Goal: Communication & Community: Answer question/provide support

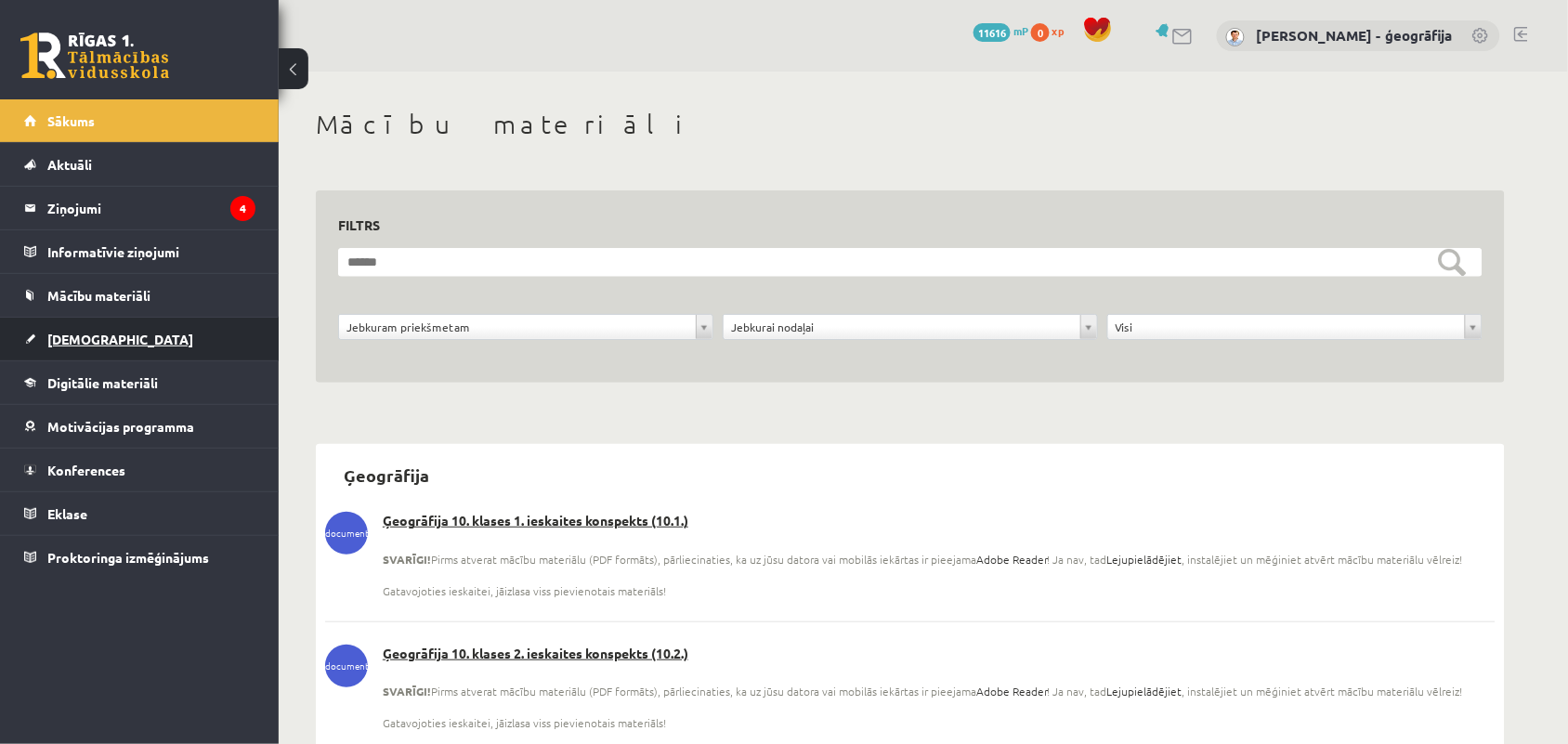
click at [66, 342] on span "[DEMOGRAPHIC_DATA]" at bounding box center [120, 338] width 146 height 16
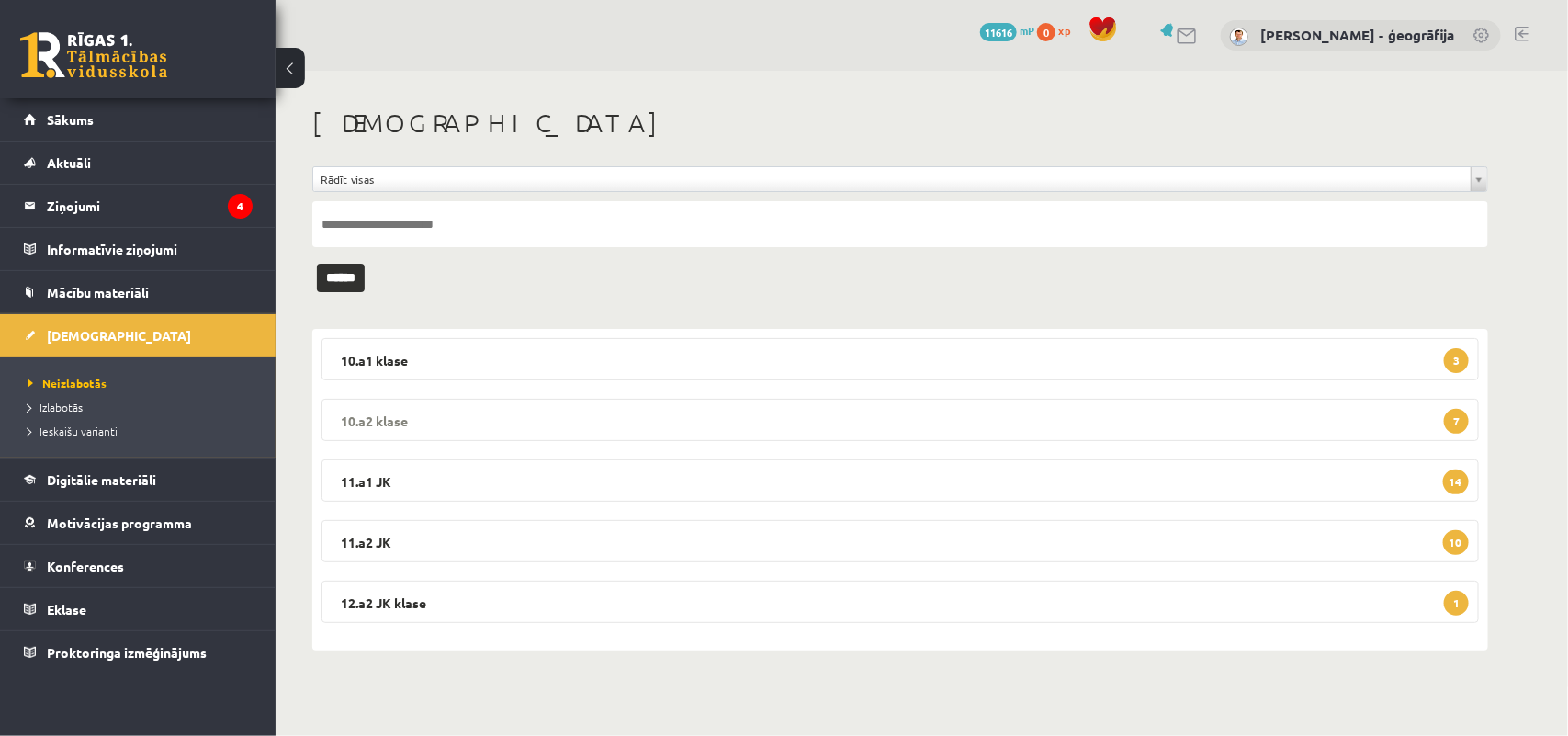
click at [529, 434] on legend "10.a2 klase 7" at bounding box center [900, 419] width 1158 height 43
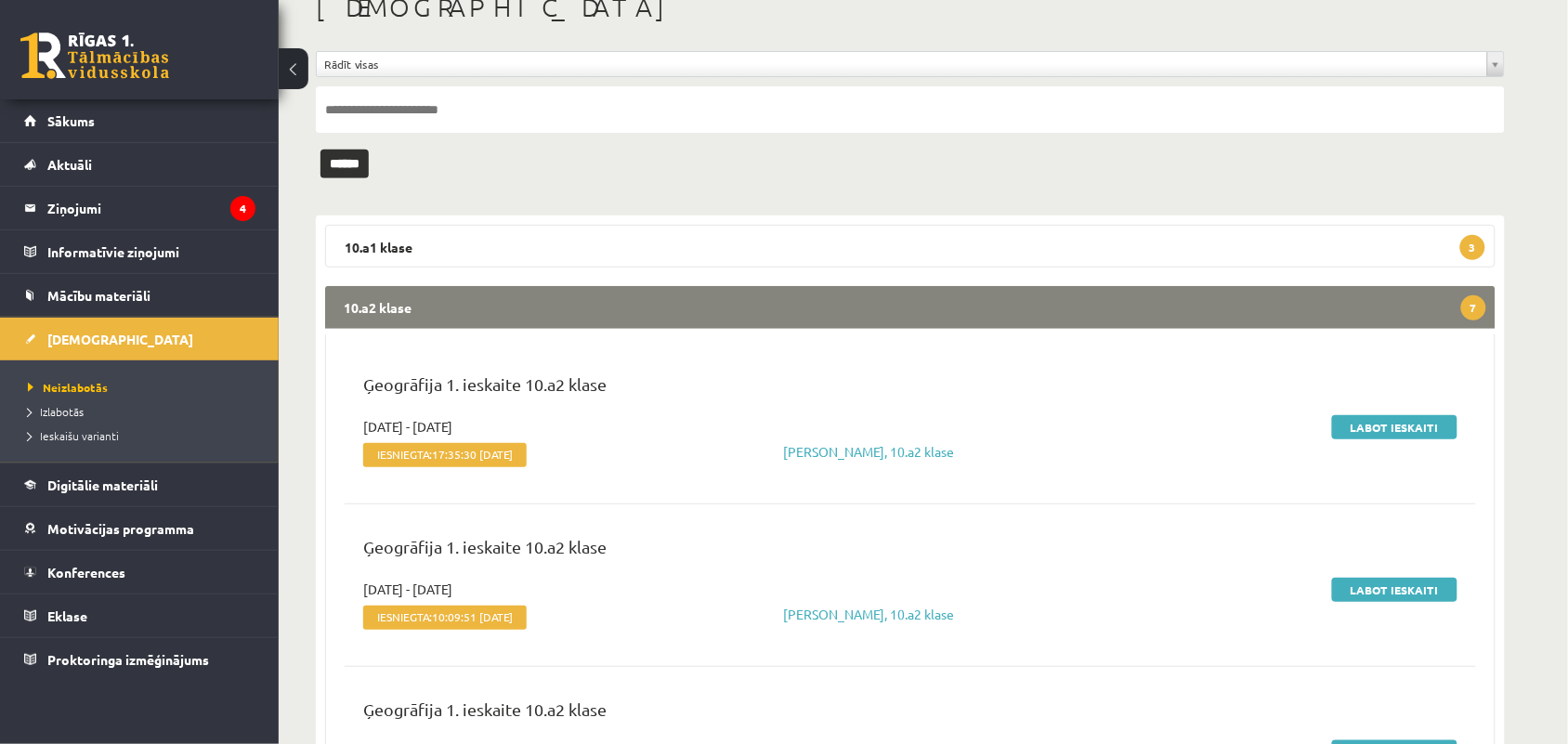
scroll to position [194, 0]
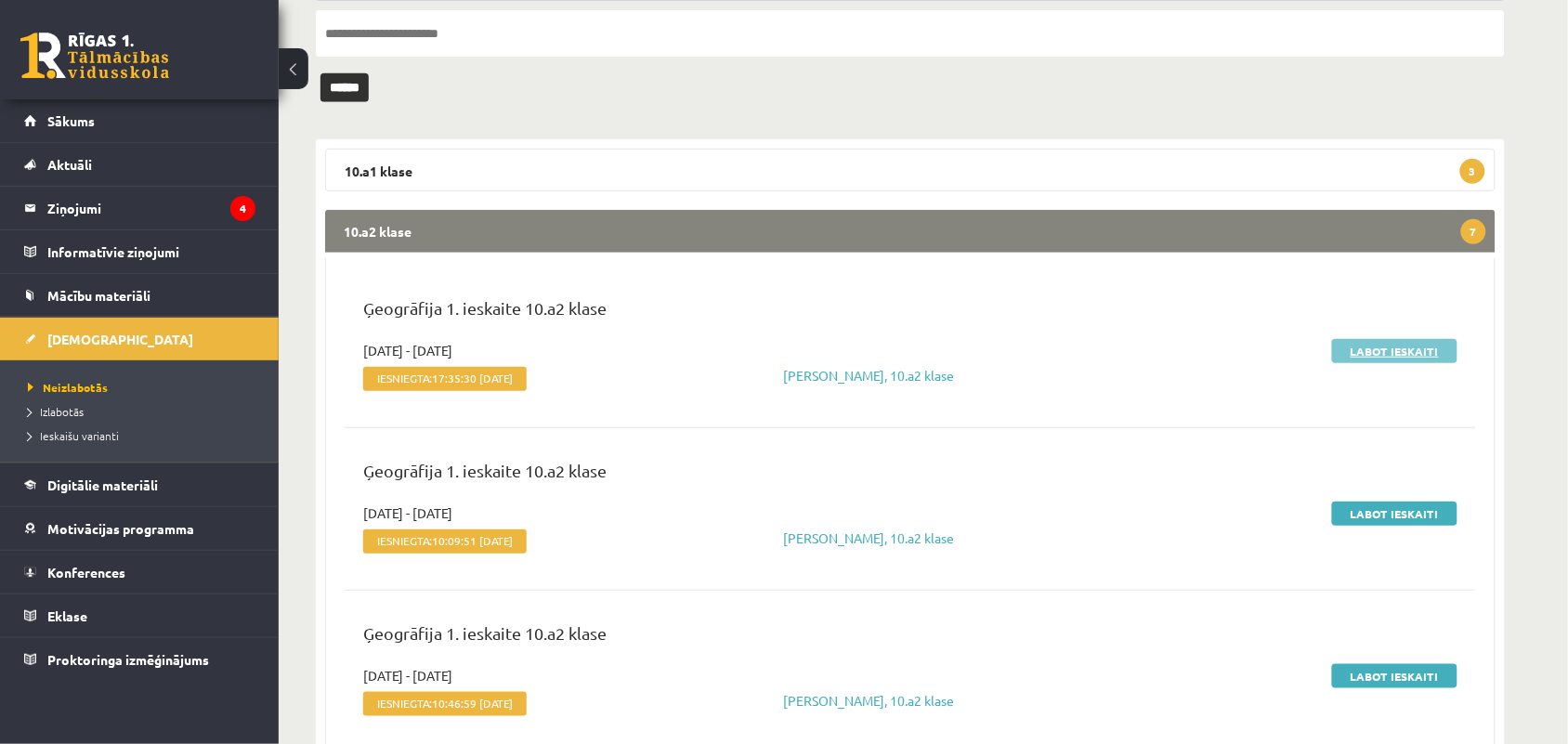
click at [1373, 344] on link "Labot ieskaiti" at bounding box center [1394, 351] width 126 height 24
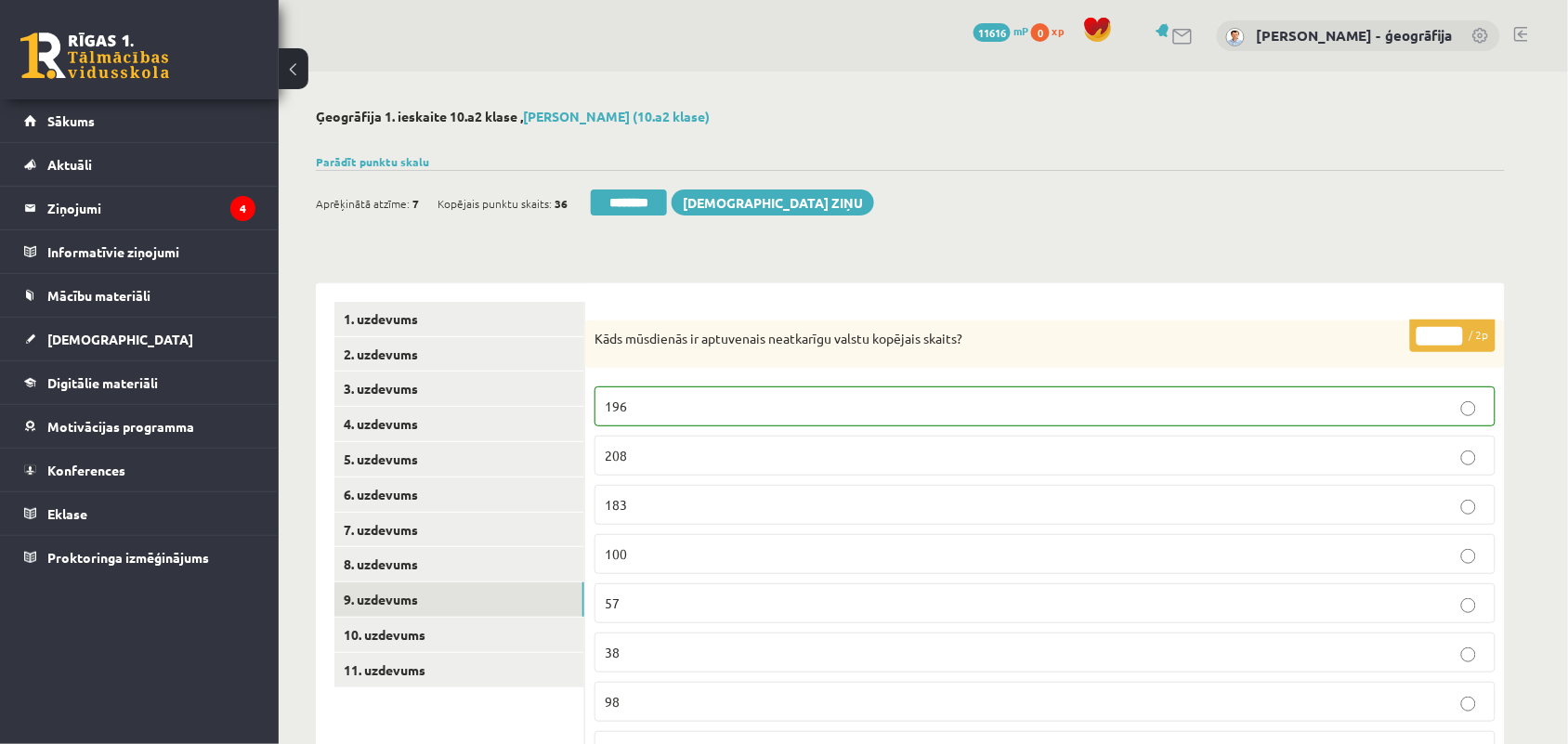
click at [379, 611] on link "9. uzdevums" at bounding box center [459, 599] width 250 height 35
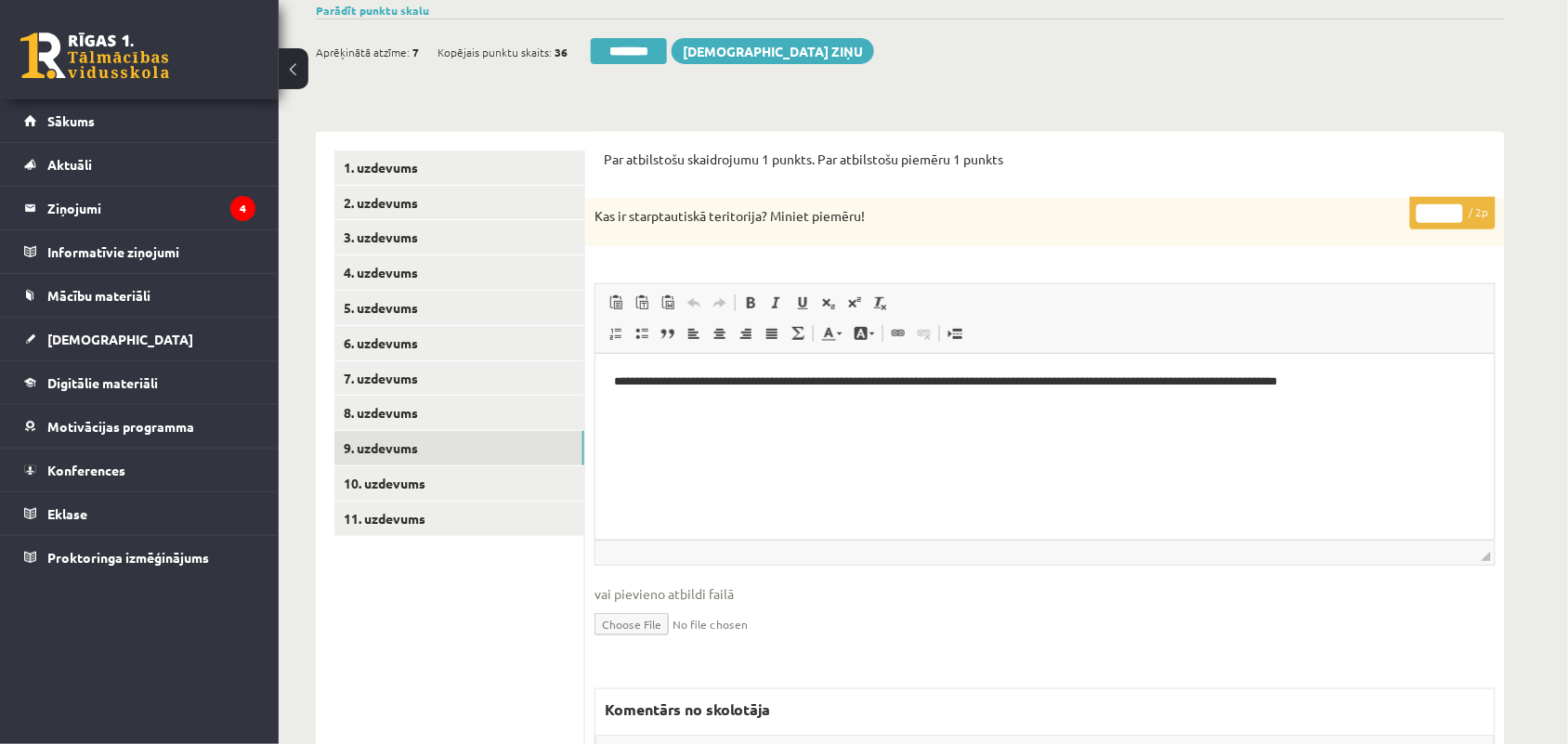
scroll to position [153, 0]
click at [1455, 209] on input "*" at bounding box center [1440, 211] width 46 height 18
type input "*"
click at [1455, 209] on input "*" at bounding box center [1440, 211] width 46 height 18
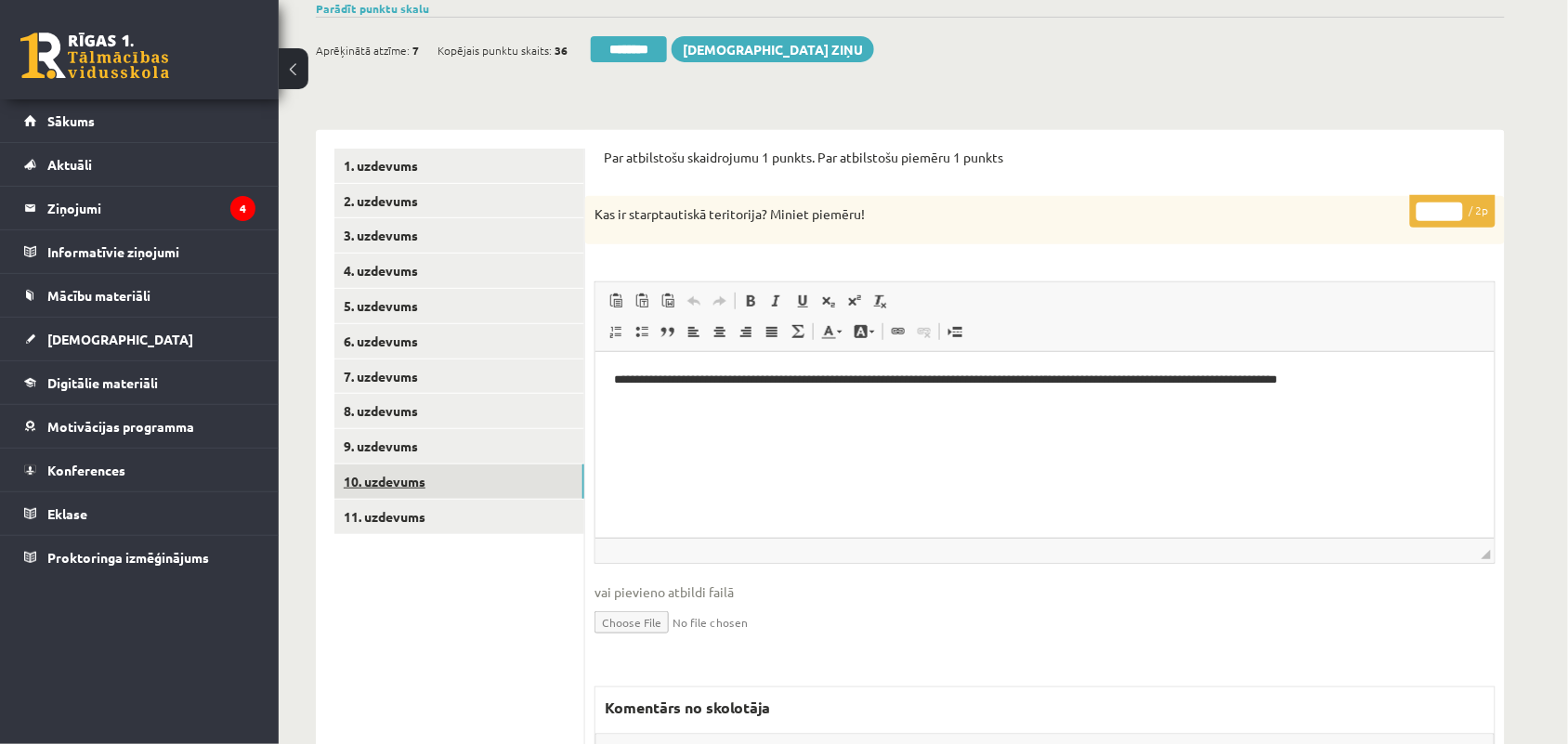
click at [400, 480] on link "10. uzdevums" at bounding box center [459, 481] width 250 height 35
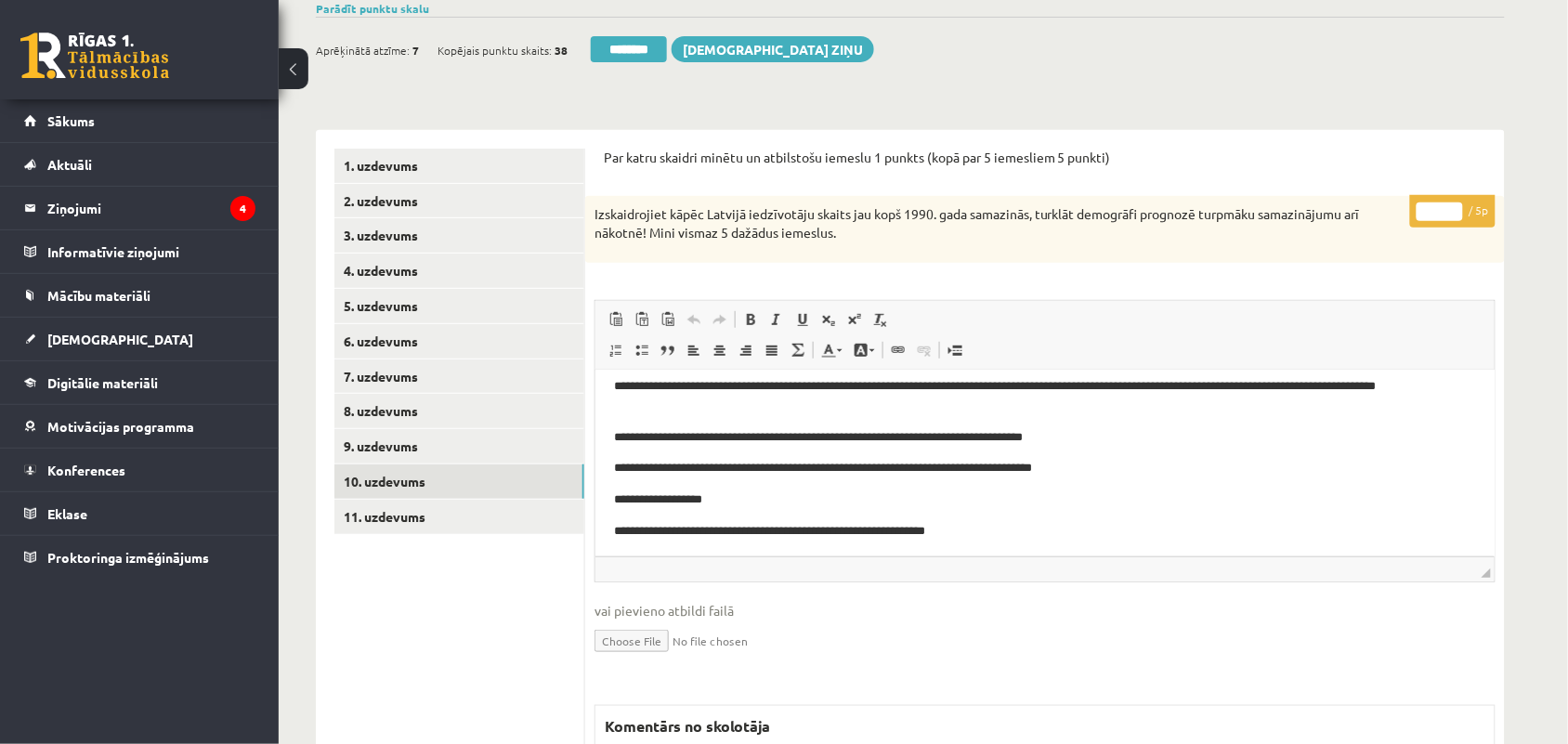
scroll to position [15, 0]
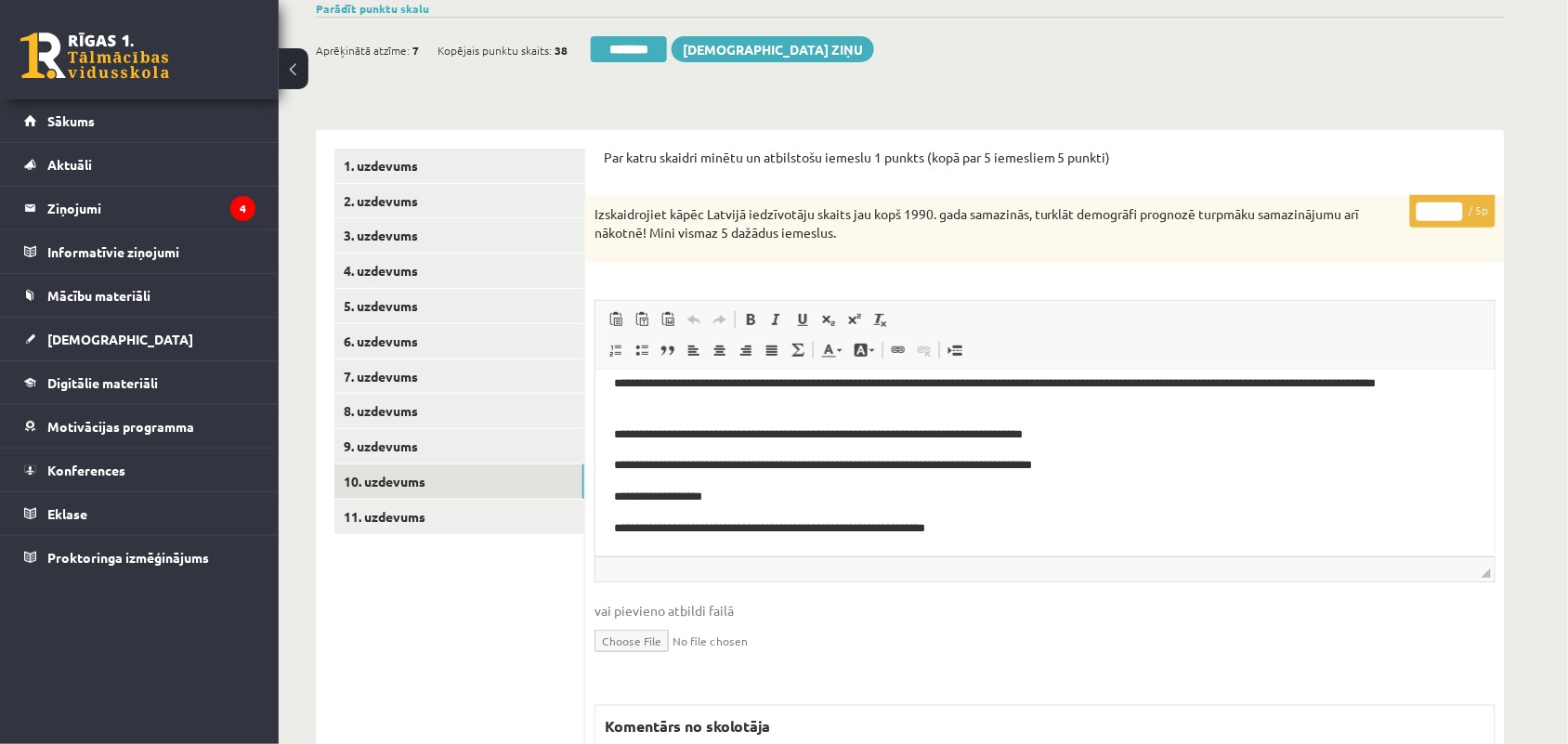
click at [1455, 205] on input "*" at bounding box center [1440, 211] width 46 height 18
type input "*"
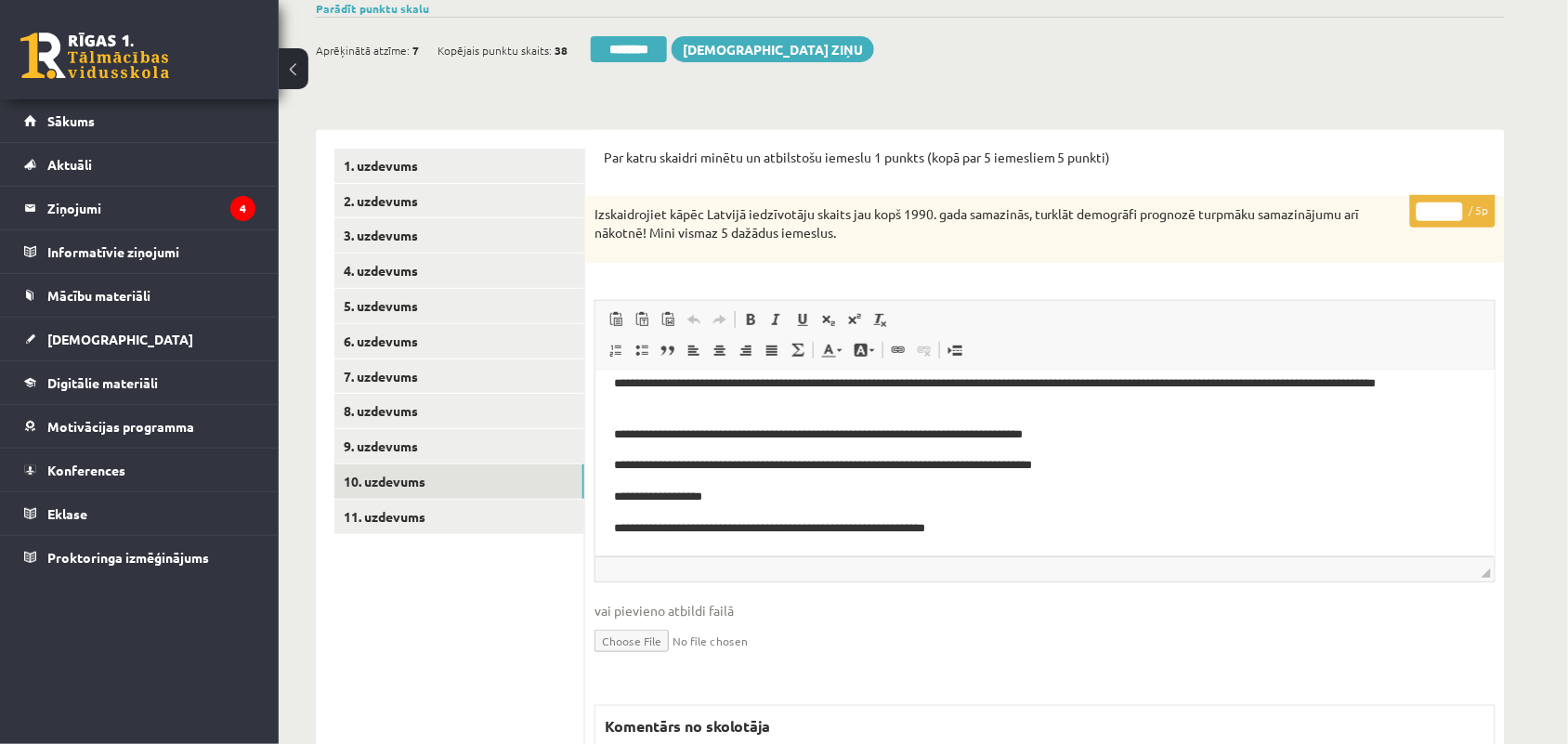
click at [1455, 205] on input "*" at bounding box center [1440, 211] width 46 height 18
click at [391, 519] on link "11. uzdevums" at bounding box center [459, 517] width 250 height 35
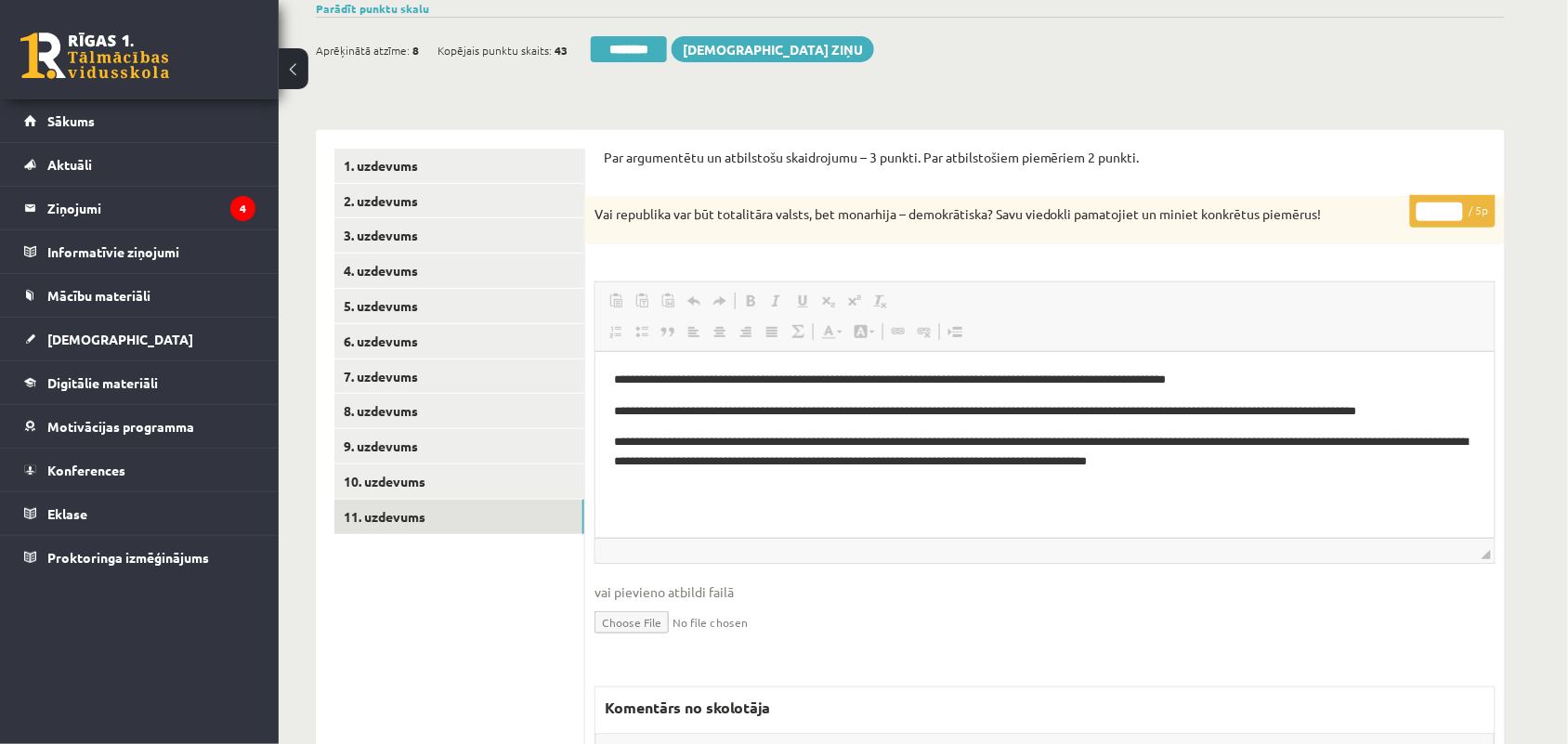
scroll to position [0, 0]
click at [1441, 211] on input "*" at bounding box center [1440, 211] width 46 height 18
type input "*"
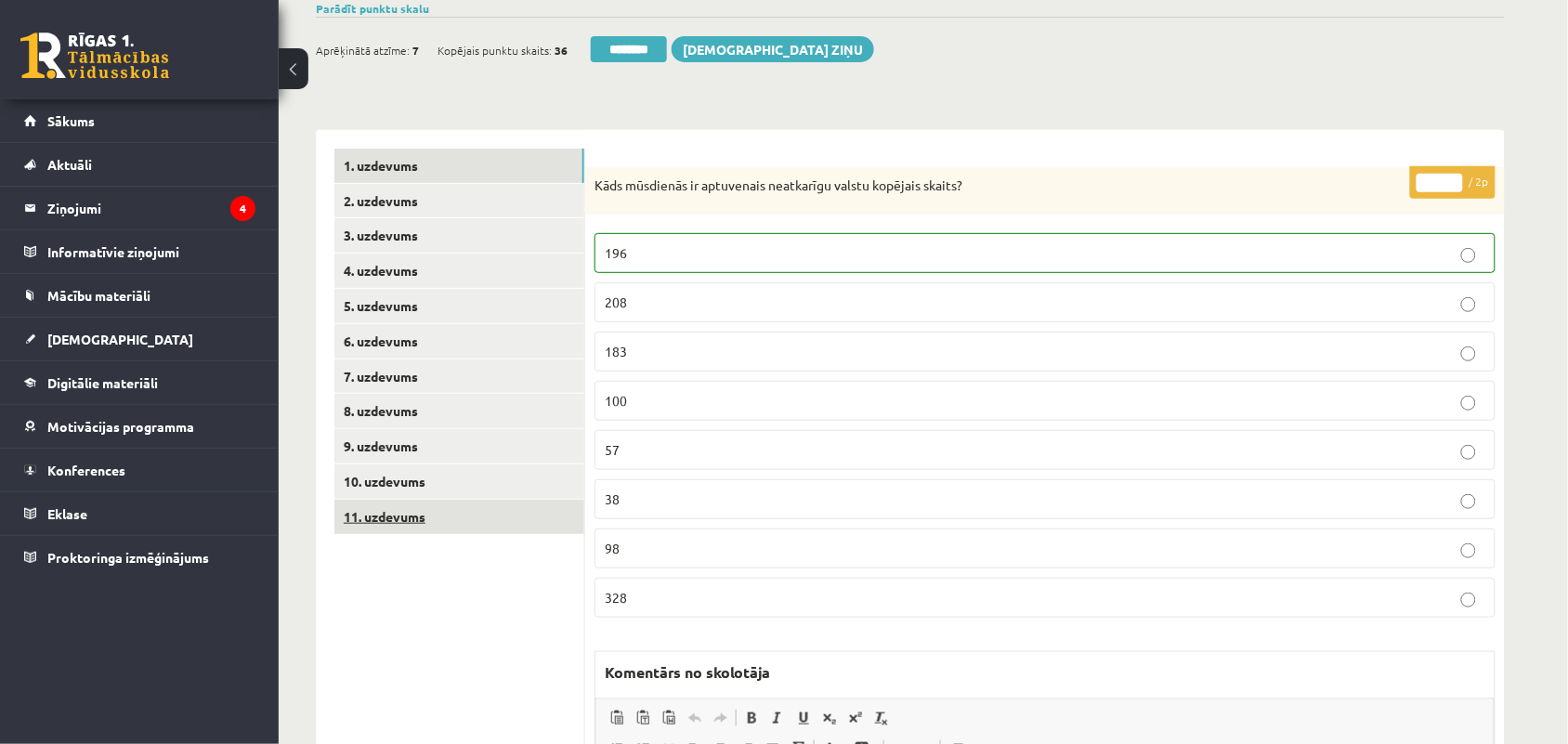
click at [410, 518] on link "11. uzdevums" at bounding box center [459, 517] width 250 height 35
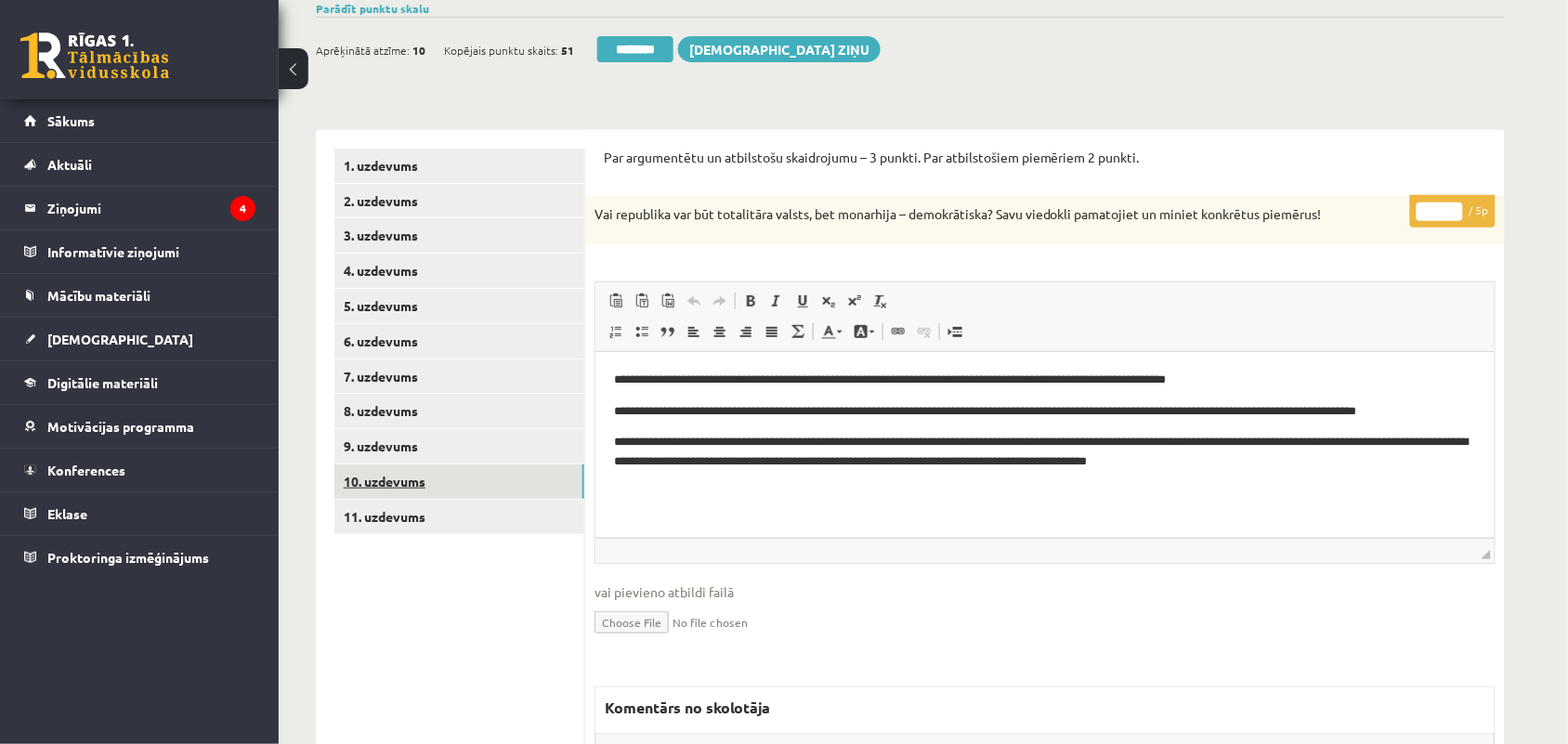
click at [386, 488] on link "10. uzdevums" at bounding box center [459, 481] width 250 height 35
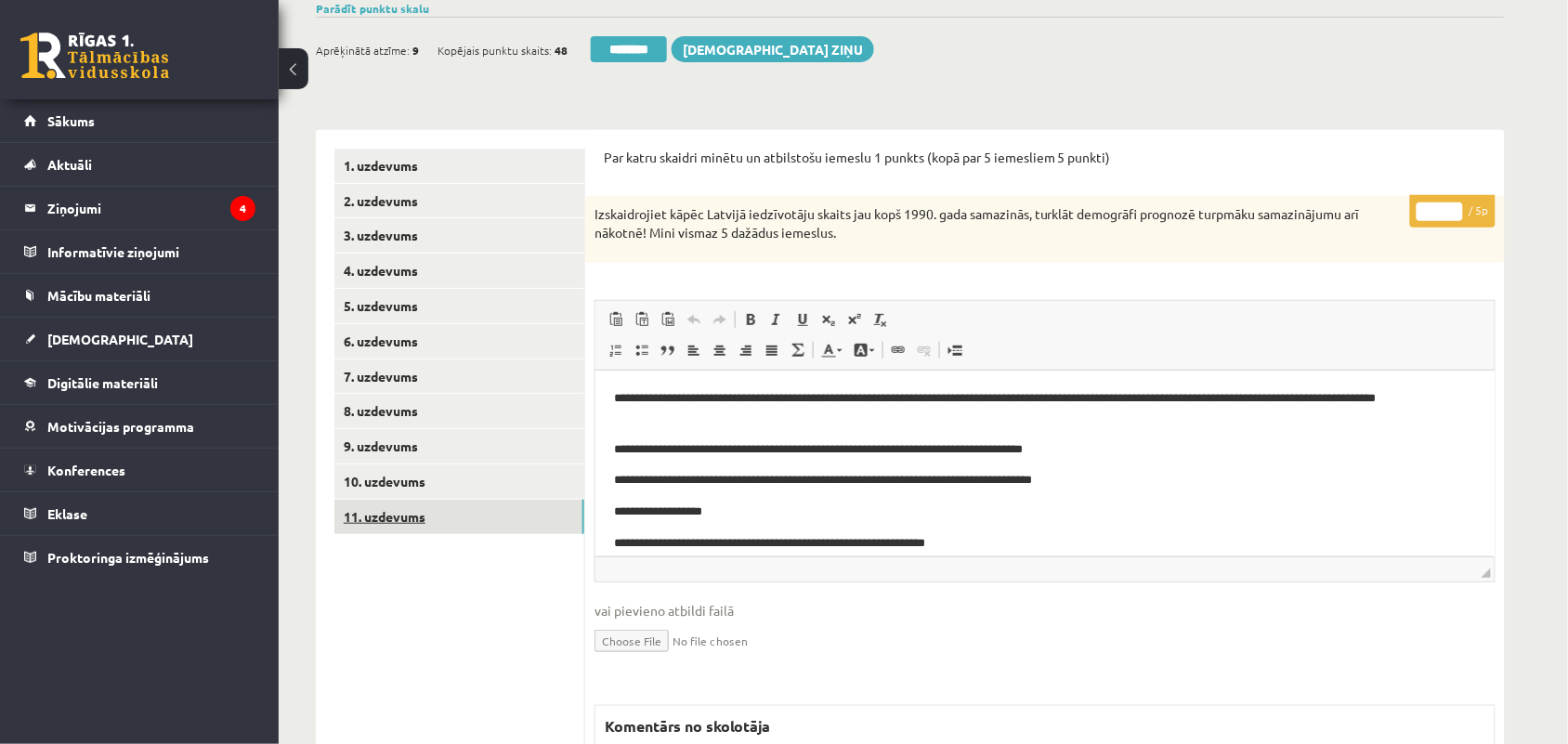
click at [419, 513] on link "11. uzdevums" at bounding box center [459, 517] width 250 height 35
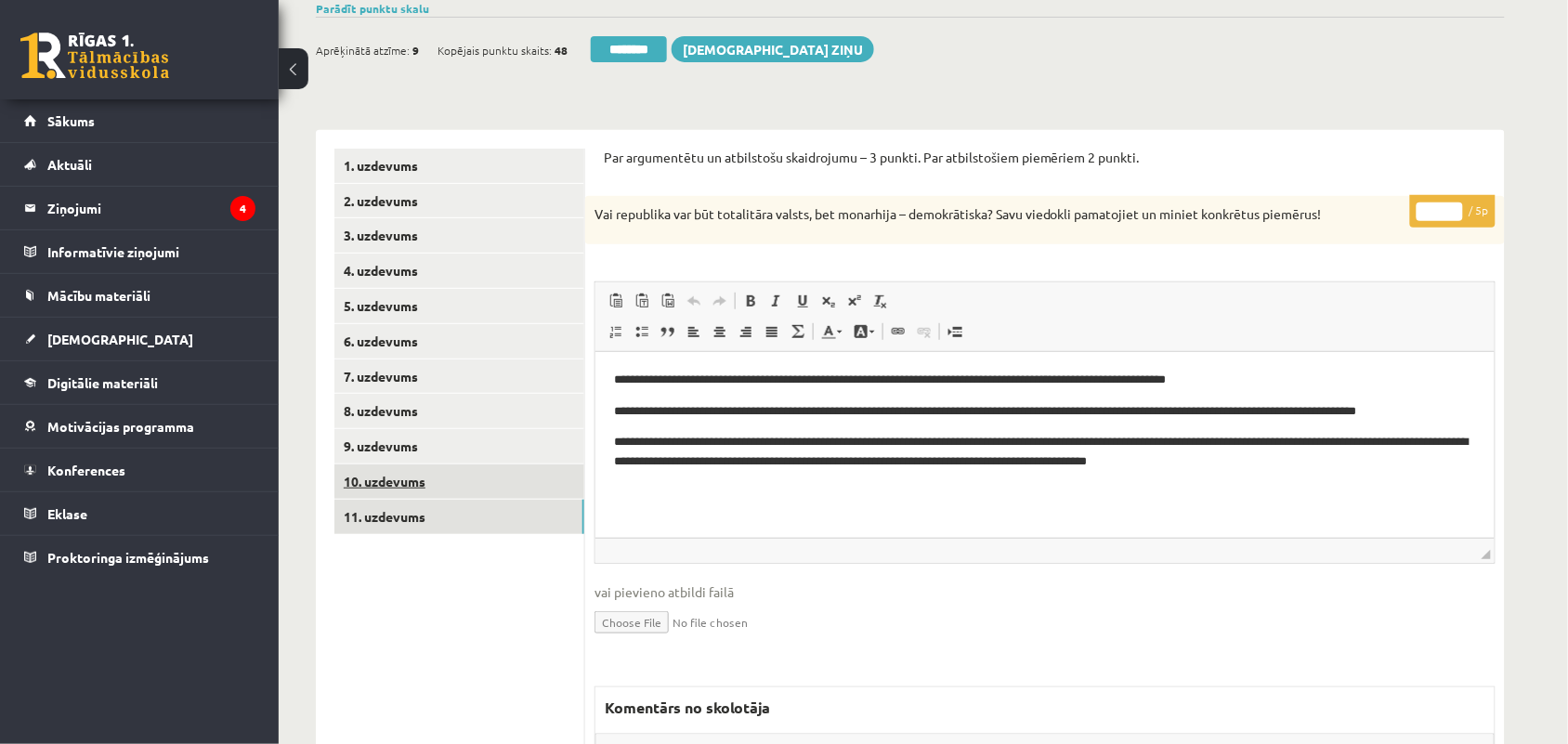
click at [383, 479] on link "10. uzdevums" at bounding box center [459, 481] width 250 height 35
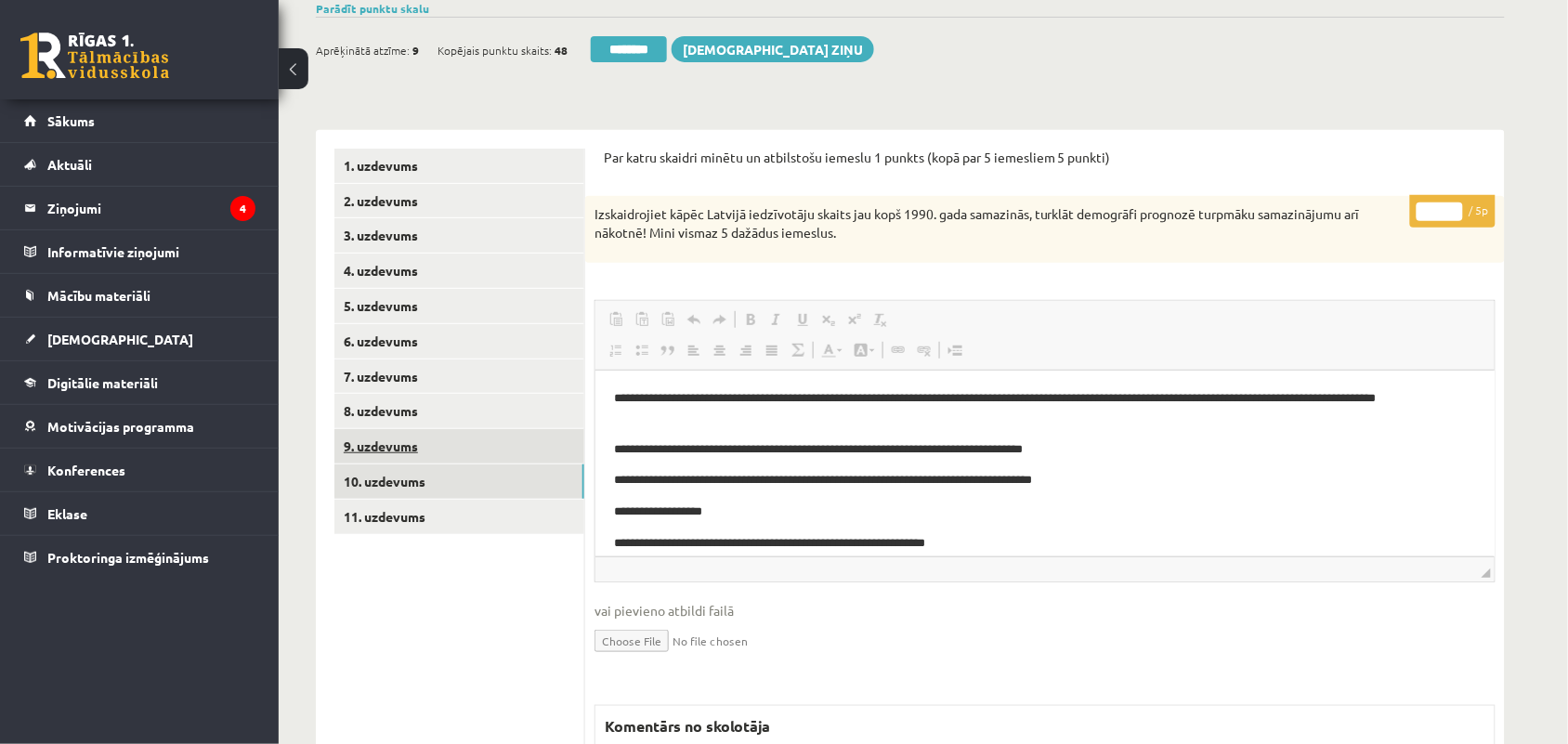
click at [386, 438] on link "9. uzdevums" at bounding box center [459, 447] width 250 height 35
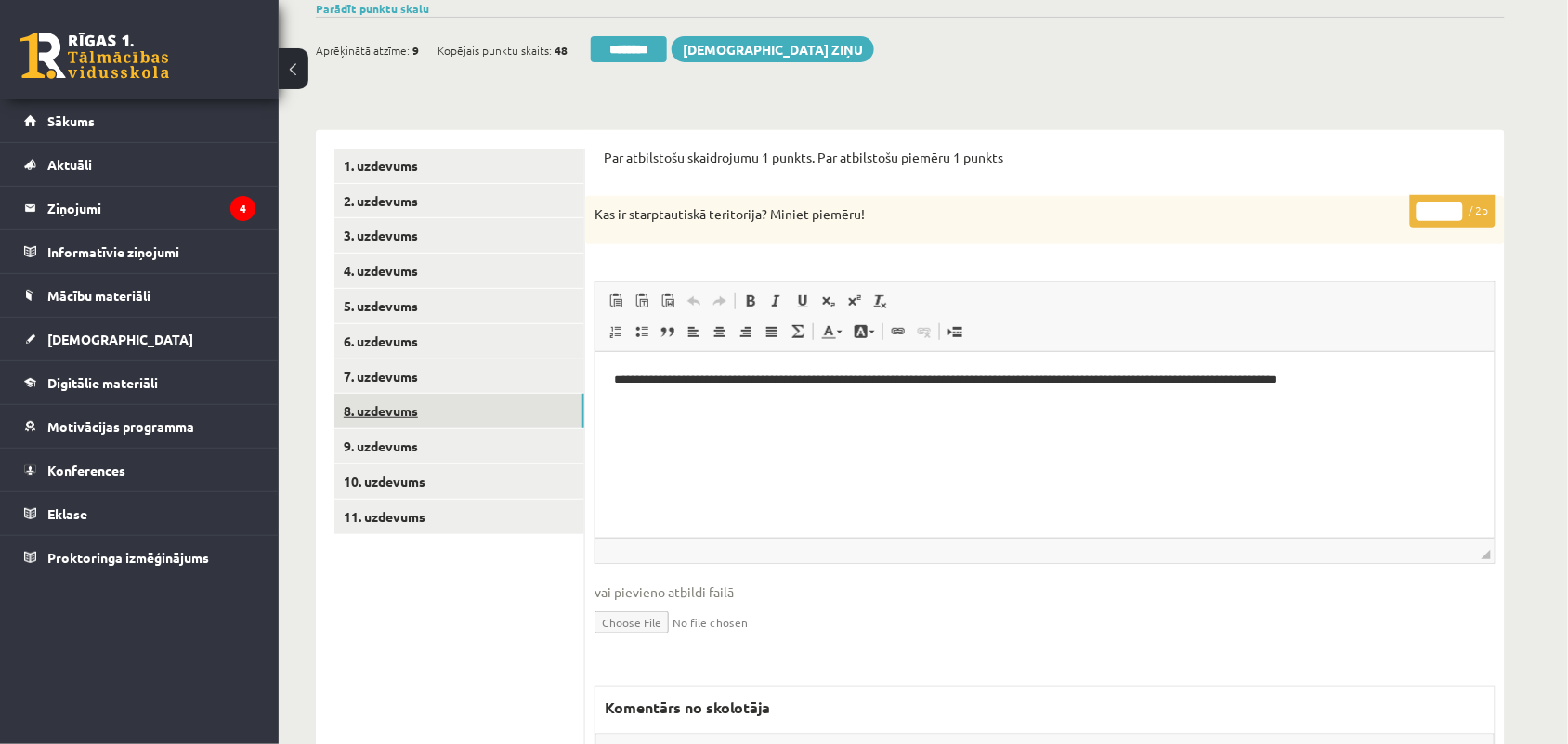
click at [386, 409] on link "8. uzdevums" at bounding box center [459, 411] width 250 height 35
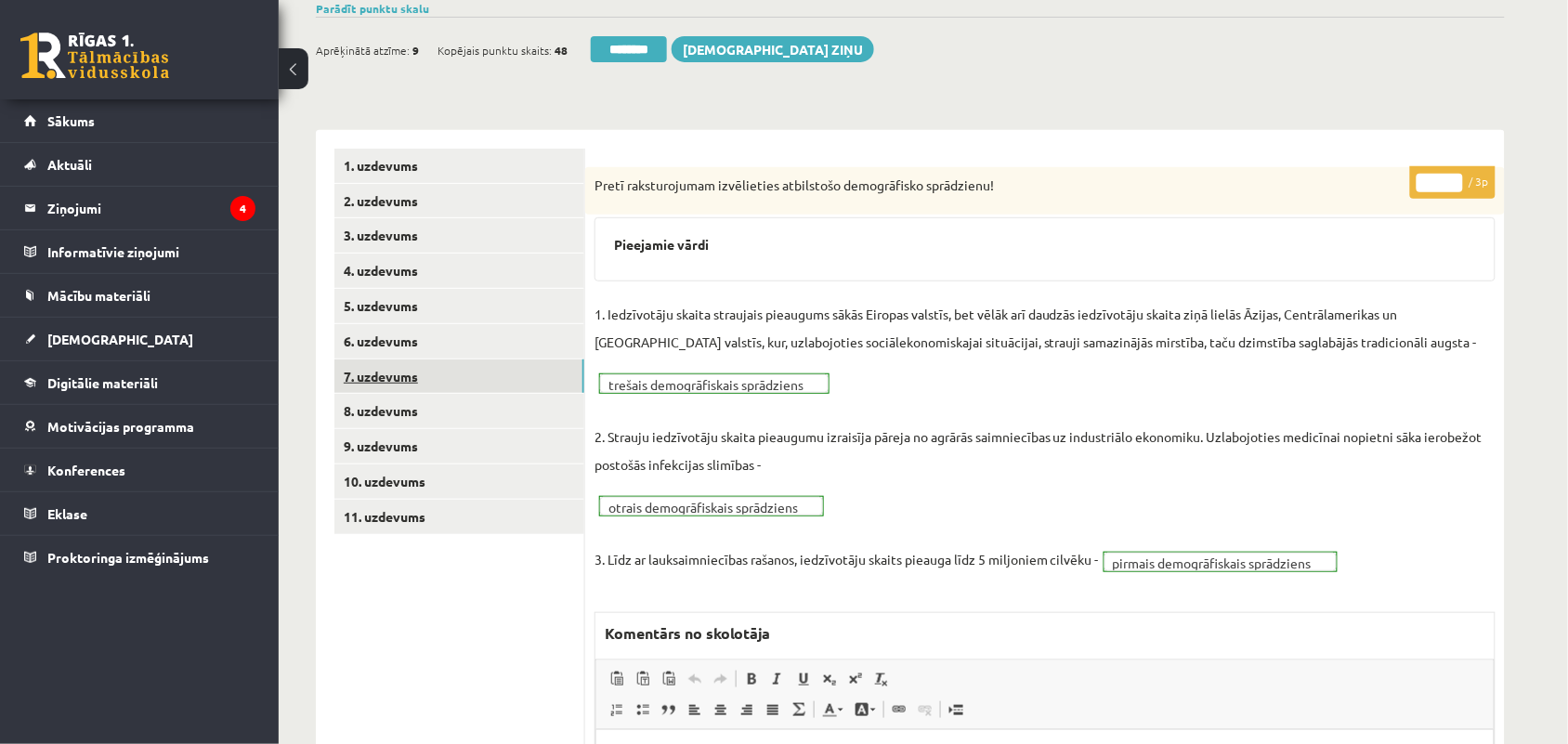
click at [386, 374] on link "7. uzdevums" at bounding box center [459, 377] width 250 height 35
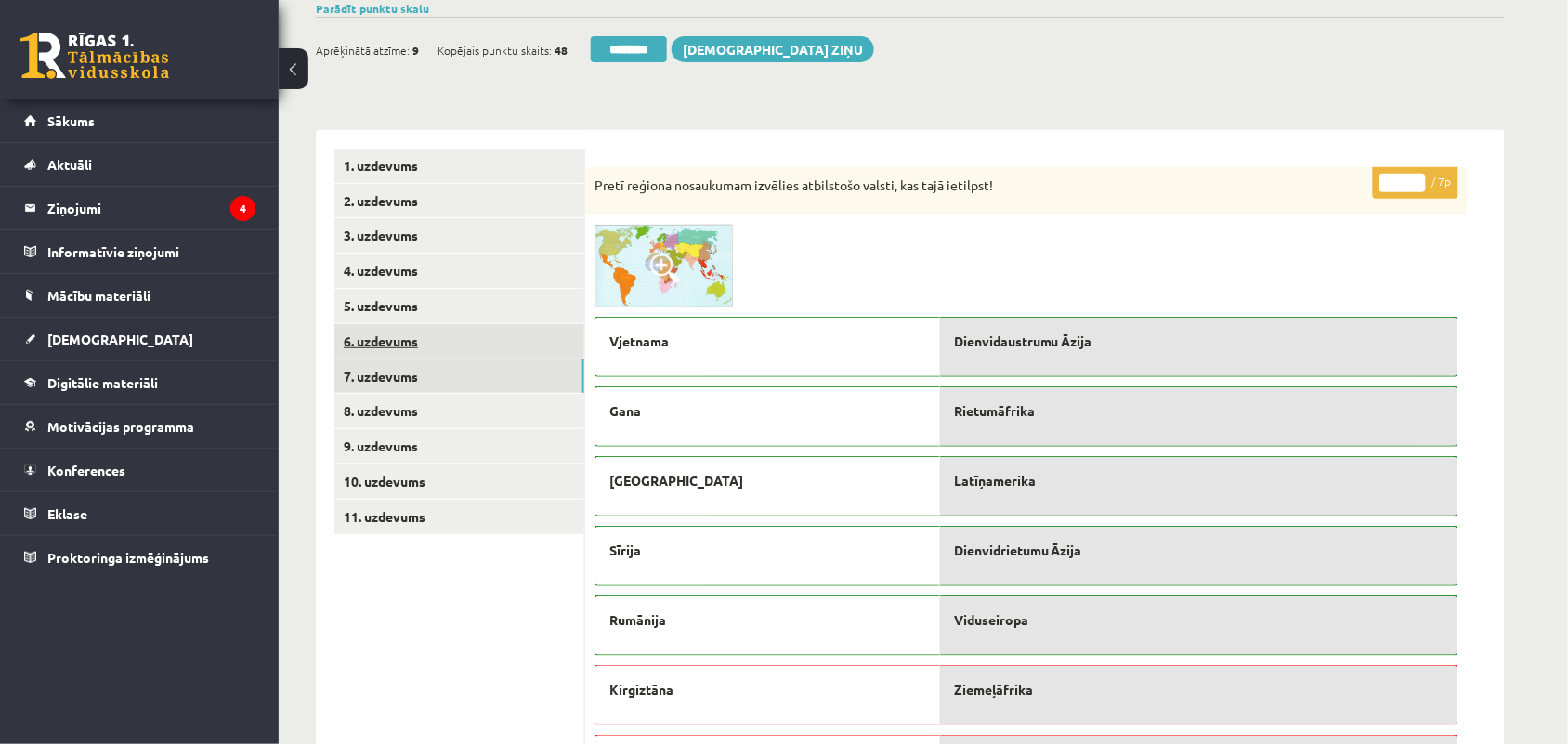
click at [386, 346] on link "6. uzdevums" at bounding box center [459, 341] width 250 height 35
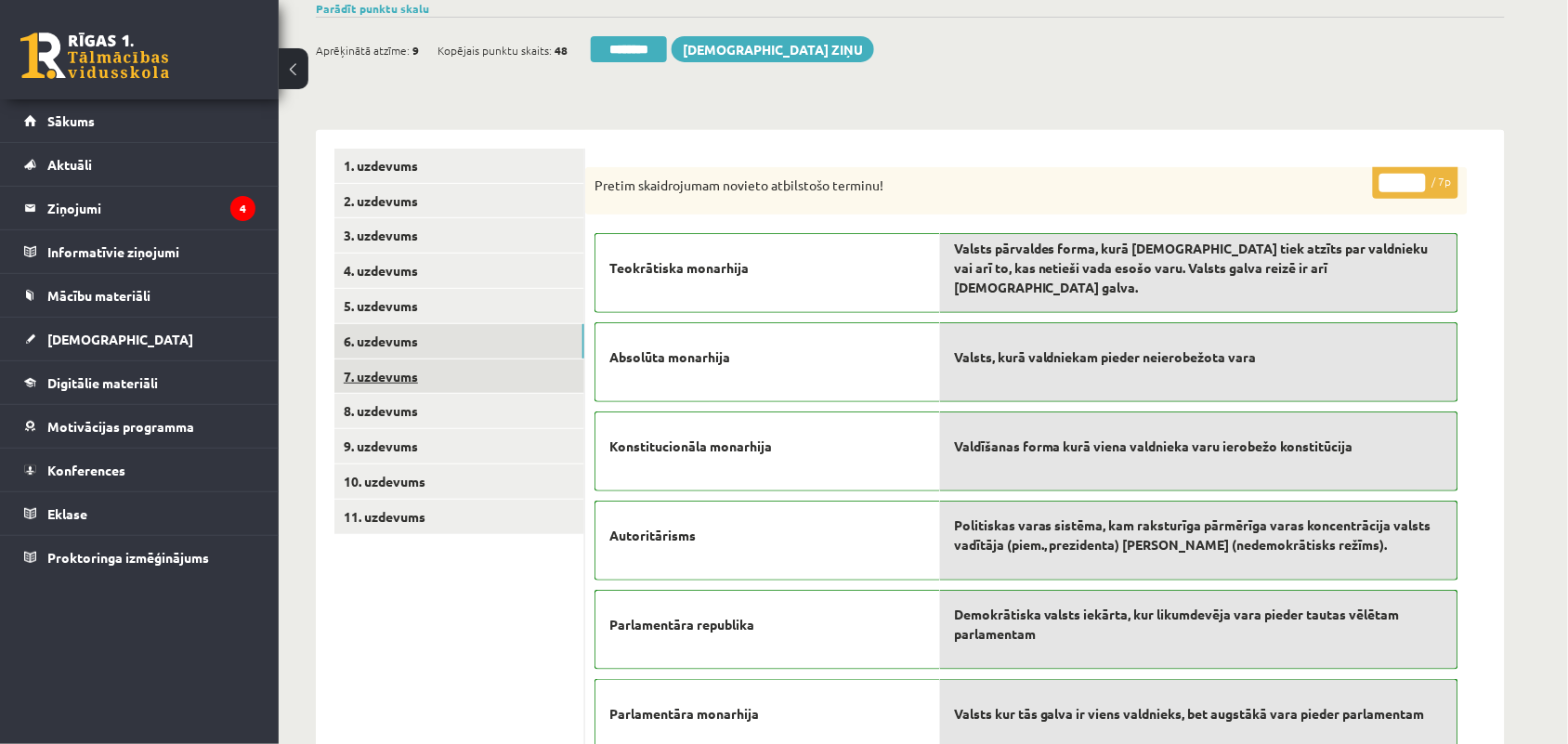
click at [386, 378] on link "7. uzdevums" at bounding box center [459, 377] width 250 height 35
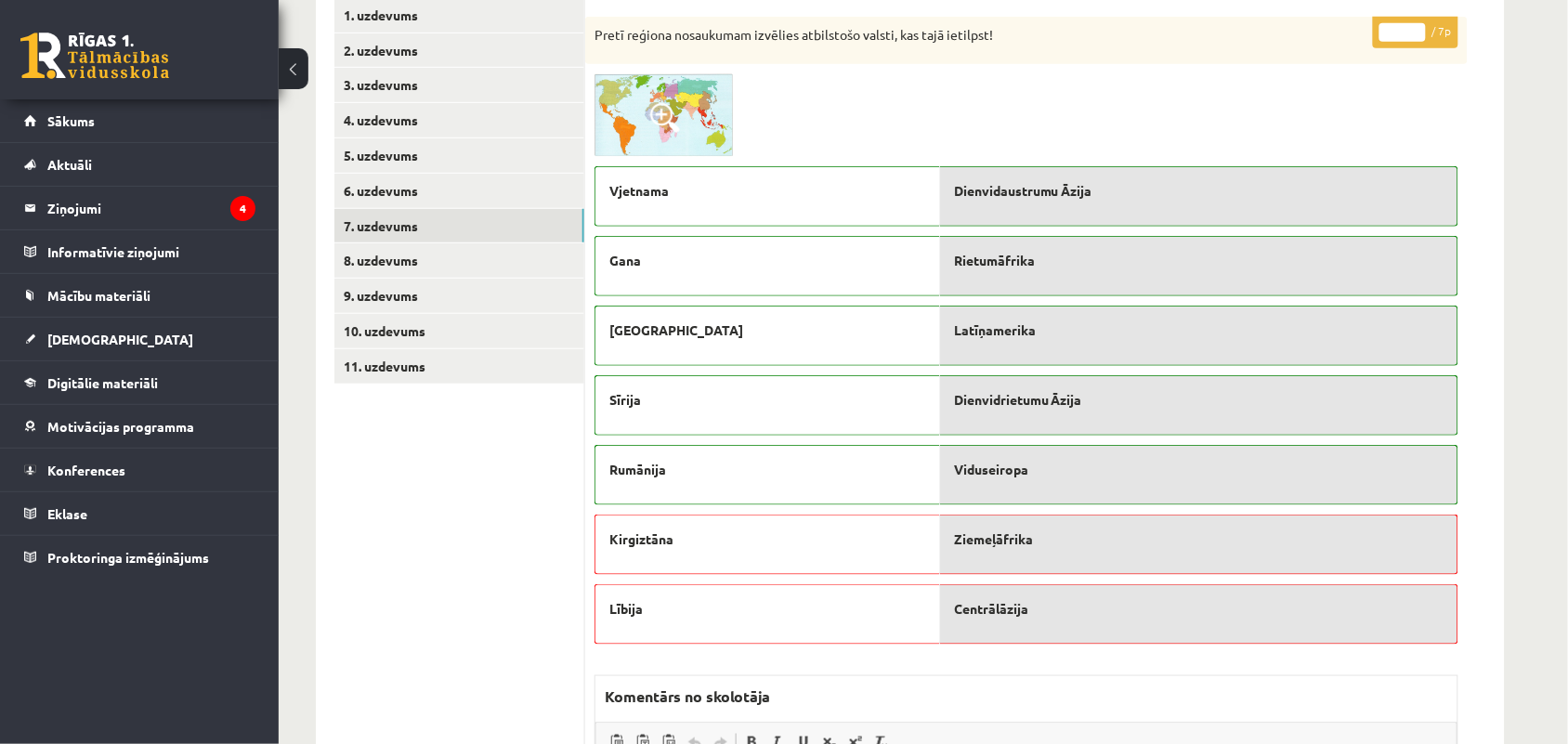
scroll to position [91, 0]
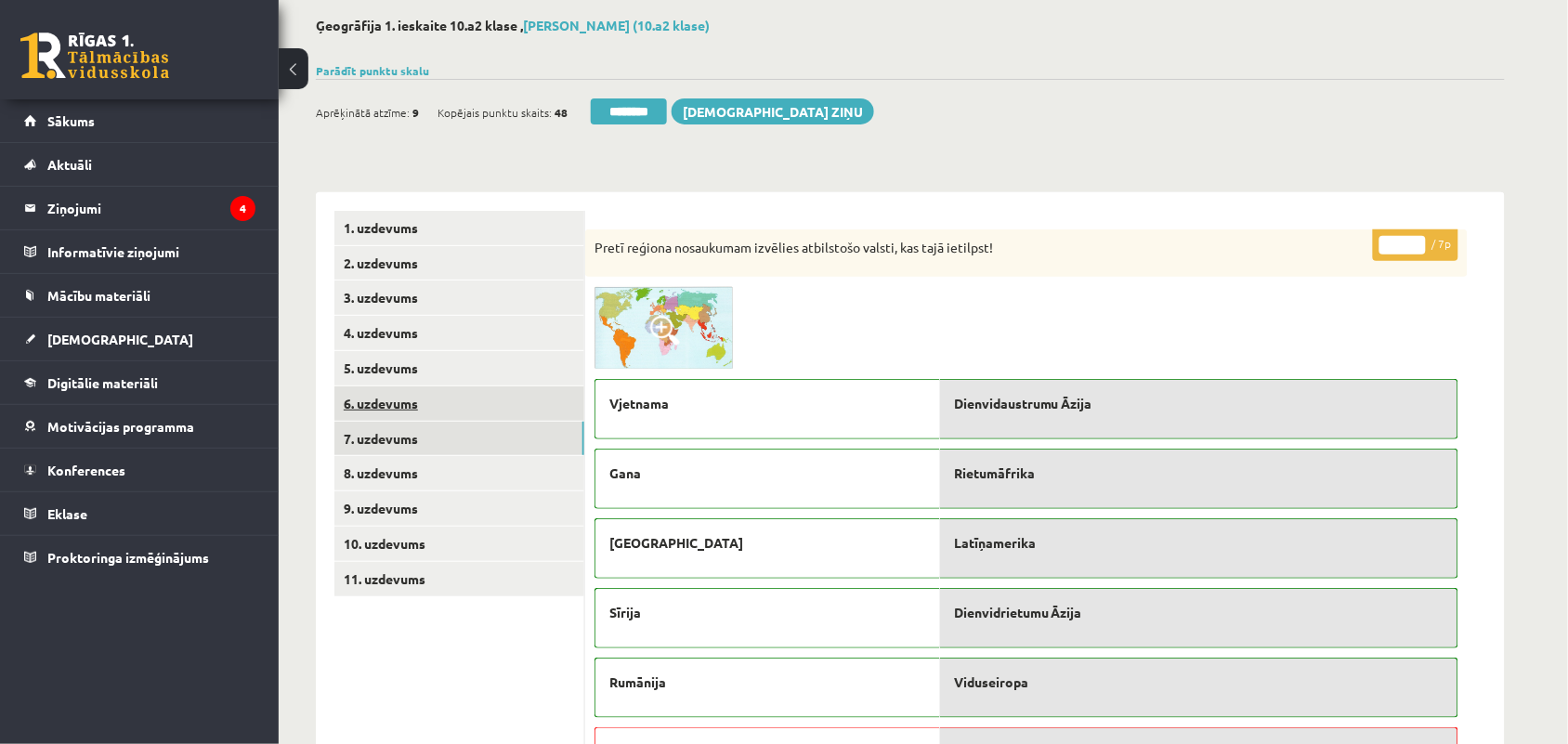
click at [410, 393] on link "6. uzdevums" at bounding box center [459, 404] width 250 height 35
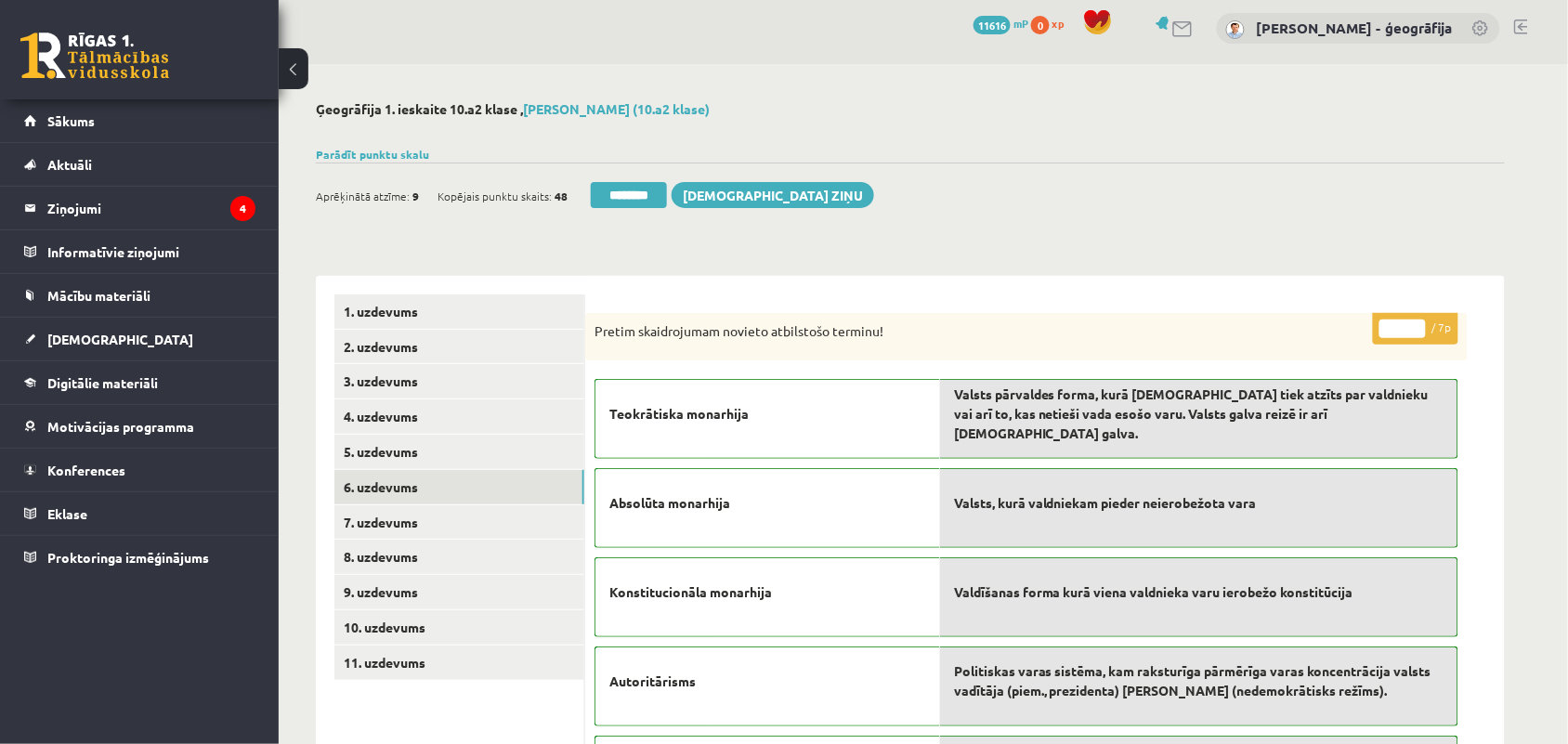
scroll to position [0, 0]
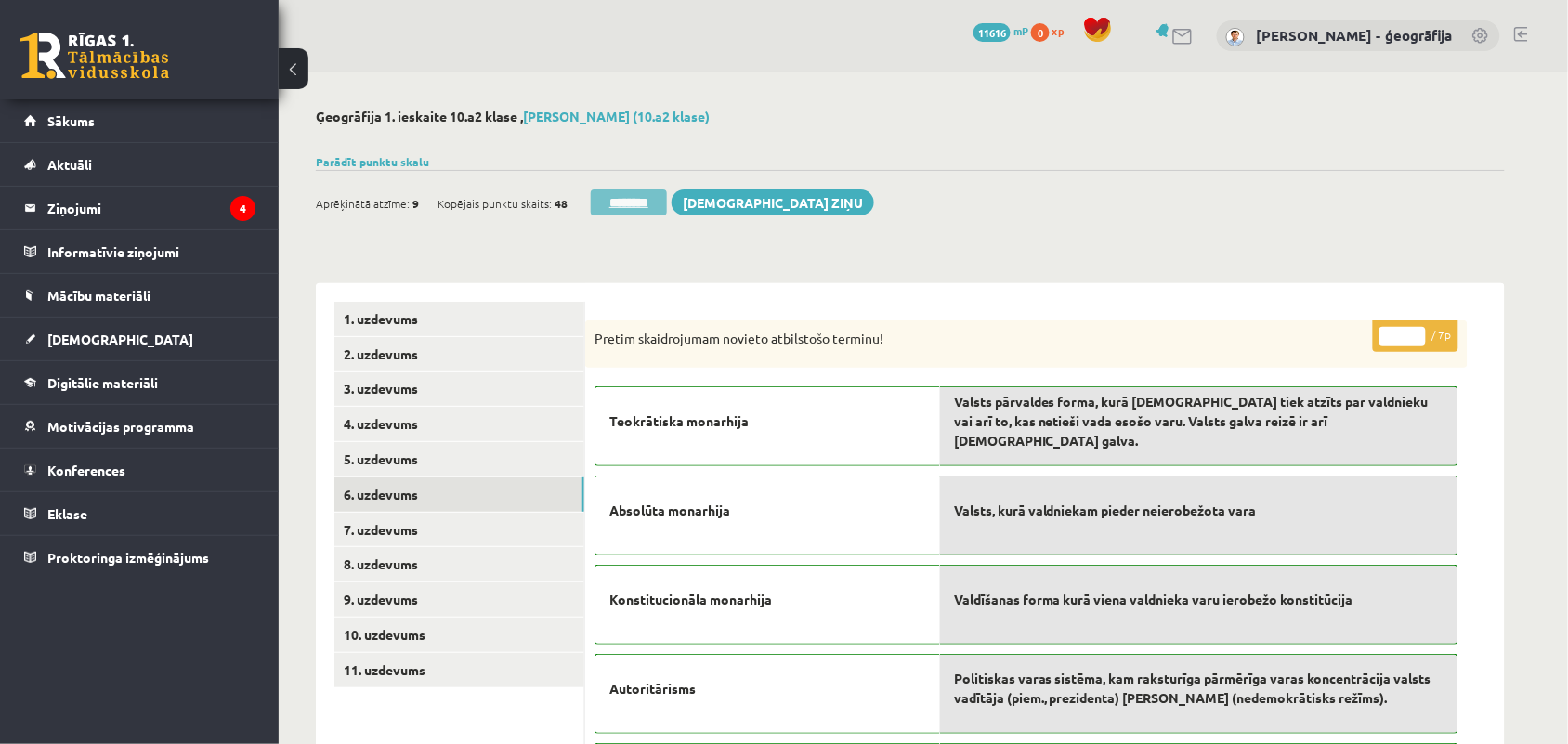
click at [609, 201] on input "********" at bounding box center [628, 202] width 76 height 26
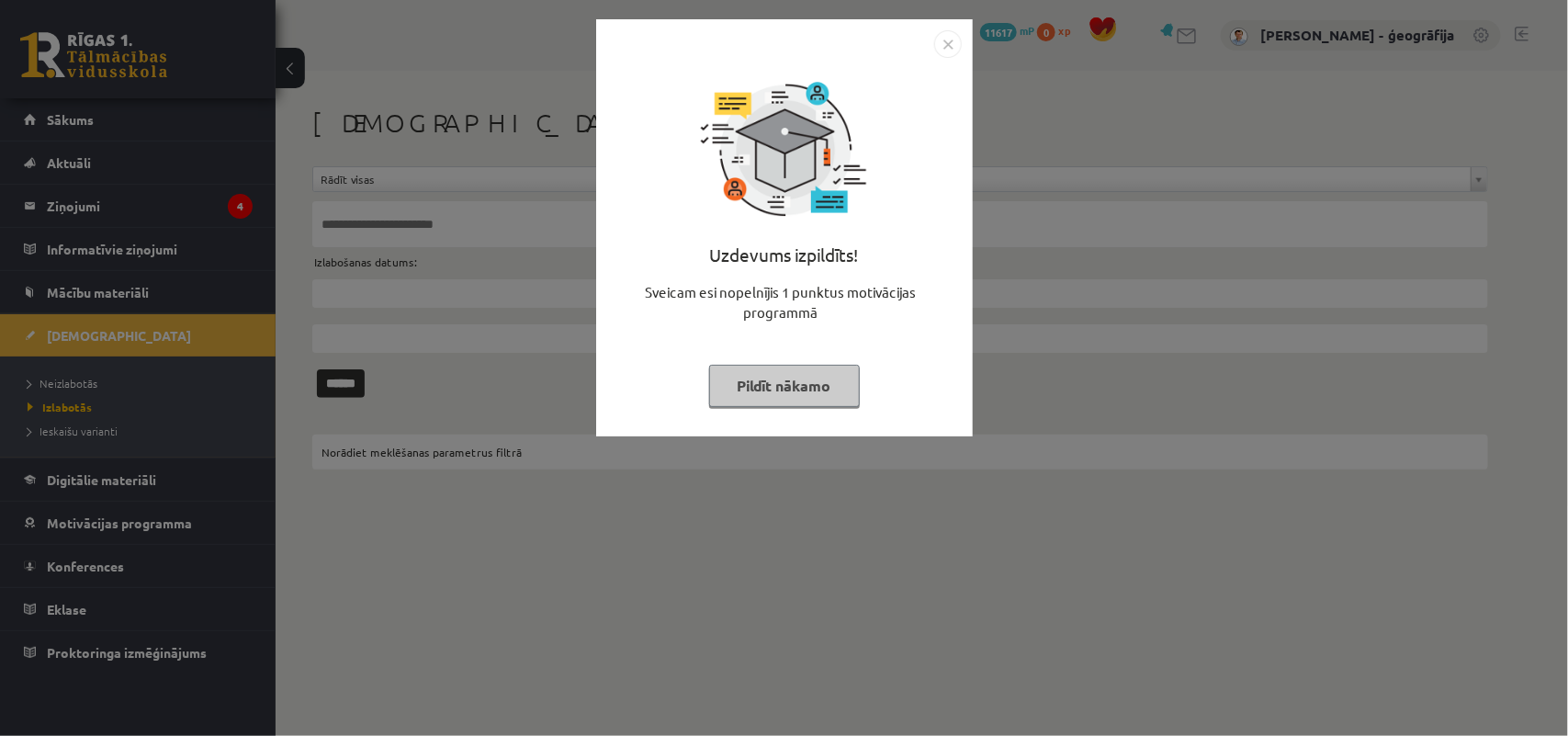
click at [733, 387] on button "Pildīt nākamo" at bounding box center [784, 386] width 151 height 43
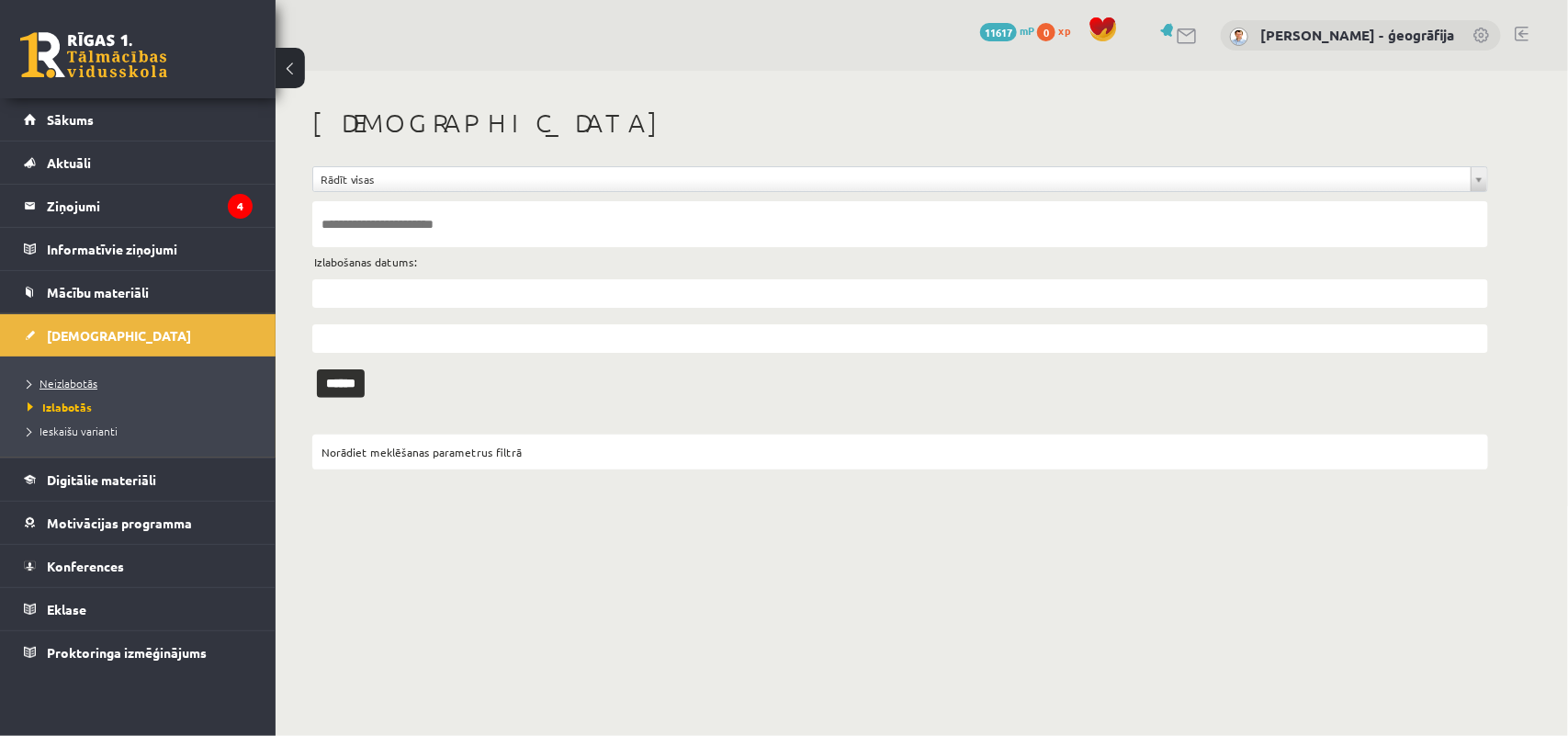
click at [76, 379] on span "Neizlabotās" at bounding box center [63, 383] width 70 height 15
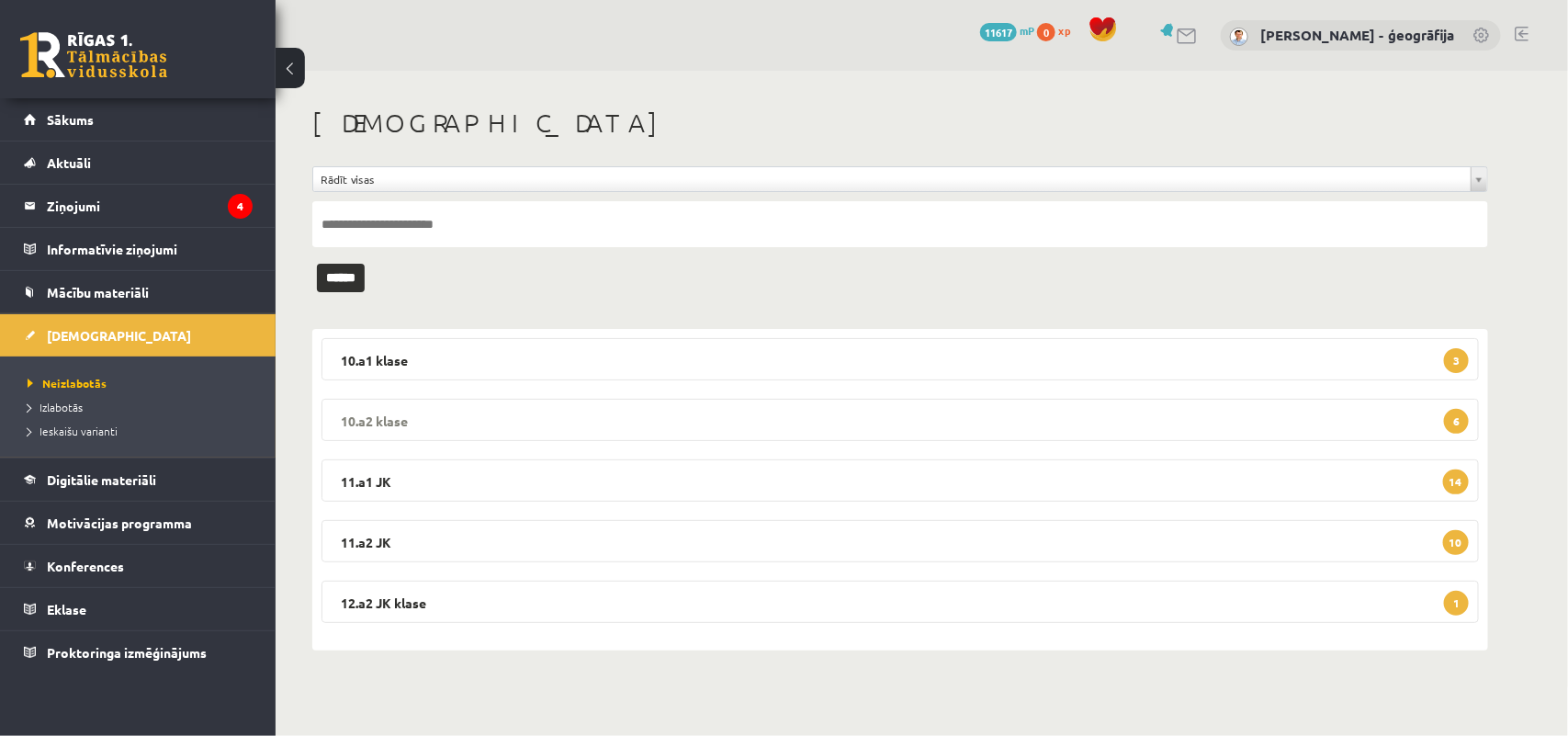
click at [598, 420] on legend "10.a2 klase 6" at bounding box center [900, 419] width 1158 height 43
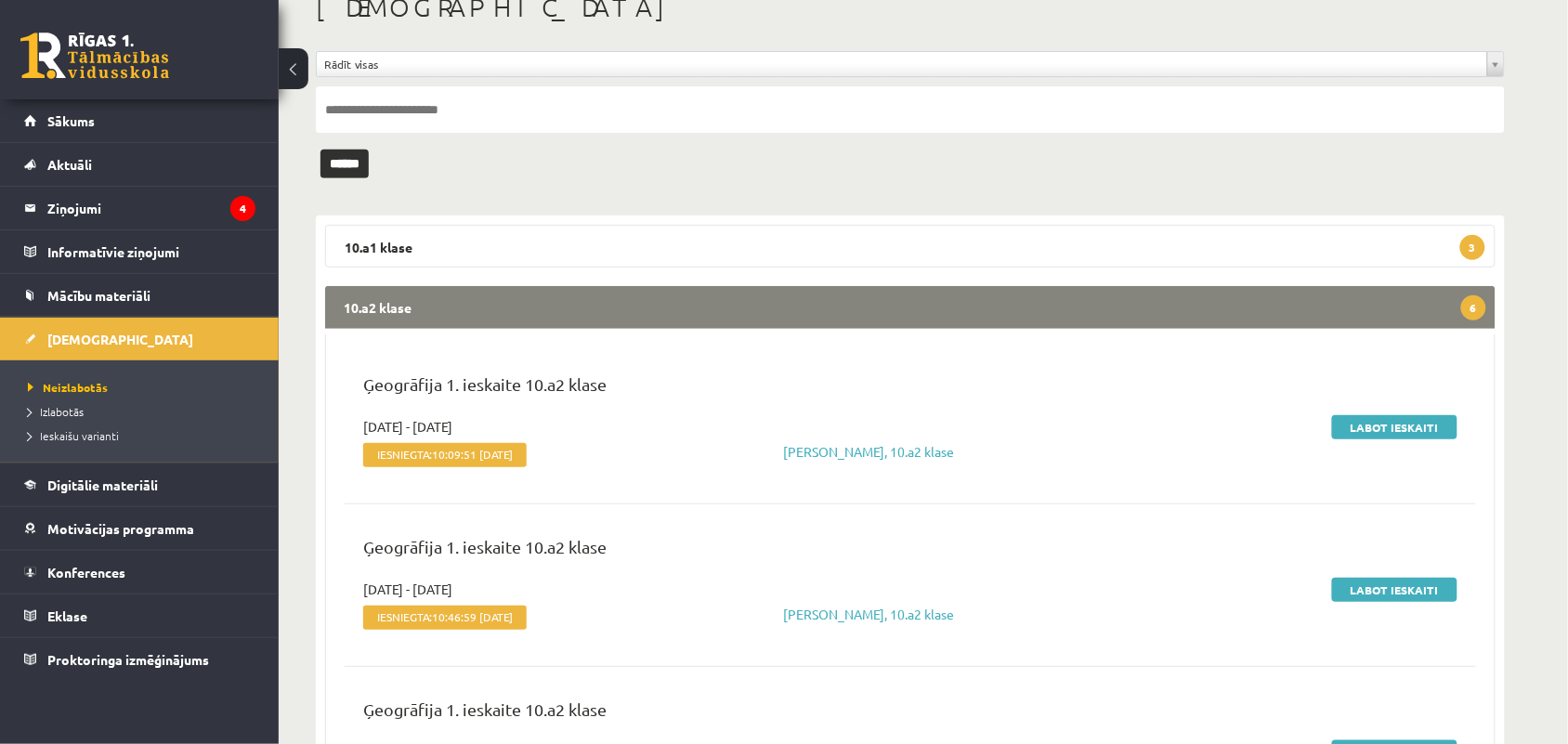
scroll to position [118, 0]
click at [1368, 424] on link "Labot ieskaiti" at bounding box center [1394, 426] width 126 height 24
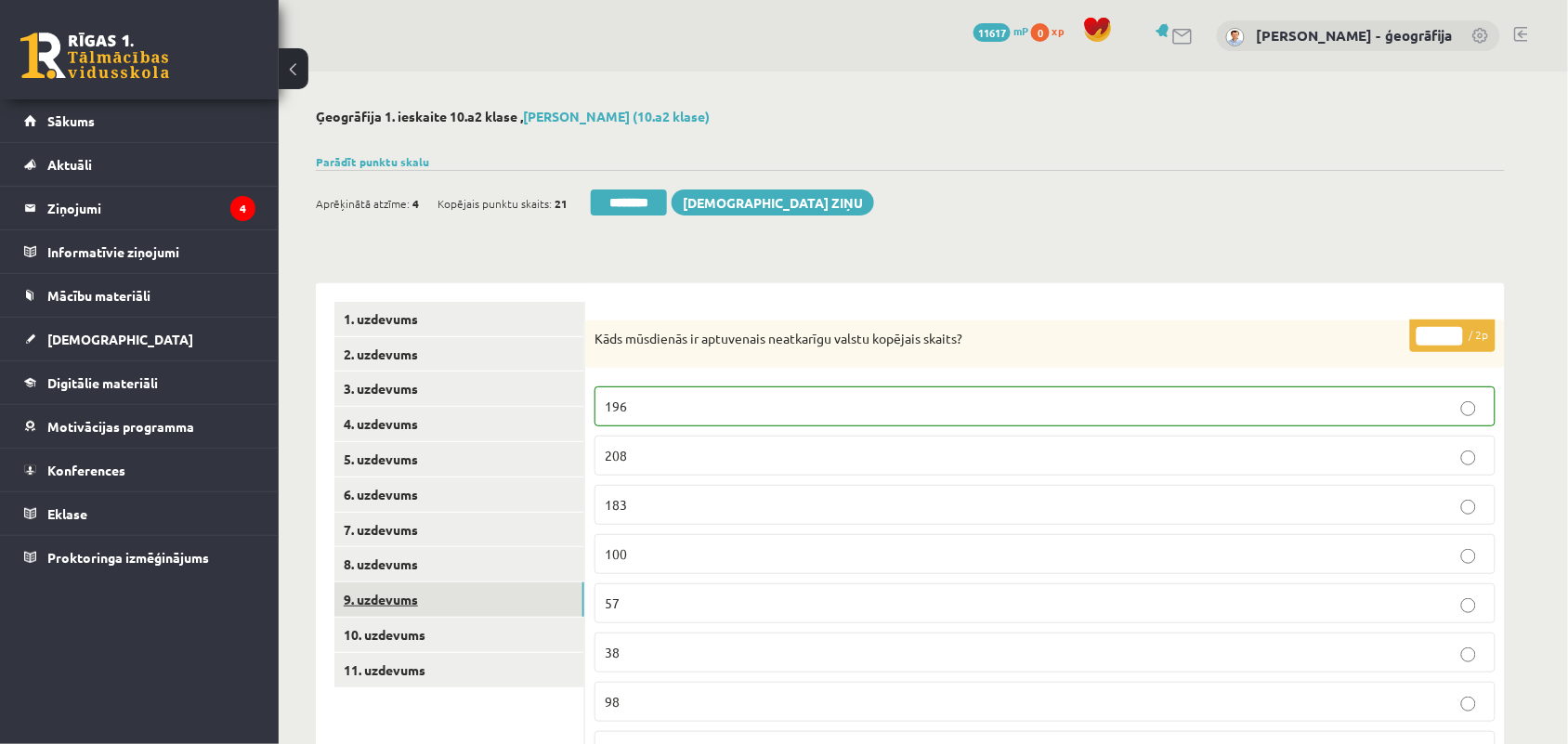
click at [504, 614] on link "9. uzdevums" at bounding box center [459, 599] width 250 height 35
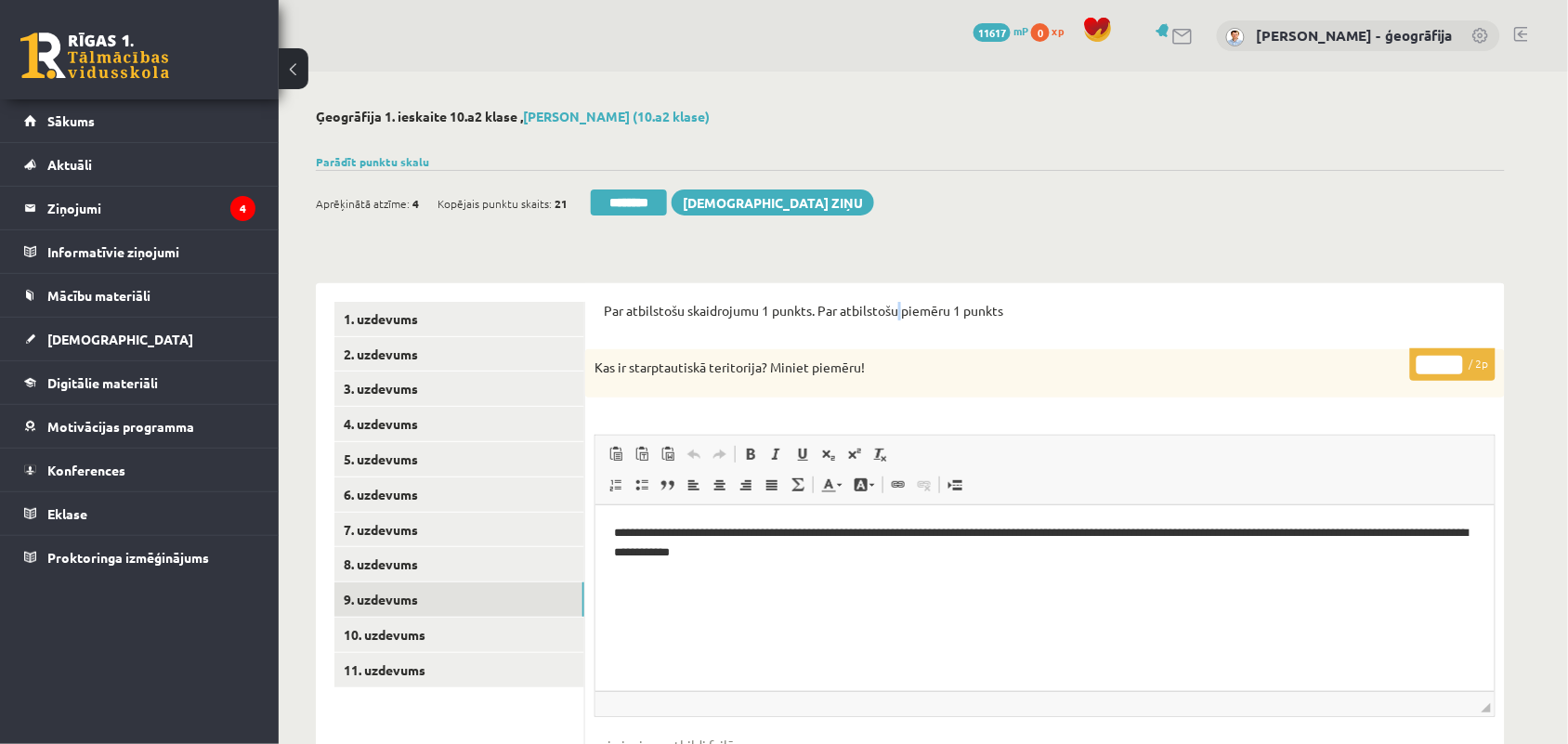
drag, startPoint x: 1173, startPoint y: 398, endPoint x: 900, endPoint y: 240, distance: 315.4
click at [900, 242] on div "Ģeogrāfija 1. ieskaite 10.a2 klase , [PERSON_NAME] (10.a2 klase) Parādīt punktu…" at bounding box center [911, 674] width 1264 height 1205
type input "*"
click at [1451, 360] on input "*" at bounding box center [1440, 364] width 46 height 18
click at [382, 628] on link "10. uzdevums" at bounding box center [459, 635] width 250 height 35
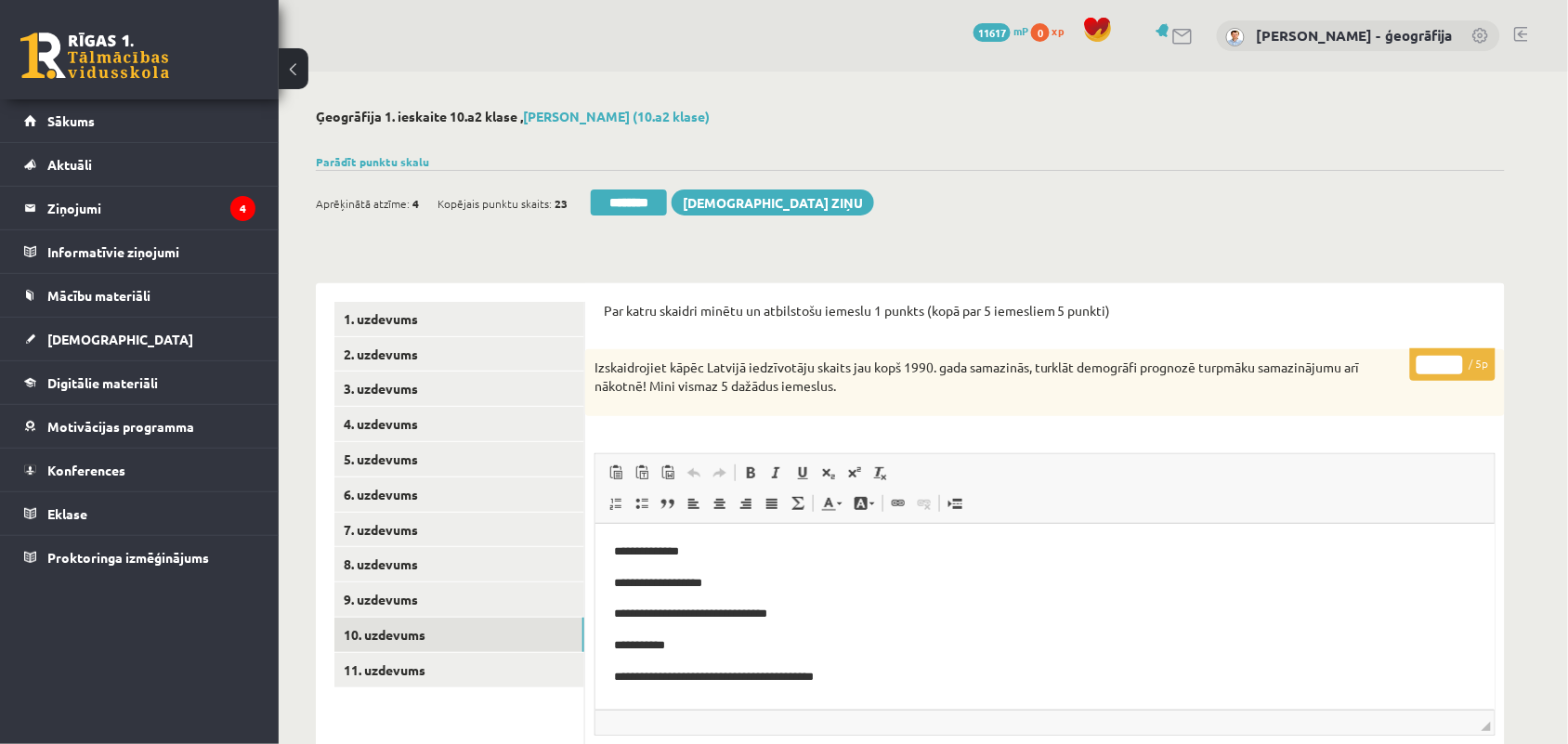
type input "*"
click at [1454, 360] on input "*" at bounding box center [1440, 364] width 46 height 18
click at [499, 665] on link "11. uzdevums" at bounding box center [459, 670] width 250 height 35
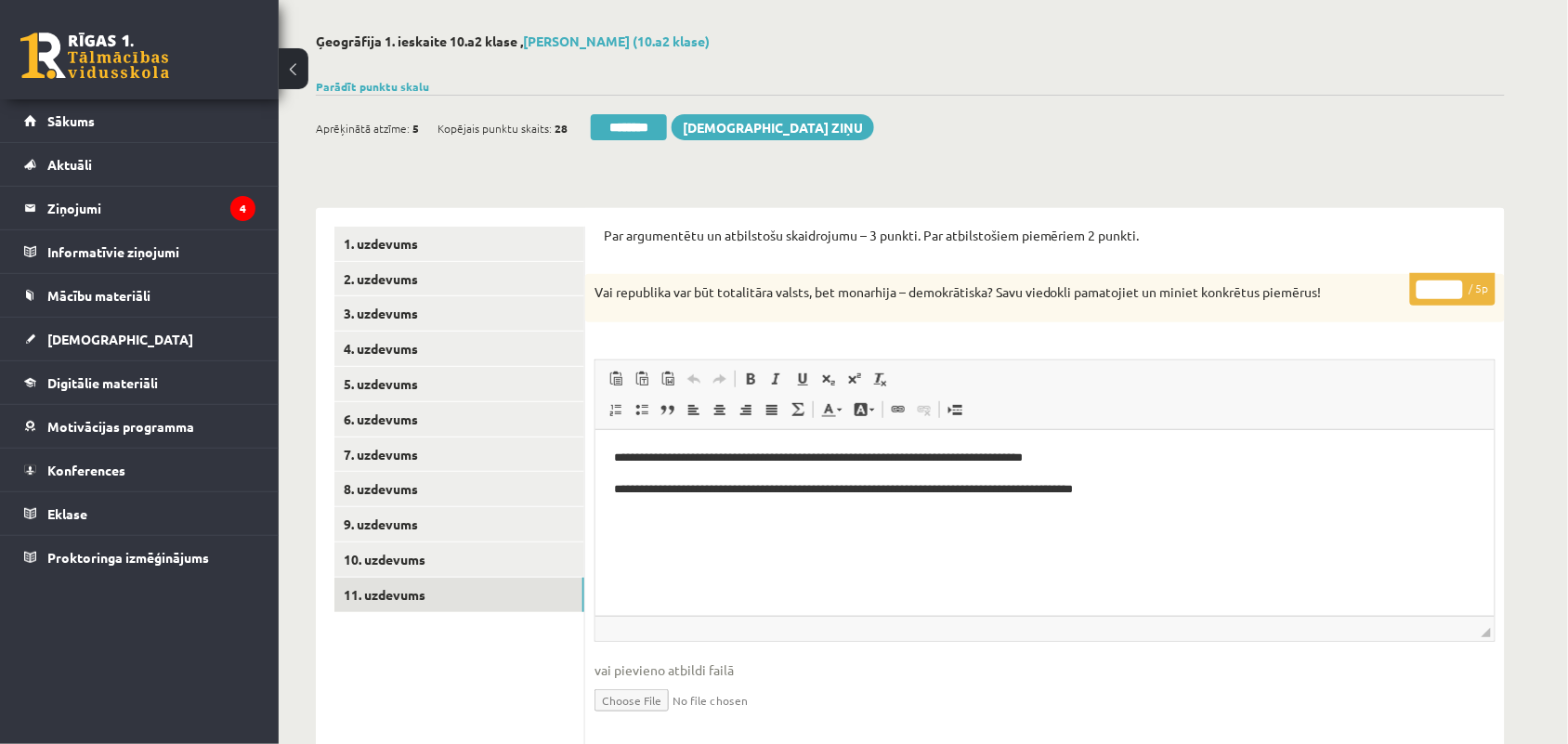
scroll to position [116, 0]
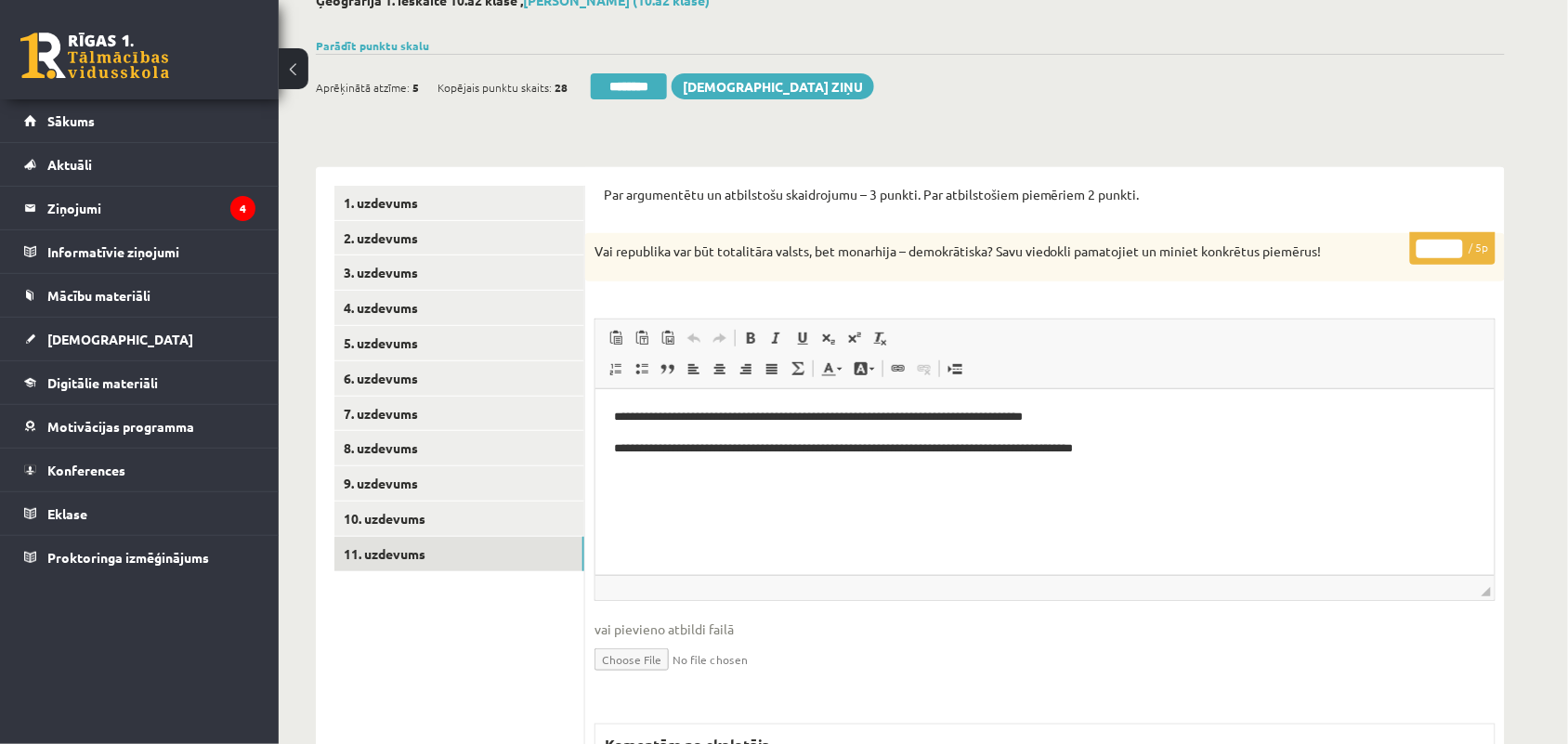
click at [1452, 246] on input "*" at bounding box center [1440, 248] width 46 height 18
type input "*"
click at [1455, 243] on input "*" at bounding box center [1440, 248] width 46 height 18
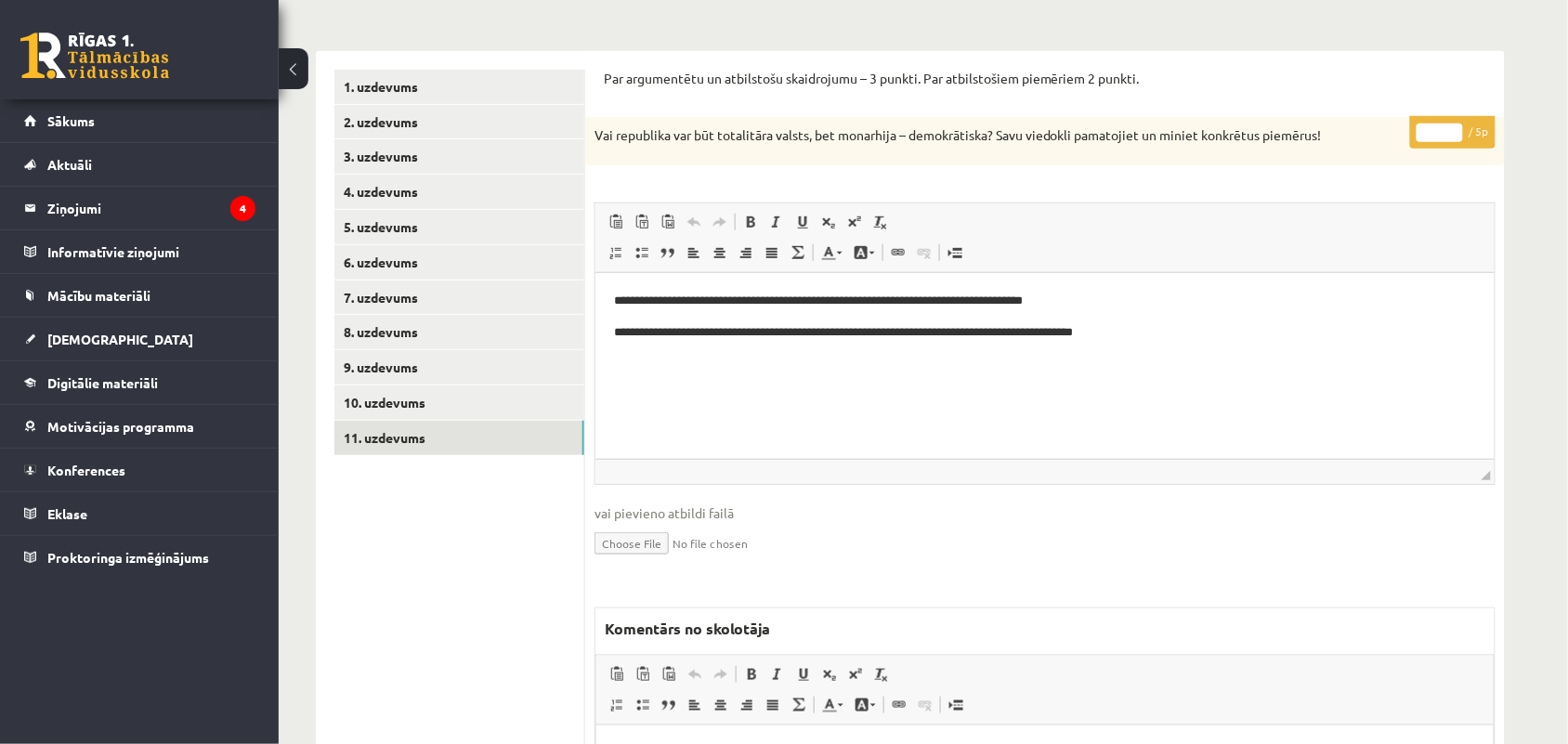
scroll to position [348, 0]
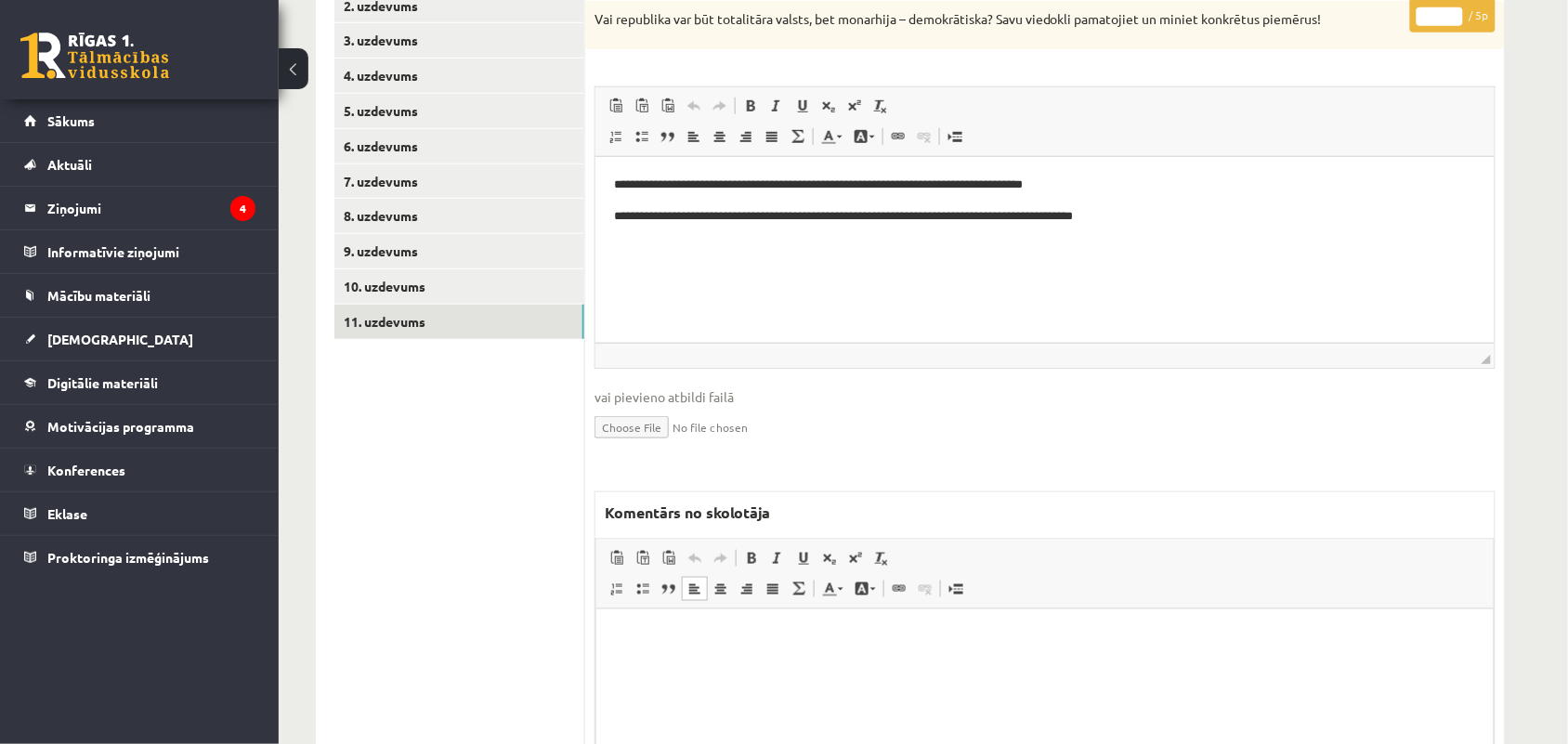
click at [704, 643] on p "Bagātinātā teksta redaktors, wiswyg-editor-47024953356700-1757352263-791" at bounding box center [1043, 637] width 860 height 19
click at [881, 635] on p "**********" at bounding box center [1043, 637] width 859 height 19
click at [392, 288] on link "10. uzdevums" at bounding box center [459, 287] width 250 height 35
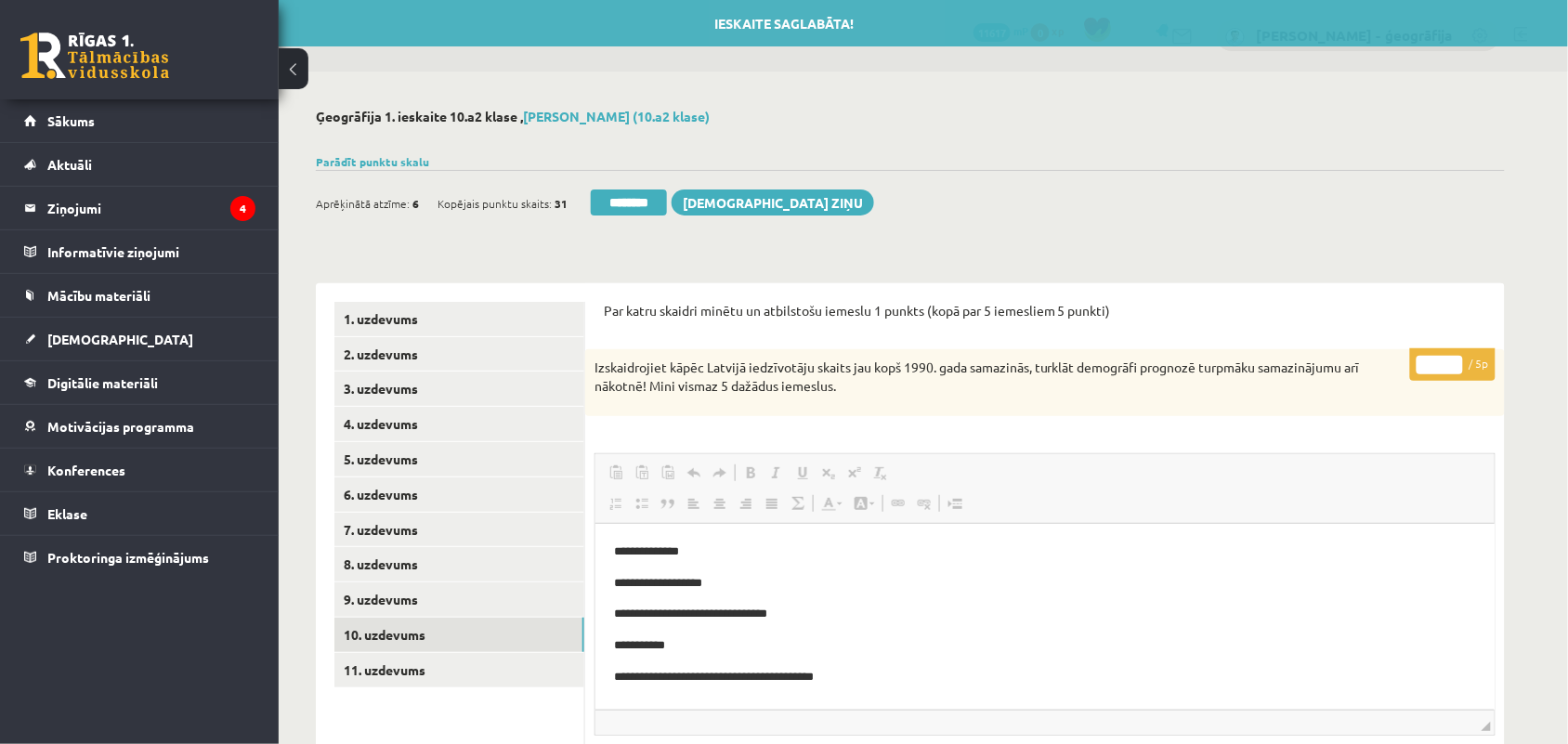
scroll to position [0, 0]
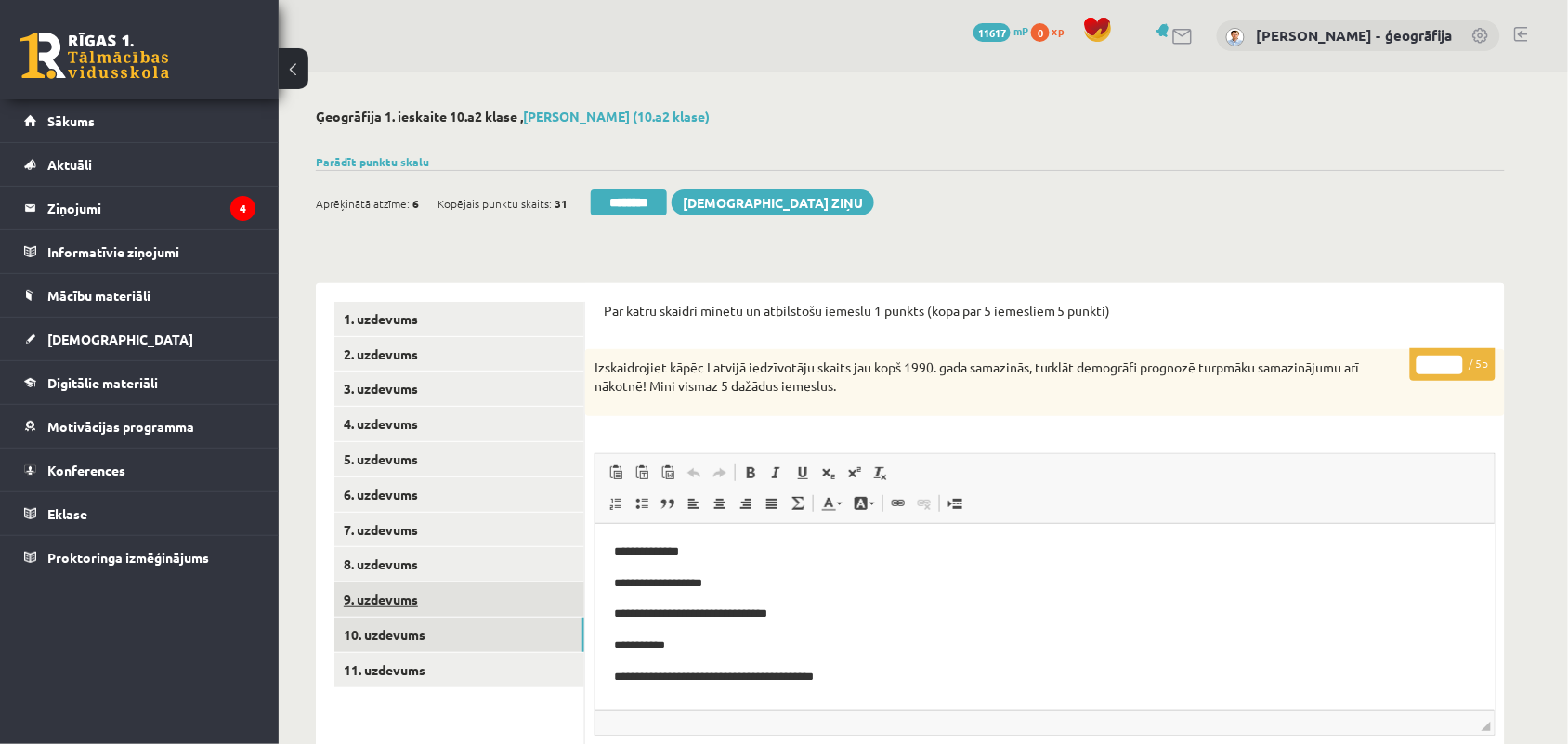
click at [361, 597] on link "9. uzdevums" at bounding box center [459, 599] width 250 height 35
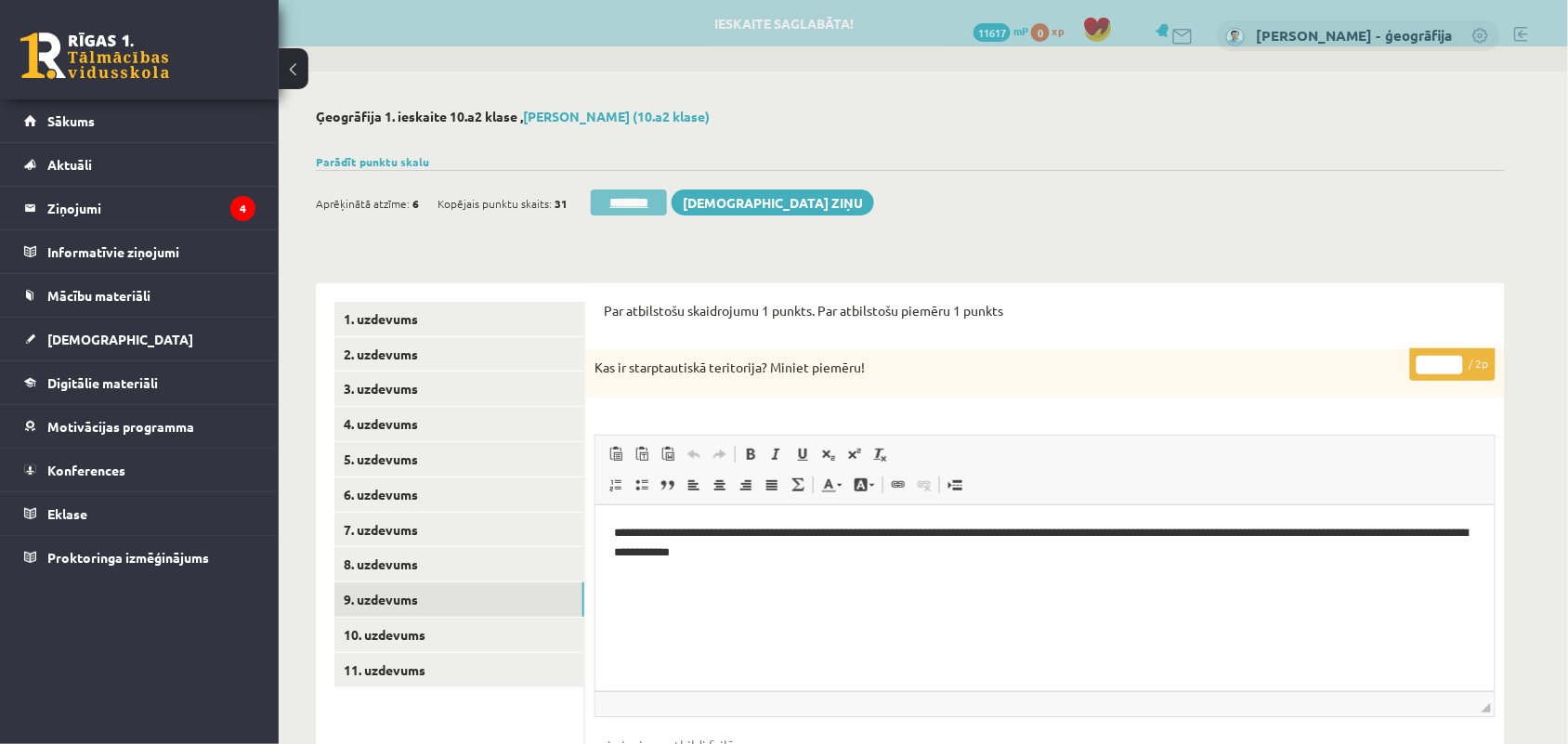
click at [618, 199] on input "********" at bounding box center [628, 202] width 76 height 26
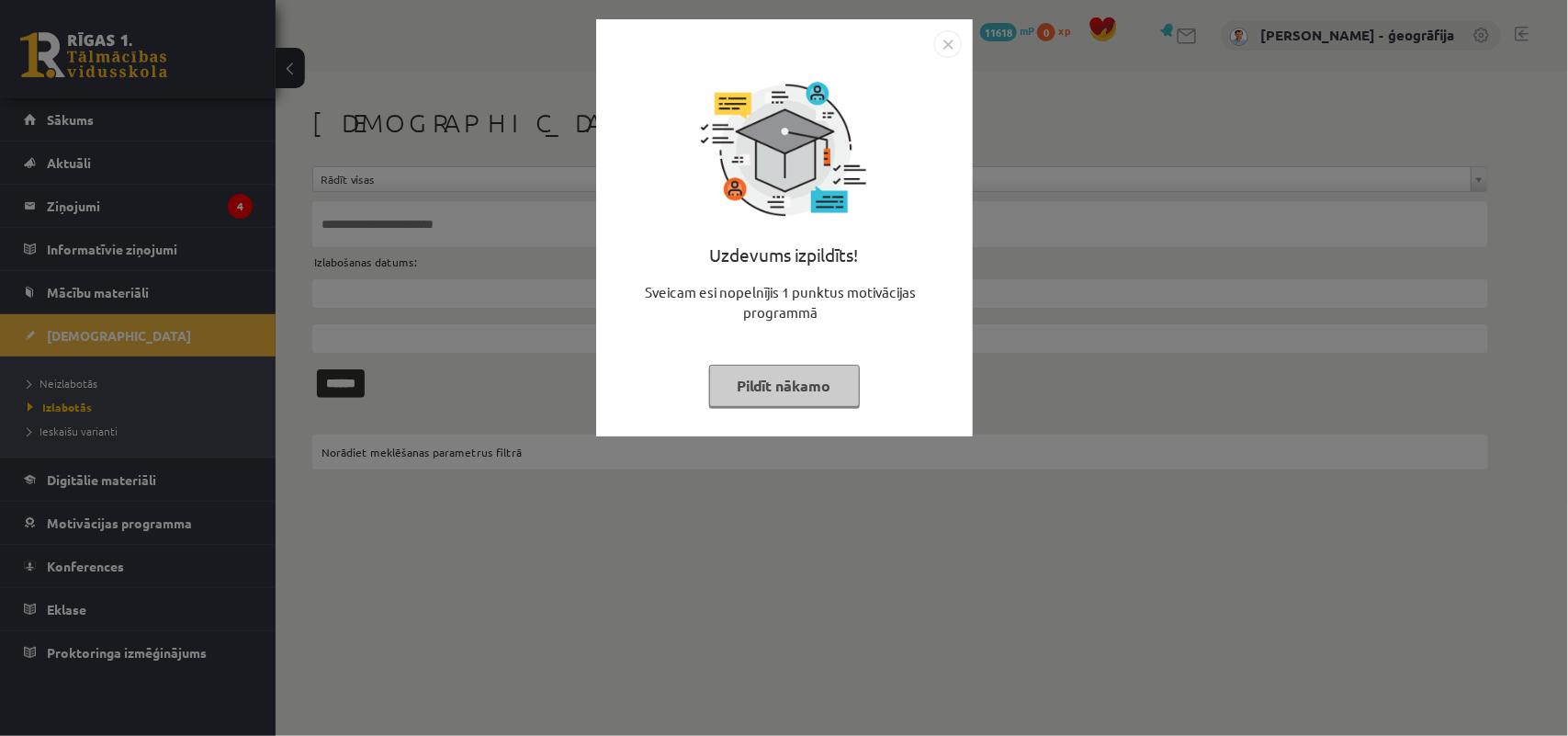
click at [85, 381] on div "Uzdevums izpildīts! Sveicam esi nopelnījis 1 punktus motivācijas programmā Pild…" at bounding box center [784, 368] width 1568 height 736
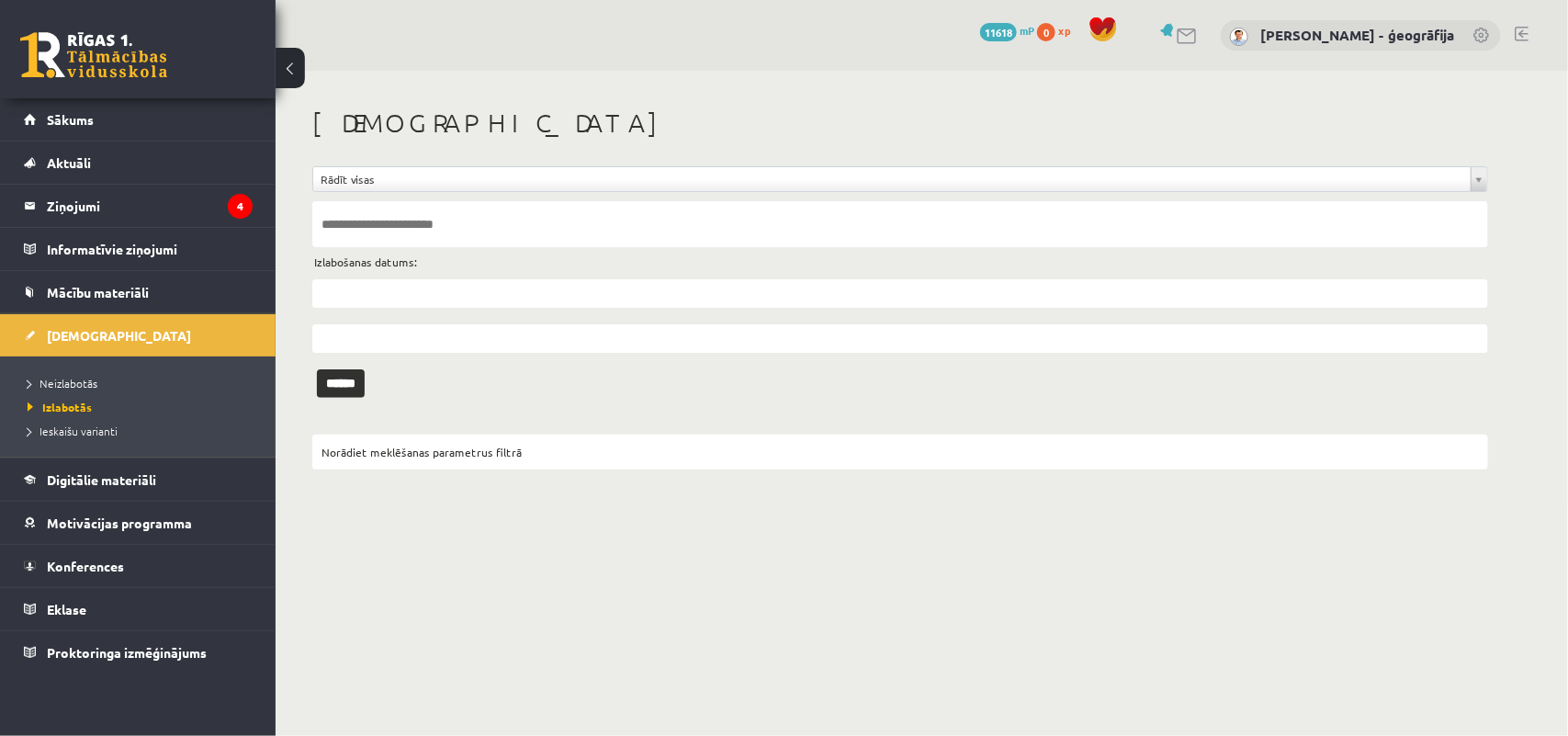
click at [85, 381] on span "Neizlabotās" at bounding box center [63, 383] width 70 height 15
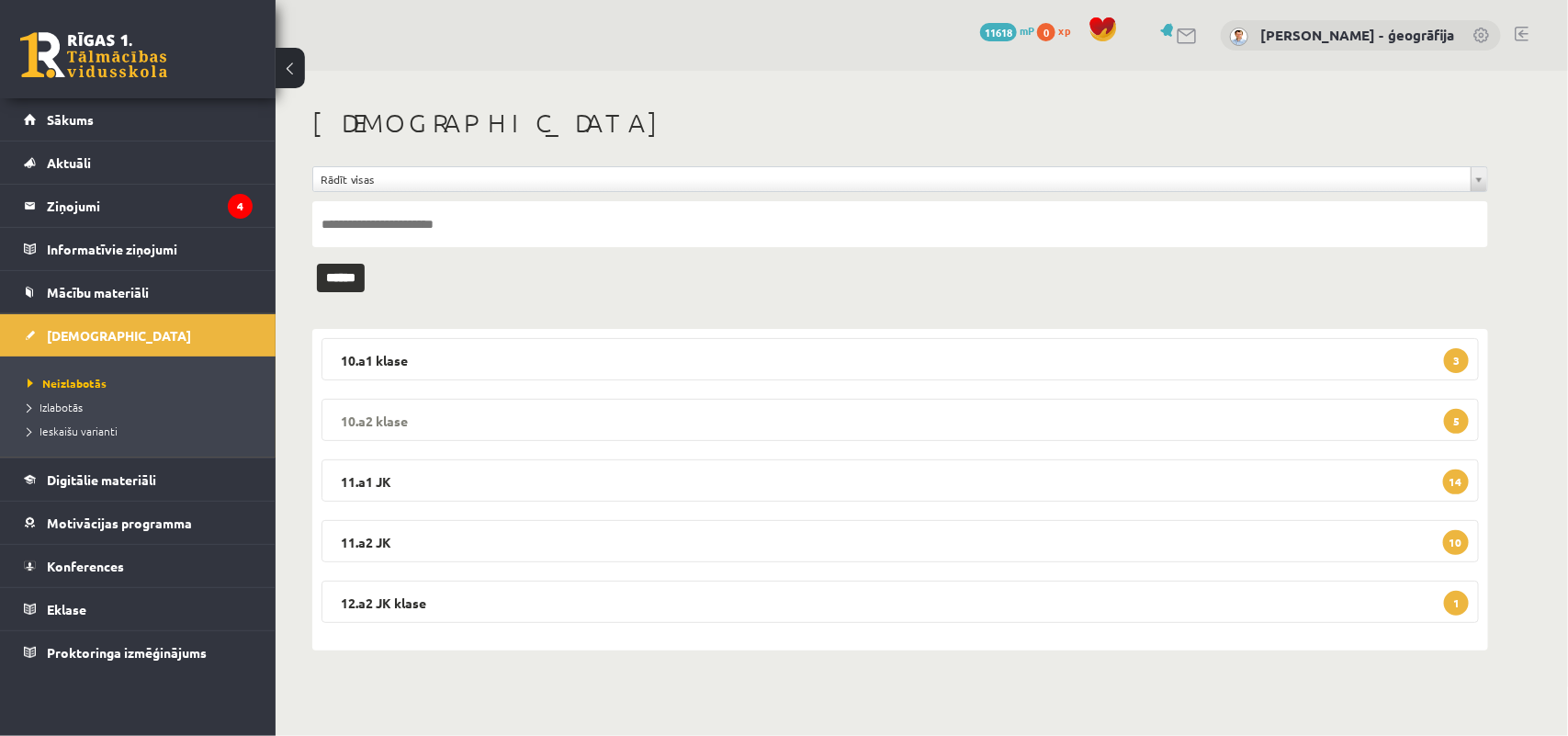
click at [657, 418] on legend "10.a2 klase 5" at bounding box center [900, 419] width 1158 height 43
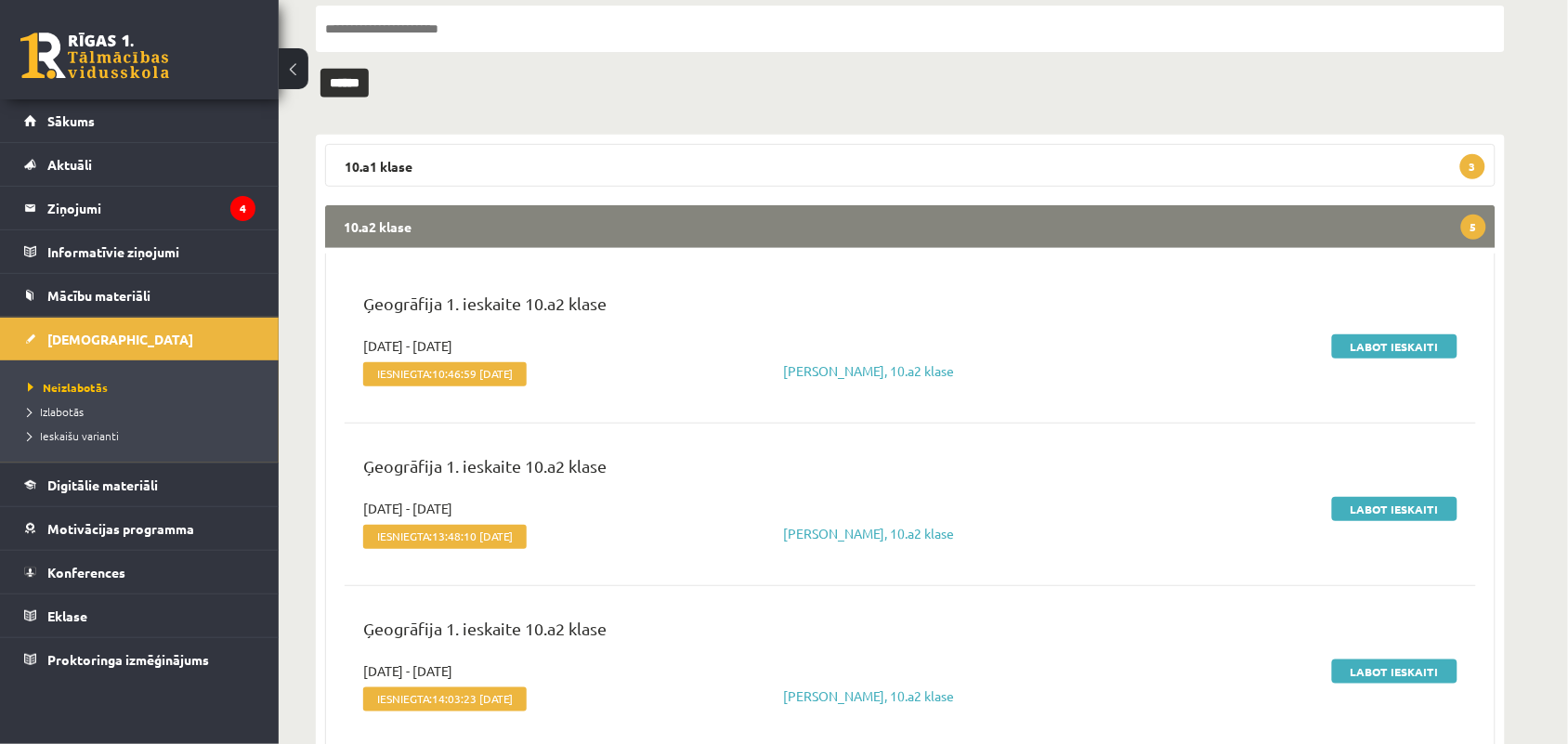
scroll to position [232, 0]
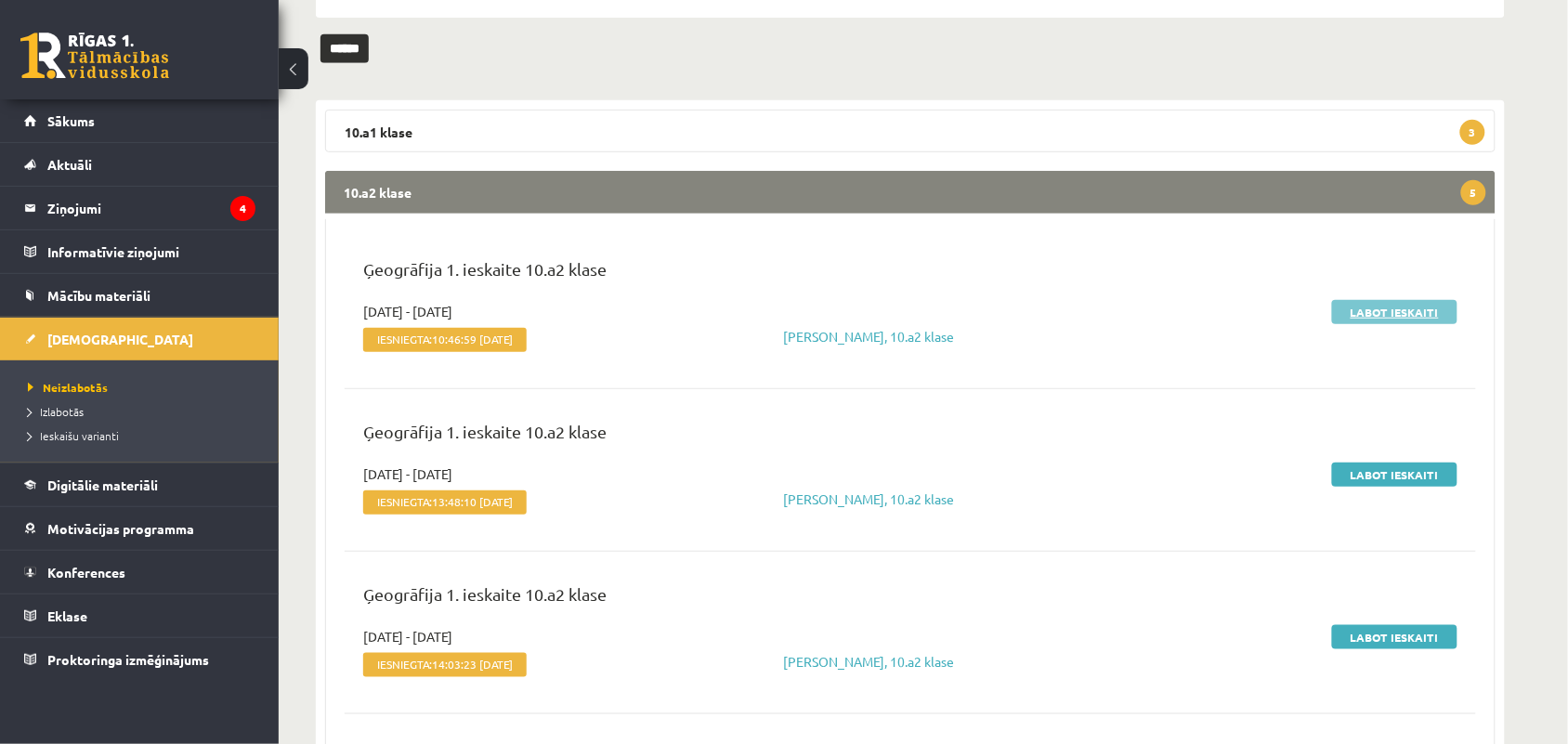
click at [1404, 305] on link "Labot ieskaiti" at bounding box center [1394, 312] width 126 height 24
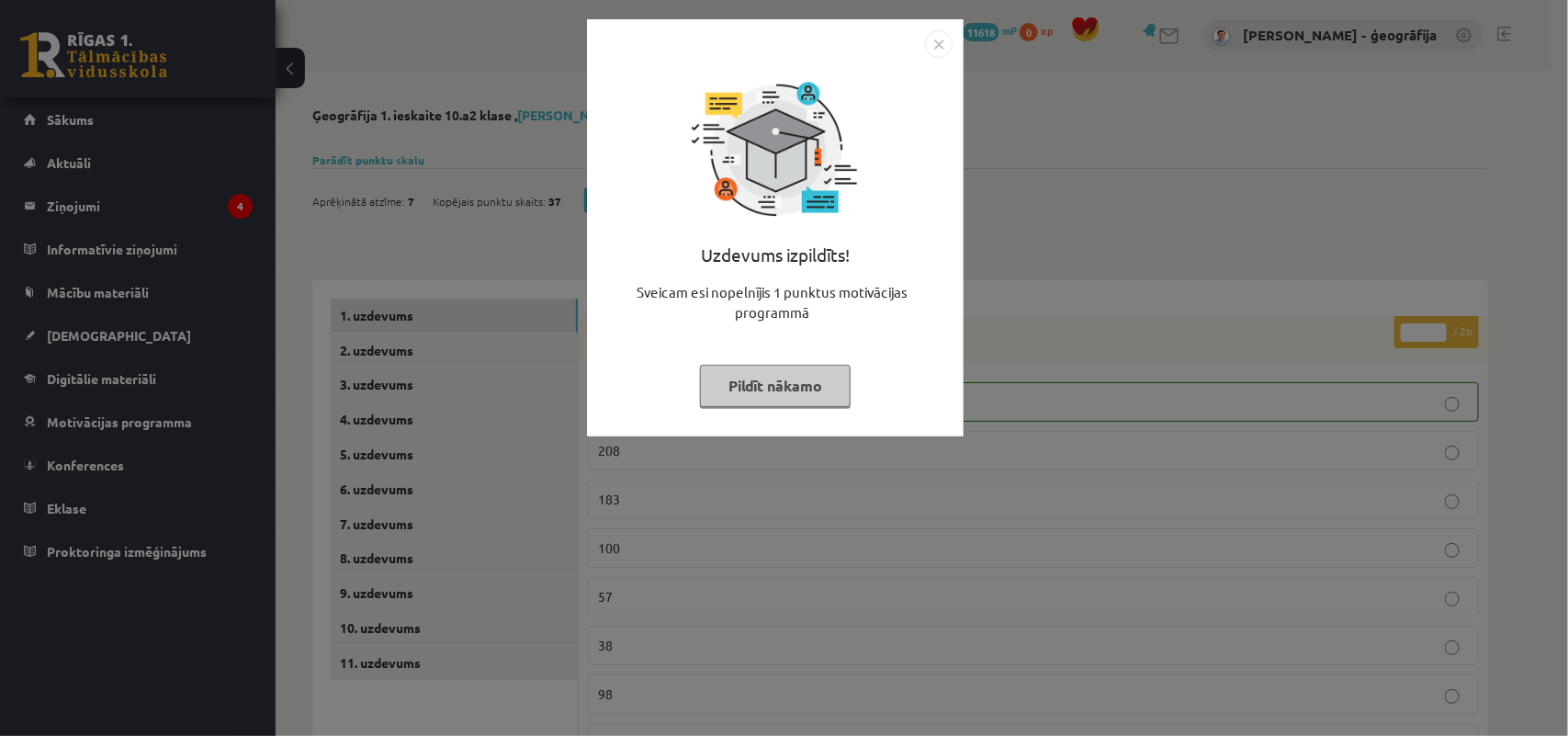
click at [740, 382] on button "Pildīt nākamo" at bounding box center [775, 386] width 151 height 43
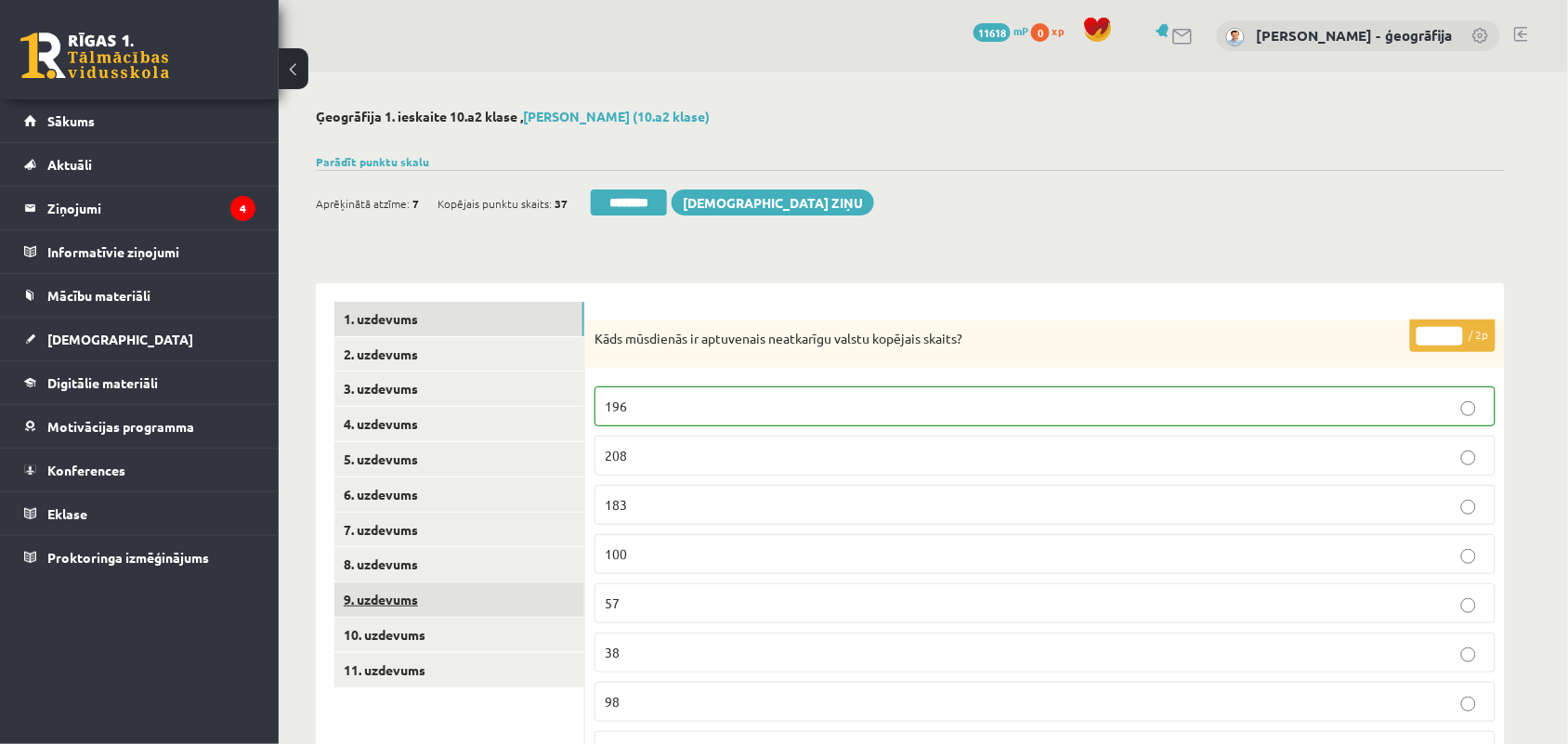
click at [411, 605] on link "9. uzdevums" at bounding box center [459, 599] width 250 height 35
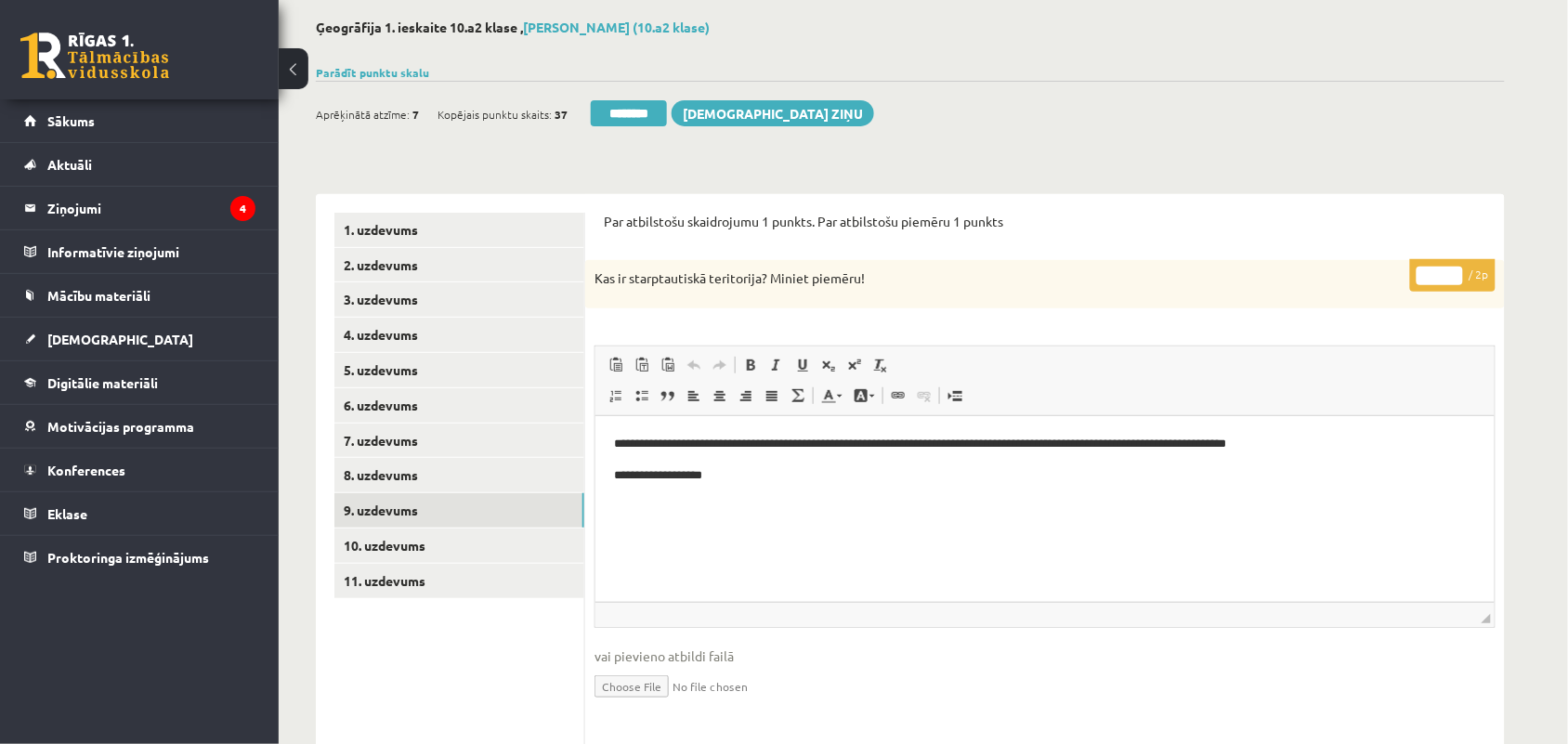
scroll to position [116, 0]
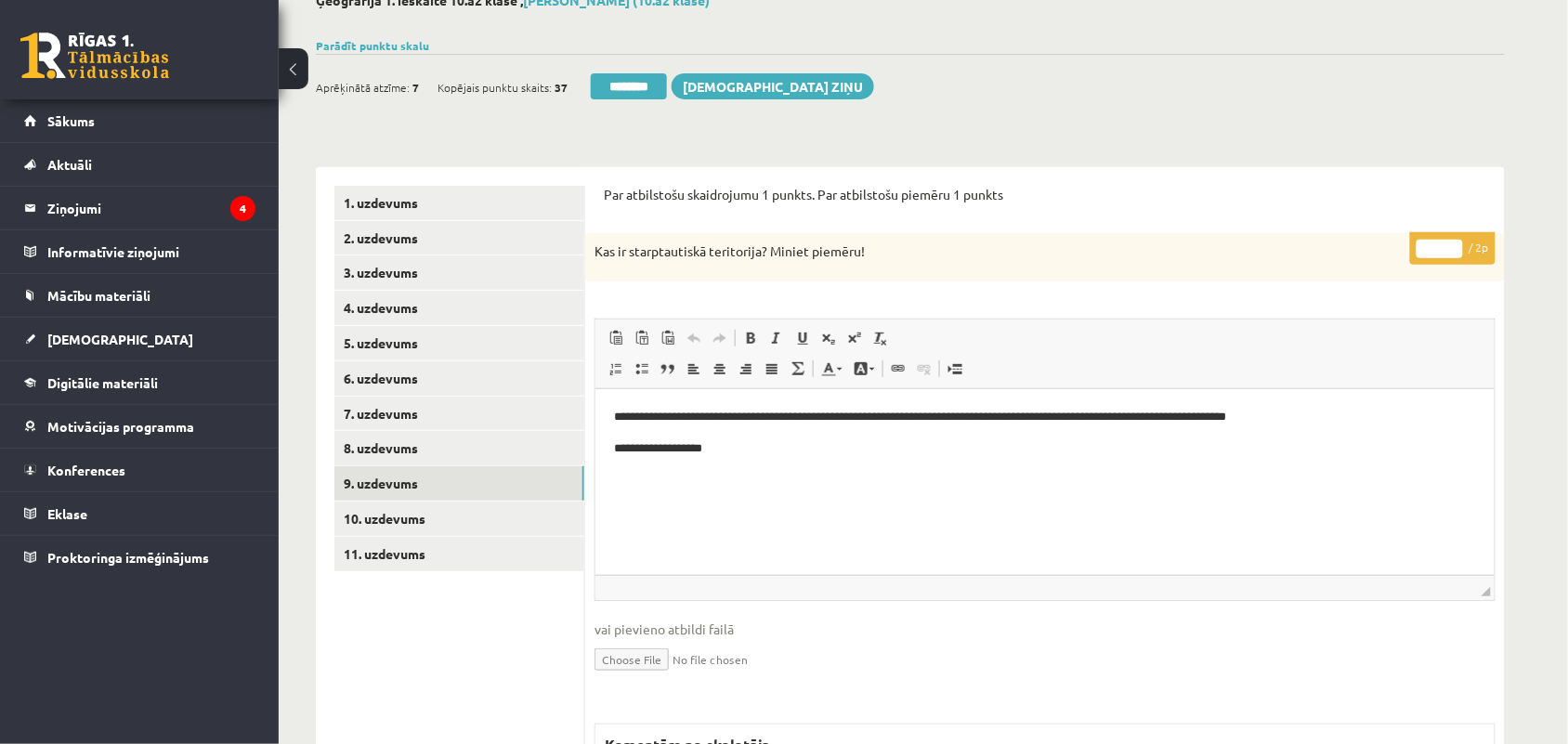
type input "*"
click at [1454, 242] on input "*" at bounding box center [1440, 248] width 46 height 18
click at [436, 526] on link "10. uzdevums" at bounding box center [459, 519] width 250 height 35
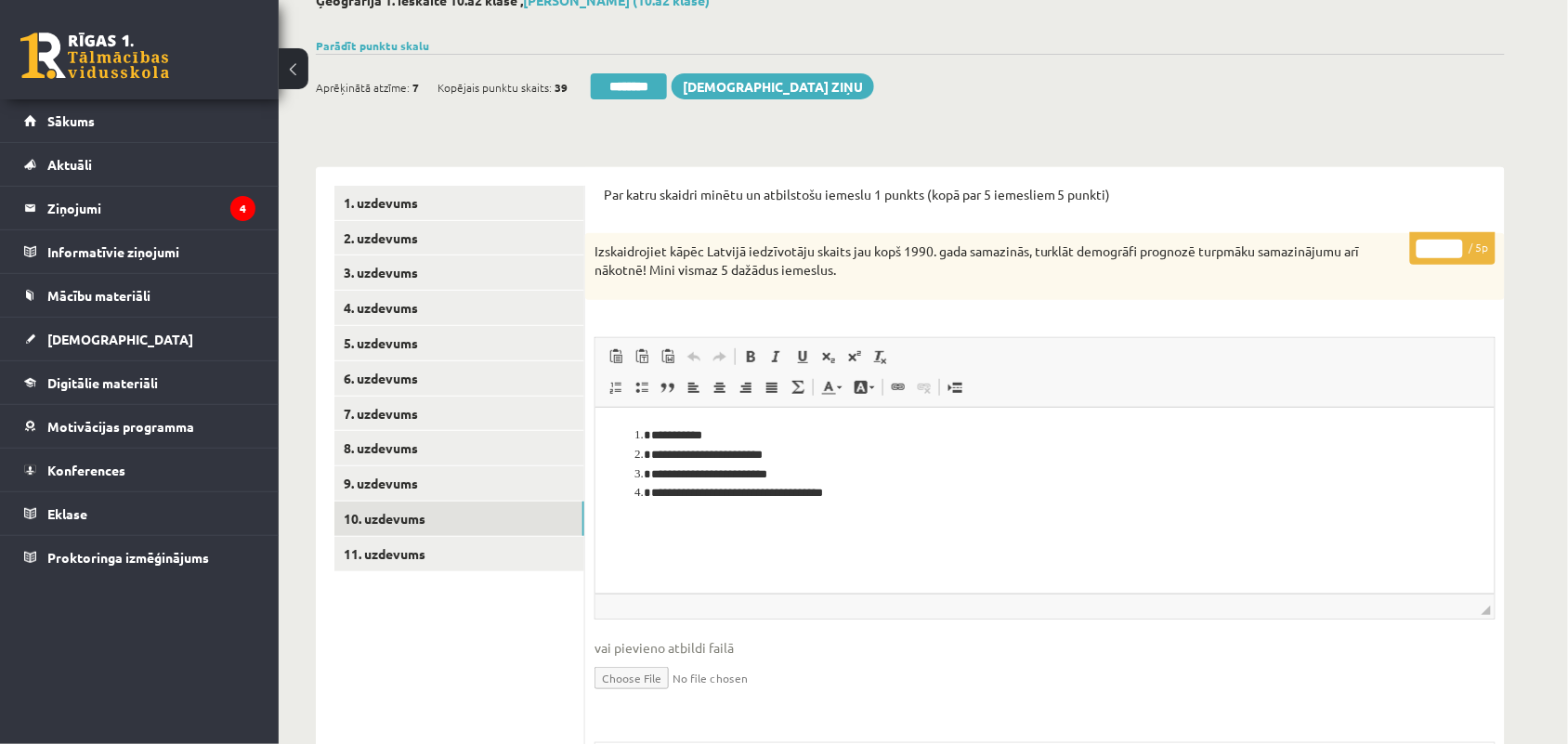
scroll to position [0, 0]
click at [1456, 244] on input "*" at bounding box center [1440, 248] width 46 height 18
click at [1456, 244] on input "*" at bounding box center [1440, 248] width 46 height 18
type input "*"
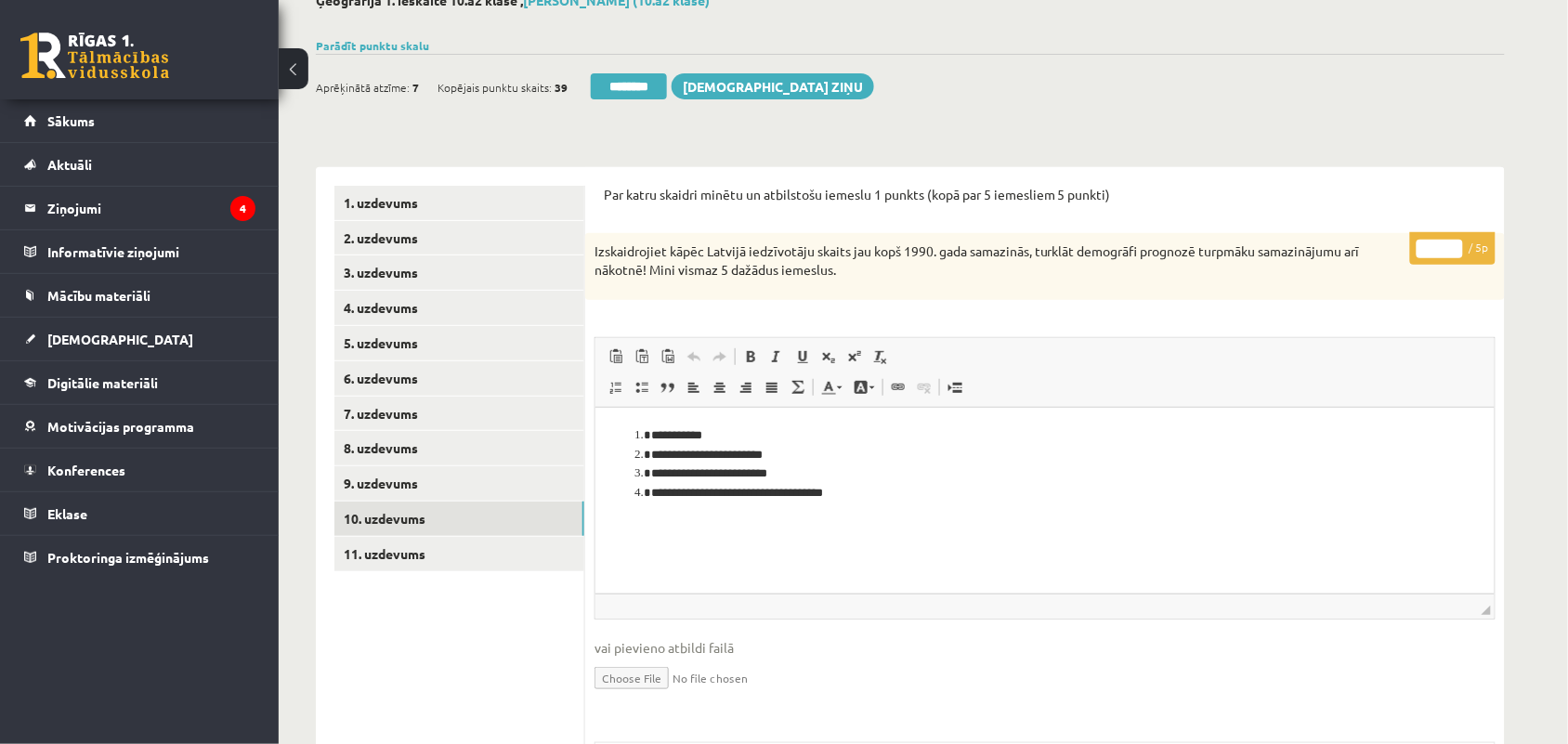
click at [1456, 244] on input "*" at bounding box center [1440, 248] width 46 height 18
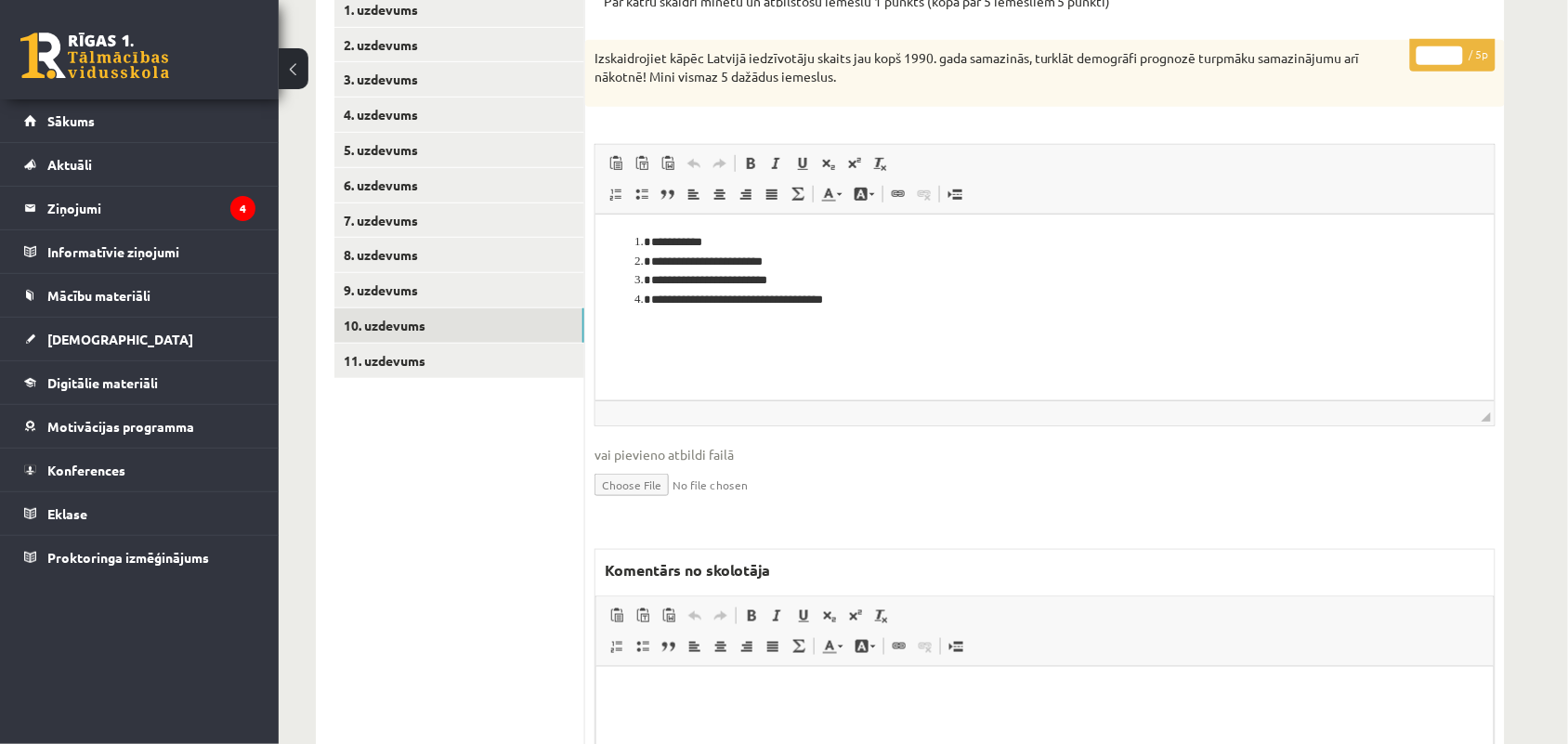
scroll to position [348, 0]
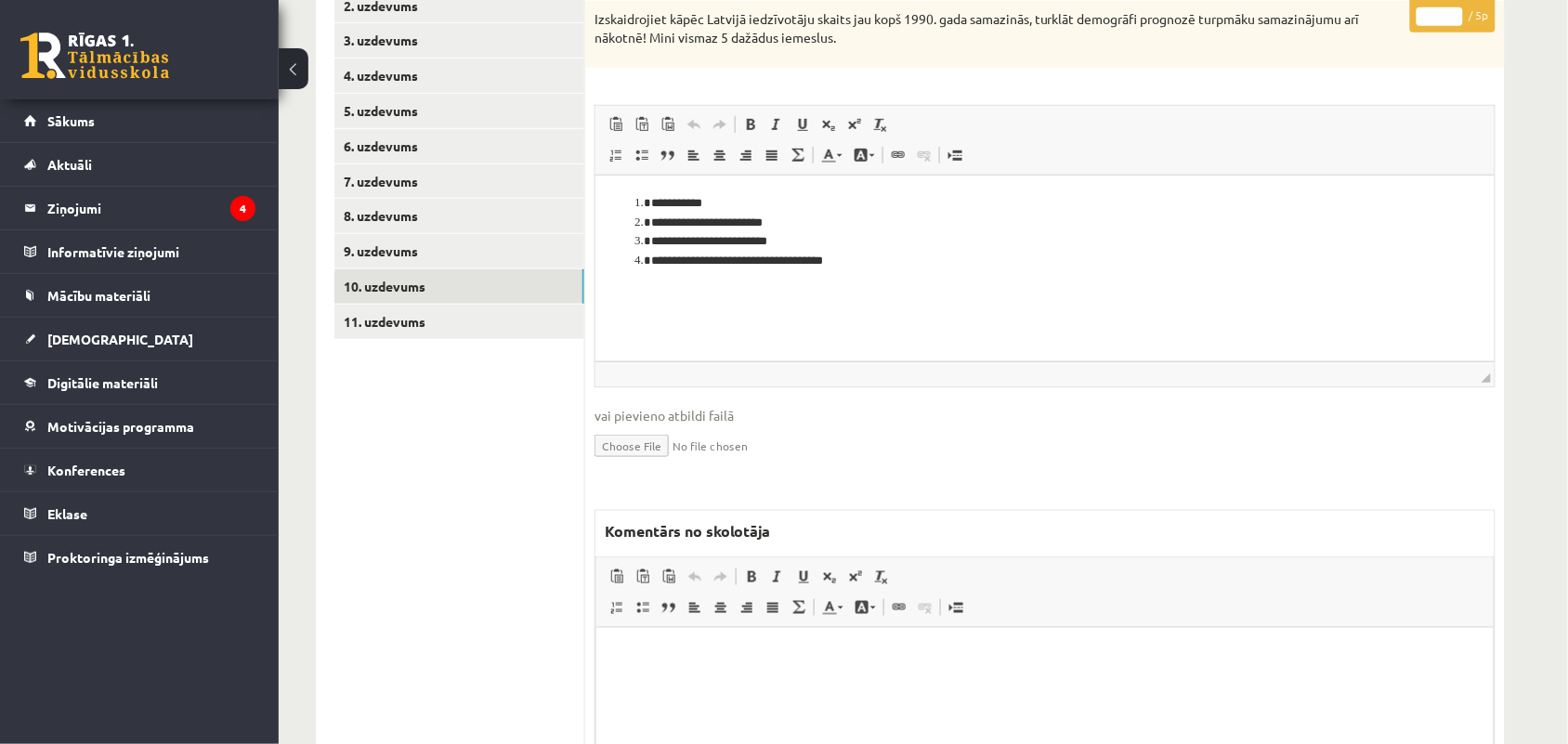
click at [695, 660] on p "Bagātinātā teksta redaktors, wiswyg-editor-47024756837200-1757352380-826" at bounding box center [1043, 655] width 860 height 19
click at [638, 652] on p "**********" at bounding box center [1043, 655] width 859 height 19
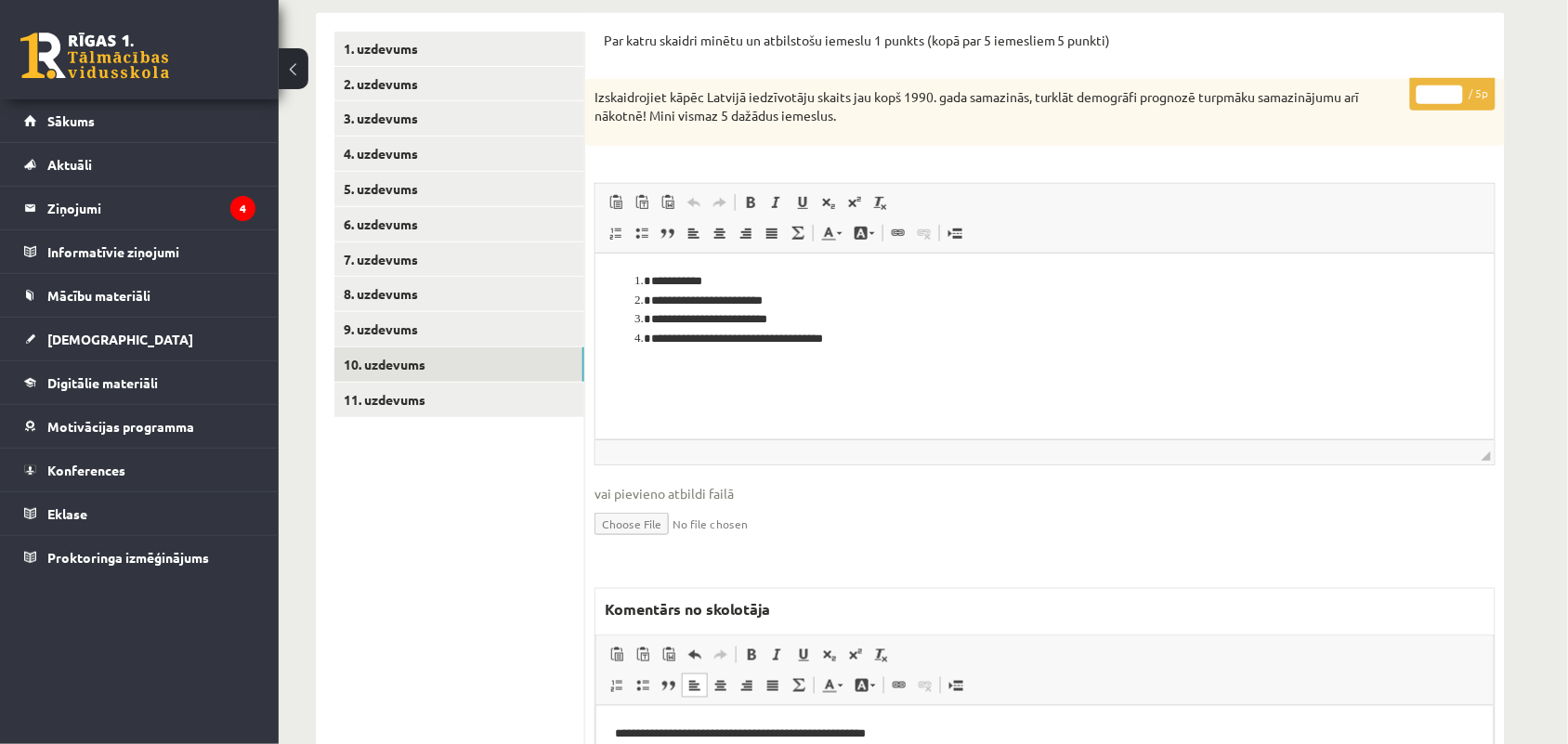
scroll to position [232, 0]
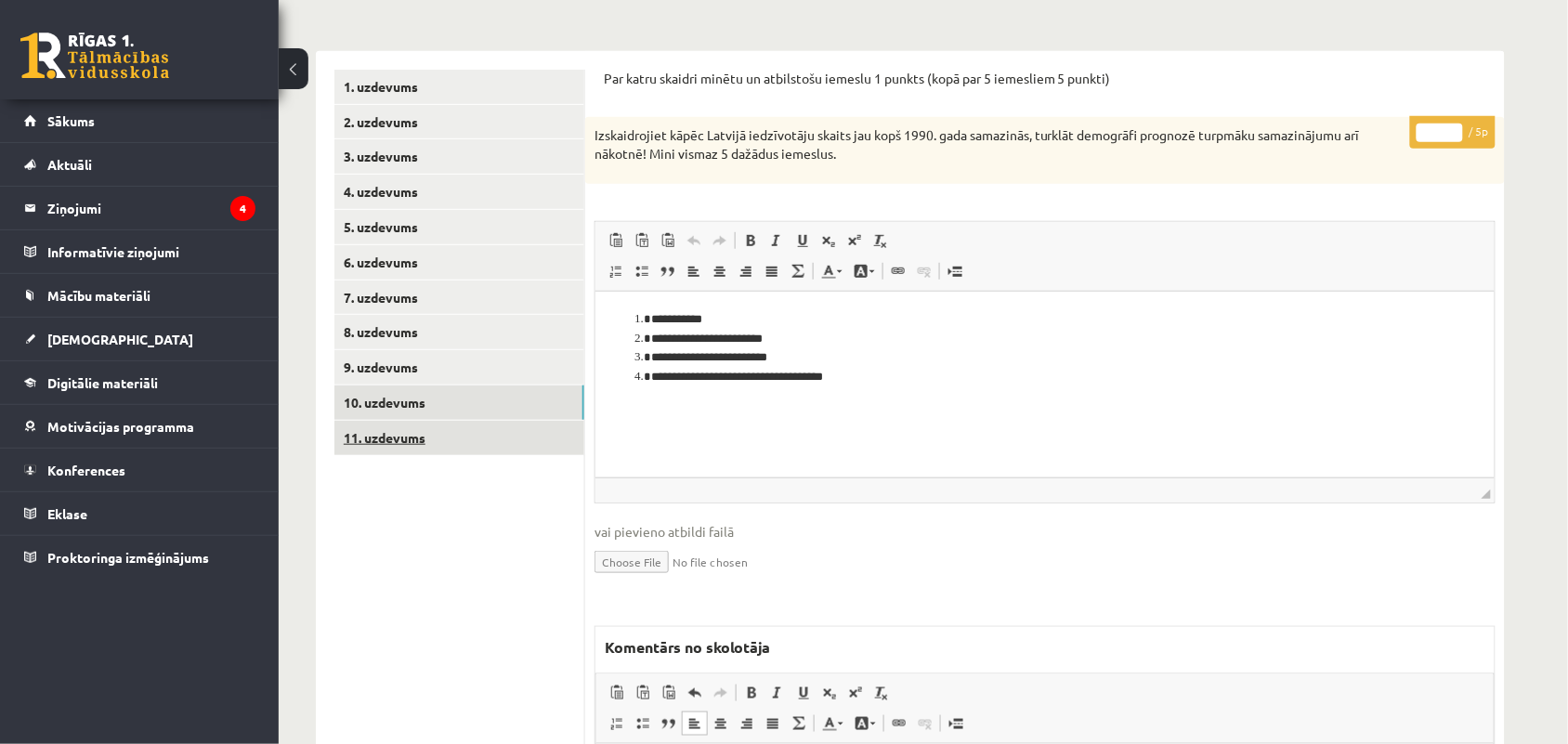
click at [388, 430] on link "11. uzdevums" at bounding box center [459, 438] width 250 height 35
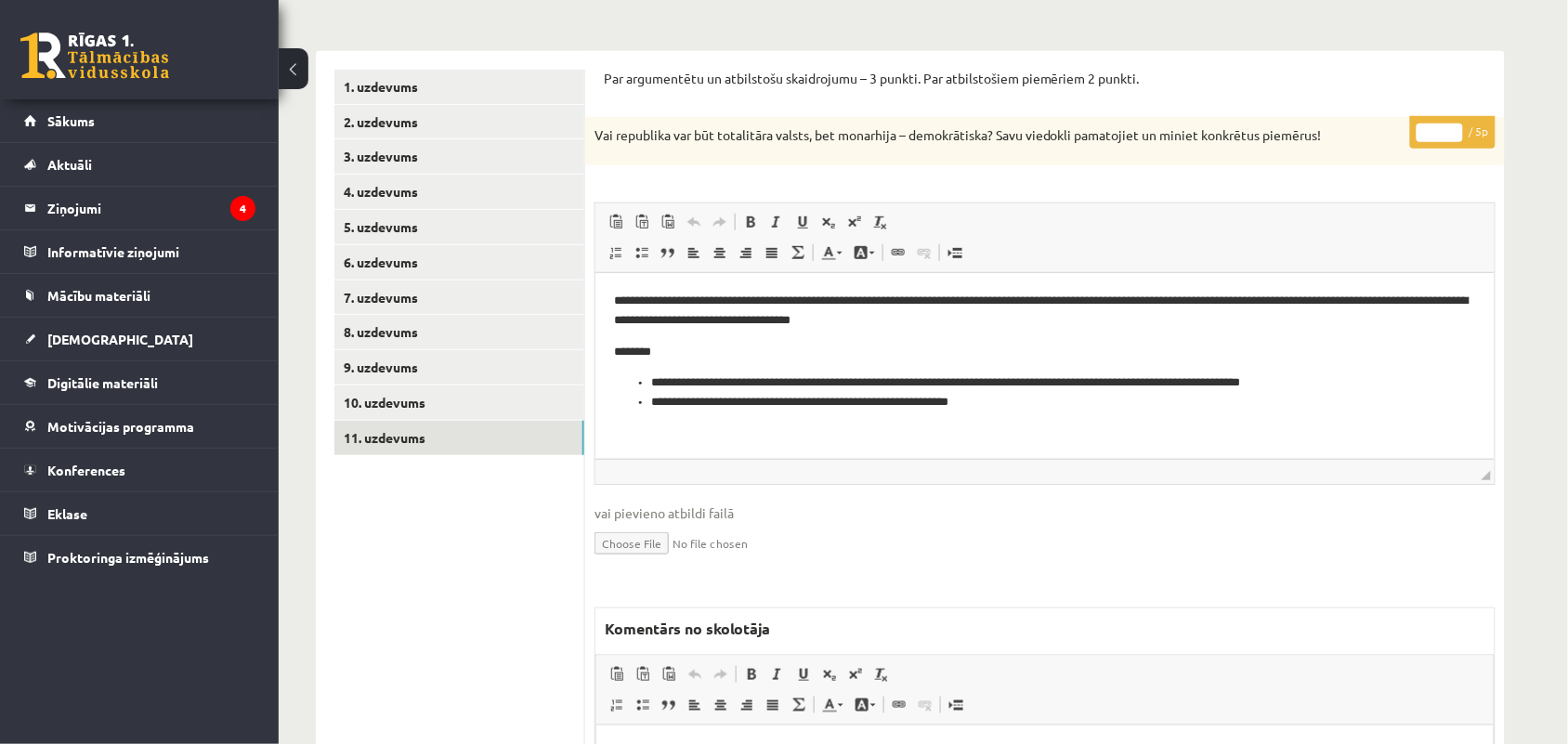
scroll to position [0, 0]
type input "*"
click at [1459, 128] on input "*" at bounding box center [1440, 132] width 46 height 18
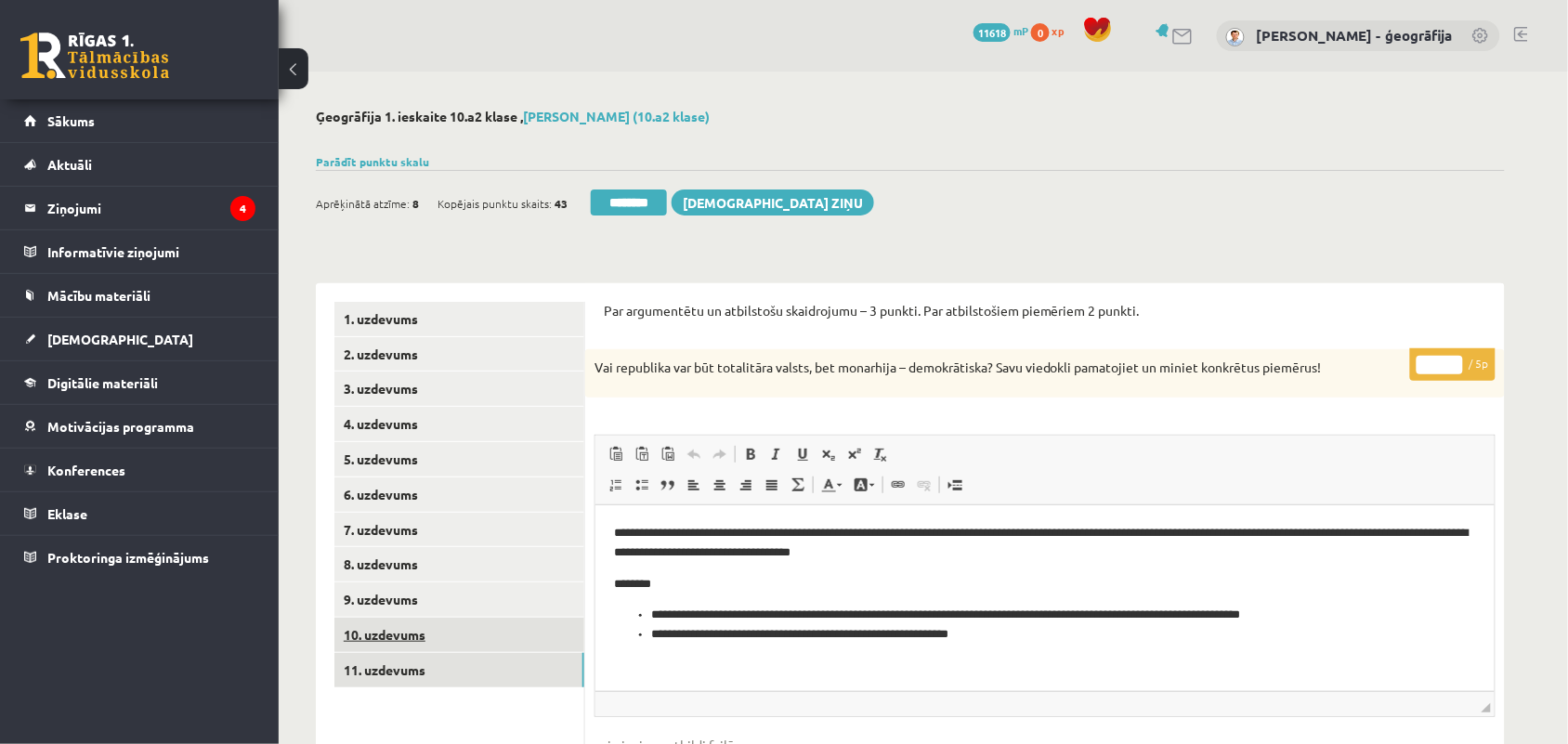
click at [384, 637] on link "10. uzdevums" at bounding box center [459, 635] width 250 height 35
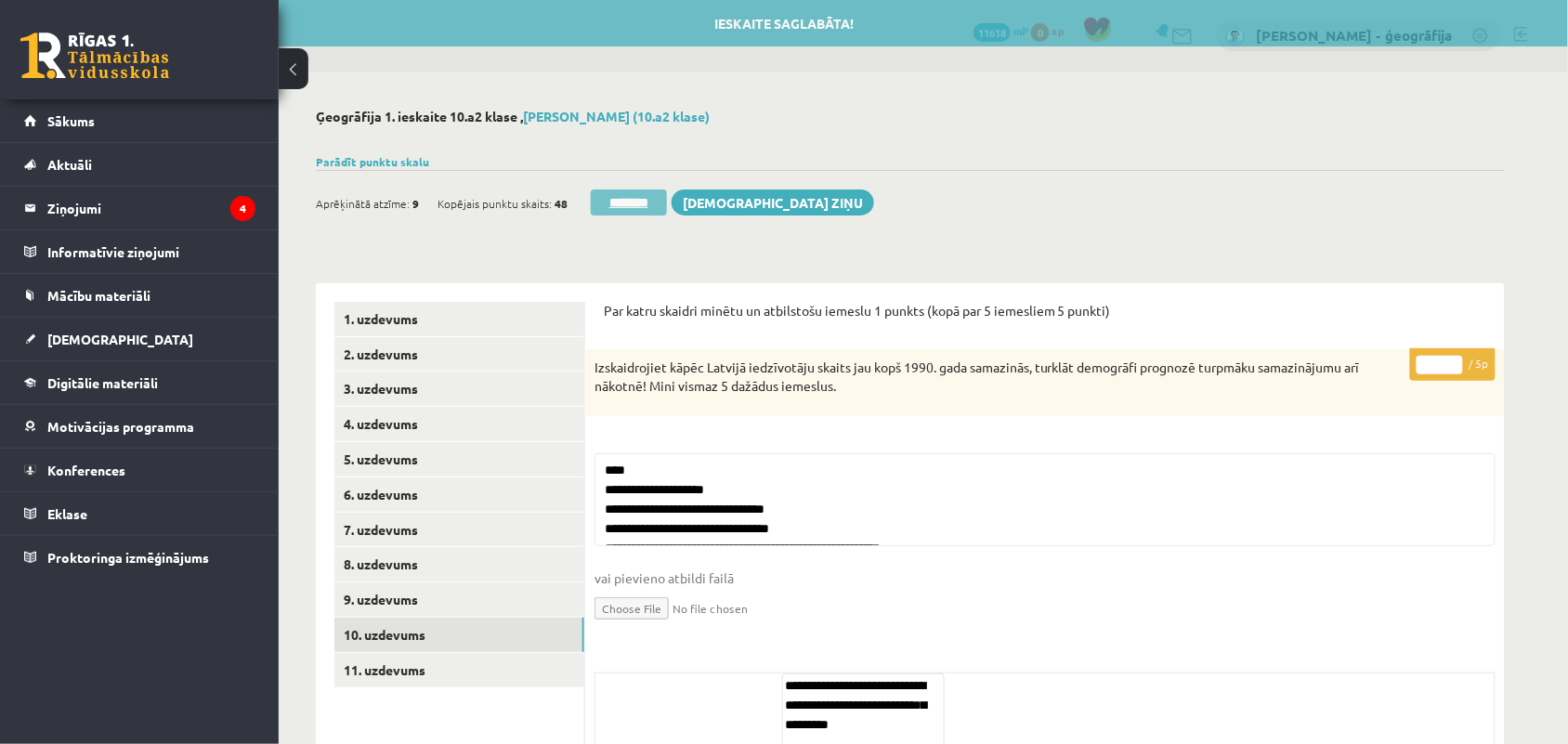
click at [615, 199] on input "********" at bounding box center [628, 202] width 76 height 26
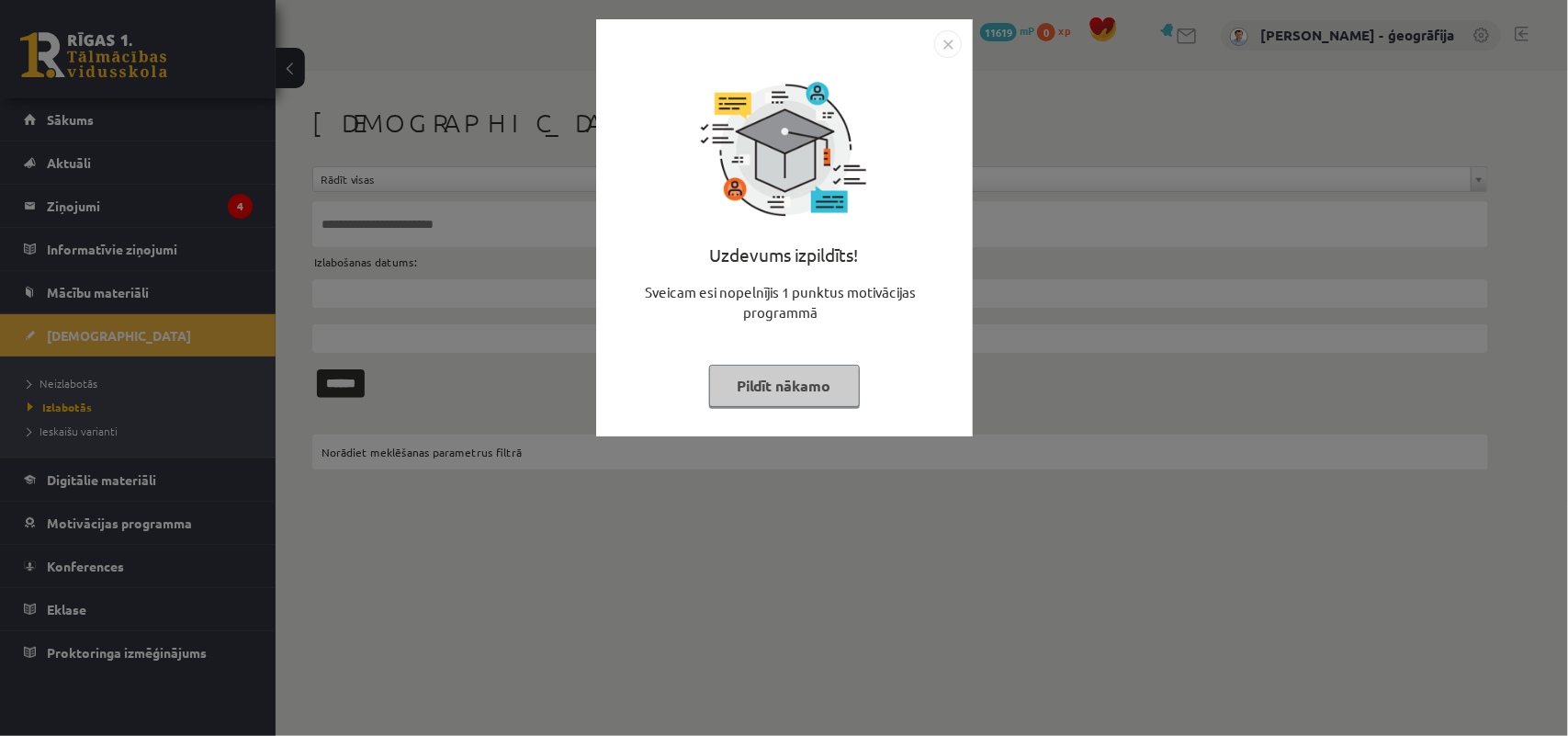
click at [815, 383] on button "Pildīt nākamo" at bounding box center [784, 386] width 151 height 43
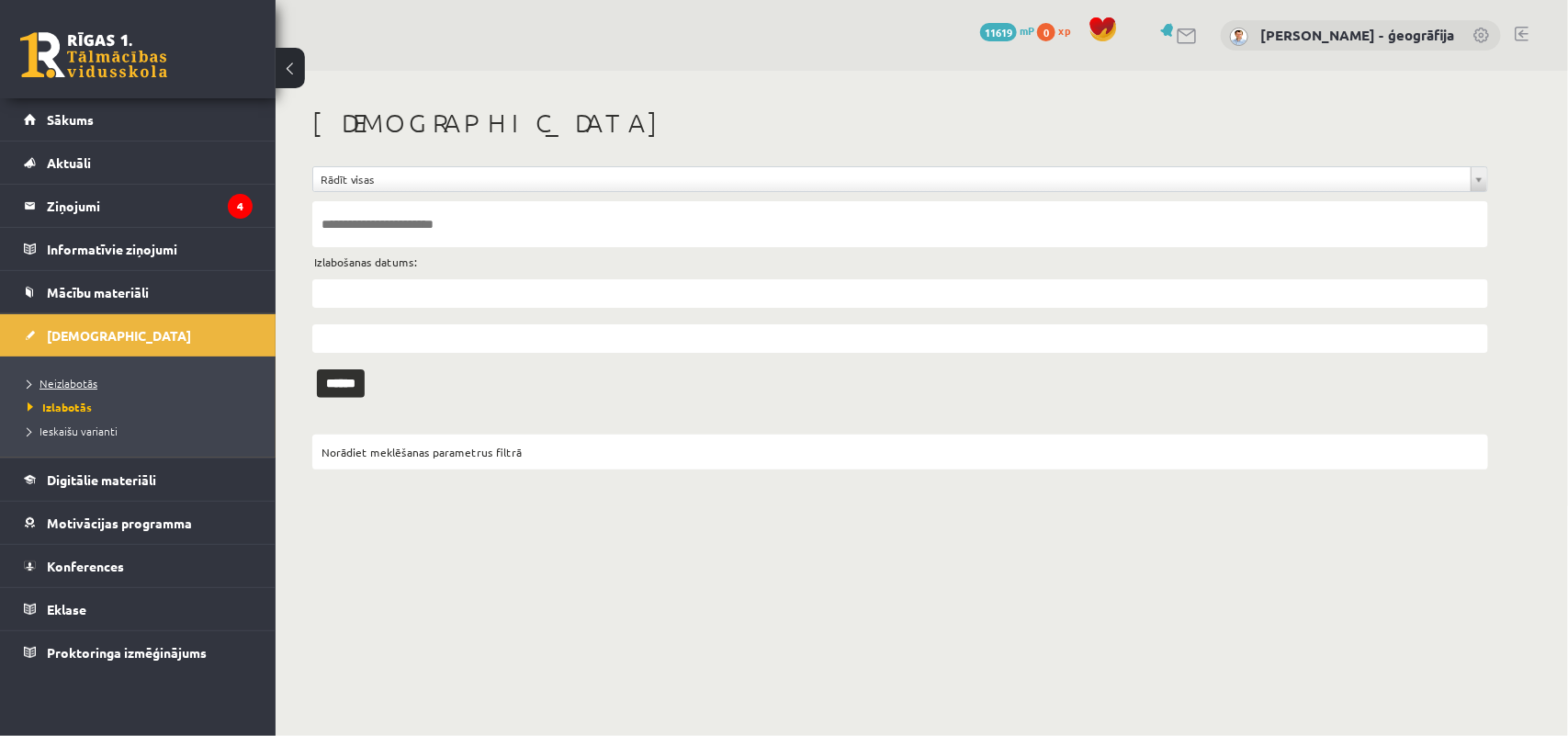
click at [67, 375] on link "Neizlabotās" at bounding box center [142, 382] width 229 height 16
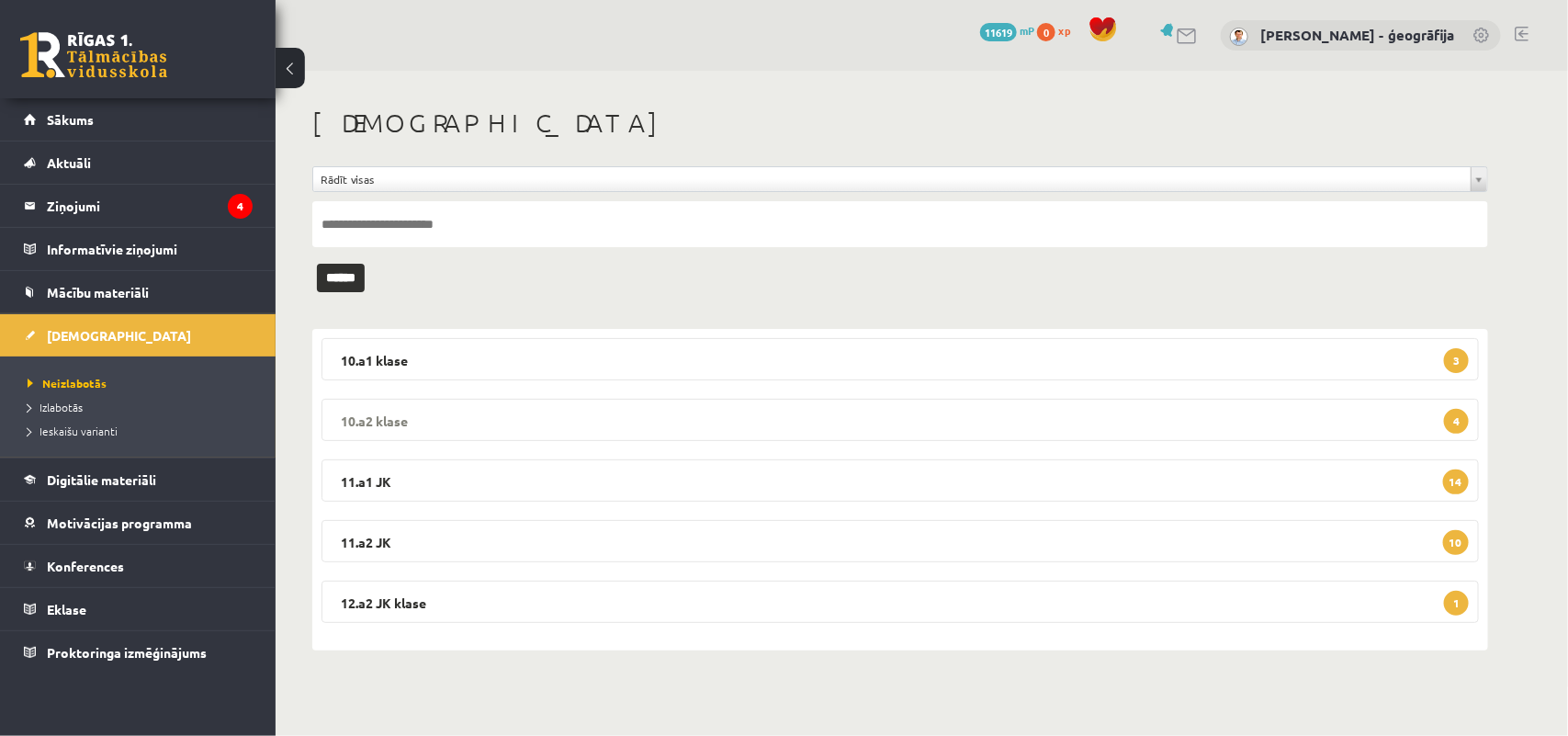
click at [634, 416] on legend "10.a2 klase 4" at bounding box center [900, 419] width 1158 height 43
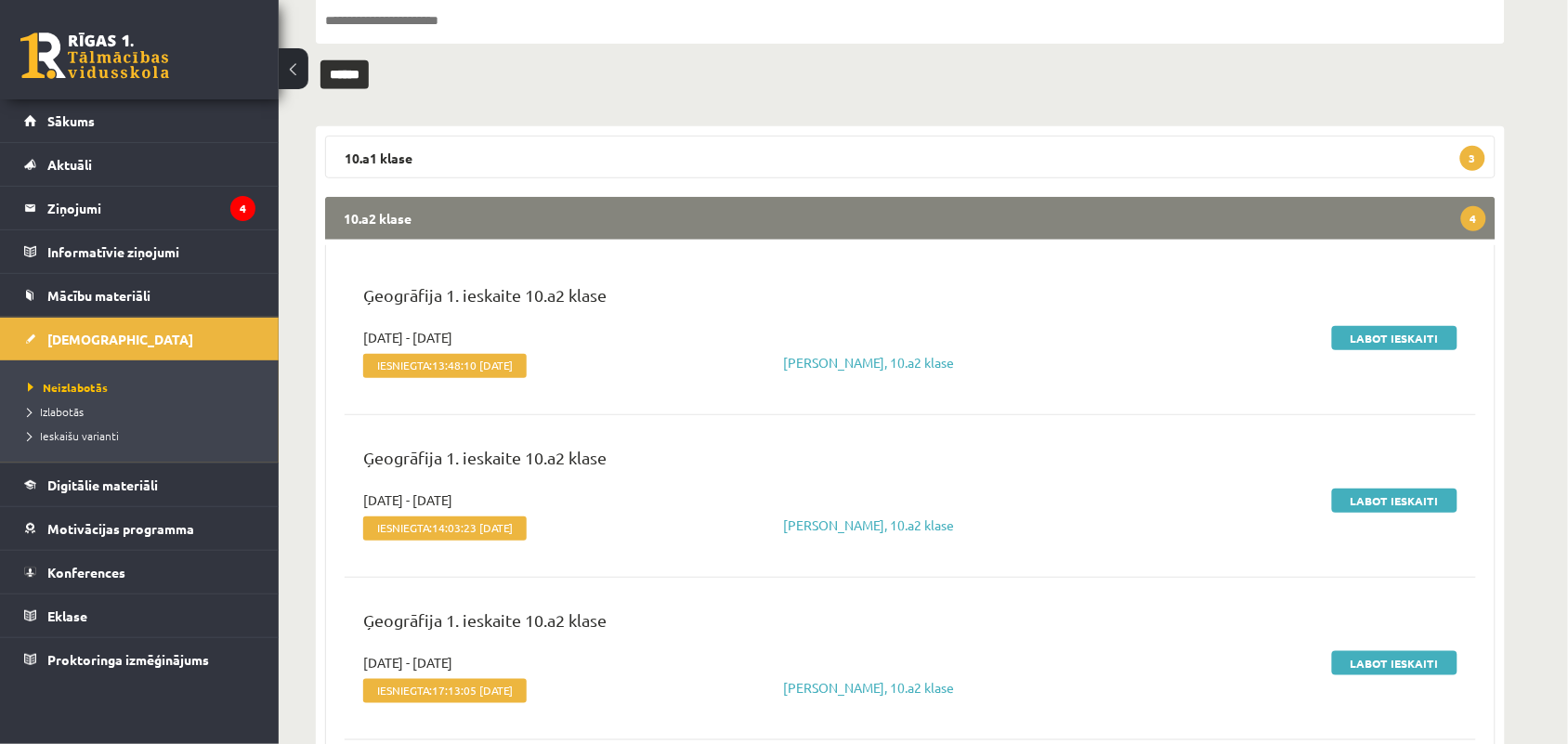
scroll to position [232, 0]
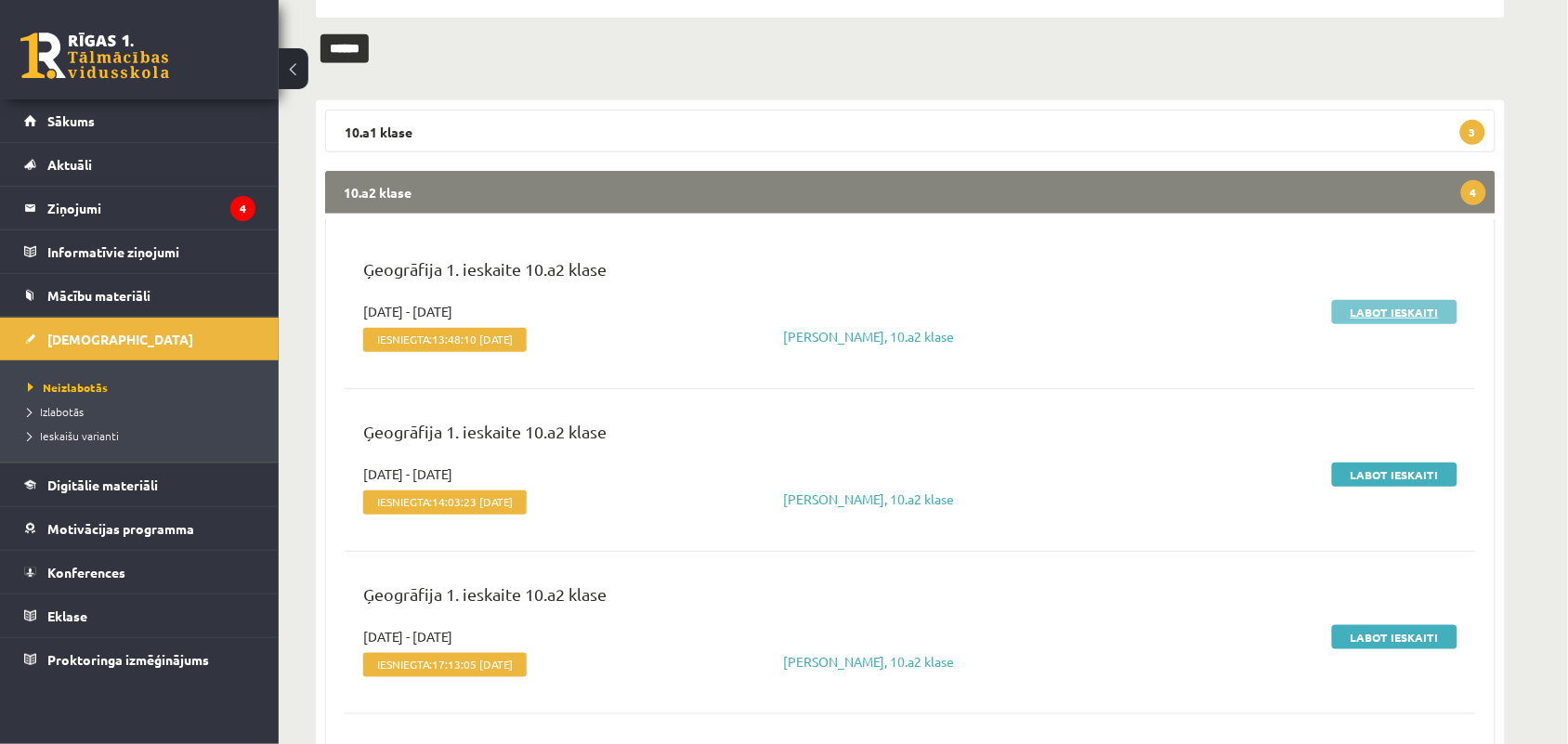
click at [1390, 314] on link "Labot ieskaiti" at bounding box center [1394, 312] width 126 height 24
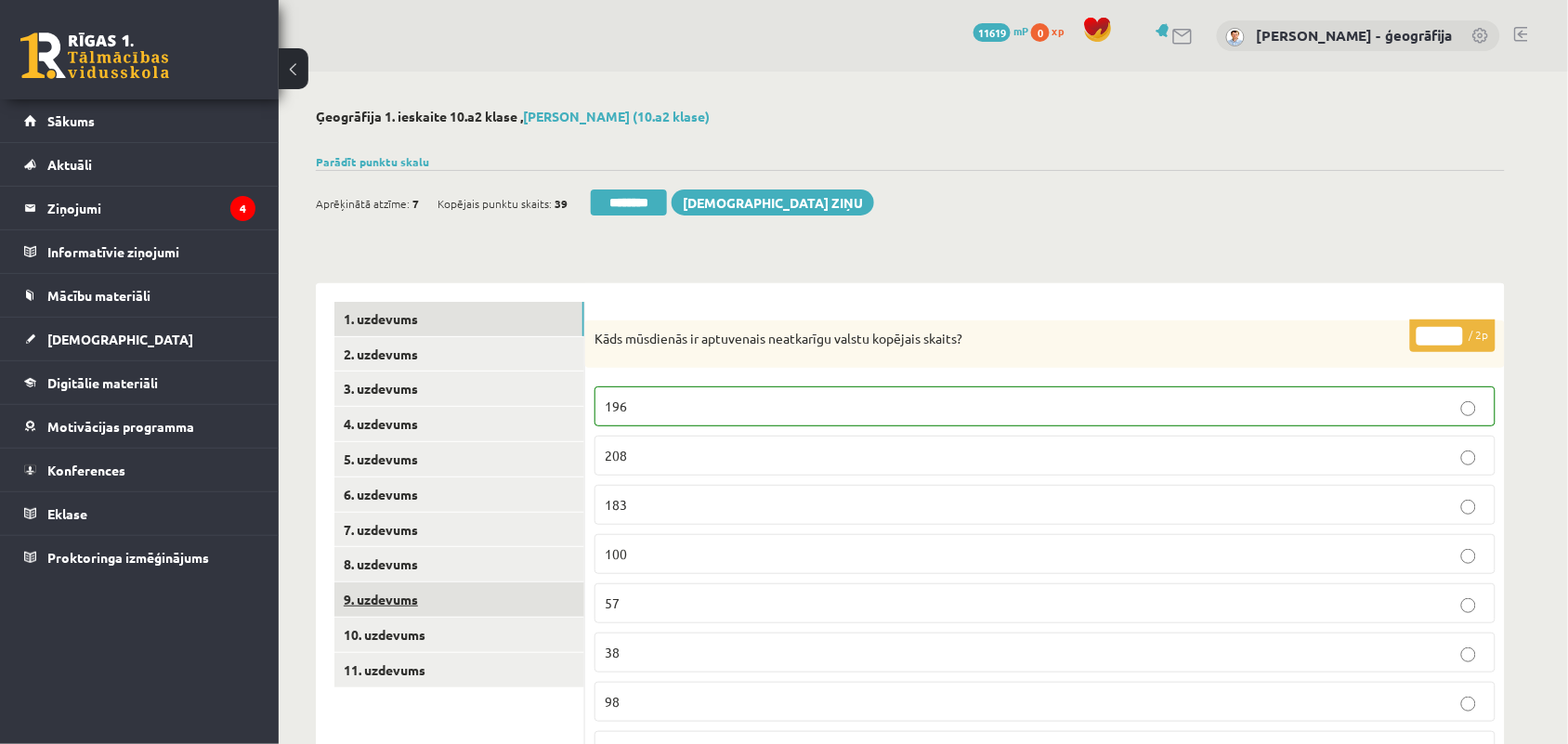
click at [401, 600] on link "9. uzdevums" at bounding box center [459, 599] width 250 height 35
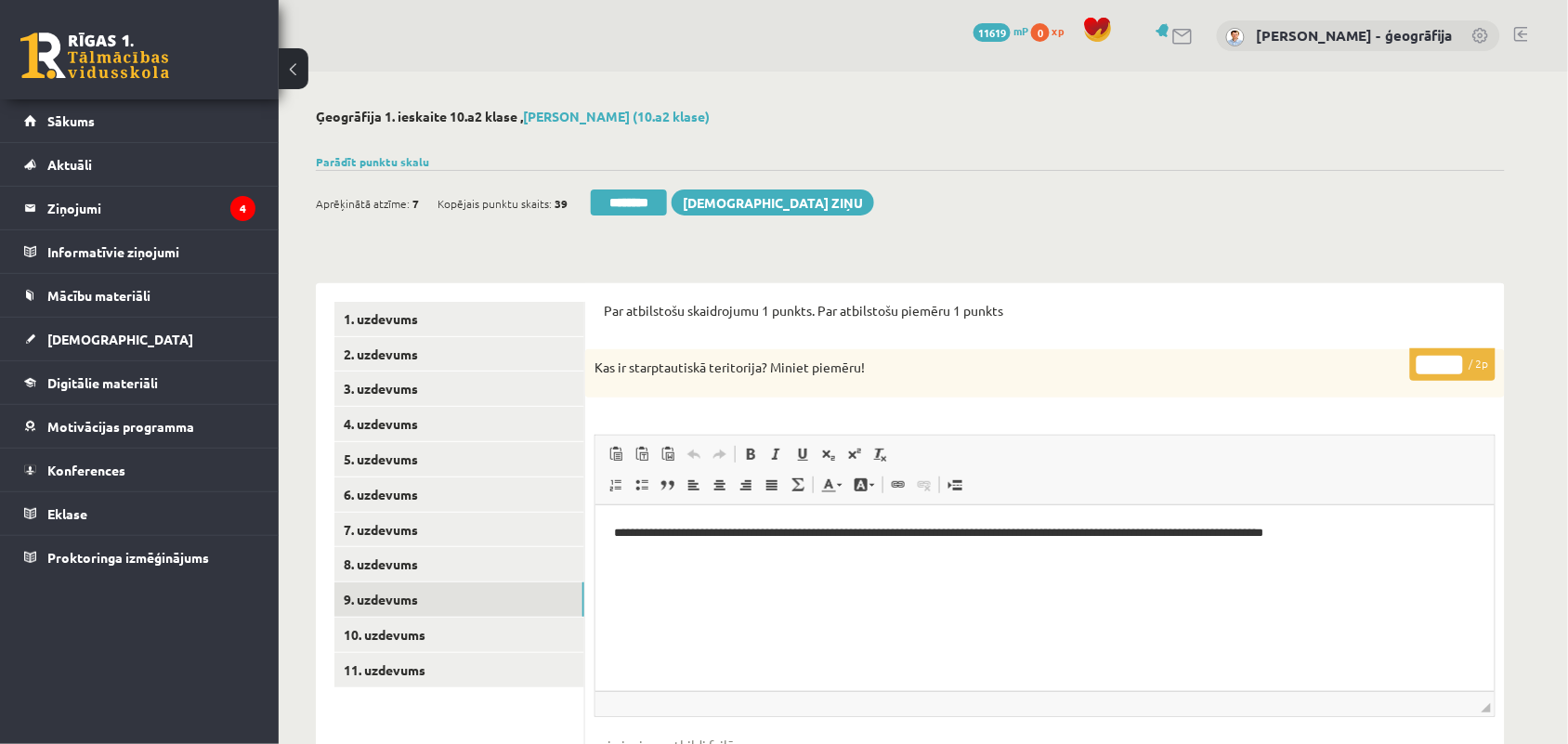
type input "*"
click at [1454, 360] on input "*" at bounding box center [1440, 364] width 46 height 18
click at [388, 639] on link "10. uzdevums" at bounding box center [459, 635] width 250 height 35
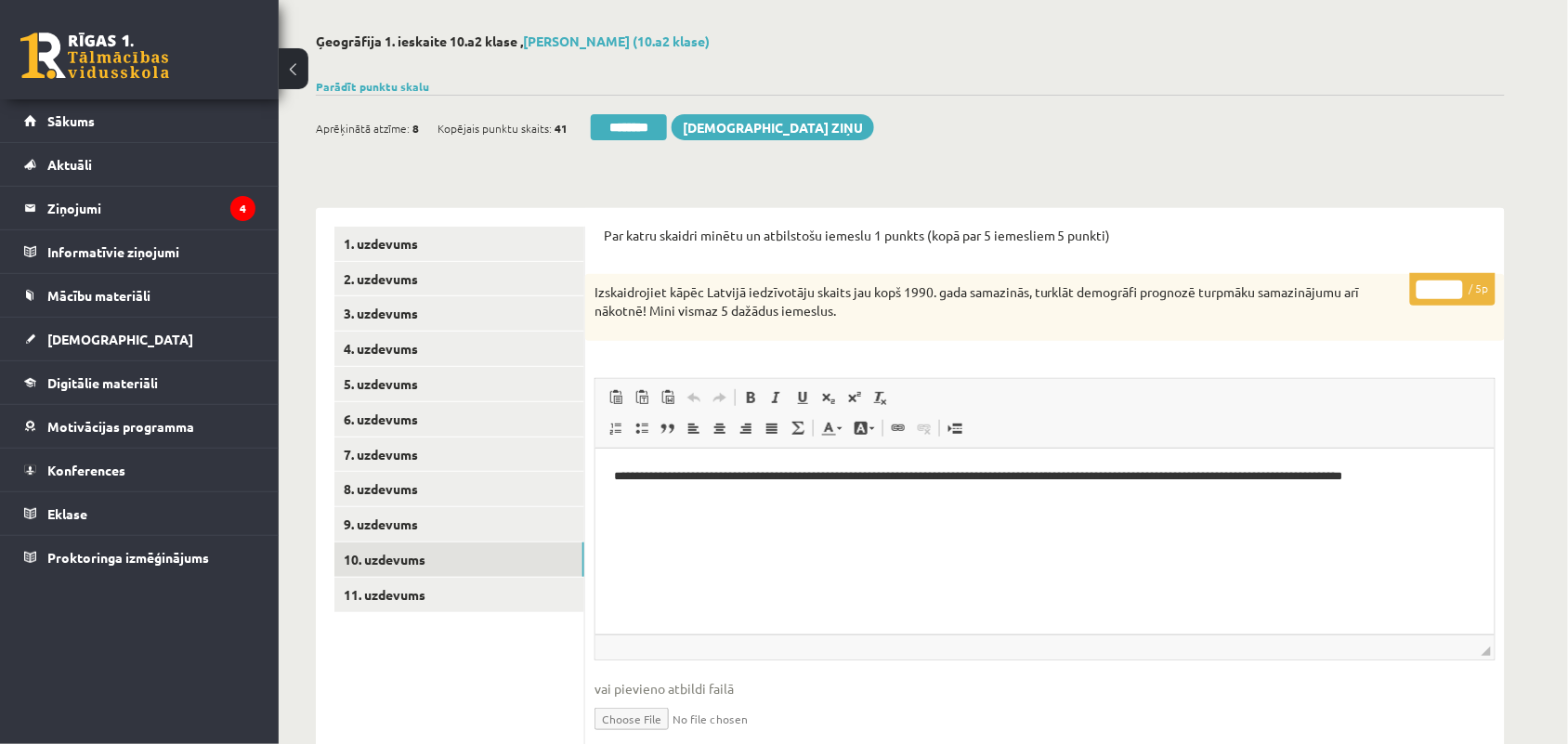
scroll to position [116, 0]
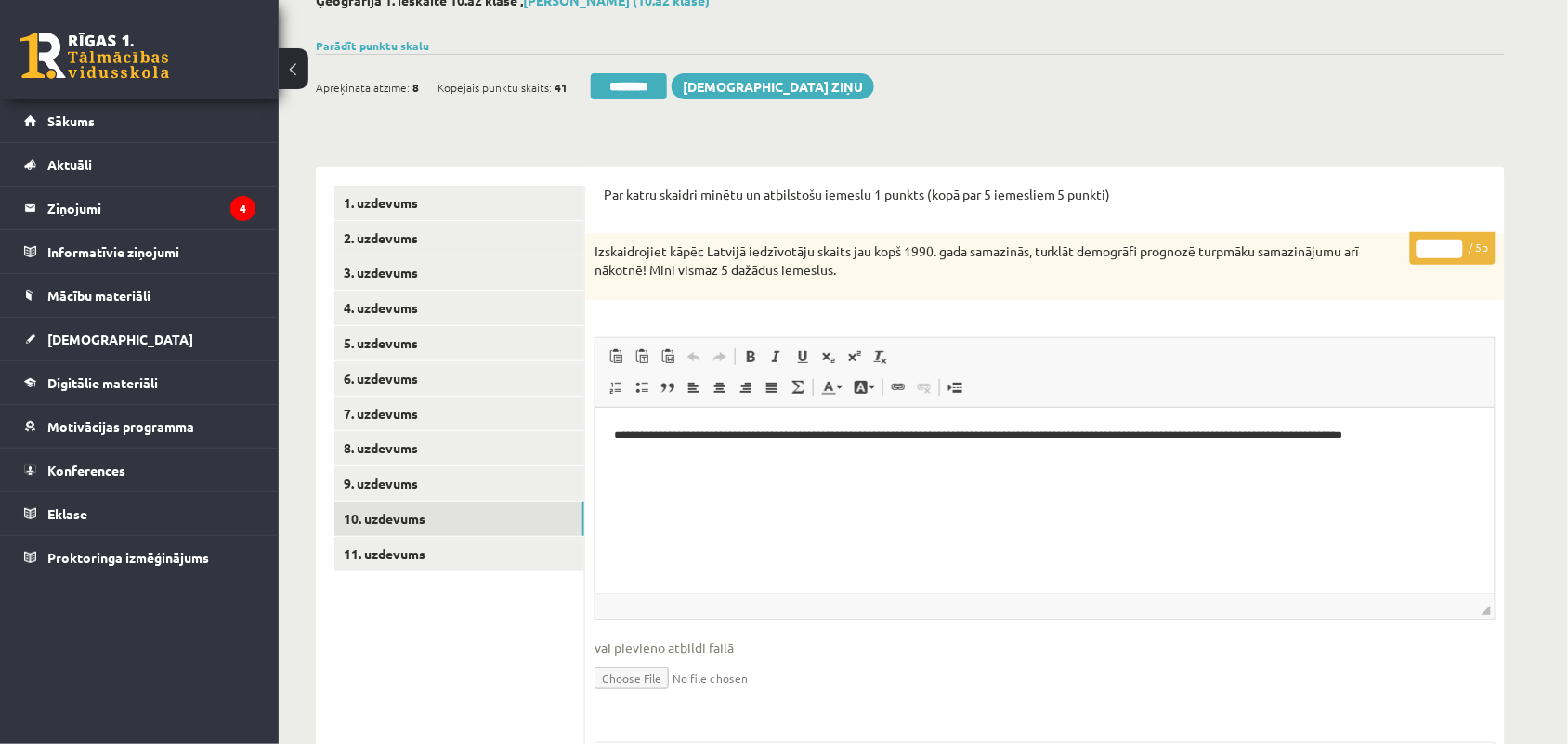
click at [1459, 242] on input "*" at bounding box center [1440, 248] width 46 height 18
type input "*"
click at [1455, 243] on input "*" at bounding box center [1440, 248] width 46 height 18
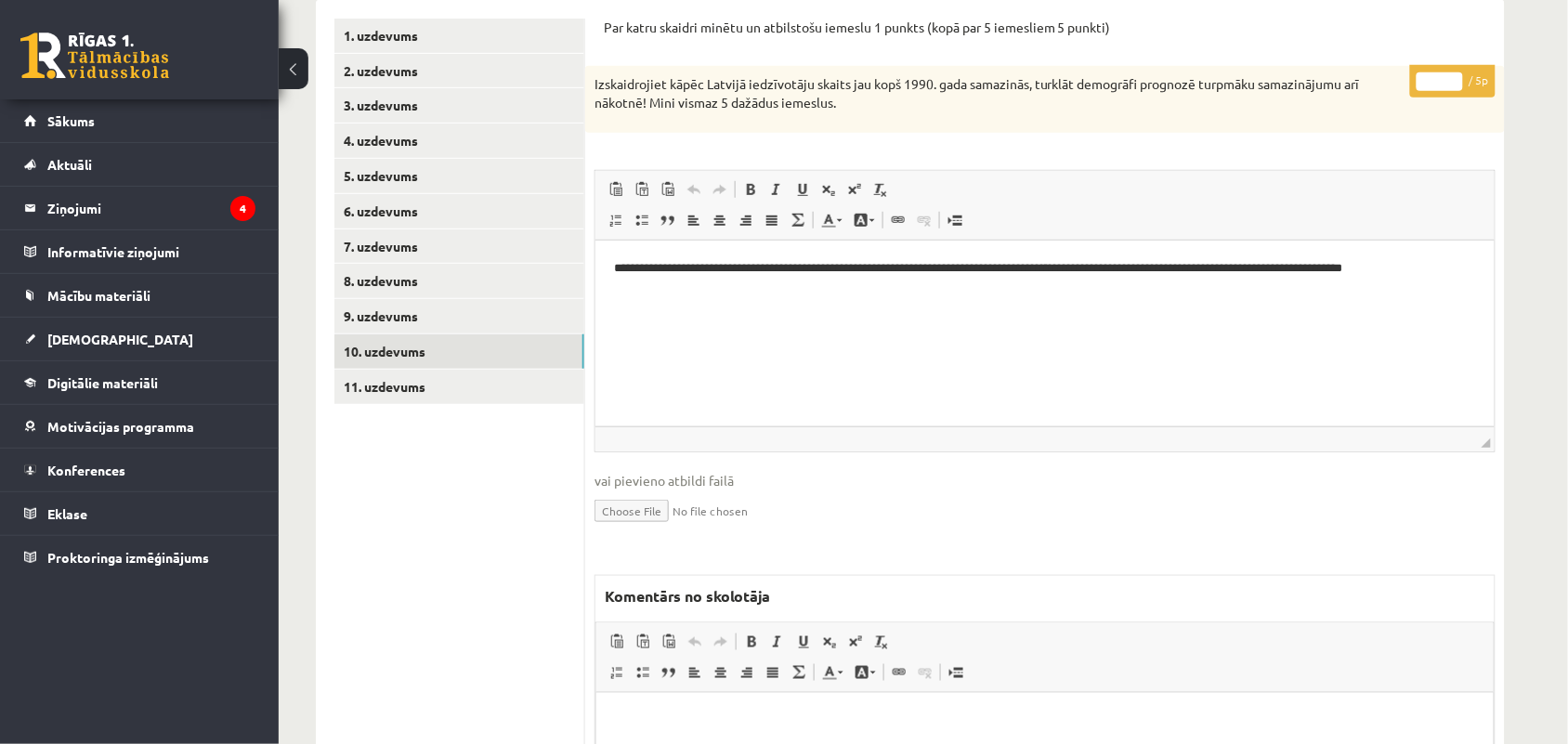
scroll to position [348, 0]
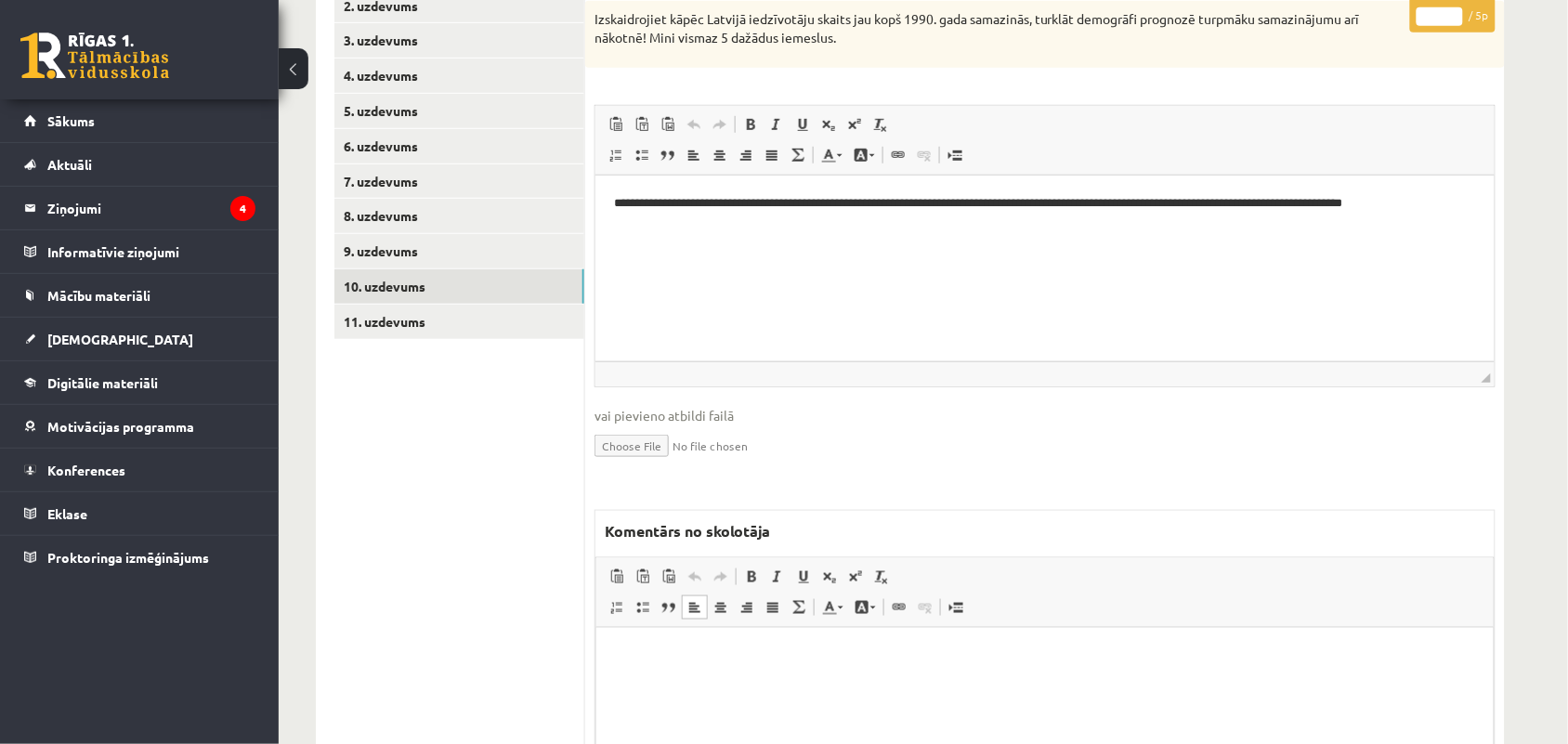
click at [775, 651] on p "Bagātinātā teksta redaktors, wiswyg-editor-47024747970760-1757352469-706" at bounding box center [1043, 655] width 860 height 19
click at [359, 313] on link "11. uzdevums" at bounding box center [459, 322] width 250 height 35
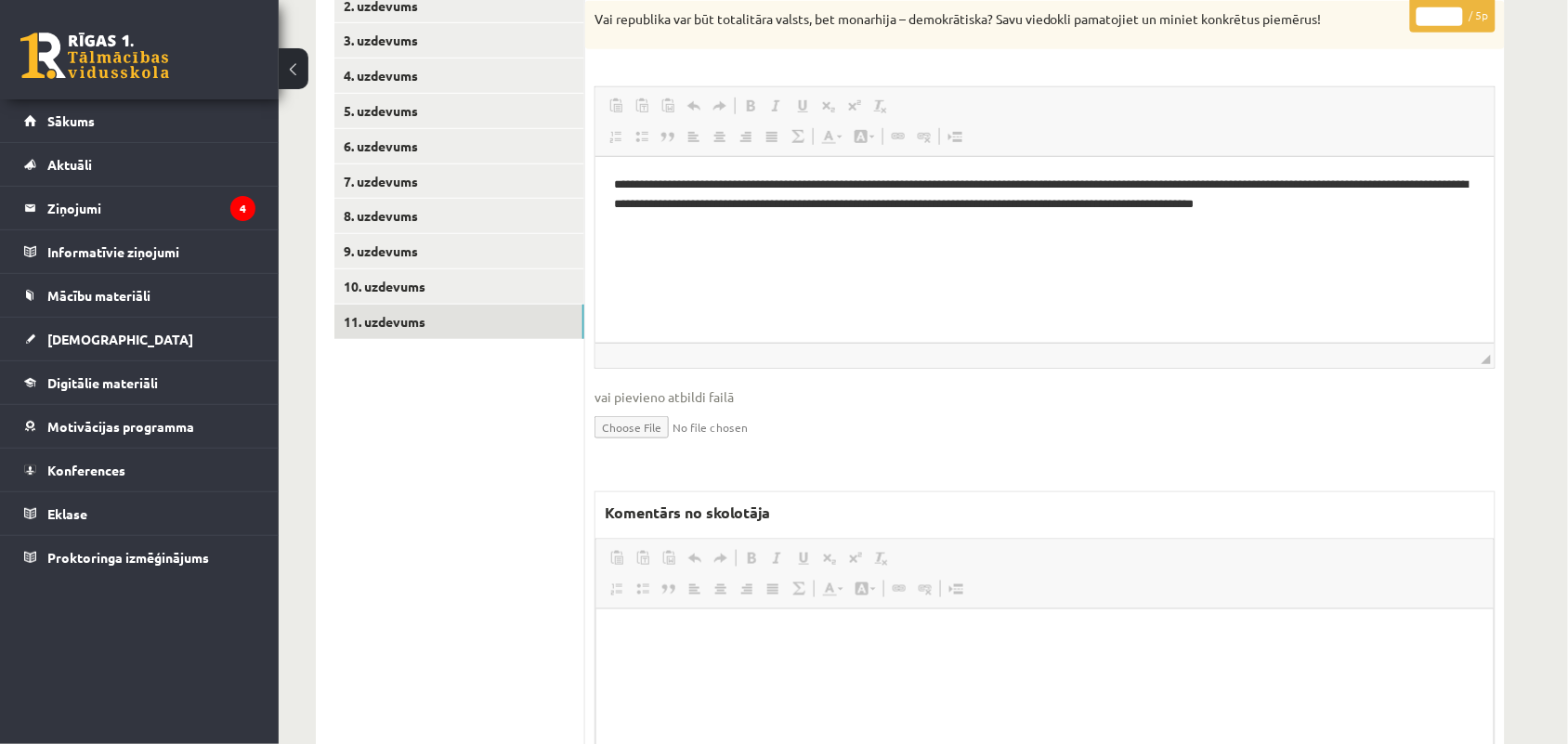
scroll to position [0, 0]
click at [1457, 12] on input "*" at bounding box center [1440, 16] width 46 height 18
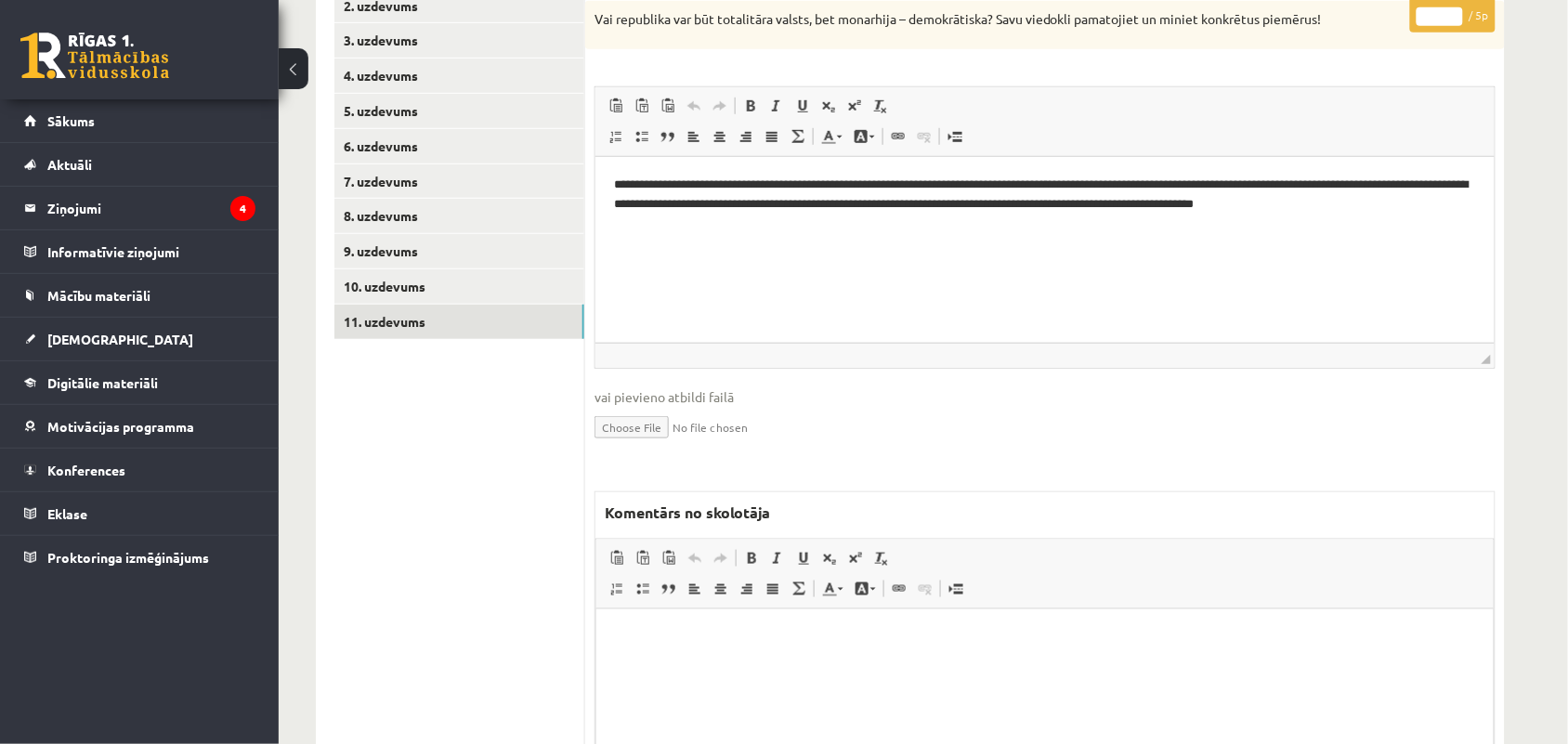
type input "*"
click at [1457, 12] on input "*" at bounding box center [1440, 16] width 46 height 18
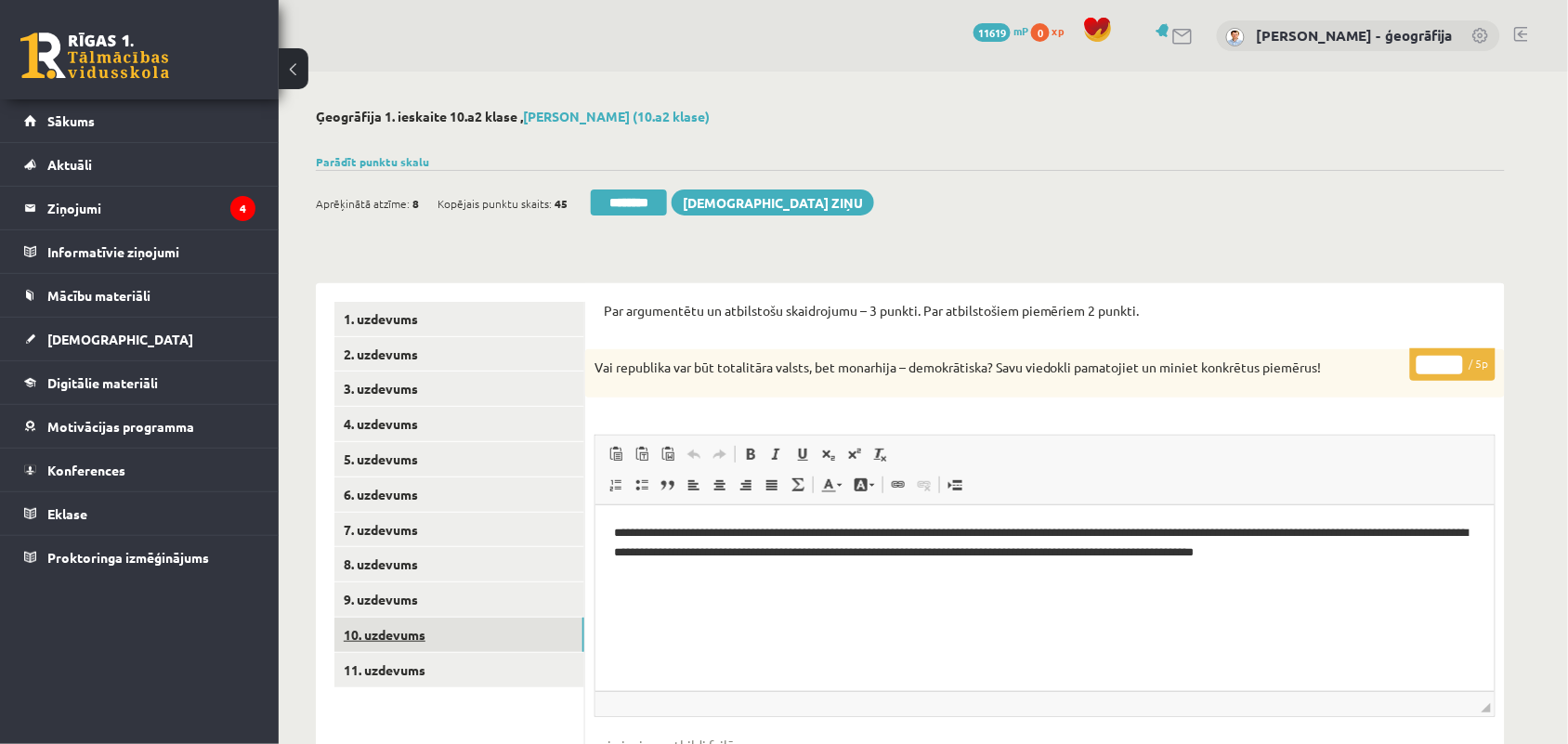
click at [372, 634] on link "10. uzdevums" at bounding box center [459, 635] width 250 height 35
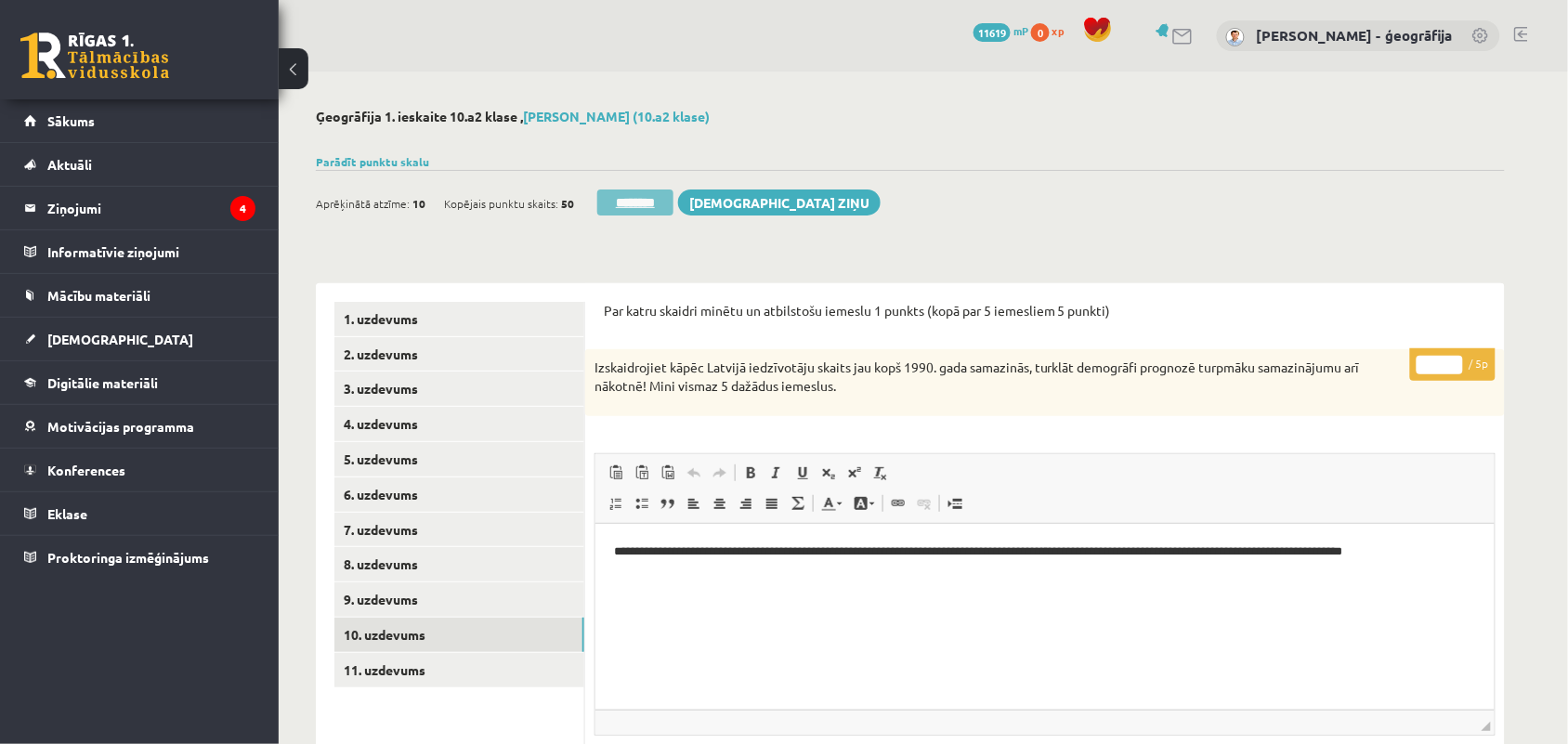
click at [650, 205] on input "********" at bounding box center [635, 202] width 76 height 26
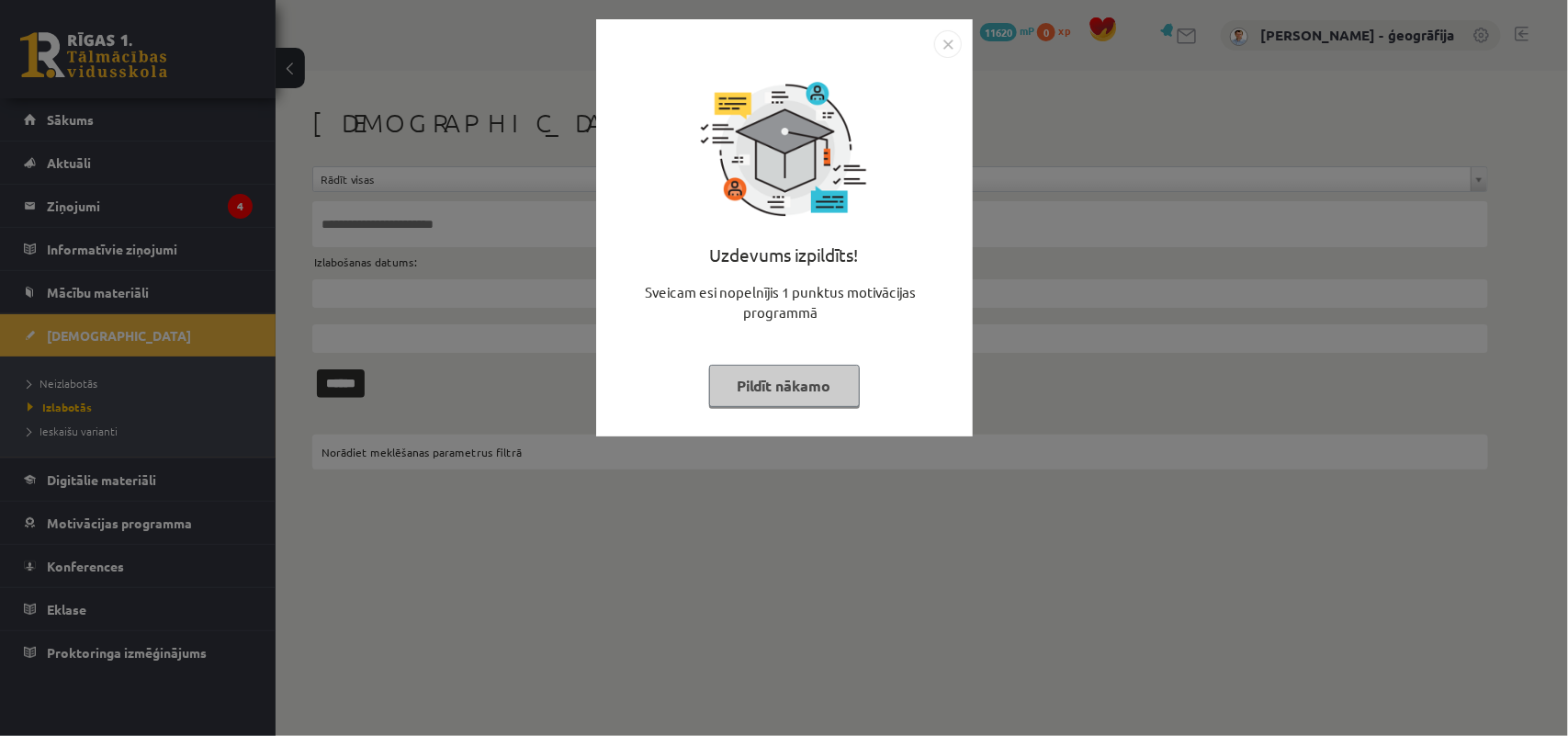
click at [727, 388] on button "Pildīt nākamo" at bounding box center [784, 386] width 151 height 43
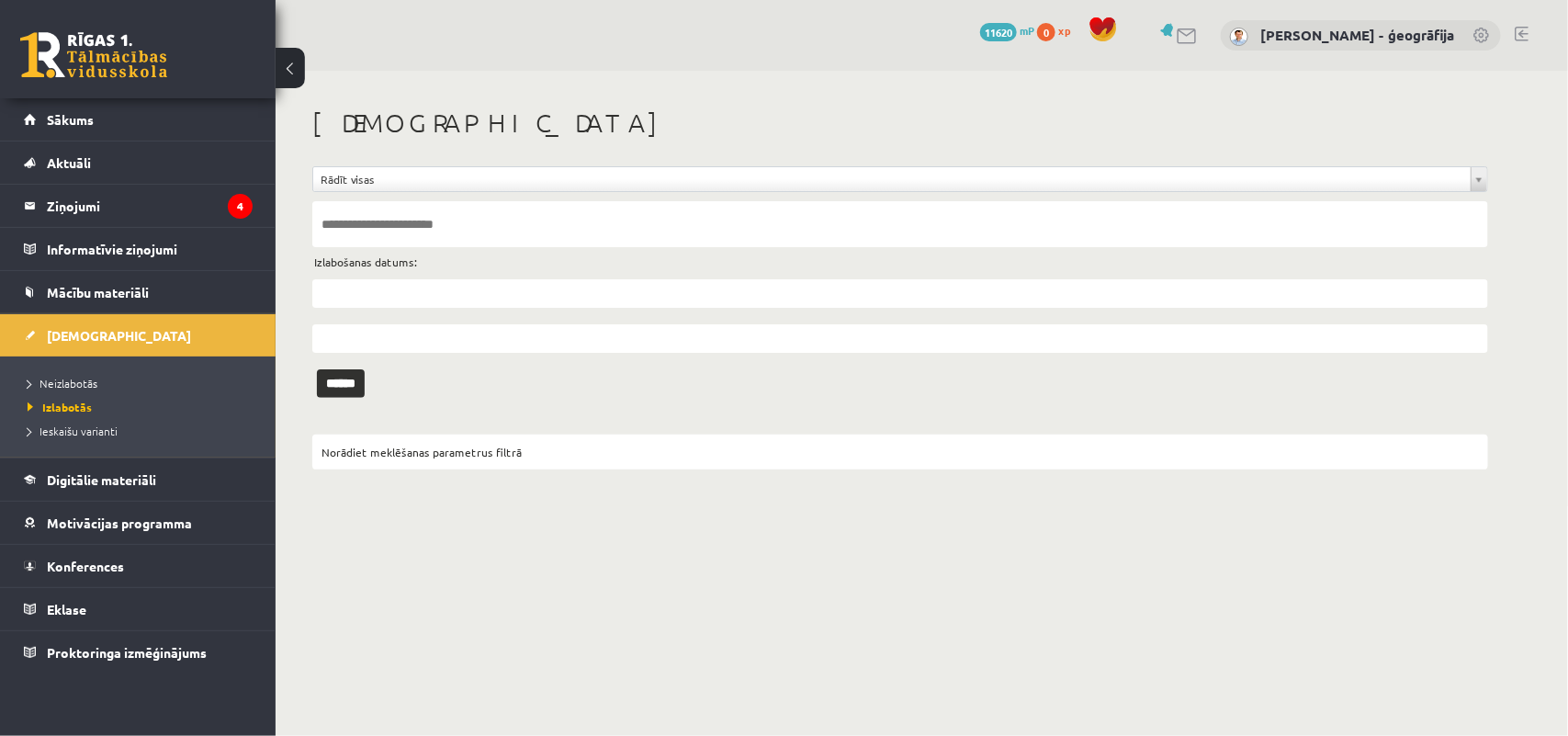
click at [67, 373] on li "Neizlabotās" at bounding box center [142, 382] width 229 height 24
click at [72, 386] on link "Neizlabotās" at bounding box center [142, 382] width 229 height 16
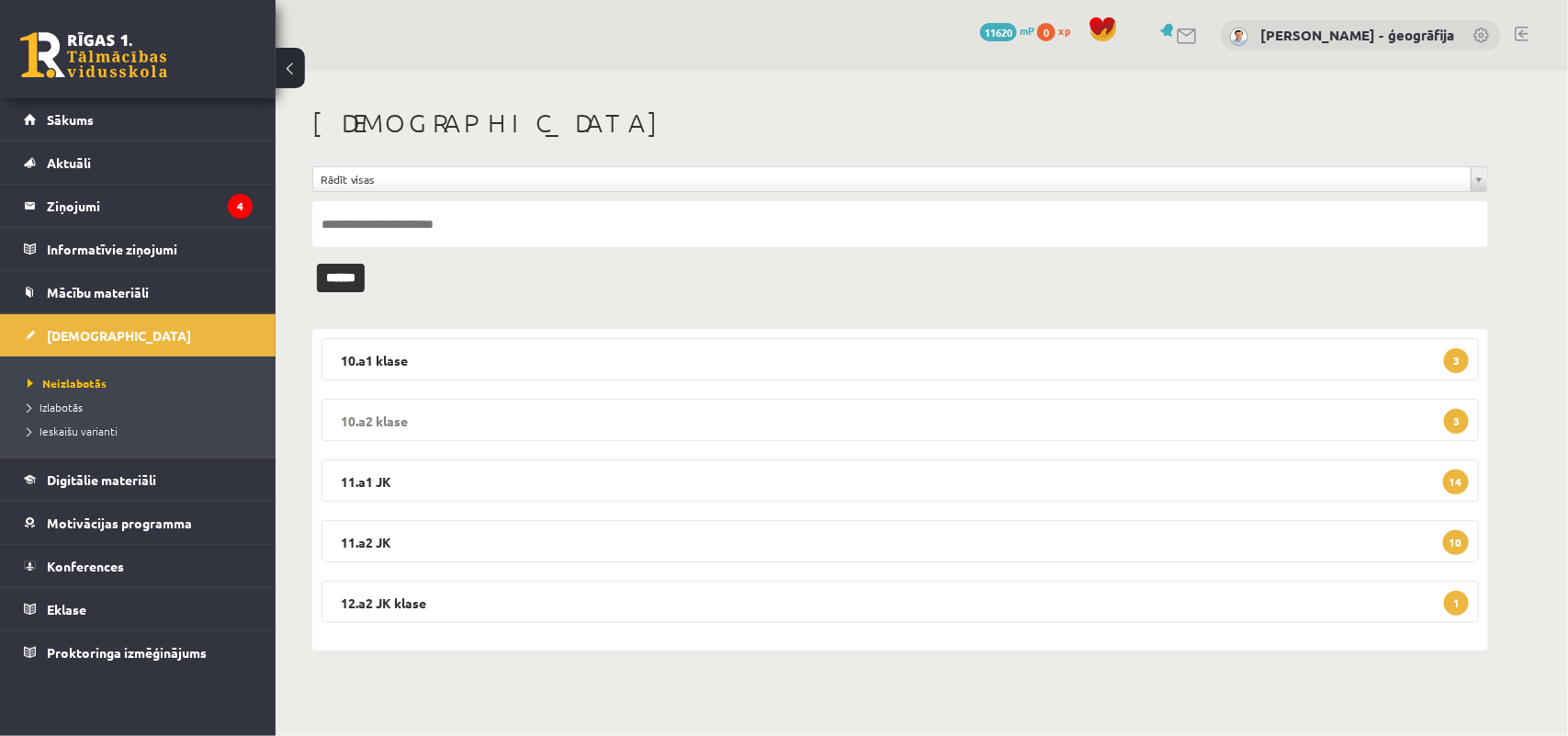
click at [444, 424] on legend "10.a2 klase 3" at bounding box center [900, 419] width 1158 height 43
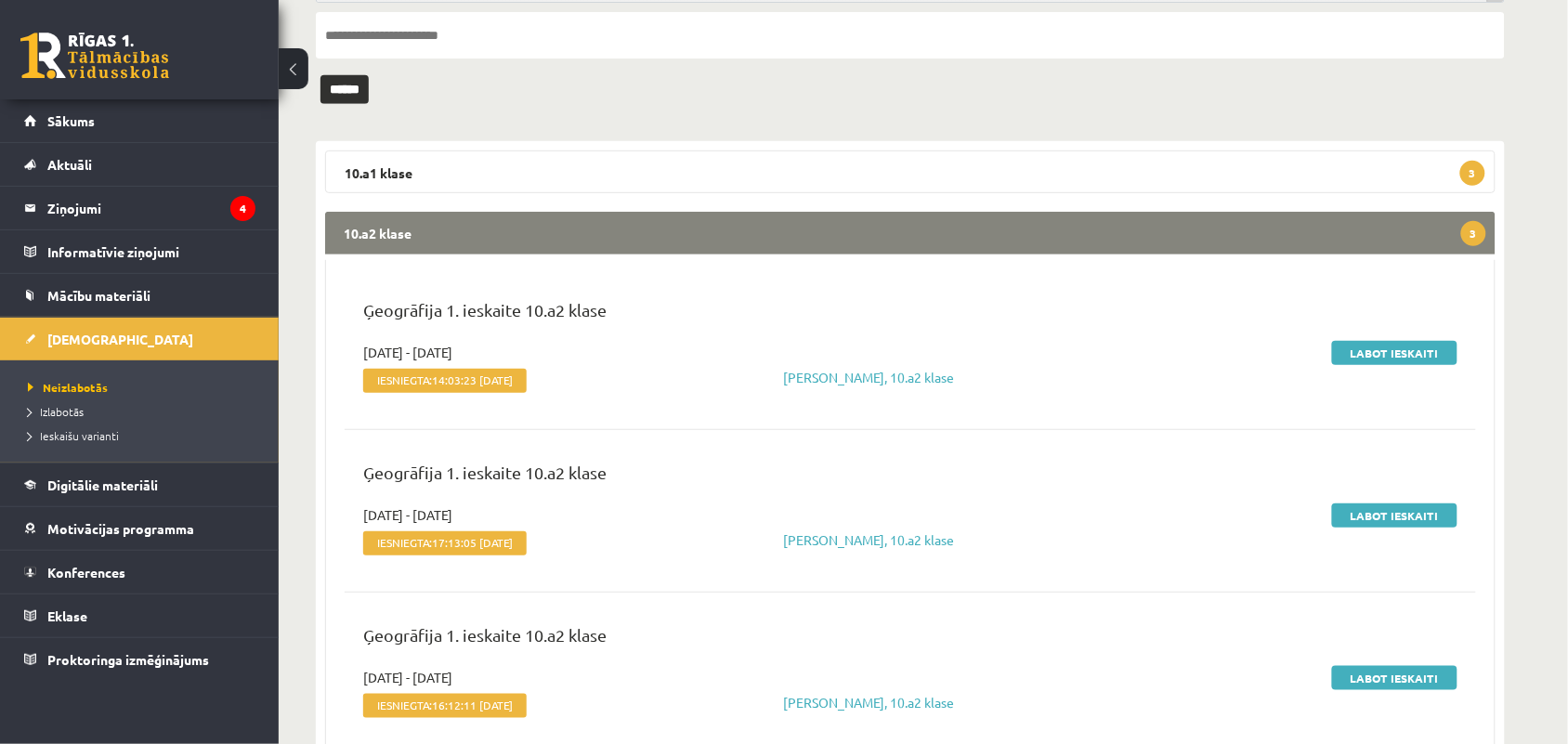
scroll to position [232, 0]
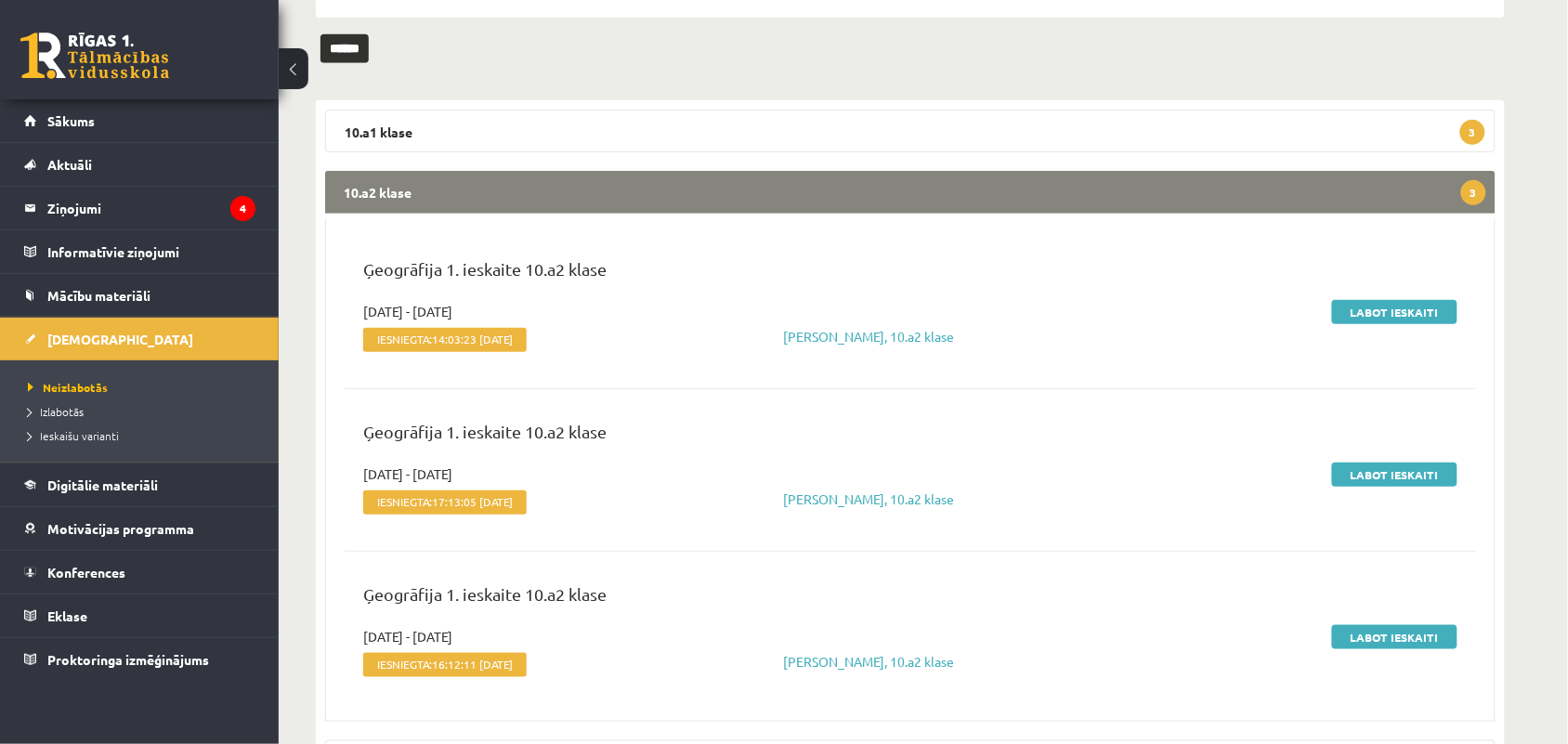
click at [1058, 189] on legend "10.a2 klase 3" at bounding box center [910, 192] width 1171 height 43
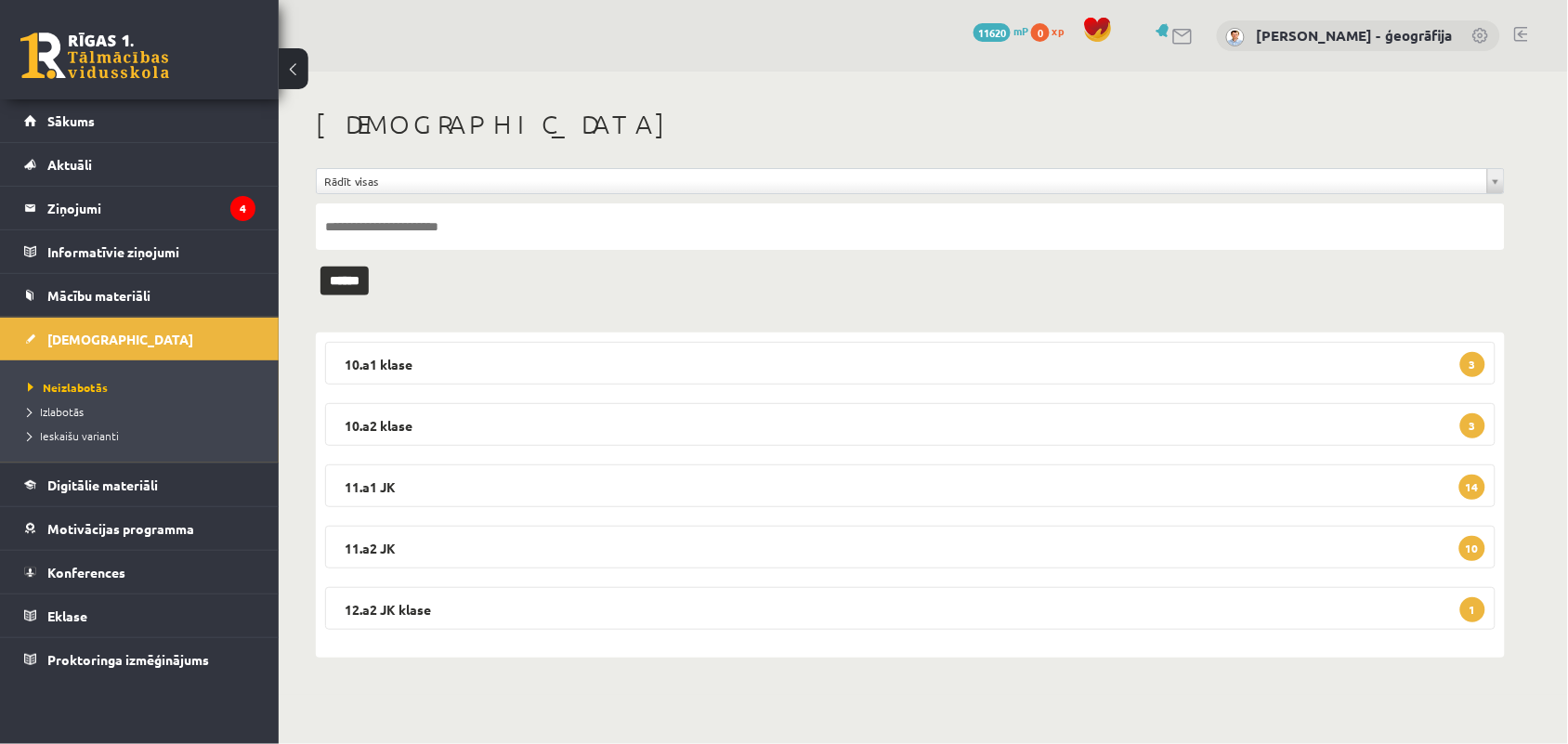
scroll to position [0, 0]
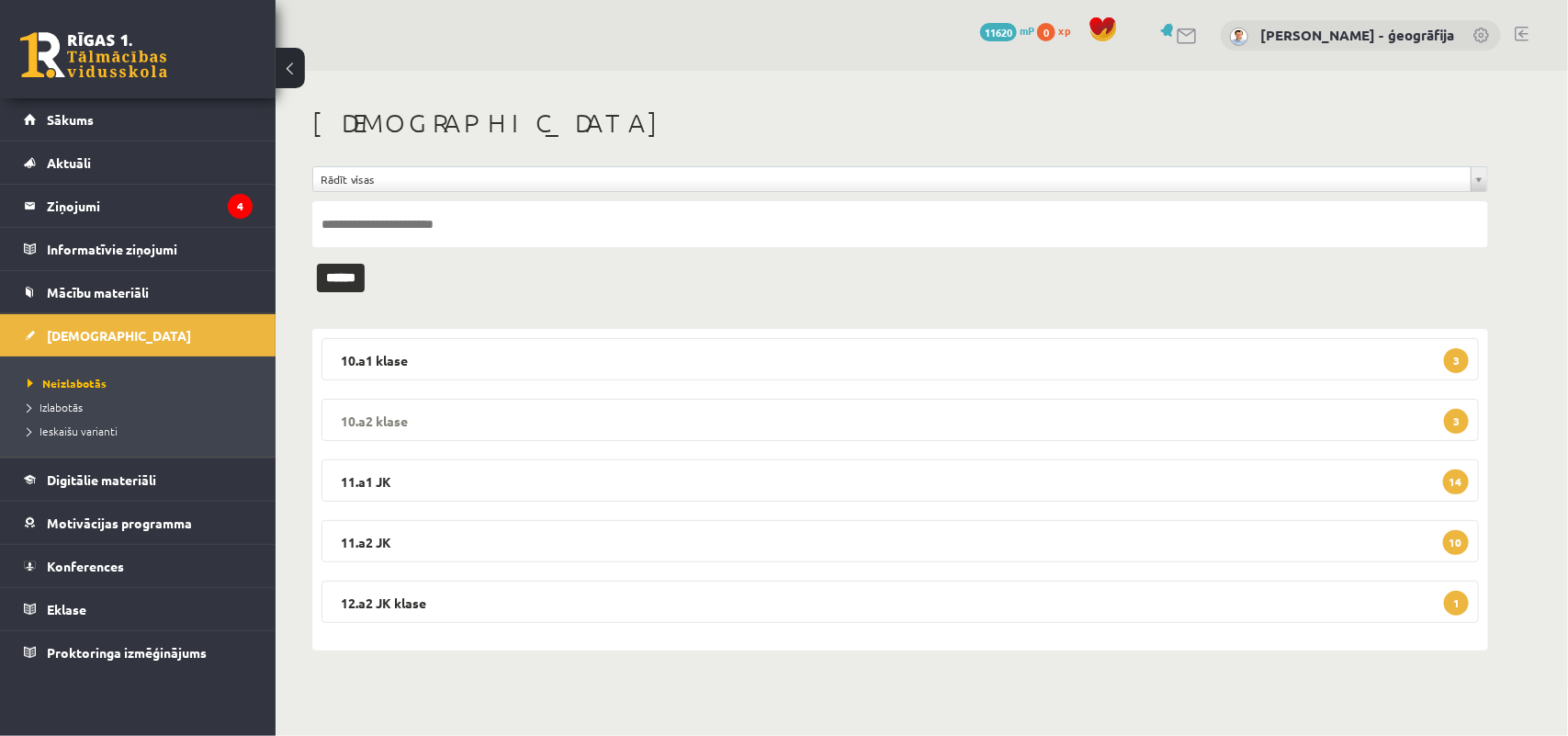
click at [620, 416] on legend "10.a2 klase 3" at bounding box center [900, 419] width 1158 height 43
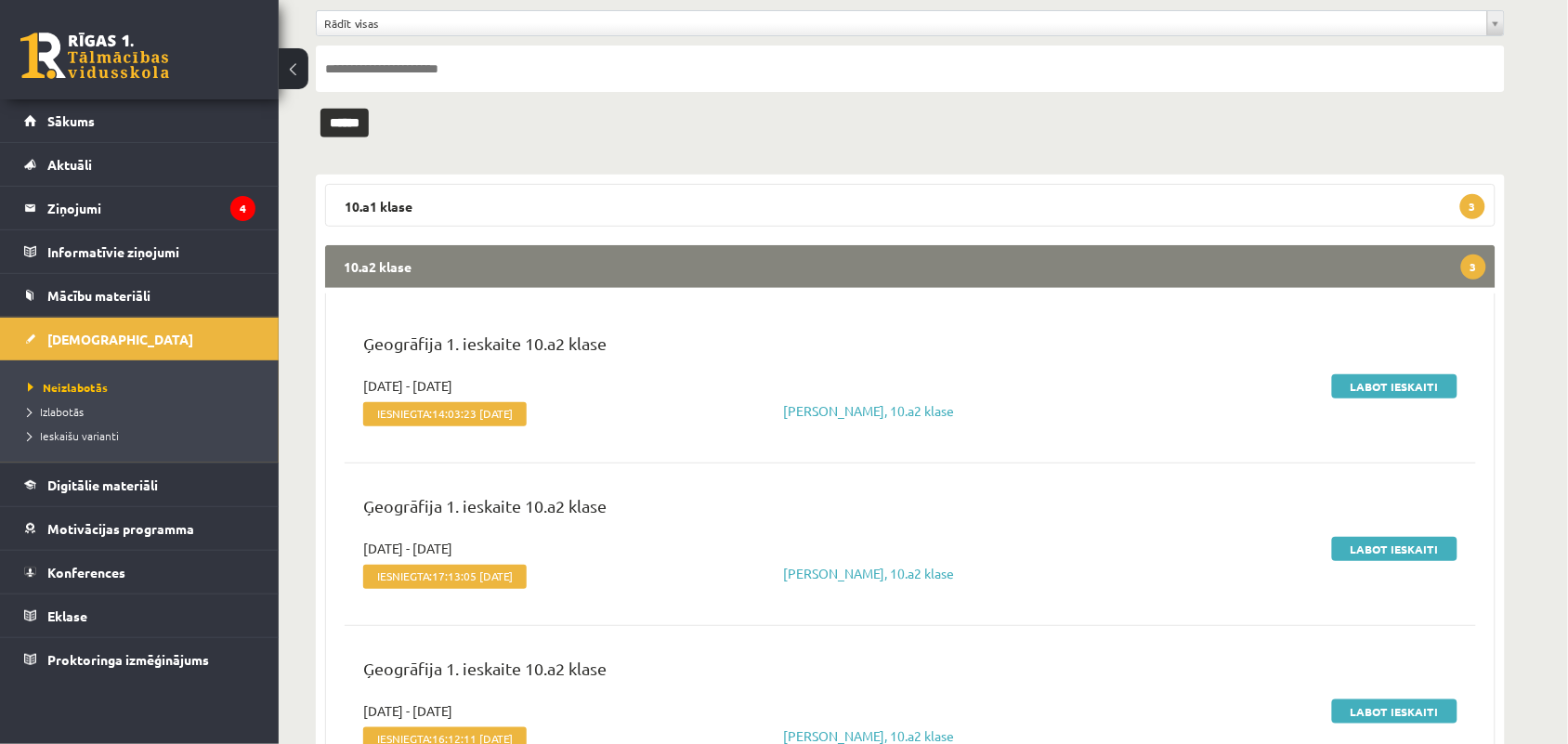
scroll to position [232, 0]
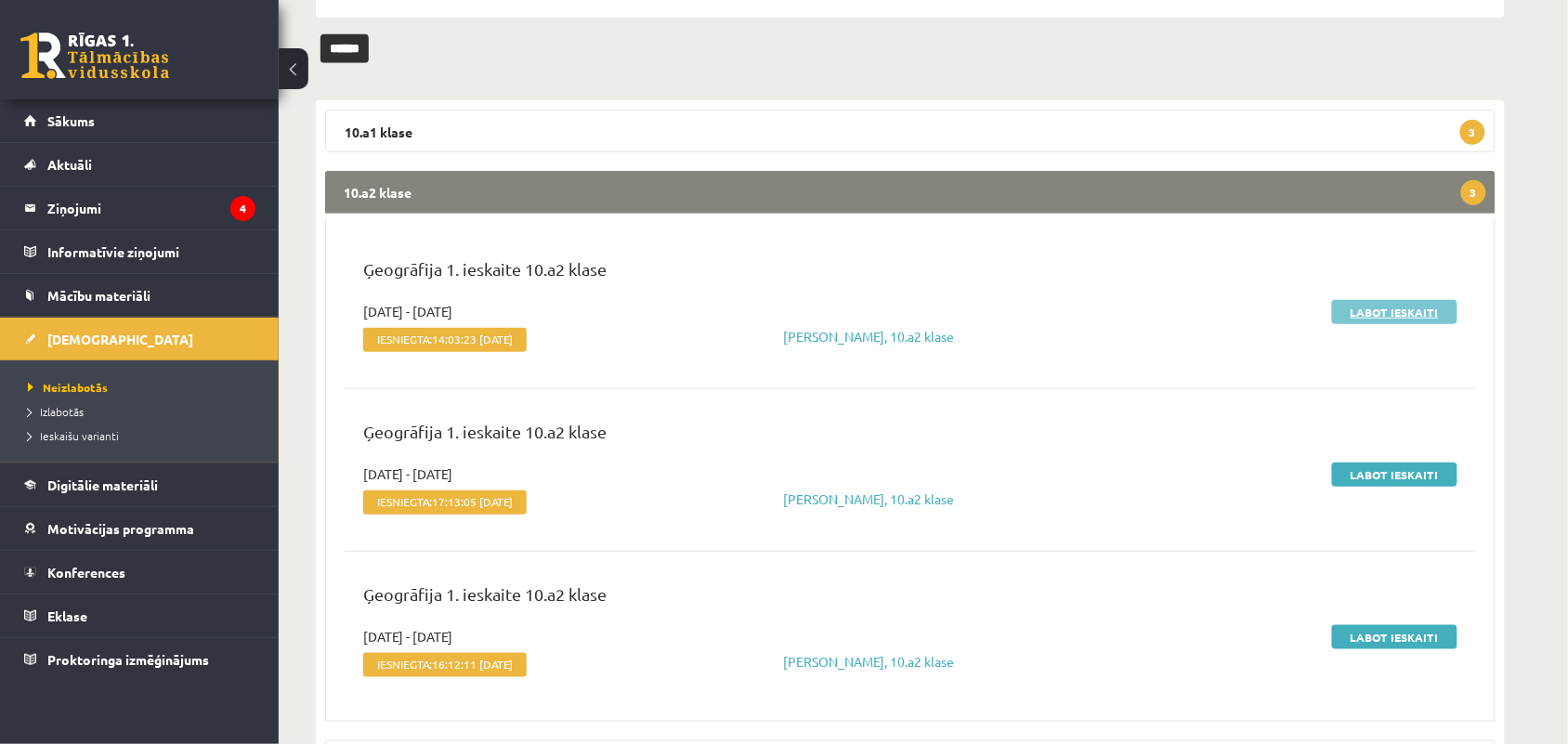
click at [1364, 313] on link "Labot ieskaiti" at bounding box center [1394, 312] width 126 height 24
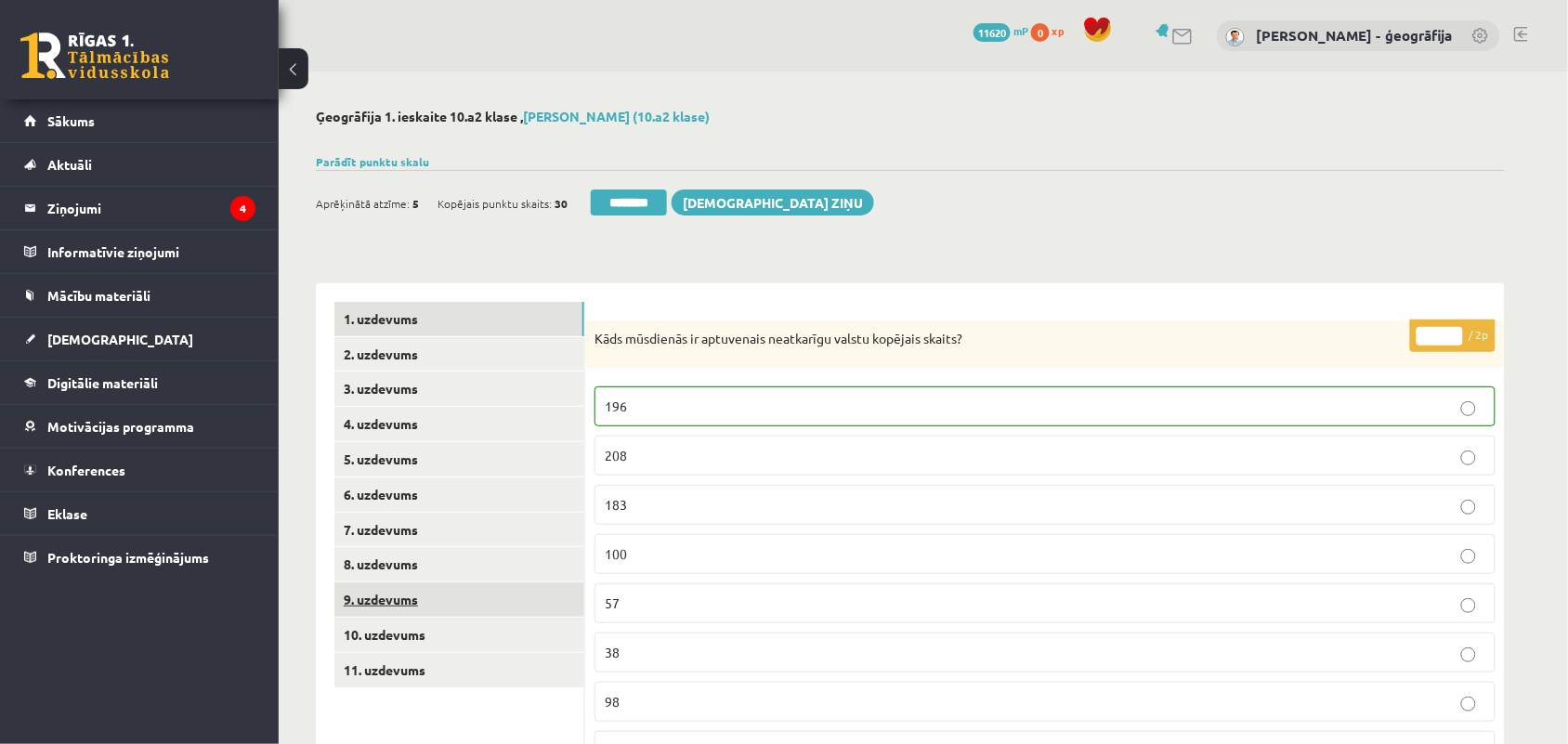
click at [395, 593] on link "9. uzdevums" at bounding box center [459, 599] width 250 height 35
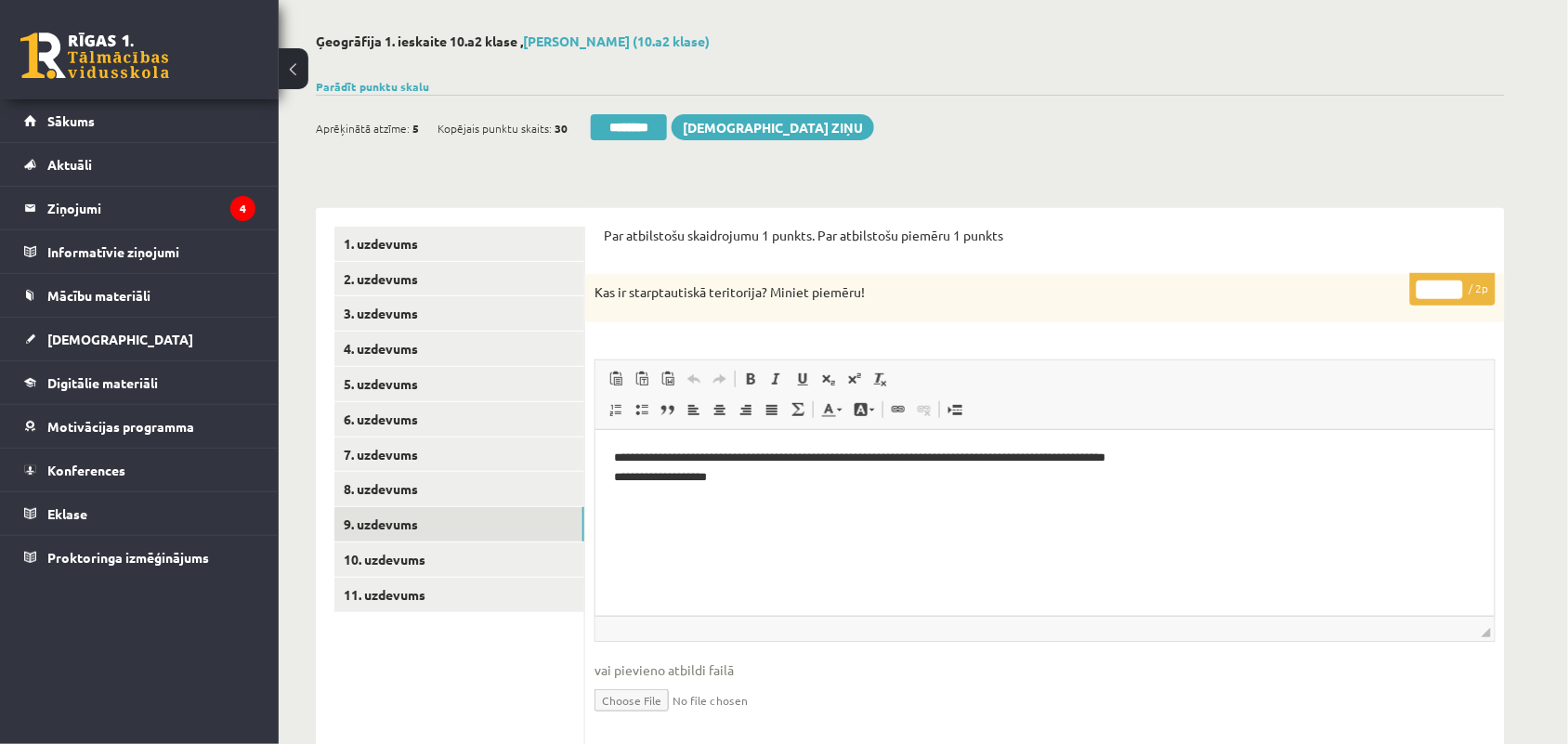
scroll to position [116, 0]
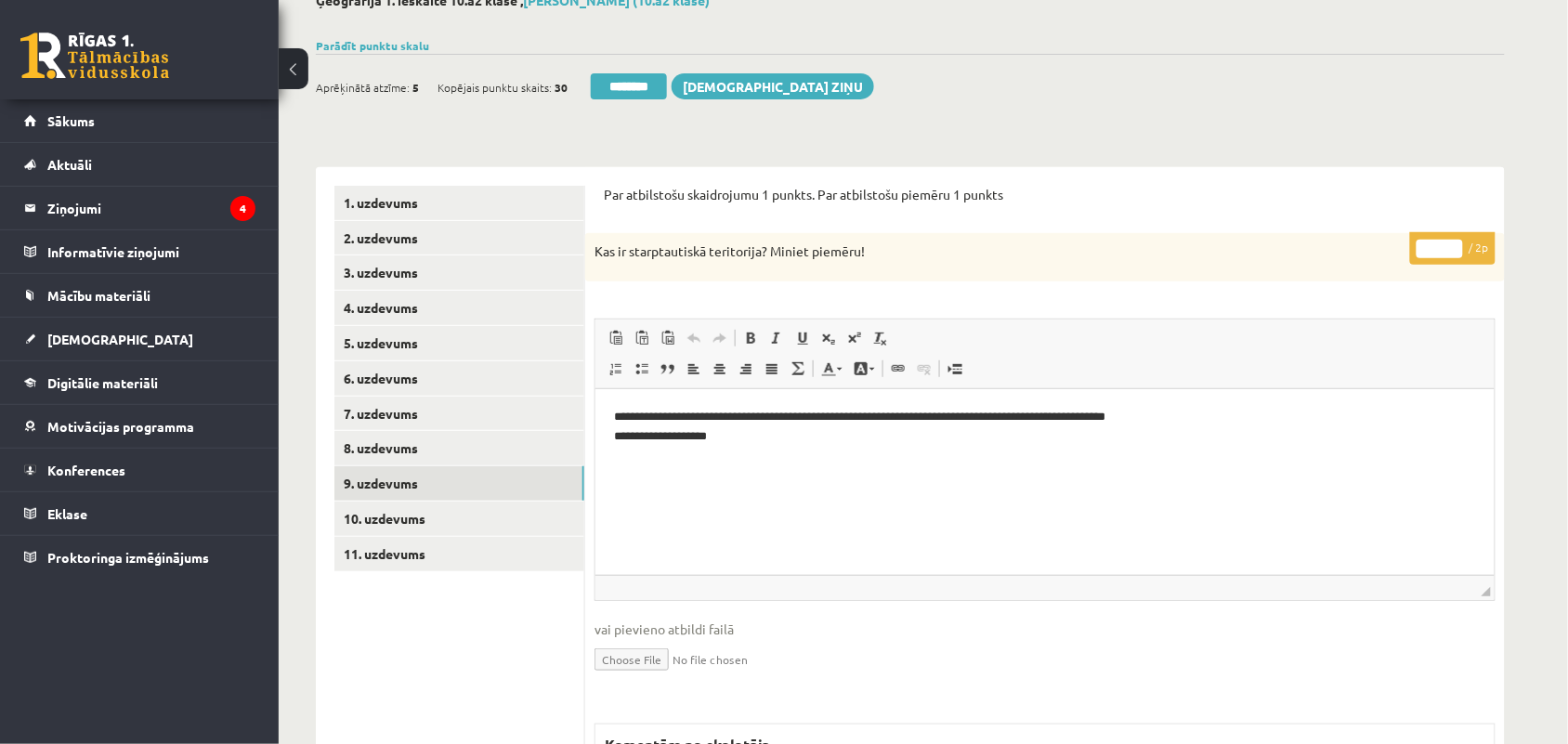
type input "*"
click at [1451, 243] on input "*" at bounding box center [1440, 248] width 46 height 18
click at [377, 513] on link "10. uzdevums" at bounding box center [459, 519] width 250 height 35
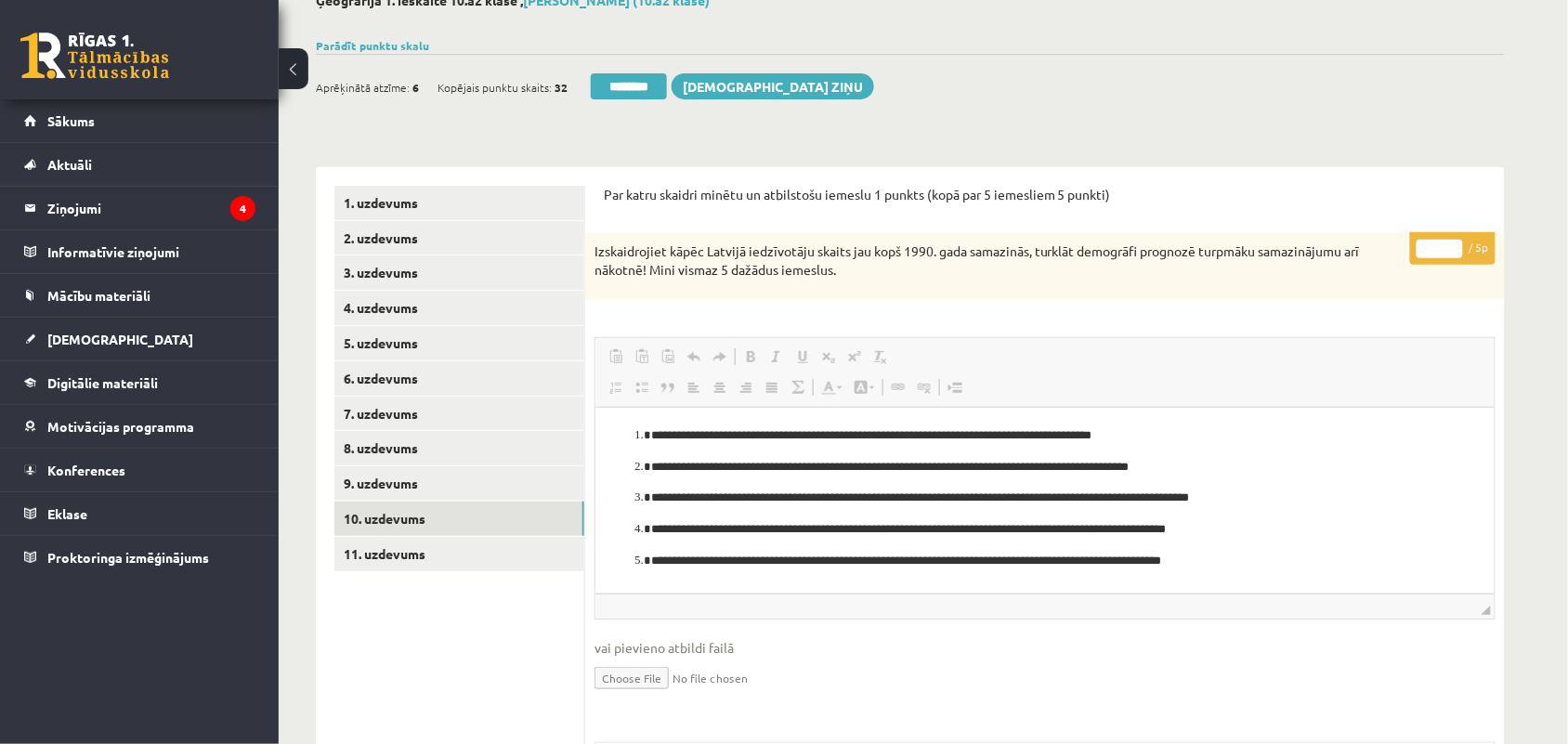
scroll to position [0, 0]
type input "*"
click at [1452, 244] on input "*" at bounding box center [1440, 248] width 46 height 18
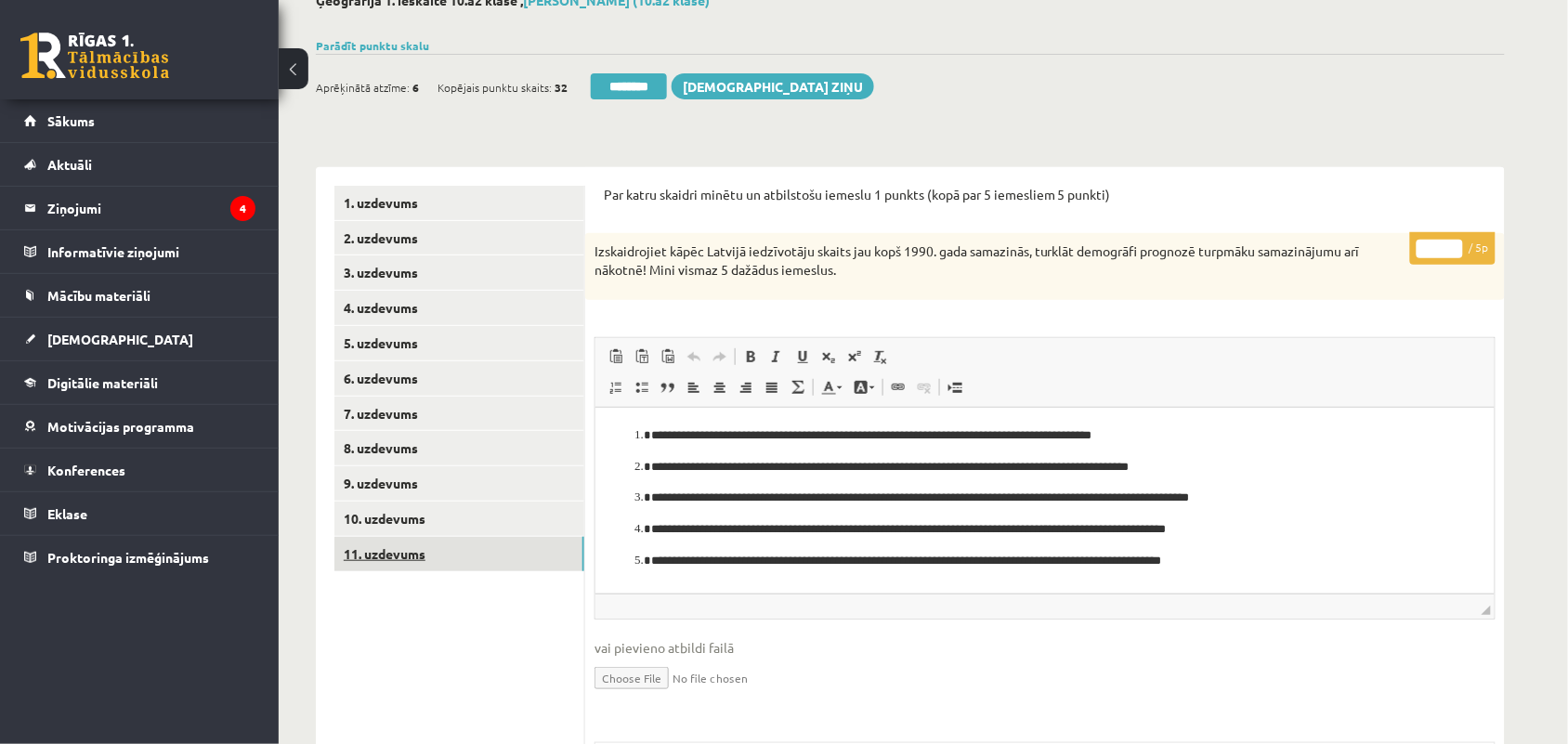
click at [423, 549] on link "11. uzdevums" at bounding box center [459, 554] width 250 height 35
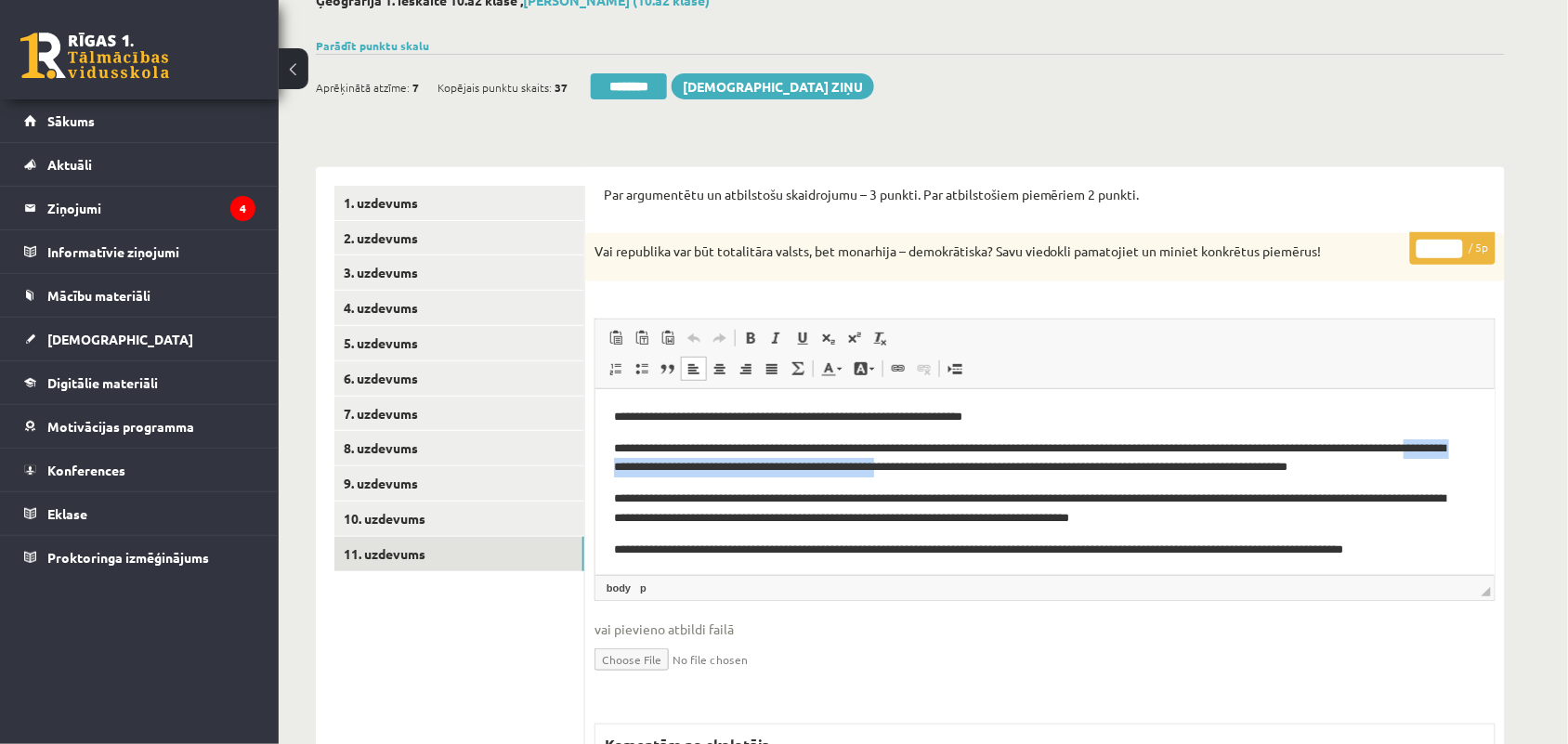
drag, startPoint x: 670, startPoint y: 462, endPoint x: 987, endPoint y: 459, distance: 317.0
click at [987, 459] on p "**********" at bounding box center [1035, 457] width 845 height 39
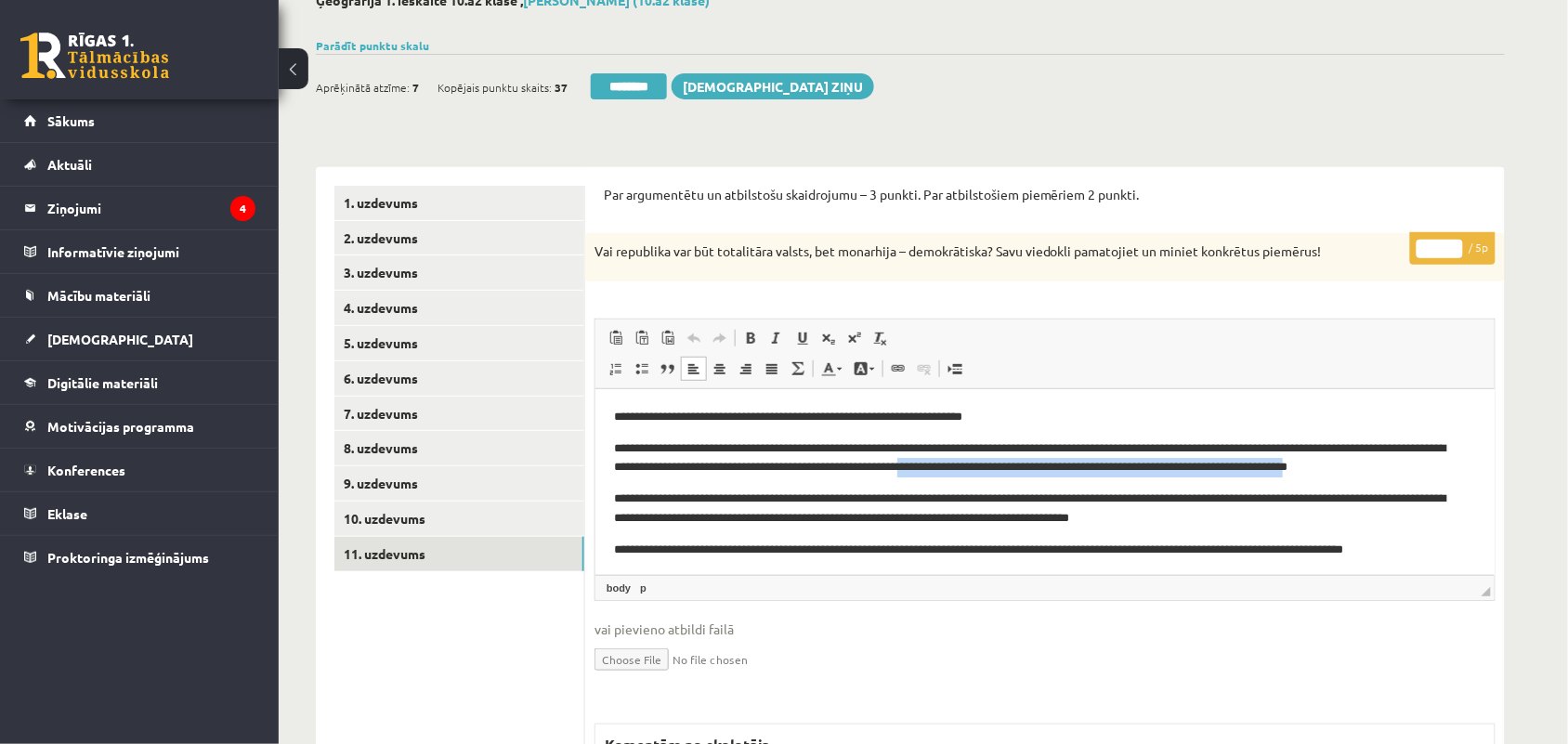
drag, startPoint x: 1016, startPoint y: 466, endPoint x: 1446, endPoint y: 463, distance: 430.0
click at [1446, 463] on p "**********" at bounding box center [1035, 457] width 845 height 39
type input "*"
click at [1460, 240] on input "*" at bounding box center [1440, 248] width 46 height 18
click at [1069, 500] on p "**********" at bounding box center [1035, 508] width 845 height 39
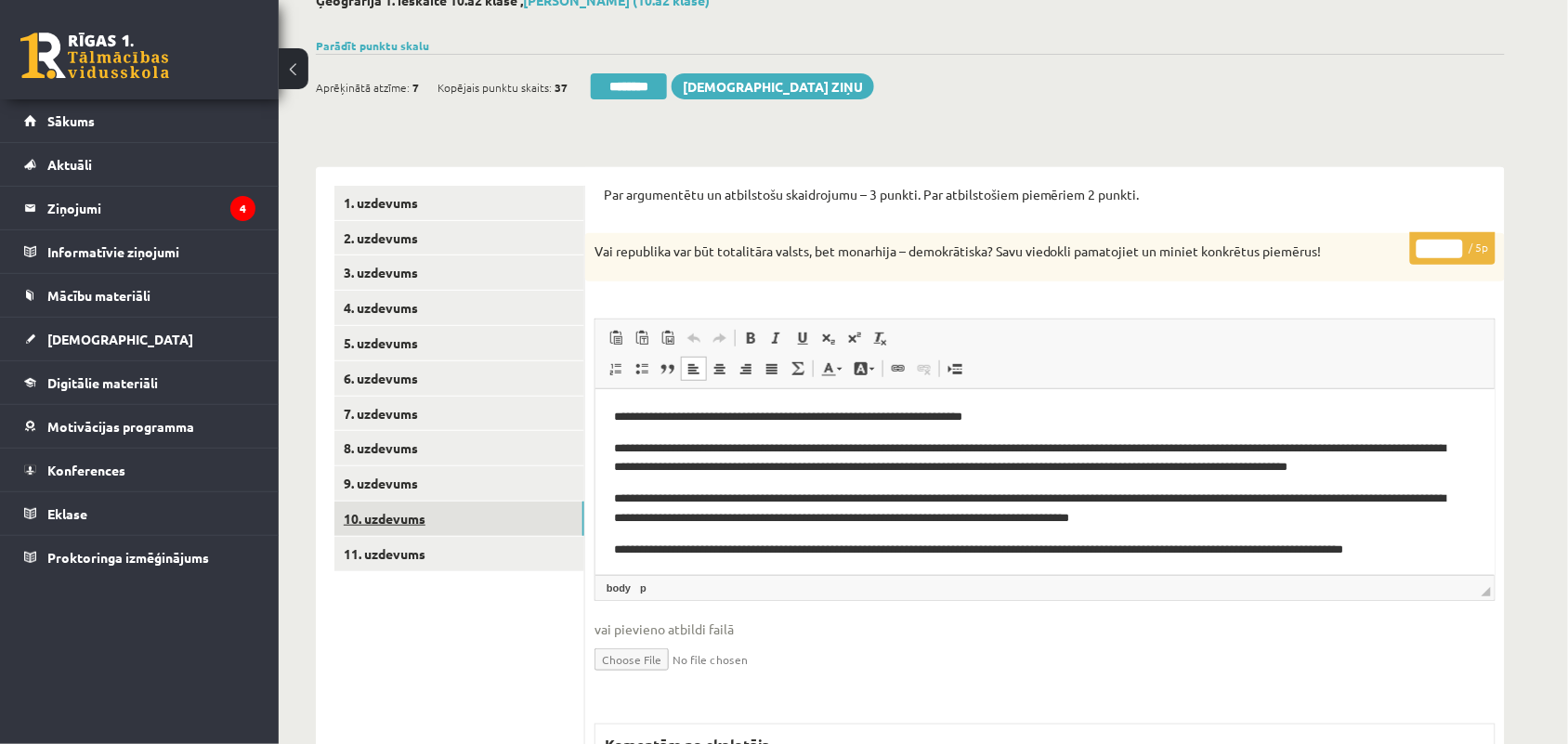
click at [431, 522] on link "10. uzdevums" at bounding box center [459, 519] width 250 height 35
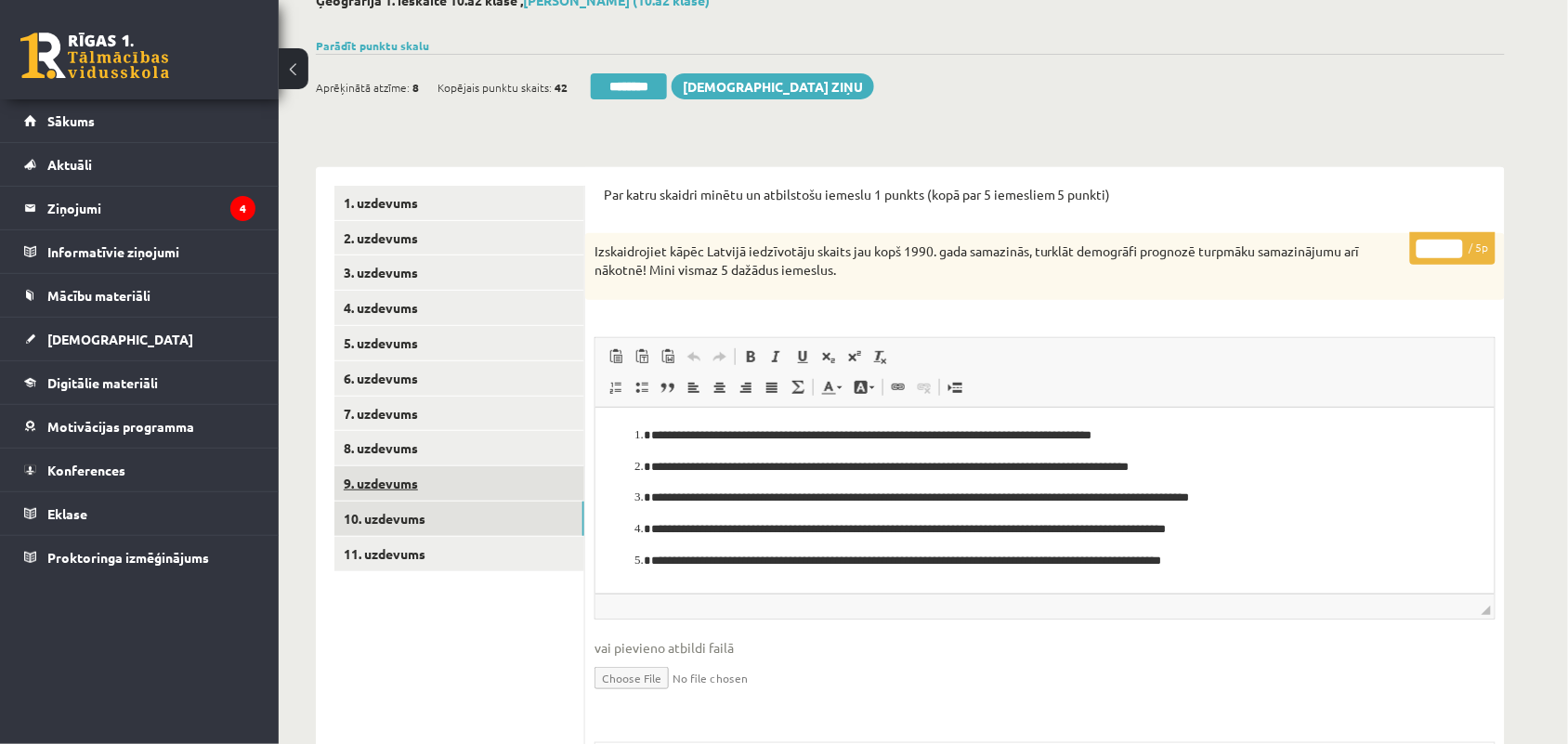
click at [402, 480] on link "9. uzdevums" at bounding box center [459, 483] width 250 height 35
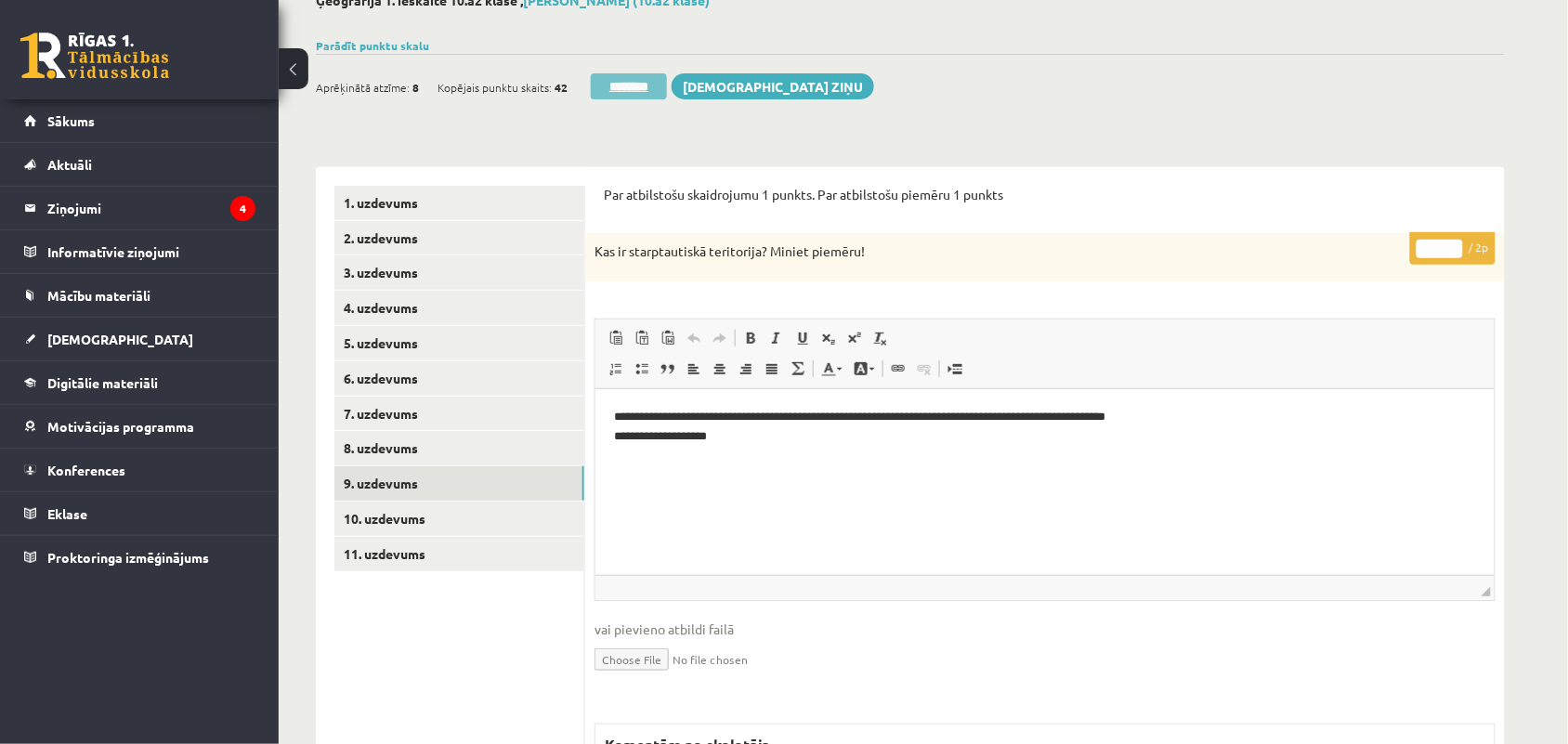
click at [635, 75] on input "********" at bounding box center [628, 86] width 76 height 26
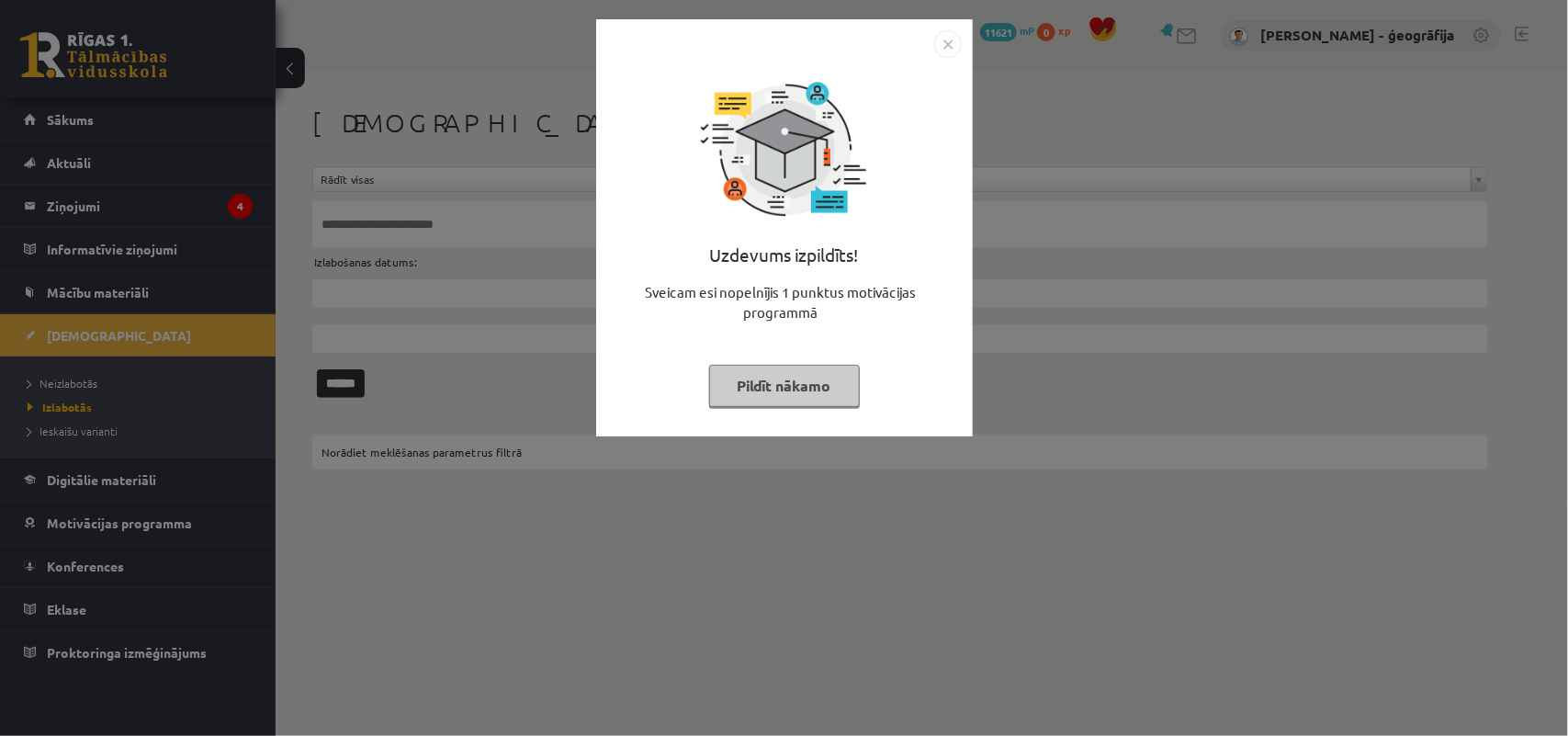
click at [796, 388] on button "Pildīt nākamo" at bounding box center [784, 386] width 151 height 43
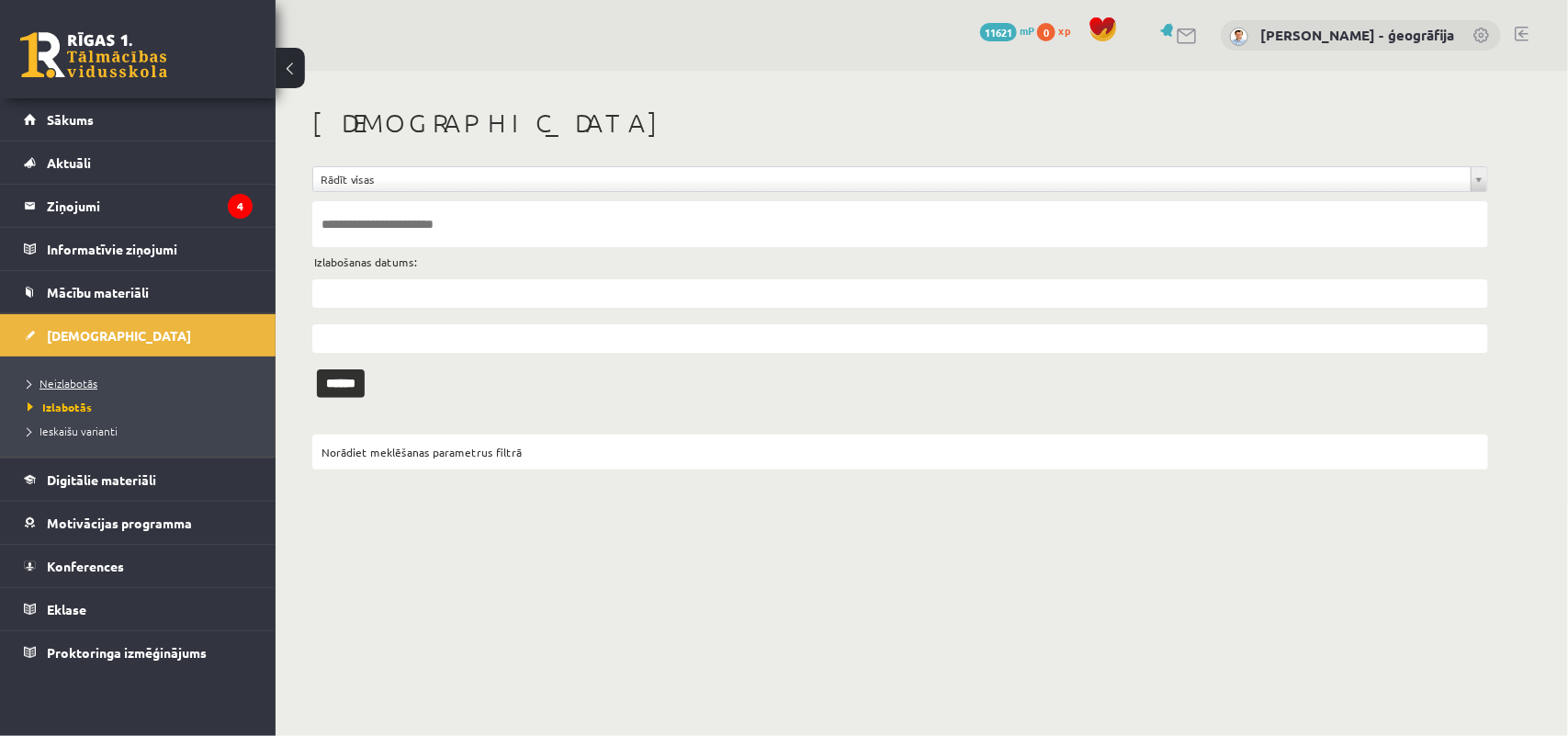
click at [65, 389] on link "Neizlabotās" at bounding box center [142, 382] width 229 height 16
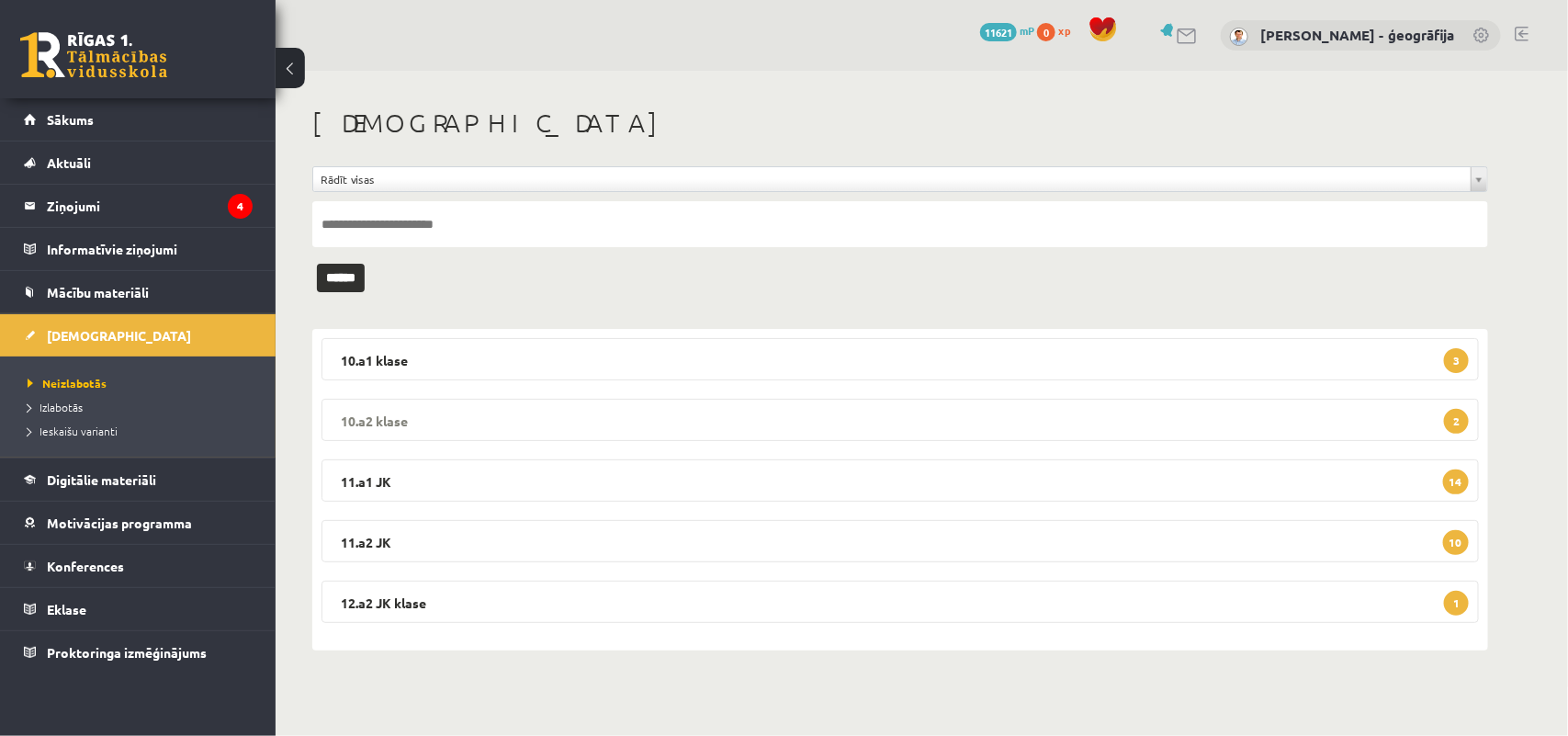
click at [694, 420] on legend "10.a2 klase 2" at bounding box center [900, 419] width 1158 height 43
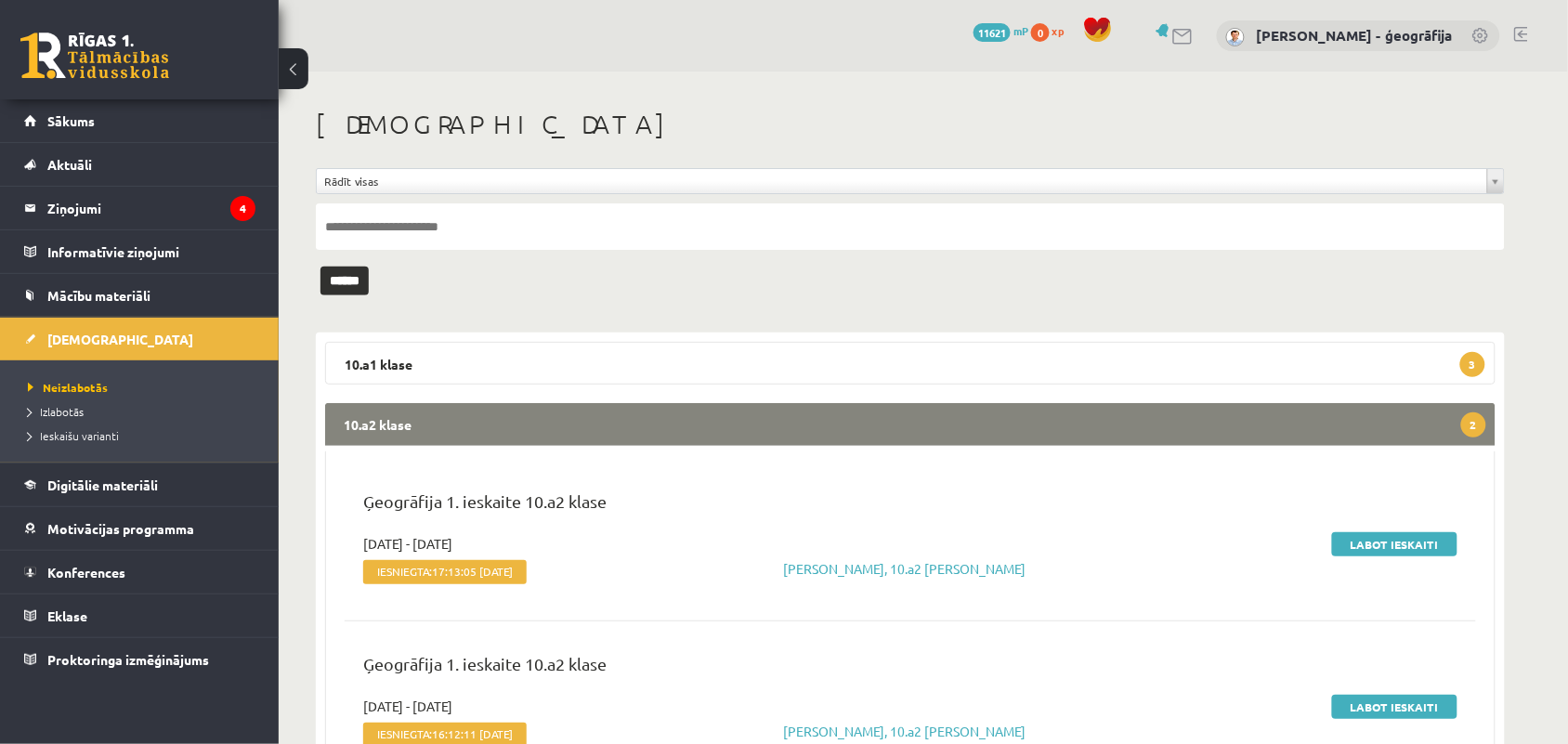
scroll to position [116, 0]
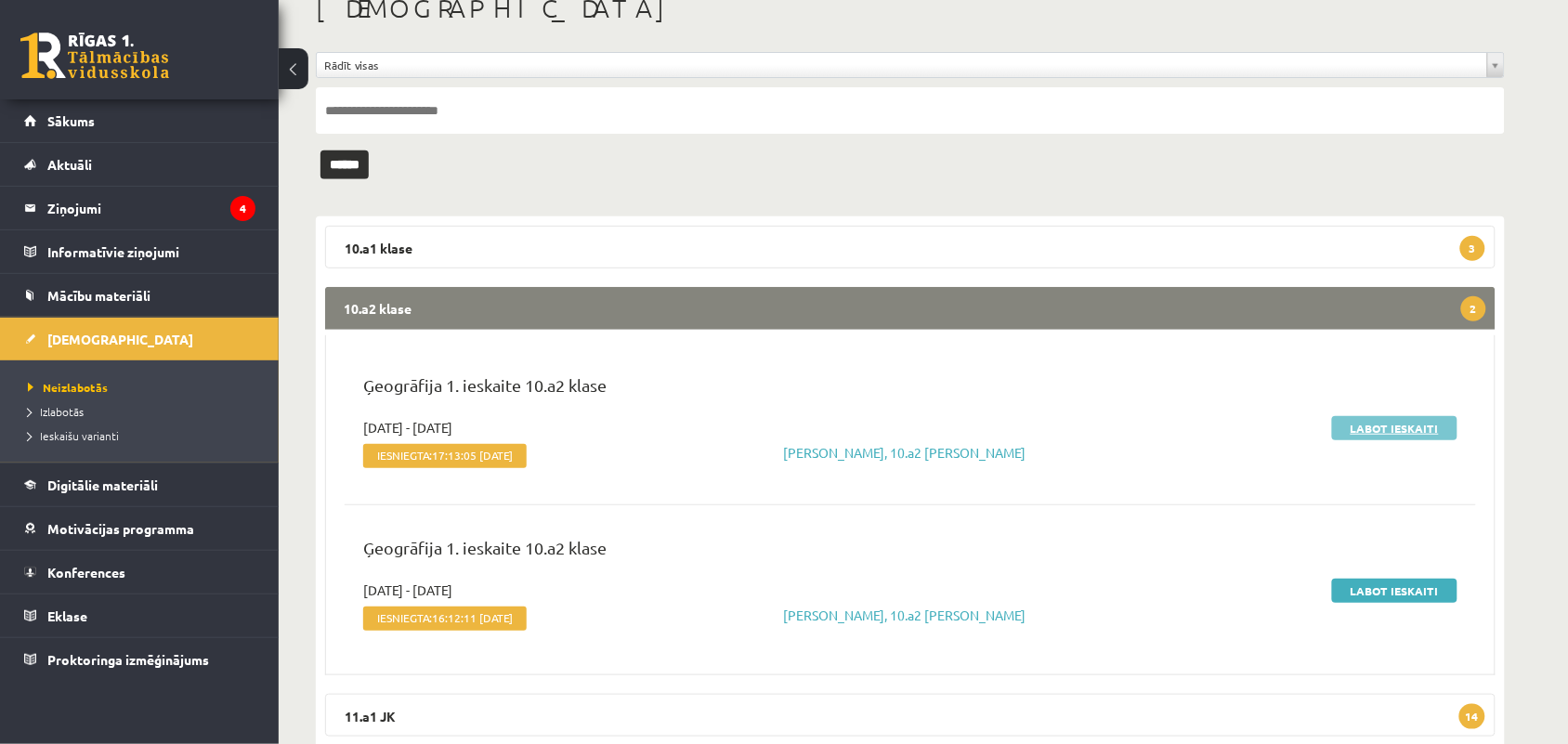
click at [1408, 430] on link "Labot ieskaiti" at bounding box center [1394, 428] width 126 height 24
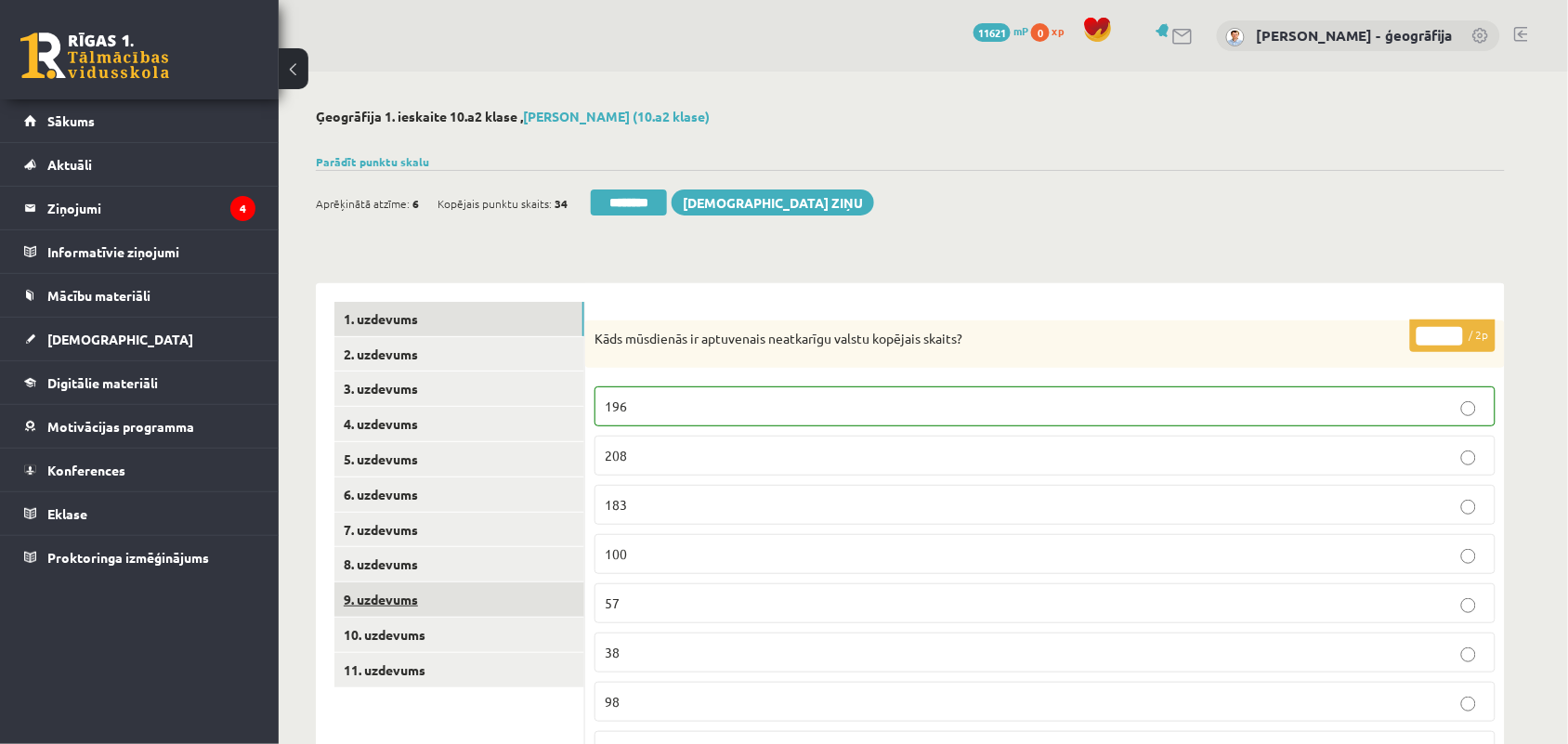
click at [363, 593] on link "9. uzdevums" at bounding box center [459, 599] width 250 height 35
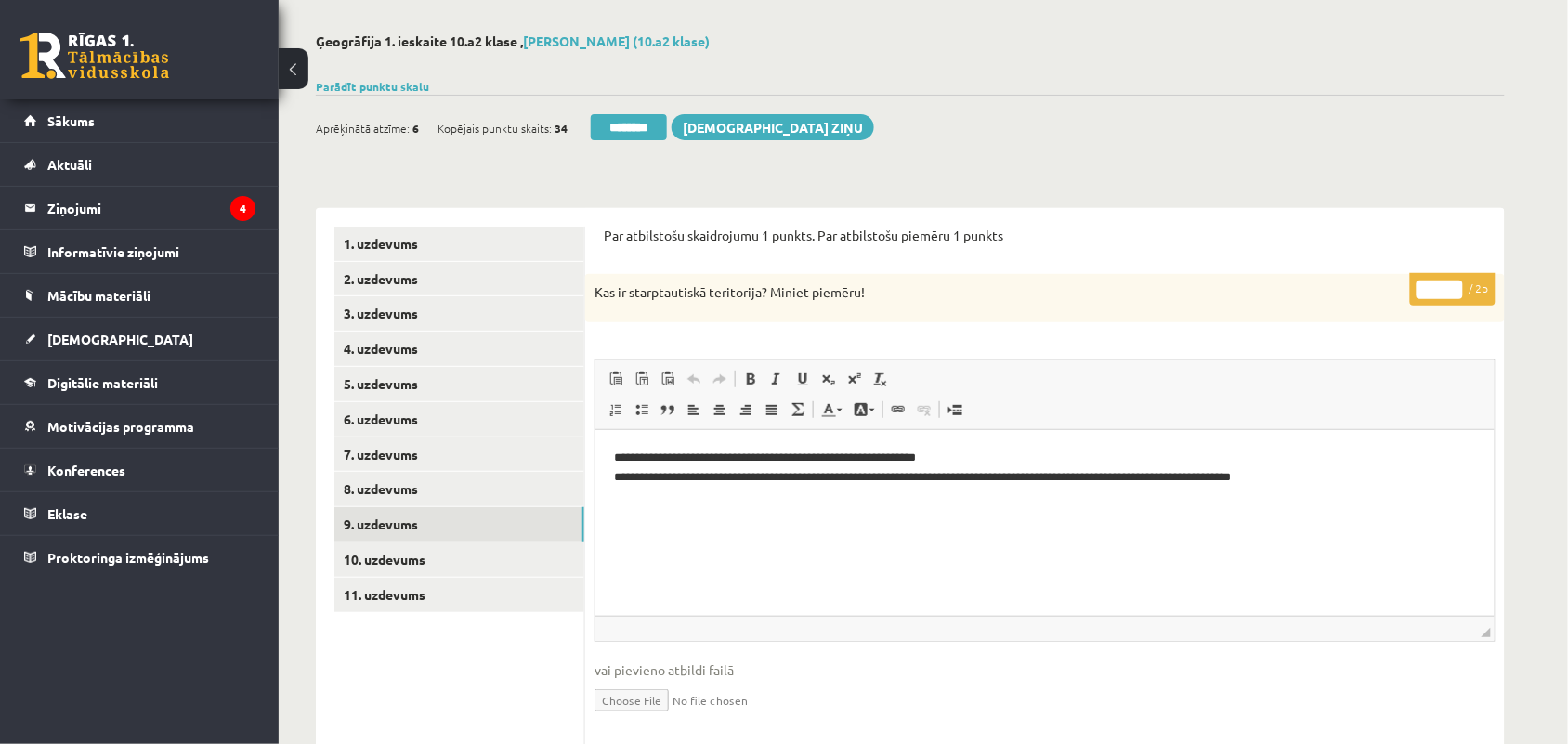
scroll to position [116, 0]
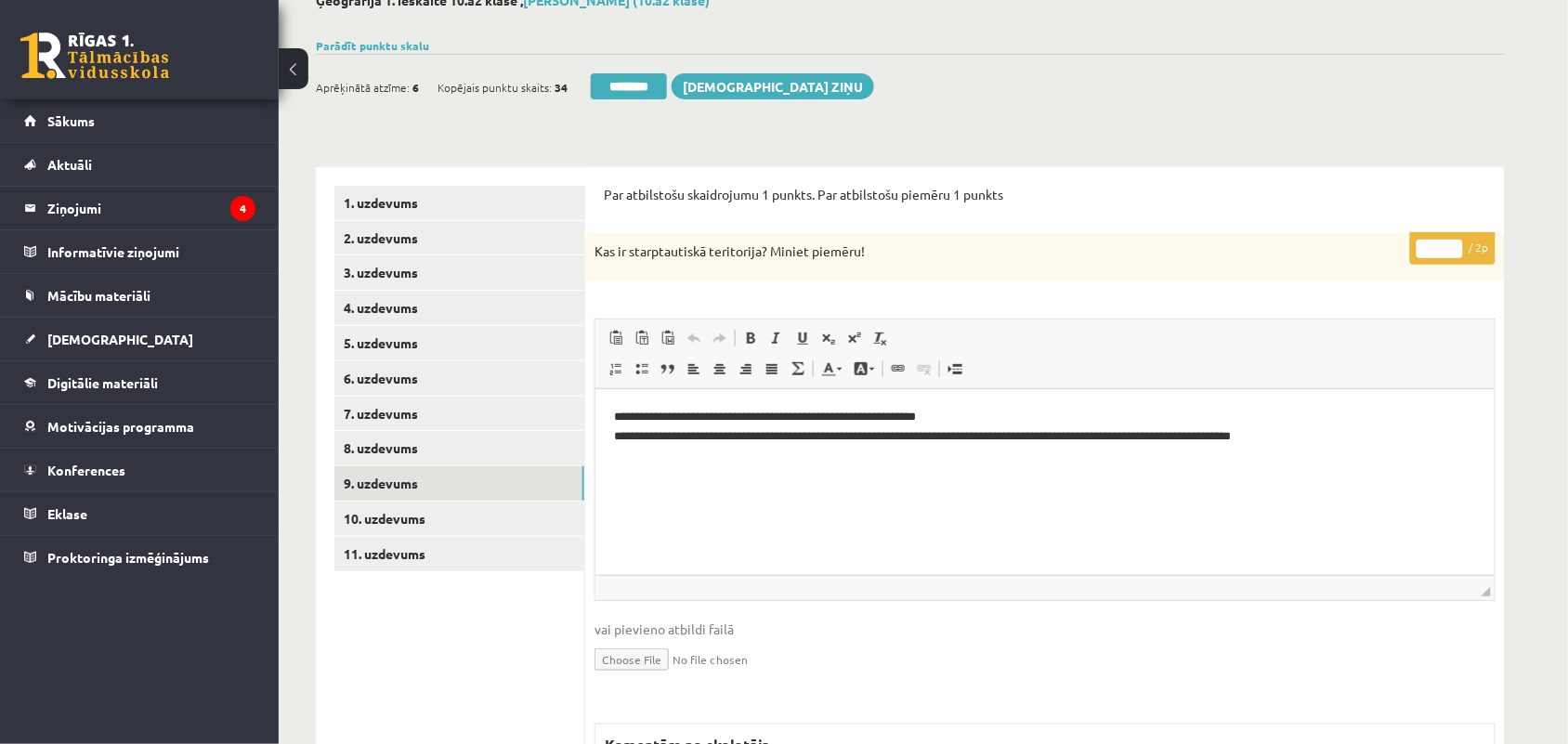
type input "*"
click at [1452, 243] on input "*" at bounding box center [1440, 248] width 46 height 18
click at [419, 513] on link "10. uzdevums" at bounding box center [459, 519] width 250 height 35
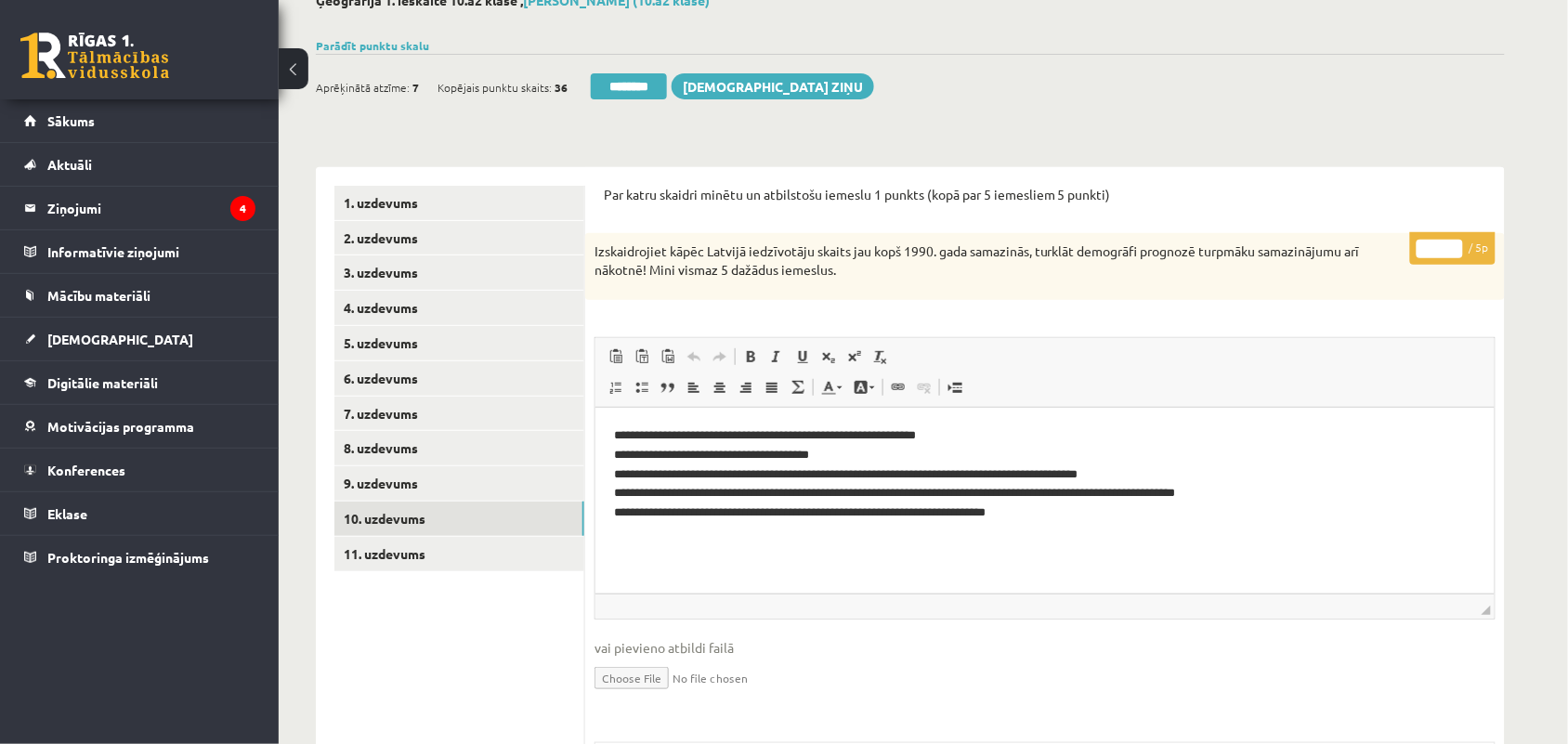
scroll to position [0, 0]
click at [1445, 253] on input "*" at bounding box center [1440, 248] width 46 height 18
type input "*"
click at [413, 548] on link "11. uzdevums" at bounding box center [459, 554] width 250 height 35
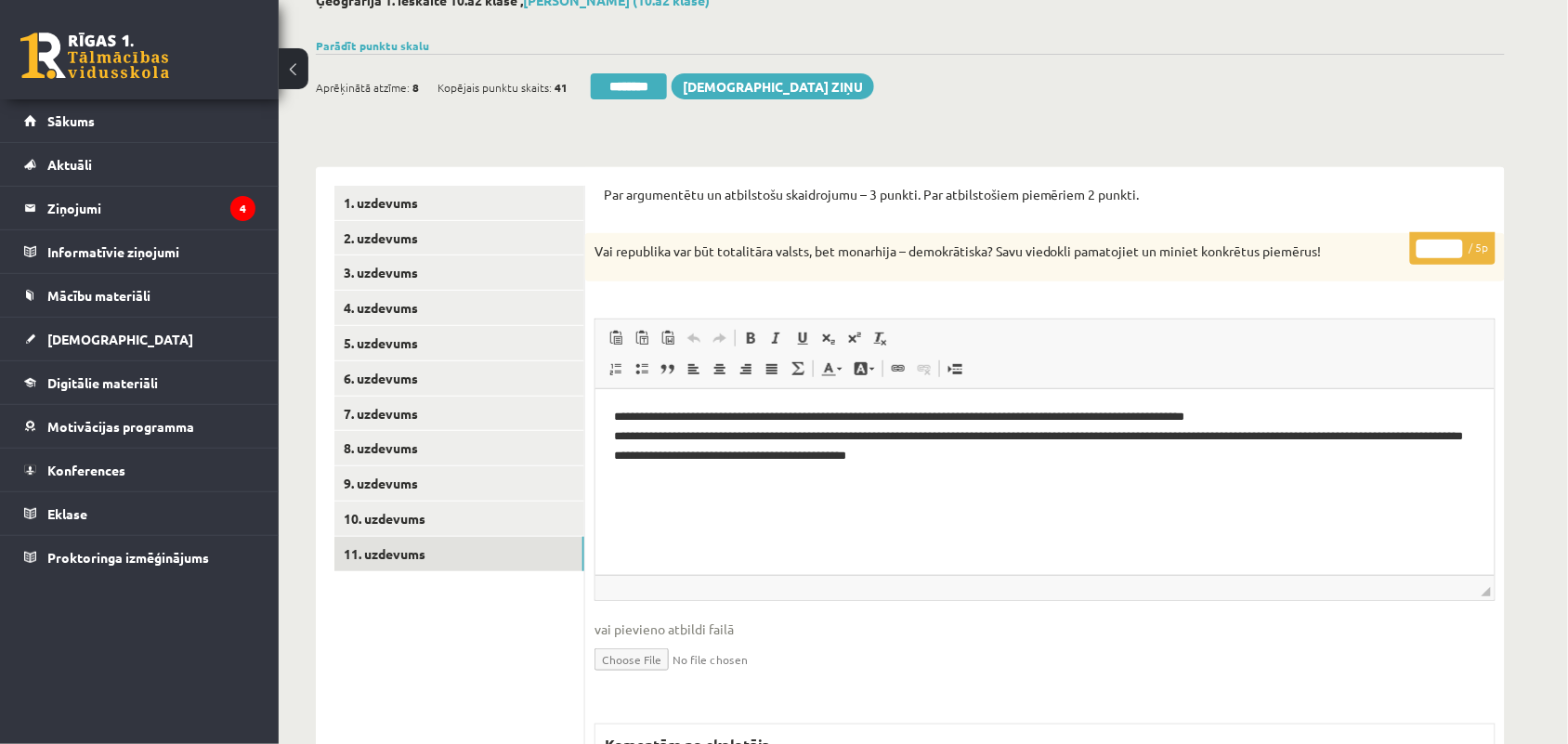
click at [1446, 251] on input "*" at bounding box center [1440, 248] width 46 height 18
type input "*"
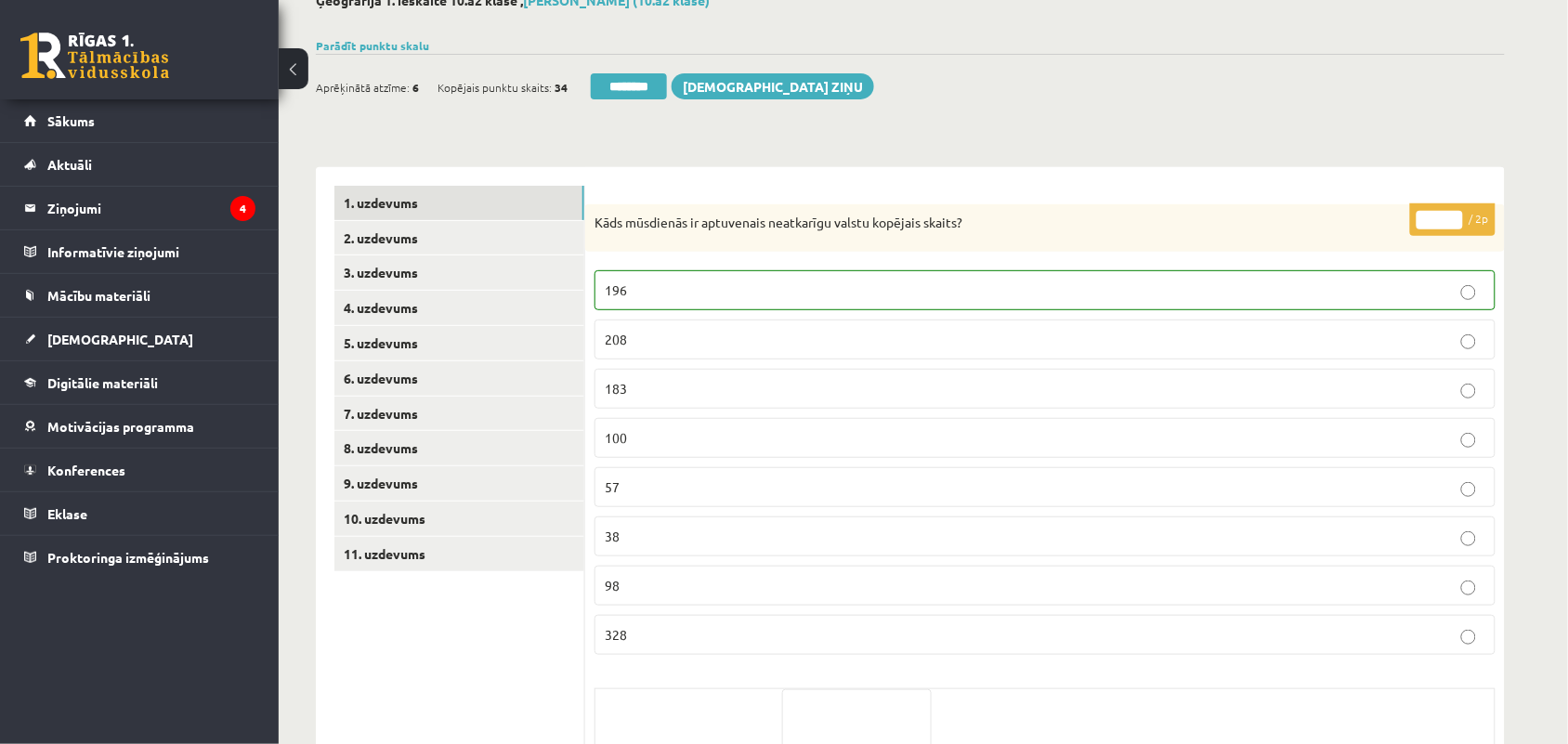
scroll to position [116, 0]
click at [378, 548] on link "11. uzdevums" at bounding box center [459, 554] width 250 height 35
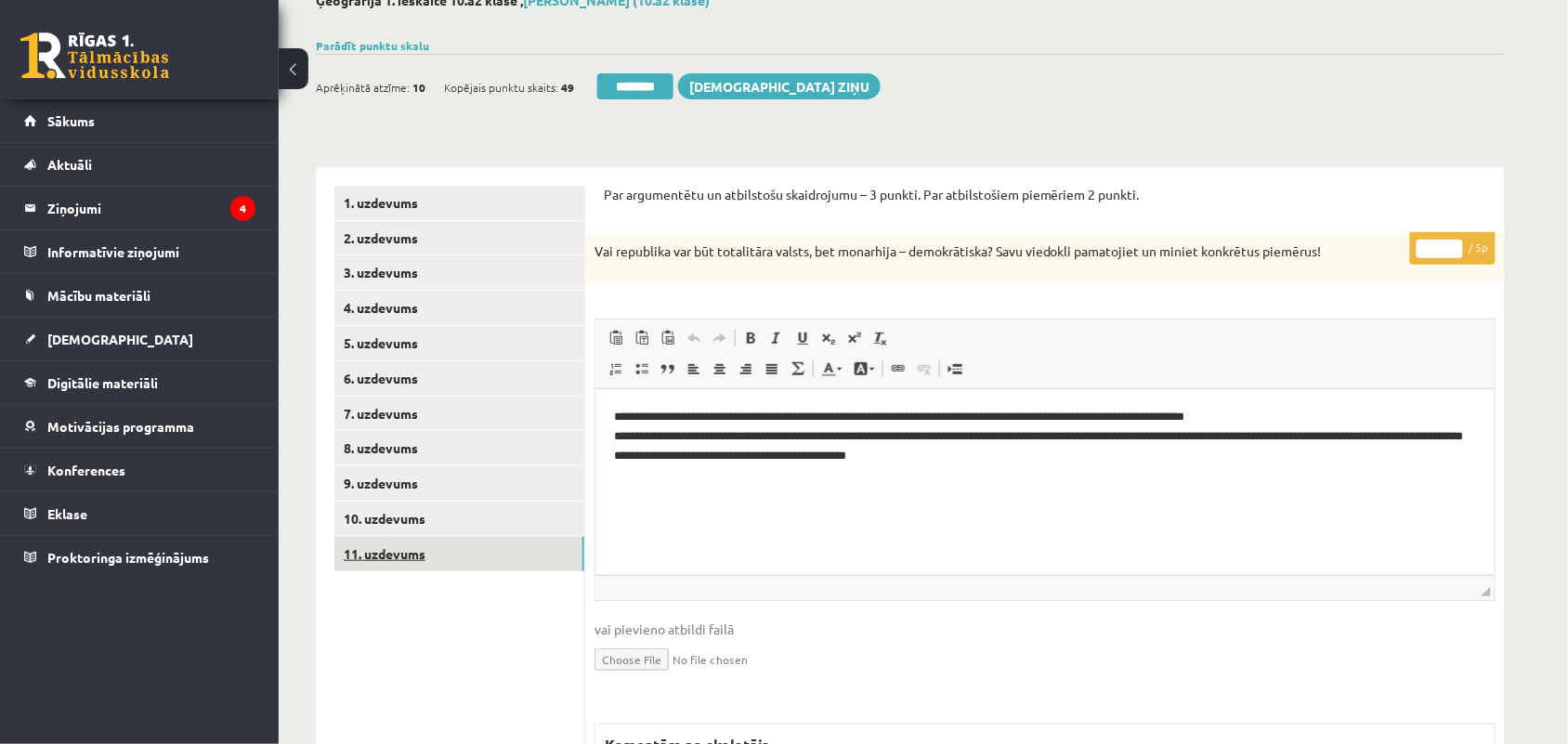
scroll to position [0, 0]
click at [406, 522] on link "10. uzdevums" at bounding box center [459, 519] width 250 height 35
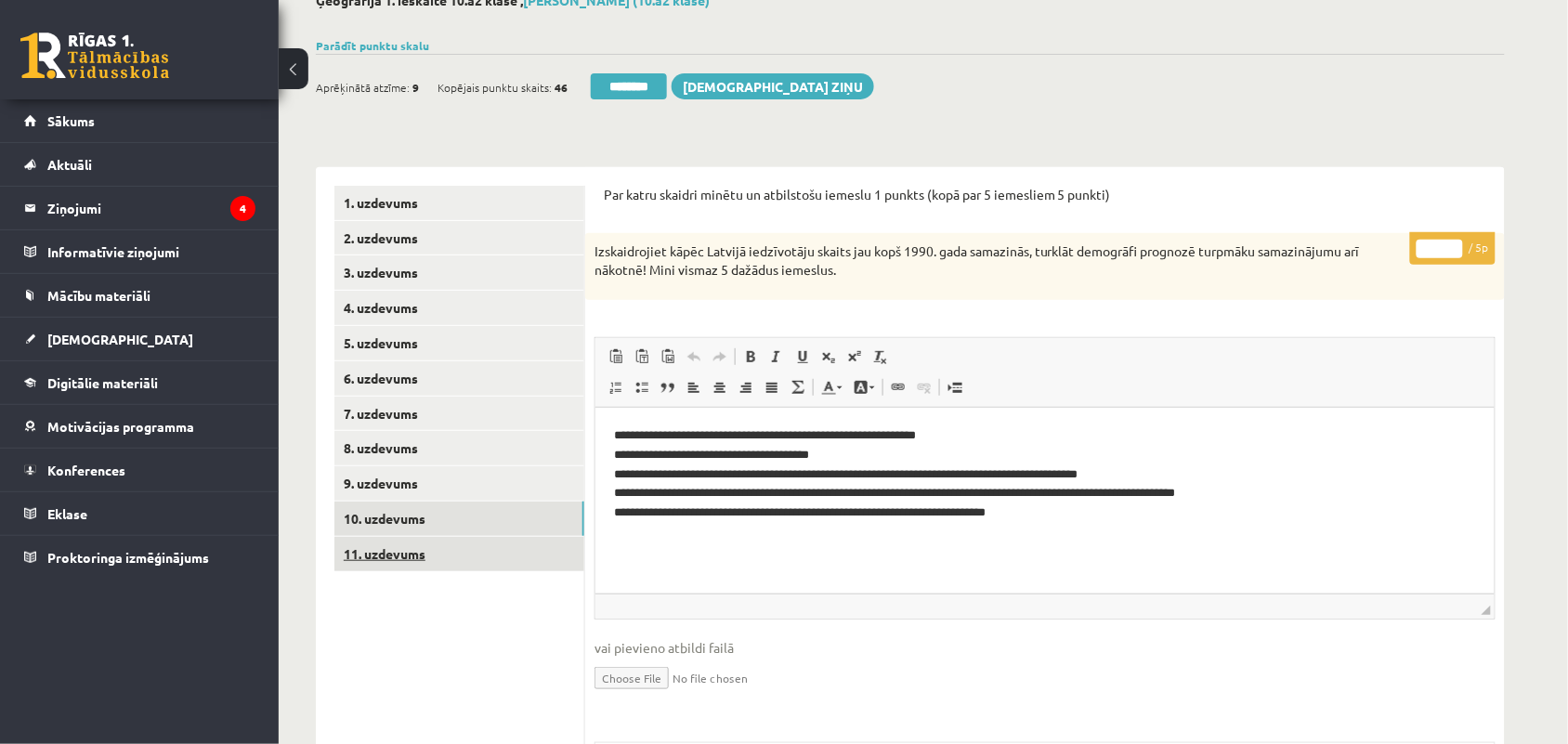
click at [393, 553] on link "11. uzdevums" at bounding box center [459, 554] width 250 height 35
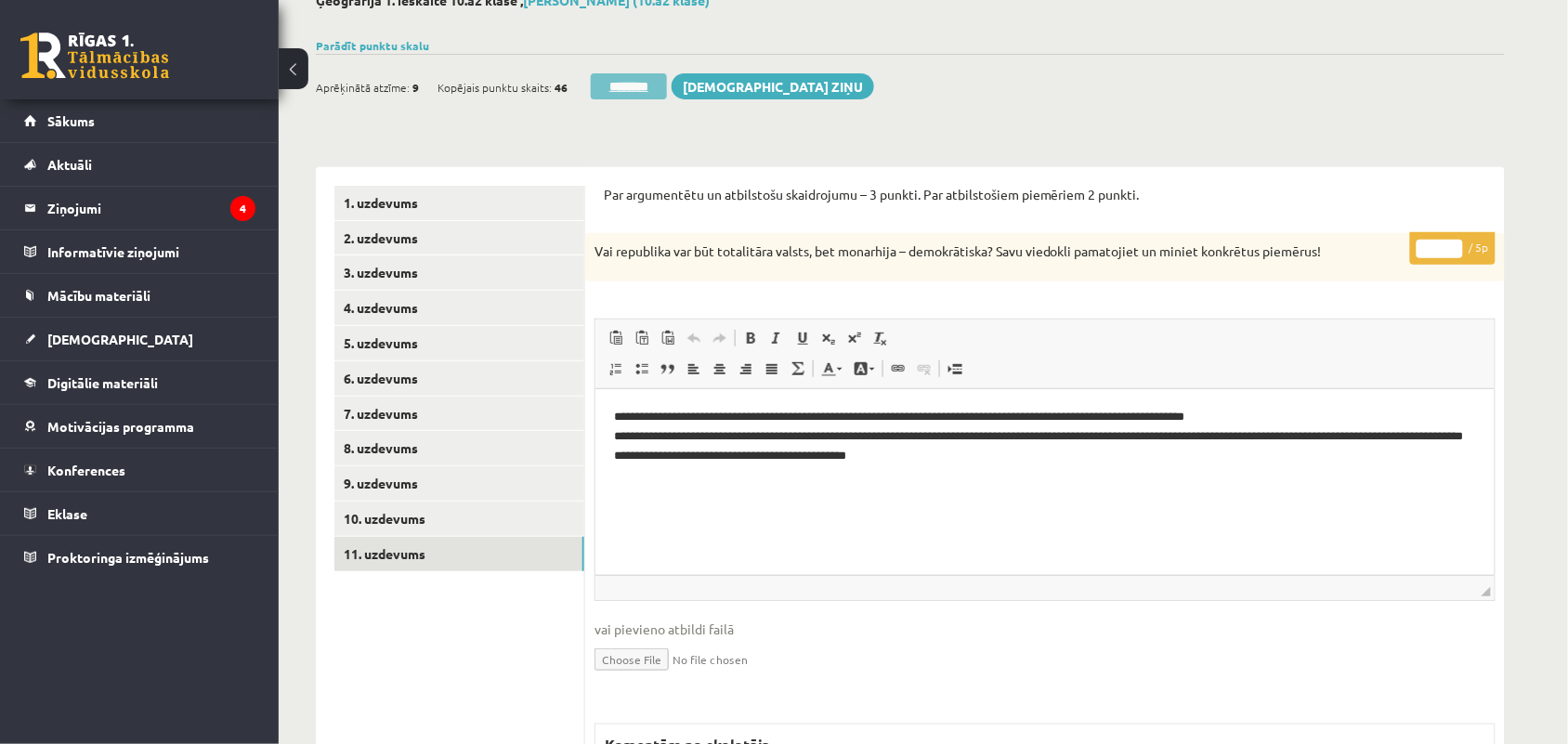
click at [625, 94] on input "********" at bounding box center [628, 86] width 76 height 26
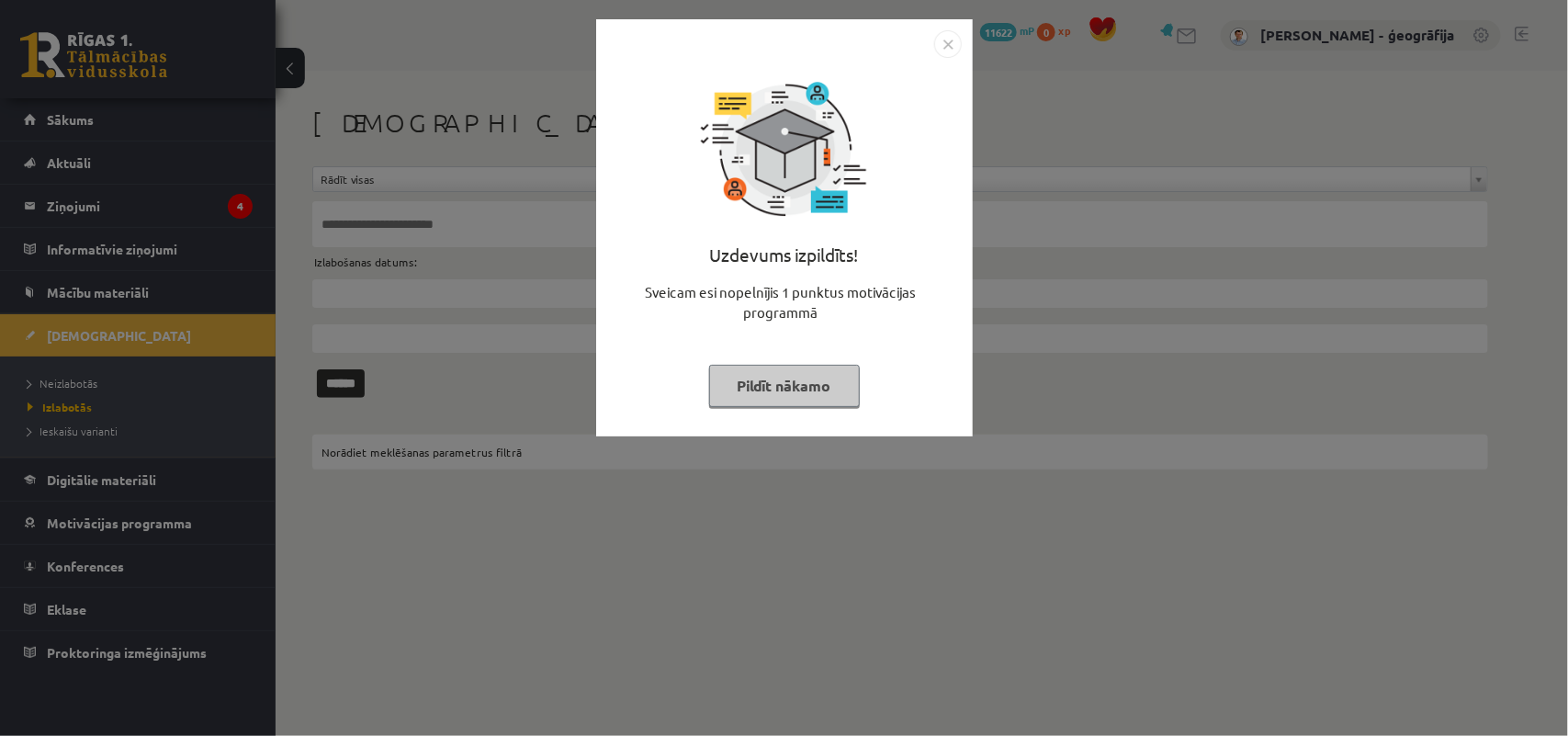
click at [745, 387] on button "Pildīt nākamo" at bounding box center [784, 386] width 151 height 43
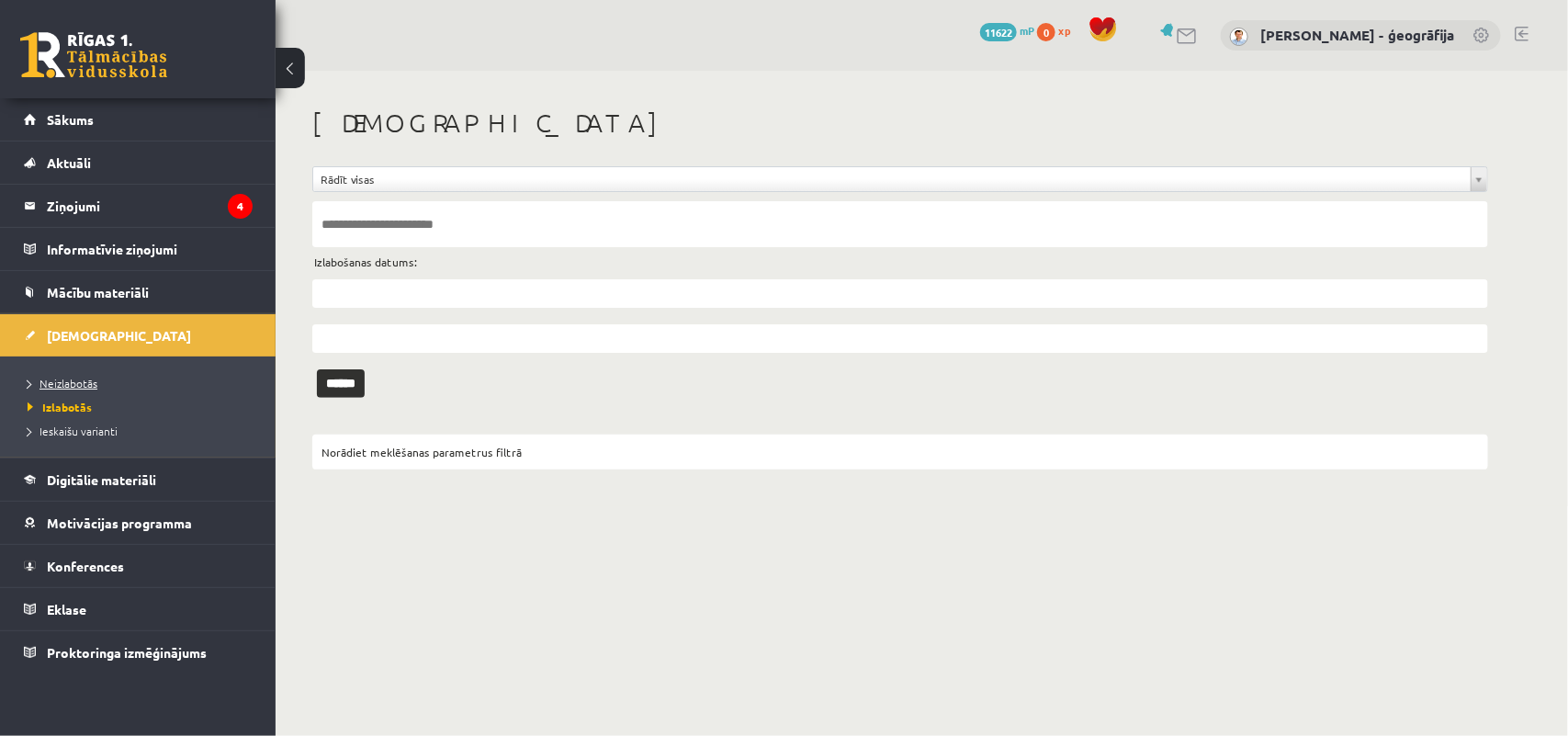
click at [65, 382] on span "Neizlabotās" at bounding box center [63, 383] width 70 height 15
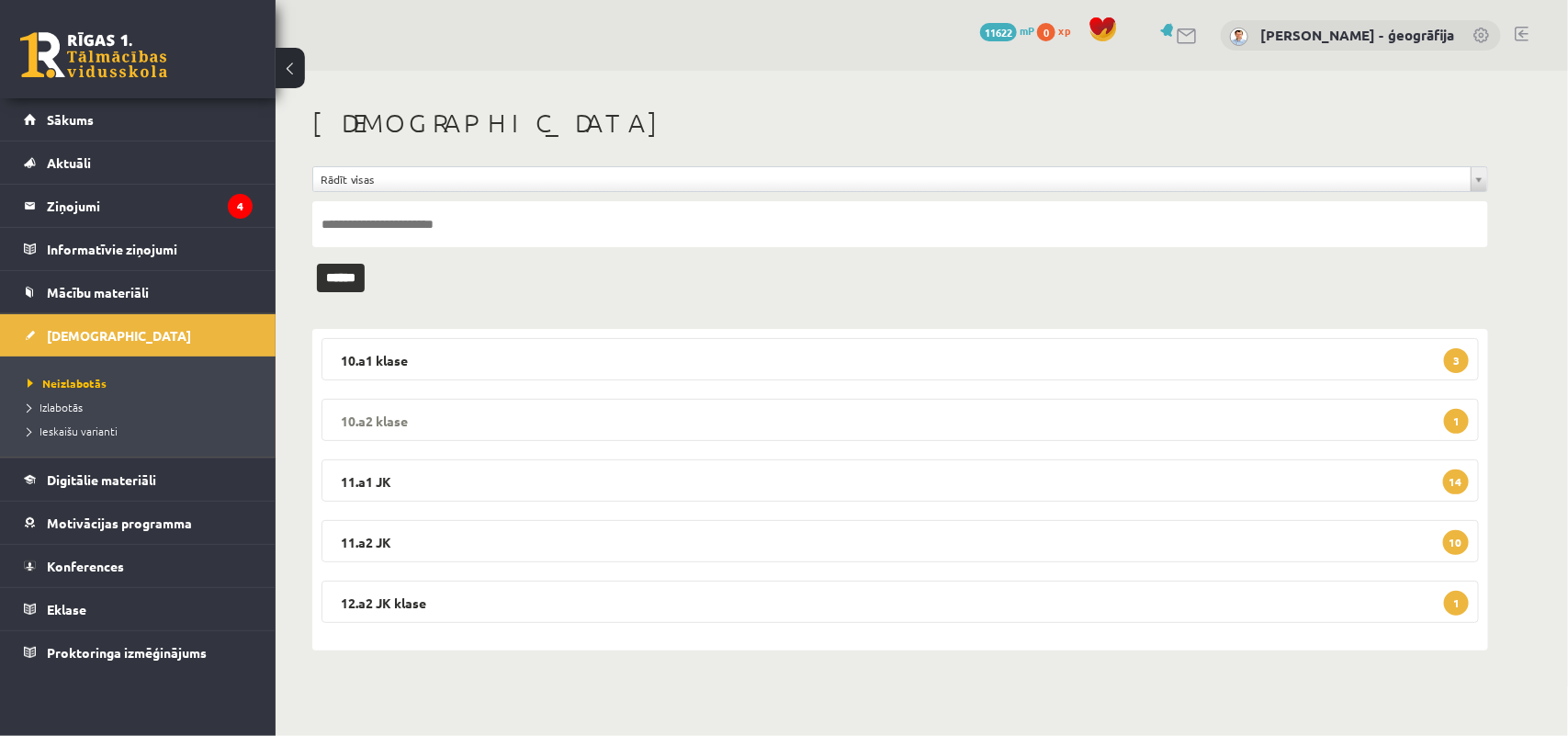
click at [434, 428] on legend "10.a2 klase 1" at bounding box center [900, 419] width 1158 height 43
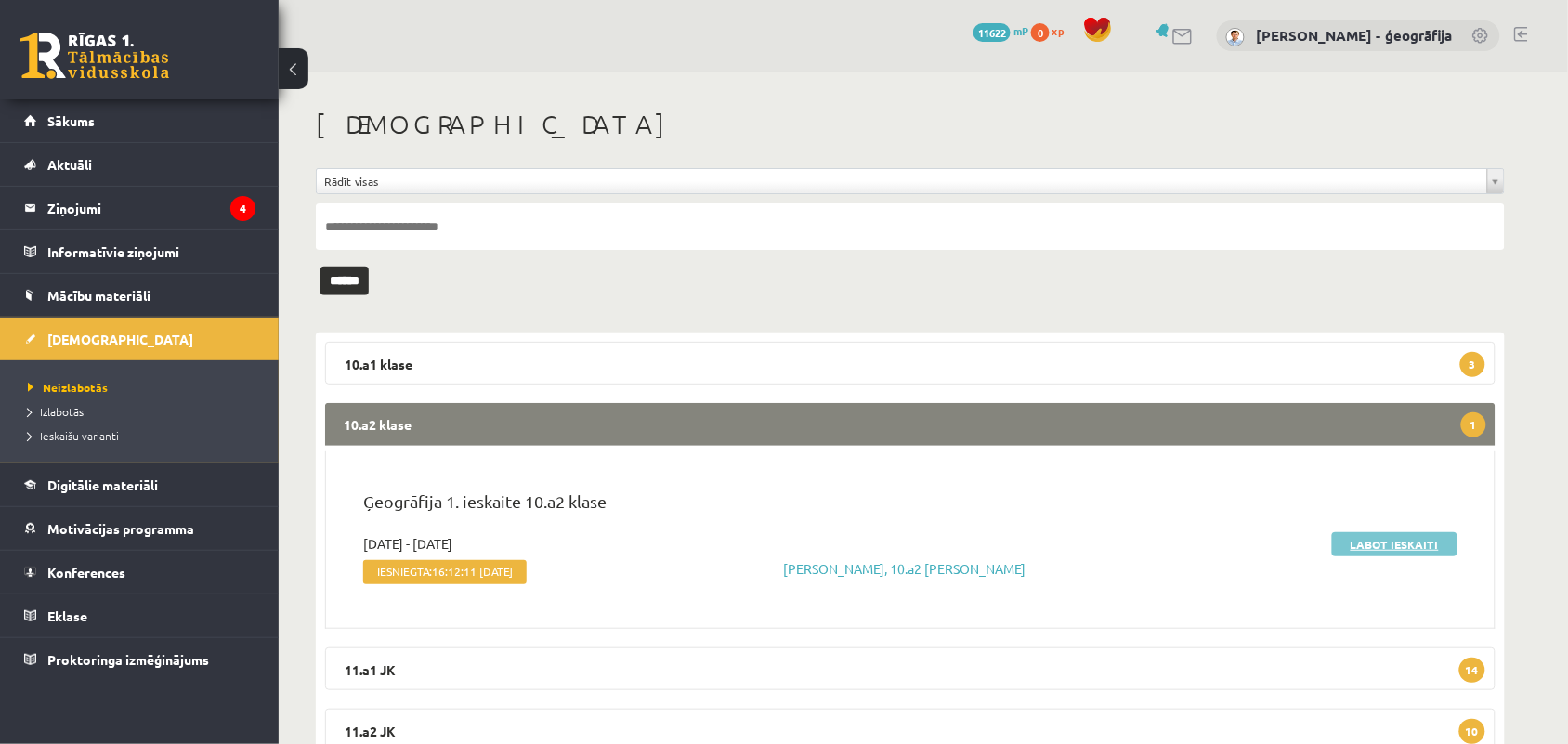
click at [1370, 542] on link "Labot ieskaiti" at bounding box center [1394, 544] width 126 height 24
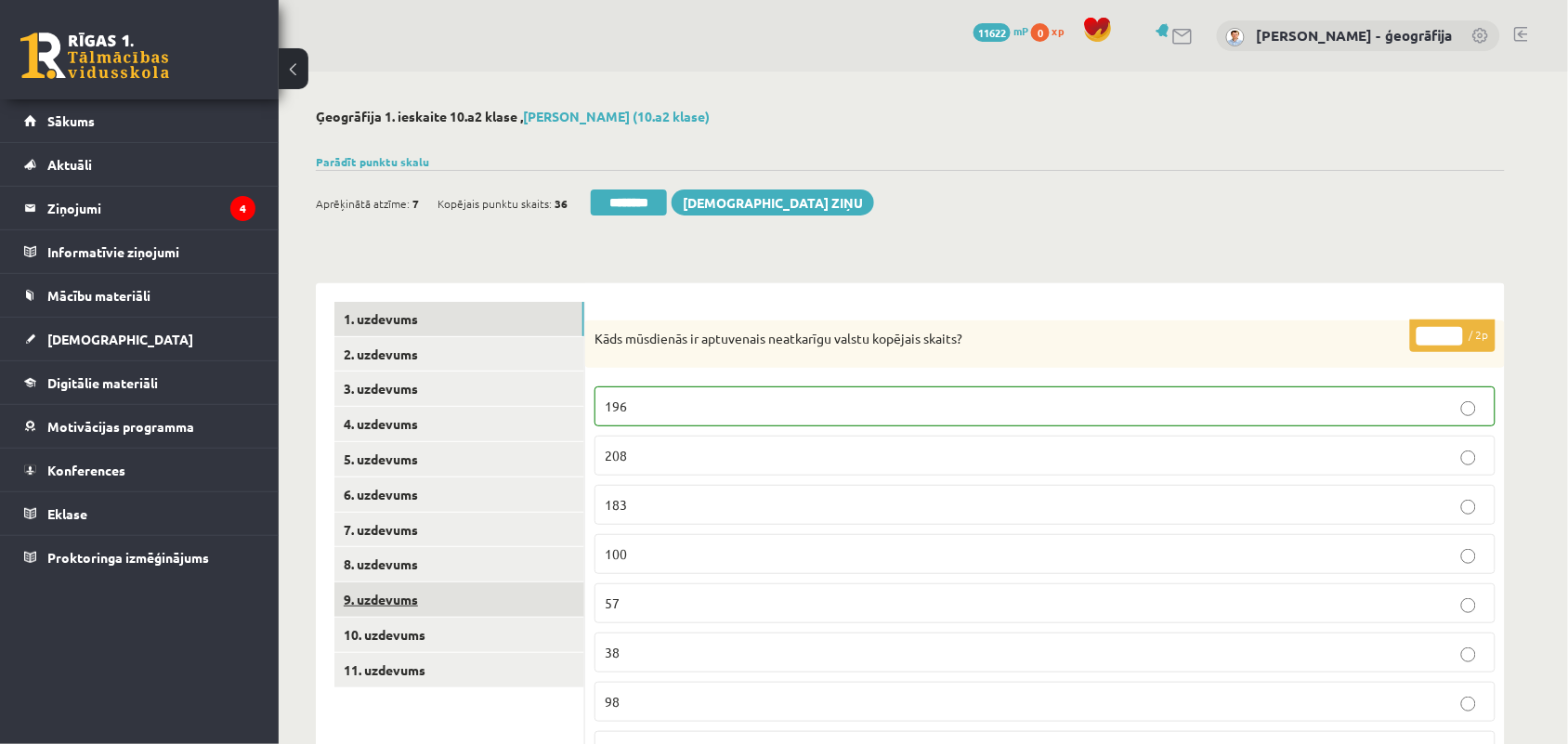
click at [401, 601] on link "9. uzdevums" at bounding box center [459, 599] width 250 height 35
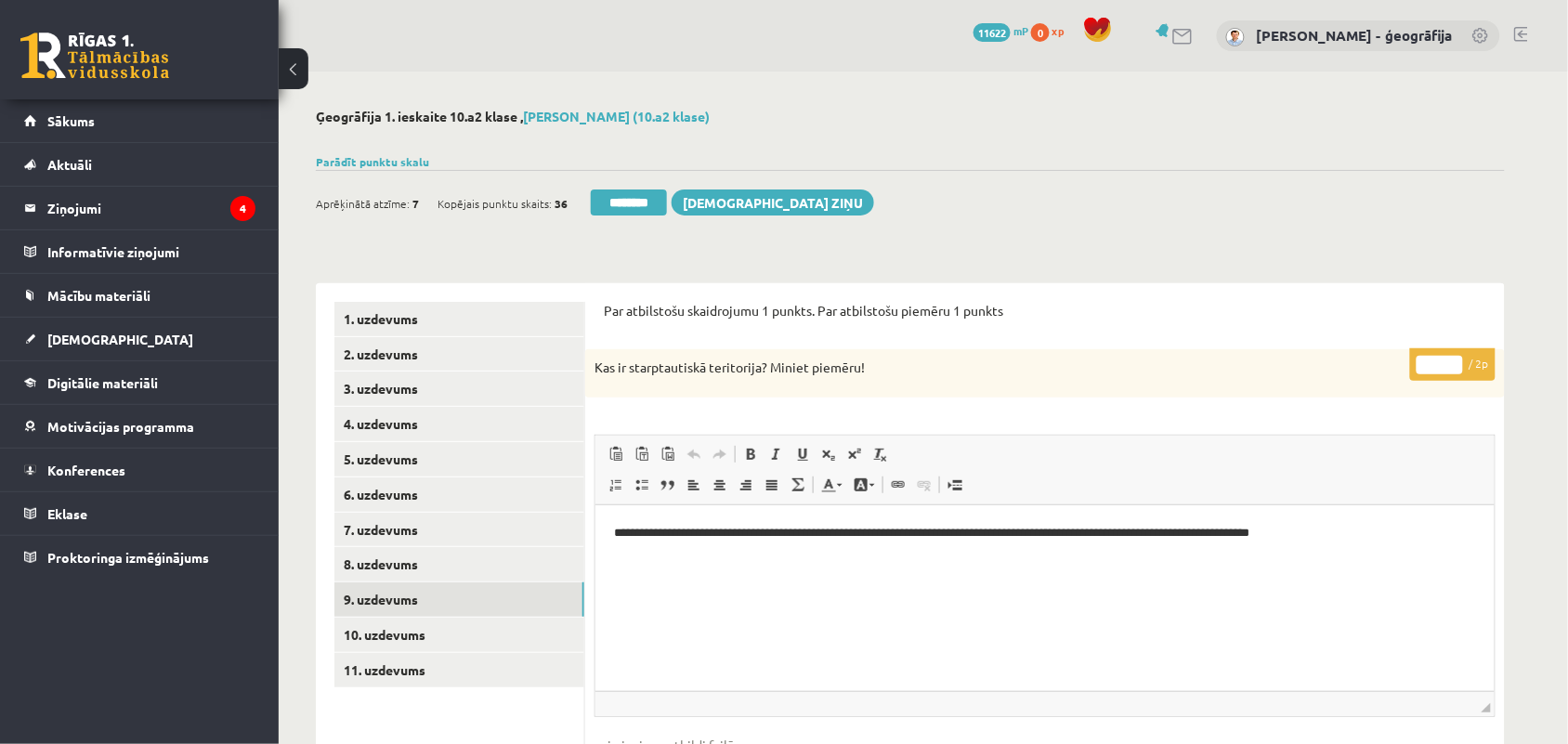
click at [1455, 360] on input "*" at bounding box center [1440, 364] width 46 height 18
type input "*"
click at [1455, 360] on input "*" at bounding box center [1440, 364] width 46 height 18
click at [437, 635] on link "10. uzdevums" at bounding box center [459, 635] width 250 height 35
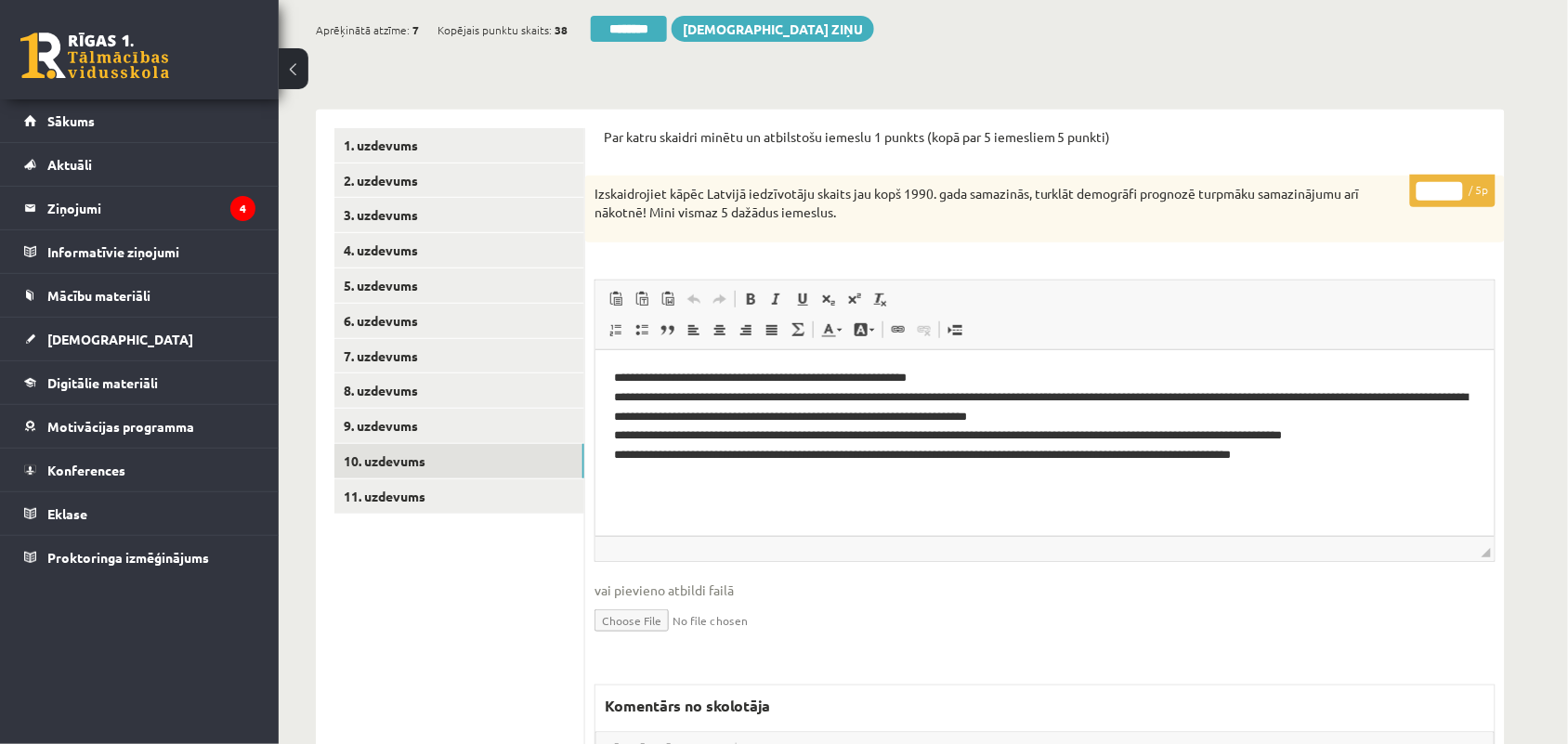
scroll to position [176, 0]
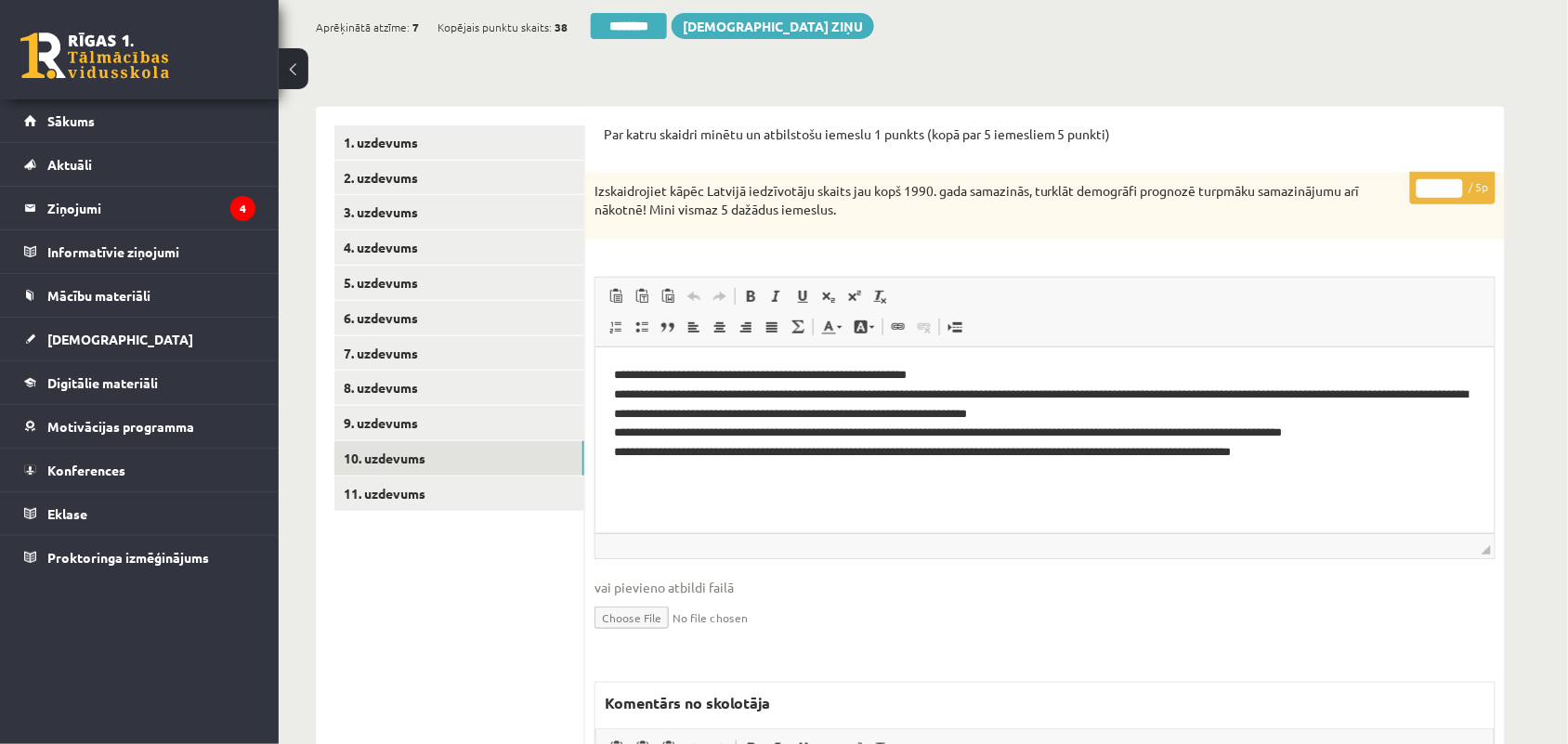
click at [1450, 187] on input "*" at bounding box center [1440, 188] width 46 height 18
type input "*"
click at [1450, 187] on input "*" at bounding box center [1440, 188] width 46 height 18
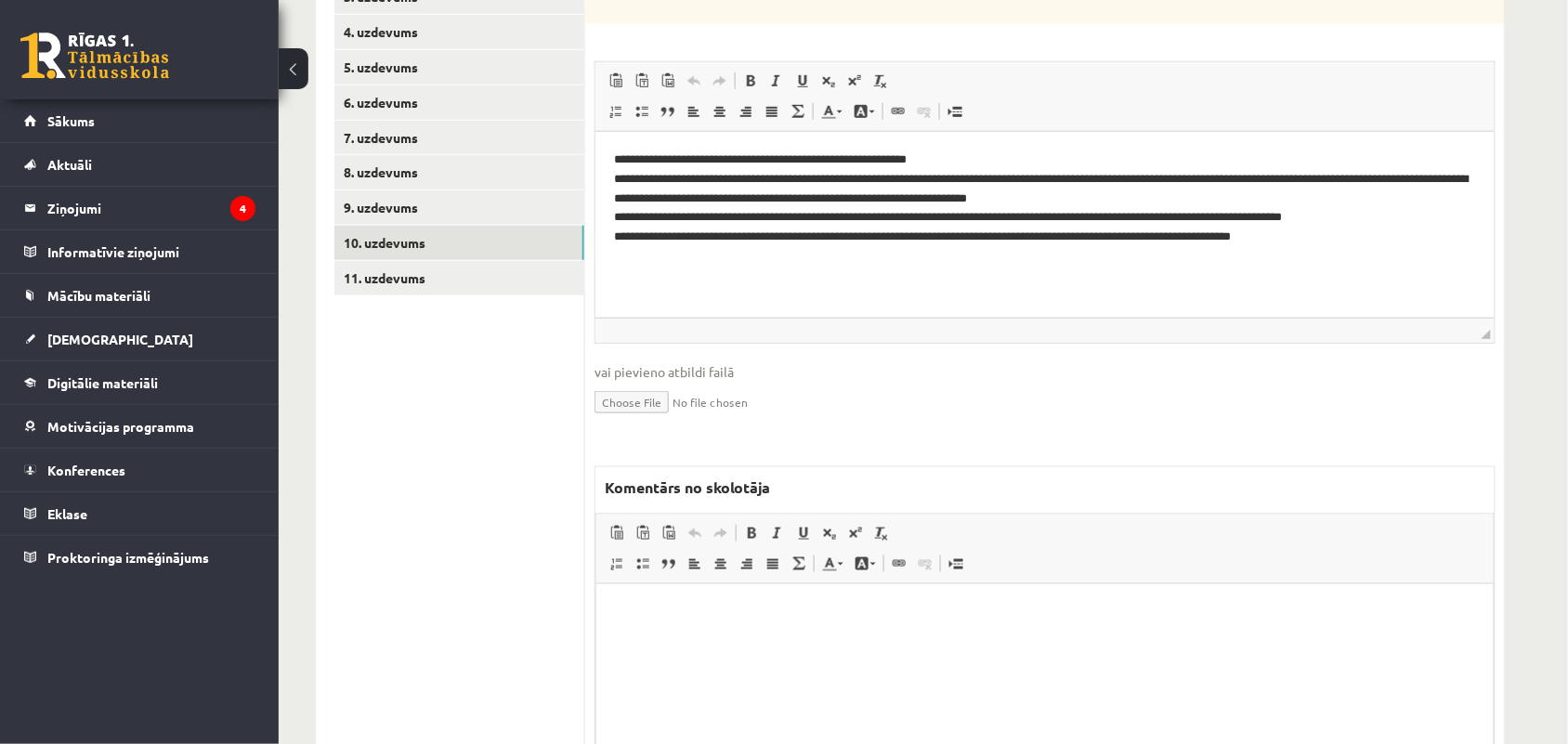
scroll to position [424, 0]
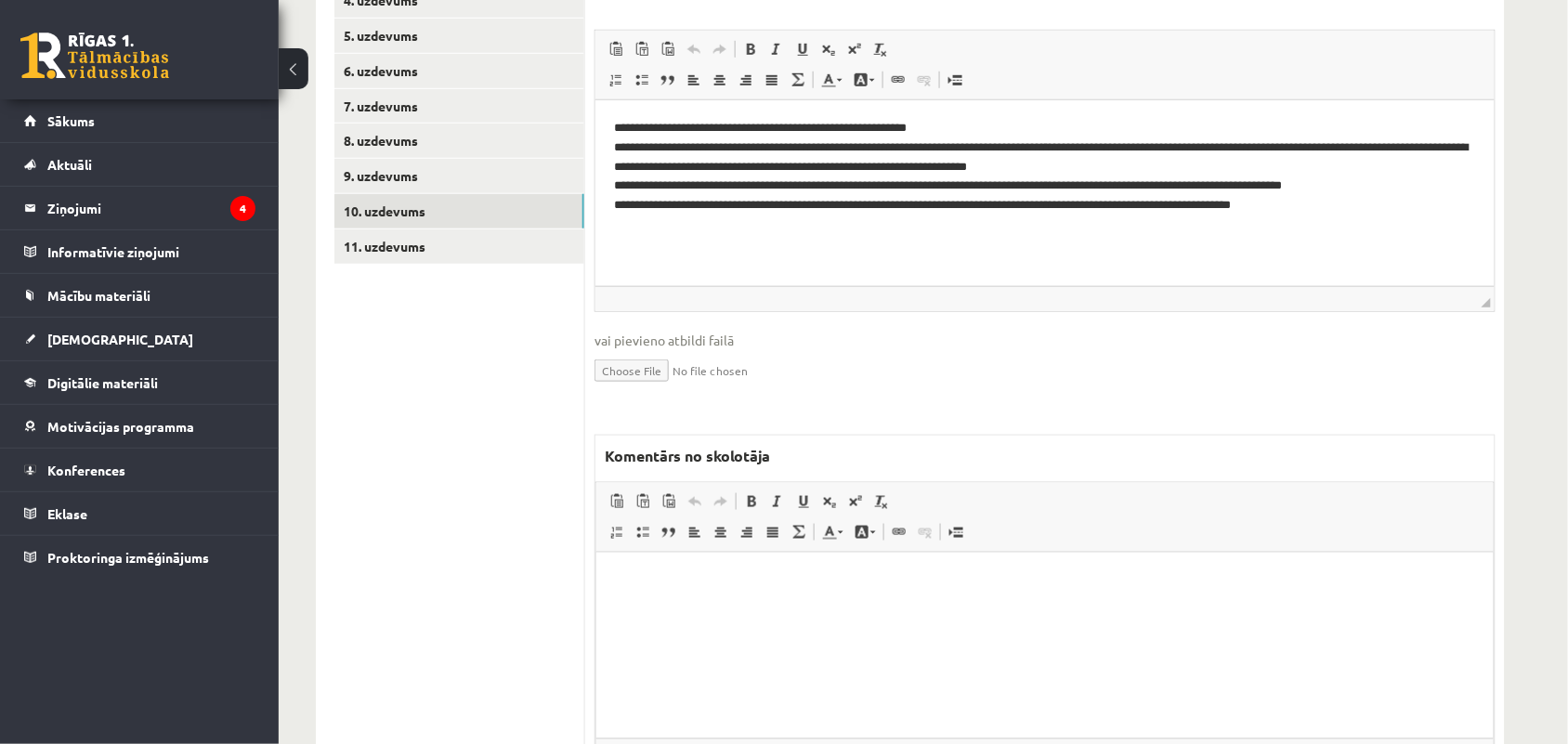
click at [867, 609] on html at bounding box center [1044, 580] width 898 height 57
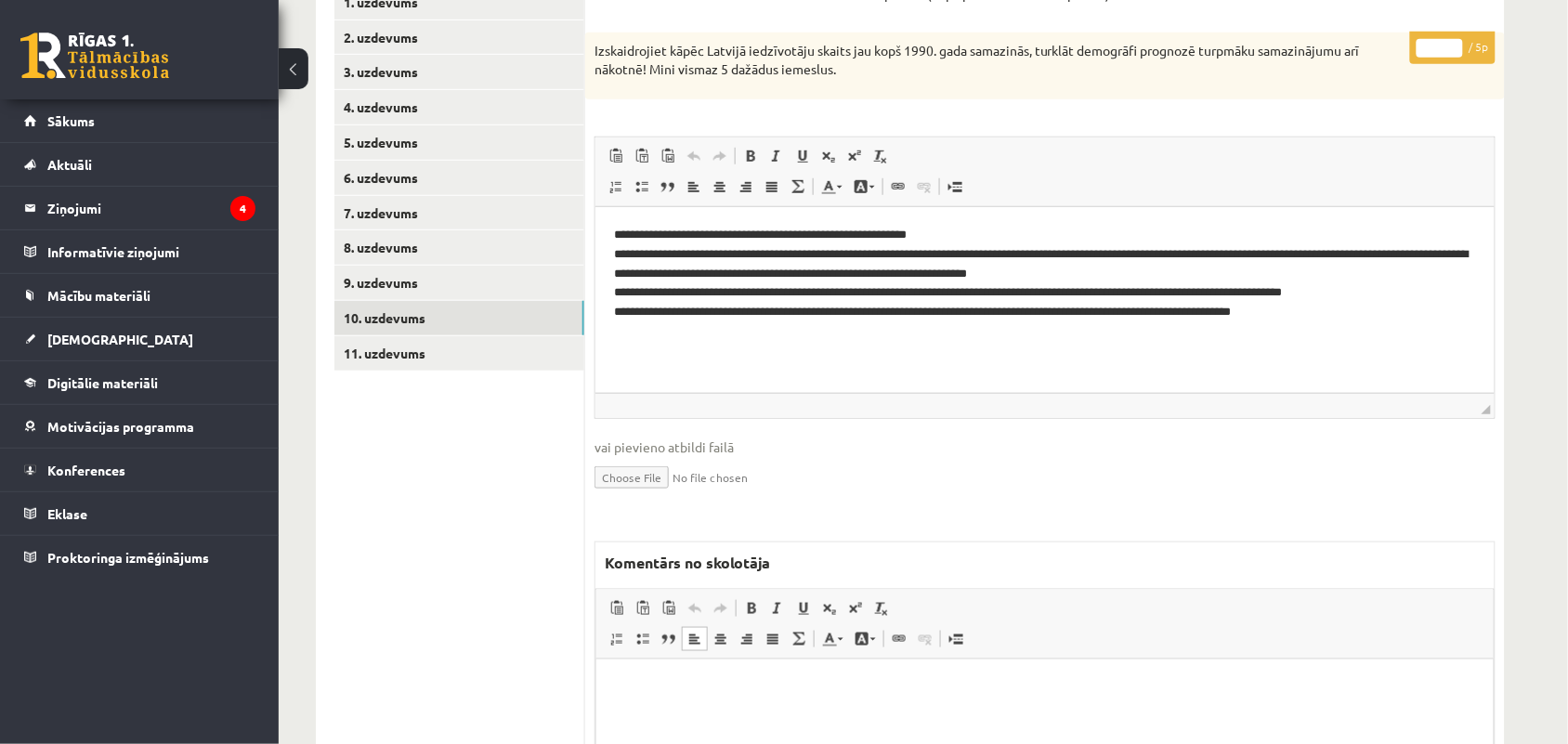
scroll to position [322, 0]
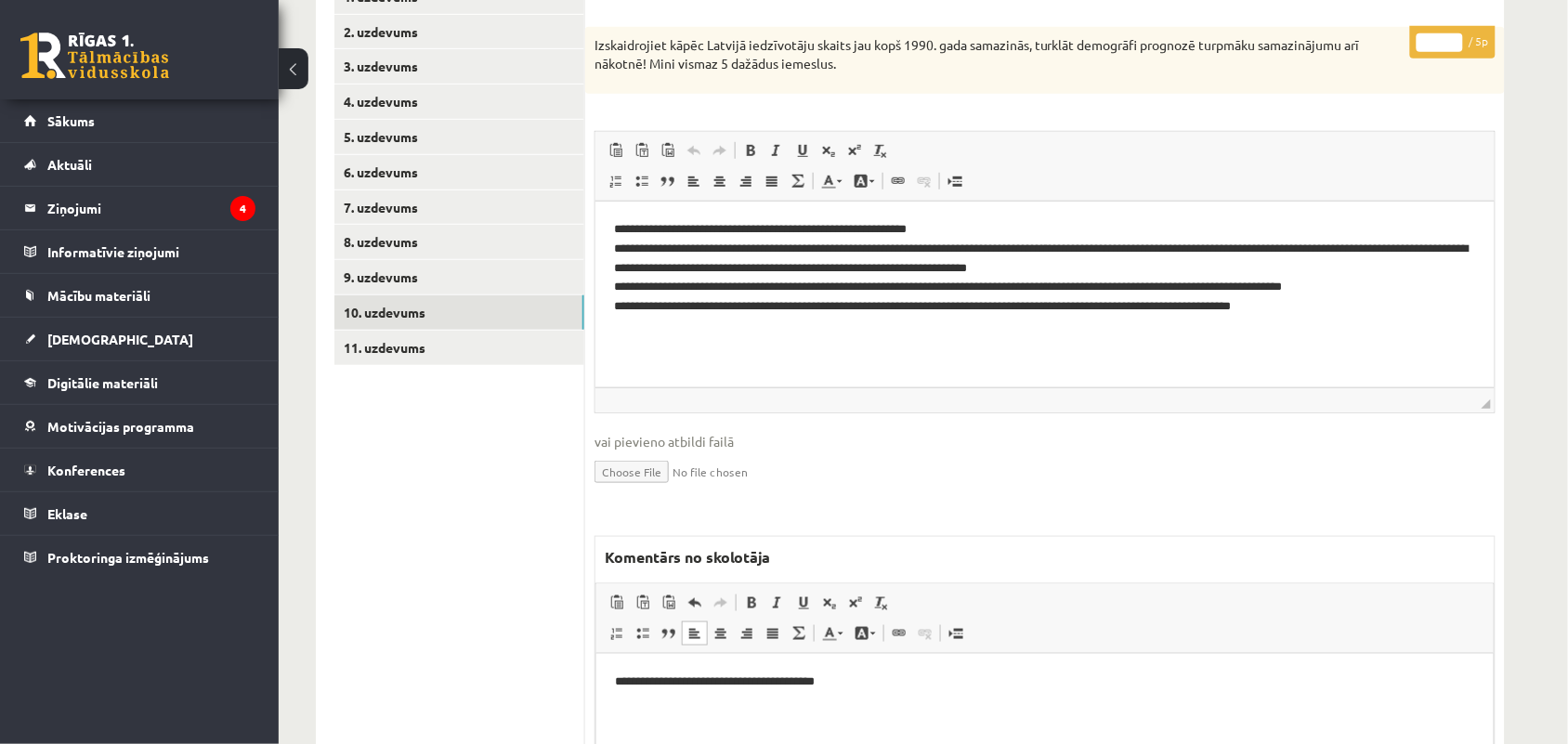
click at [710, 683] on p "**********" at bounding box center [1043, 681] width 859 height 19
click at [845, 677] on p "**********" at bounding box center [1043, 681] width 859 height 19
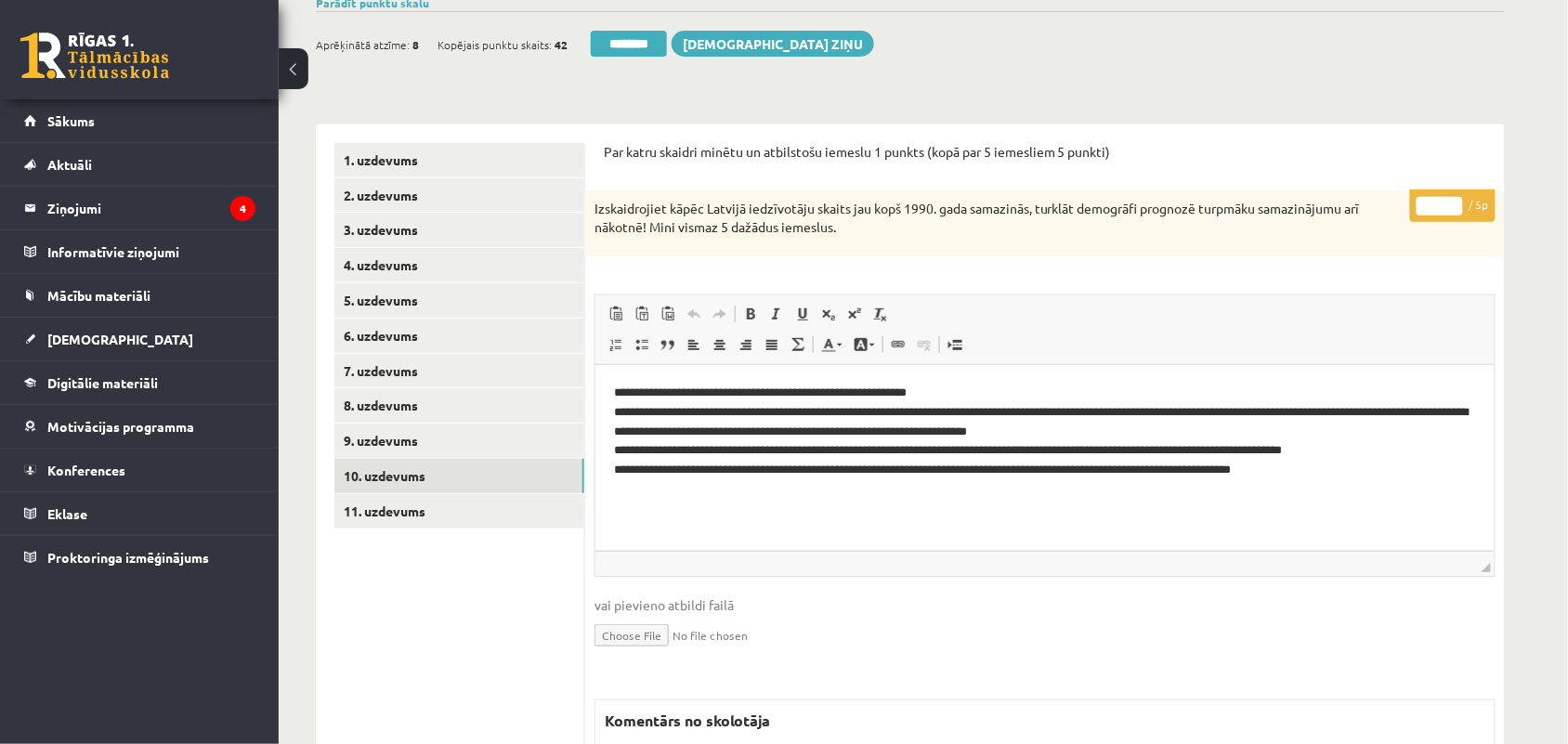
scroll to position [158, 0]
click at [388, 504] on link "11. uzdevums" at bounding box center [459, 512] width 250 height 35
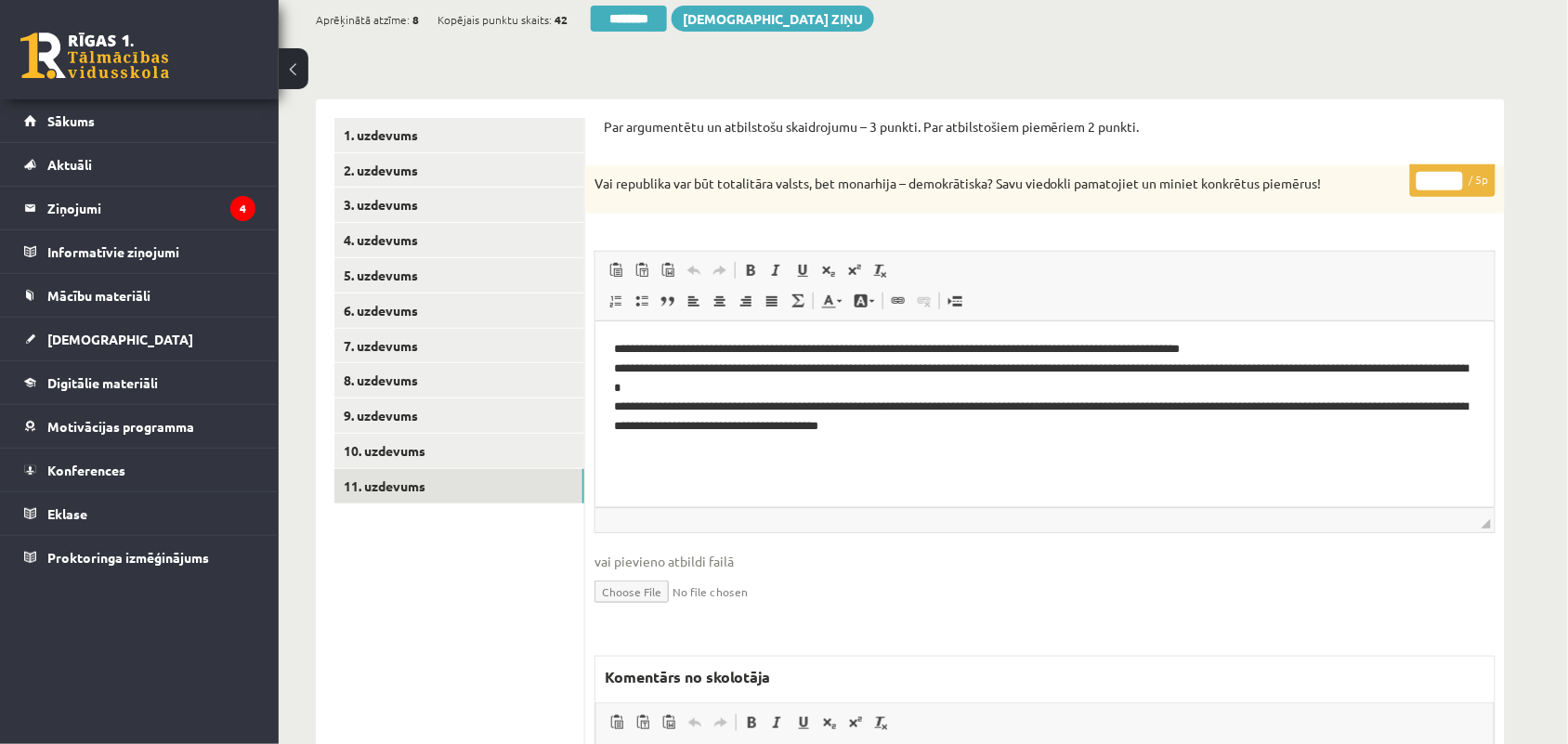
scroll to position [187, 0]
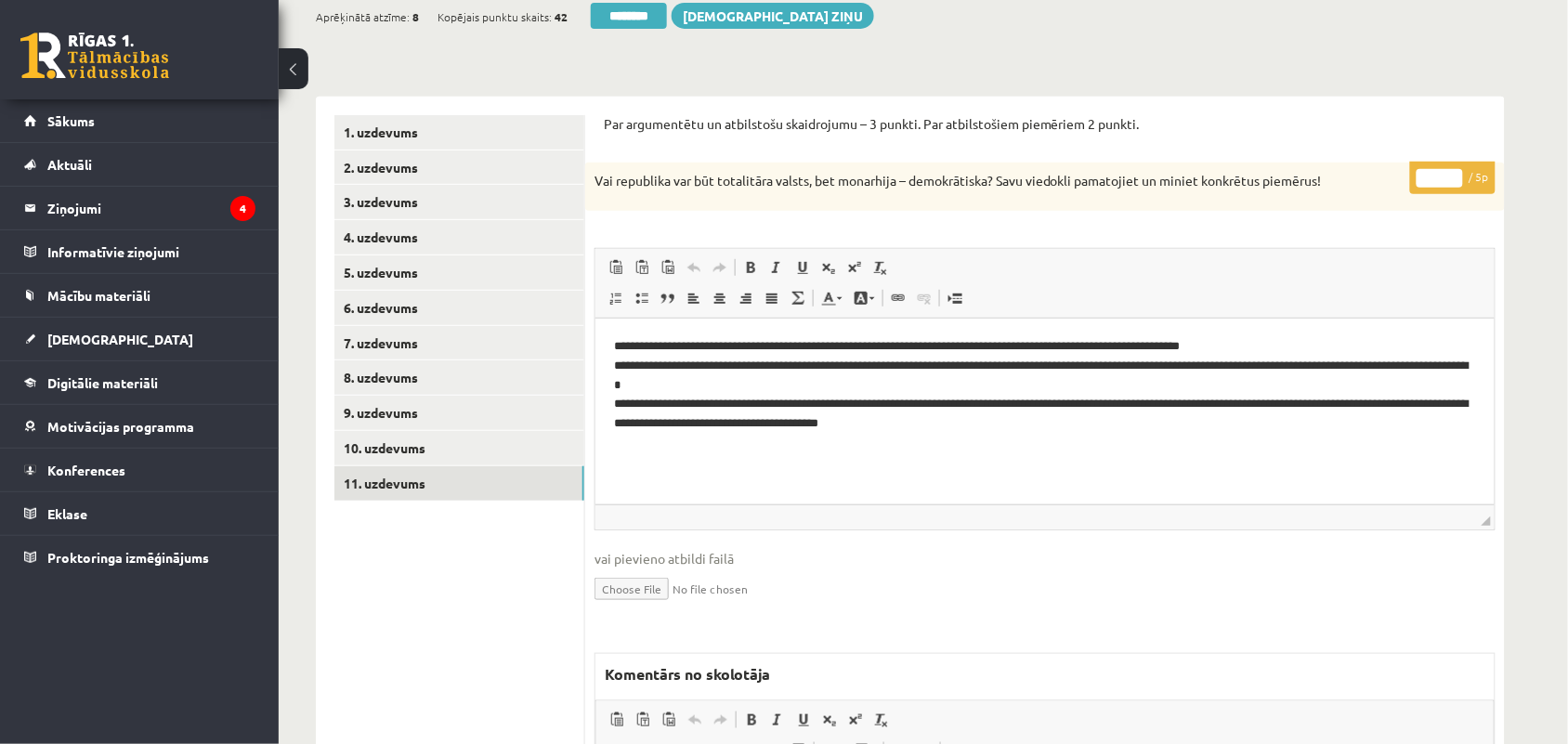
click at [1460, 174] on input "*" at bounding box center [1440, 177] width 46 height 18
type input "*"
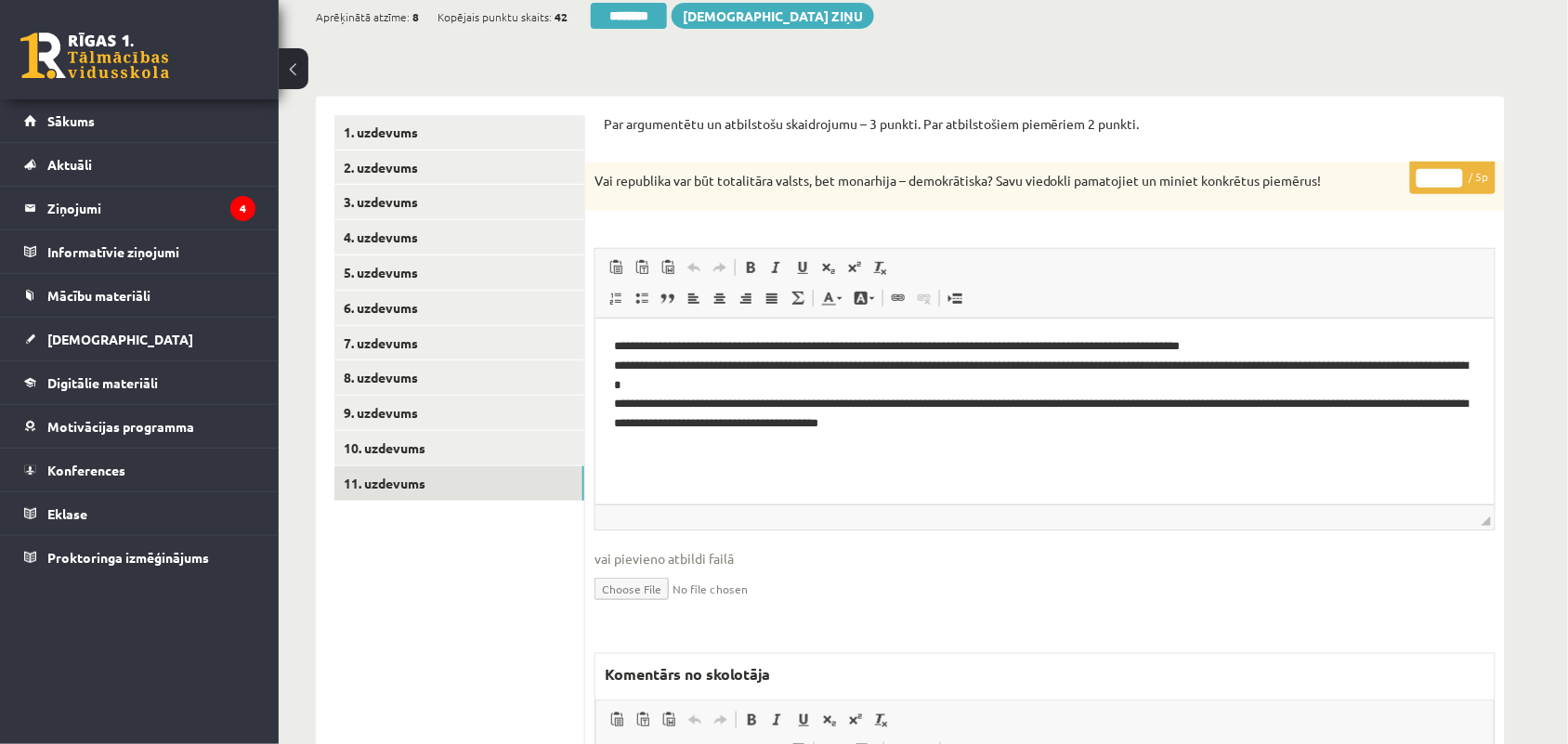
click at [1460, 174] on input "*" at bounding box center [1440, 177] width 46 height 18
click at [456, 381] on link "8. uzdevums" at bounding box center [459, 378] width 250 height 35
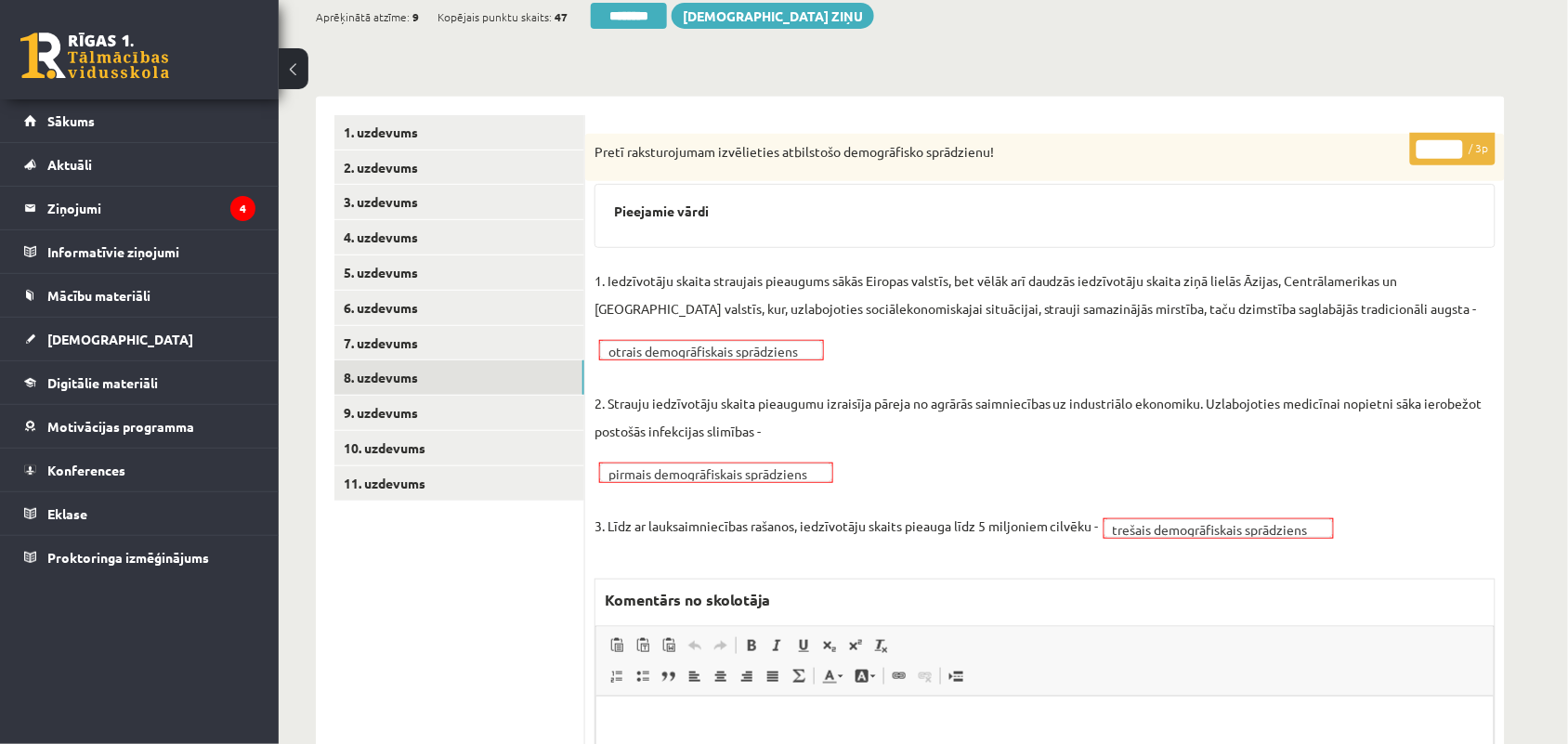
scroll to position [0, 0]
click at [629, 24] on input "********" at bounding box center [628, 15] width 76 height 26
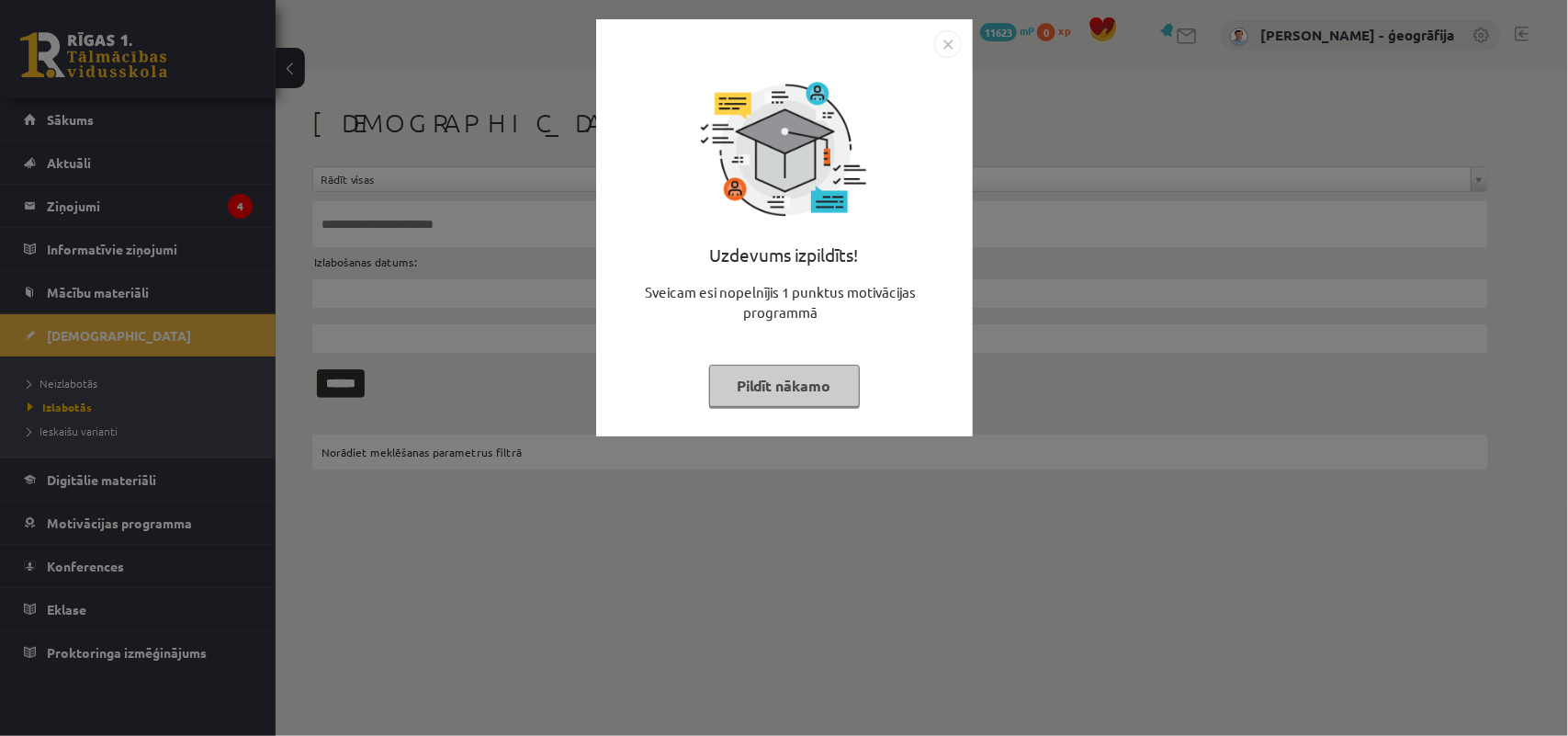
click at [757, 386] on button "Pildīt nākamo" at bounding box center [784, 386] width 151 height 43
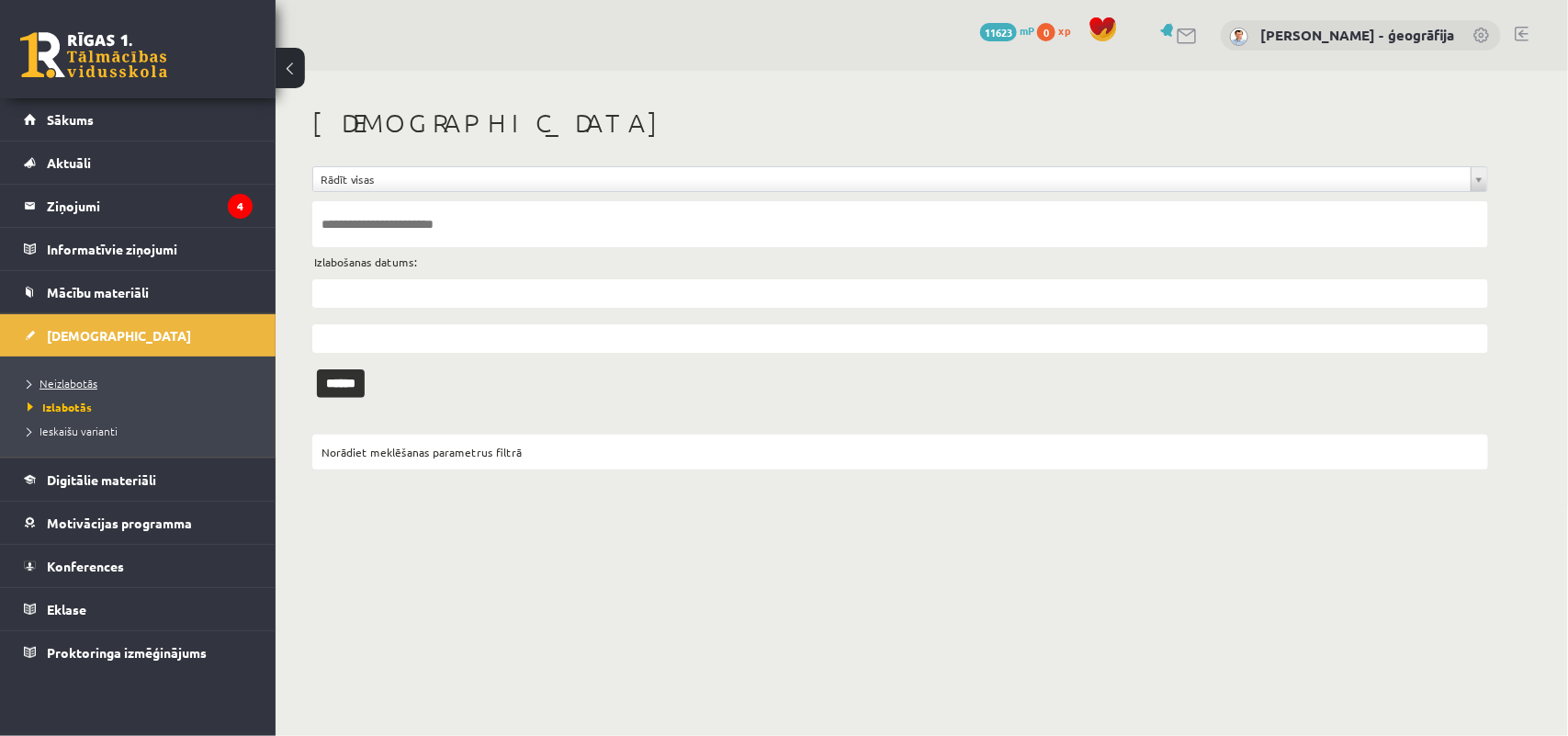
click at [58, 379] on span "Neizlabotās" at bounding box center [63, 383] width 70 height 15
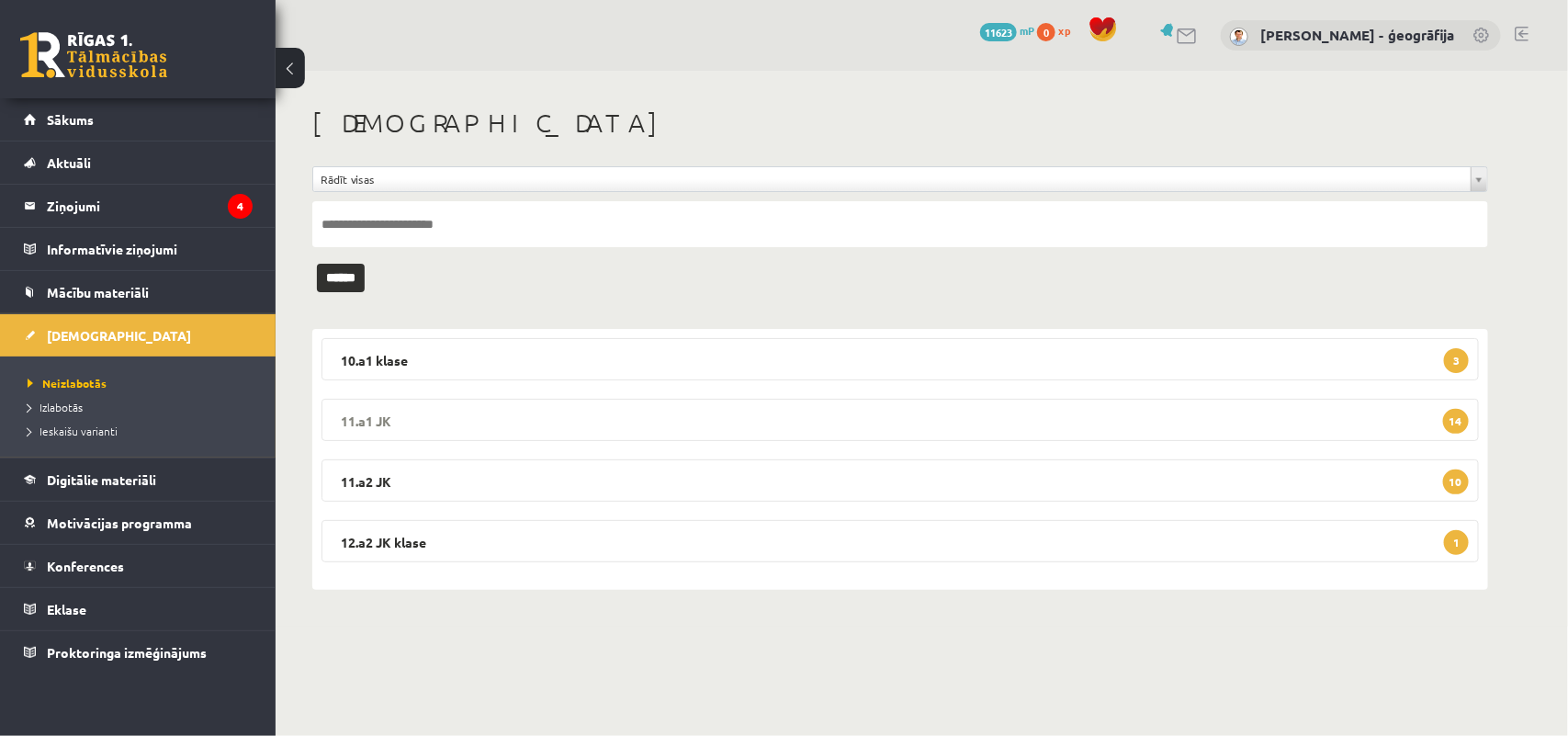
click at [625, 418] on legend "11.a1 JK 14" at bounding box center [900, 419] width 1158 height 43
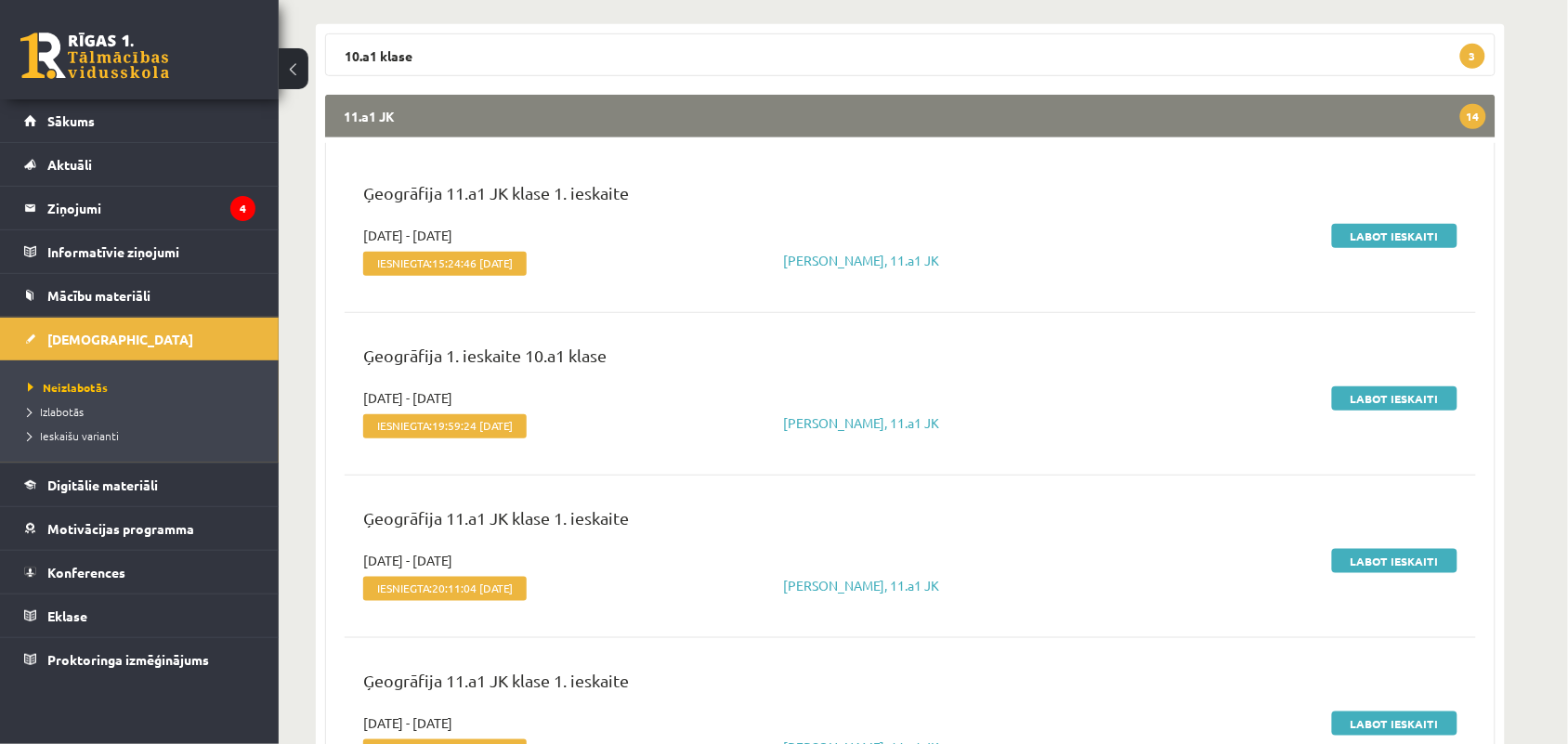
scroll to position [228, 0]
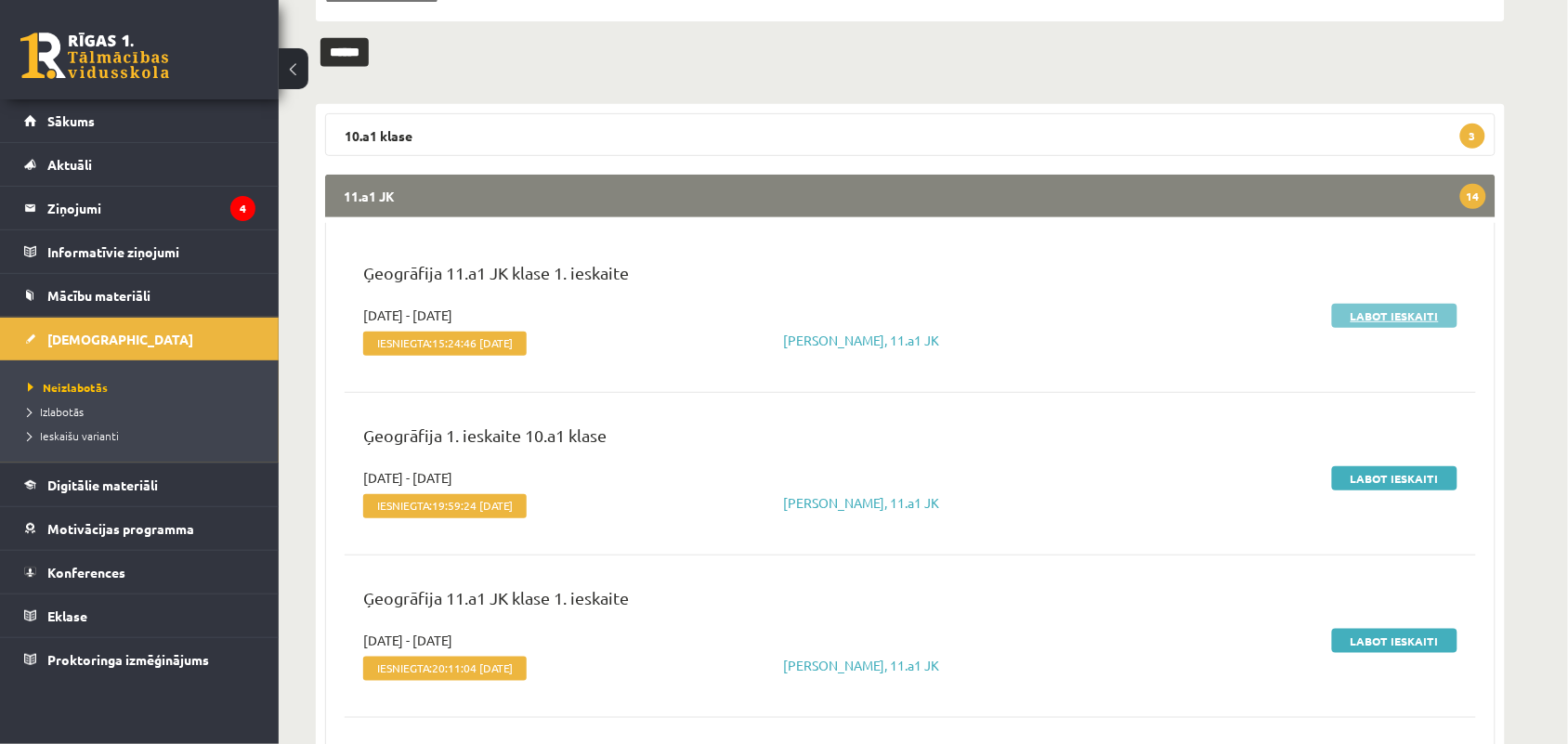
click at [1385, 318] on link "Labot ieskaiti" at bounding box center [1394, 315] width 126 height 24
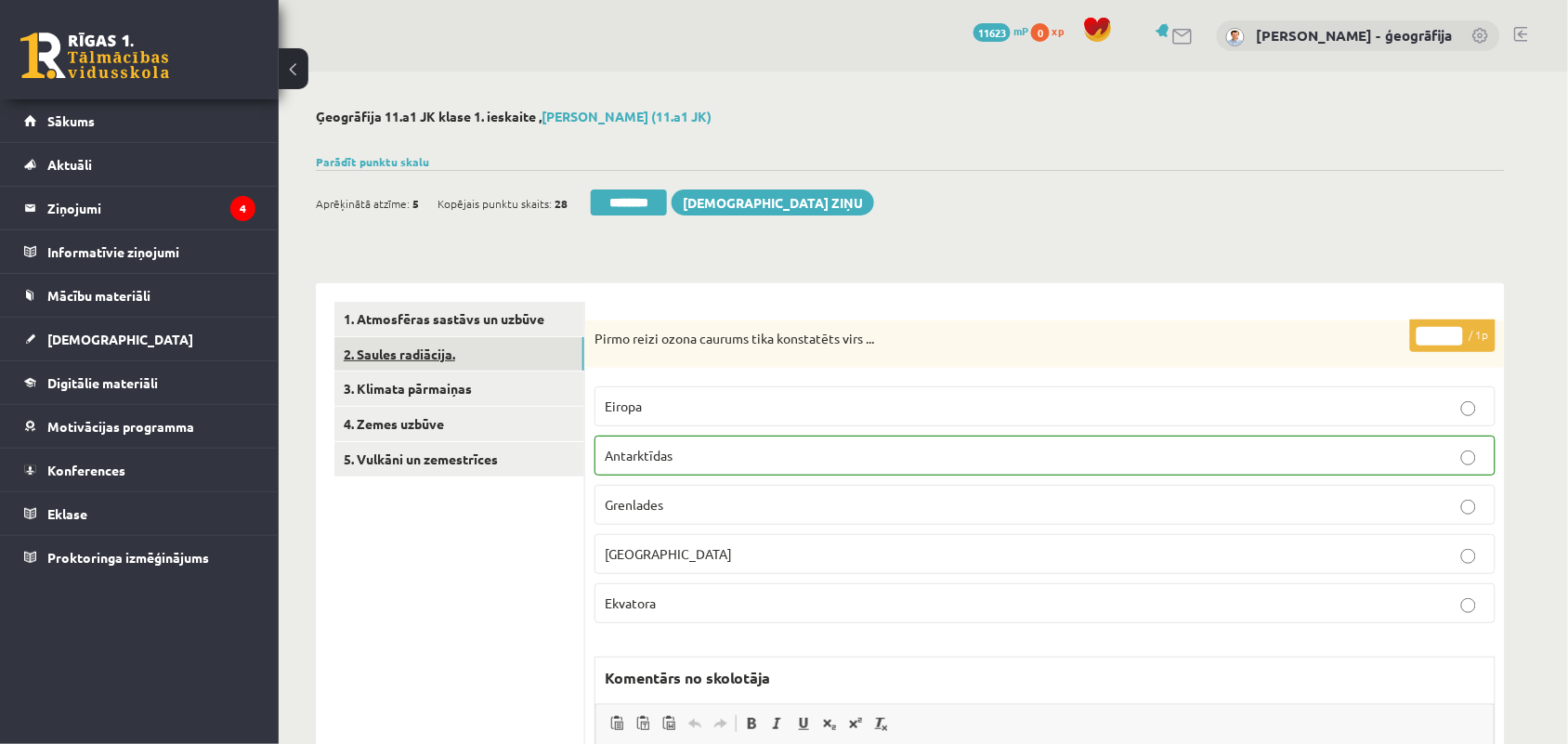
click at [475, 348] on link "2. Saules radiācija." at bounding box center [459, 355] width 250 height 35
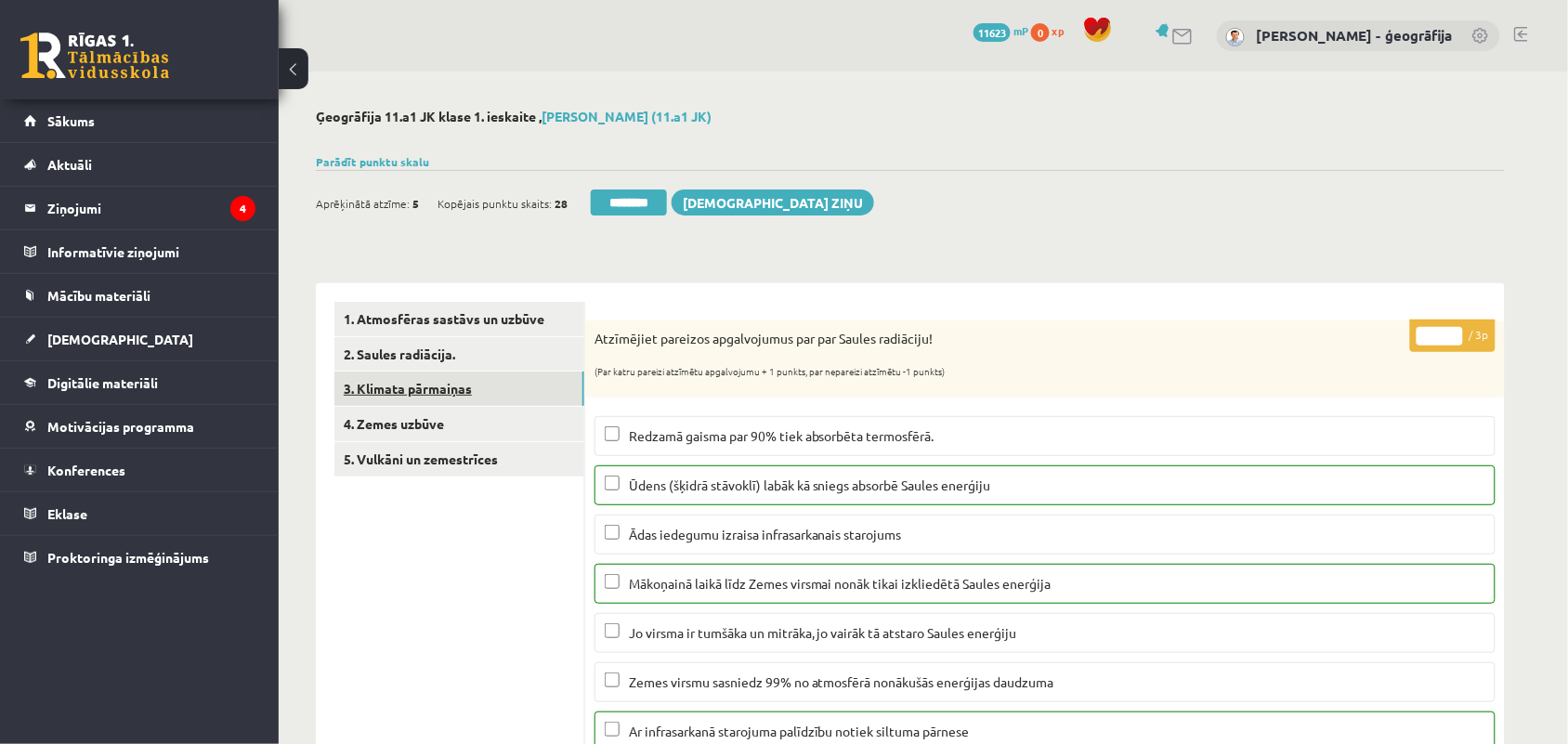
click at [462, 387] on link "3. Klimata pārmaiņas" at bounding box center [459, 389] width 250 height 35
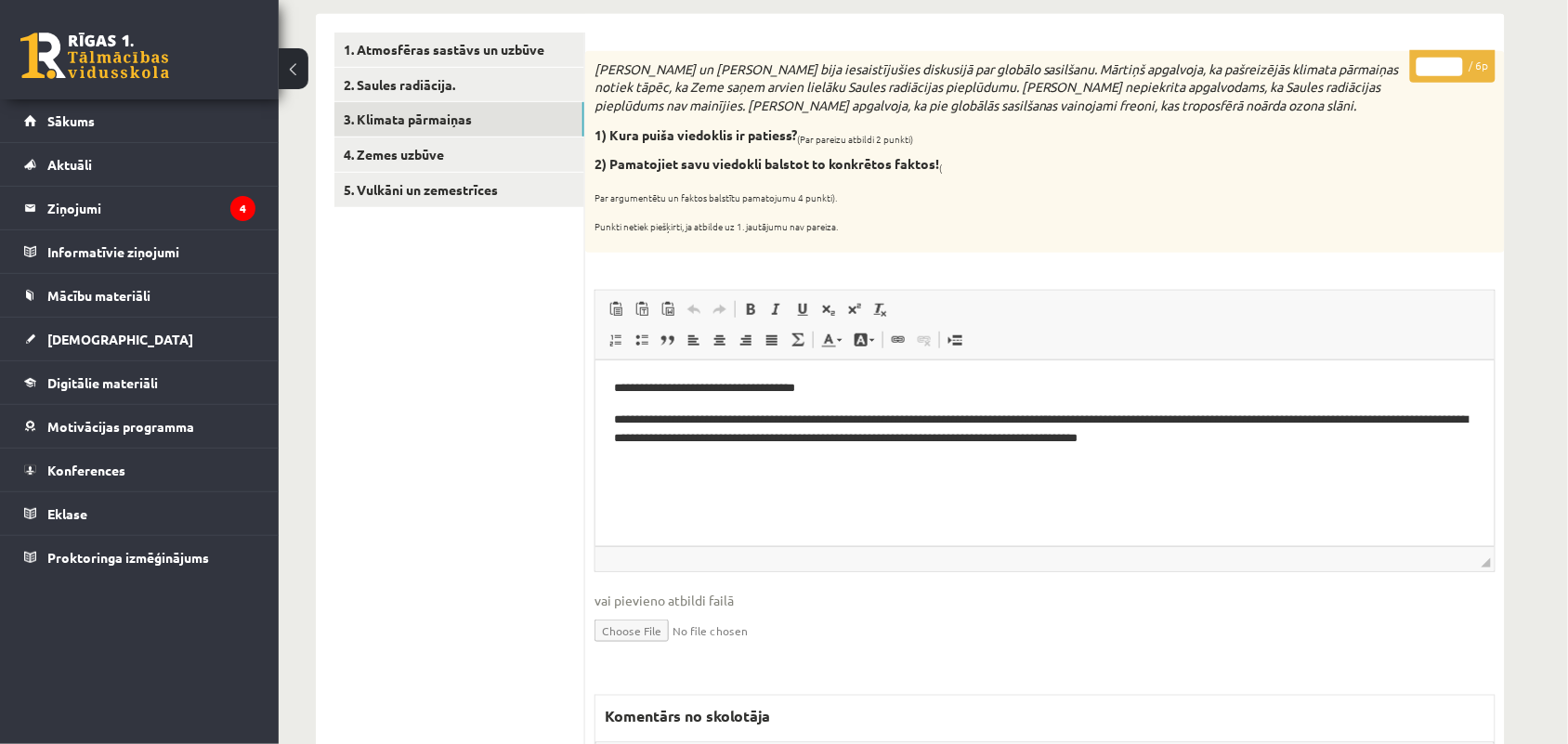
click at [1452, 65] on input "*" at bounding box center [1440, 66] width 46 height 18
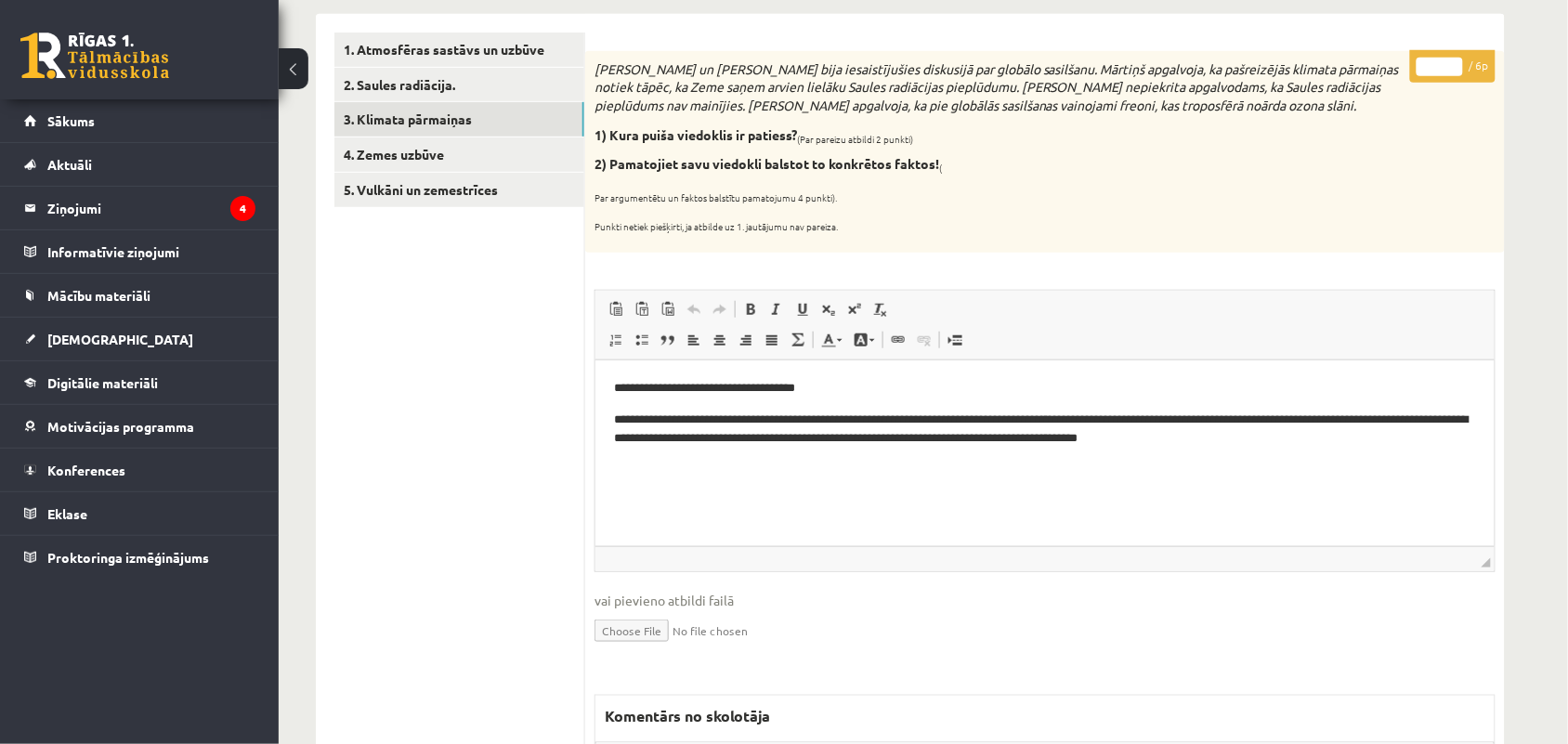
type input "*"
click at [1452, 65] on input "*" at bounding box center [1440, 66] width 46 height 18
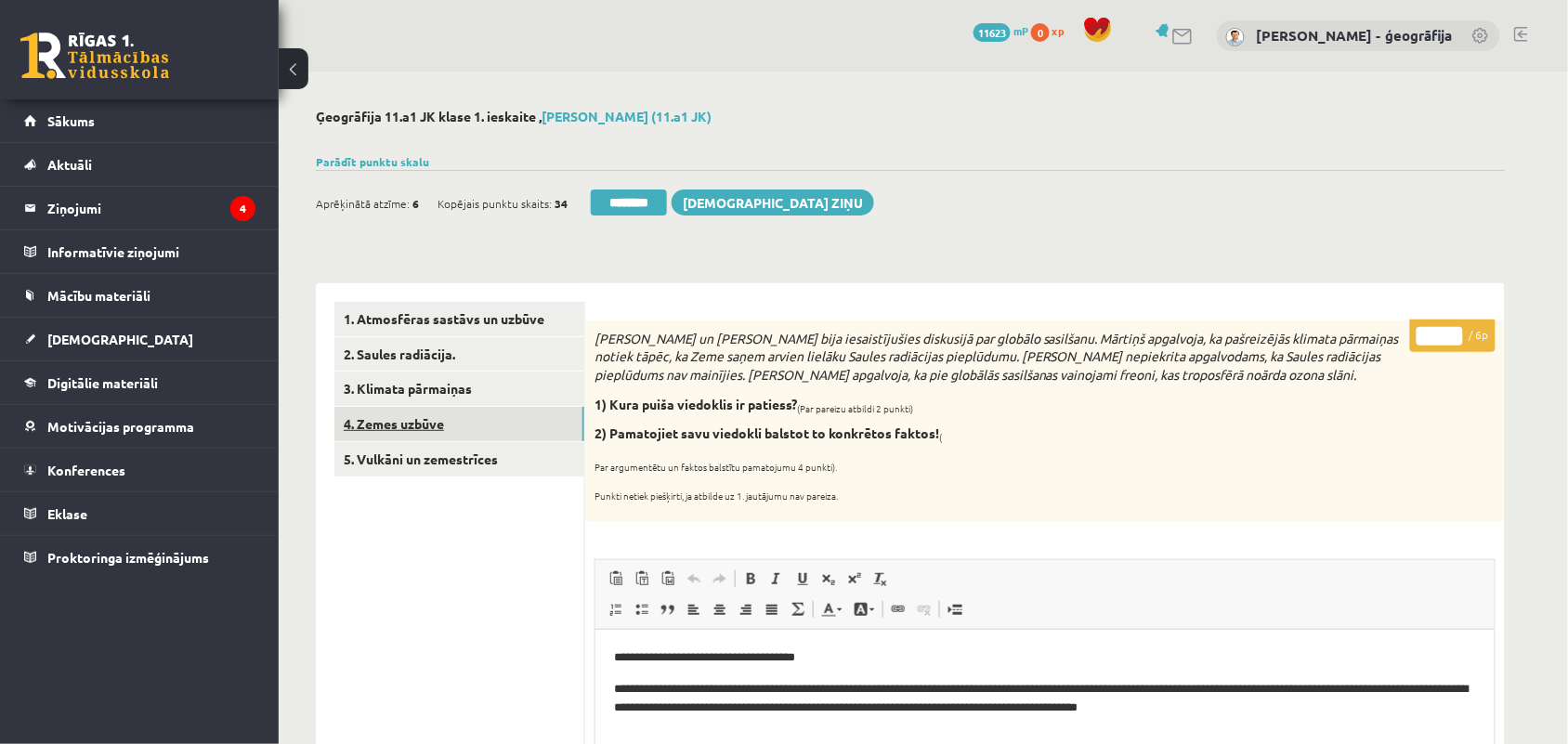
click at [456, 423] on link "4. Zemes uzbūve" at bounding box center [459, 424] width 250 height 35
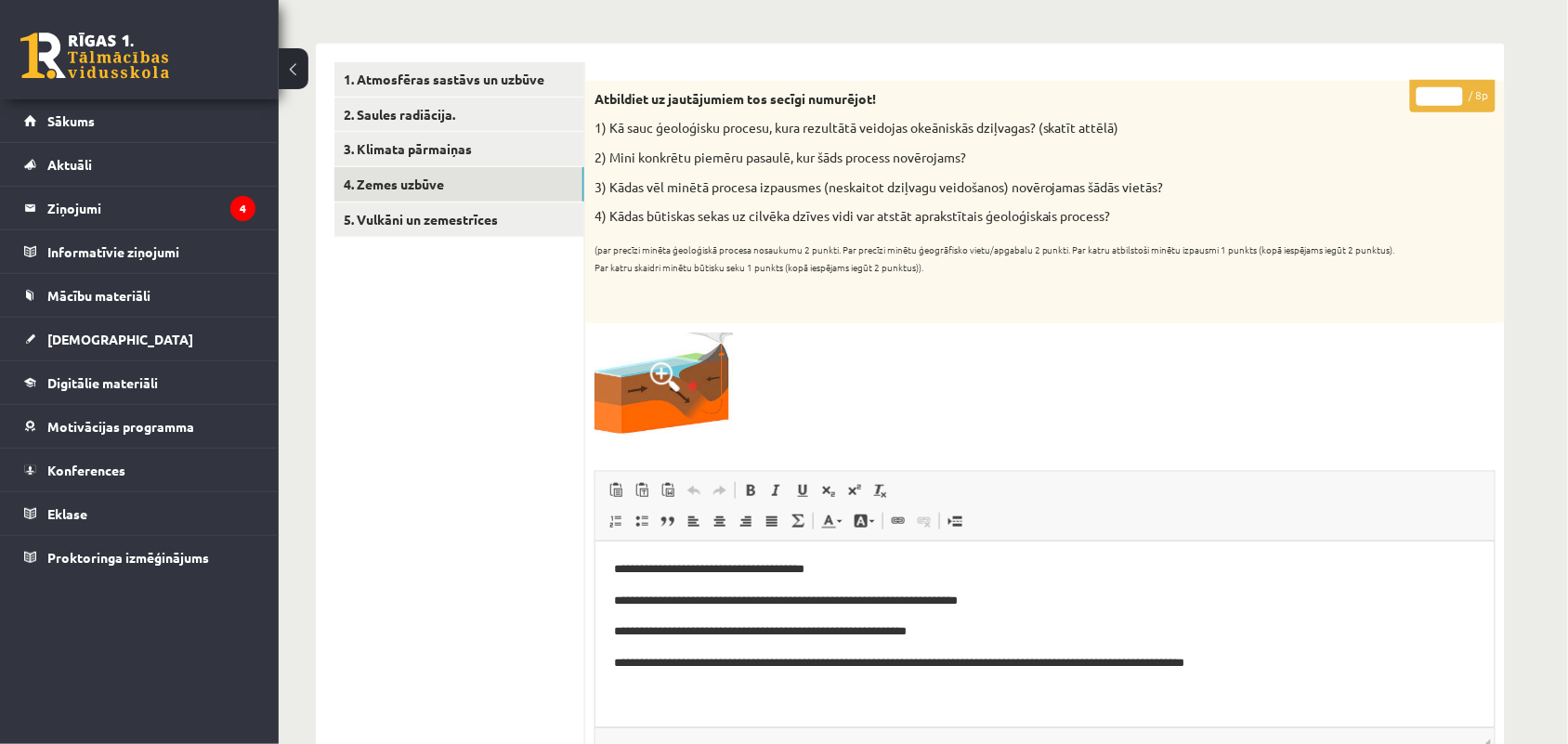
scroll to position [212, 0]
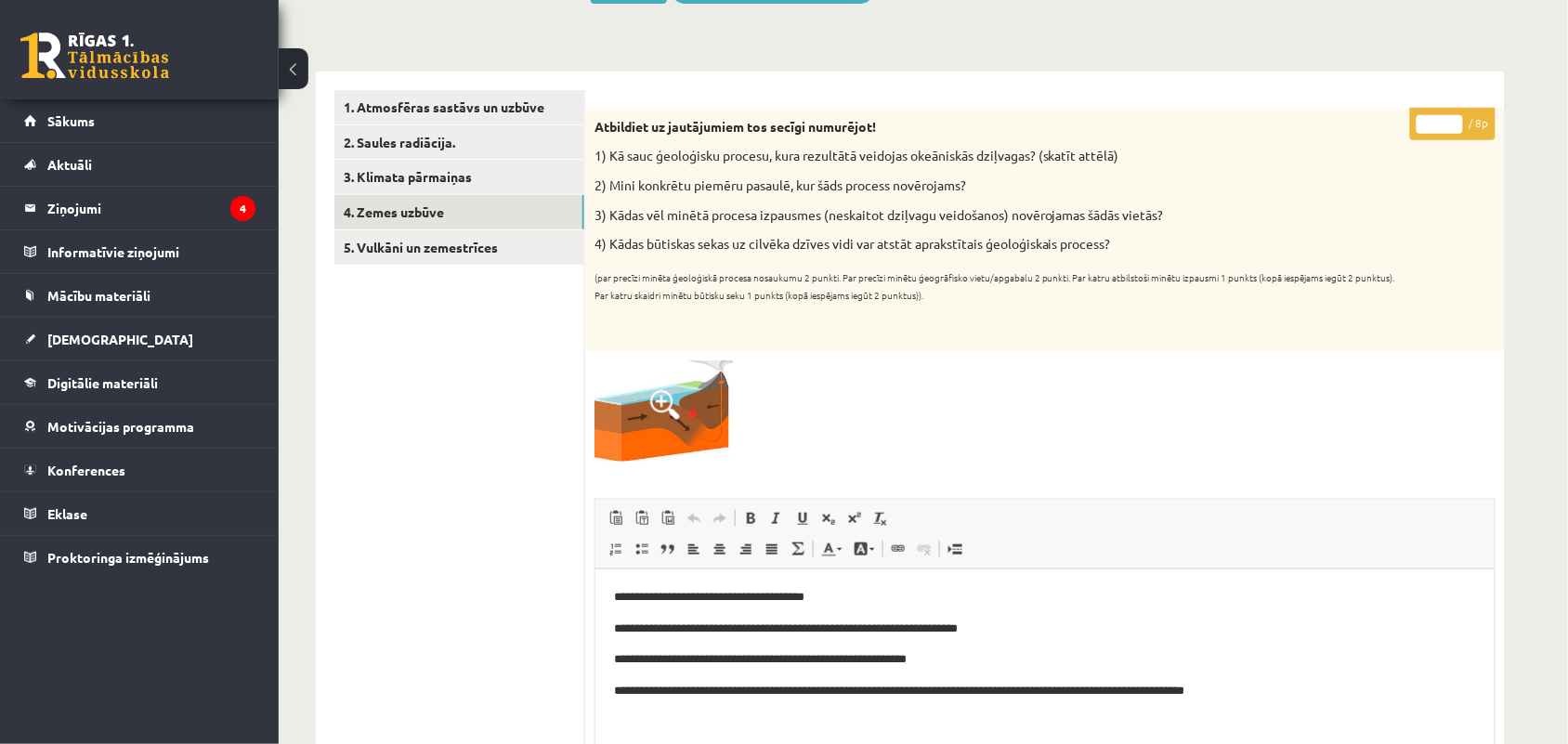
click at [1456, 117] on input "*" at bounding box center [1440, 124] width 46 height 18
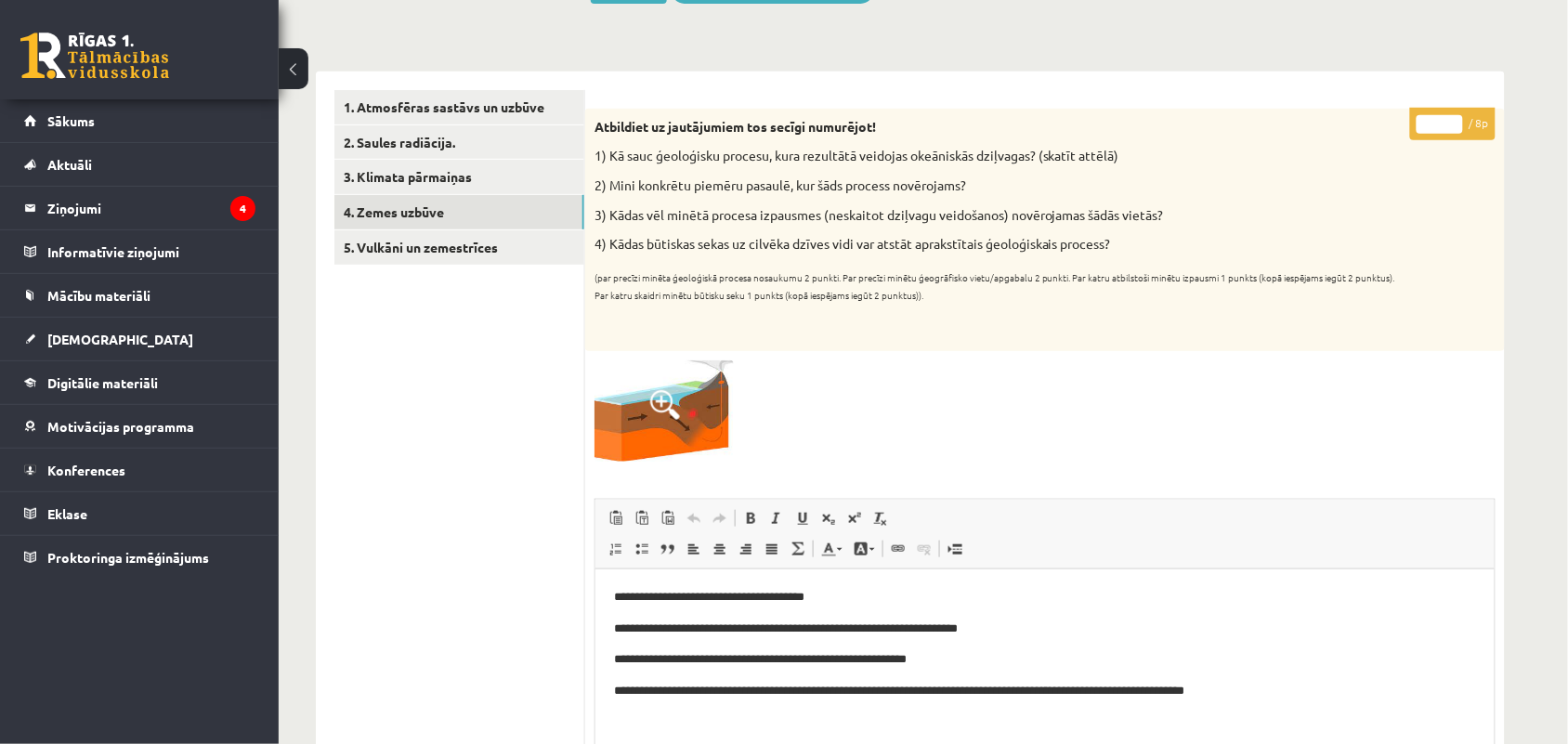
click at [1456, 117] on input "*" at bounding box center [1440, 124] width 46 height 18
type input "*"
click at [1456, 117] on input "*" at bounding box center [1440, 124] width 46 height 18
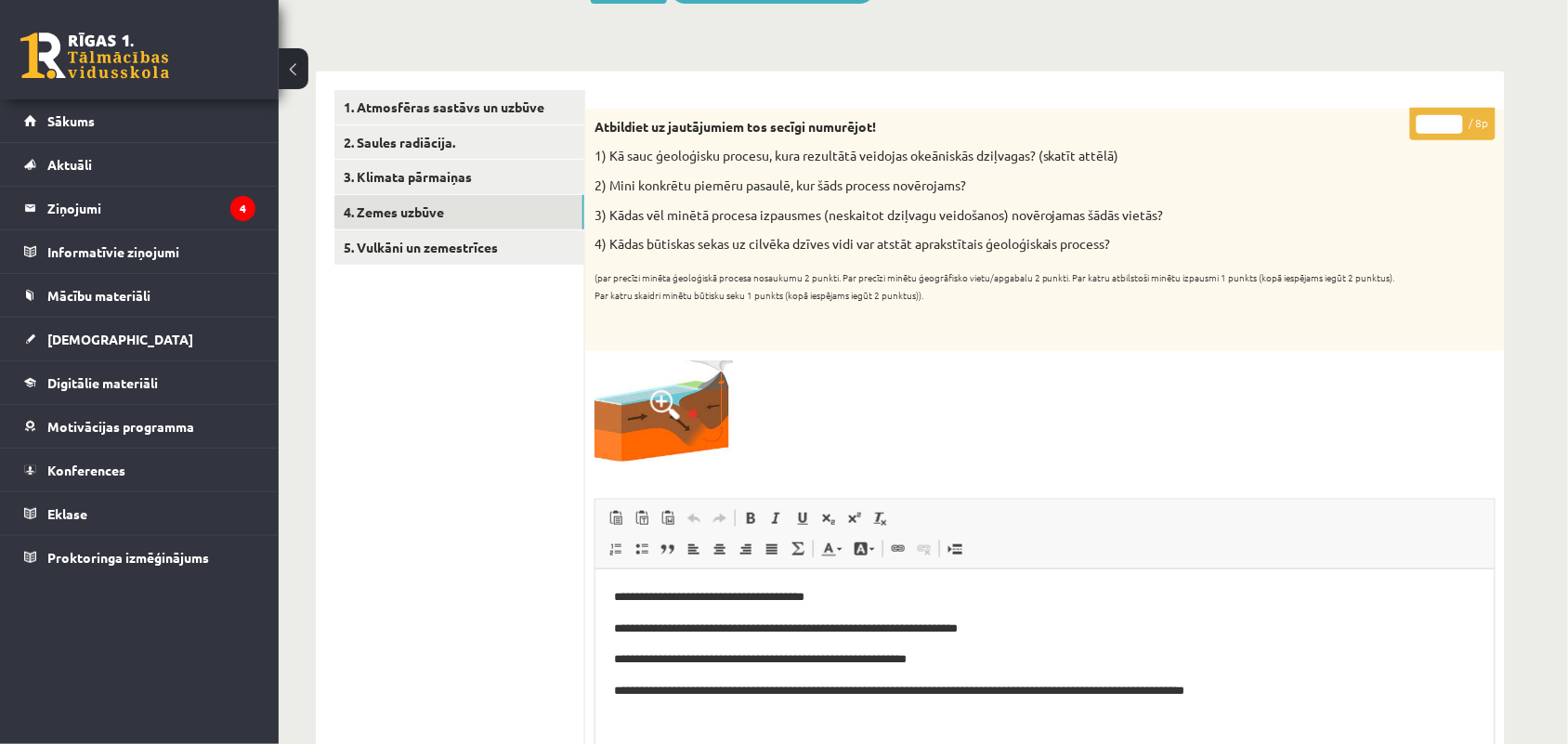
click at [1456, 117] on input "*" at bounding box center [1440, 124] width 46 height 18
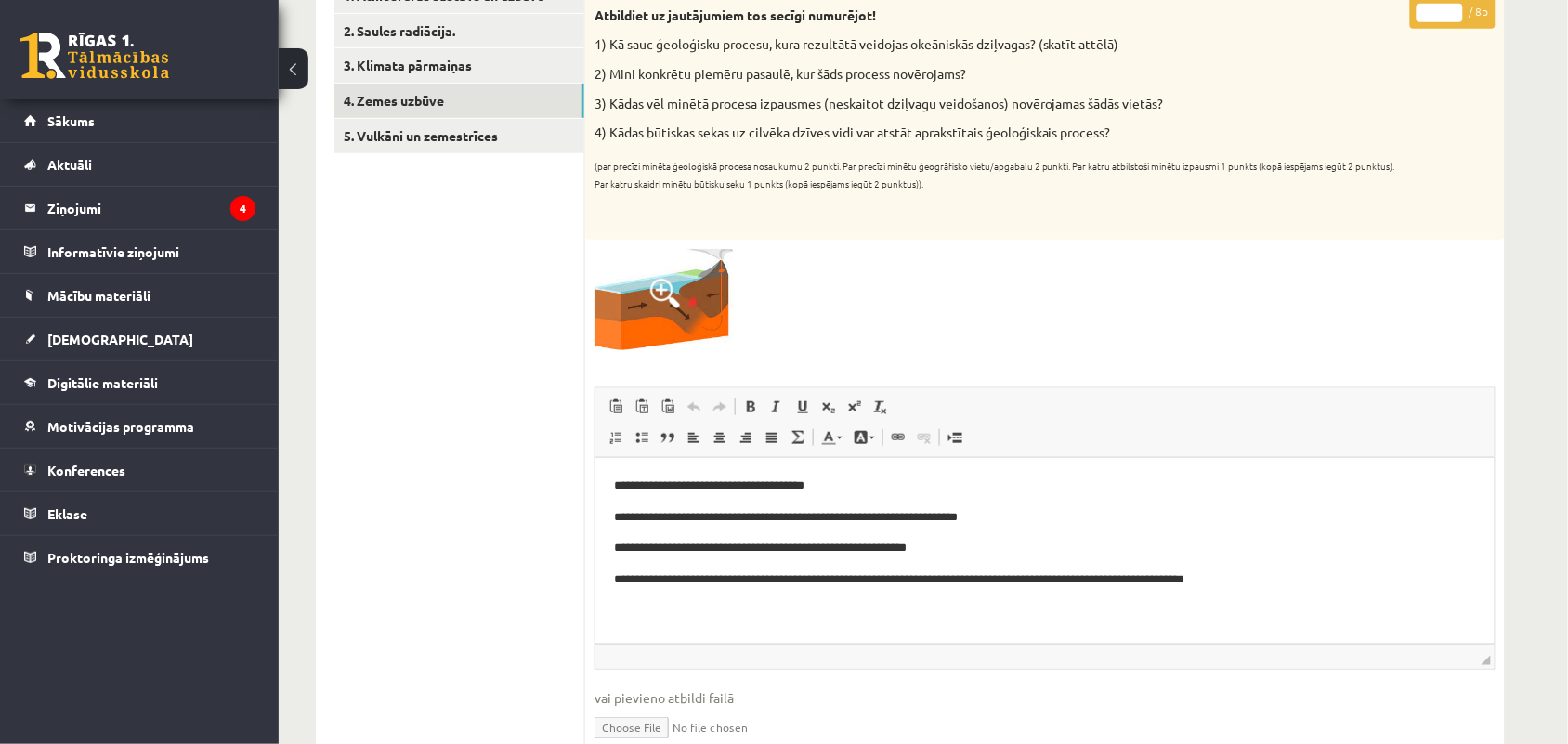
scroll to position [248, 0]
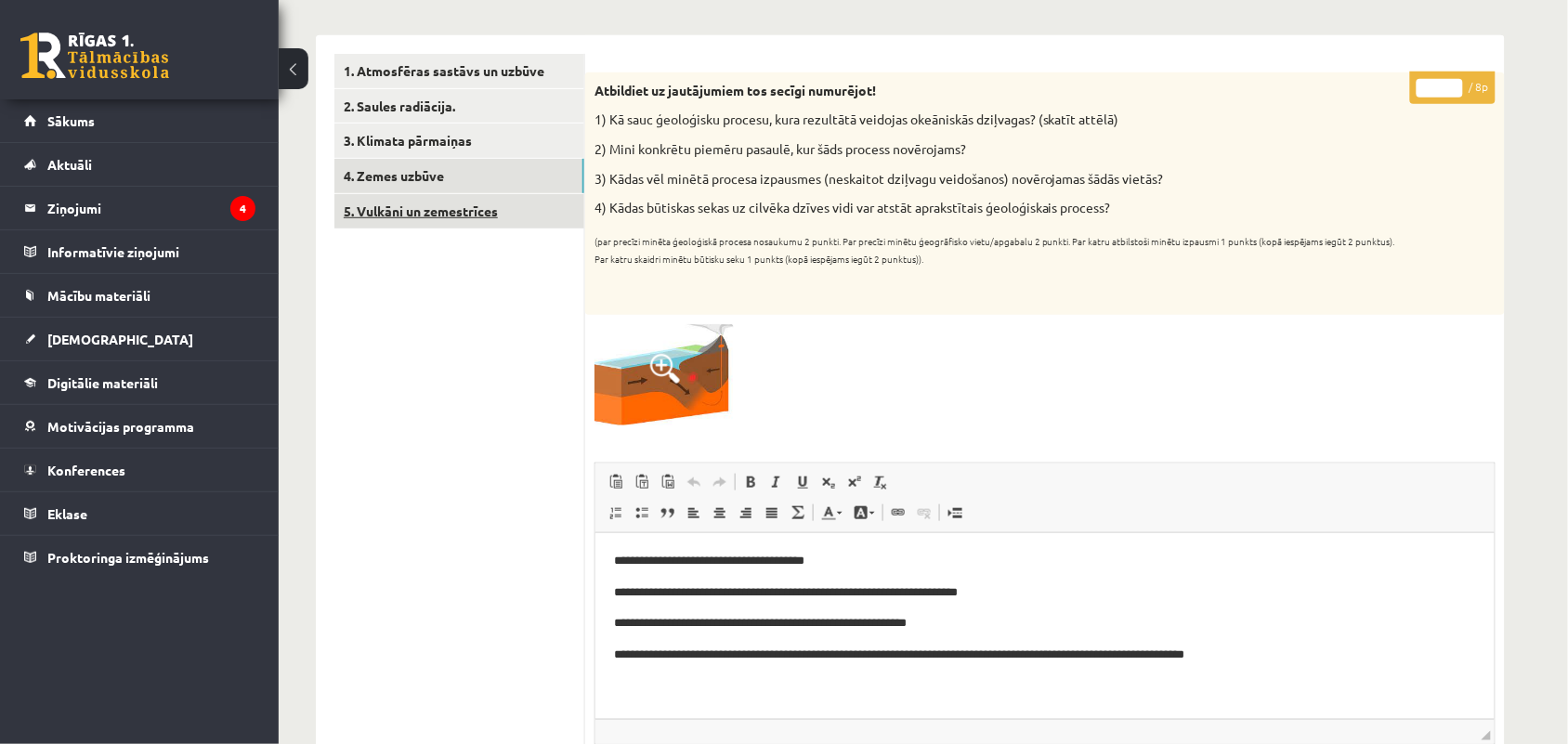
click at [442, 219] on link "5. Vulkāni un zemestrīces" at bounding box center [459, 211] width 250 height 35
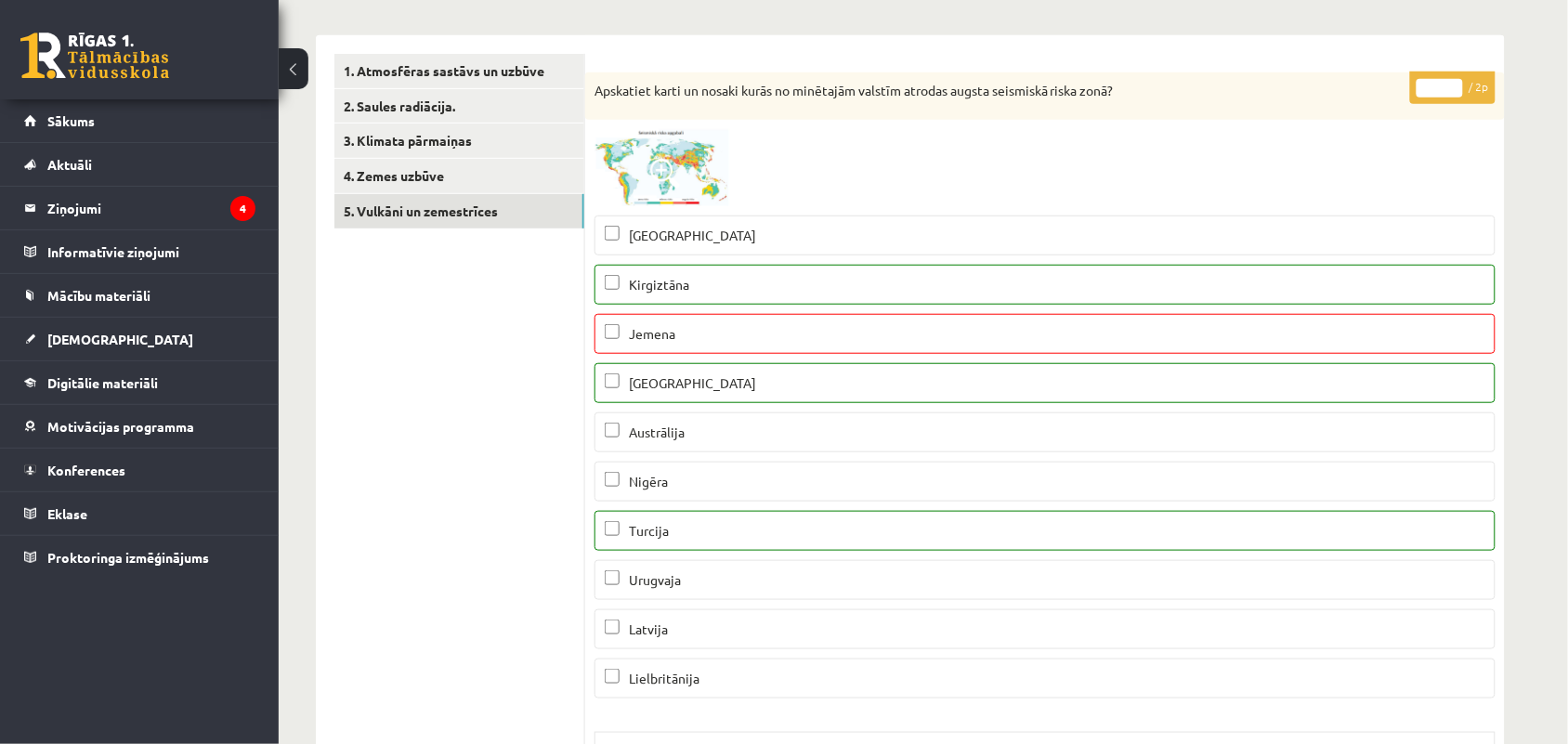
scroll to position [0, 0]
type input "*"
click at [1455, 81] on input "*" at bounding box center [1440, 87] width 46 height 18
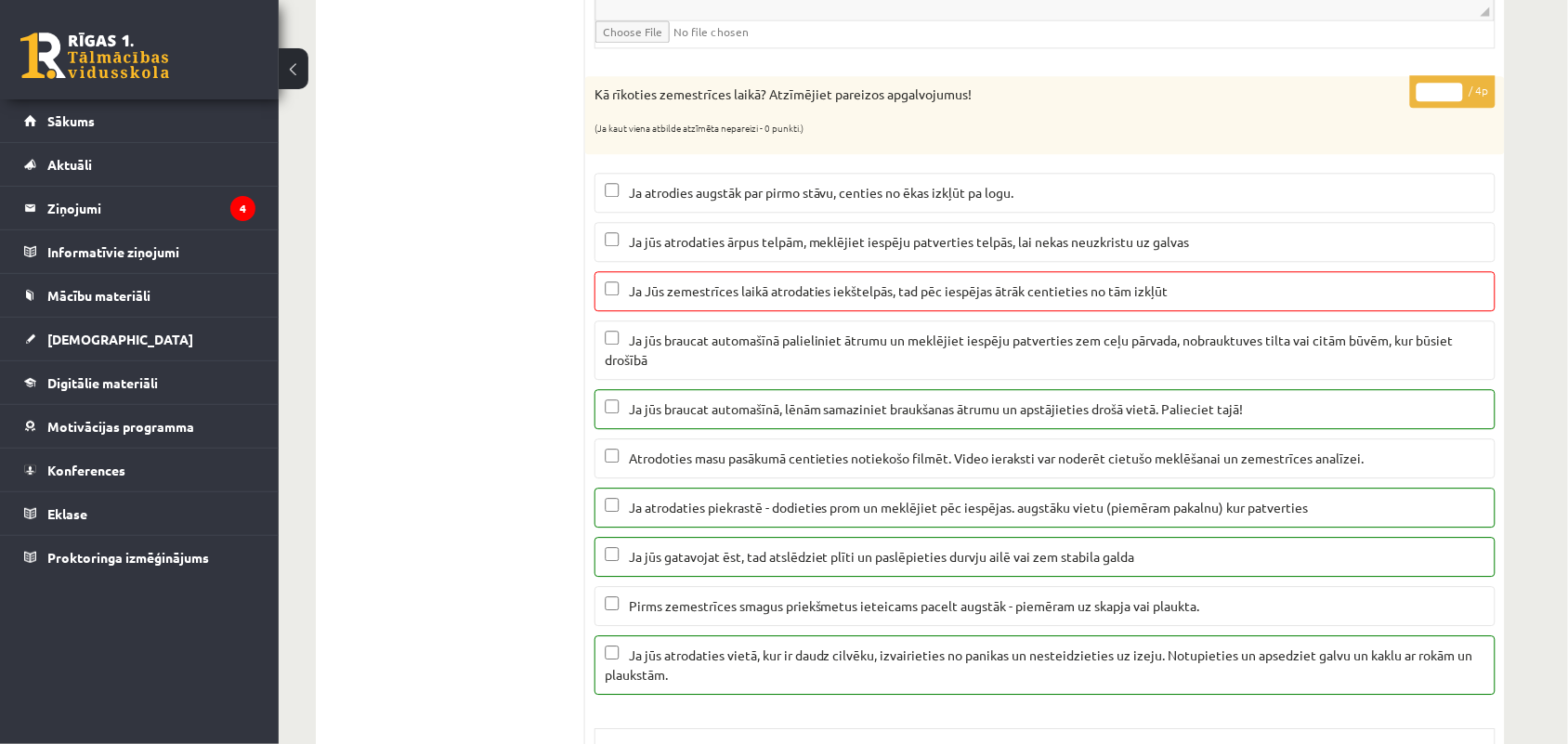
scroll to position [1293, 0]
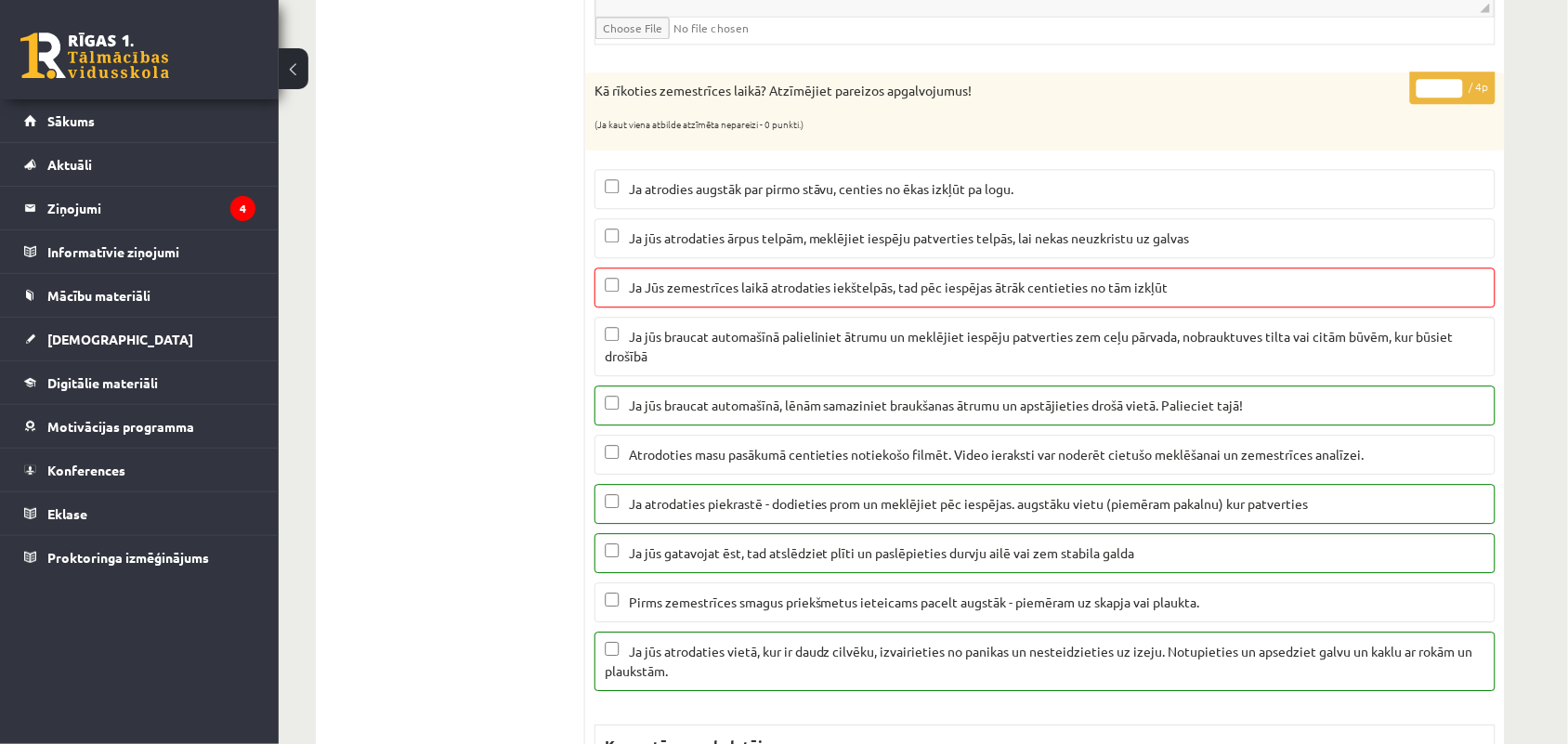
click at [1455, 98] on input "*" at bounding box center [1440, 87] width 46 height 18
type input "*"
click at [1455, 98] on input "*" at bounding box center [1440, 87] width 46 height 18
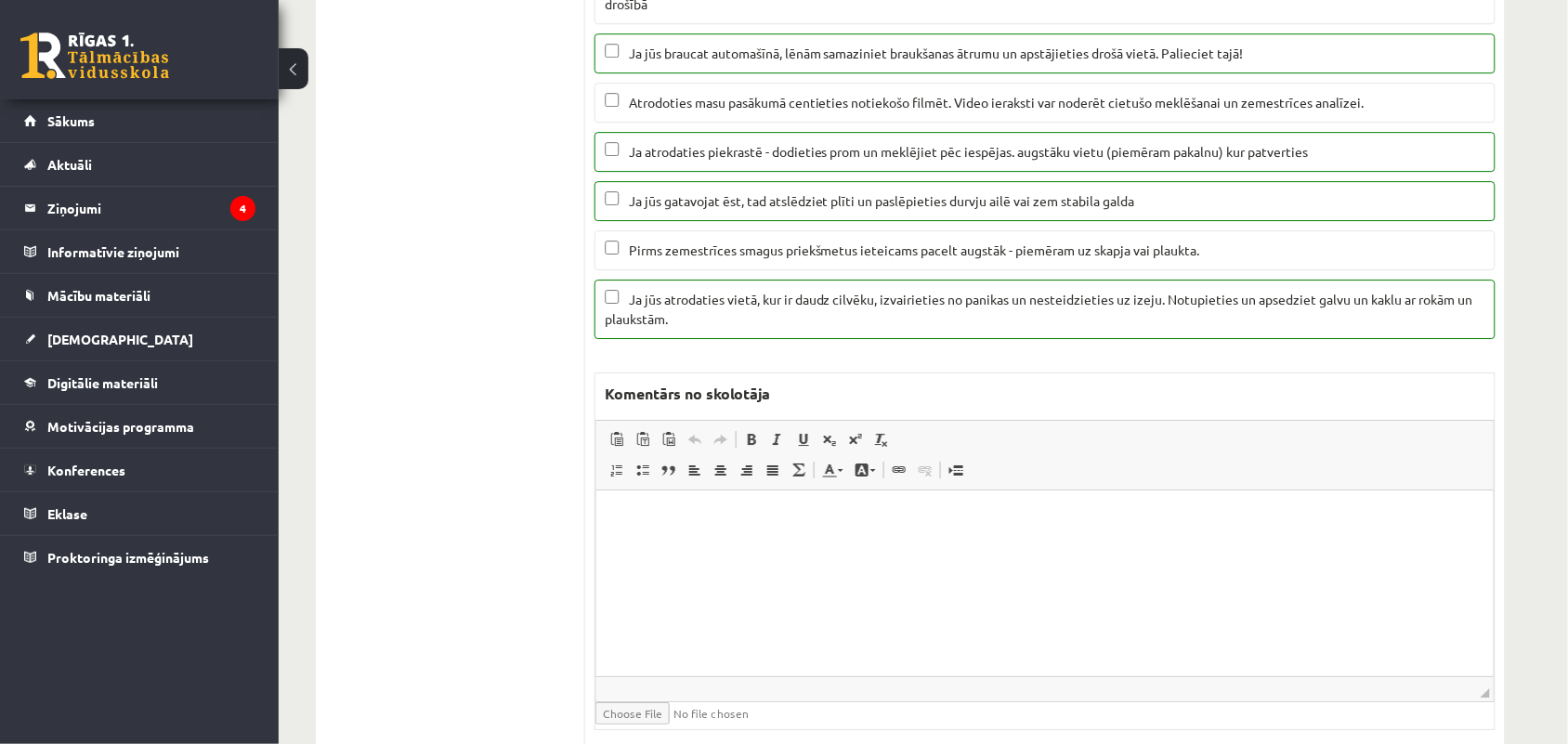
scroll to position [1655, 0]
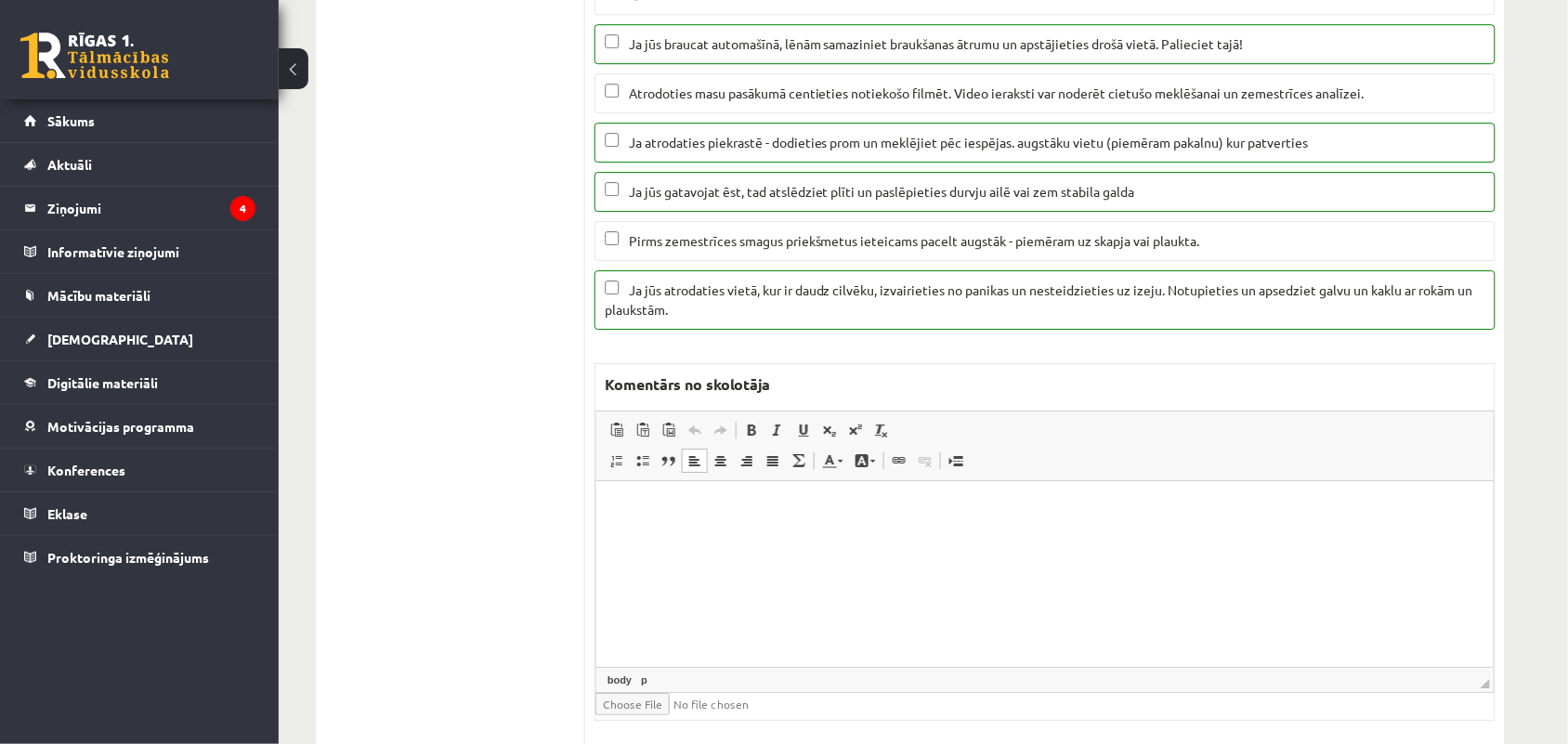
click at [642, 525] on html at bounding box center [1044, 508] width 898 height 57
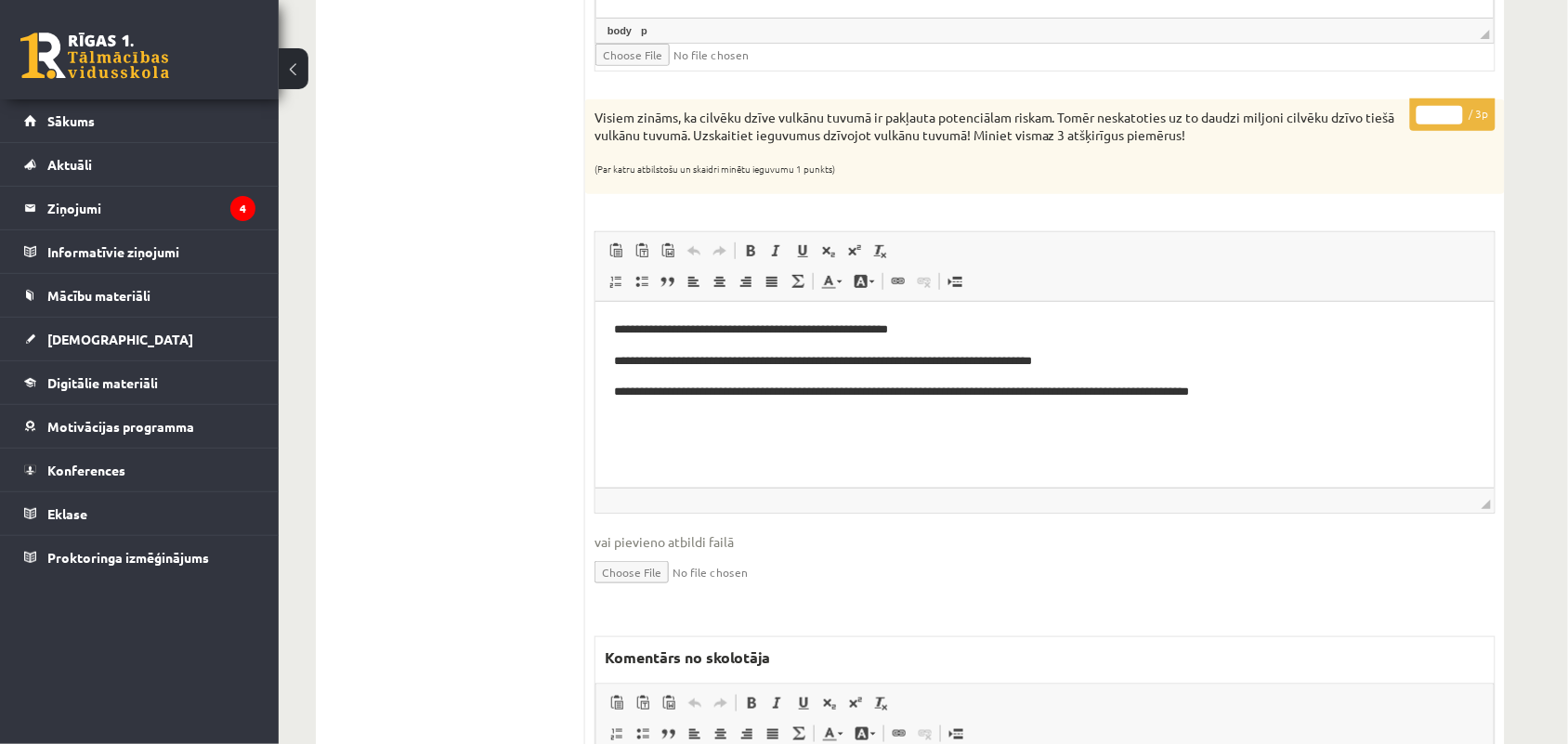
scroll to position [2286, 0]
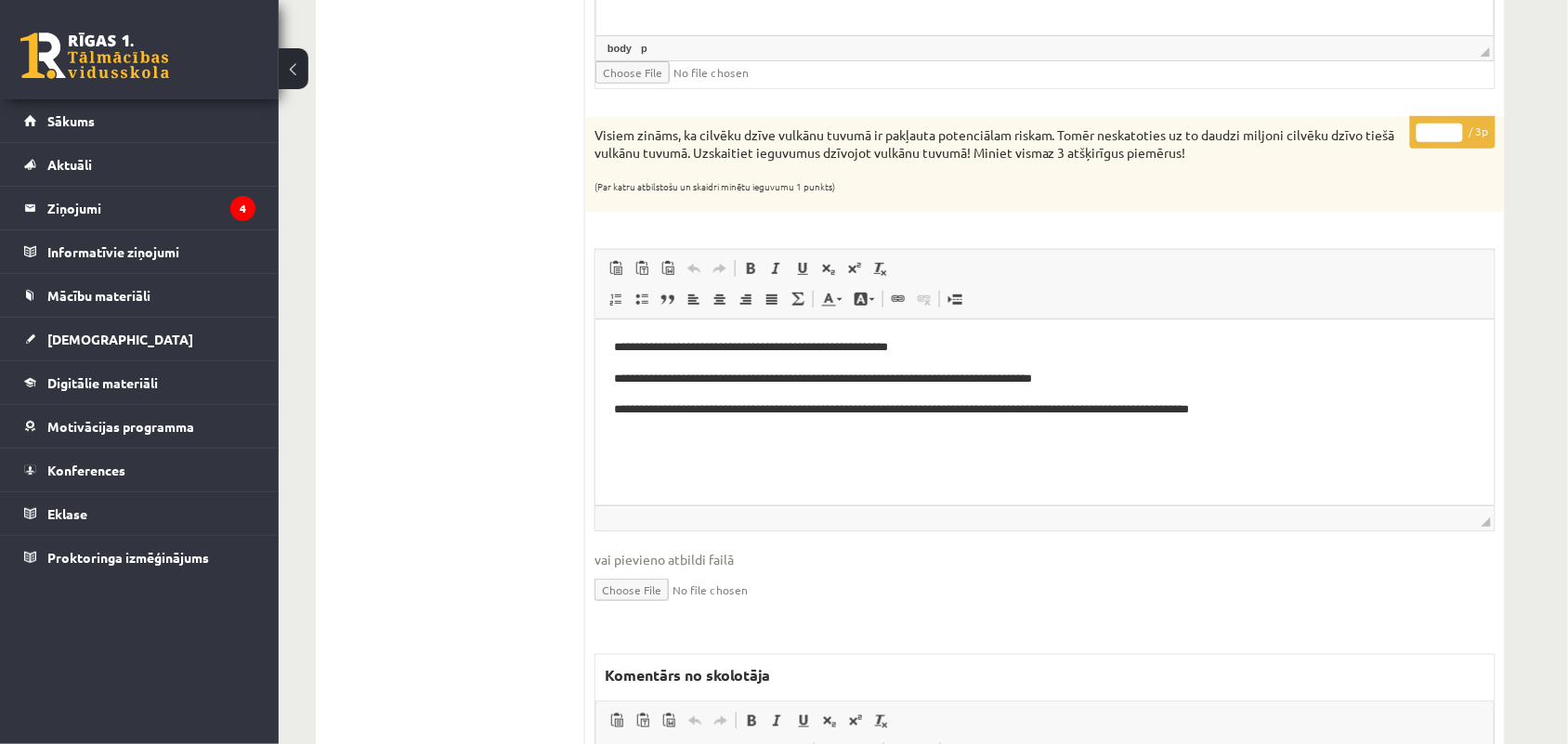
click at [1434, 142] on input "*" at bounding box center [1440, 132] width 46 height 18
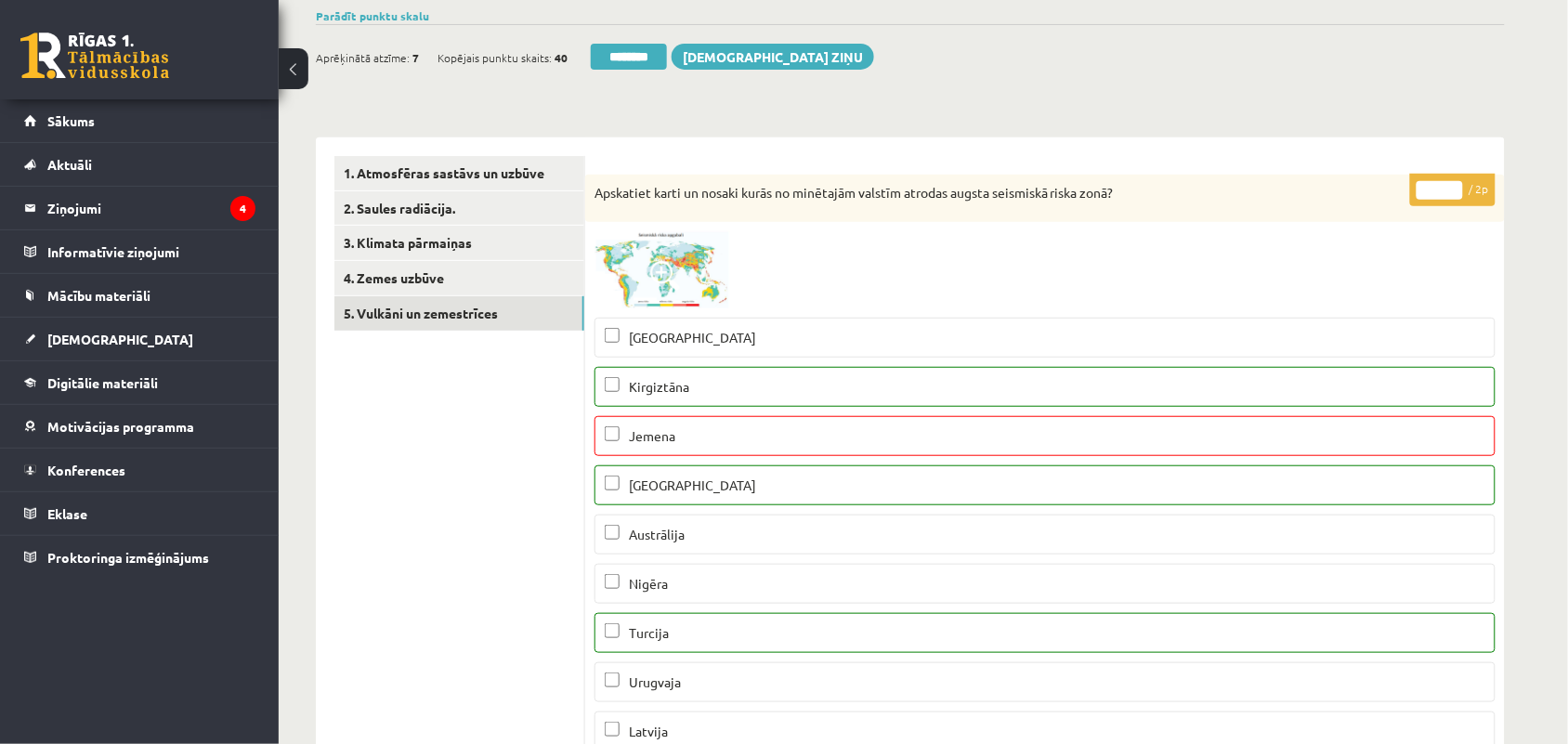
scroll to position [0, 0]
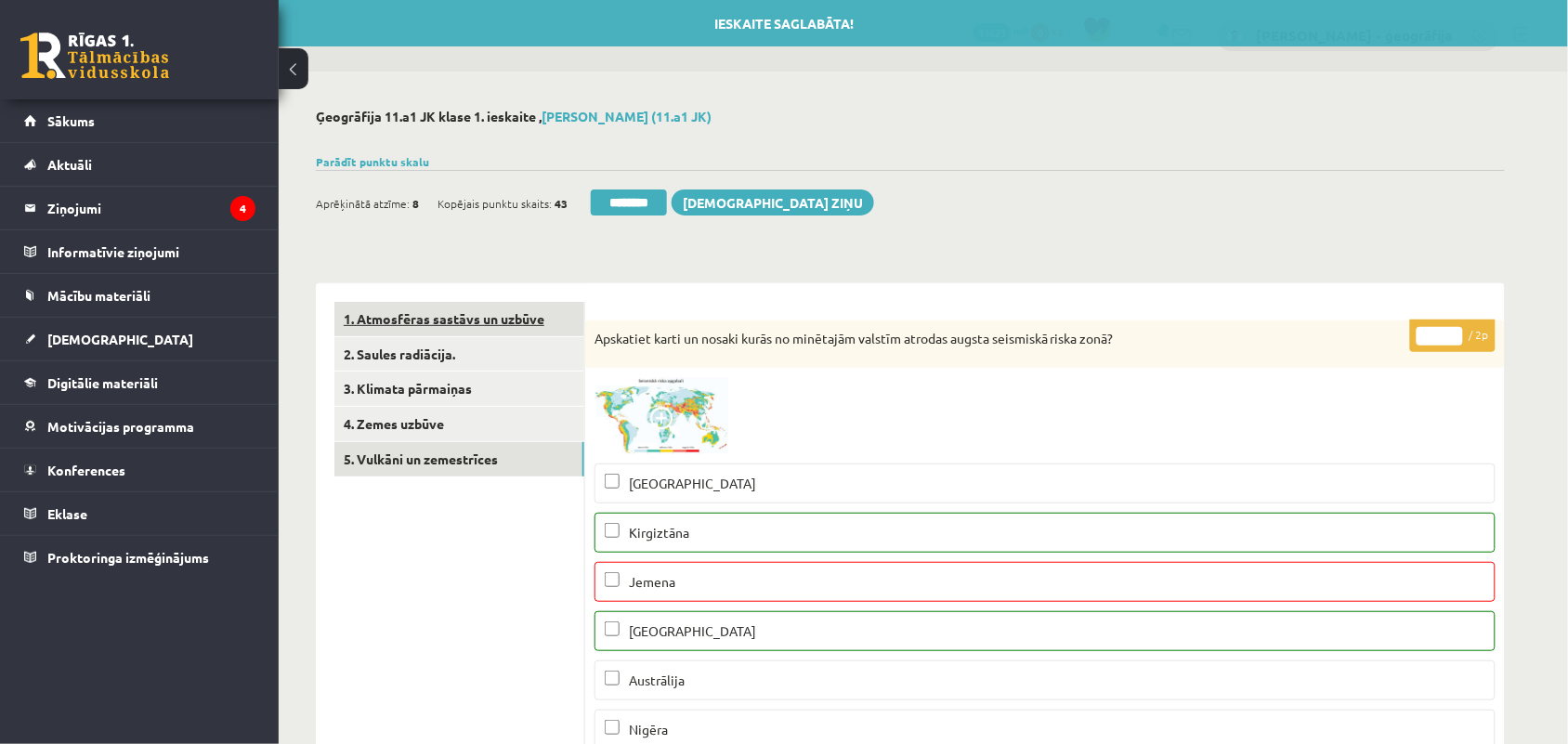
type input "*"
click at [415, 322] on link "1. Atmosfēras sastāvs un uzbūve" at bounding box center [459, 319] width 250 height 35
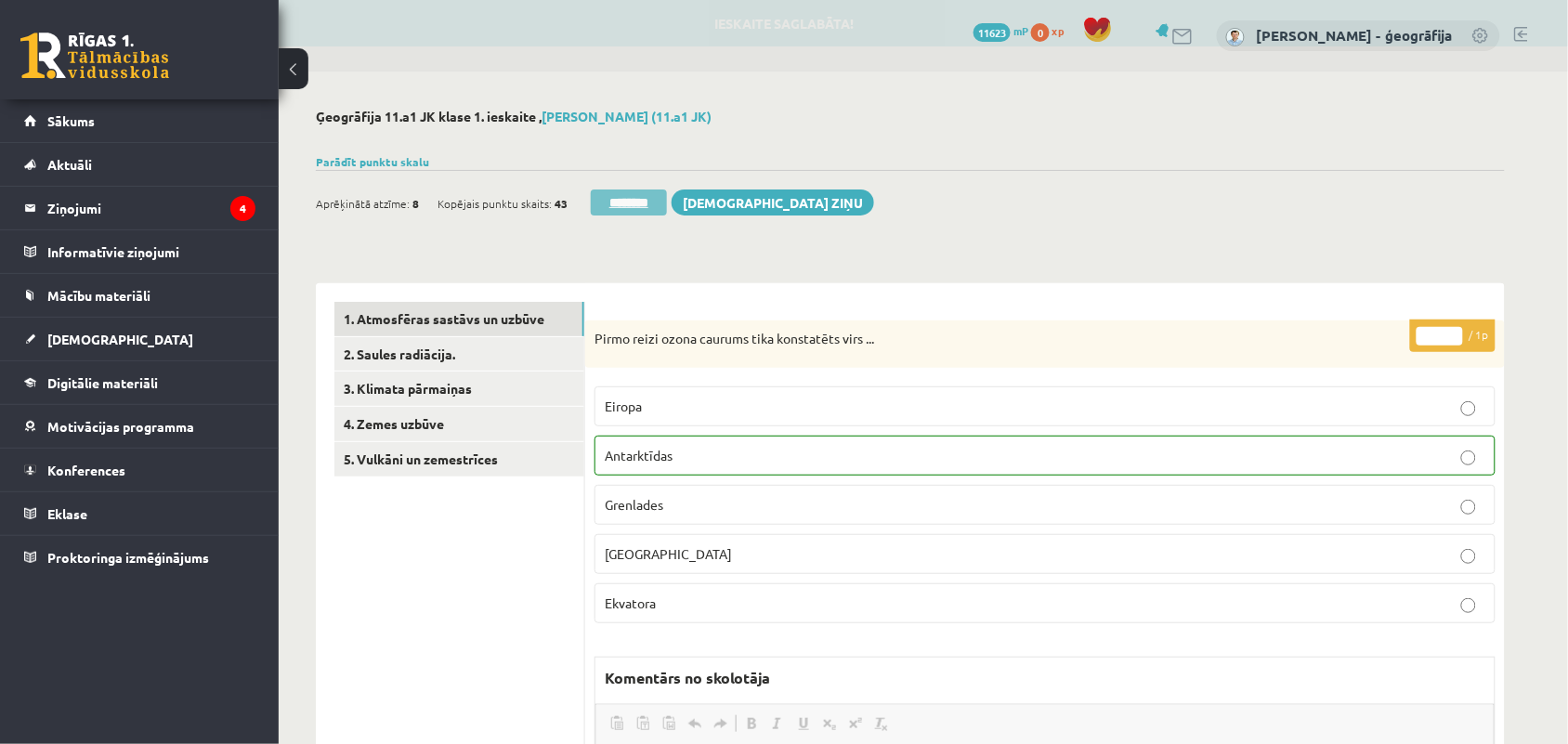
click at [620, 195] on input "********" at bounding box center [628, 202] width 76 height 26
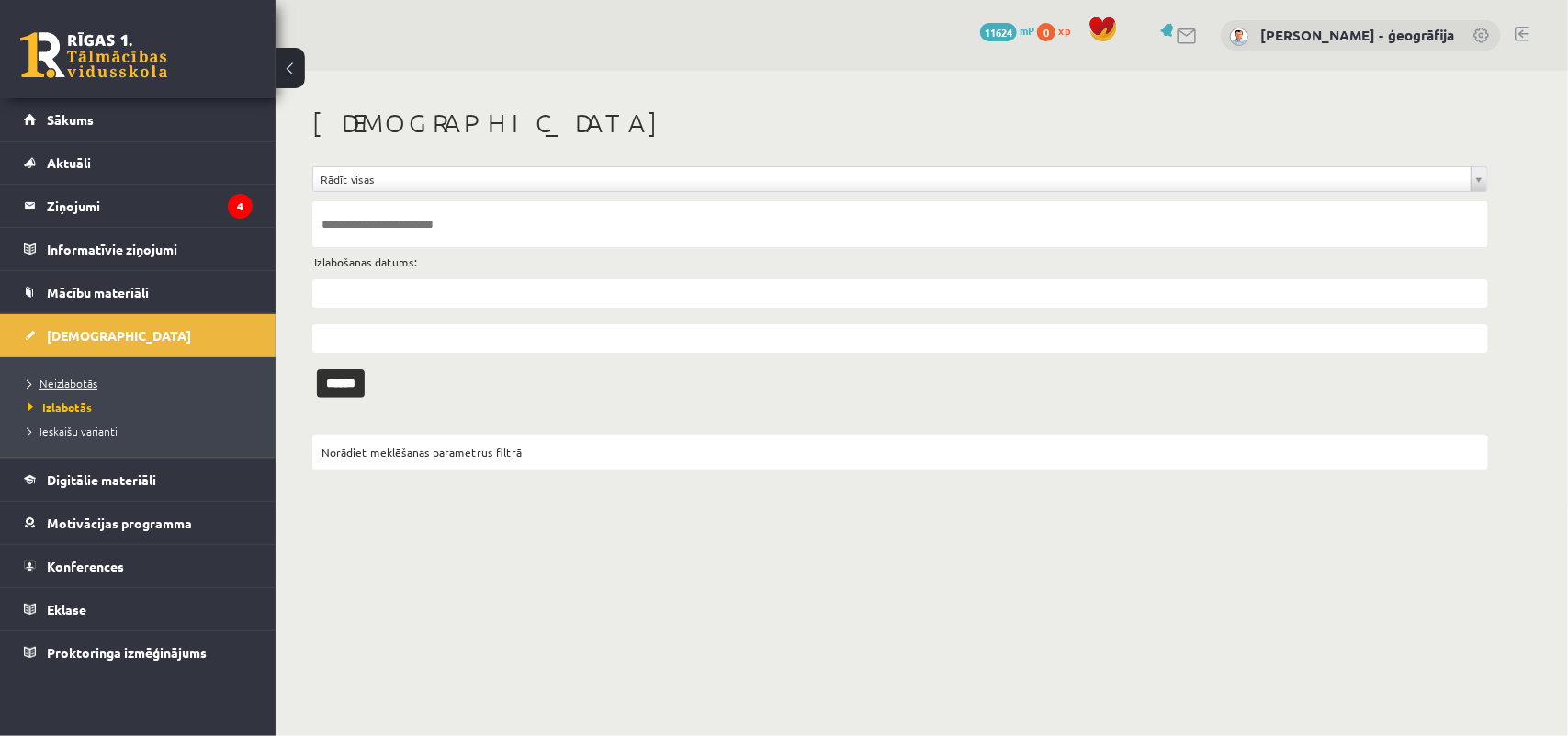
click at [66, 386] on span "Neizlabotās" at bounding box center [63, 383] width 70 height 15
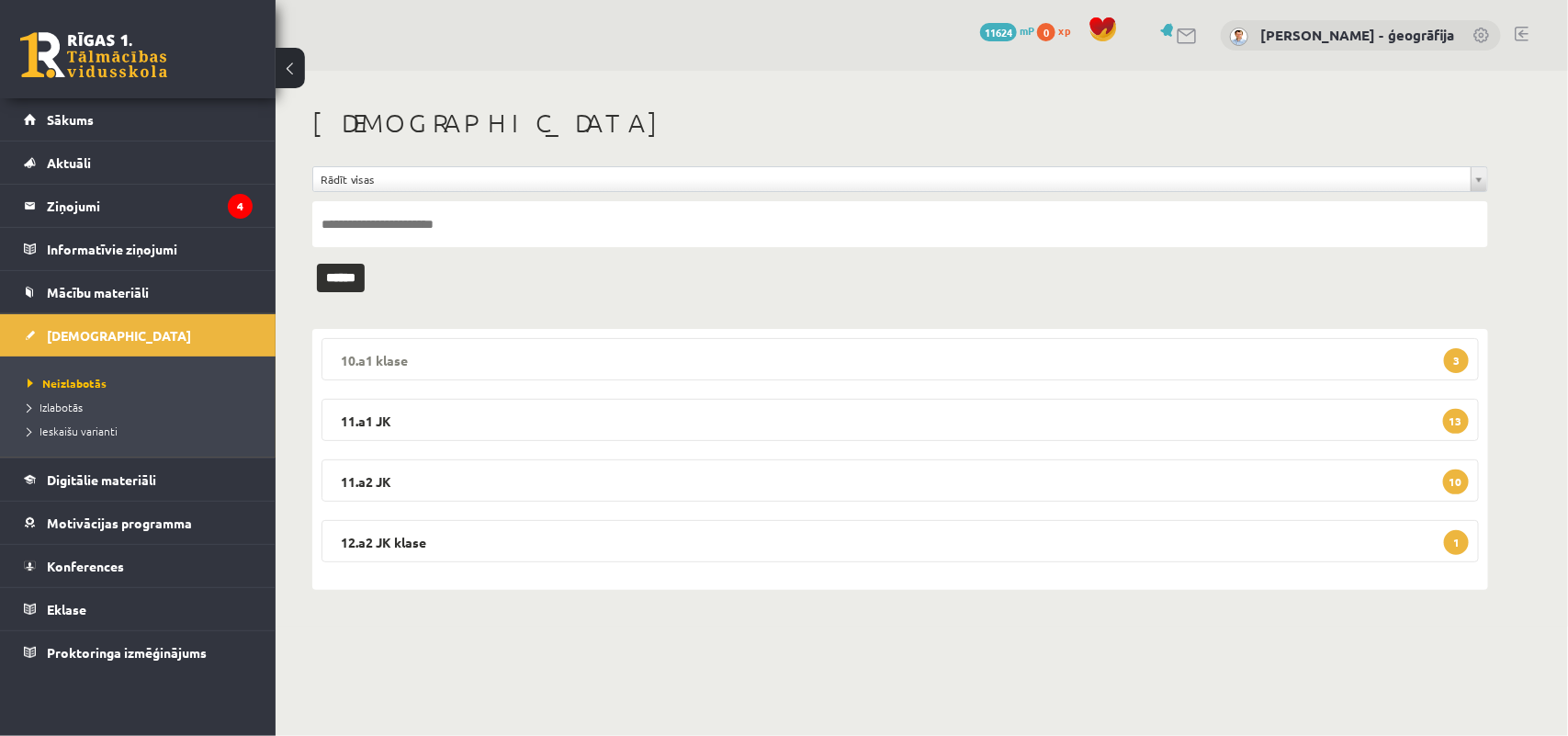
click at [439, 363] on legend "10.a1 klase 3" at bounding box center [900, 359] width 1158 height 43
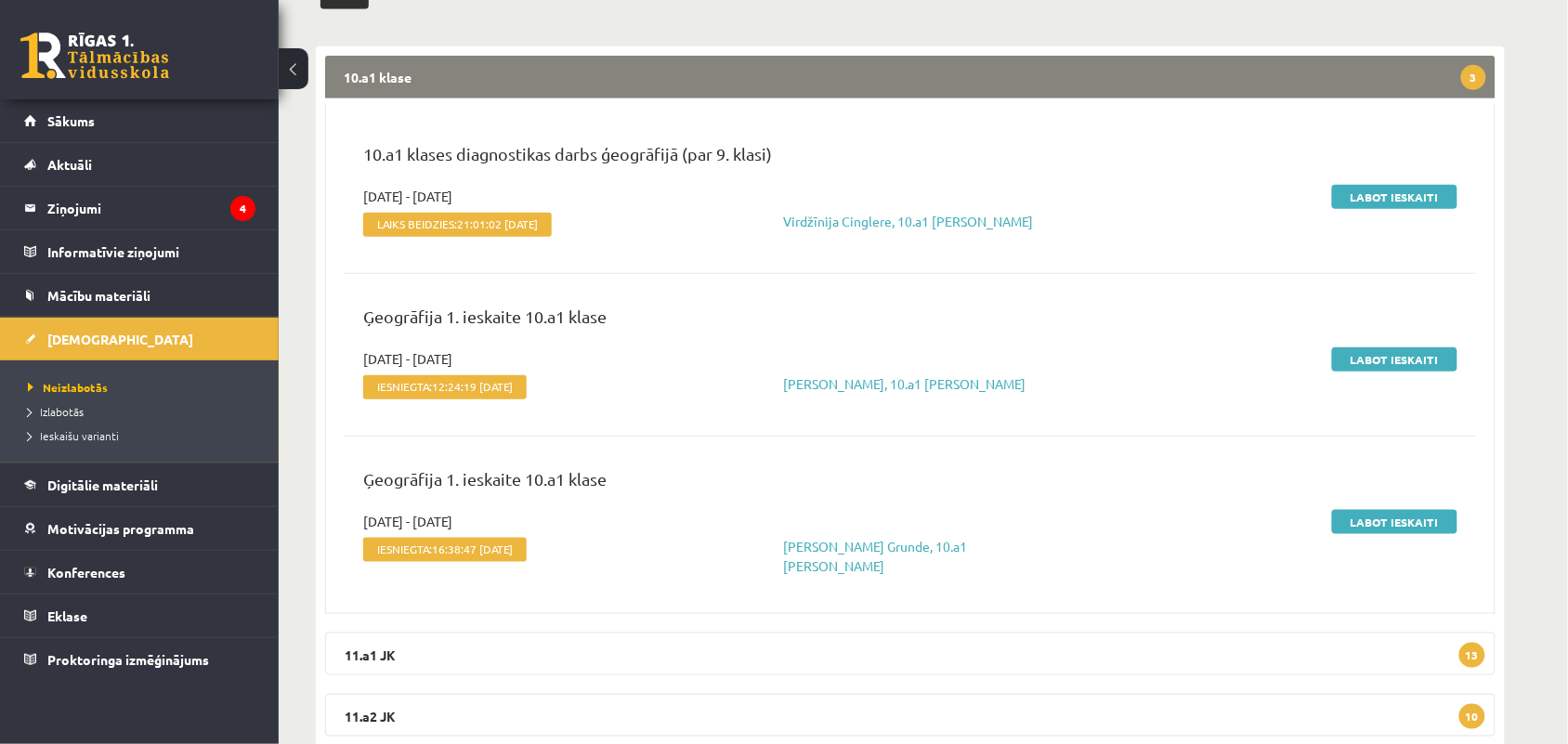
scroll to position [288, 0]
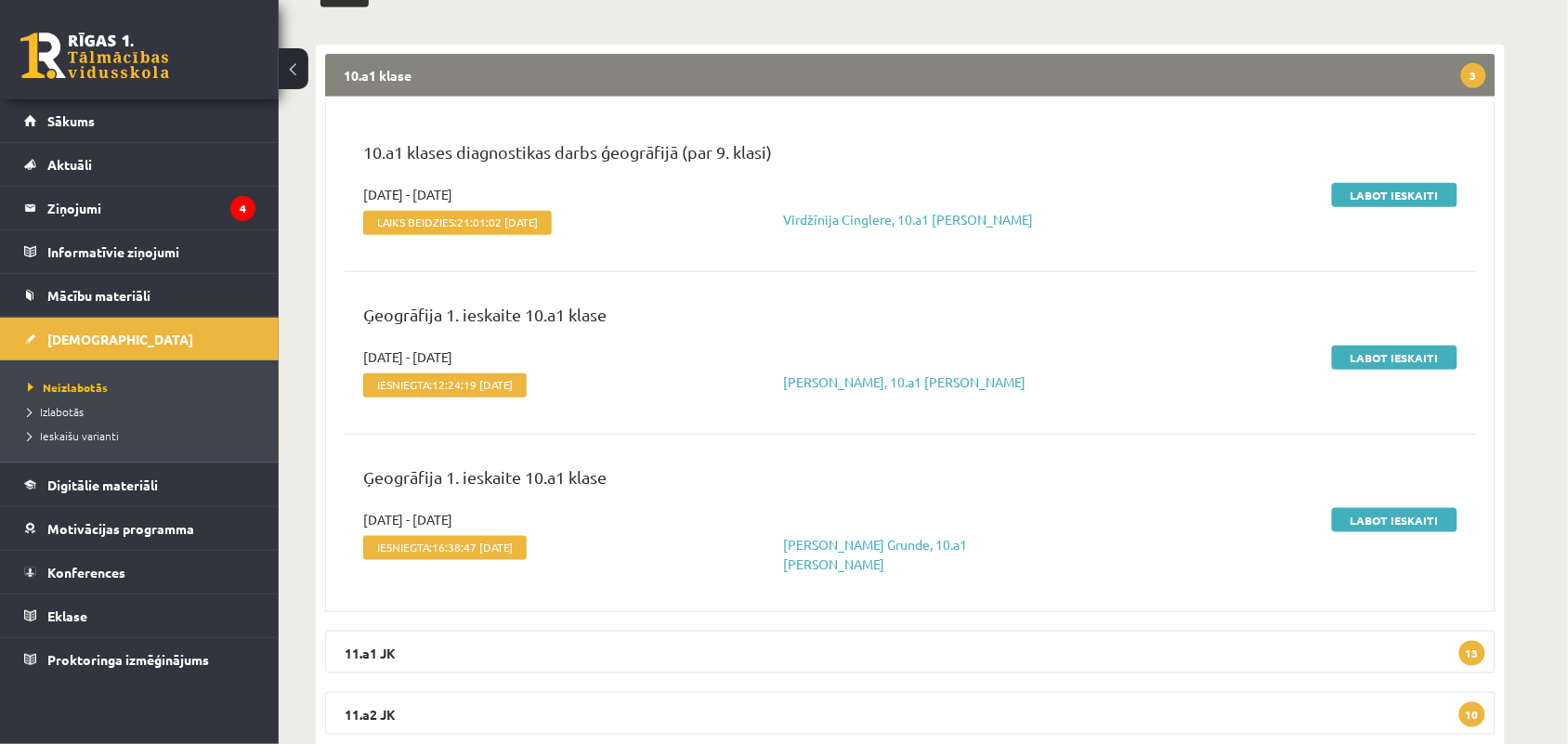
click at [489, 85] on legend "10.a1 klase 3" at bounding box center [910, 75] width 1171 height 43
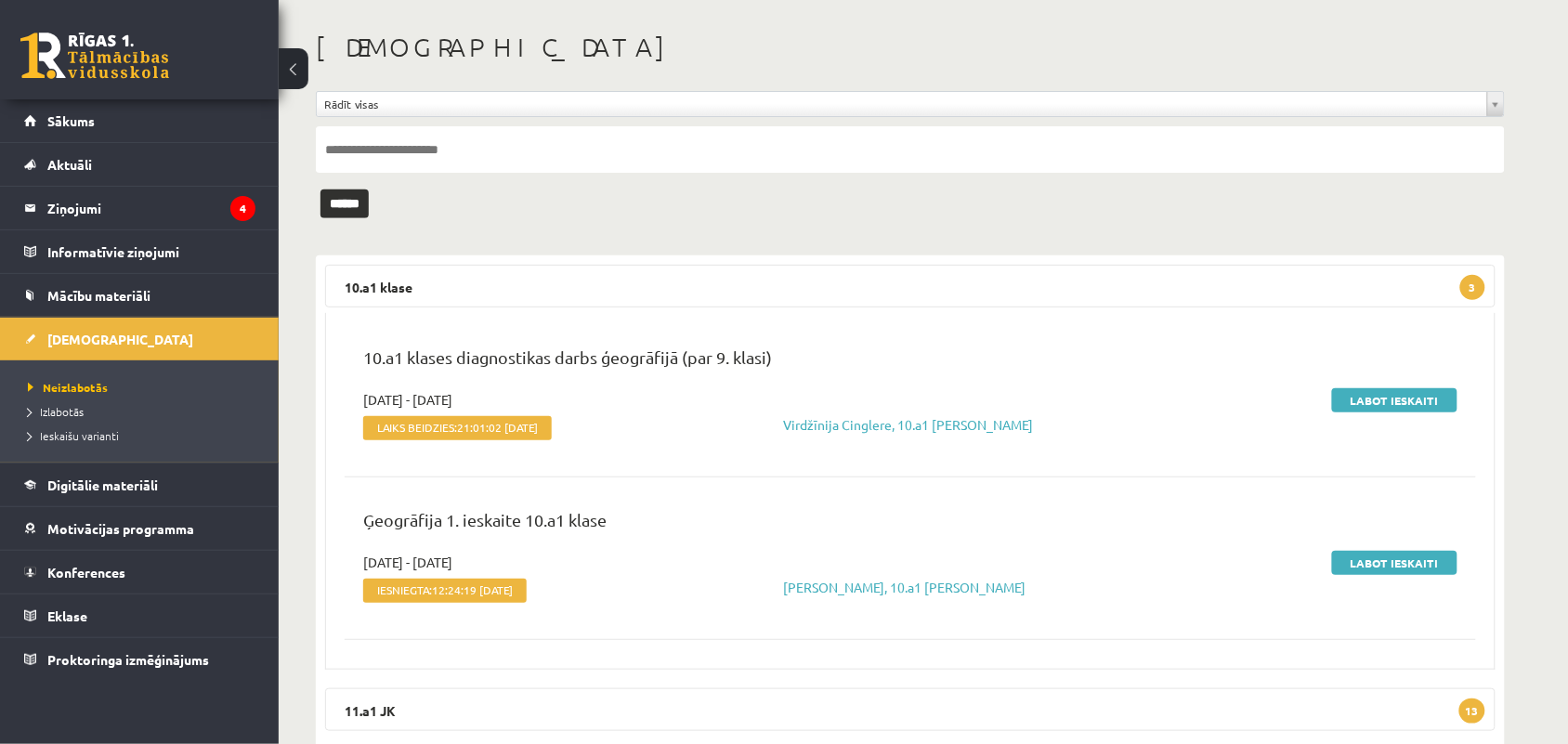
scroll to position [0, 0]
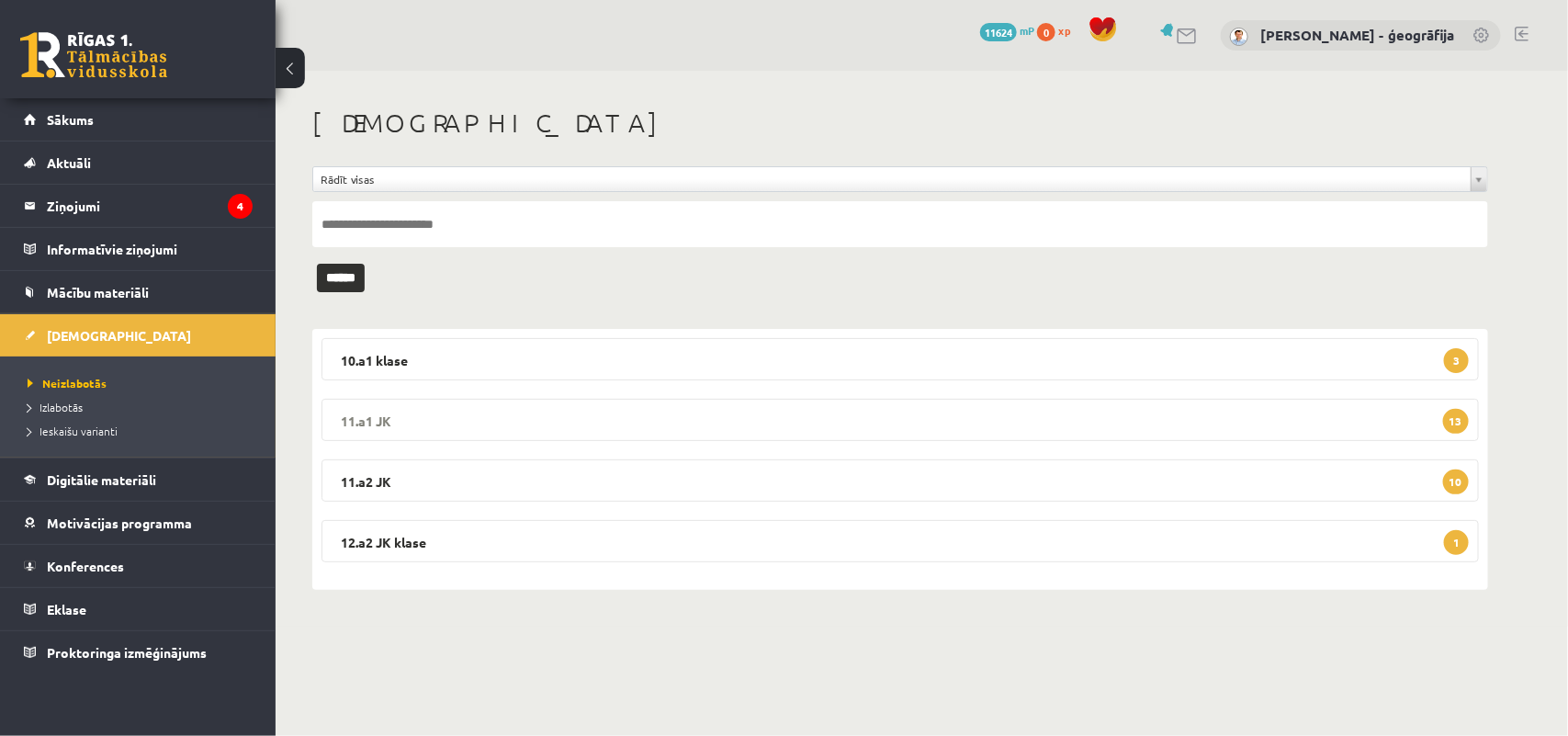
click at [466, 426] on legend "11.a1 JK 13" at bounding box center [900, 419] width 1158 height 43
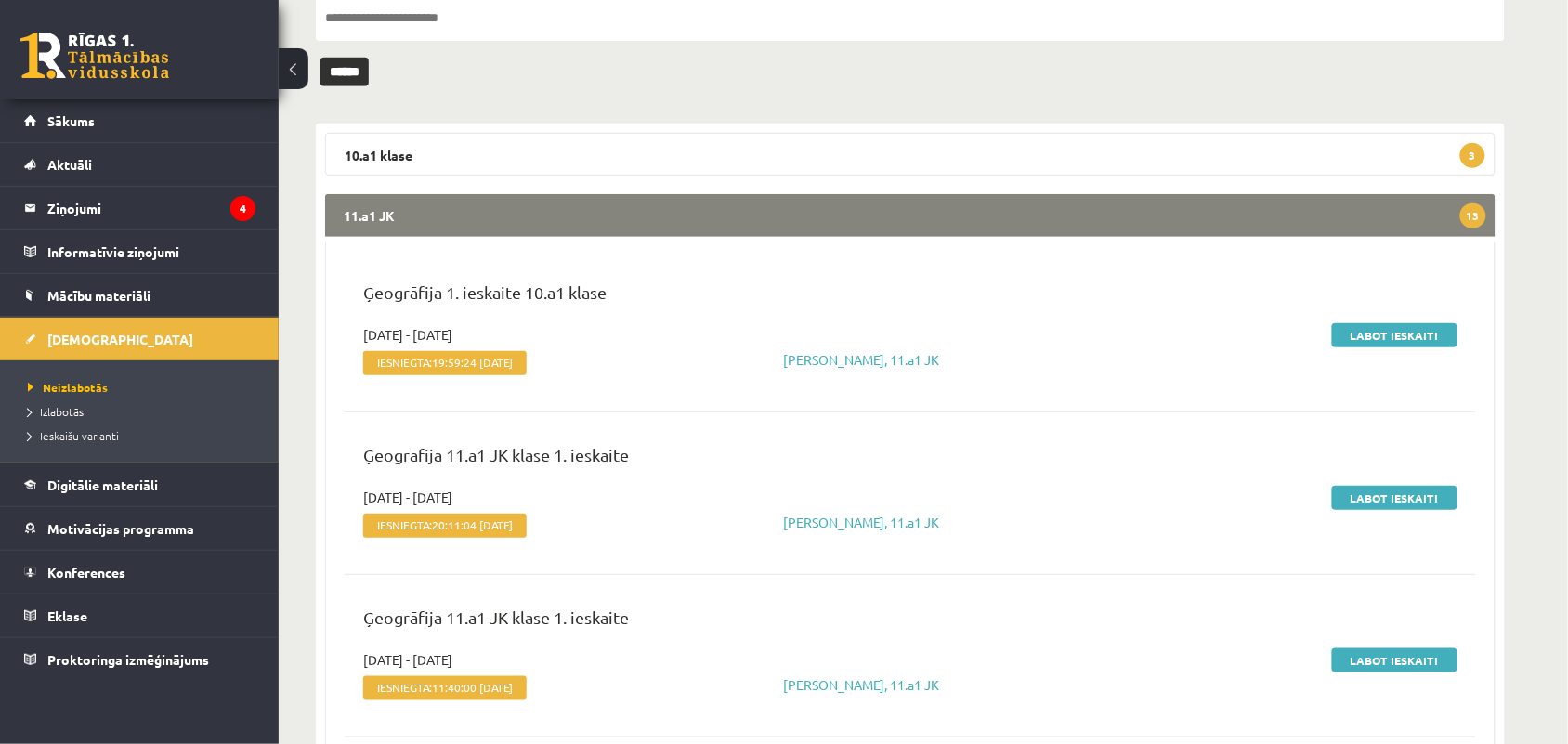
scroll to position [210, 0]
click at [1362, 326] on link "Labot ieskaiti" at bounding box center [1394, 334] width 126 height 24
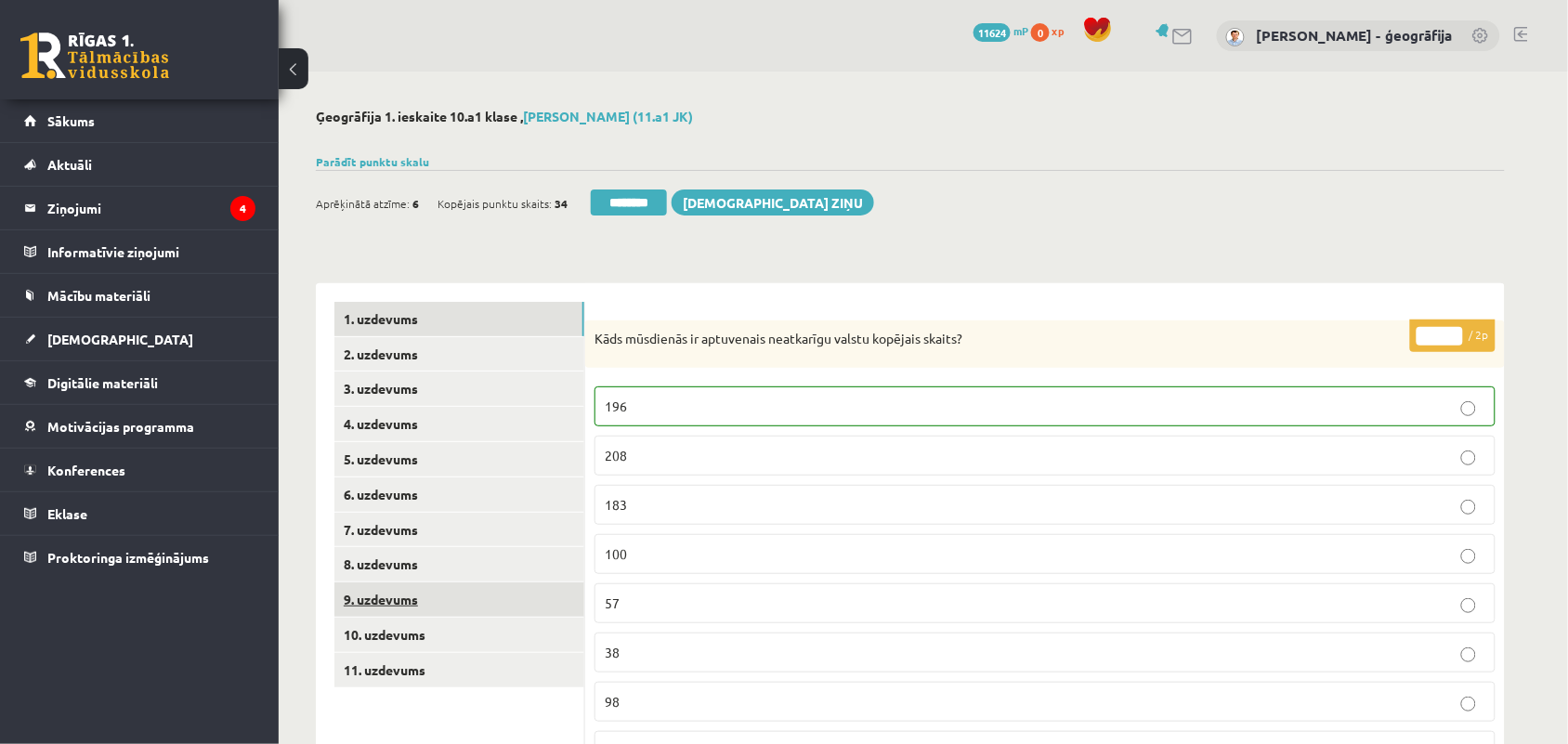
click at [381, 609] on link "9. uzdevums" at bounding box center [459, 599] width 250 height 35
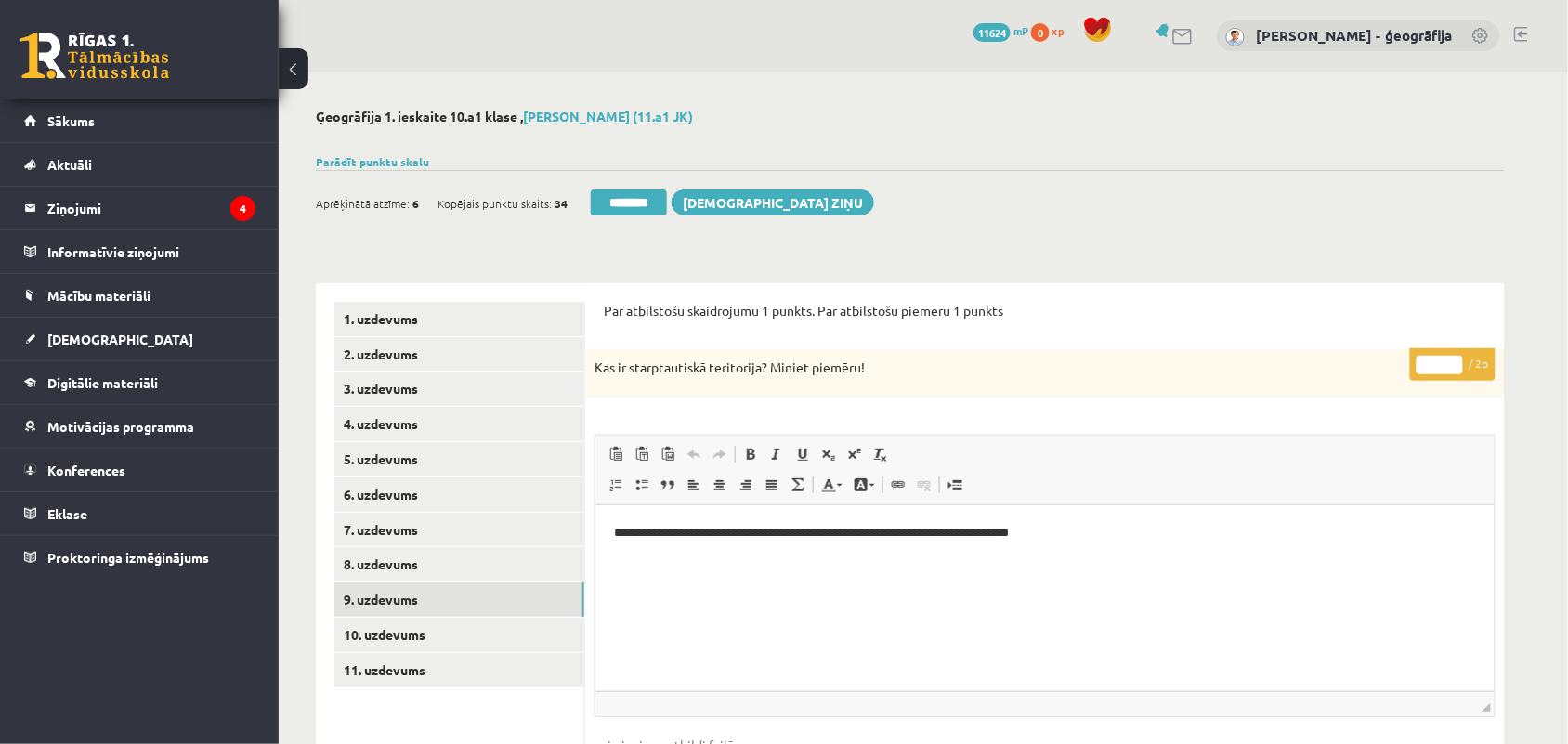
click at [1459, 359] on input "*" at bounding box center [1440, 364] width 46 height 18
type input "*"
click at [1459, 359] on input "*" at bounding box center [1440, 364] width 46 height 18
click at [376, 646] on link "10. uzdevums" at bounding box center [459, 635] width 250 height 35
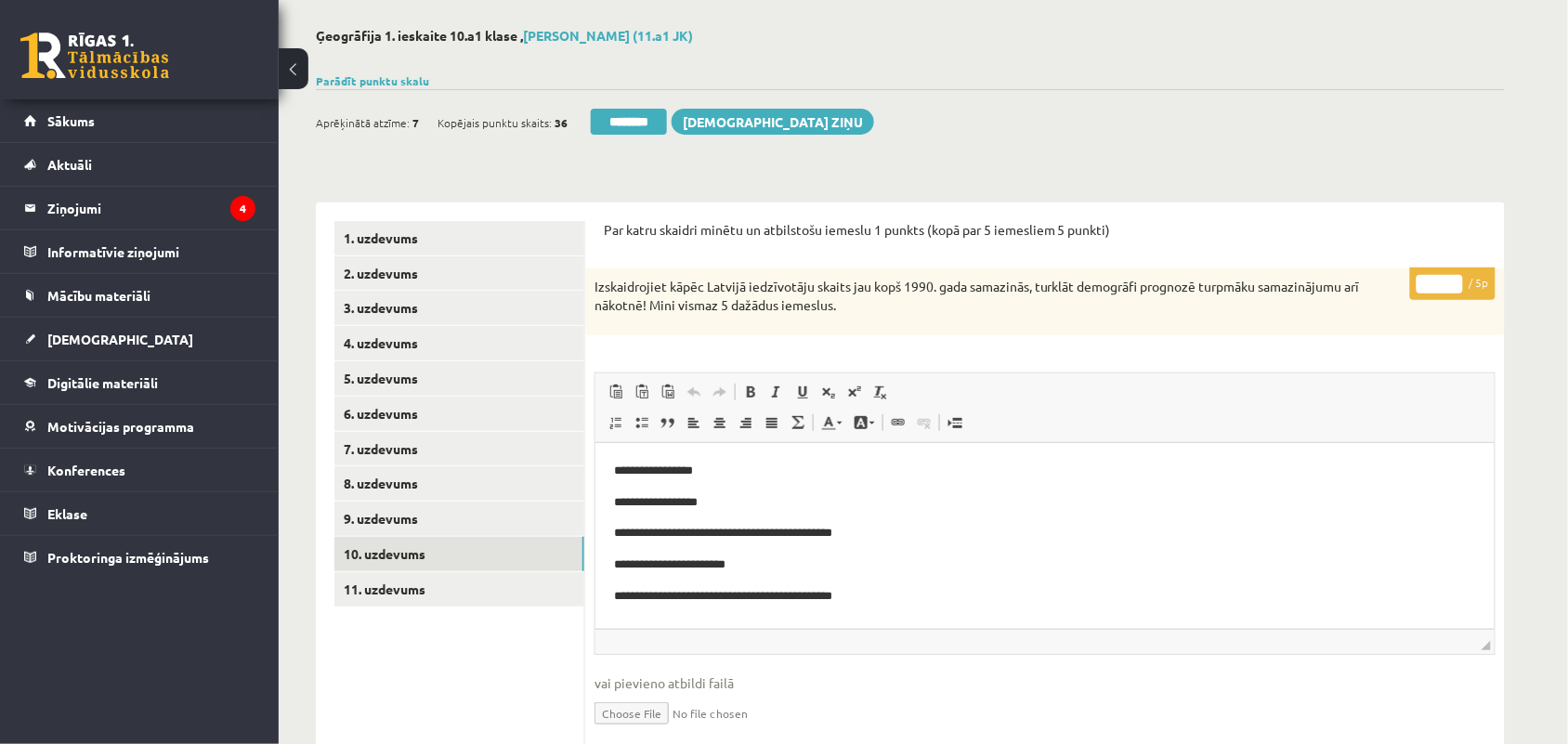
scroll to position [83, 0]
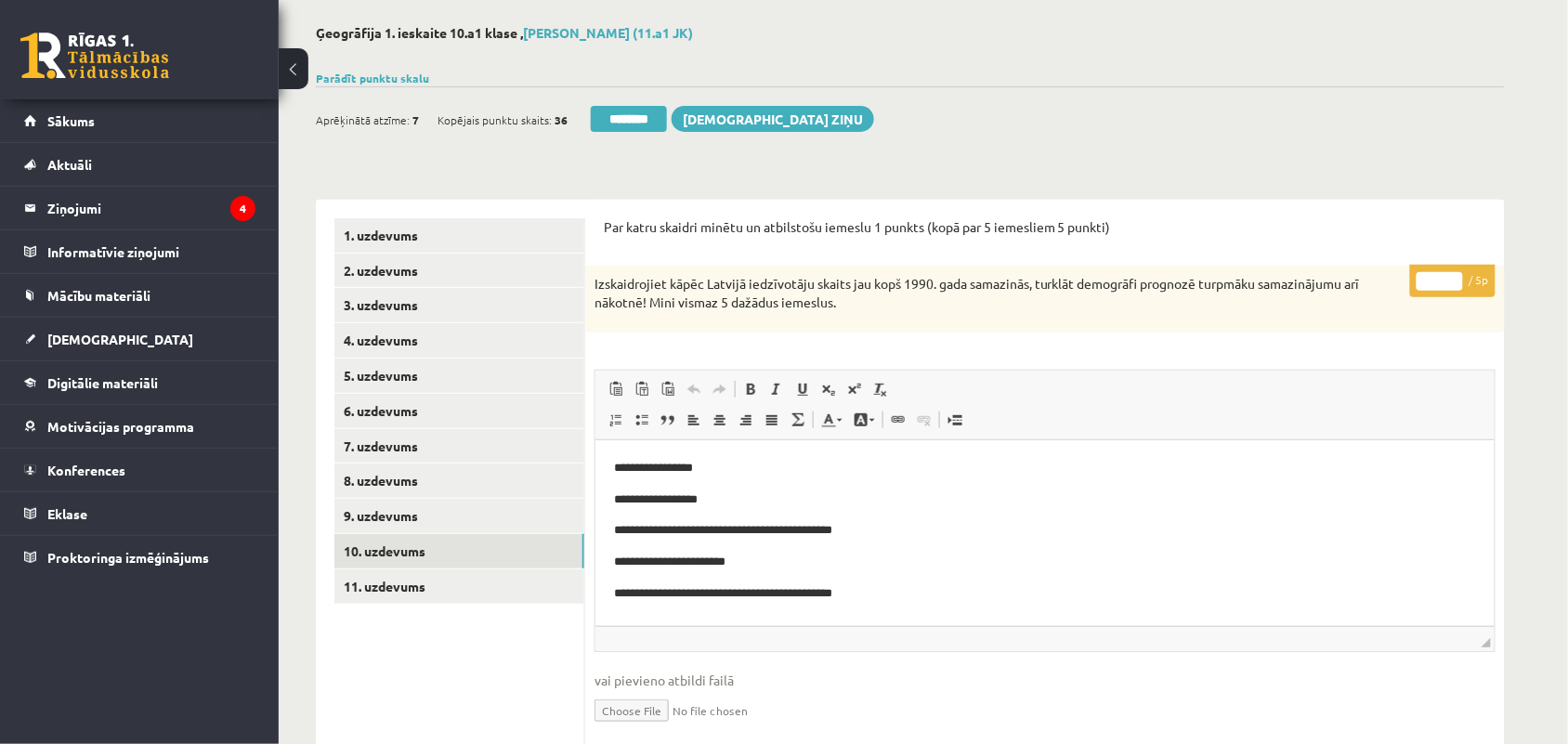
click at [1452, 275] on input "*" at bounding box center [1440, 281] width 46 height 18
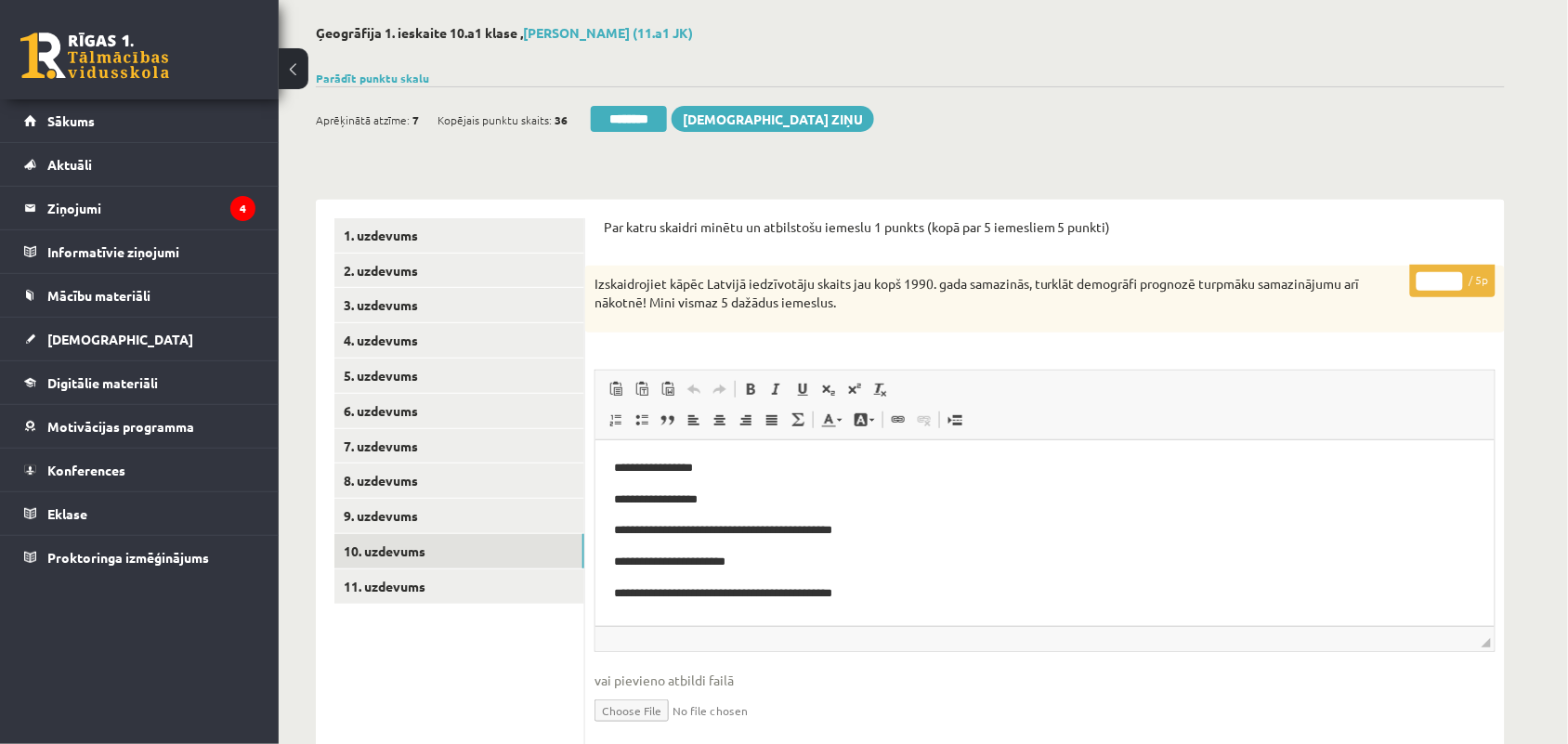
type input "*"
click at [1455, 282] on input "*" at bounding box center [1440, 281] width 46 height 18
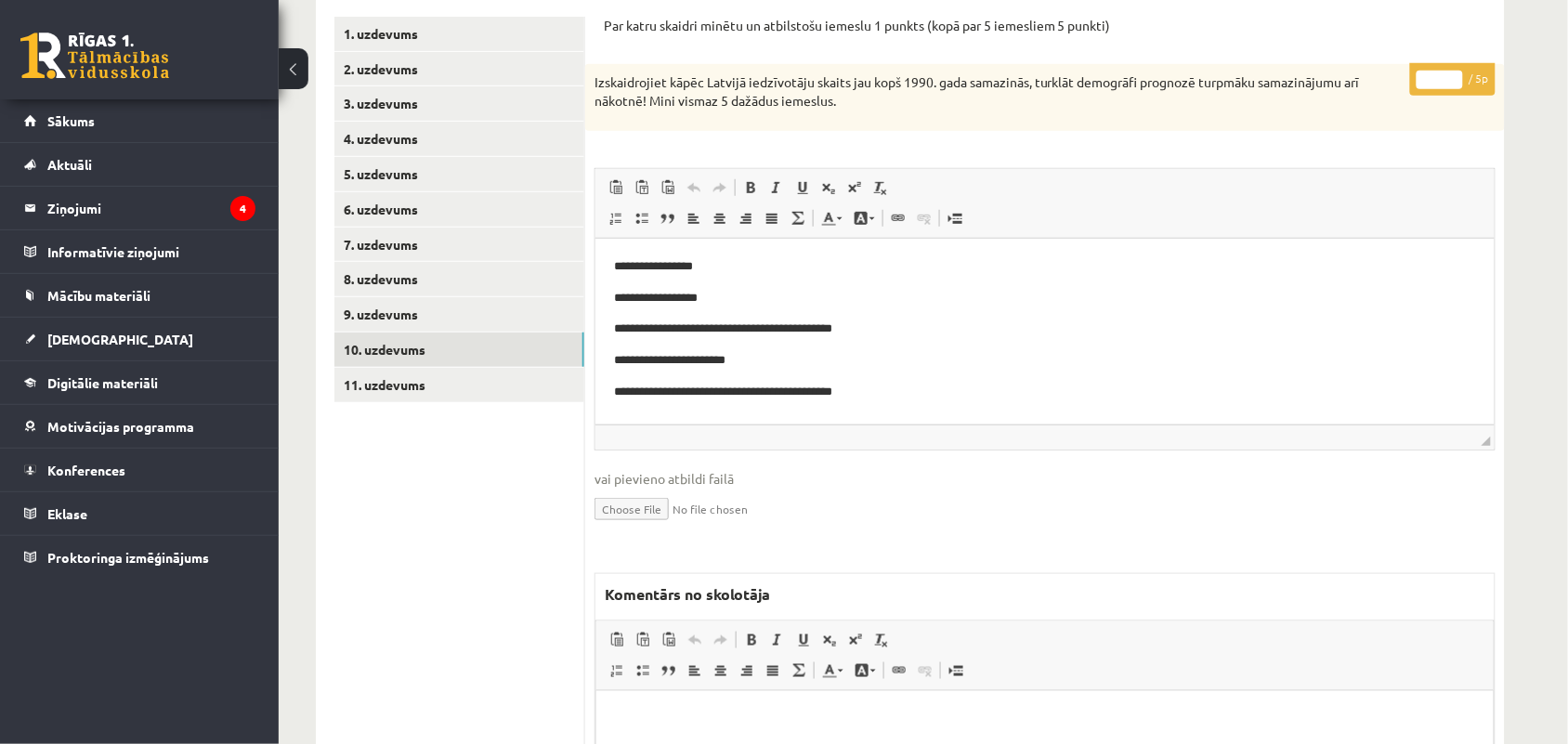
scroll to position [344, 0]
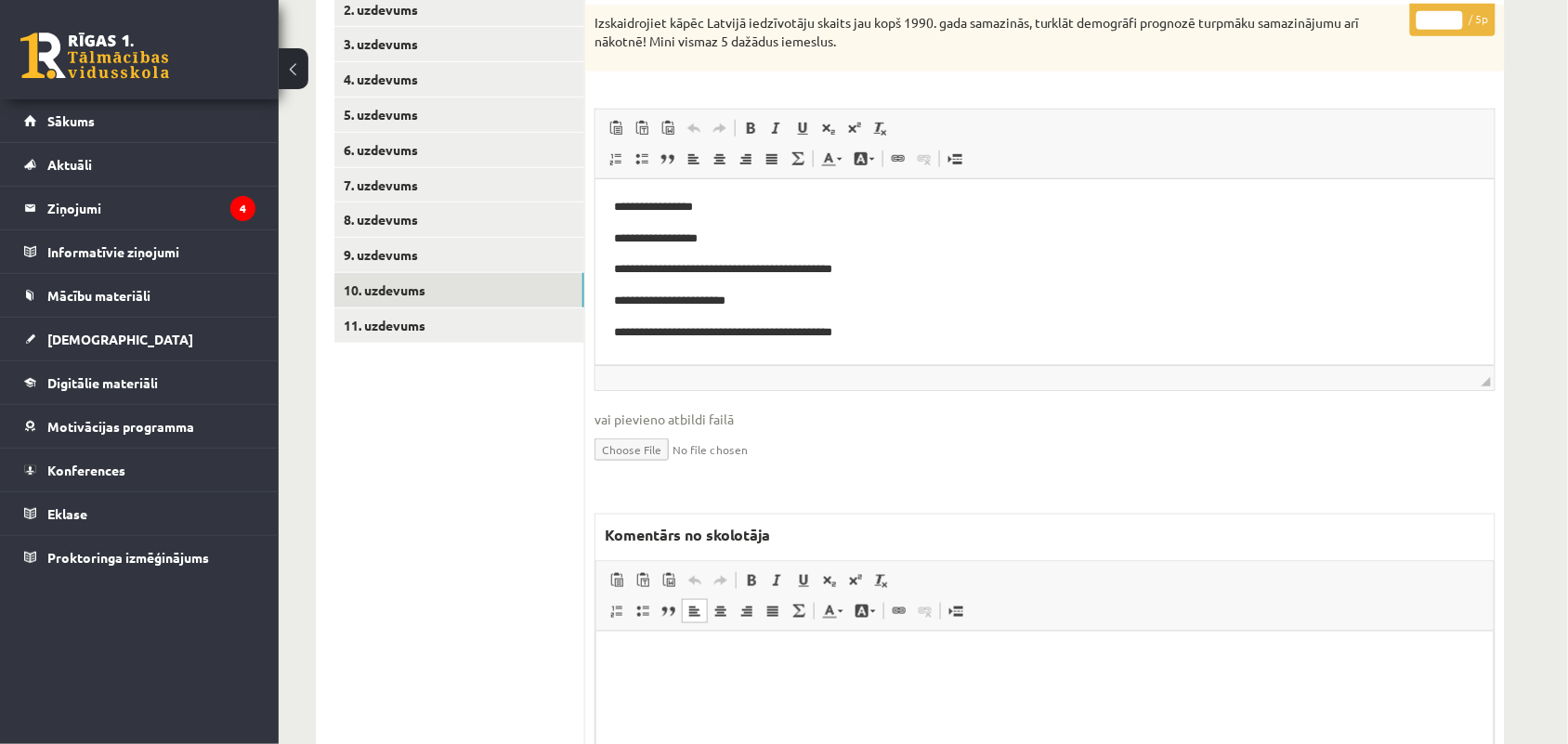
click at [775, 662] on p "Bagātinātā teksta redaktors, wiswyg-editor-47024807235100-1757353233-300" at bounding box center [1043, 659] width 860 height 19
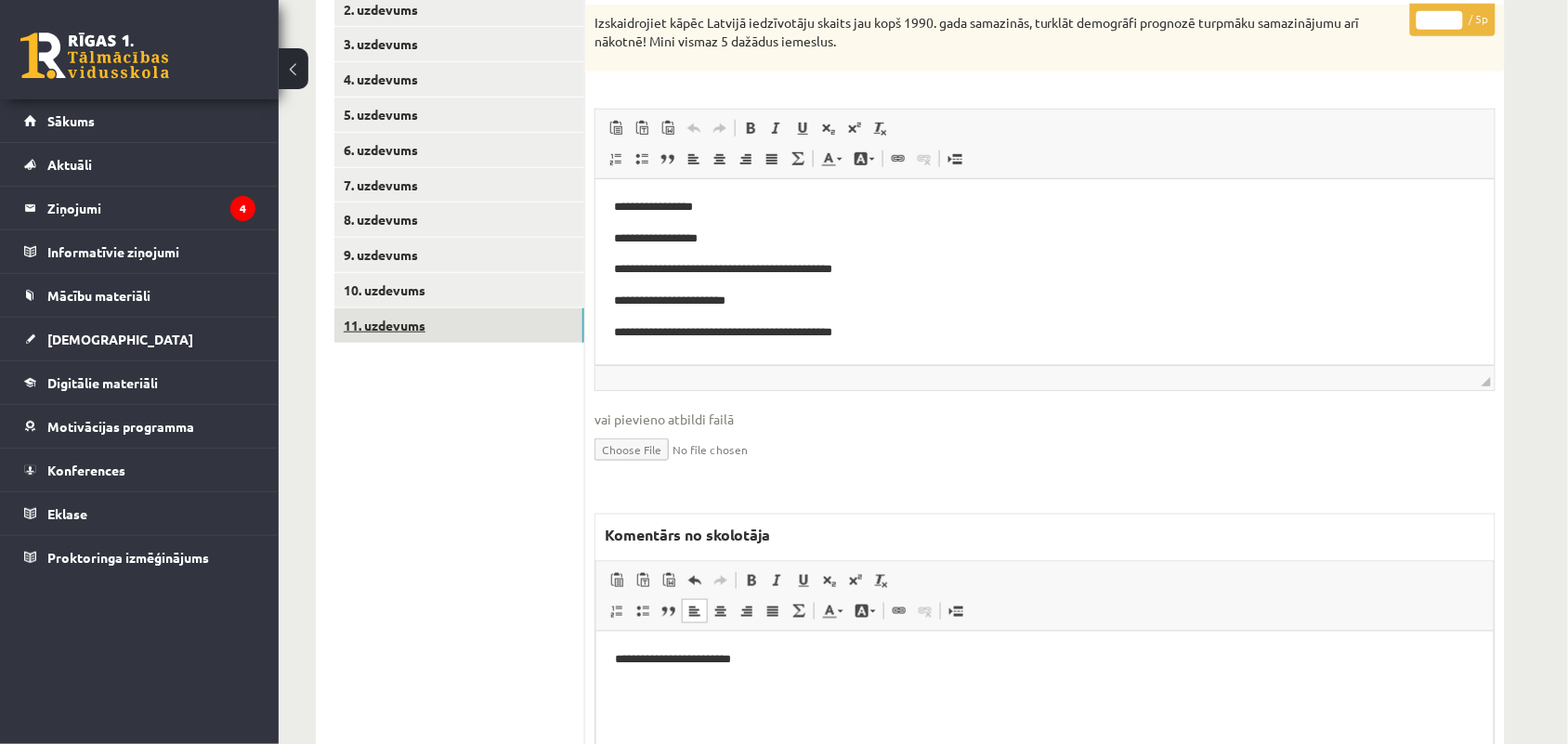
click at [378, 333] on link "11. uzdevums" at bounding box center [459, 326] width 250 height 35
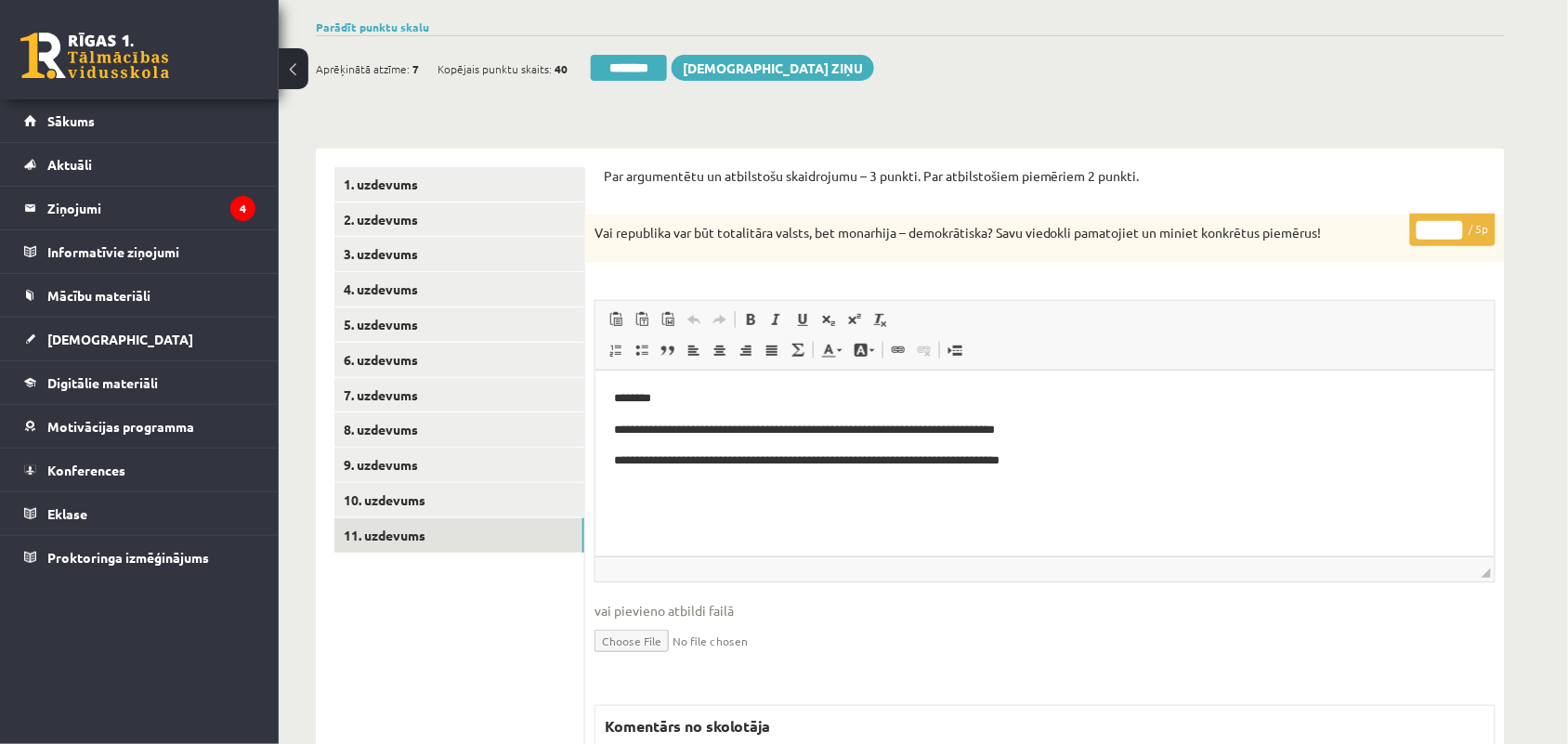
scroll to position [113, 0]
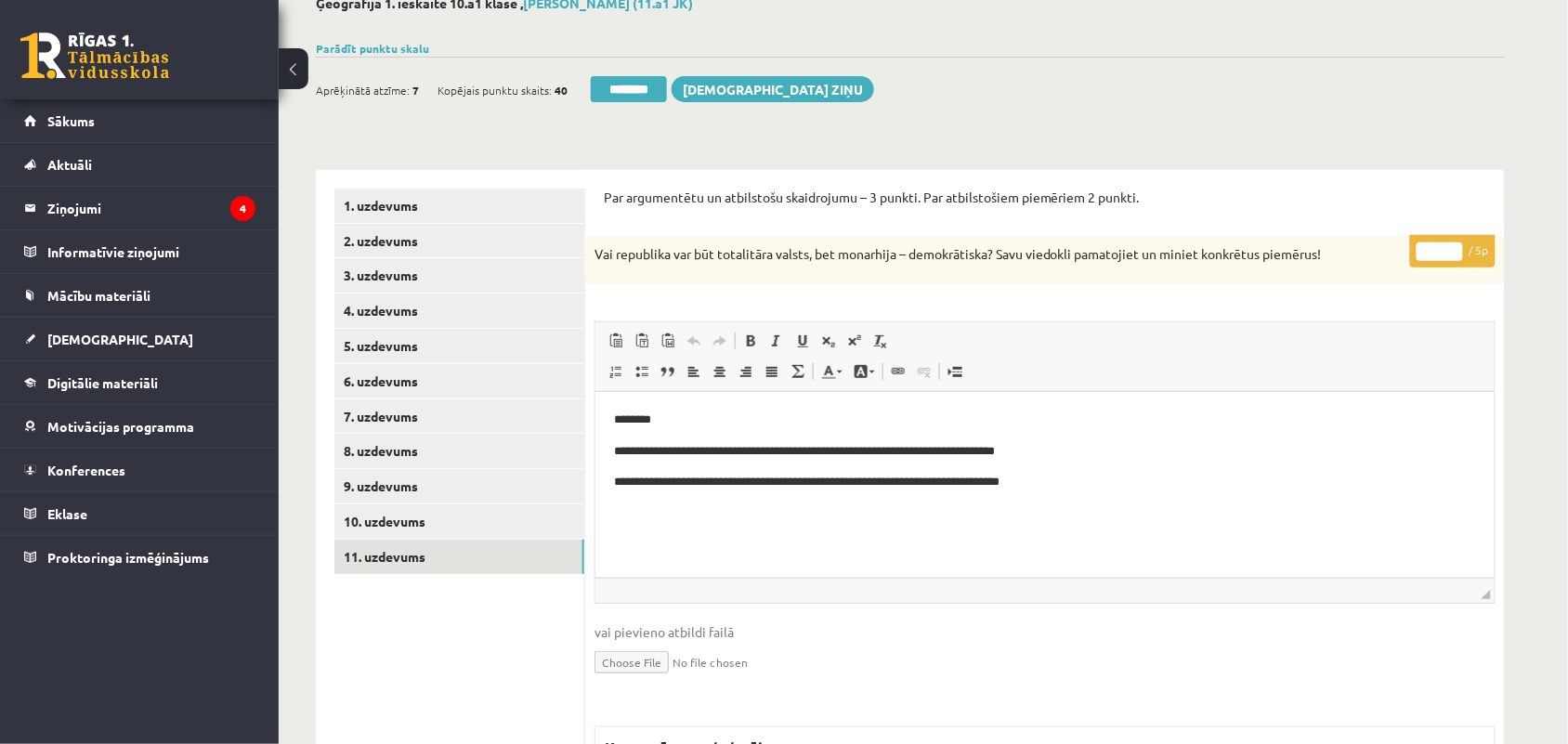
click at [1455, 244] on input "*" at bounding box center [1440, 251] width 46 height 18
type input "*"
click at [1455, 244] on input "*" at bounding box center [1440, 251] width 46 height 18
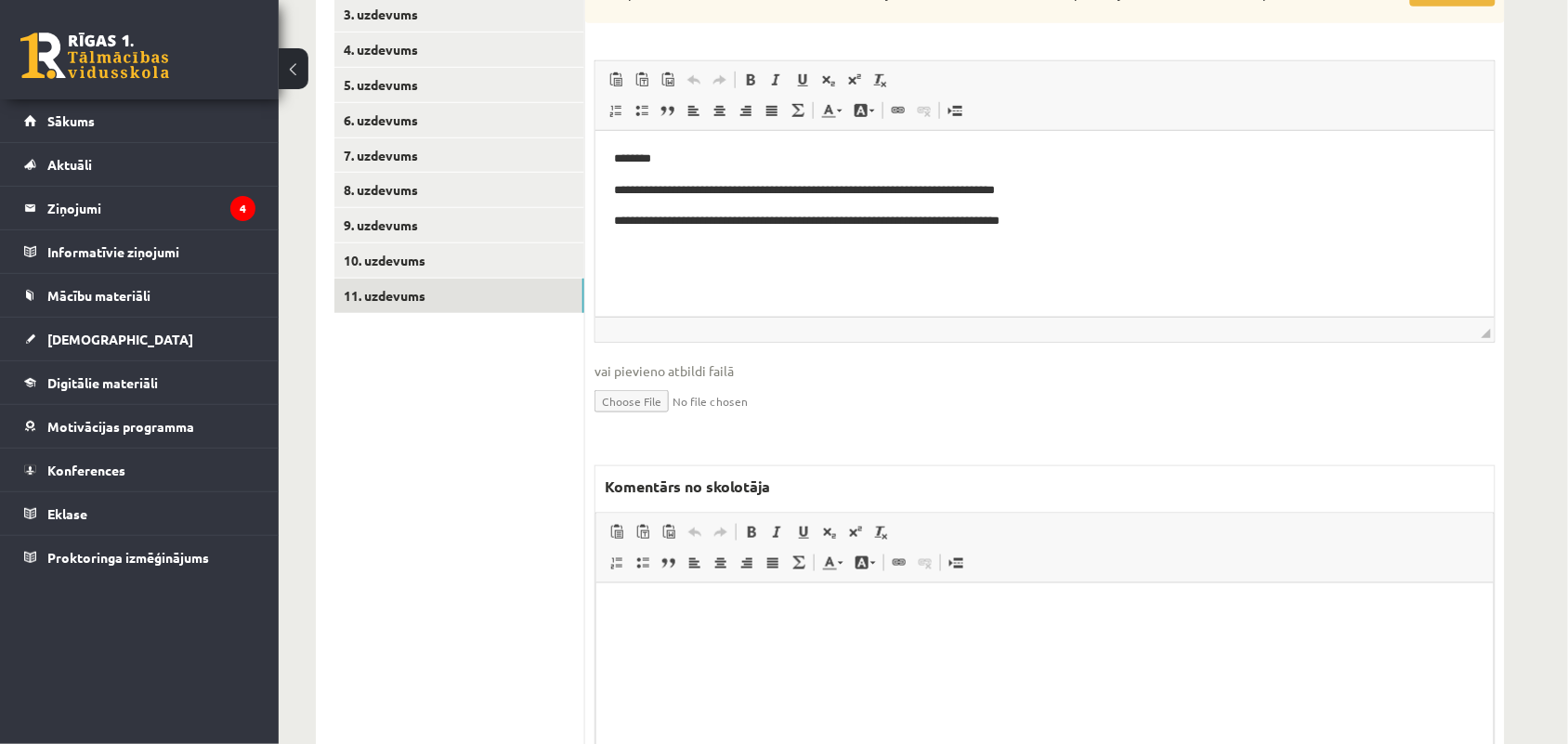
scroll to position [404, 0]
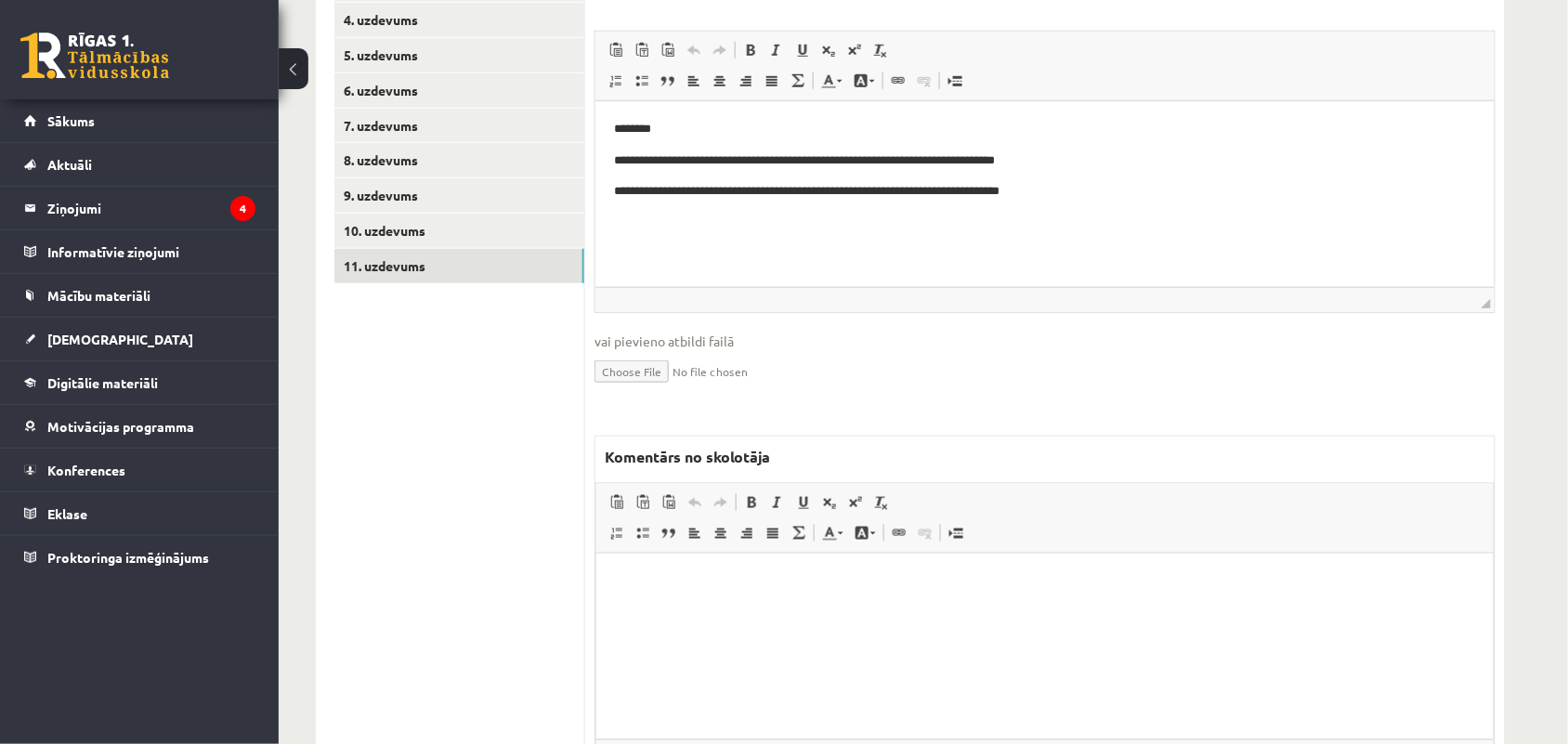
click at [775, 610] on html at bounding box center [1044, 580] width 898 height 57
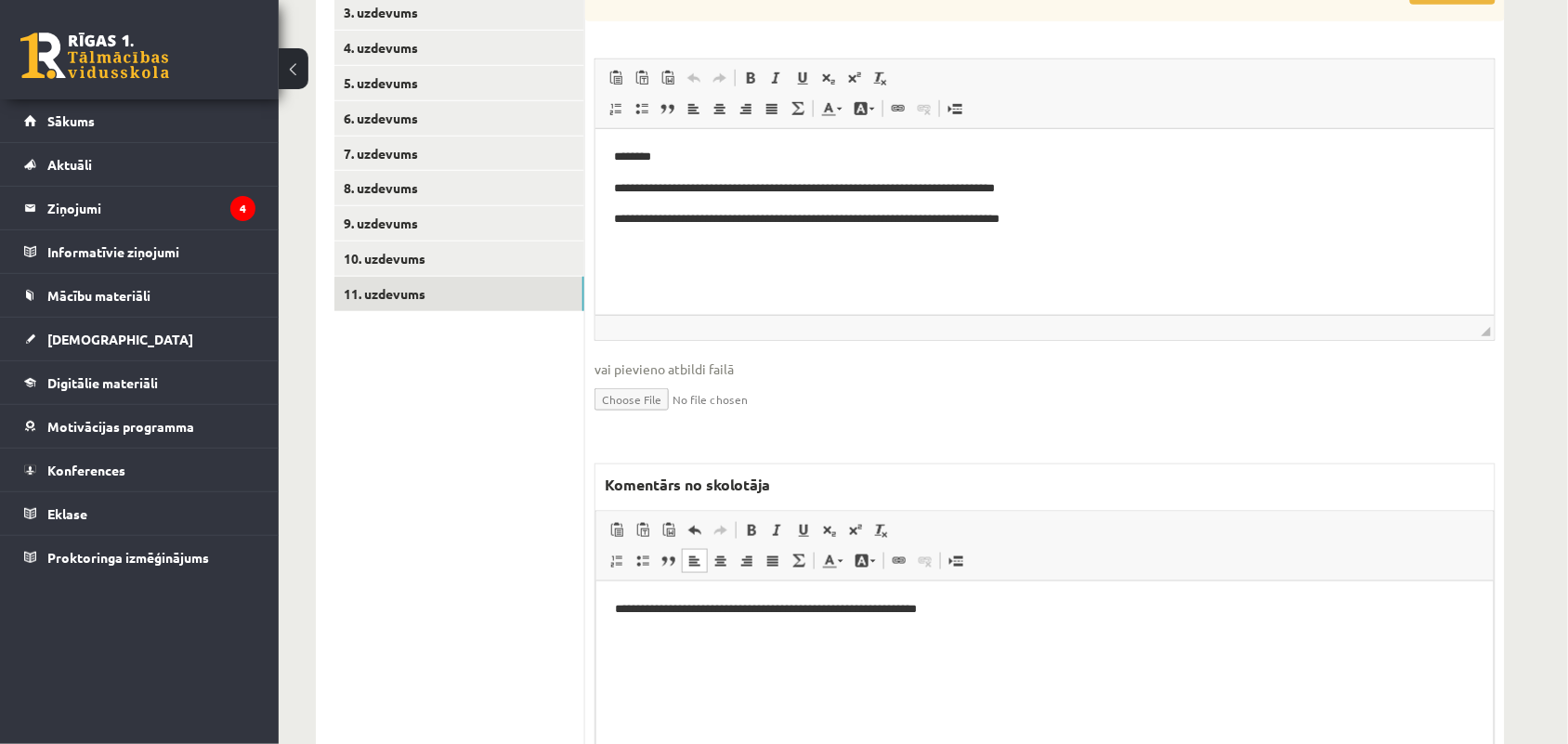
scroll to position [368, 0]
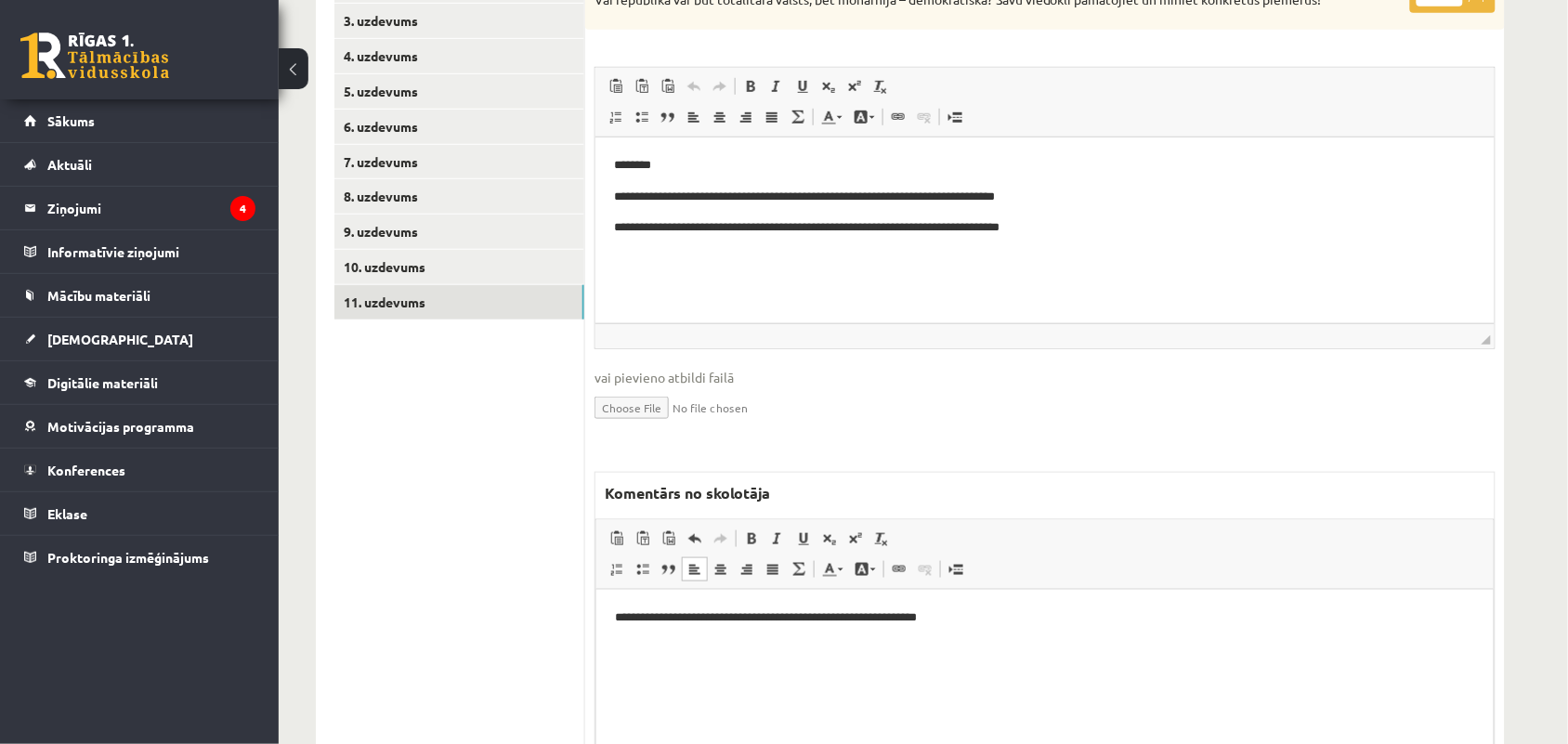
click at [701, 612] on p "**********" at bounding box center [1043, 617] width 859 height 19
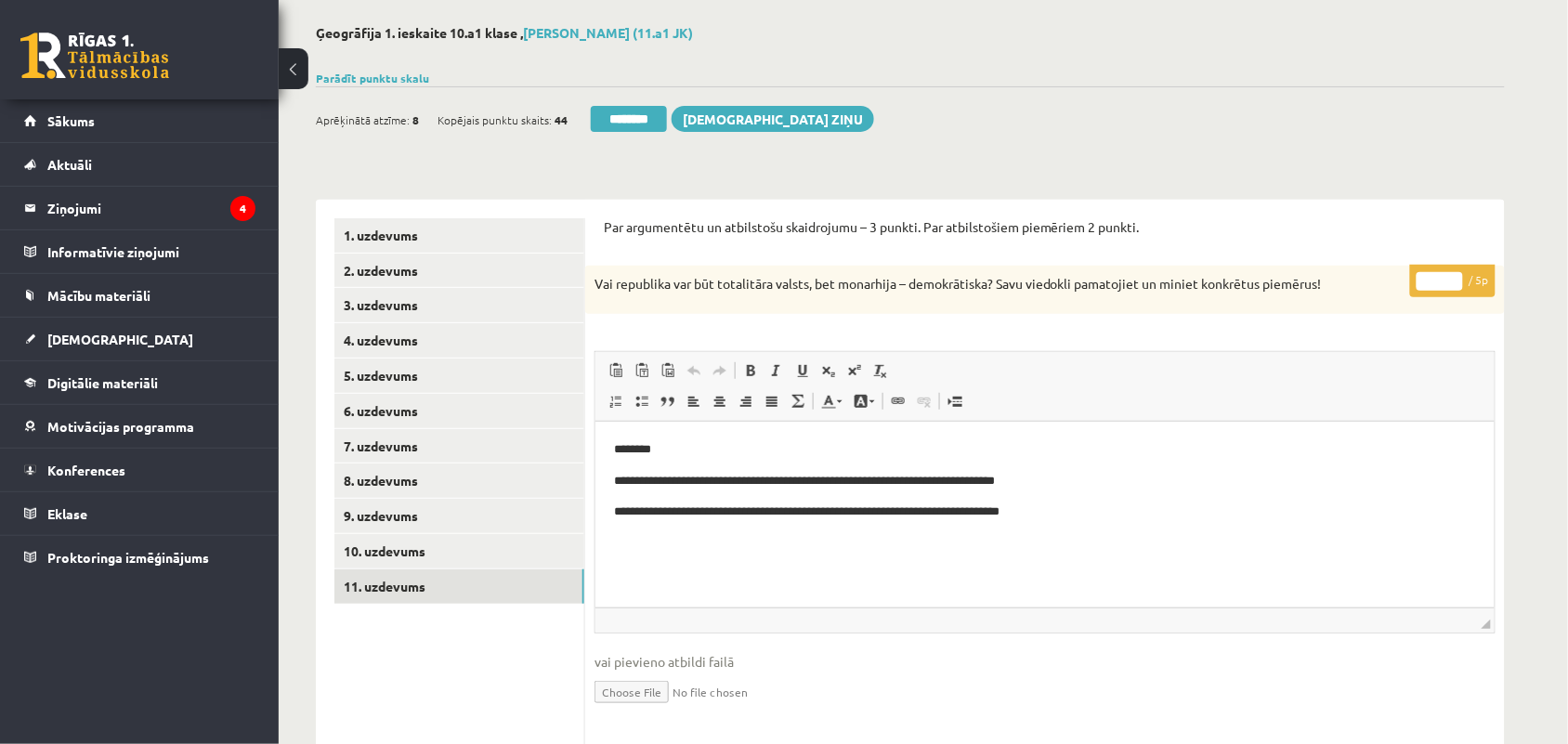
scroll to position [40, 0]
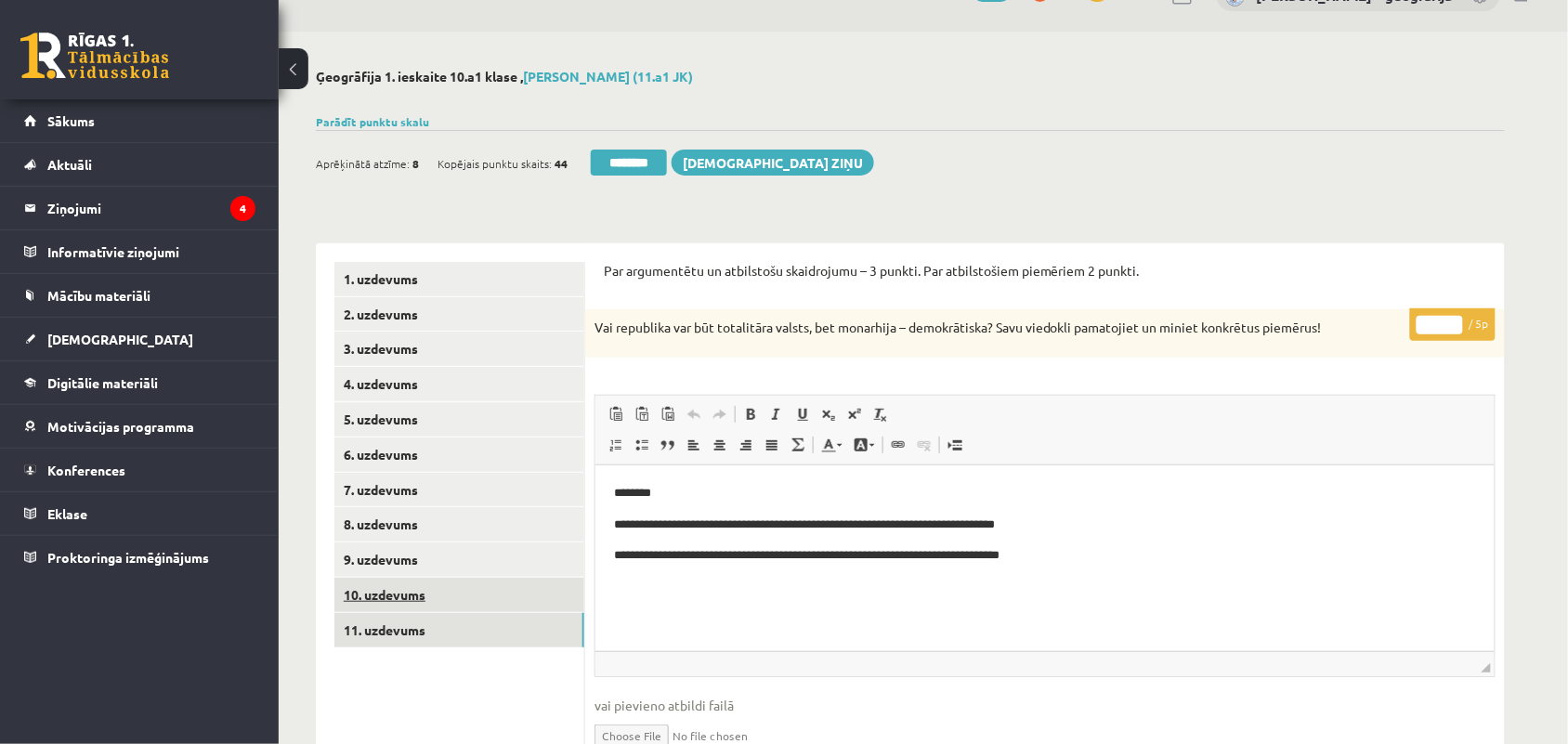
click at [428, 590] on link "10. uzdevums" at bounding box center [459, 595] width 250 height 35
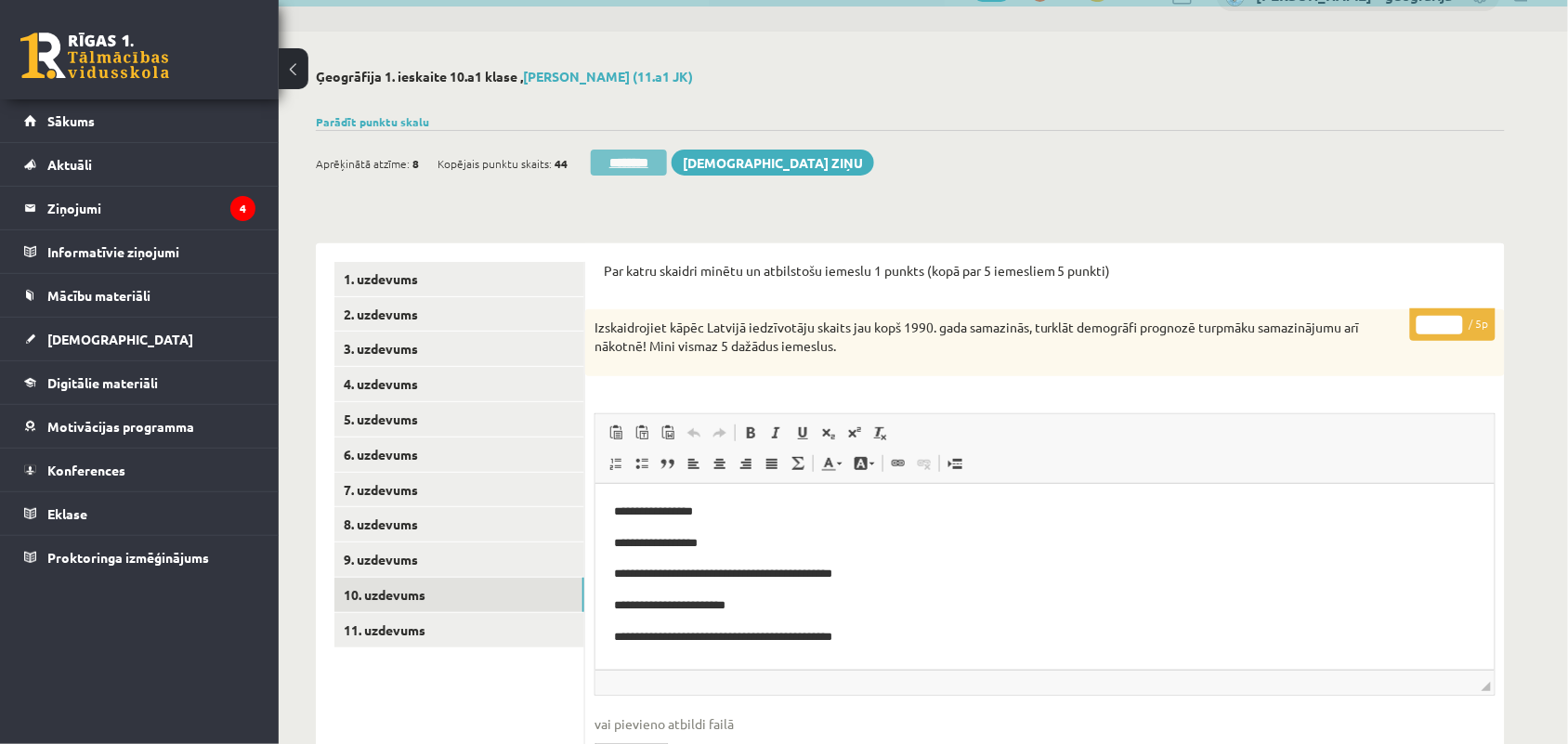
scroll to position [0, 0]
click at [646, 163] on input "********" at bounding box center [628, 162] width 76 height 26
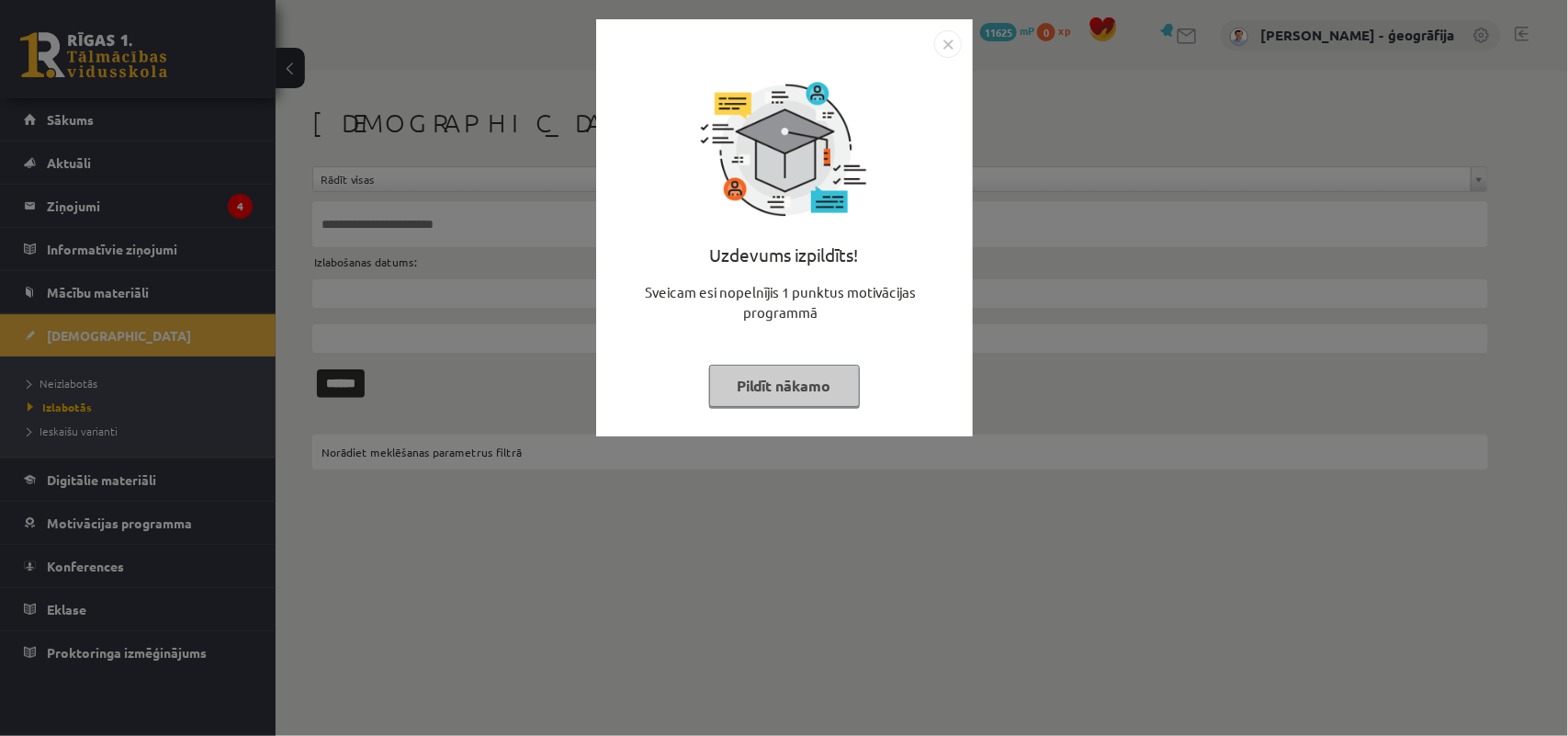
click at [756, 363] on div "Uzdevums izpildīts! Sveicam esi nopelnījis 1 punktus motivācijas programmā Pild…" at bounding box center [784, 242] width 355 height 368
click at [754, 381] on button "Pildīt nākamo" at bounding box center [784, 386] width 151 height 43
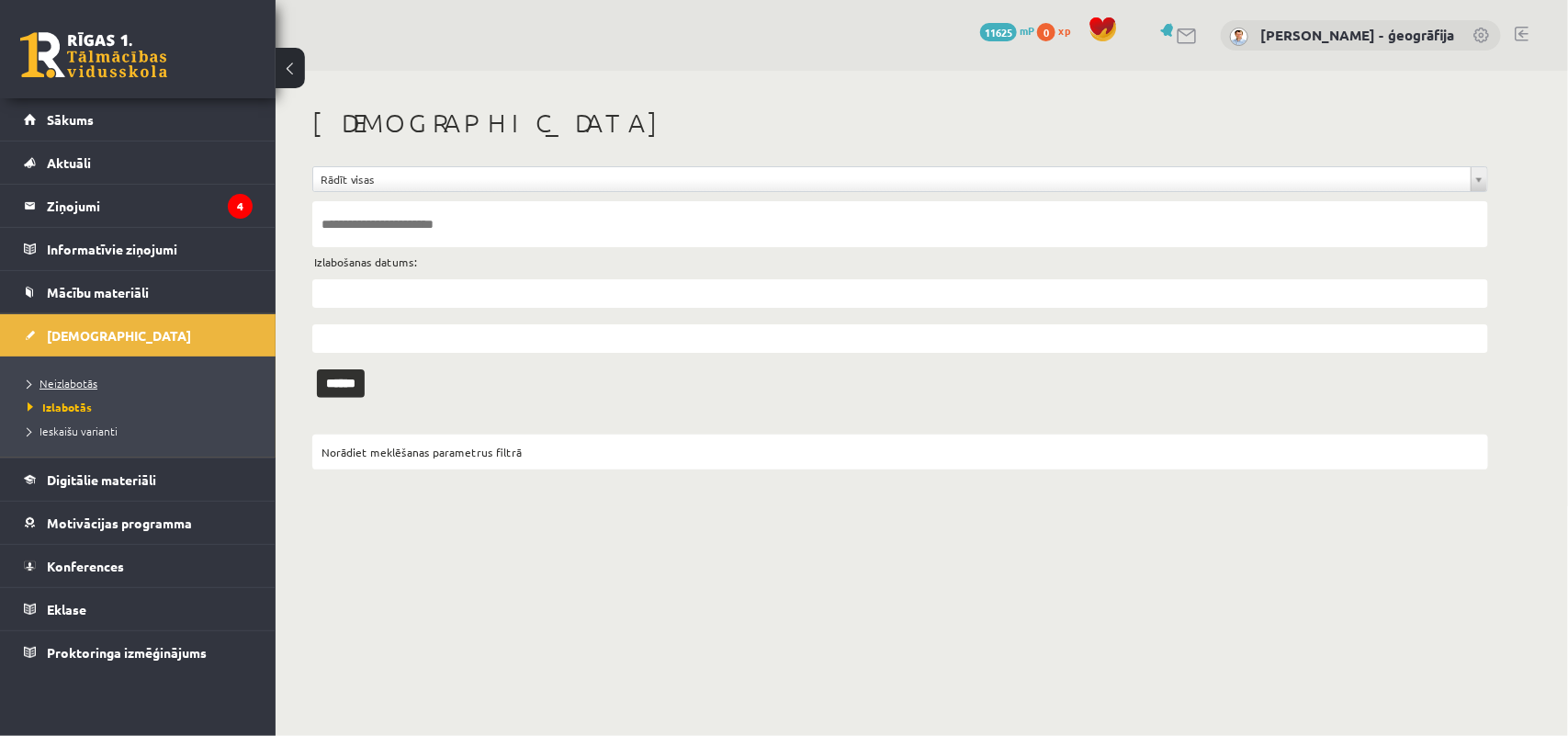
click at [50, 377] on span "Neizlabotās" at bounding box center [63, 383] width 70 height 15
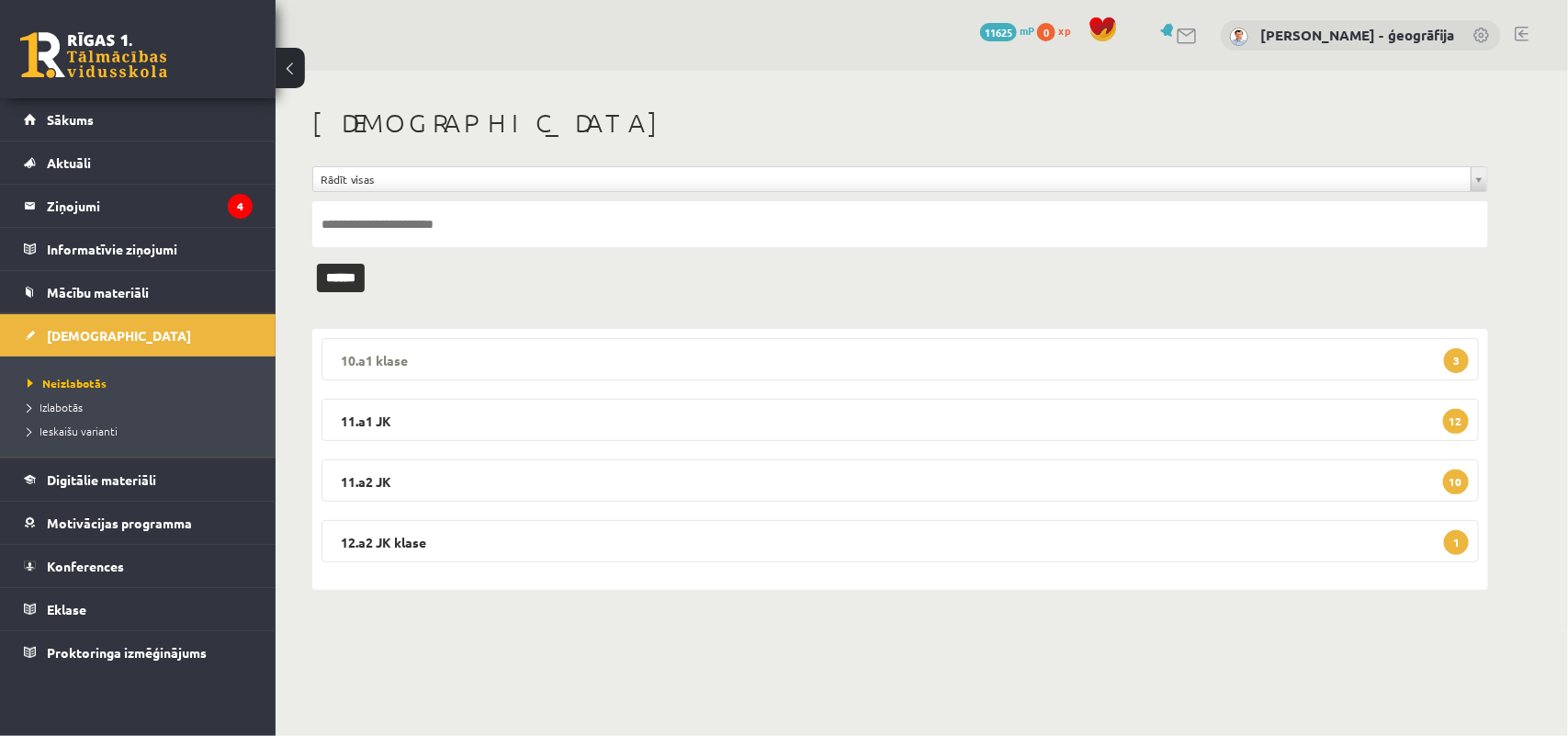
click at [599, 350] on legend "10.a1 klase 3" at bounding box center [900, 359] width 1158 height 43
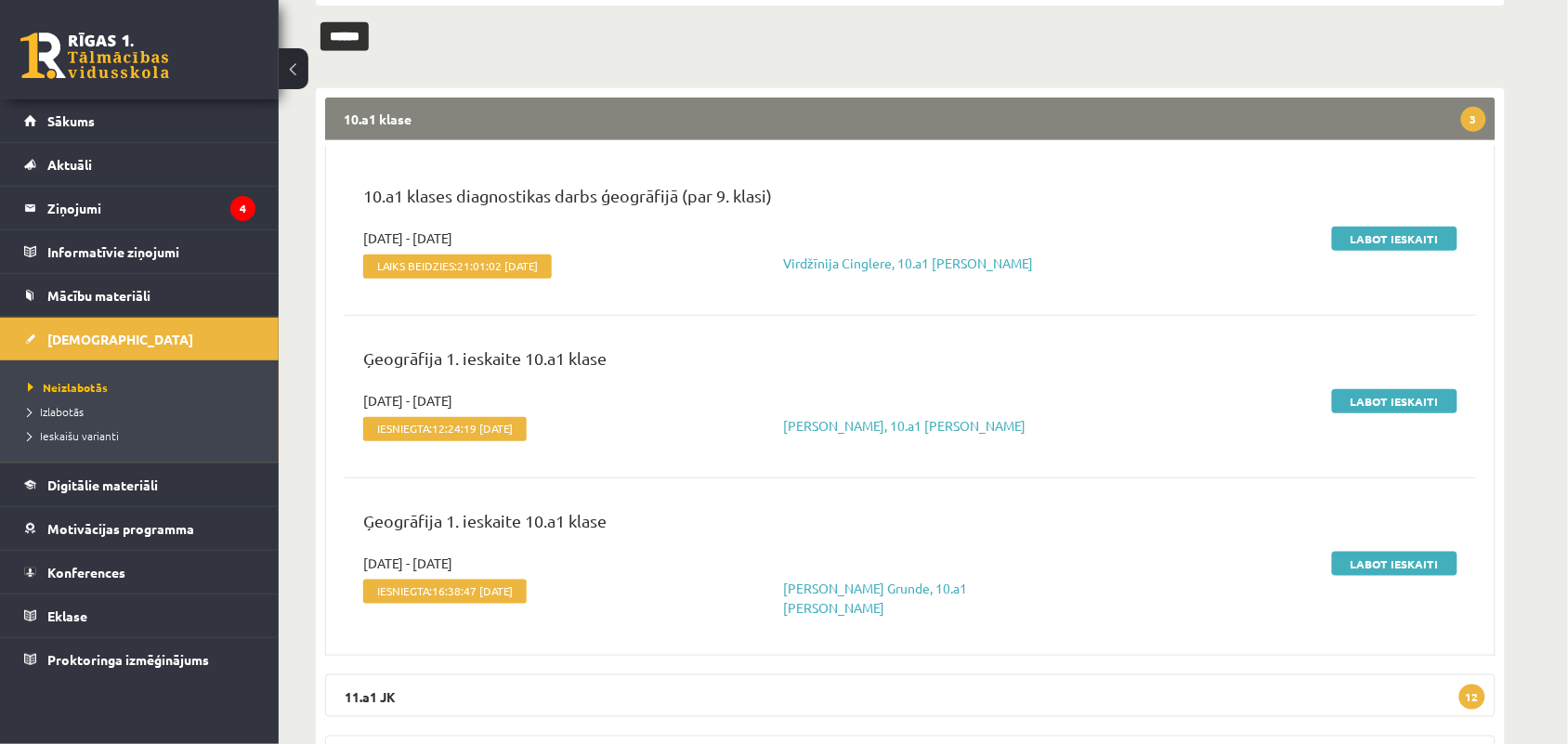
scroll to position [200, 0]
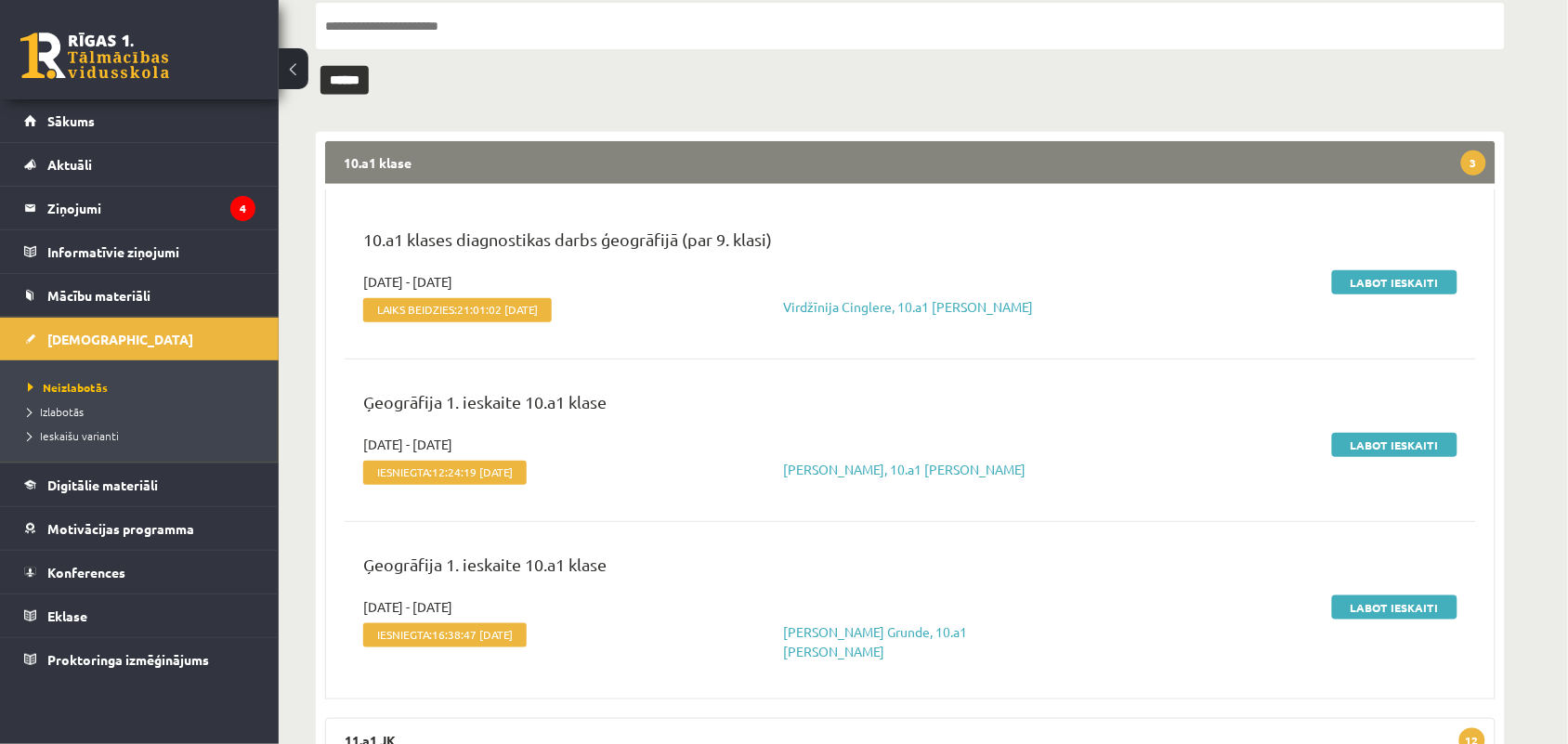
click at [574, 167] on legend "10.a1 klase 3" at bounding box center [910, 162] width 1171 height 43
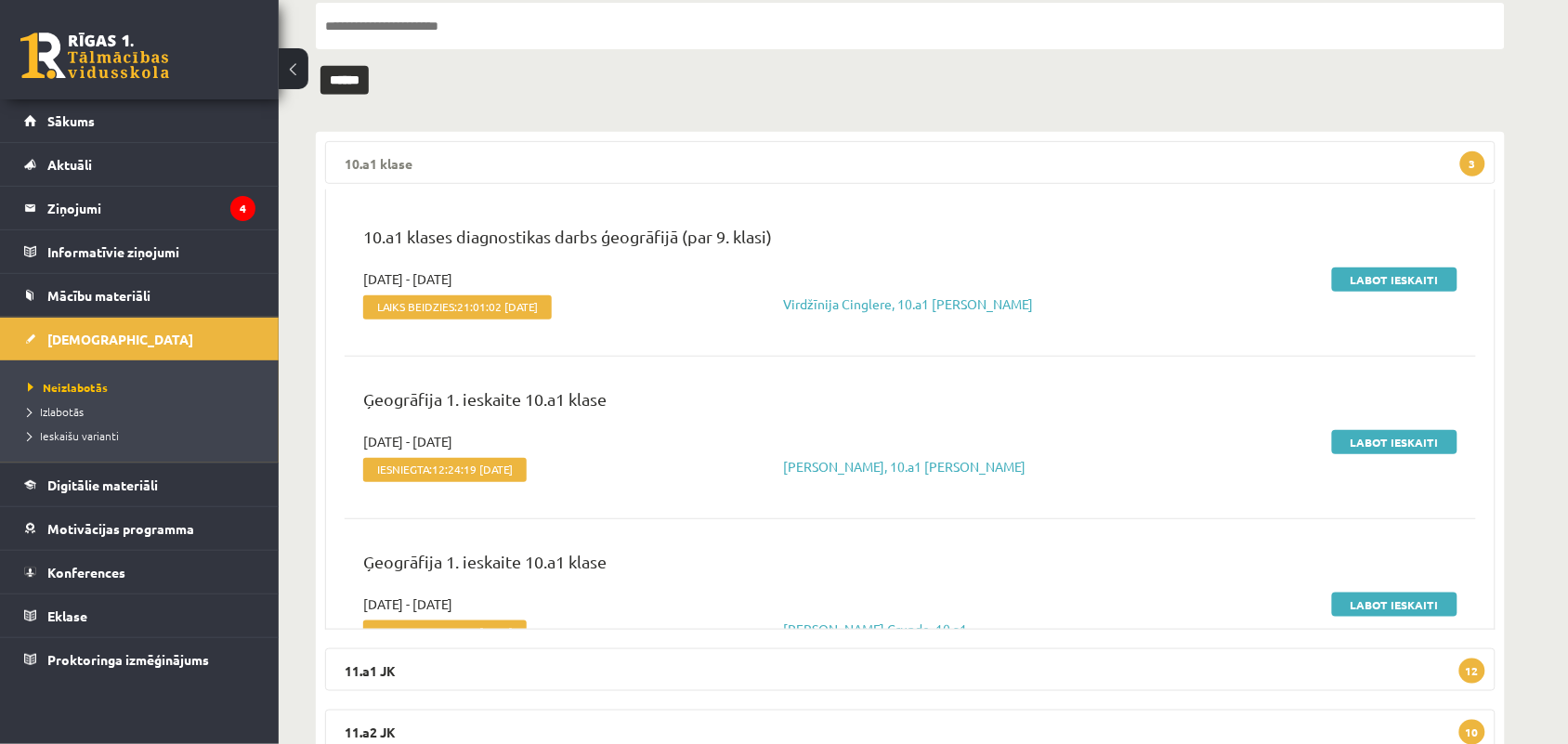
scroll to position [0, 0]
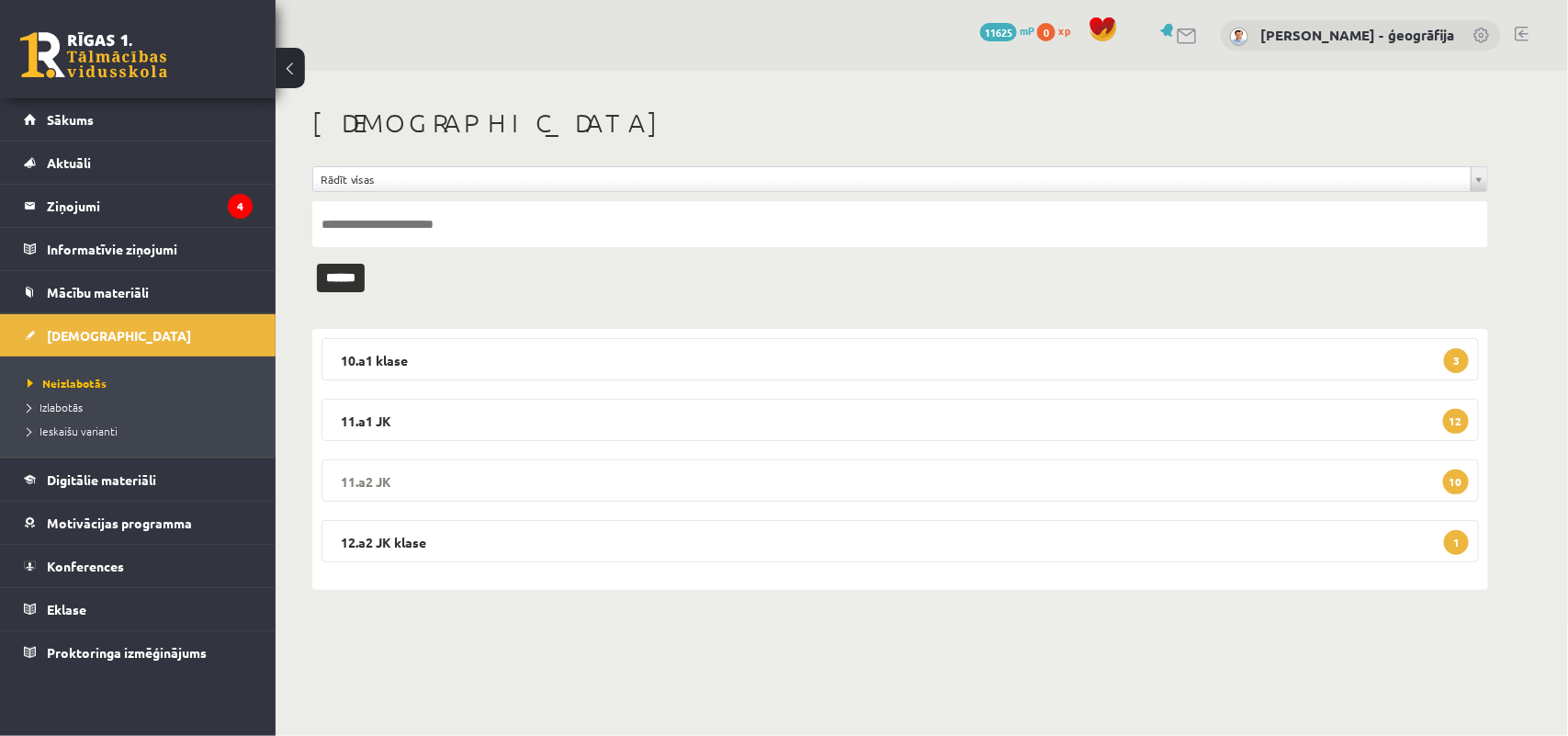
click at [572, 491] on legend "11.a2 JK 10" at bounding box center [900, 480] width 1158 height 43
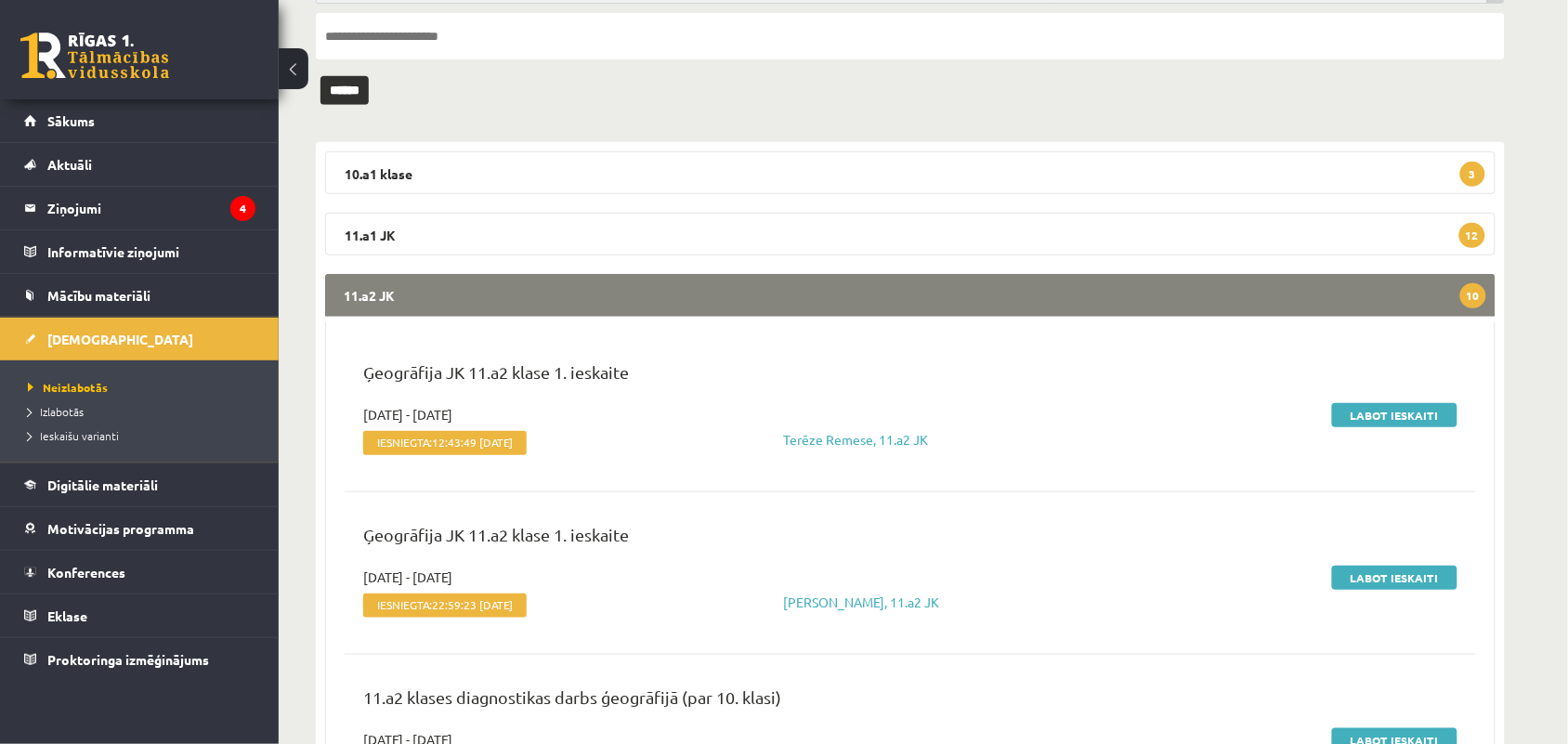
scroll to position [192, 0]
click at [1373, 414] on link "Labot ieskaiti" at bounding box center [1394, 414] width 126 height 24
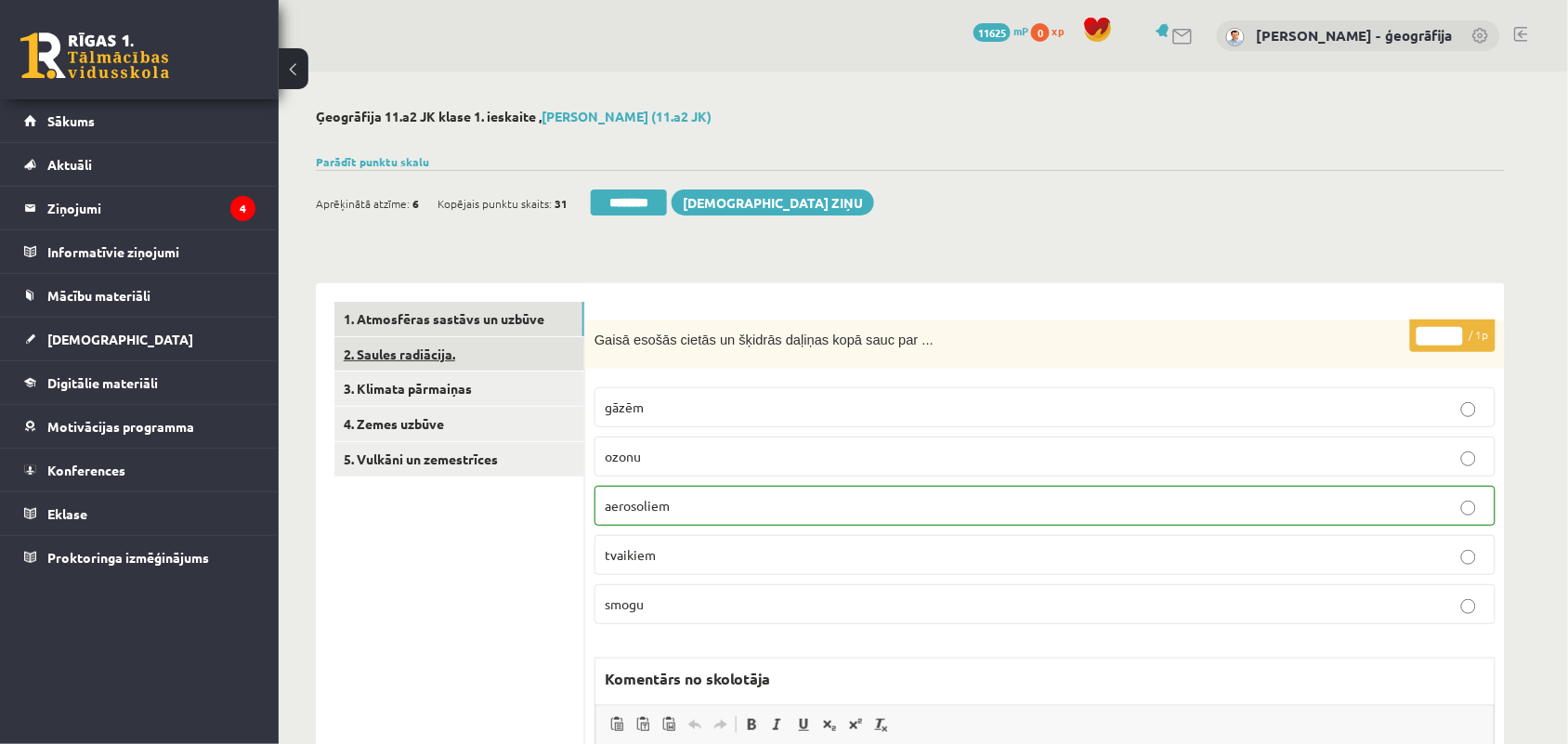
click at [461, 354] on link "2. Saules radiācija." at bounding box center [459, 355] width 250 height 35
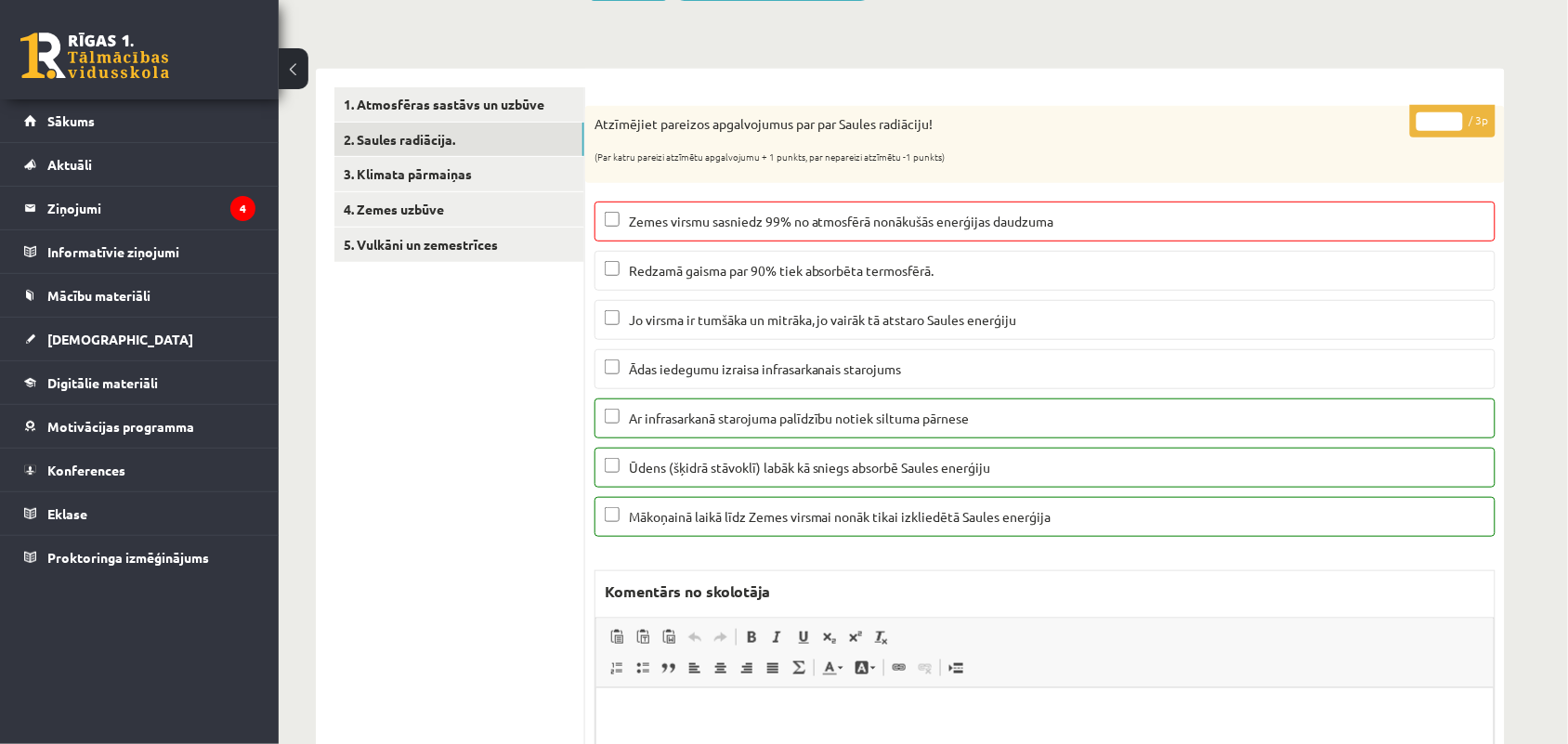
scroll to position [216, 0]
type input "*"
click at [1451, 124] on input "*" at bounding box center [1440, 120] width 46 height 18
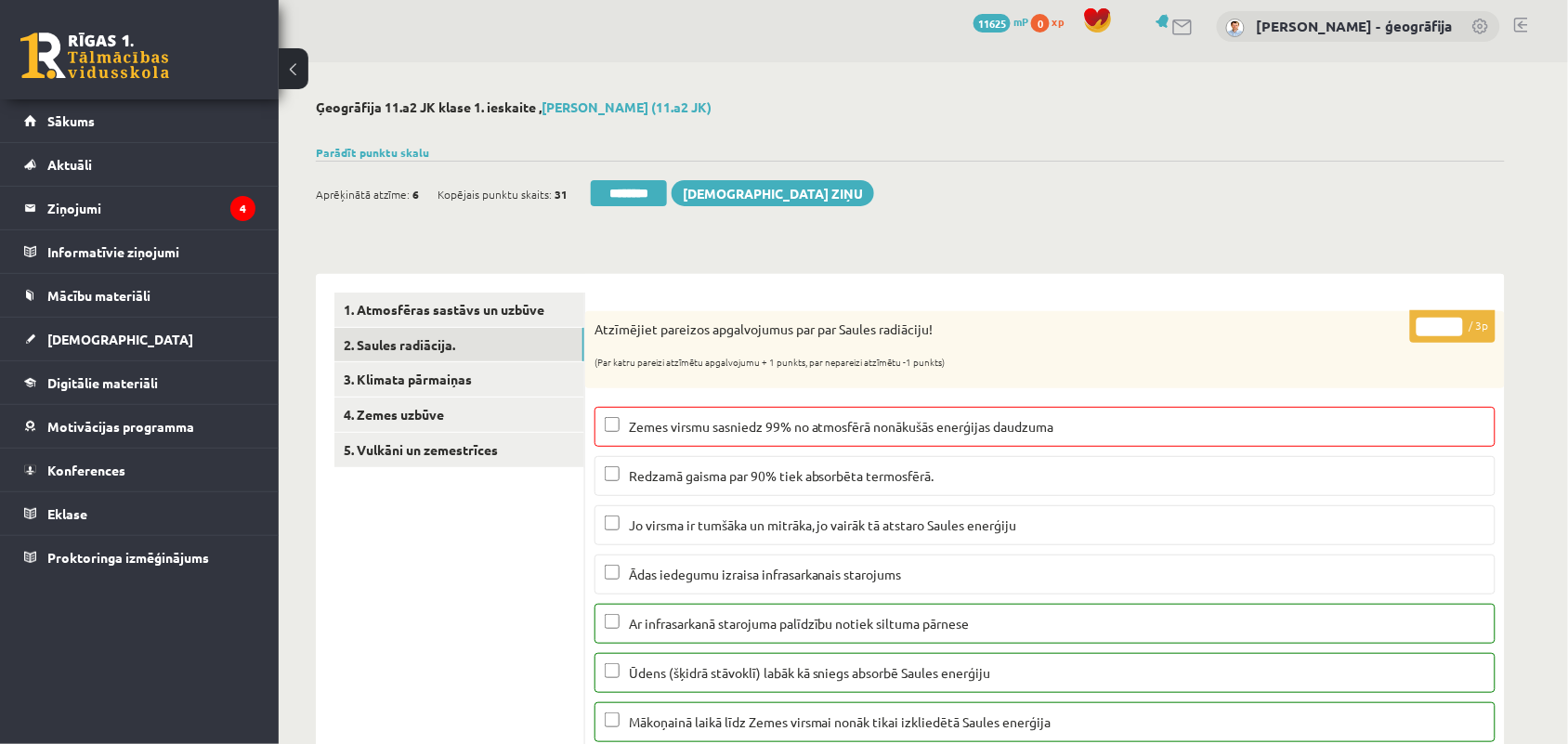
scroll to position [0, 0]
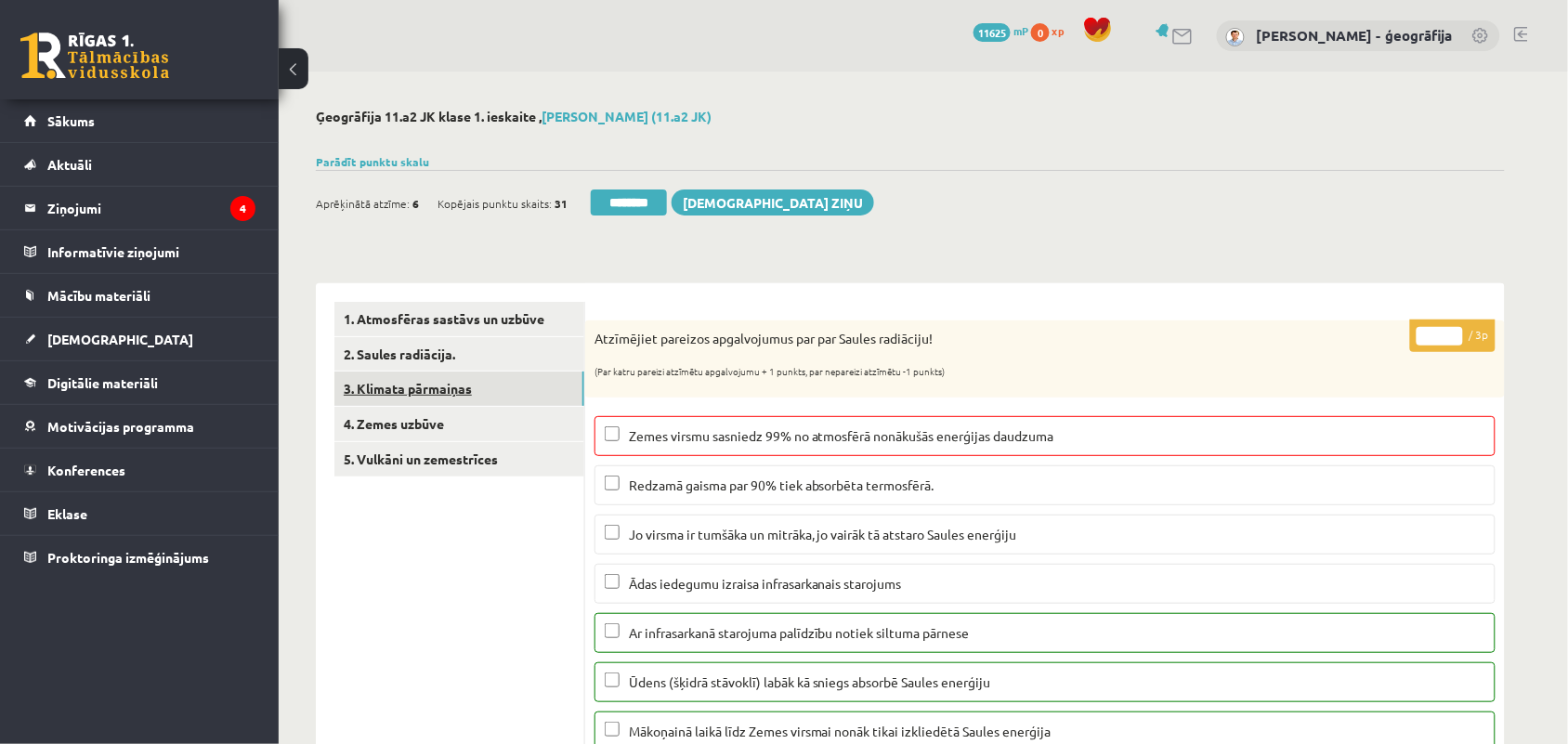
click at [461, 379] on link "3. Klimata pārmaiņas" at bounding box center [459, 389] width 250 height 35
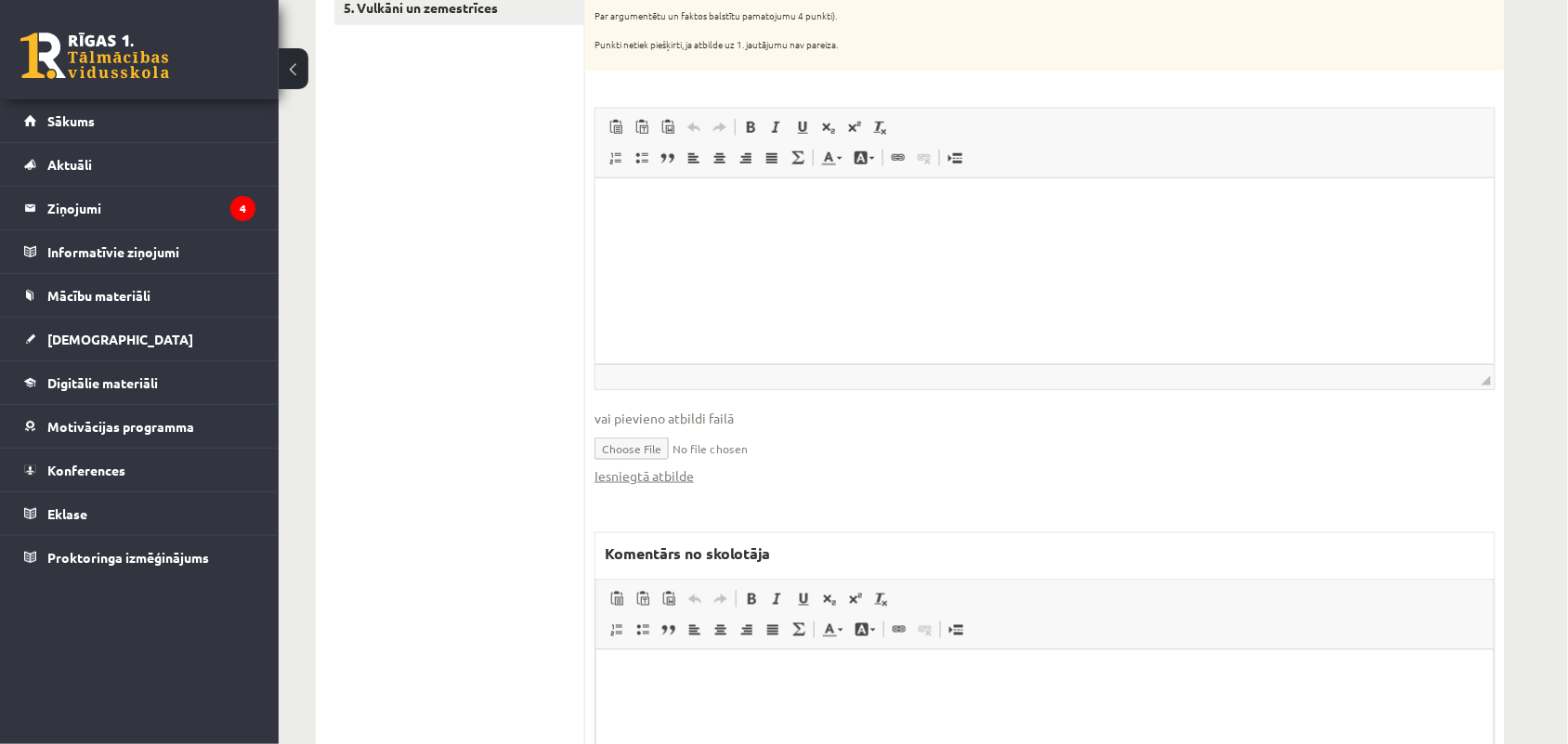
scroll to position [453, 0]
click at [616, 471] on link "Iesniegtā atbilde" at bounding box center [644, 475] width 100 height 19
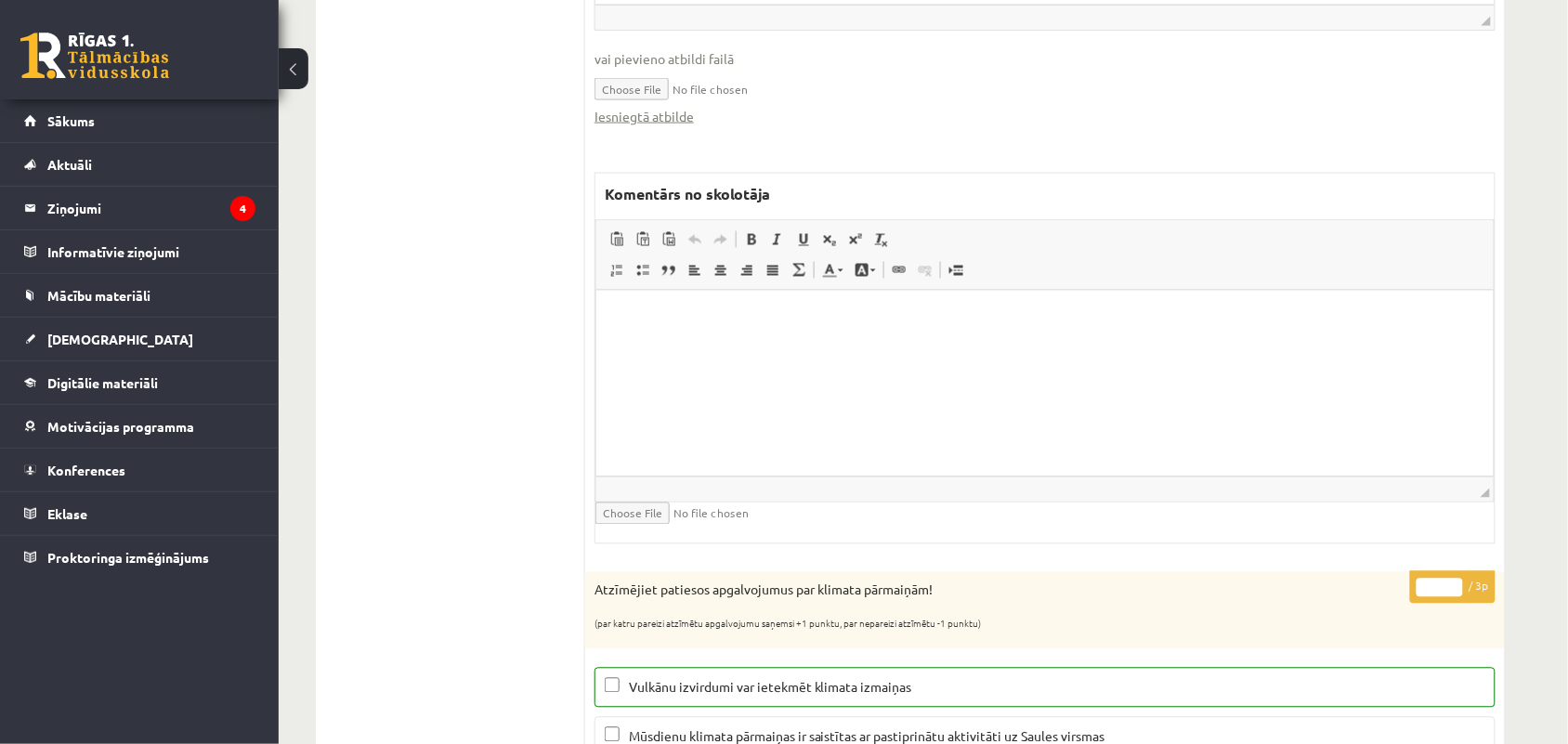
scroll to position [813, 0]
click at [634, 339] on html at bounding box center [1044, 315] width 898 height 57
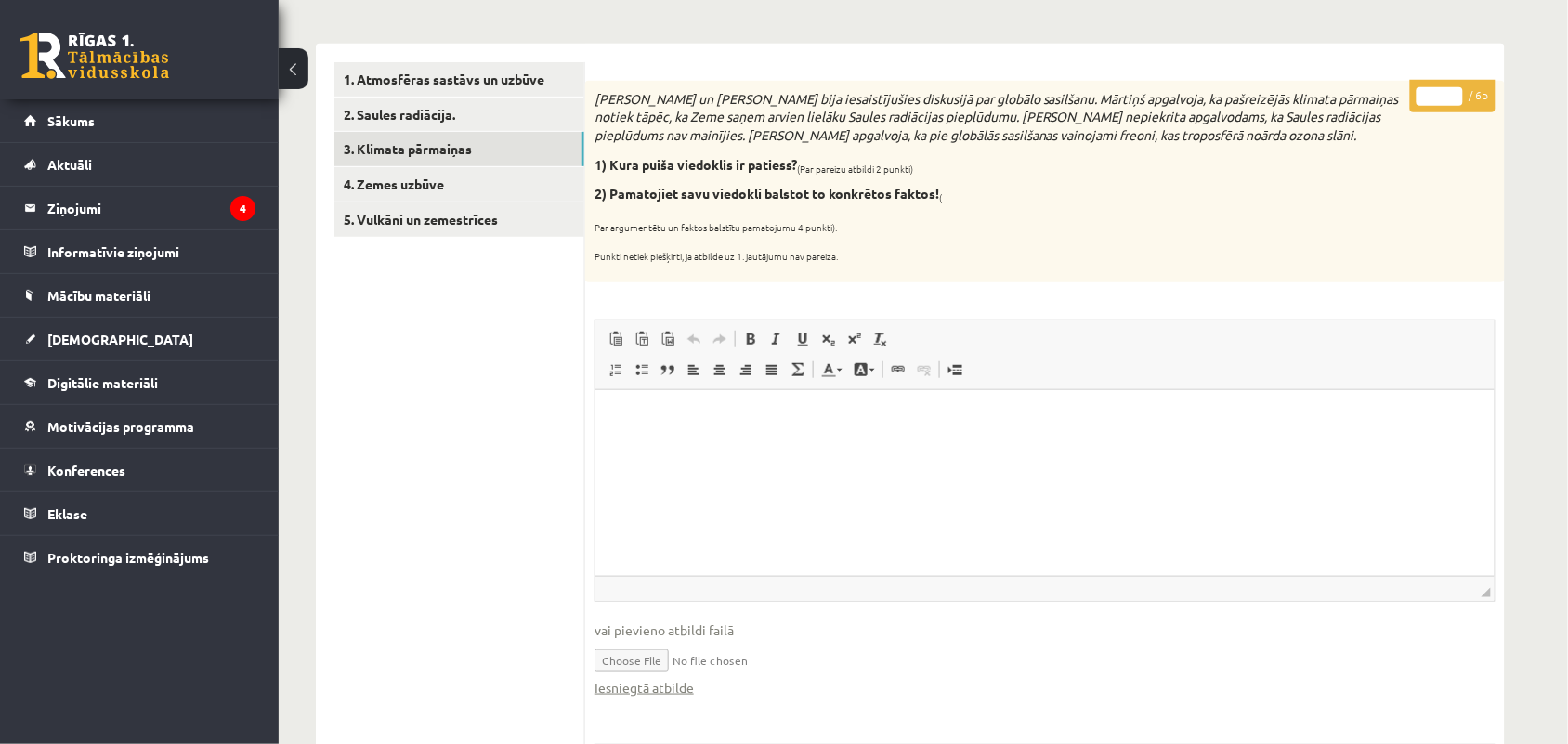
scroll to position [211, 0]
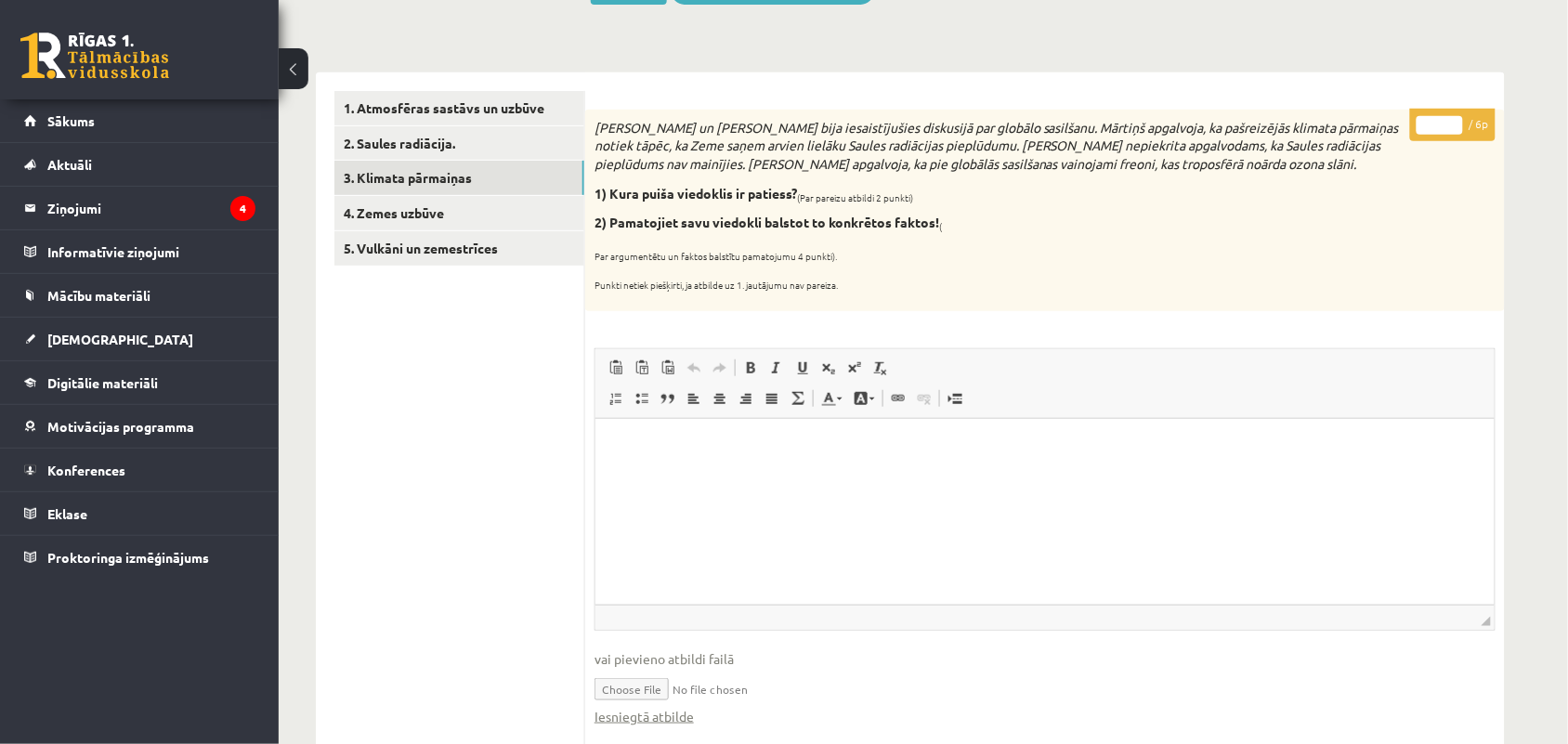
click at [1443, 116] on input "*" at bounding box center [1440, 125] width 46 height 18
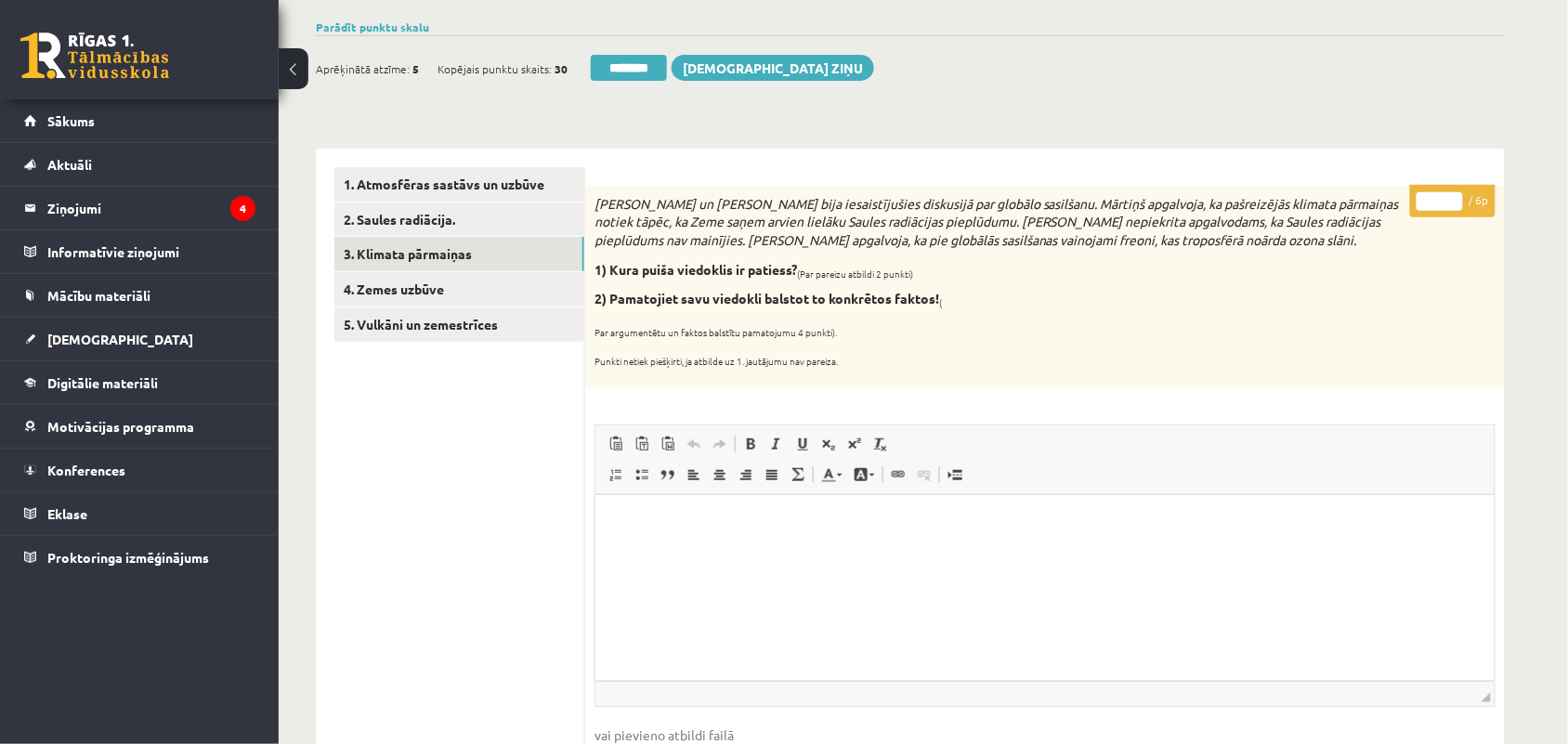
scroll to position [35, 0]
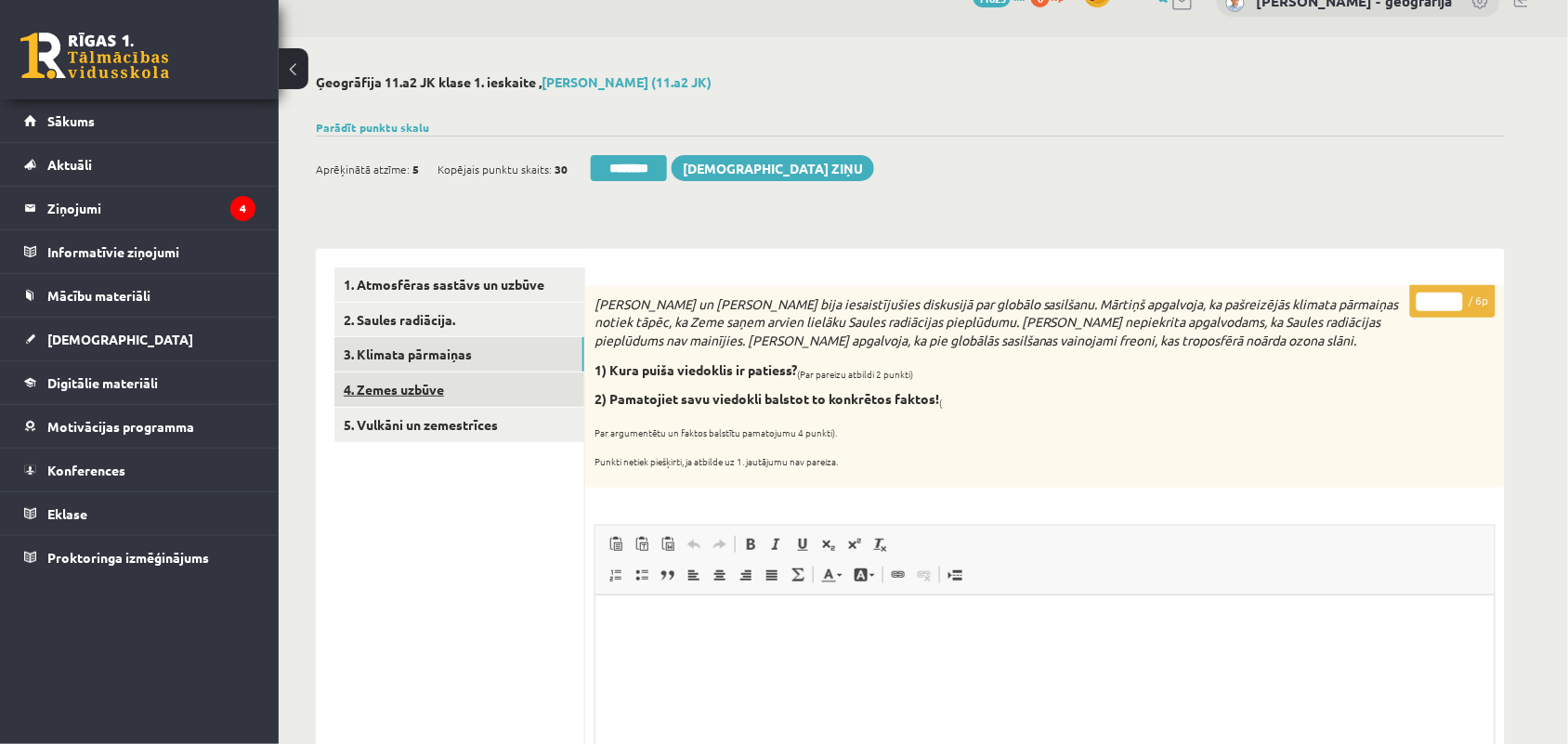
type input "*"
click at [393, 388] on link "4. Zemes uzbūve" at bounding box center [459, 390] width 250 height 35
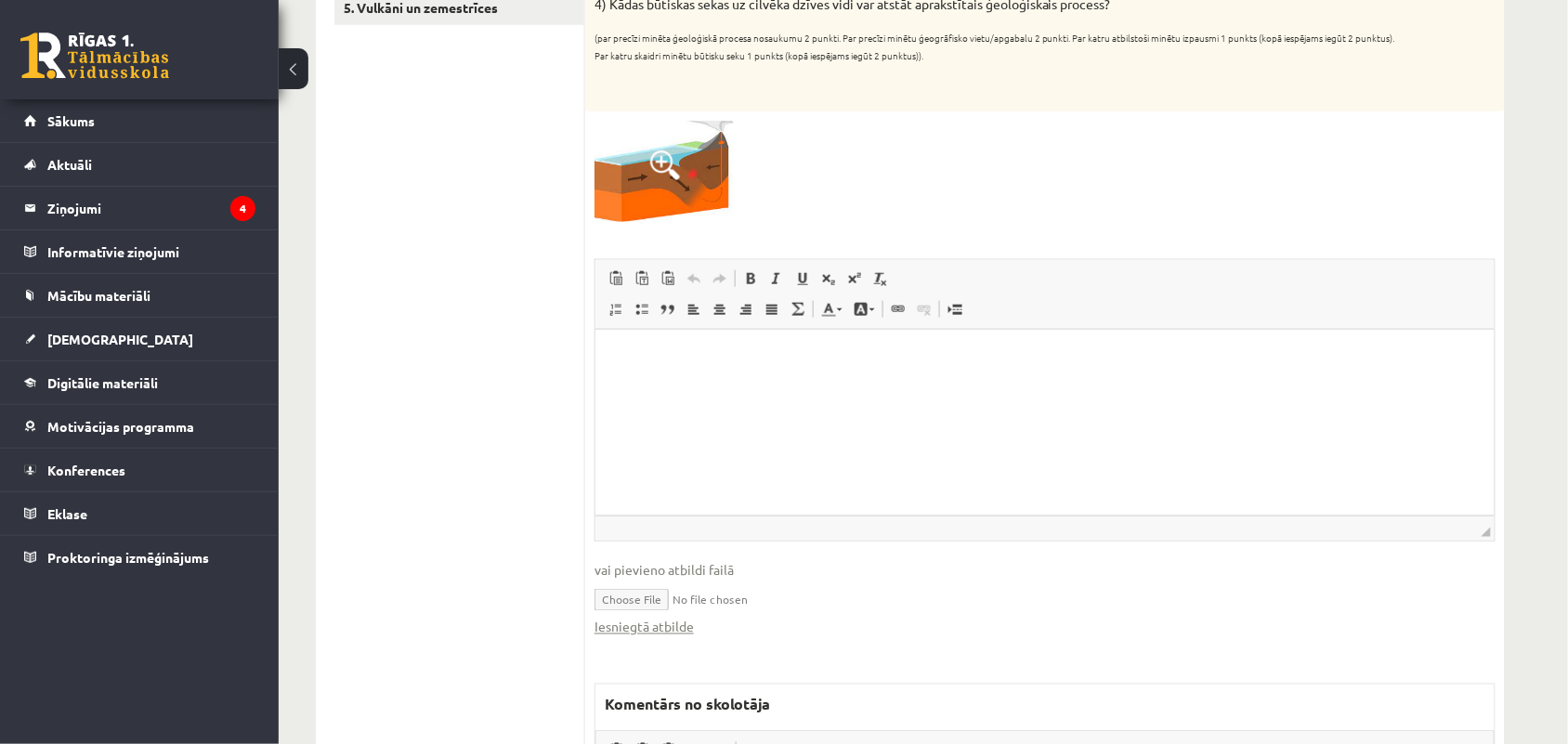
scroll to position [503, 0]
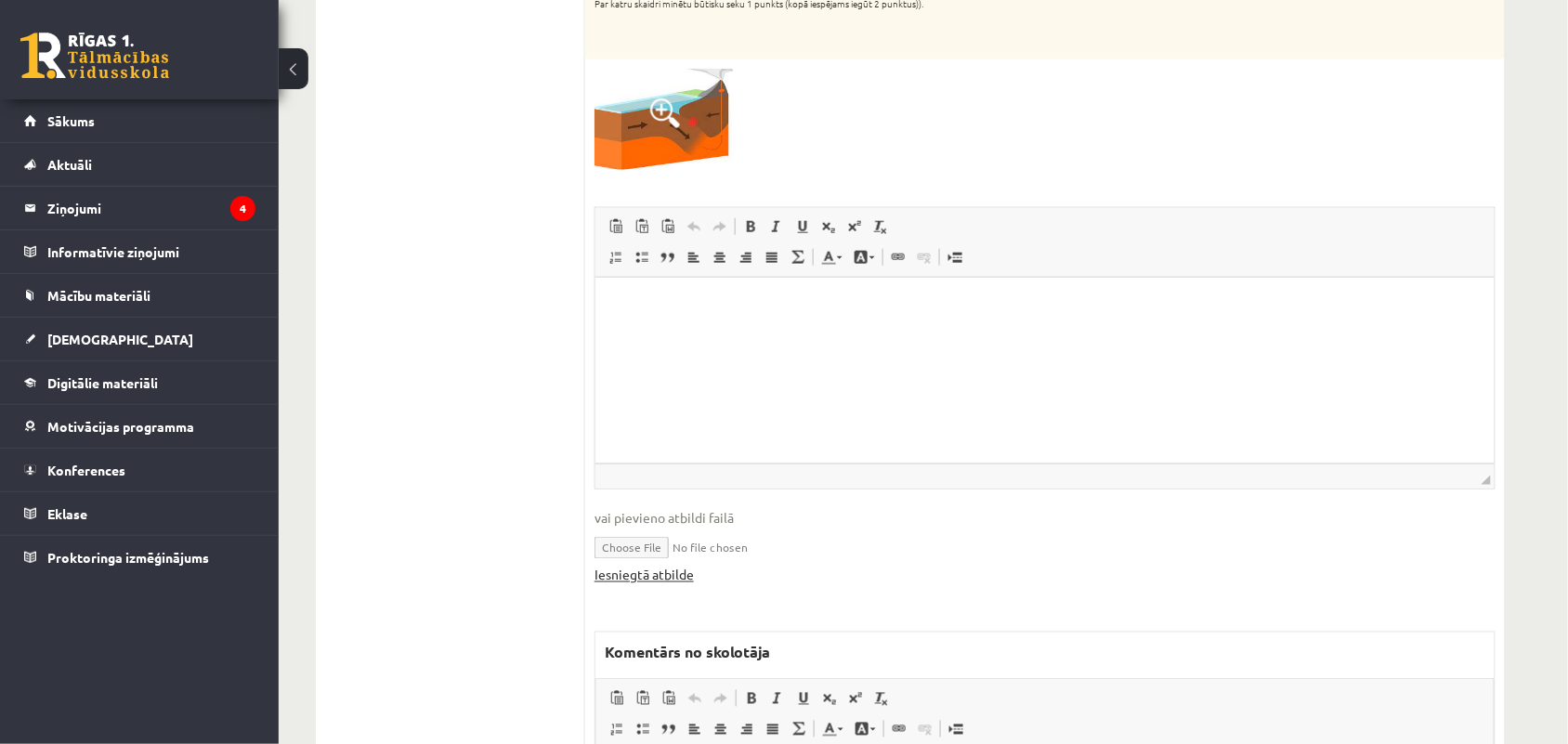
click at [635, 573] on link "Iesniegtā atbilde" at bounding box center [644, 575] width 100 height 19
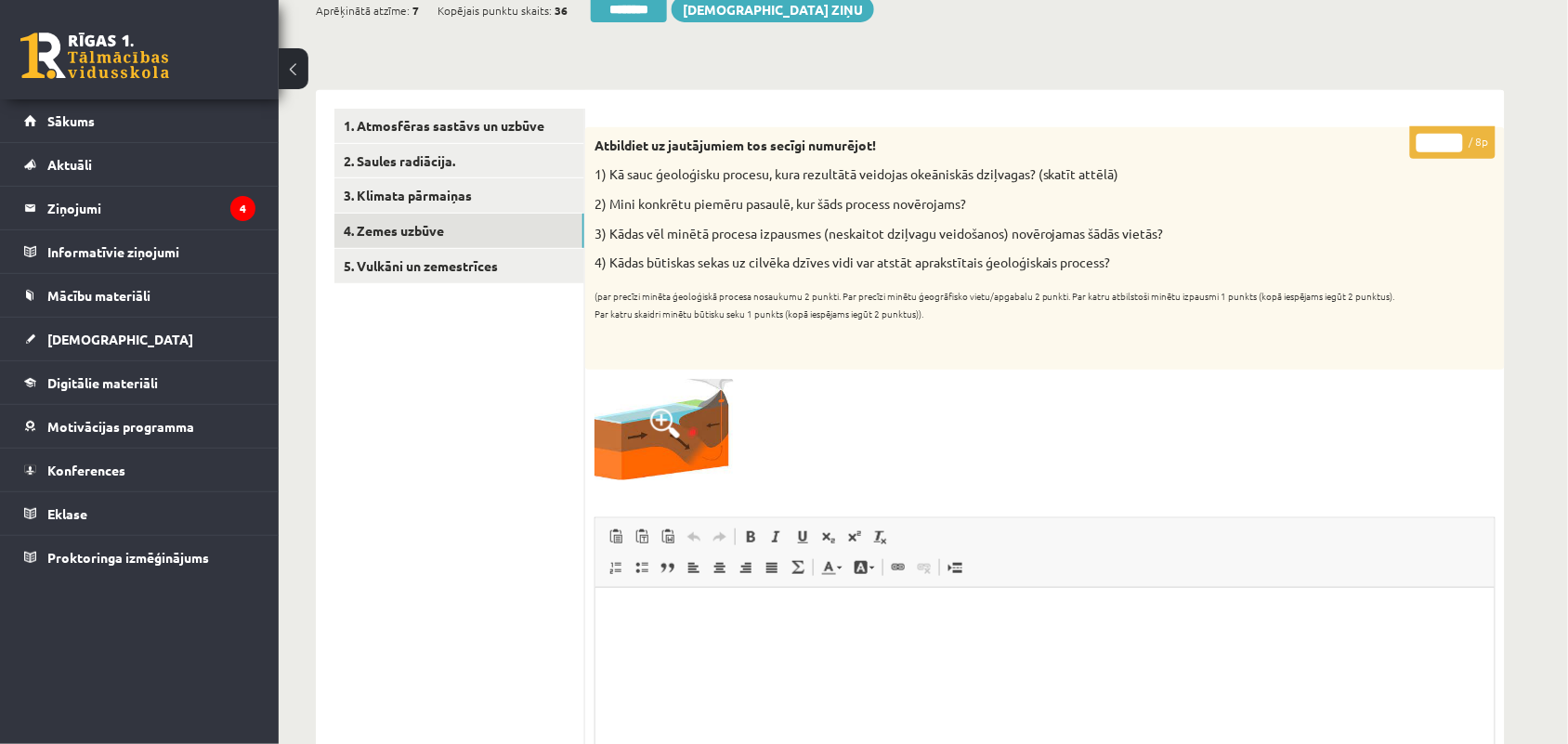
scroll to position [161, 0]
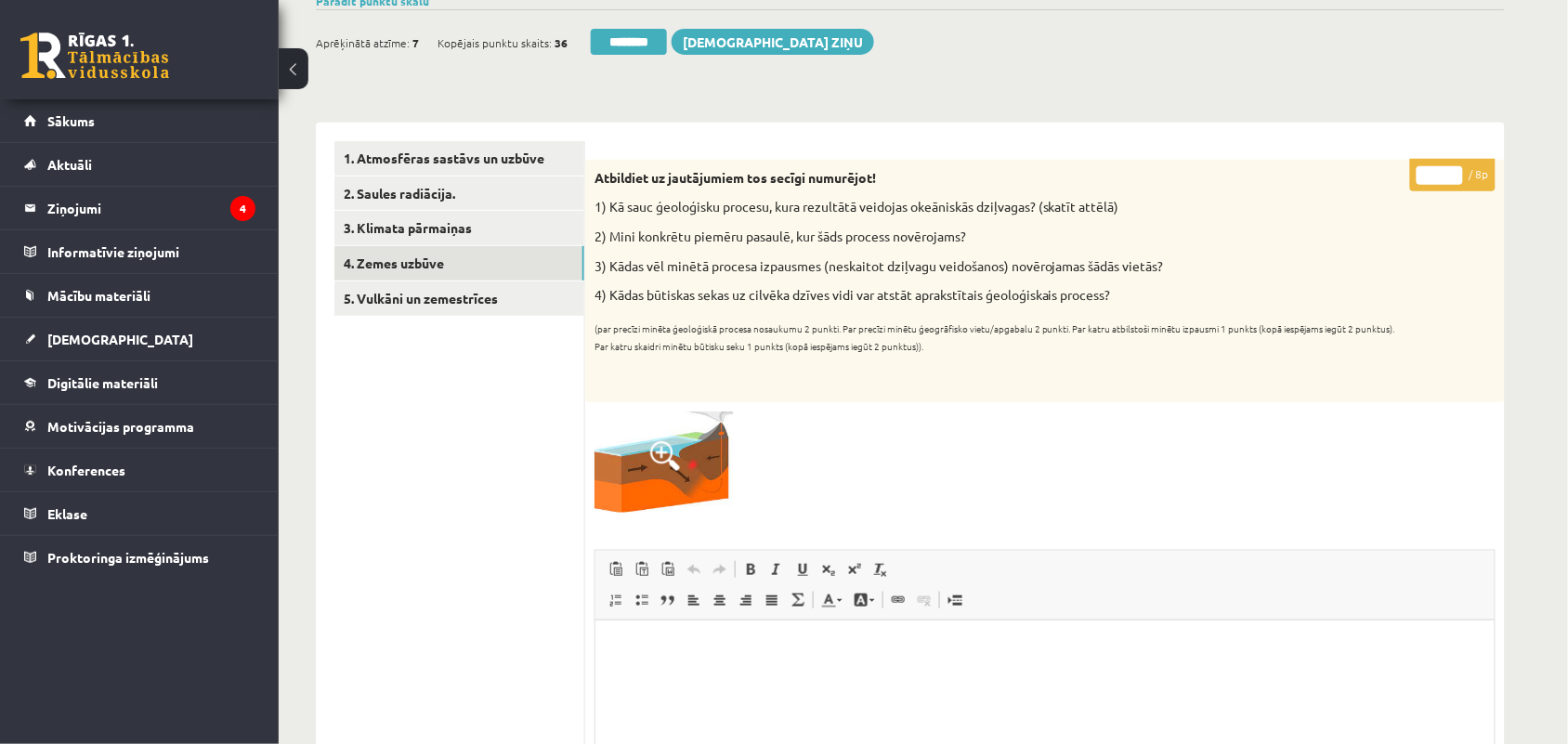
click at [1442, 173] on input "*" at bounding box center [1440, 174] width 46 height 18
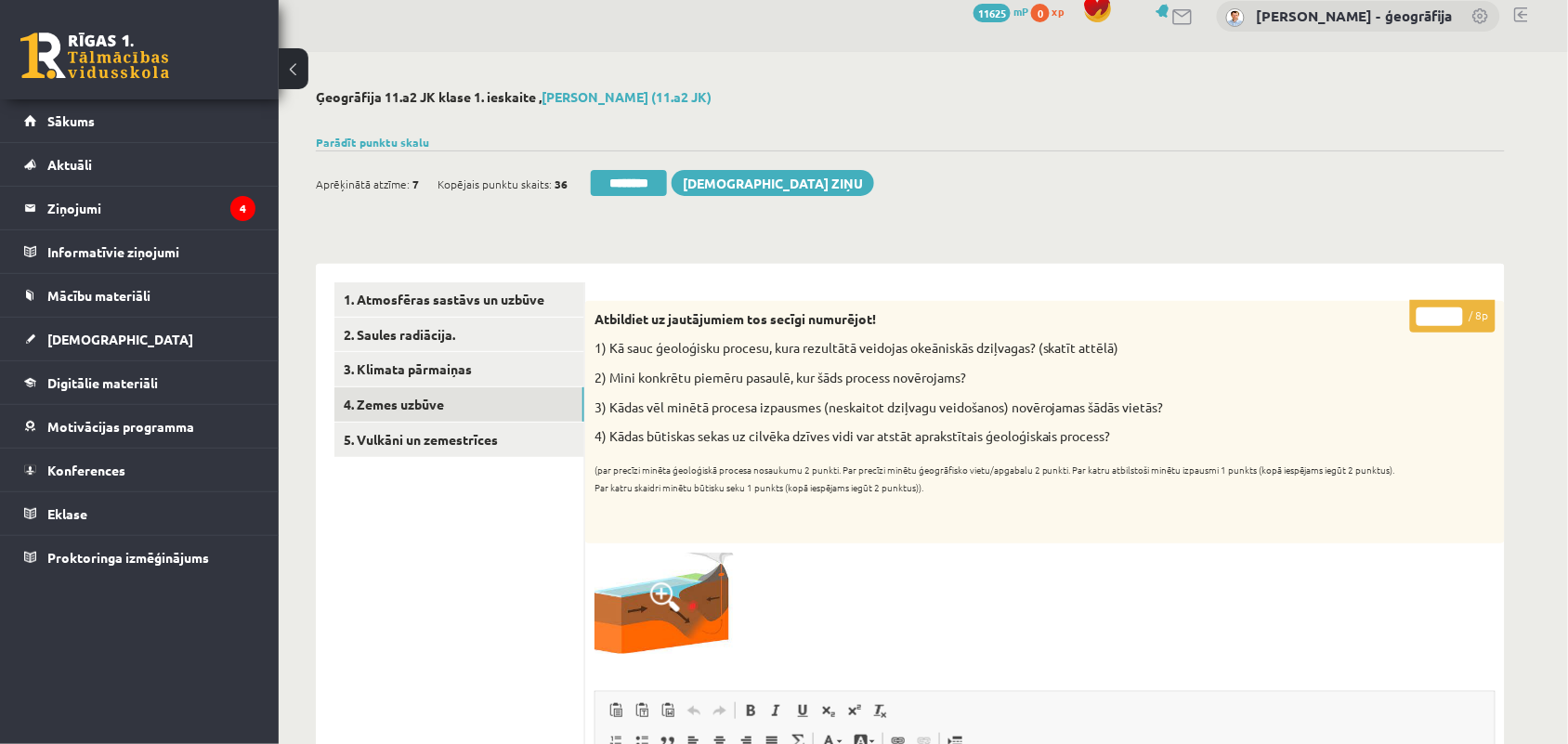
scroll to position [16, 0]
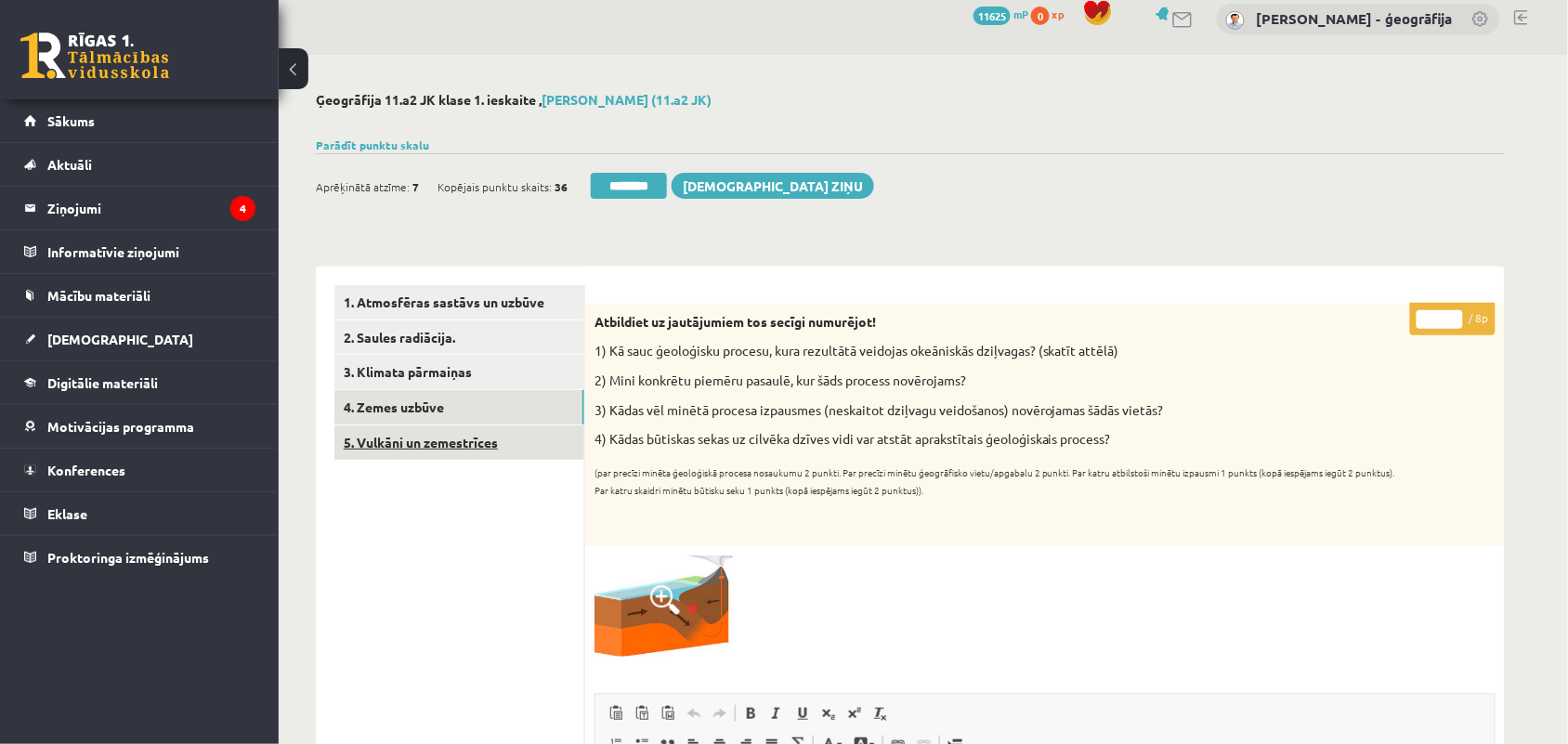
type input "*"
click at [397, 453] on link "5. Vulkāni un zemestrīces" at bounding box center [459, 443] width 250 height 35
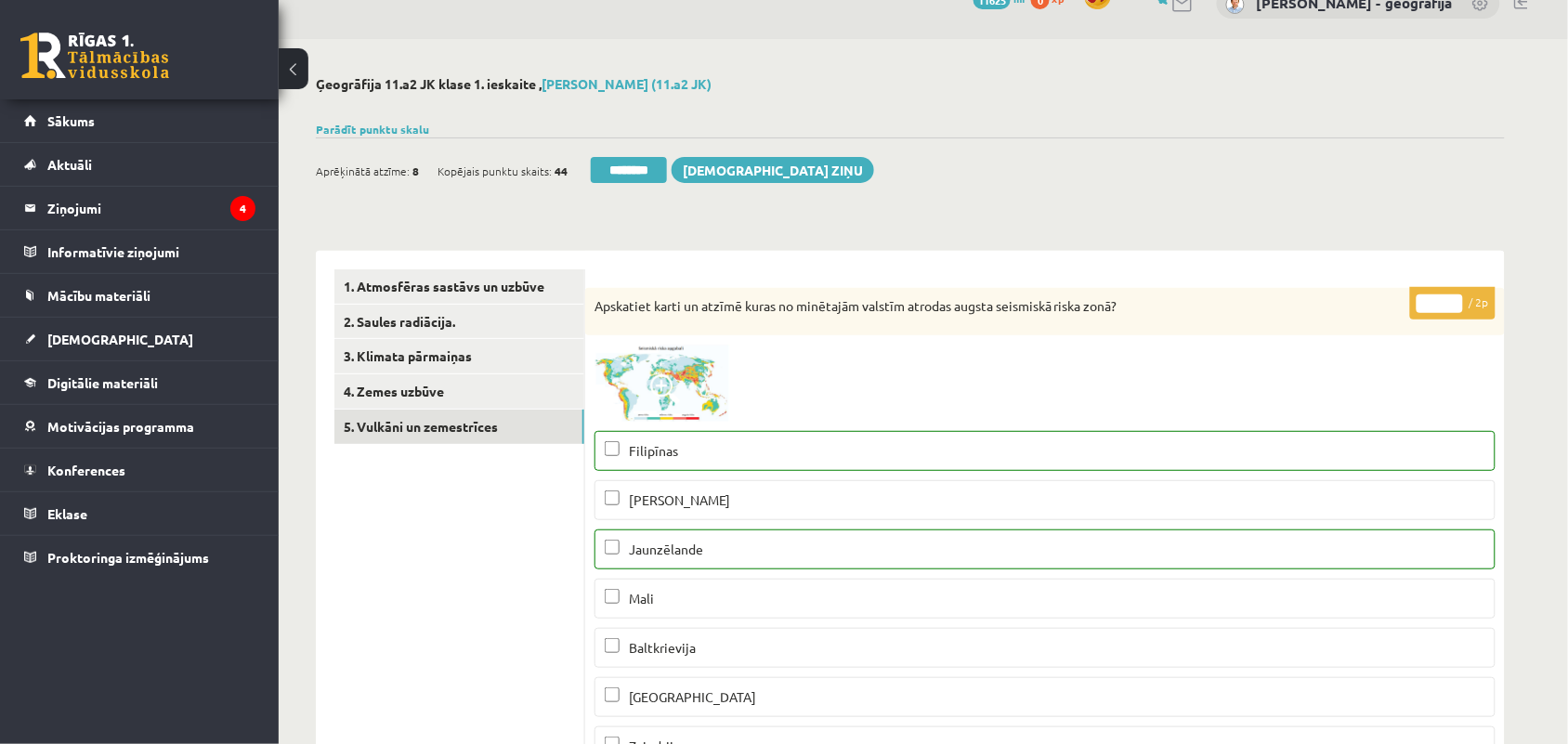
scroll to position [31, 0]
click at [1454, 297] on input "*" at bounding box center [1440, 305] width 46 height 18
type input "*"
click at [1454, 297] on input "*" at bounding box center [1440, 305] width 46 height 18
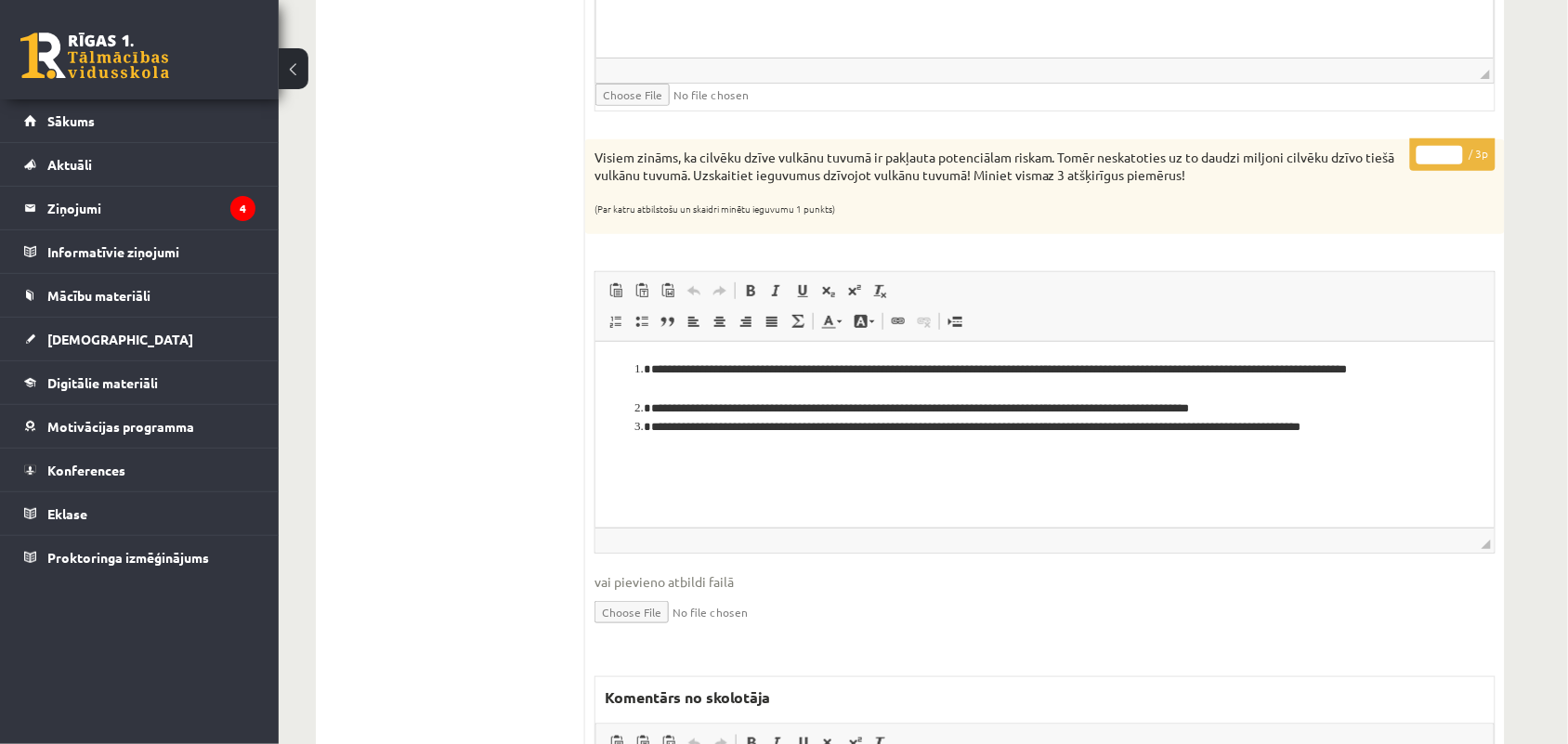
scroll to position [2267, 0]
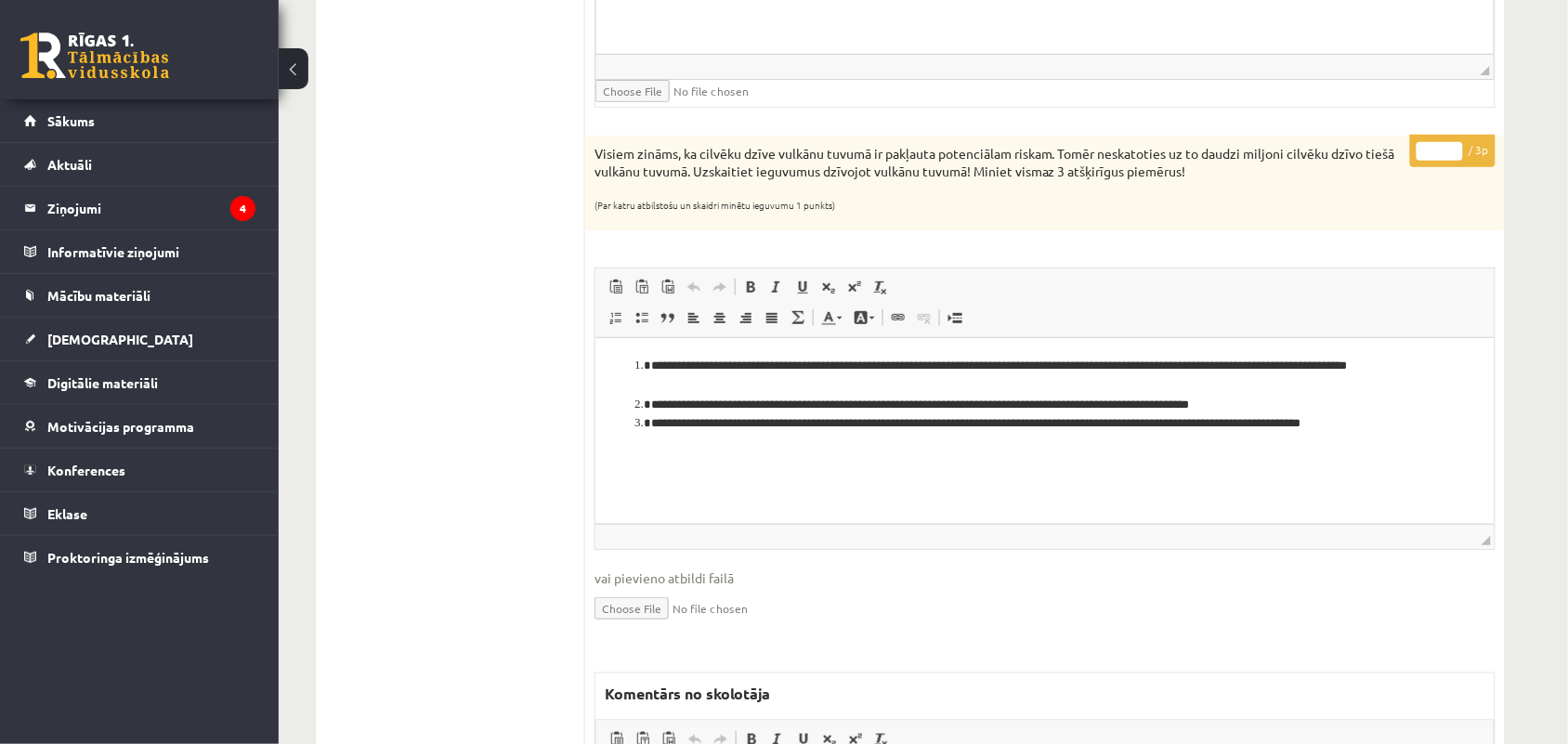
click at [1441, 155] on input "*" at bounding box center [1440, 151] width 46 height 18
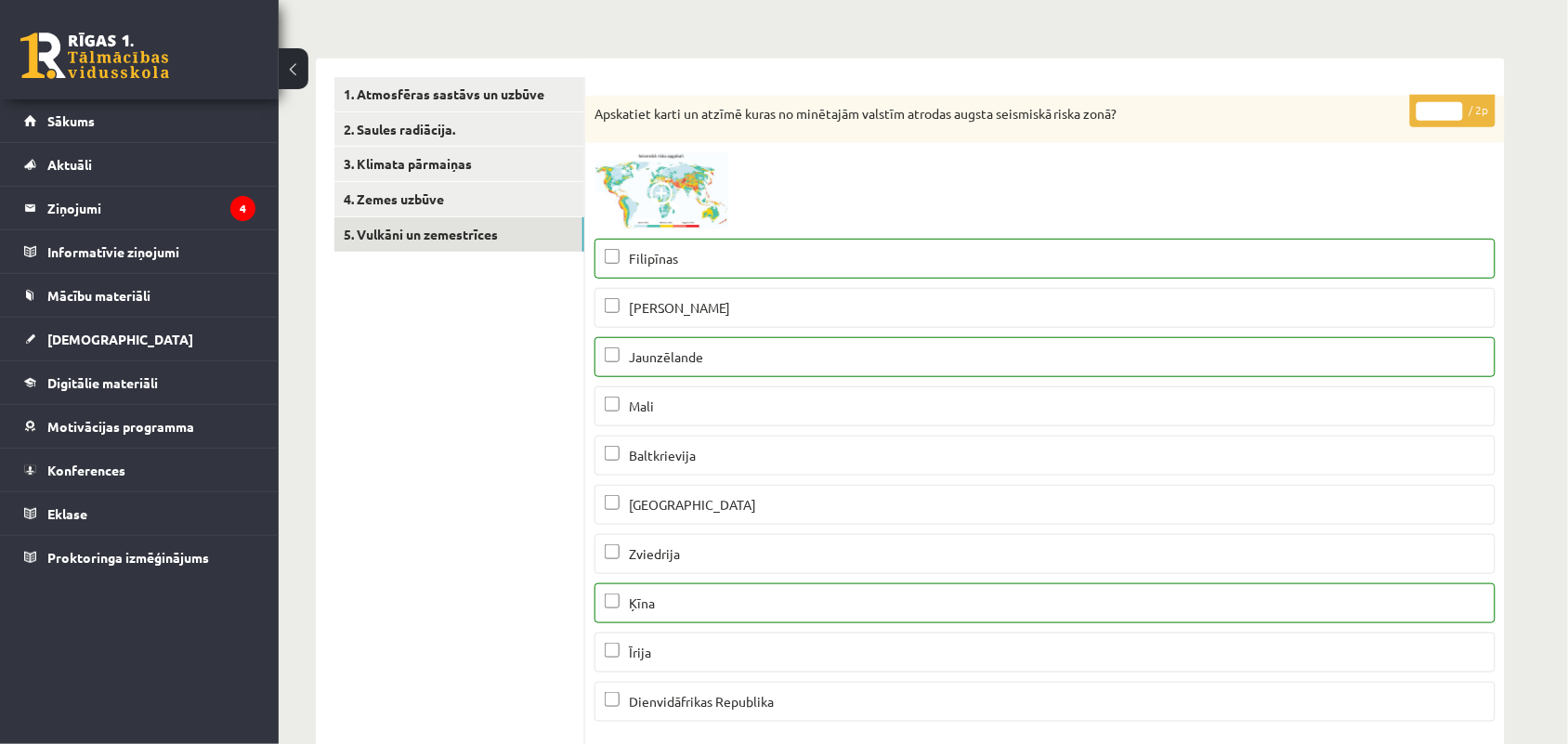
scroll to position [0, 0]
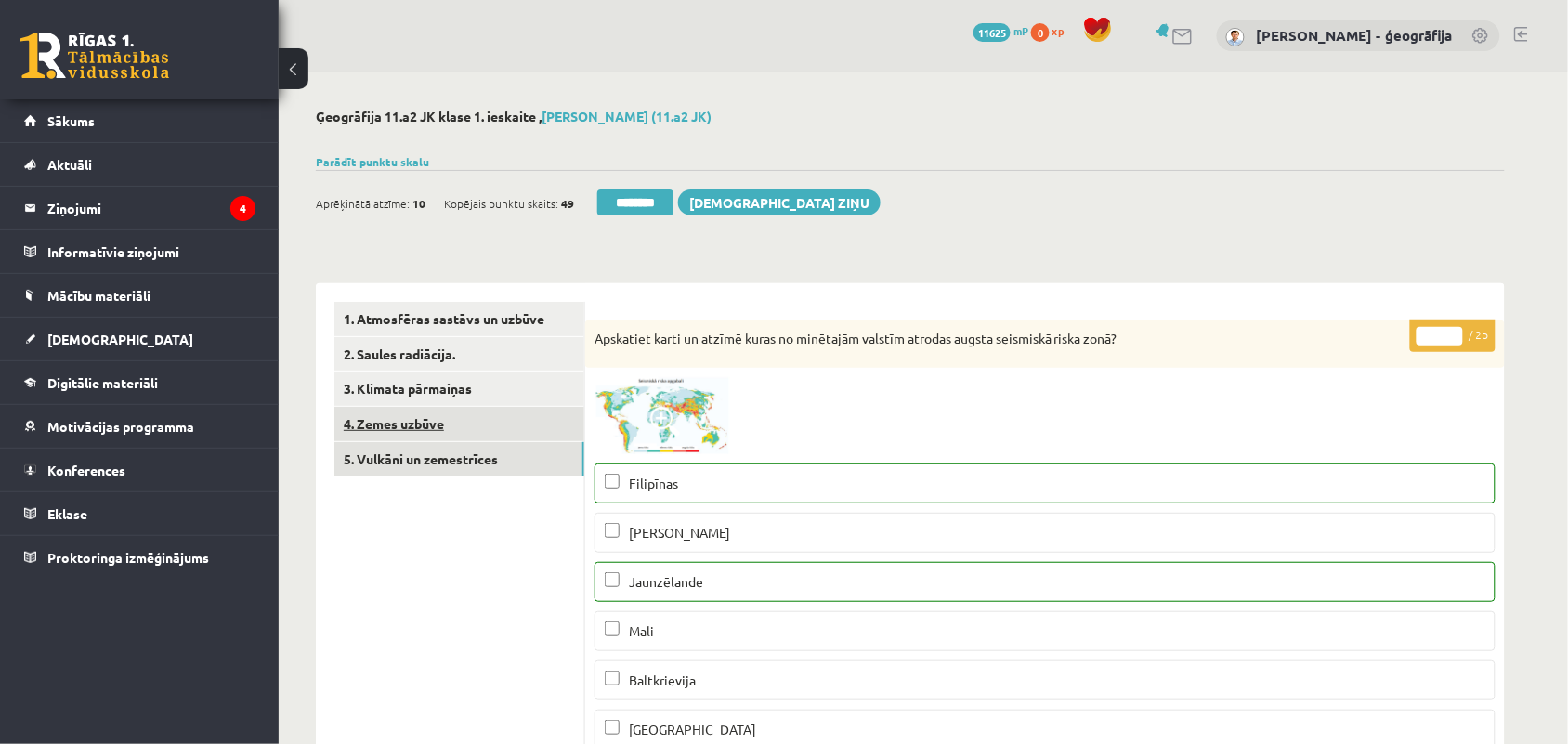
type input "*"
click at [443, 426] on link "4. Zemes uzbūve" at bounding box center [459, 424] width 250 height 35
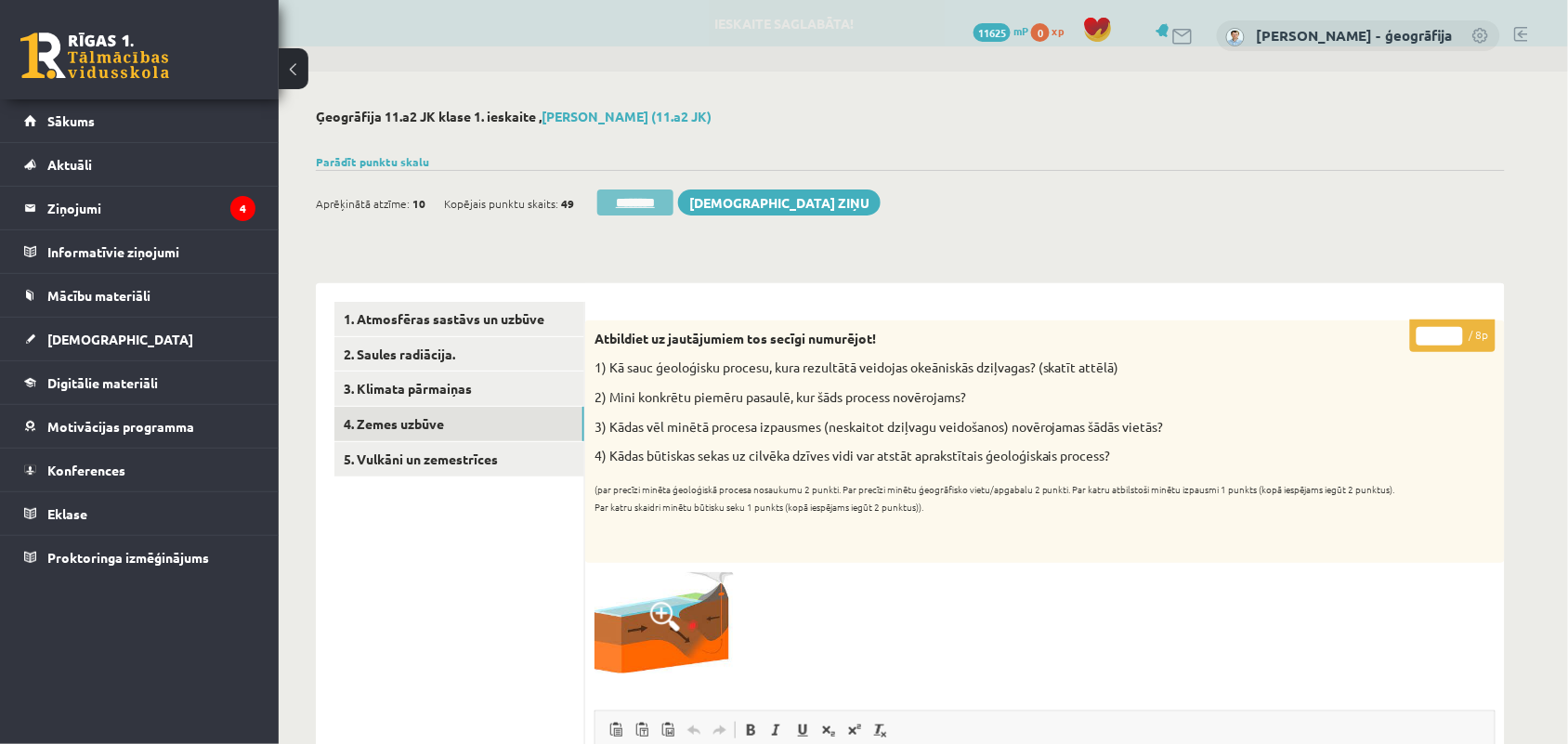
click at [633, 206] on input "********" at bounding box center [635, 202] width 76 height 26
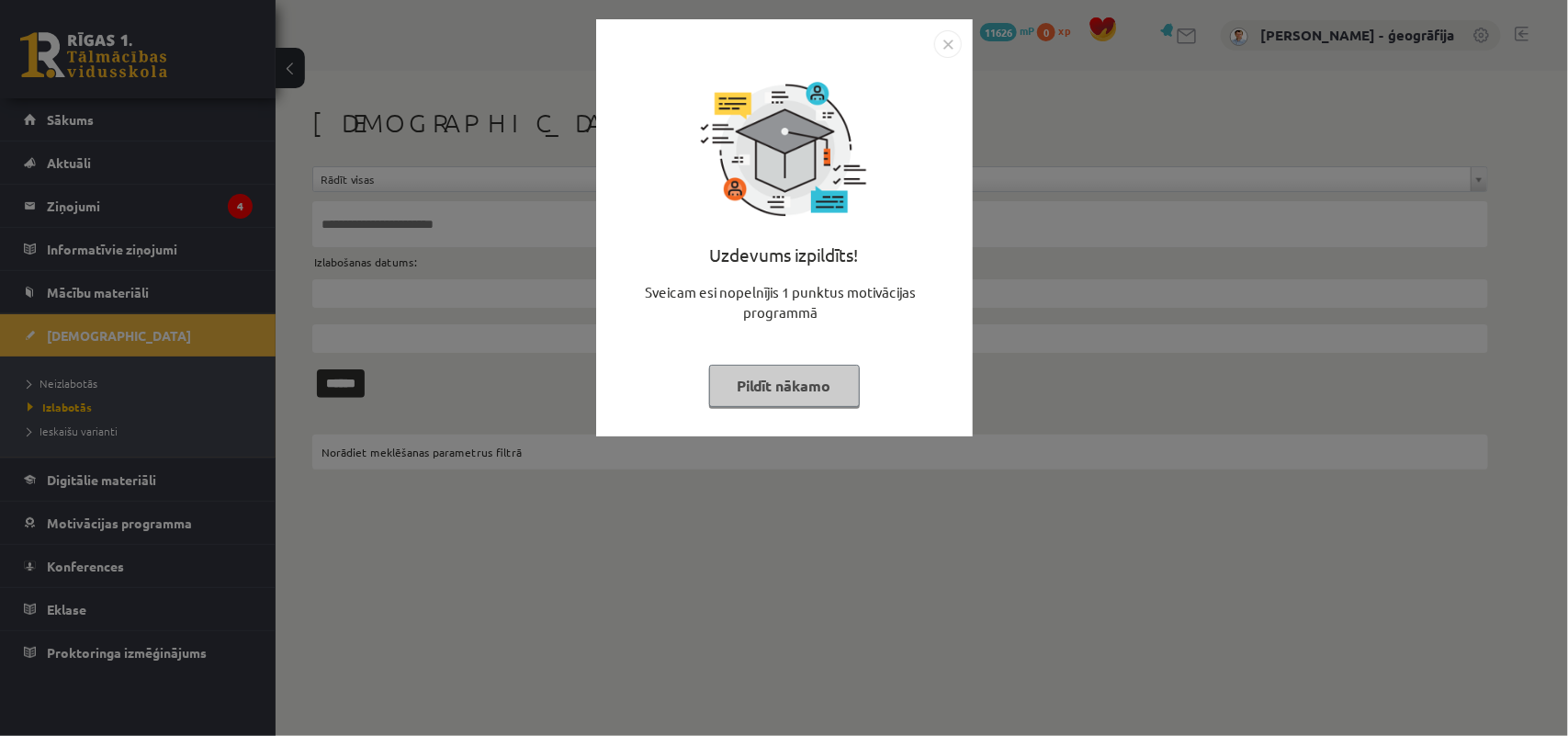
click at [753, 369] on button "Pildīt nākamo" at bounding box center [784, 386] width 151 height 43
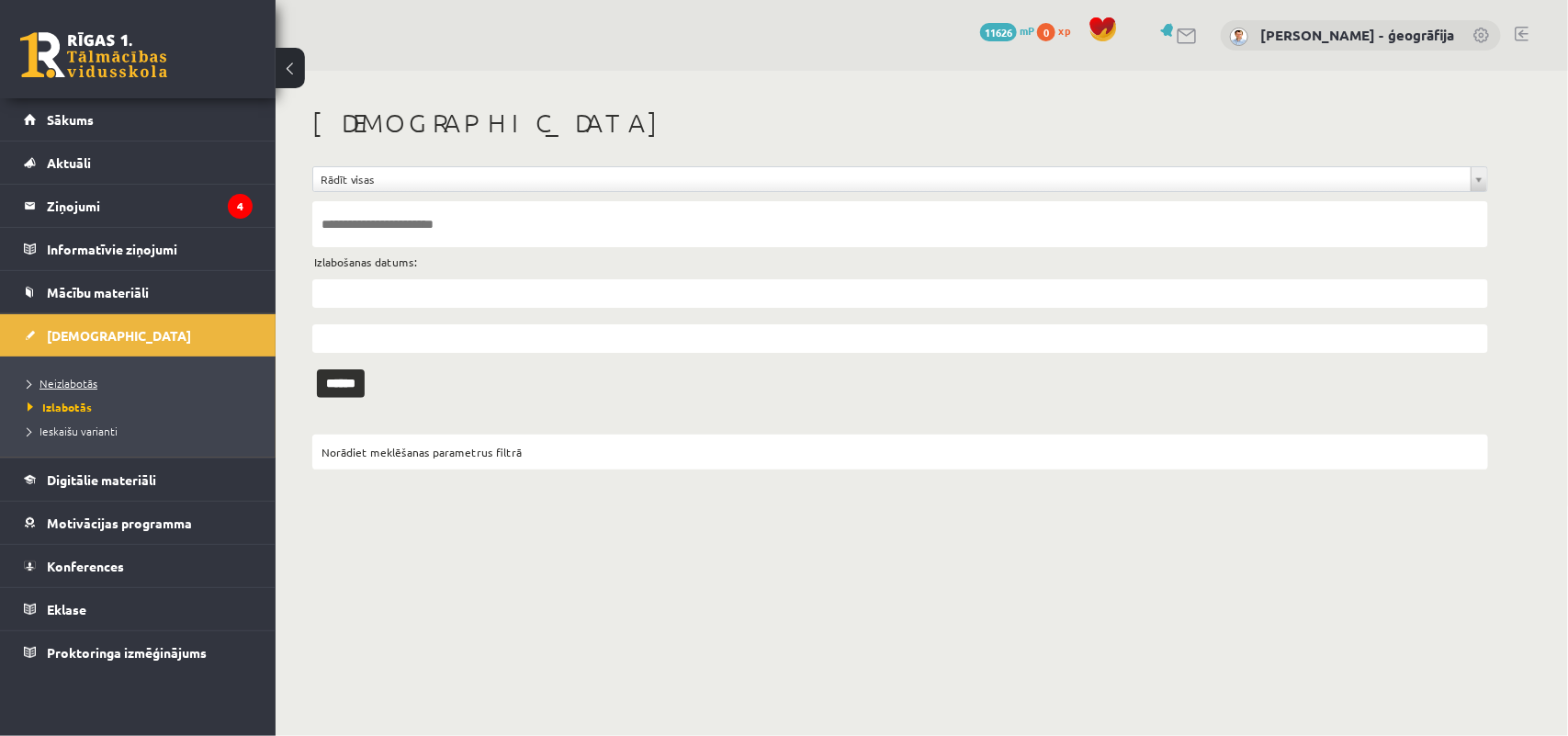
click at [93, 384] on span "Neizlabotās" at bounding box center [63, 383] width 70 height 15
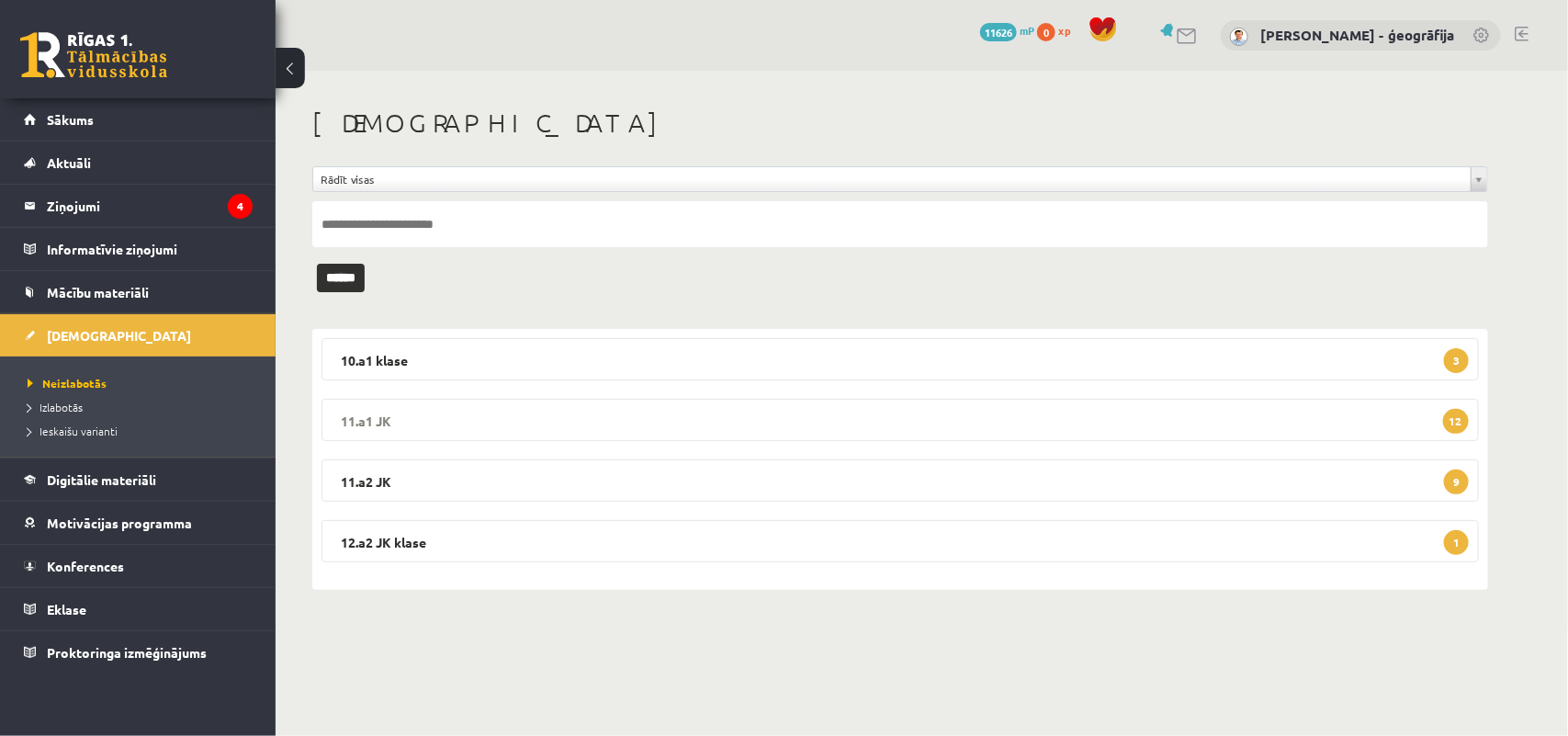
click at [462, 432] on legend "11.a1 JK 12" at bounding box center [900, 419] width 1158 height 43
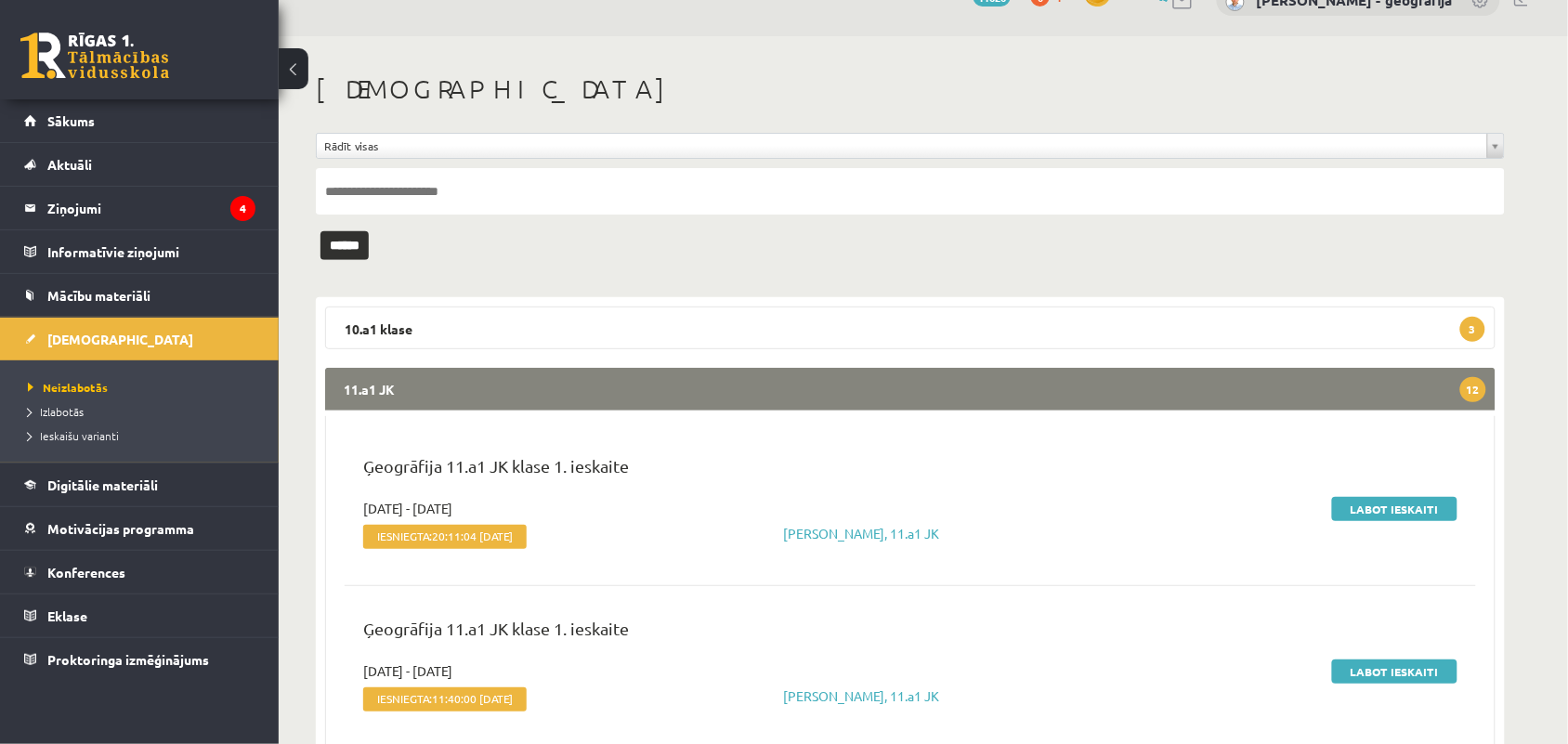
scroll to position [65, 0]
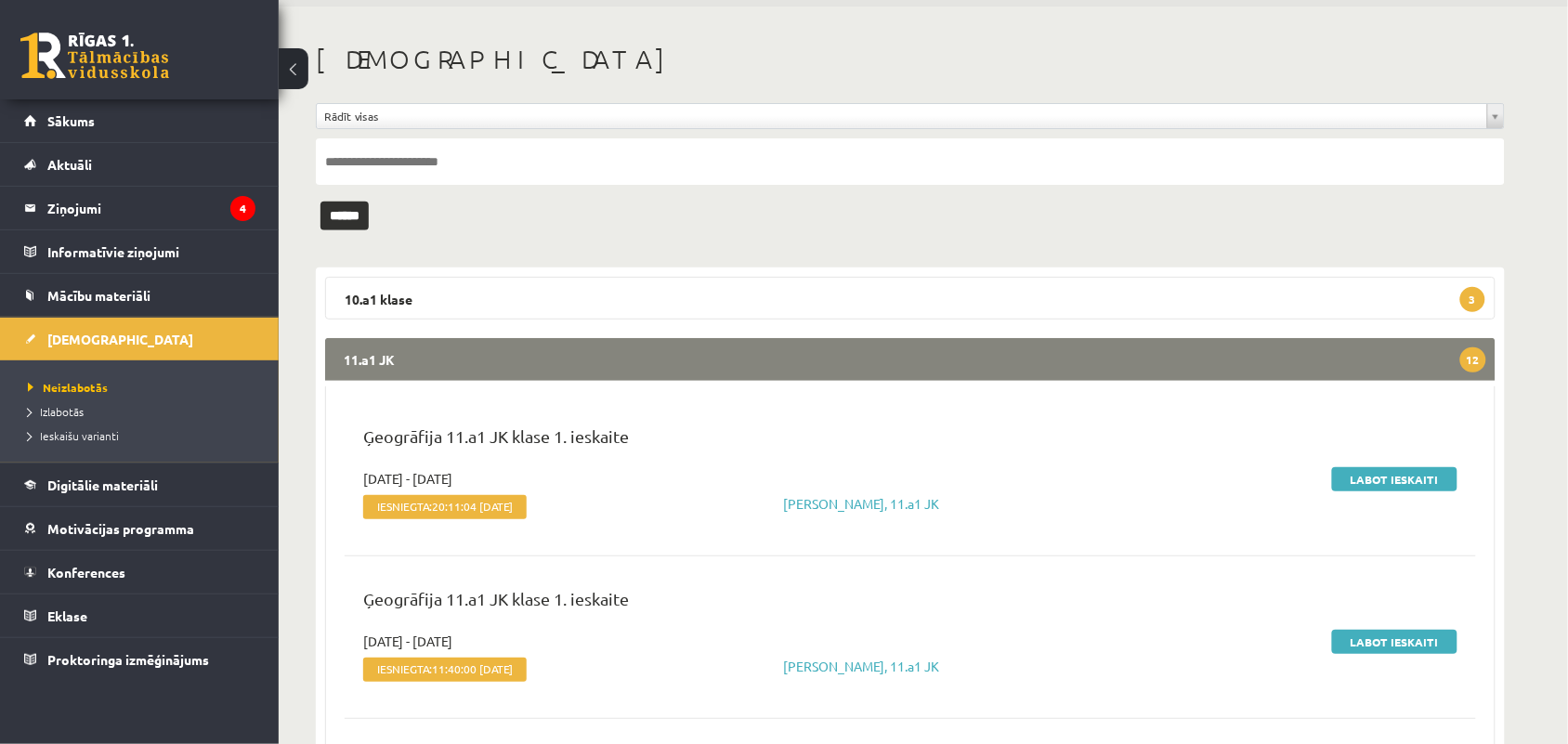
click at [732, 367] on legend "11.a1 JK 12" at bounding box center [910, 360] width 1171 height 43
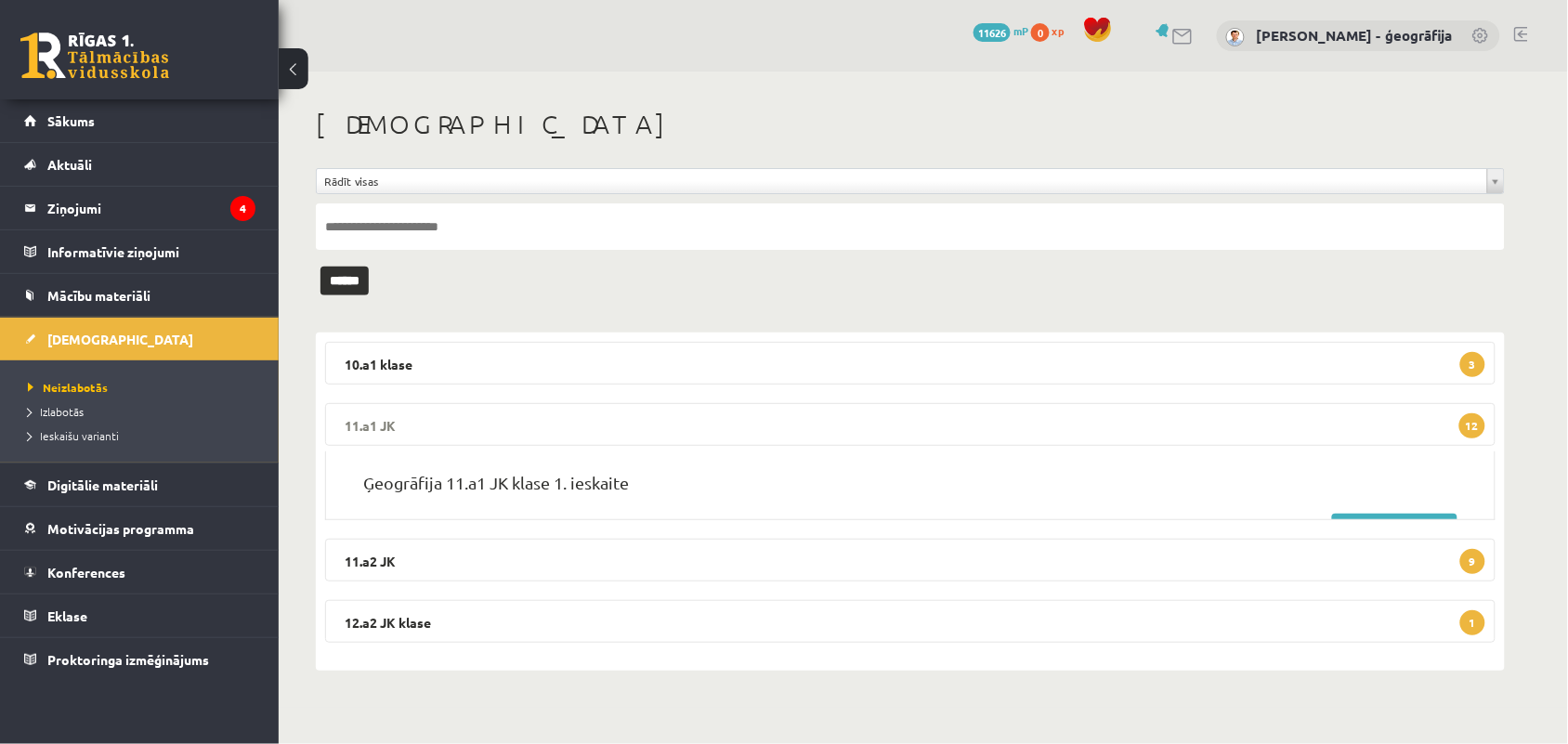
scroll to position [0, 0]
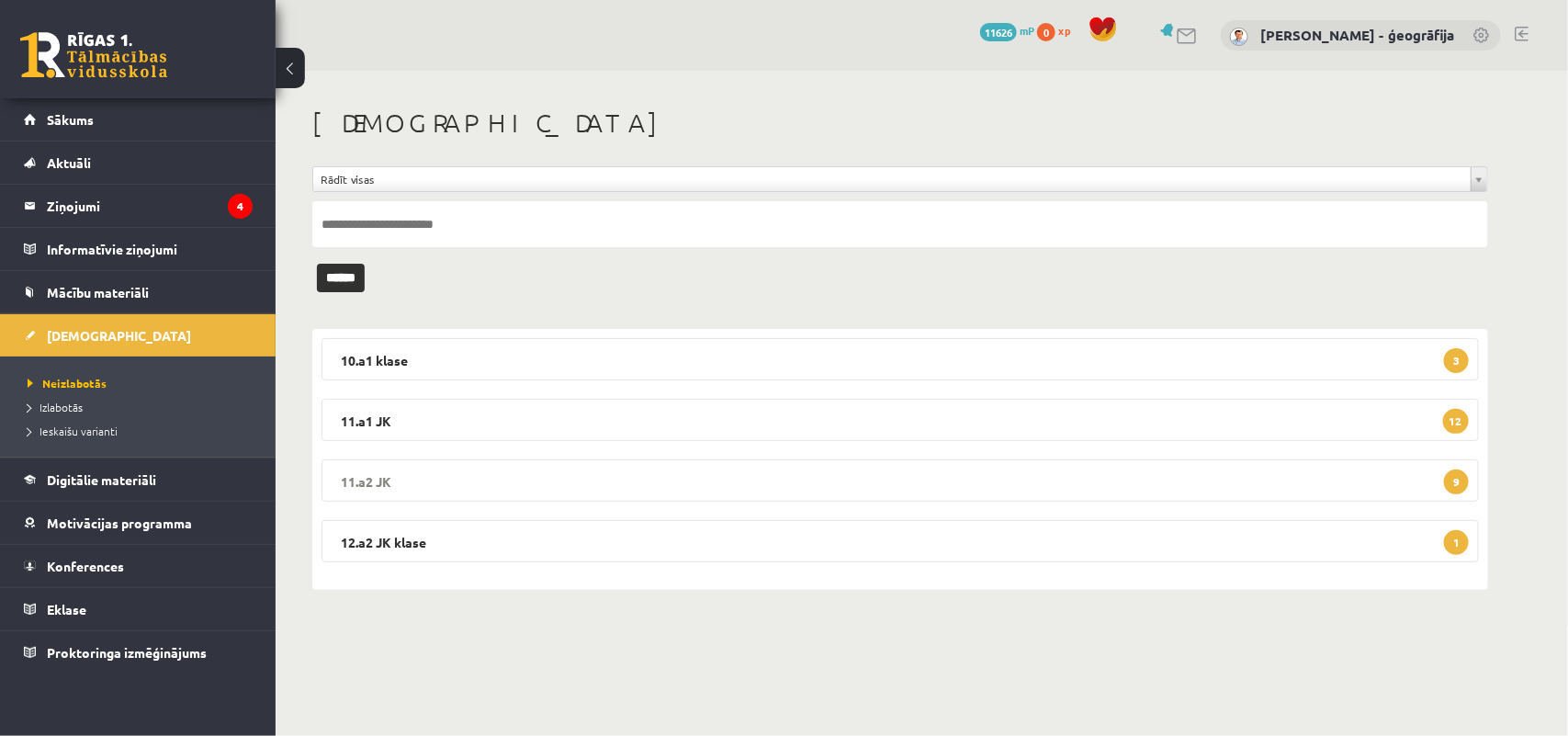
click at [666, 493] on legend "11.a2 JK 9" at bounding box center [900, 480] width 1158 height 43
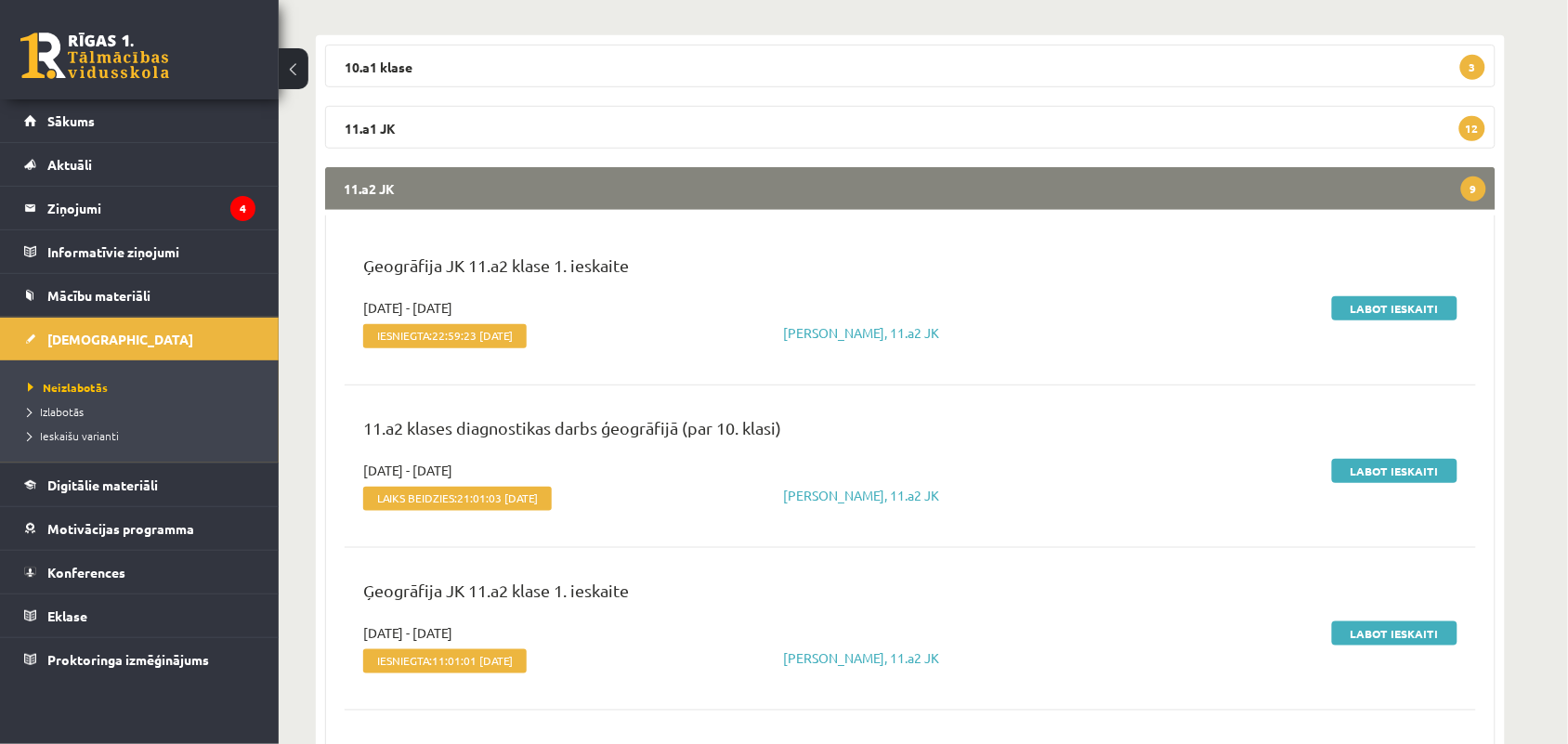
scroll to position [298, 0]
click at [1371, 313] on link "Labot ieskaiti" at bounding box center [1394, 307] width 126 height 24
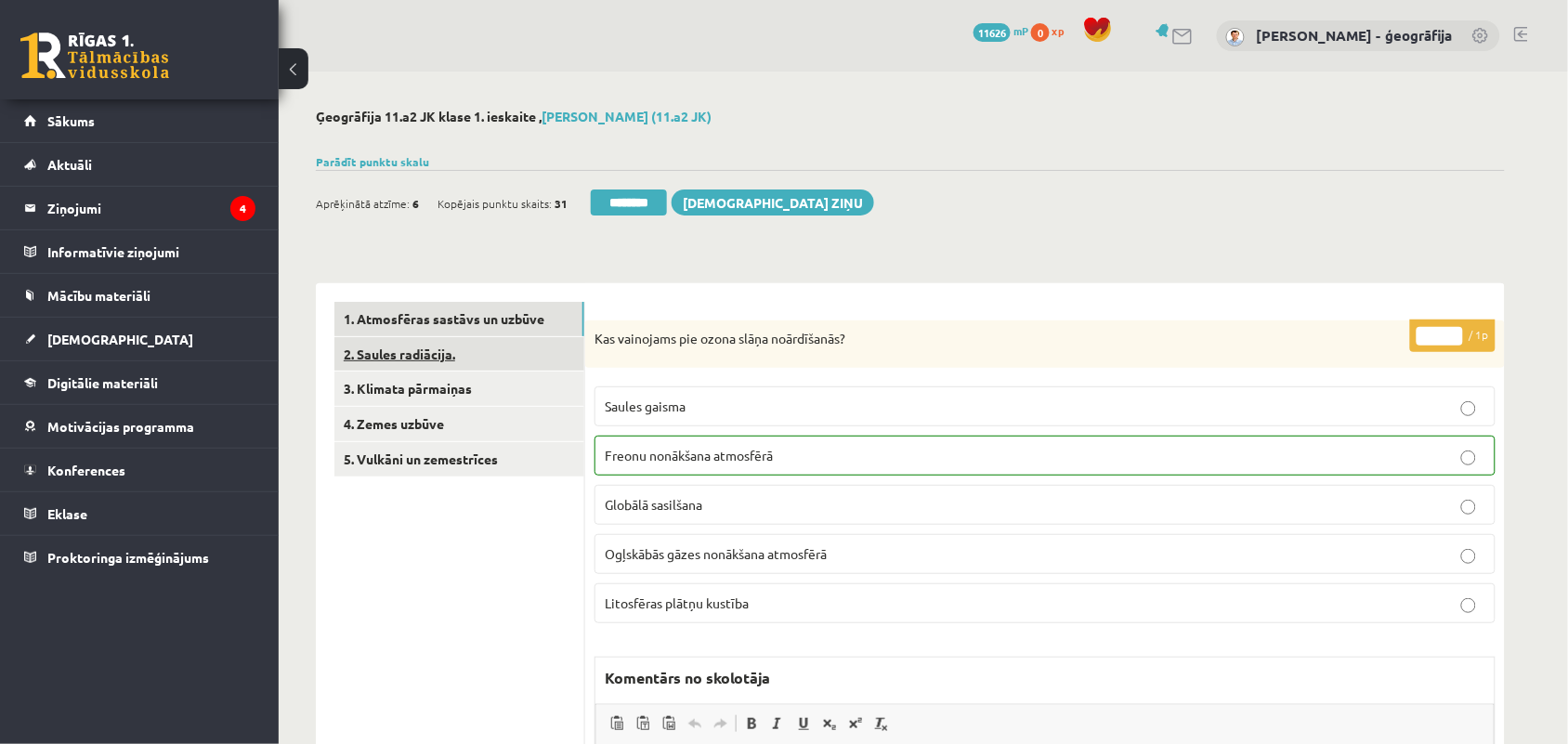
click at [474, 367] on link "2. Saules radiācija." at bounding box center [459, 355] width 250 height 35
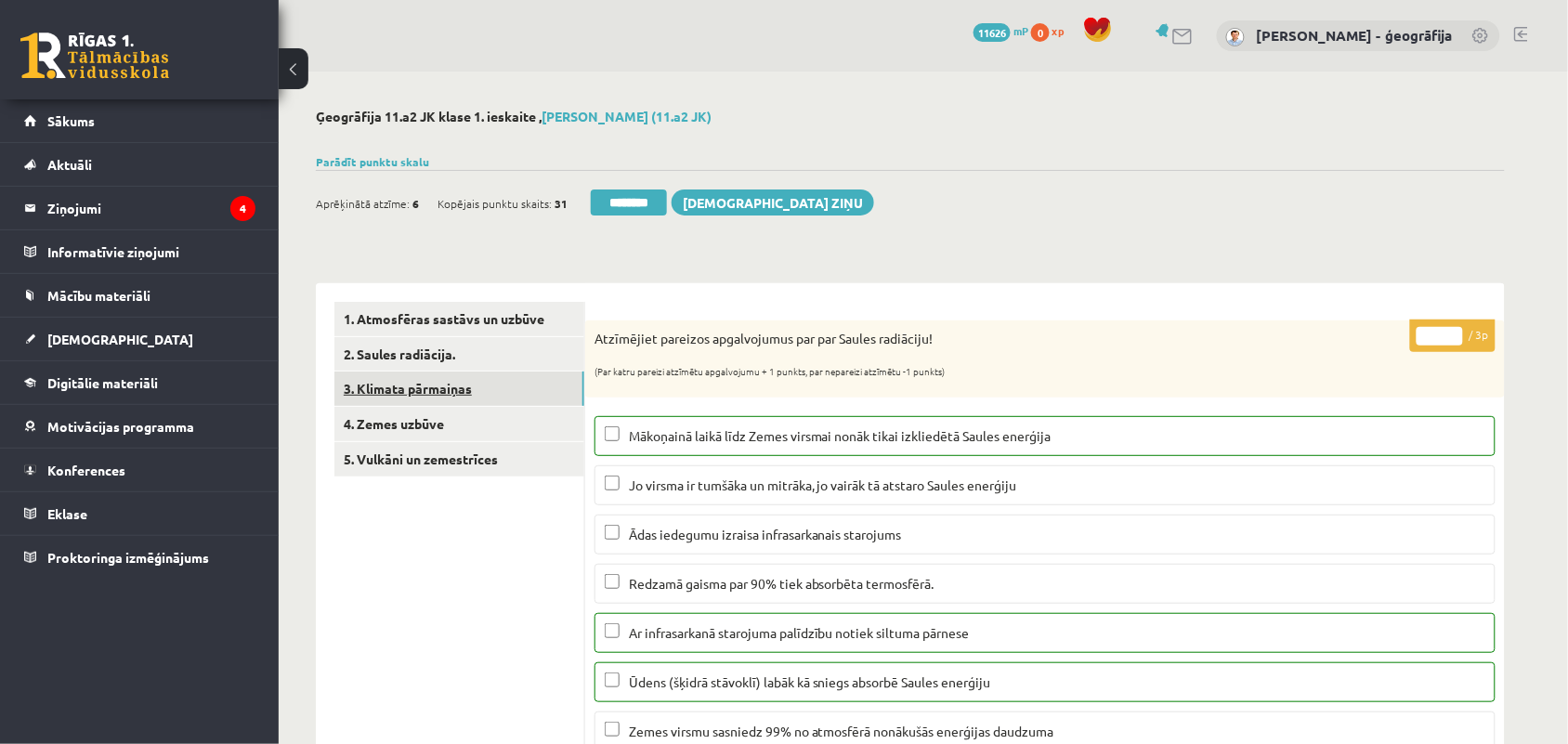
click at [382, 383] on link "3. Klimata pārmaiņas" at bounding box center [459, 389] width 250 height 35
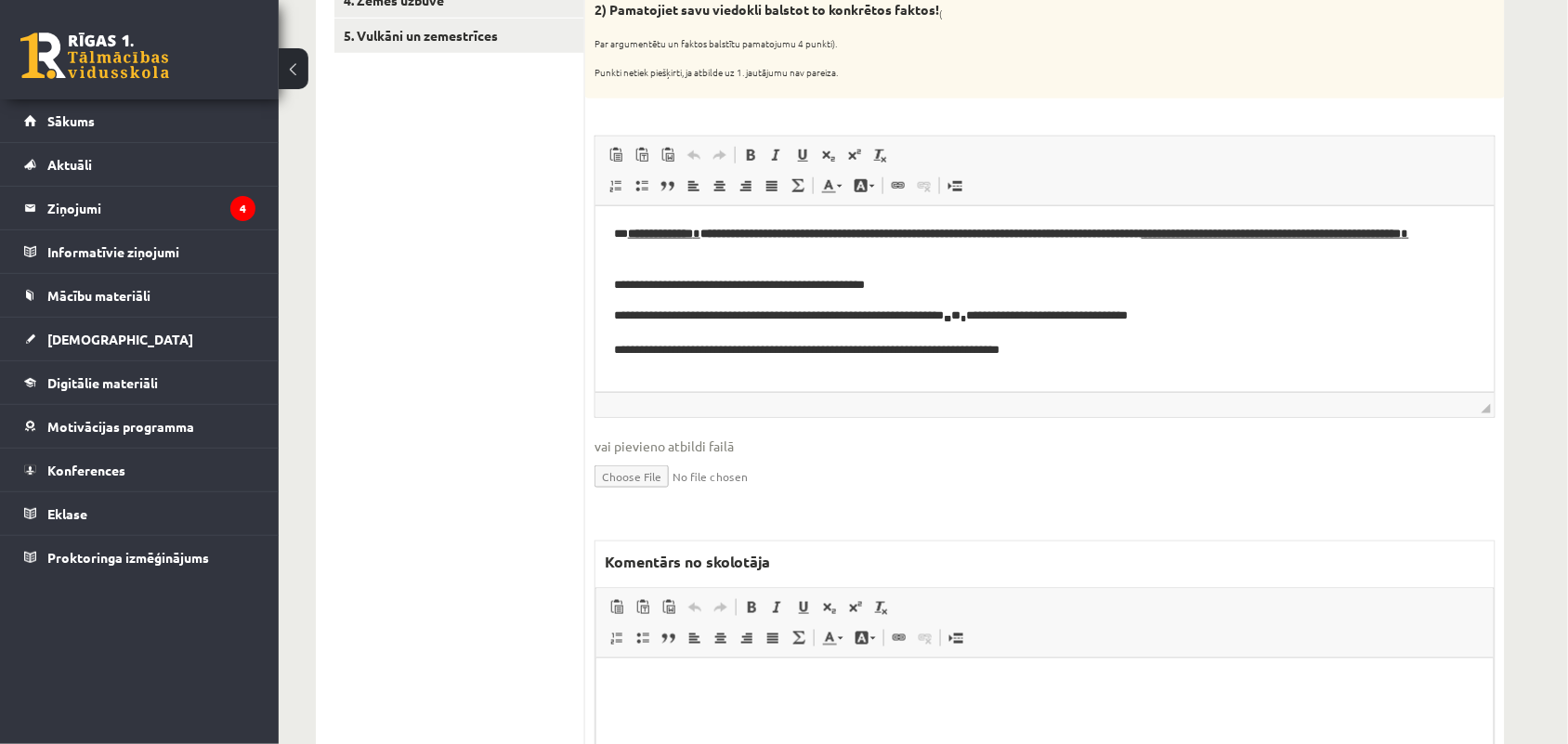
scroll to position [483, 0]
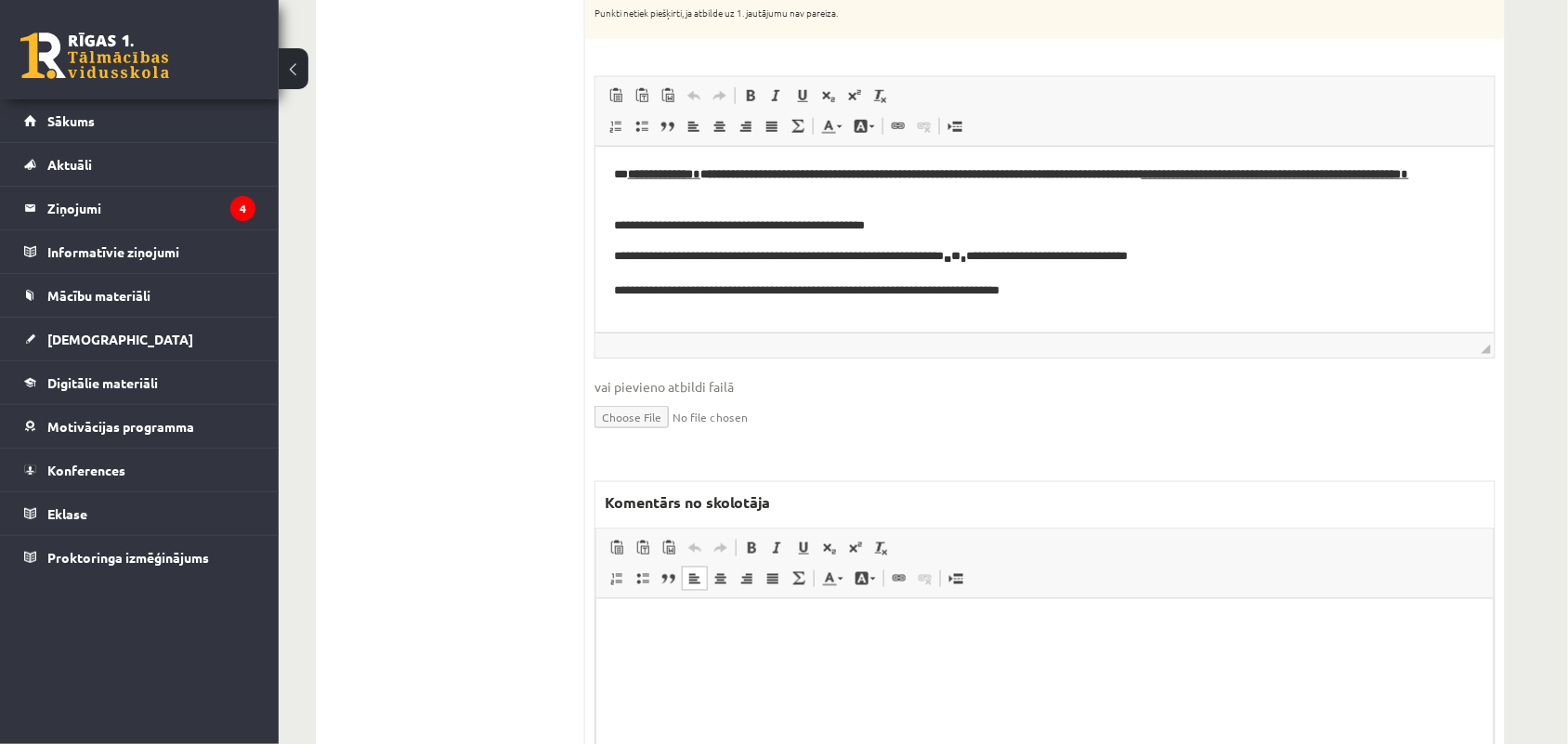
click at [684, 647] on html at bounding box center [1044, 626] width 898 height 57
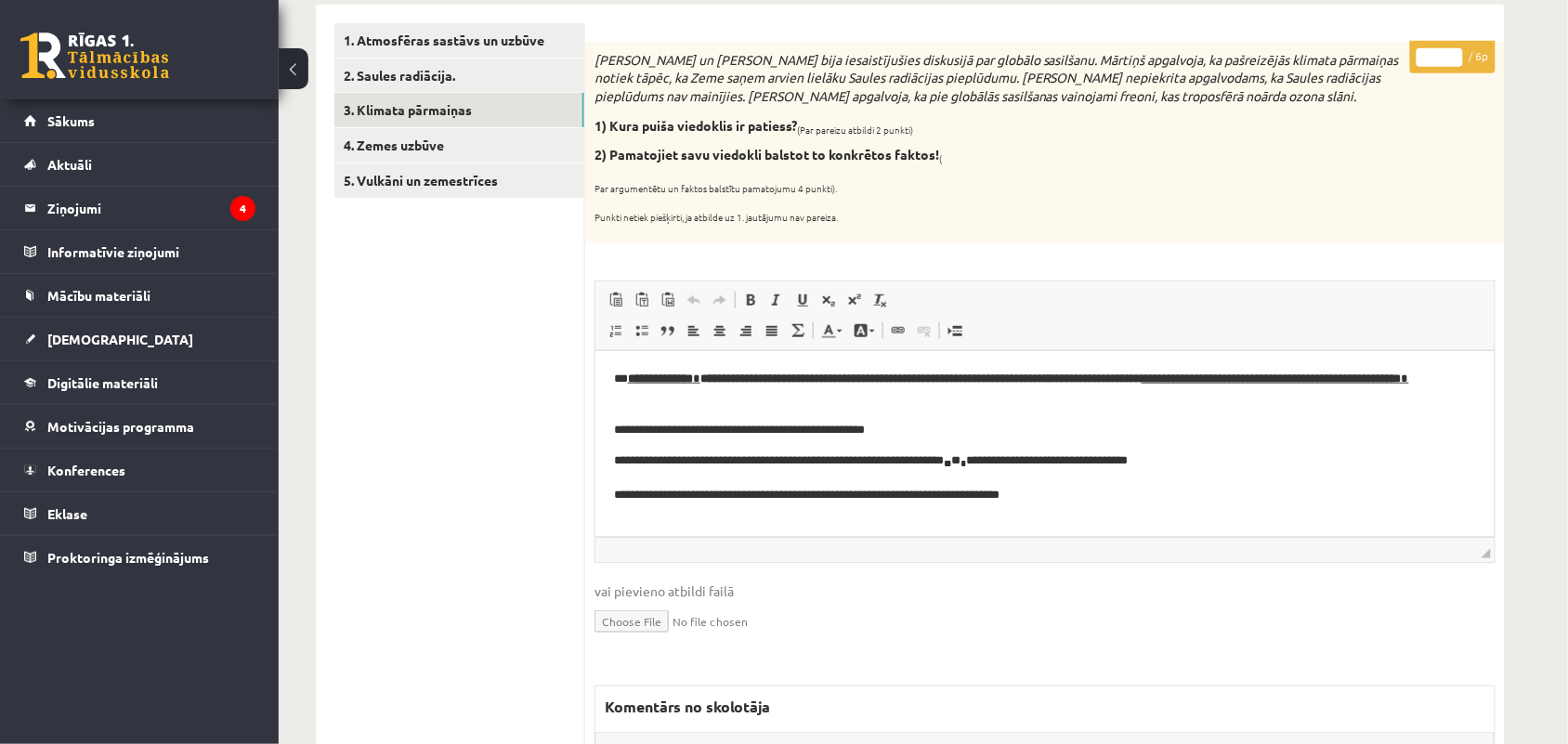
scroll to position [244, 0]
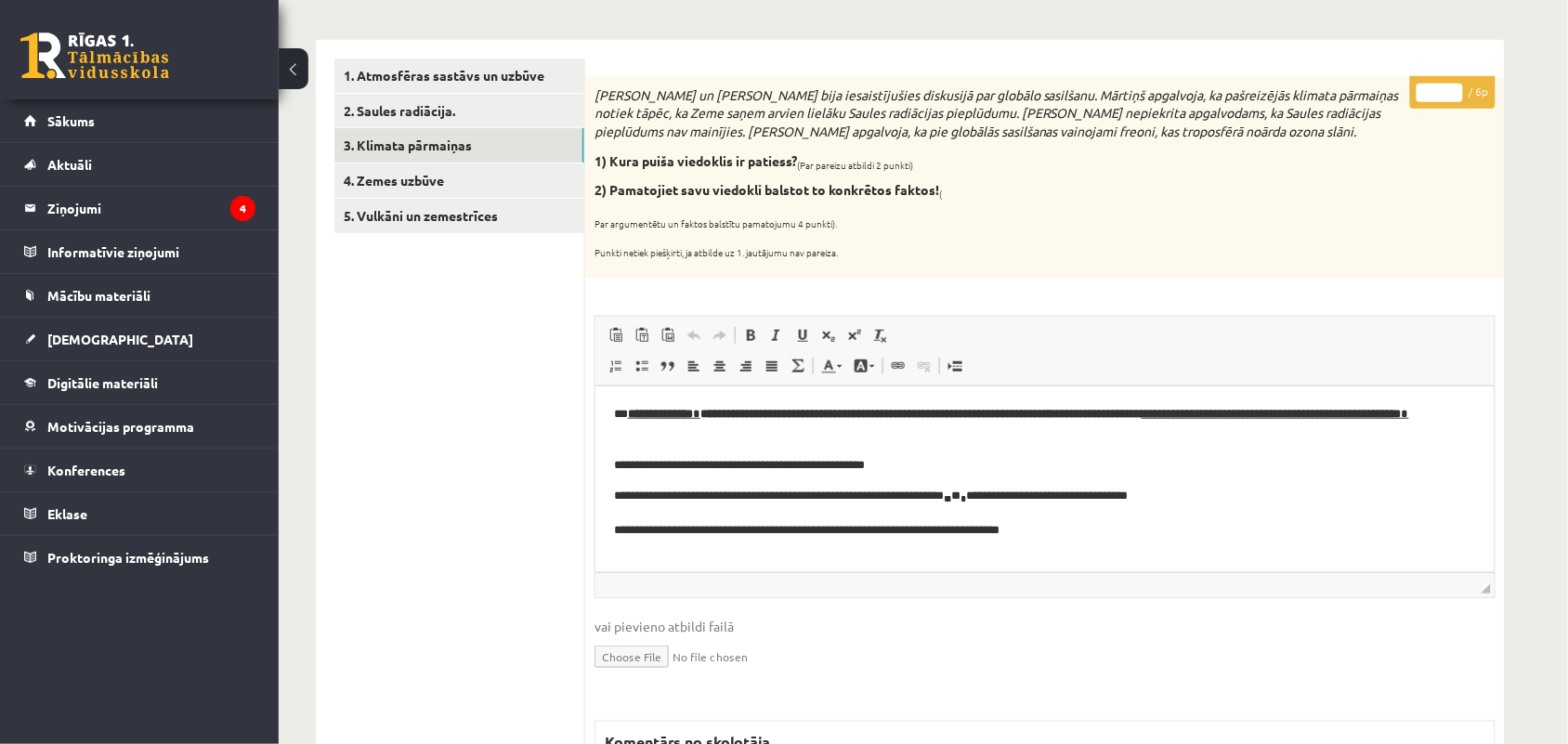
click at [1455, 86] on input "*" at bounding box center [1440, 92] width 46 height 18
type input "*"
click at [1455, 86] on input "*" at bounding box center [1440, 92] width 46 height 18
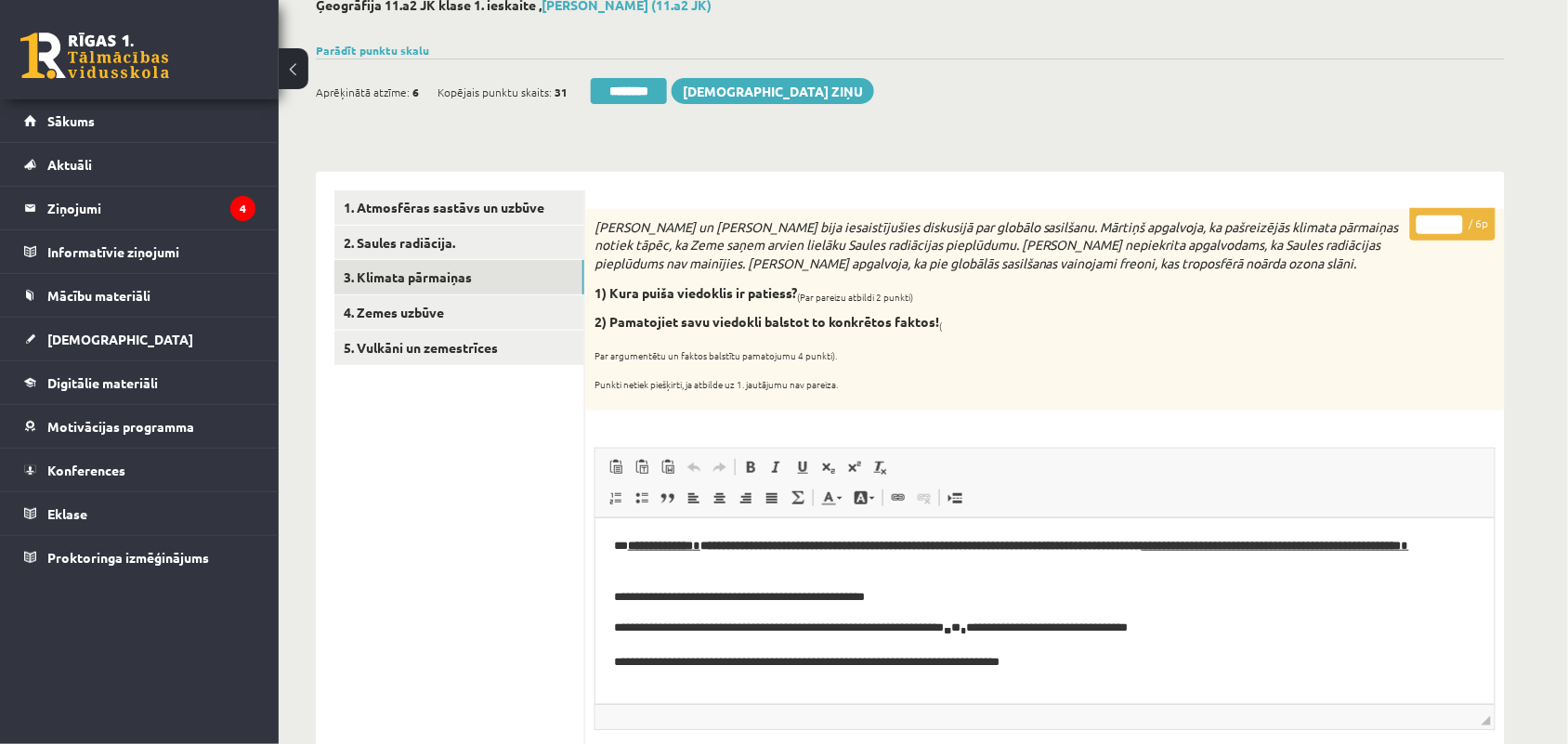
scroll to position [0, 0]
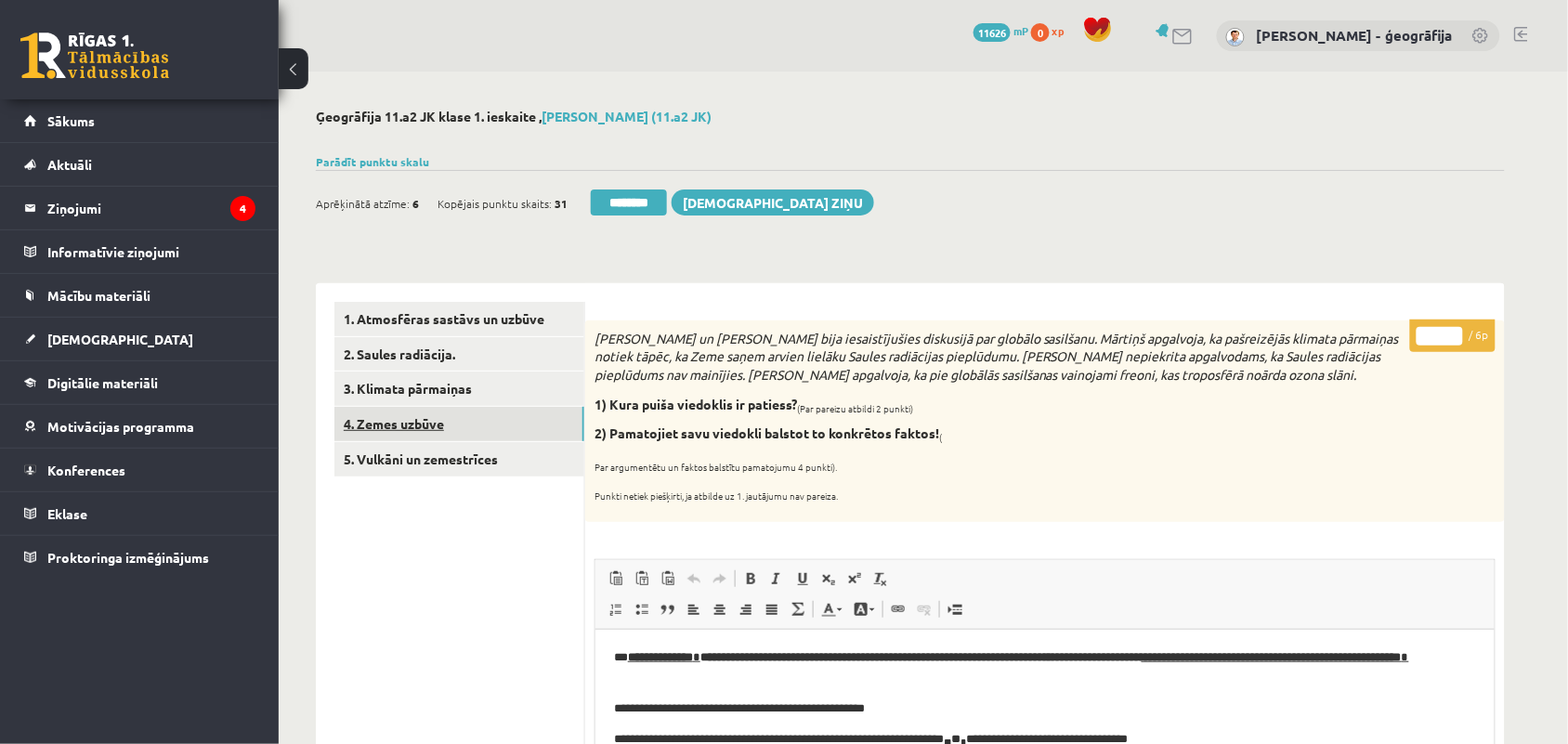
click at [429, 424] on link "4. Zemes uzbūve" at bounding box center [459, 424] width 250 height 35
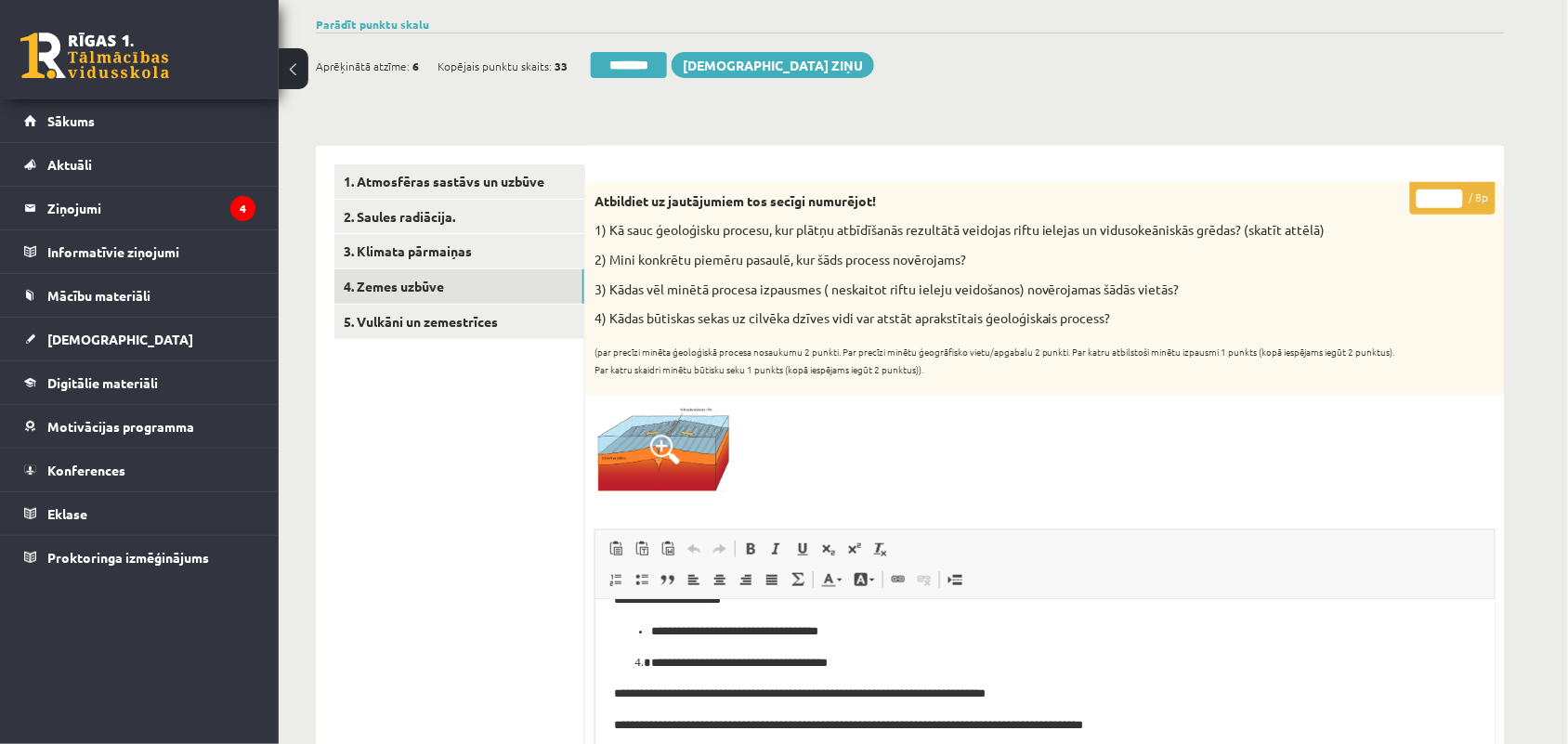
scroll to position [117, 0]
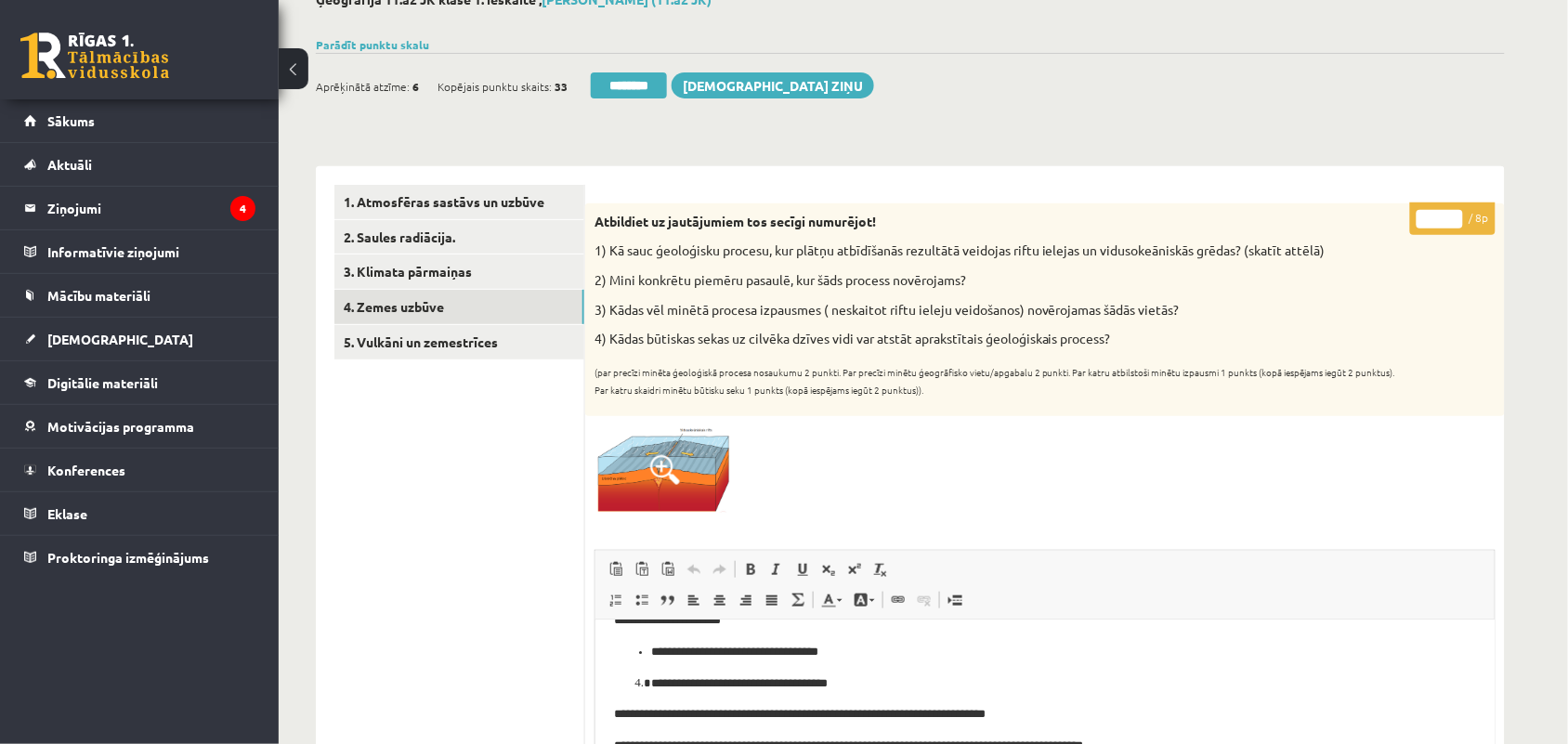
click at [1446, 211] on input "*" at bounding box center [1440, 219] width 46 height 18
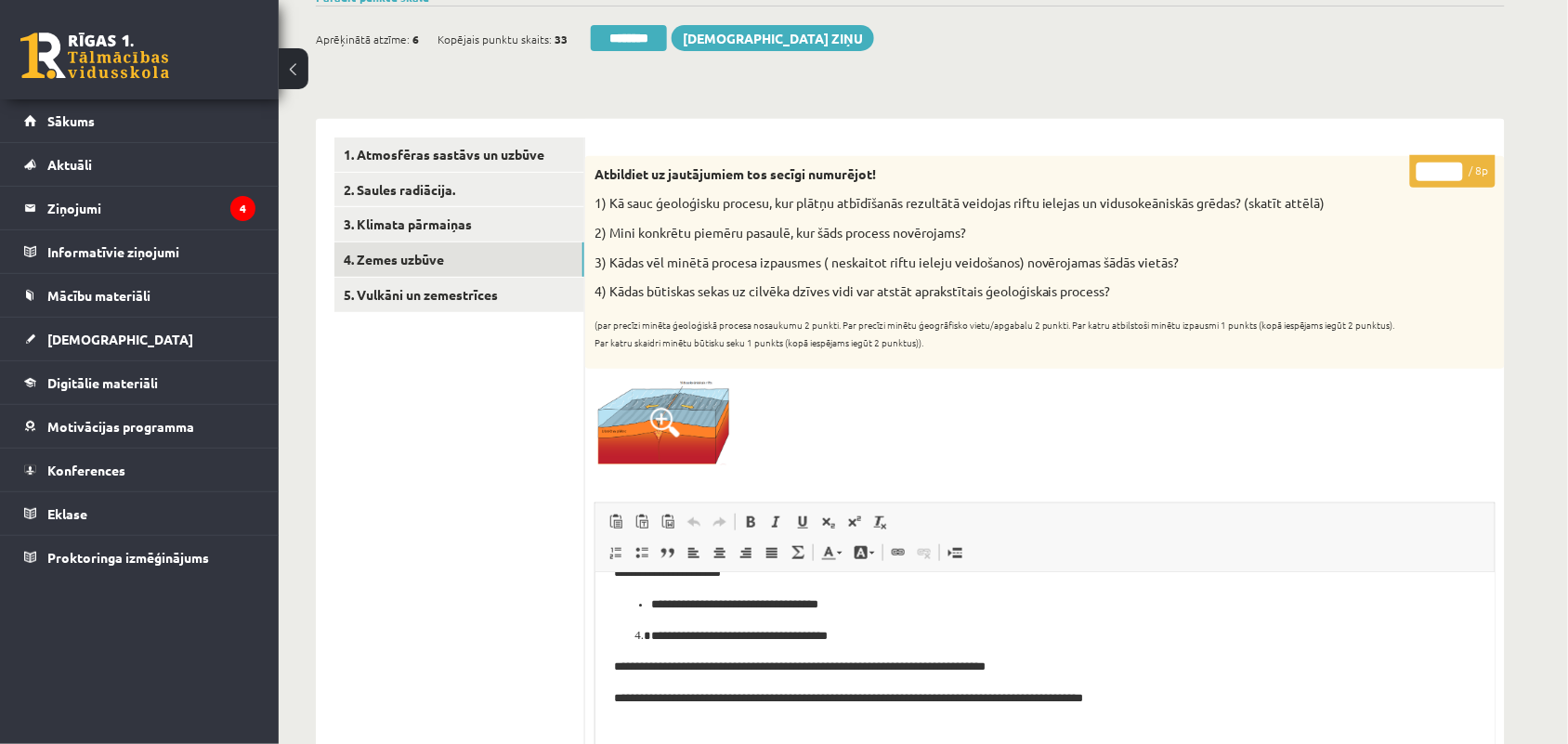
scroll to position [156, 0]
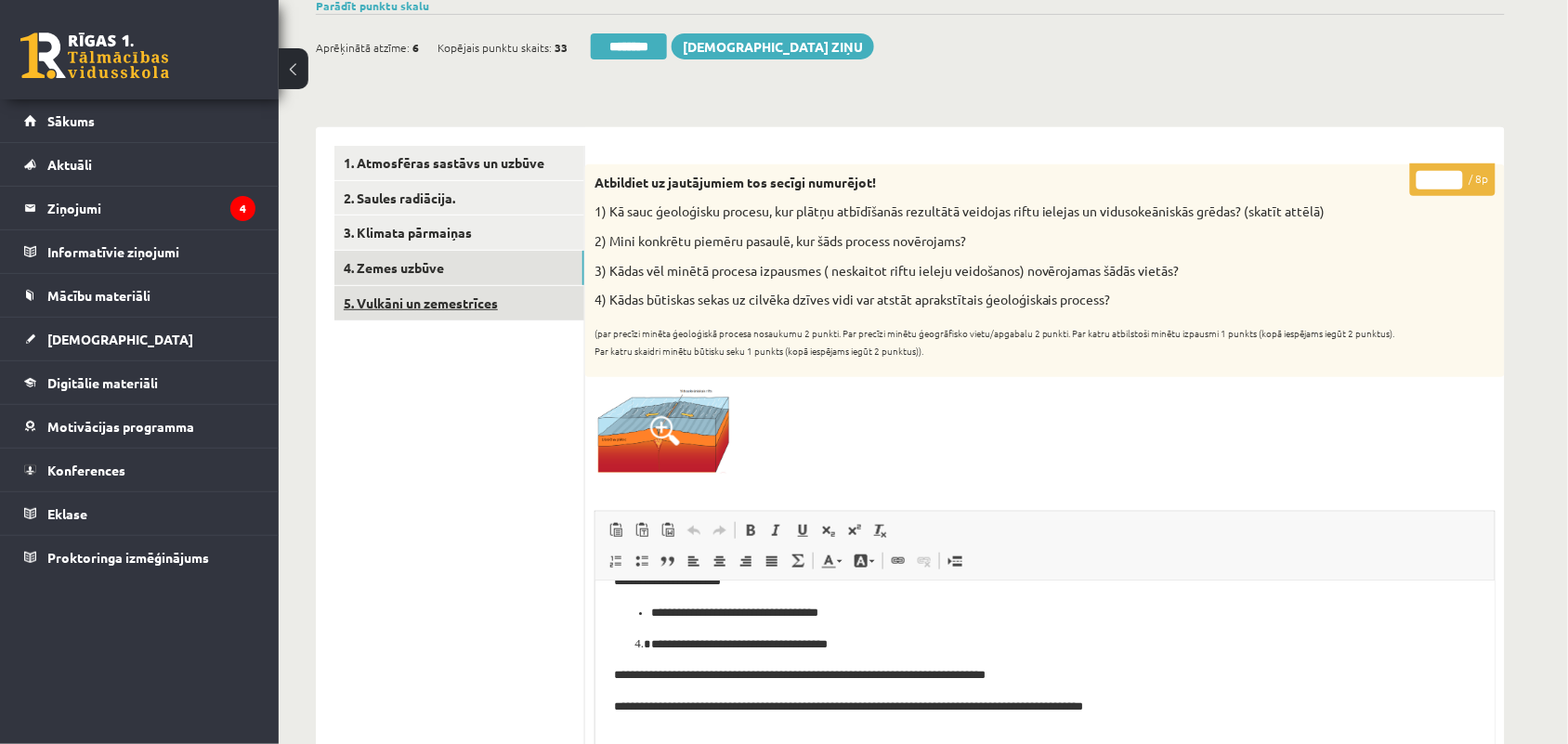
type input "*"
click at [413, 313] on link "5. Vulkāni un zemestrīces" at bounding box center [459, 303] width 250 height 35
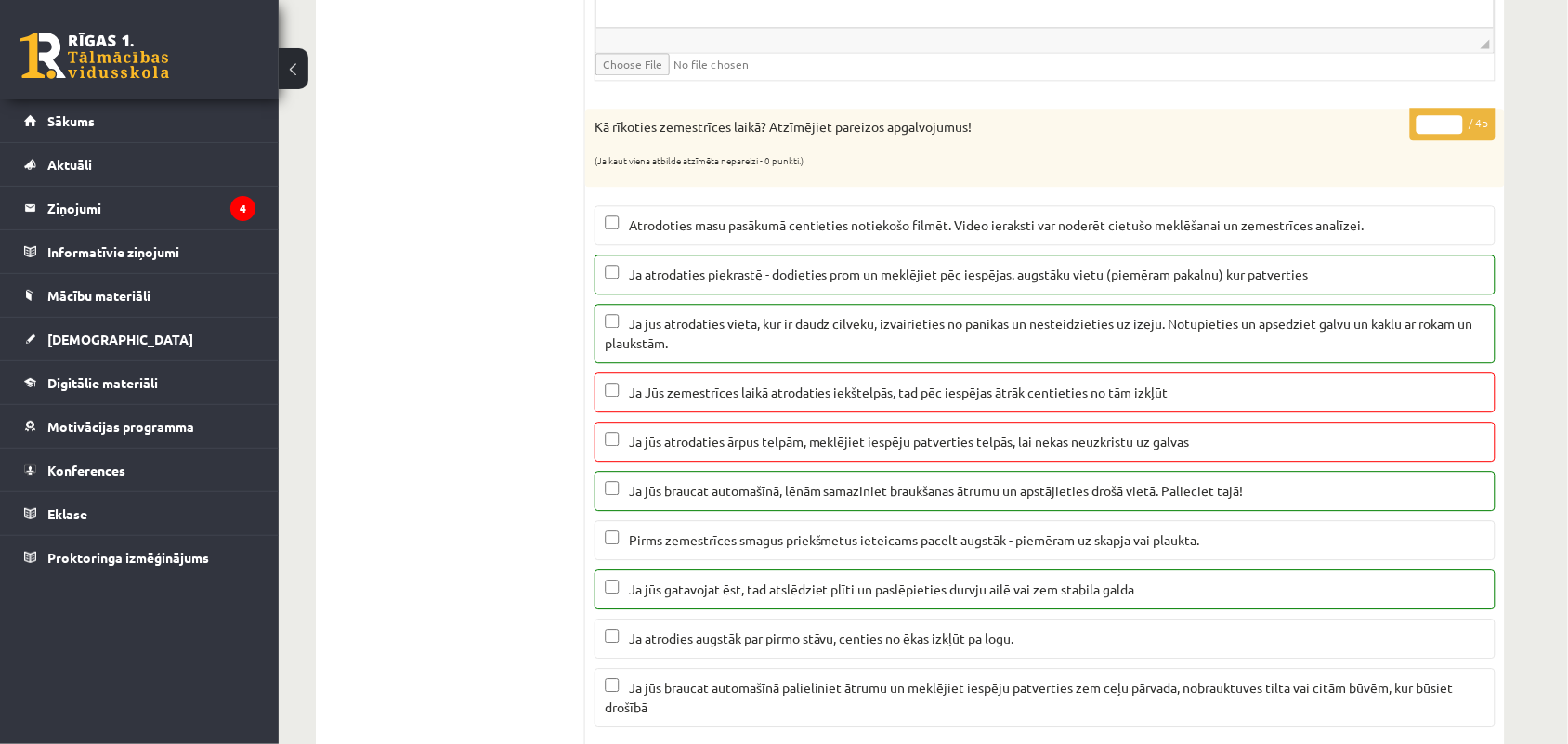
scroll to position [1259, 0]
click at [1455, 128] on input "*" at bounding box center [1440, 122] width 46 height 18
type input "*"
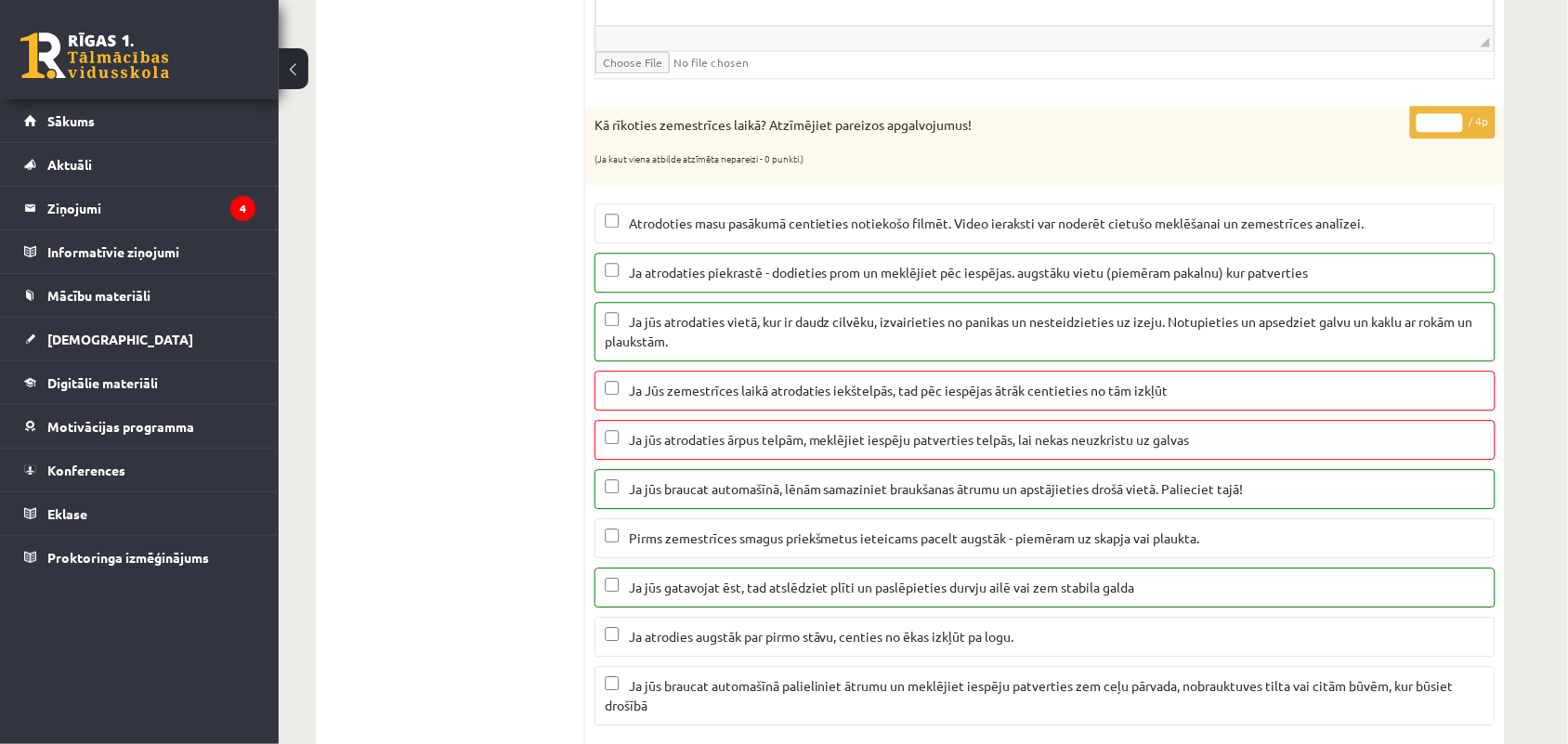
click at [1455, 128] on input "*" at bounding box center [1440, 122] width 46 height 18
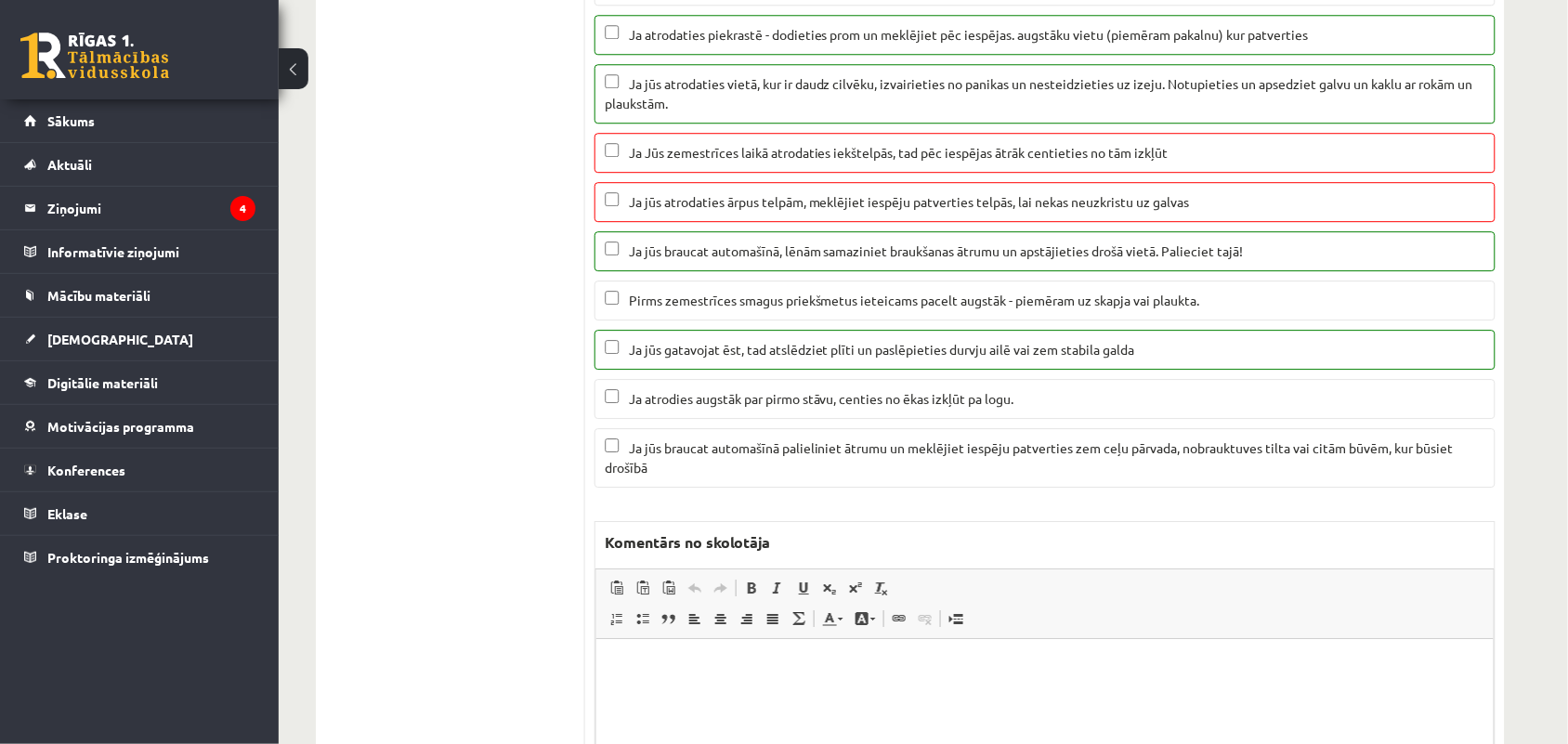
scroll to position [1517, 0]
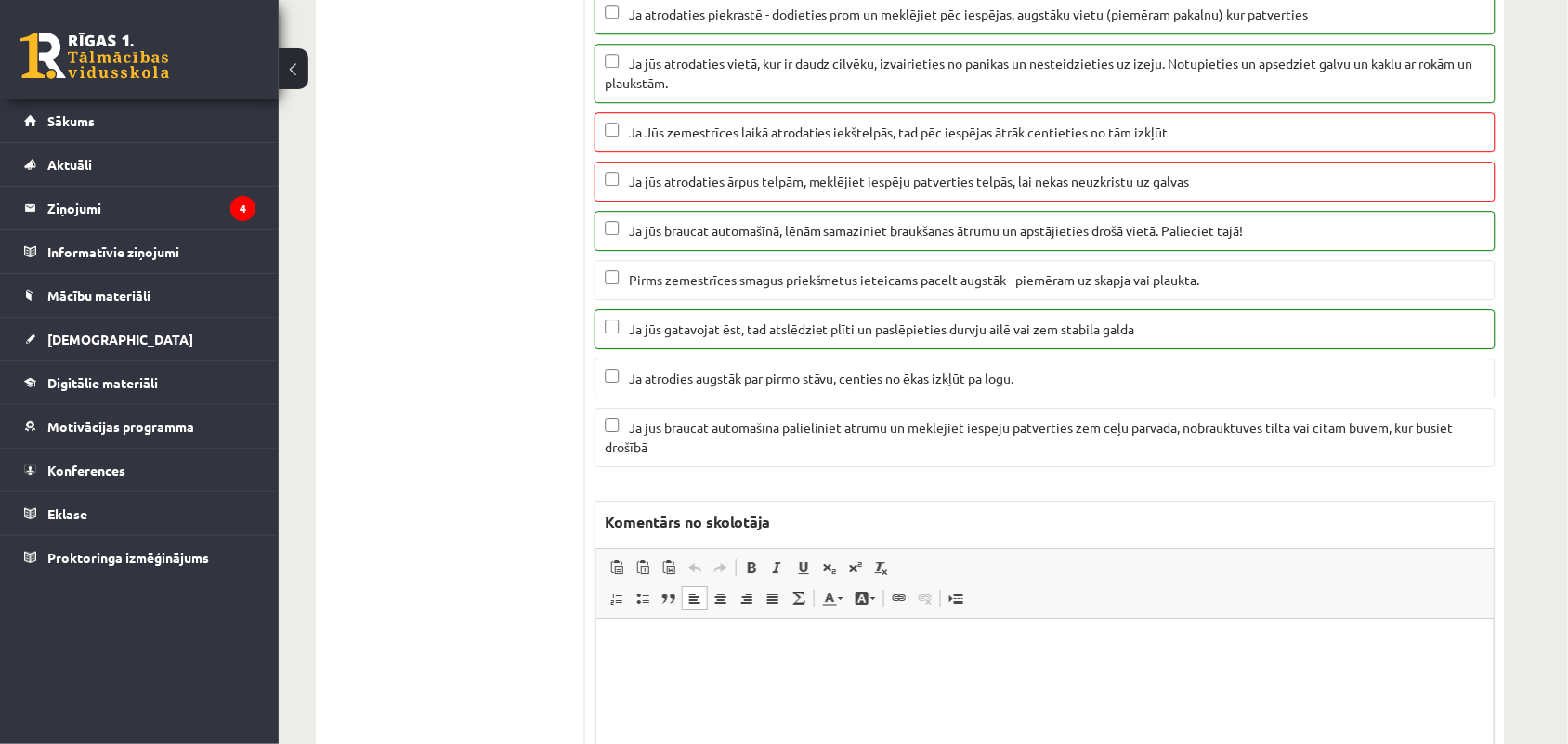
click at [672, 647] on p "Bagātinātā teksta redaktors, wiswyg-editor-47025006720480-1757353800-963" at bounding box center [1043, 646] width 860 height 19
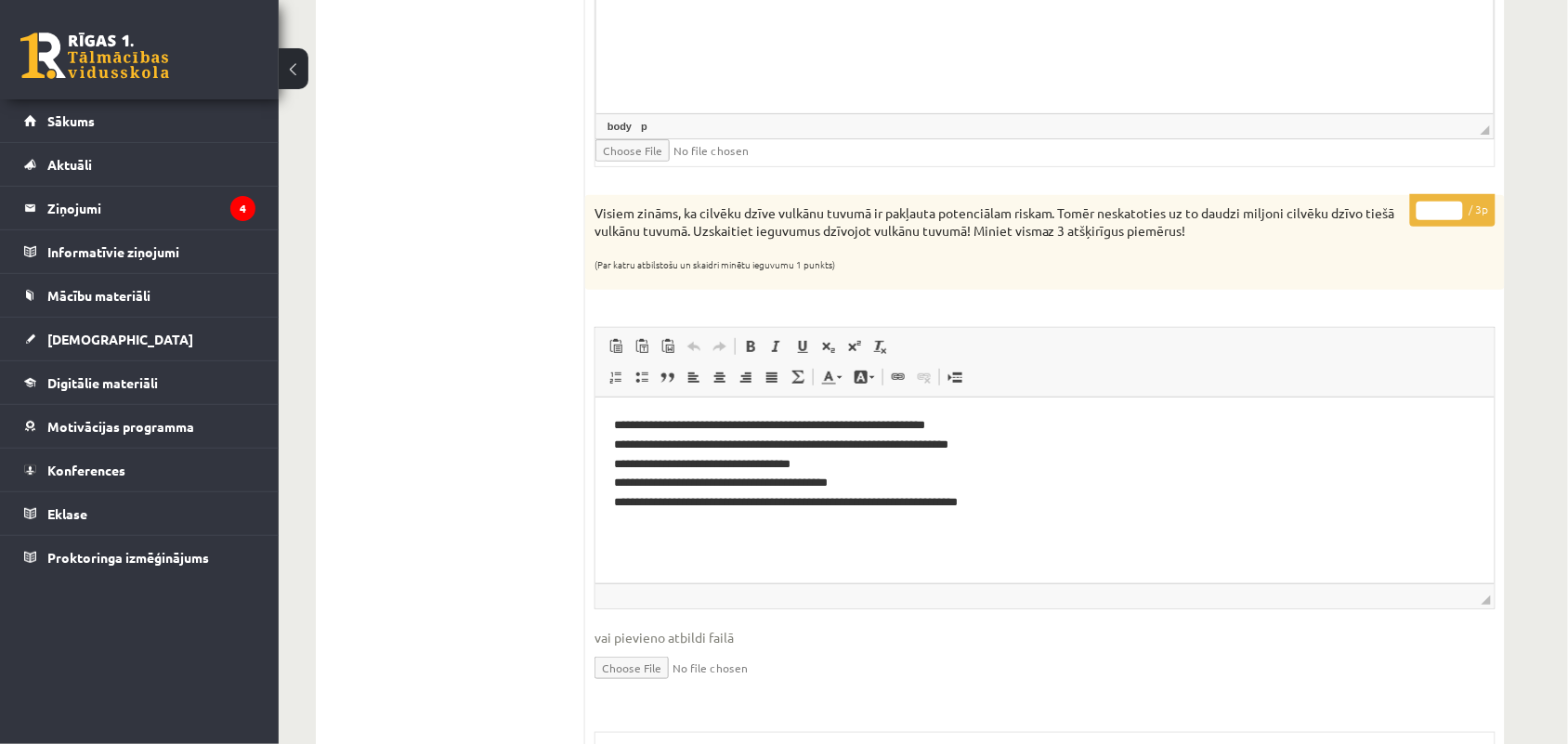
scroll to position [2225, 0]
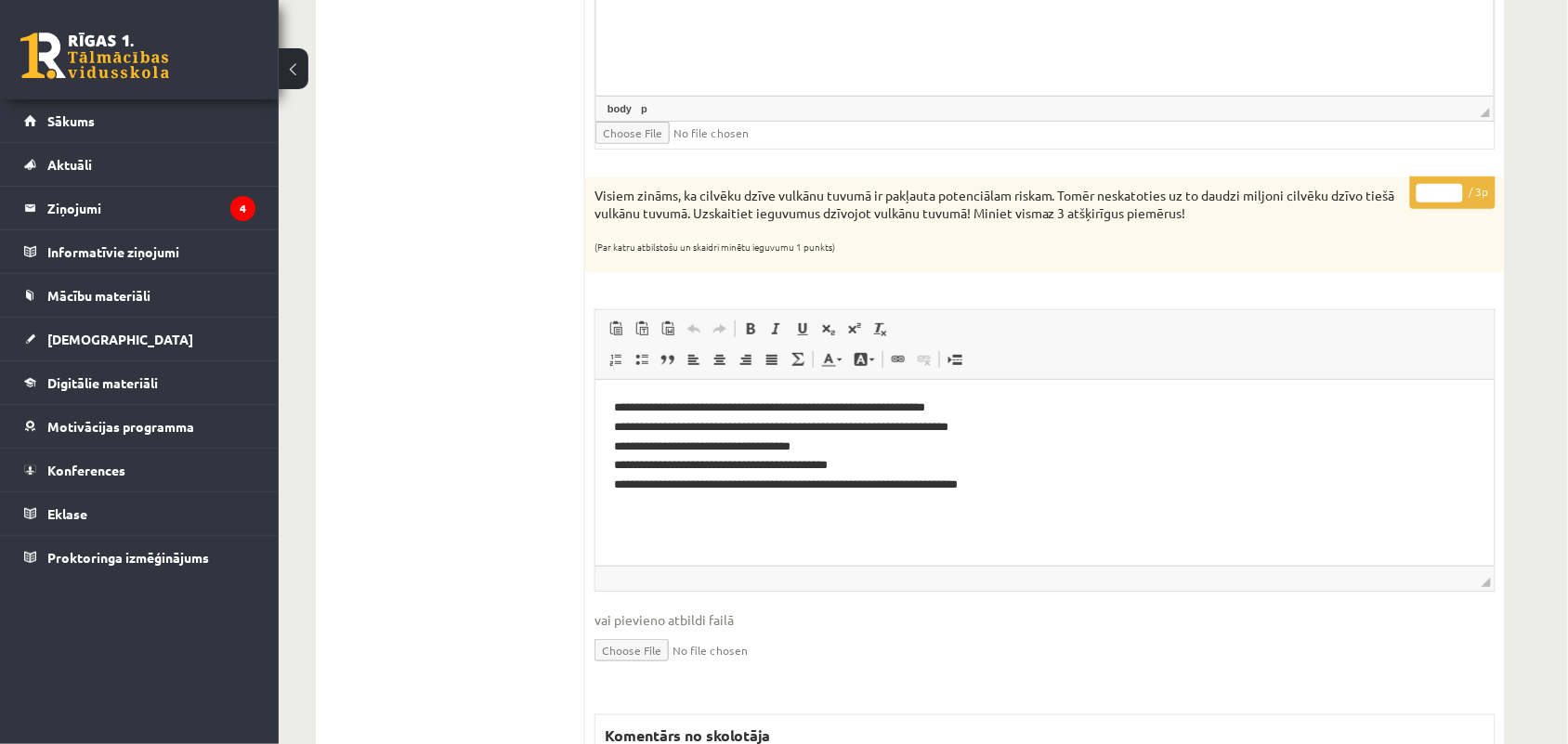
click at [1455, 196] on input "*" at bounding box center [1440, 193] width 46 height 18
type input "*"
click at [1455, 196] on input "*" at bounding box center [1440, 193] width 46 height 18
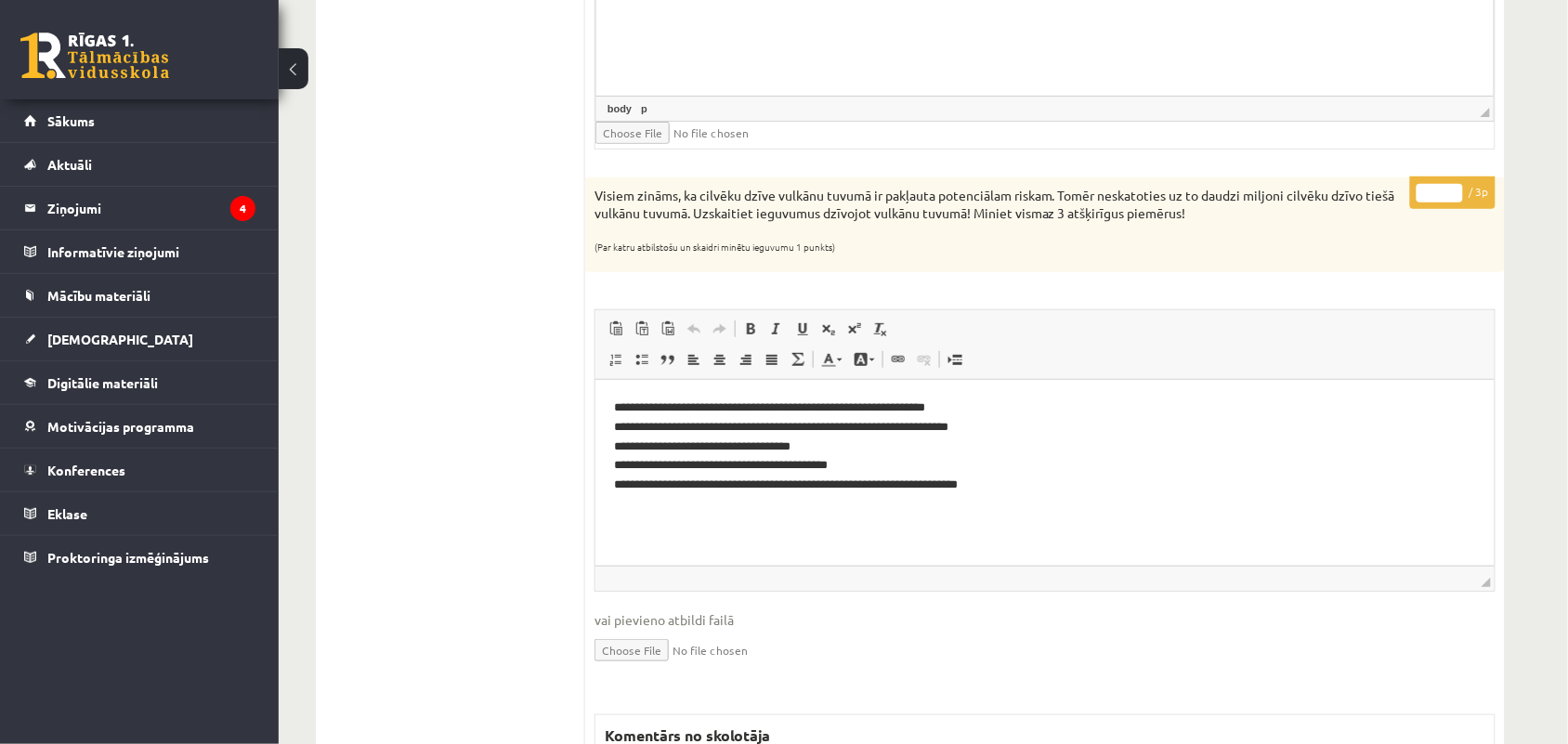
click at [1455, 196] on input "*" at bounding box center [1440, 193] width 46 height 18
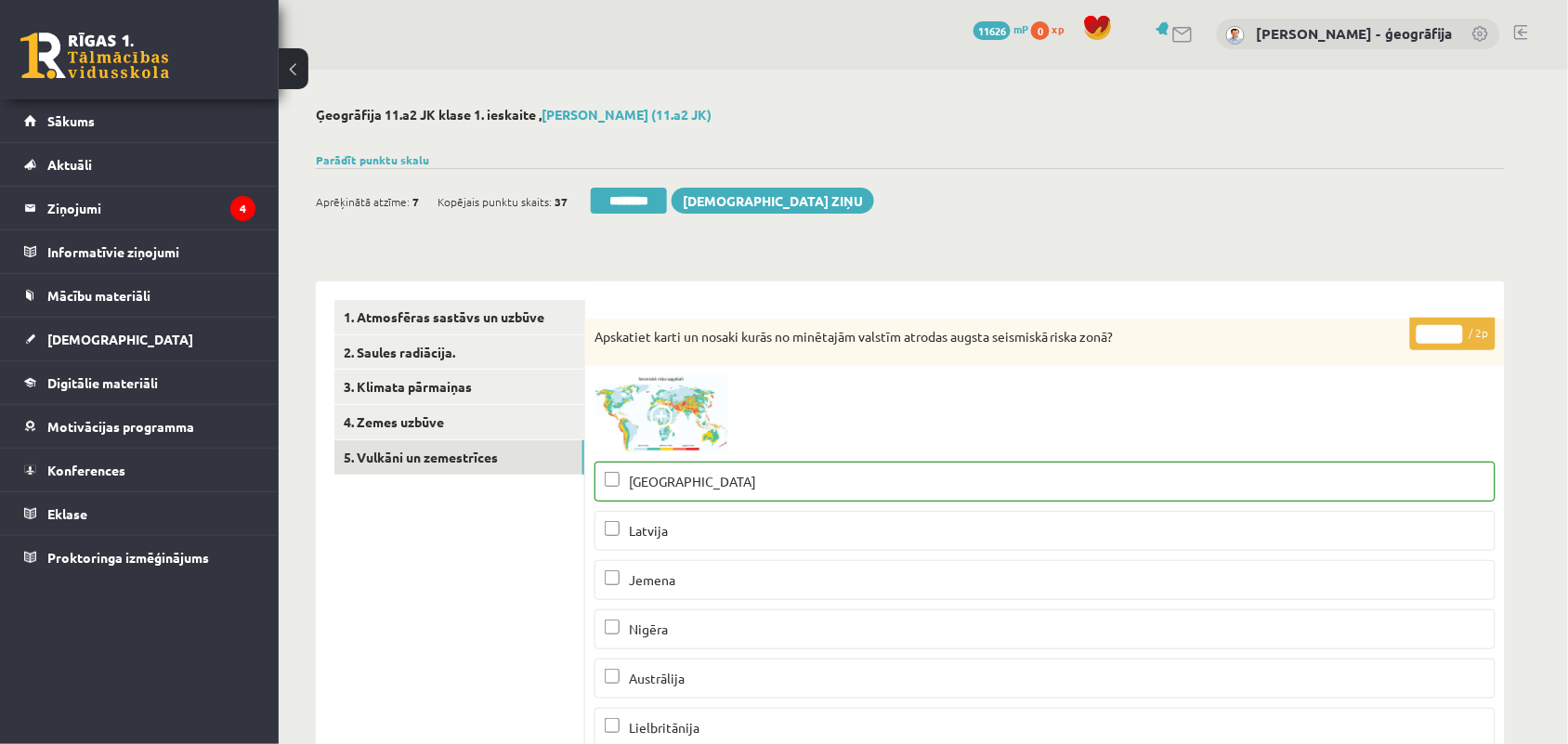
scroll to position [0, 0]
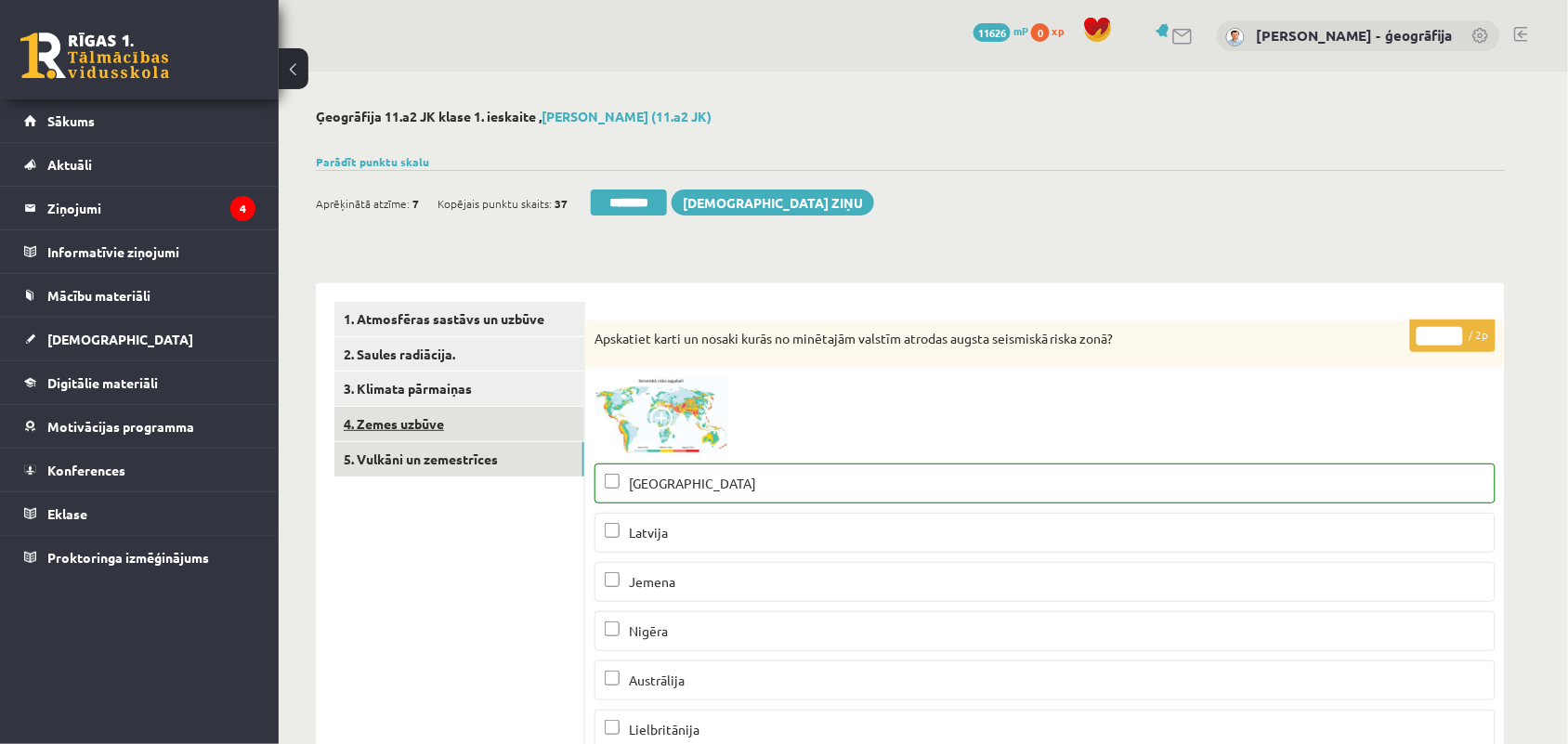
click at [433, 419] on link "4. Zemes uzbūve" at bounding box center [459, 424] width 250 height 35
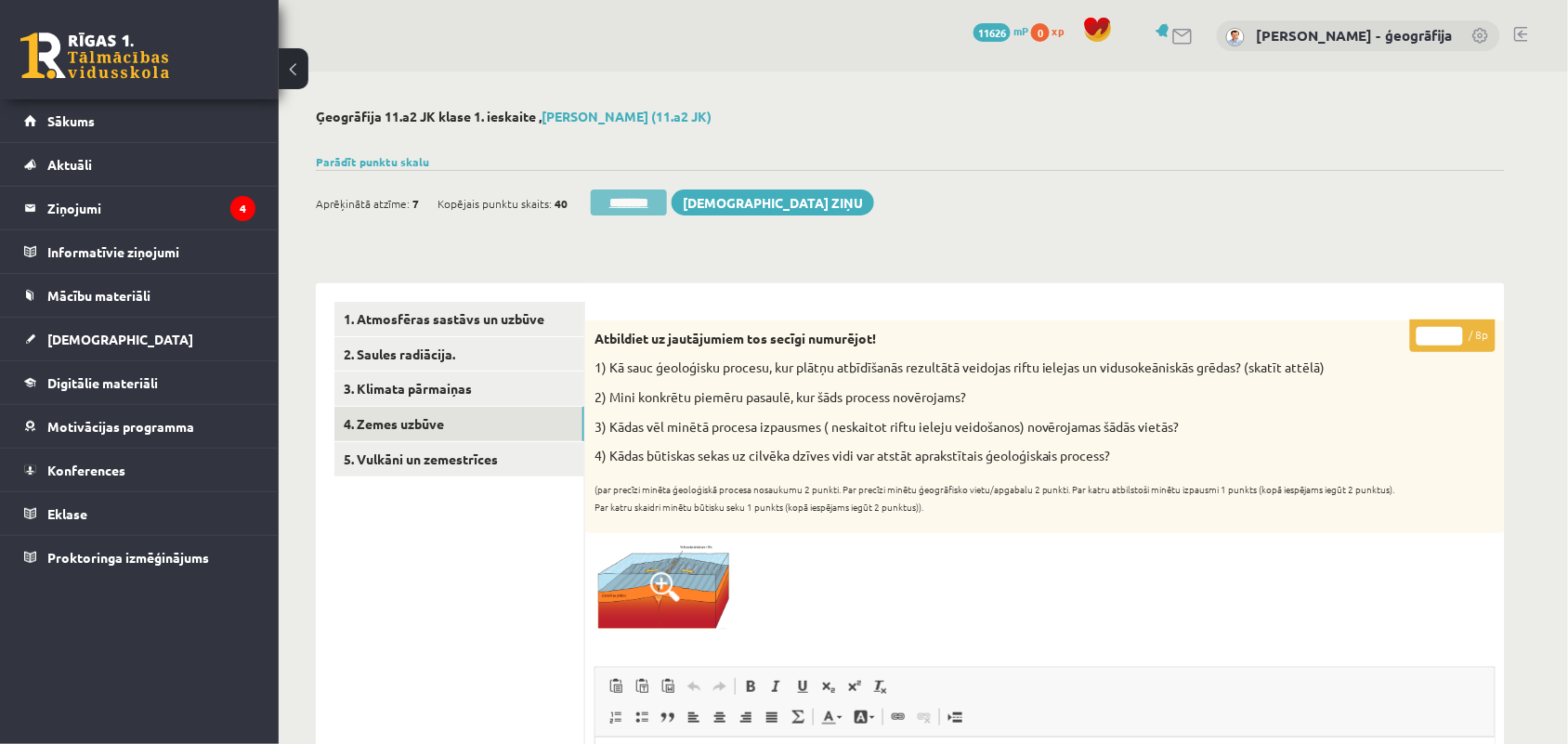
click at [639, 205] on input "********" at bounding box center [628, 202] width 76 height 26
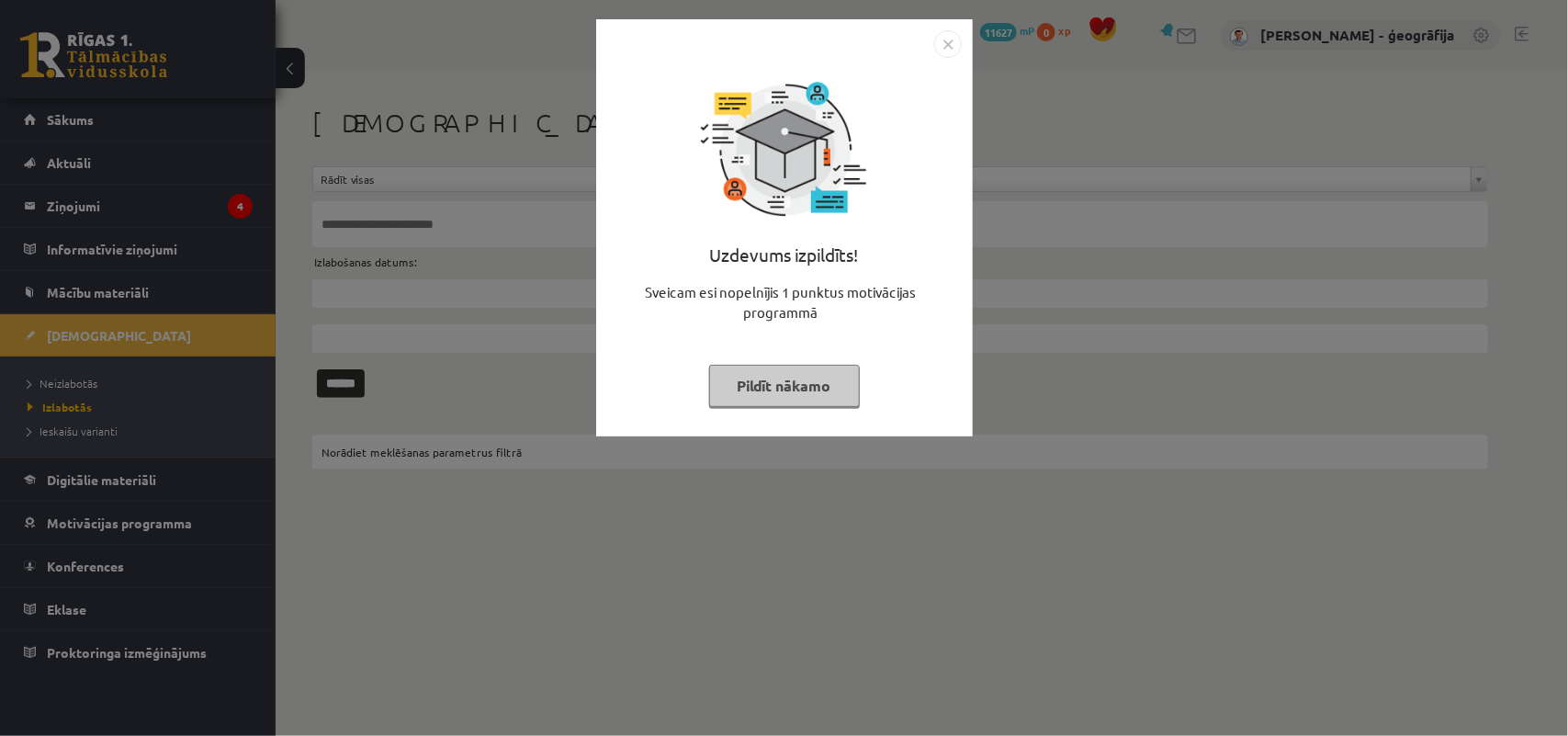
click at [790, 374] on button "Pildīt nākamo" at bounding box center [784, 386] width 151 height 43
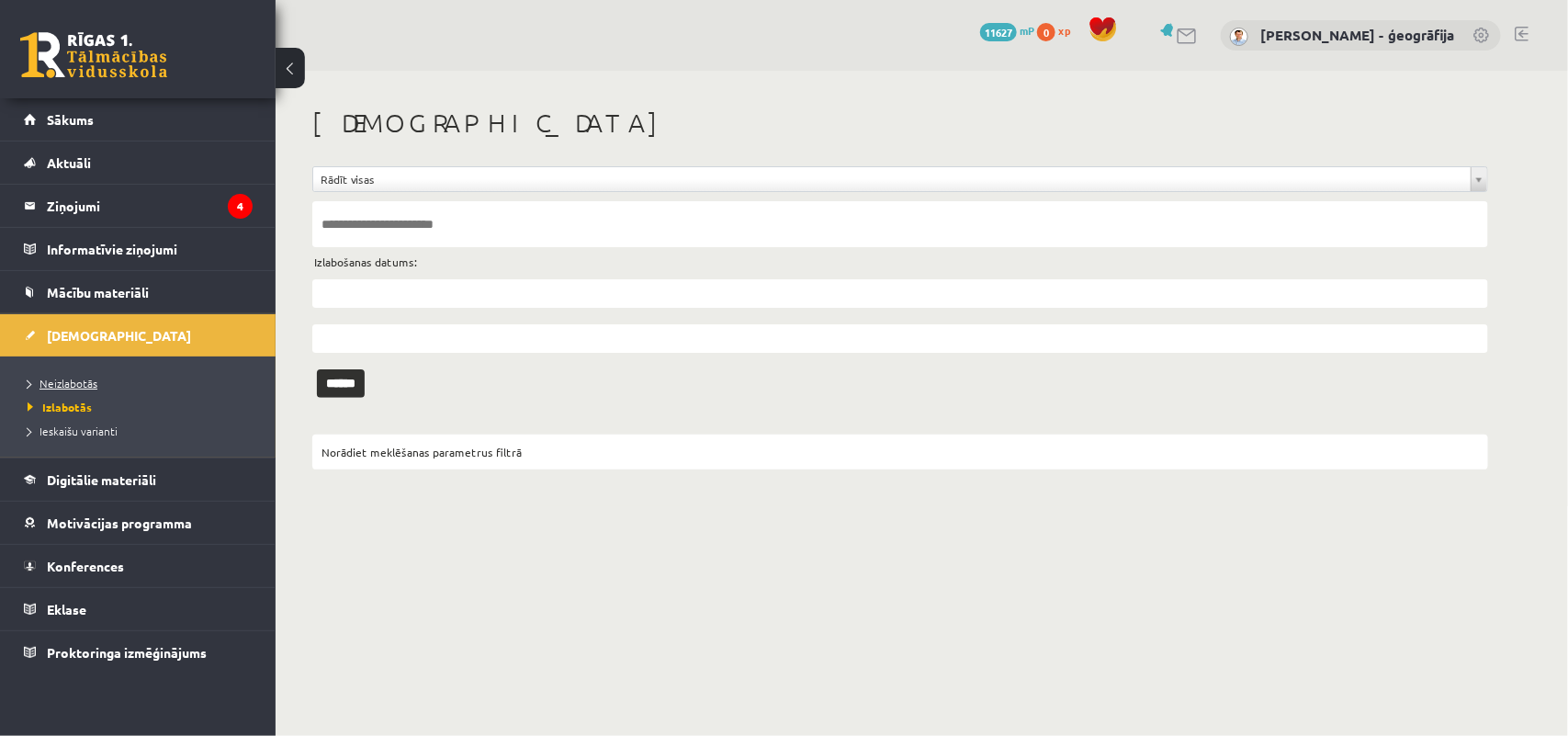
click at [62, 386] on span "Neizlabotās" at bounding box center [63, 383] width 70 height 15
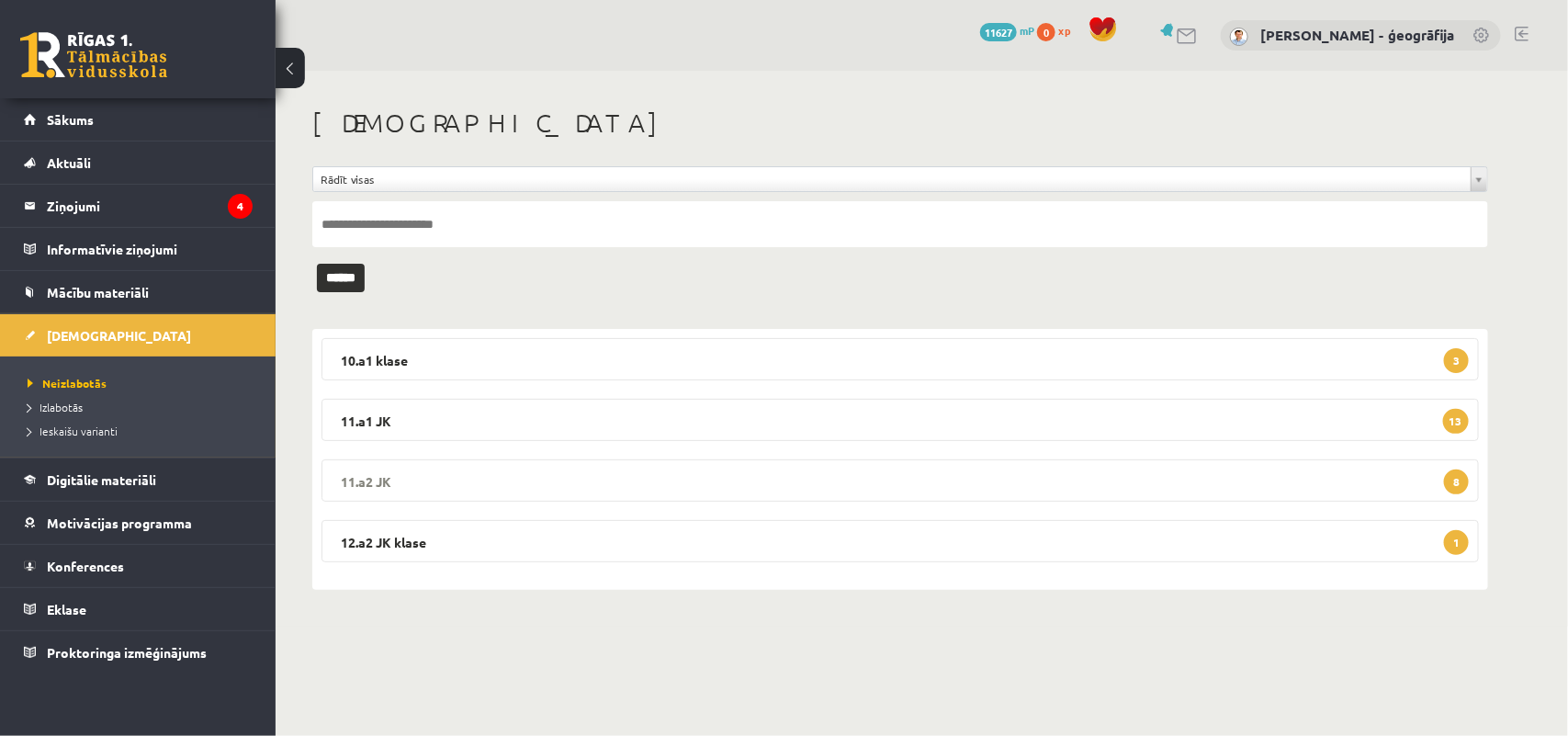
click at [571, 474] on legend "11.a2 JK 8" at bounding box center [900, 480] width 1158 height 43
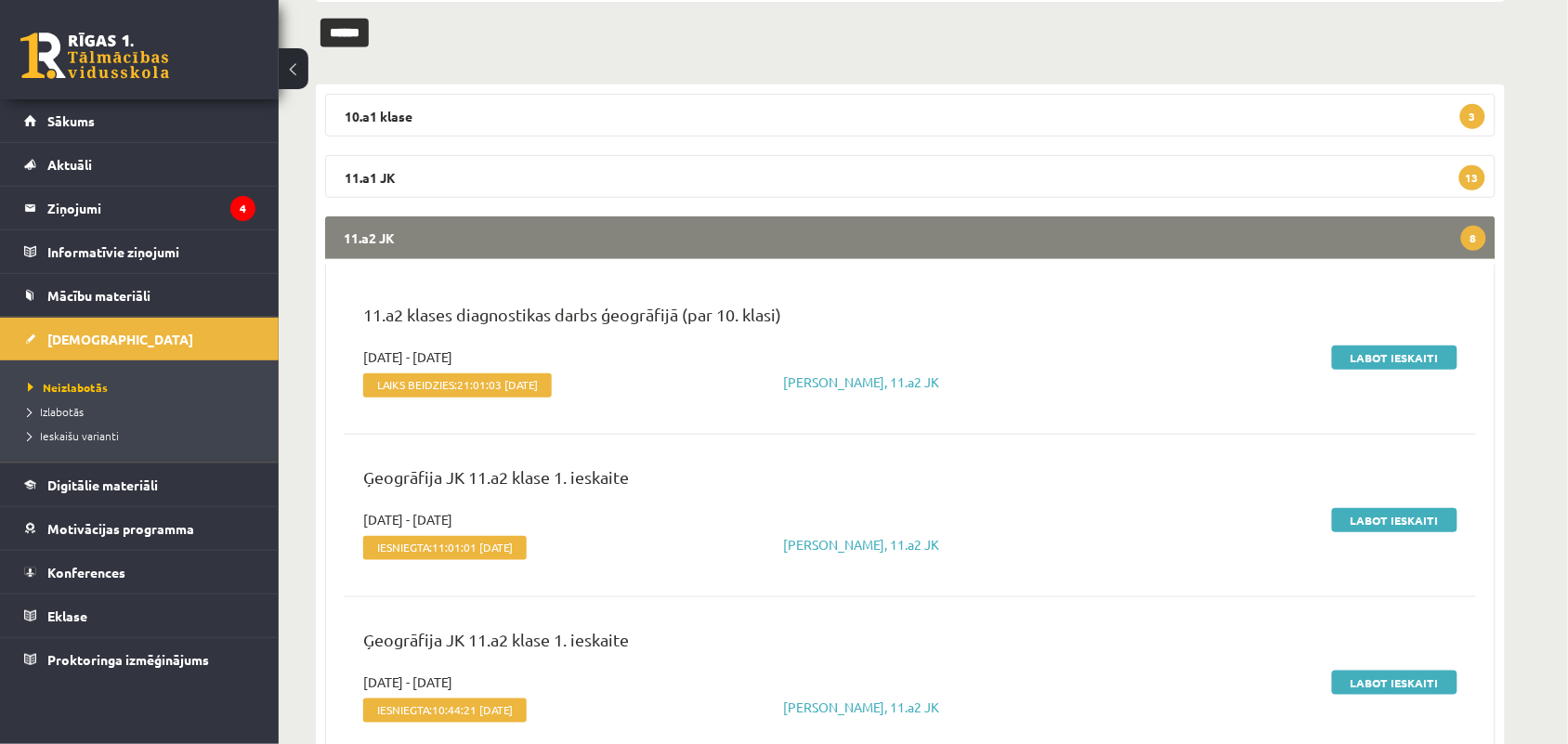
scroll to position [277, 0]
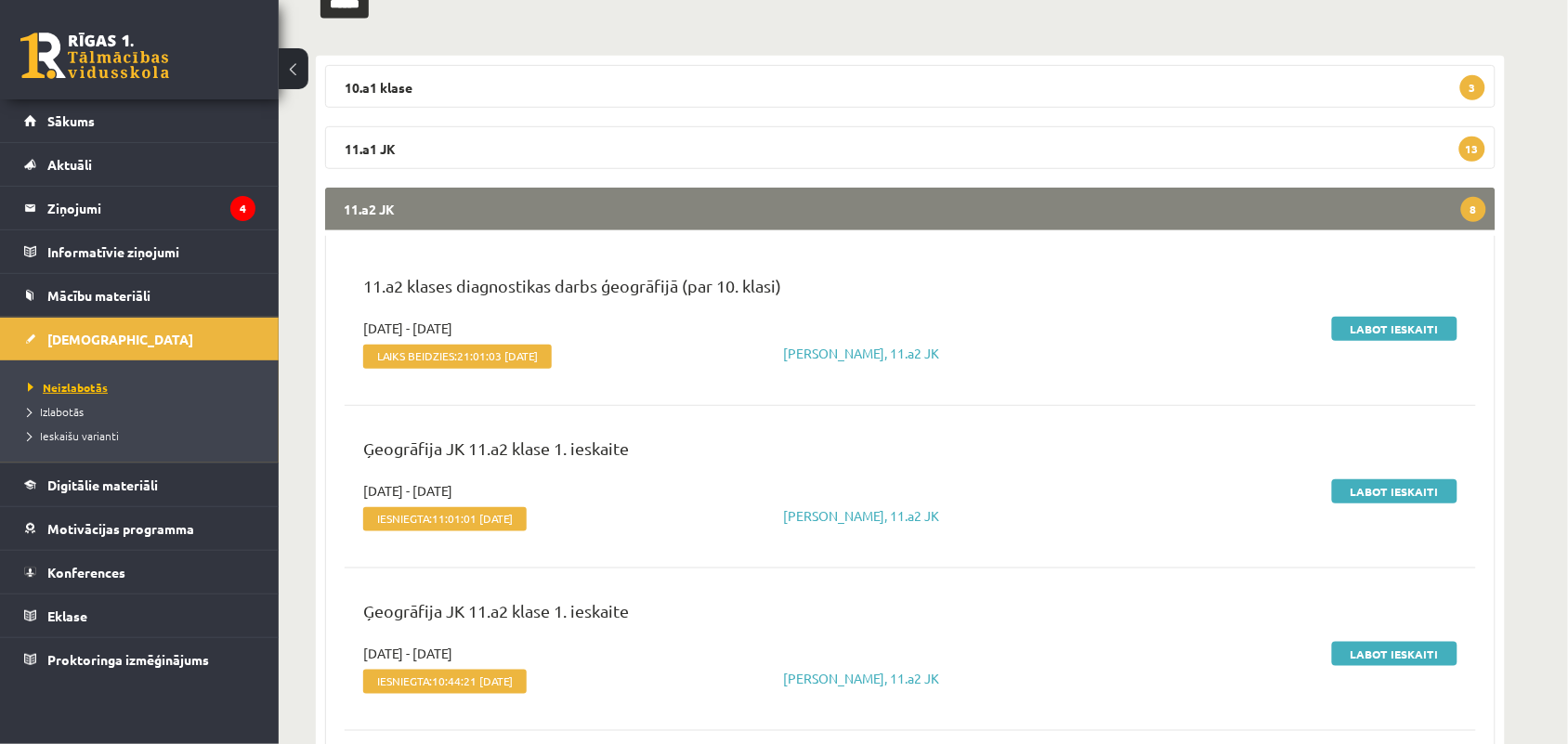
click at [58, 391] on span "Neizlabotās" at bounding box center [67, 387] width 80 height 15
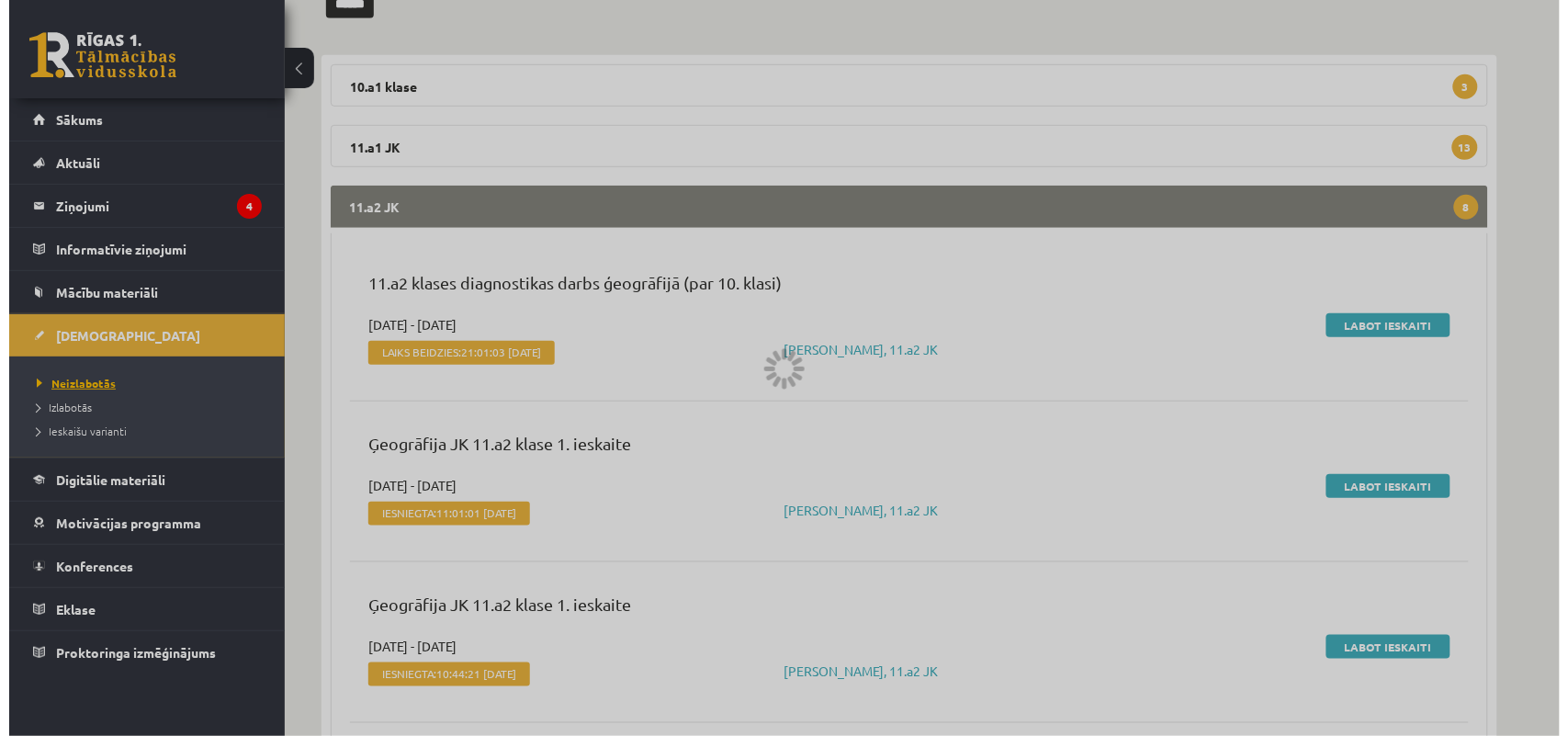
scroll to position [0, 0]
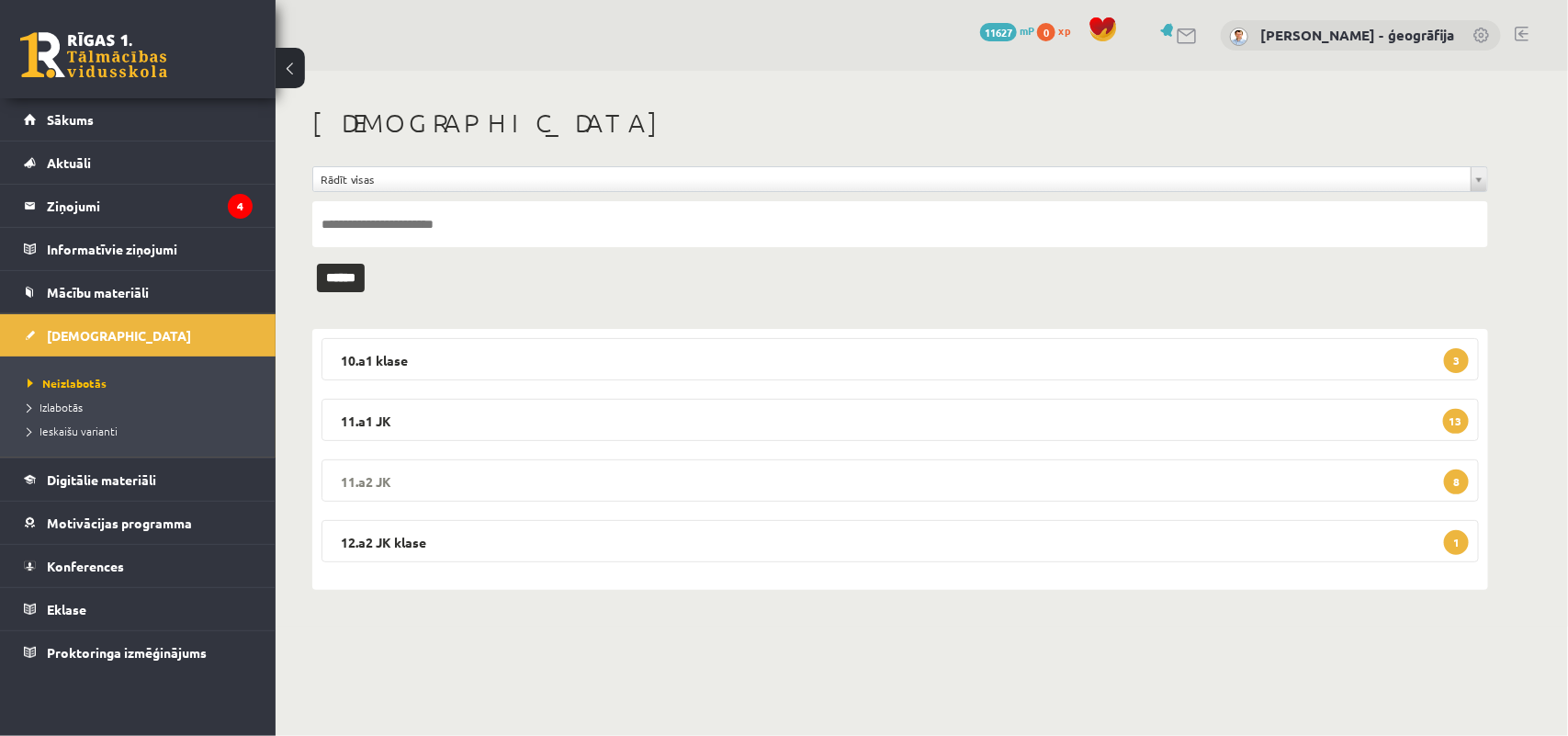
click at [631, 479] on legend "11.a2 JK 8" at bounding box center [900, 480] width 1158 height 43
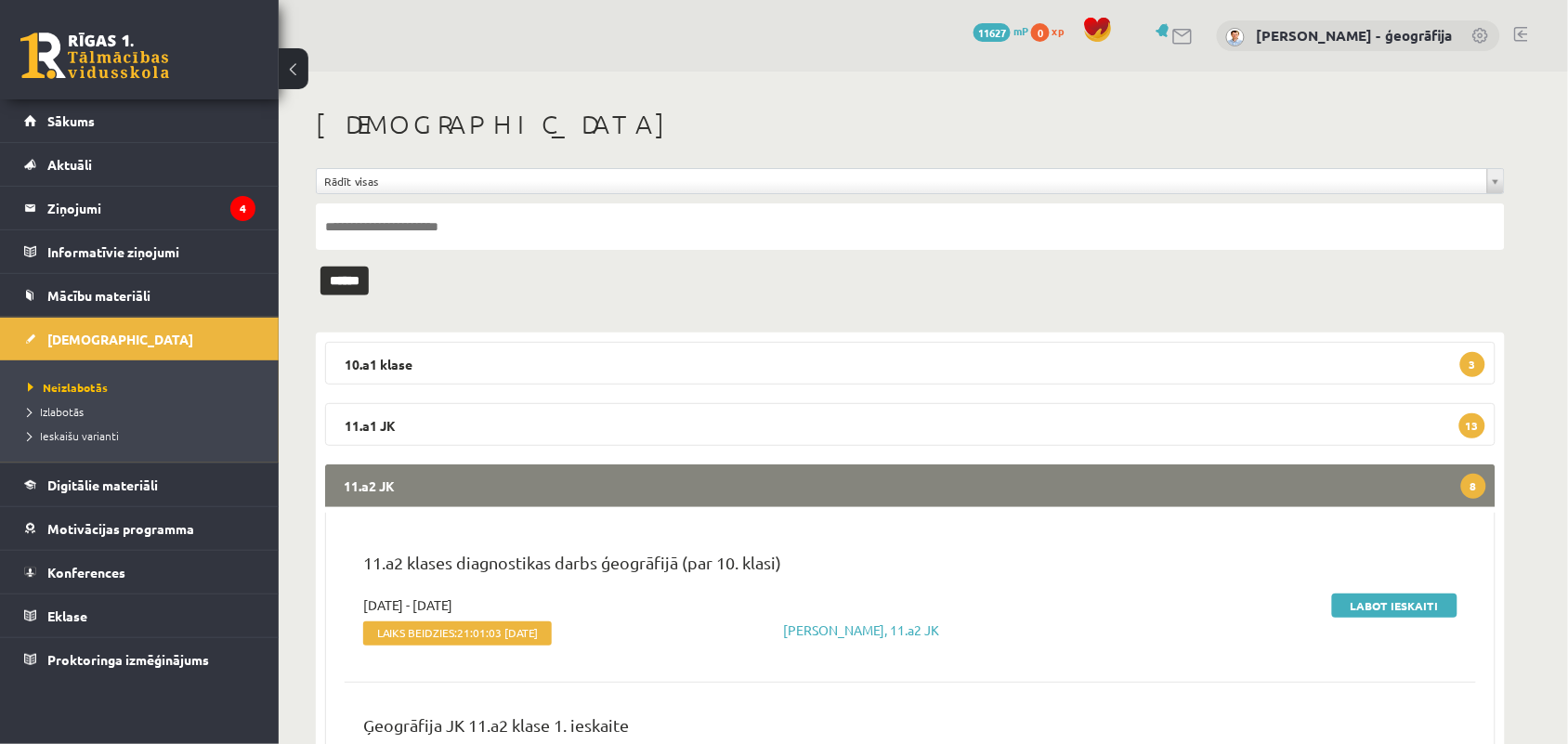
click at [639, 484] on legend "11.a2 JK 8" at bounding box center [910, 485] width 1171 height 43
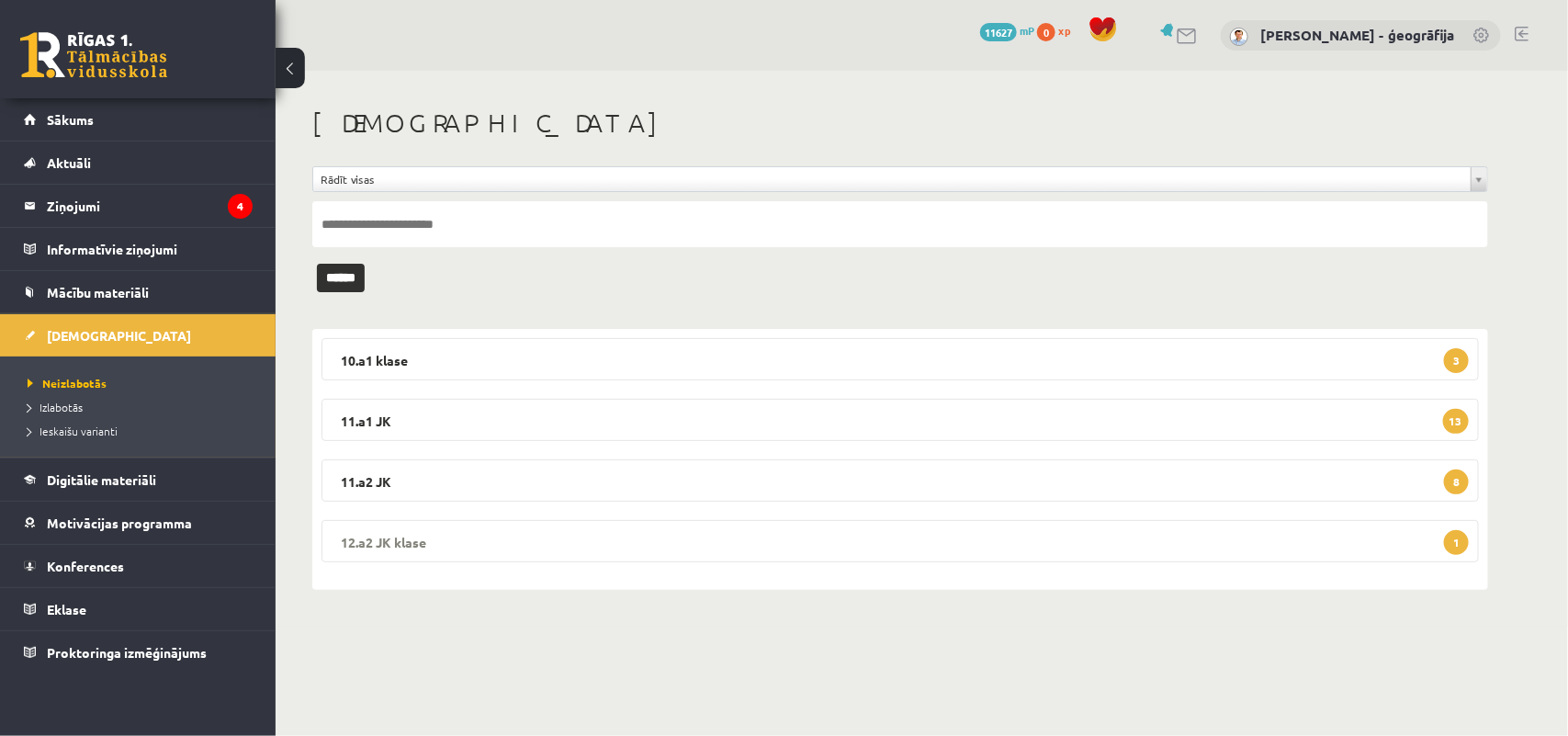
click at [631, 536] on legend "12.a2 JK klase 1" at bounding box center [900, 541] width 1158 height 43
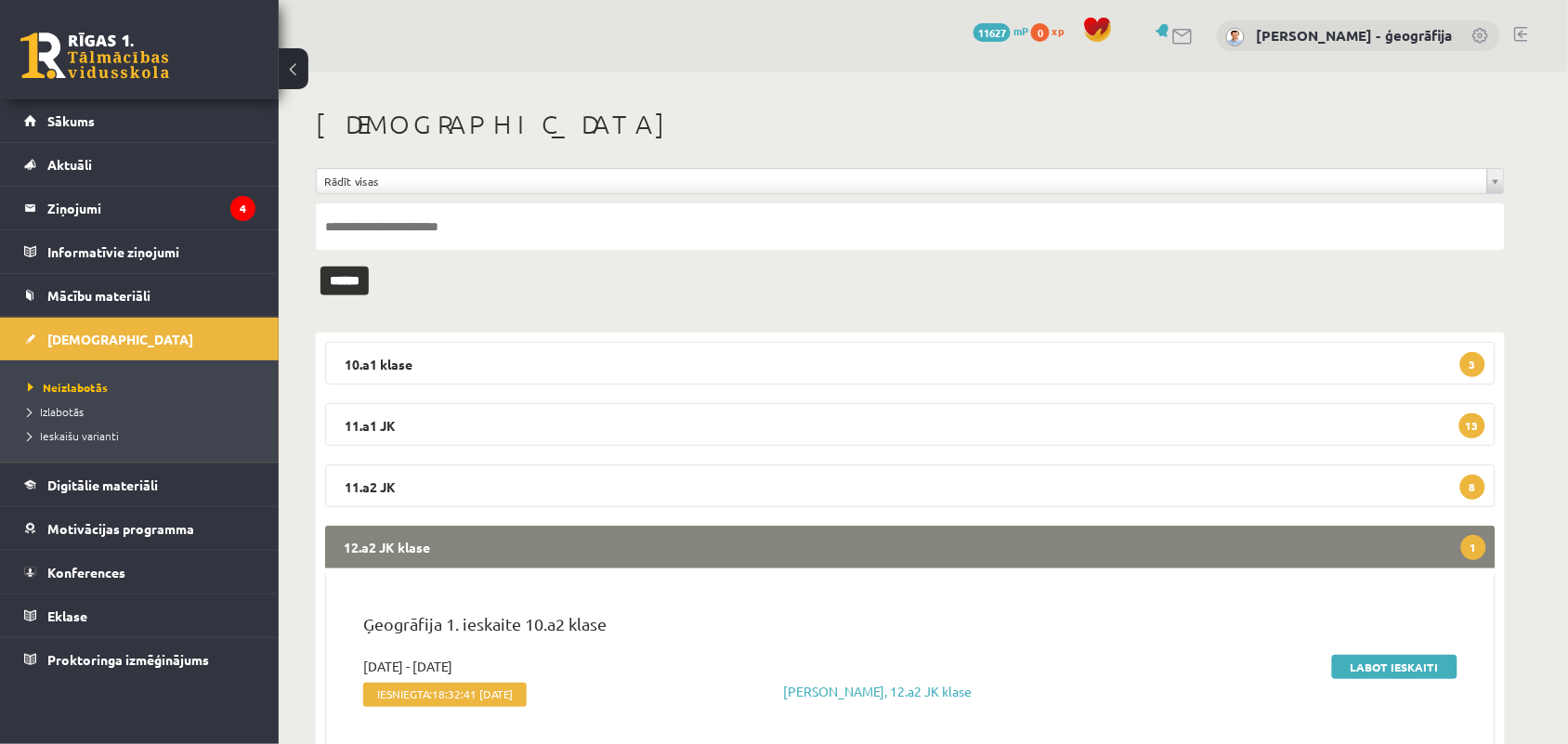
click at [639, 542] on legend "12.a2 JK klase 1" at bounding box center [910, 546] width 1171 height 43
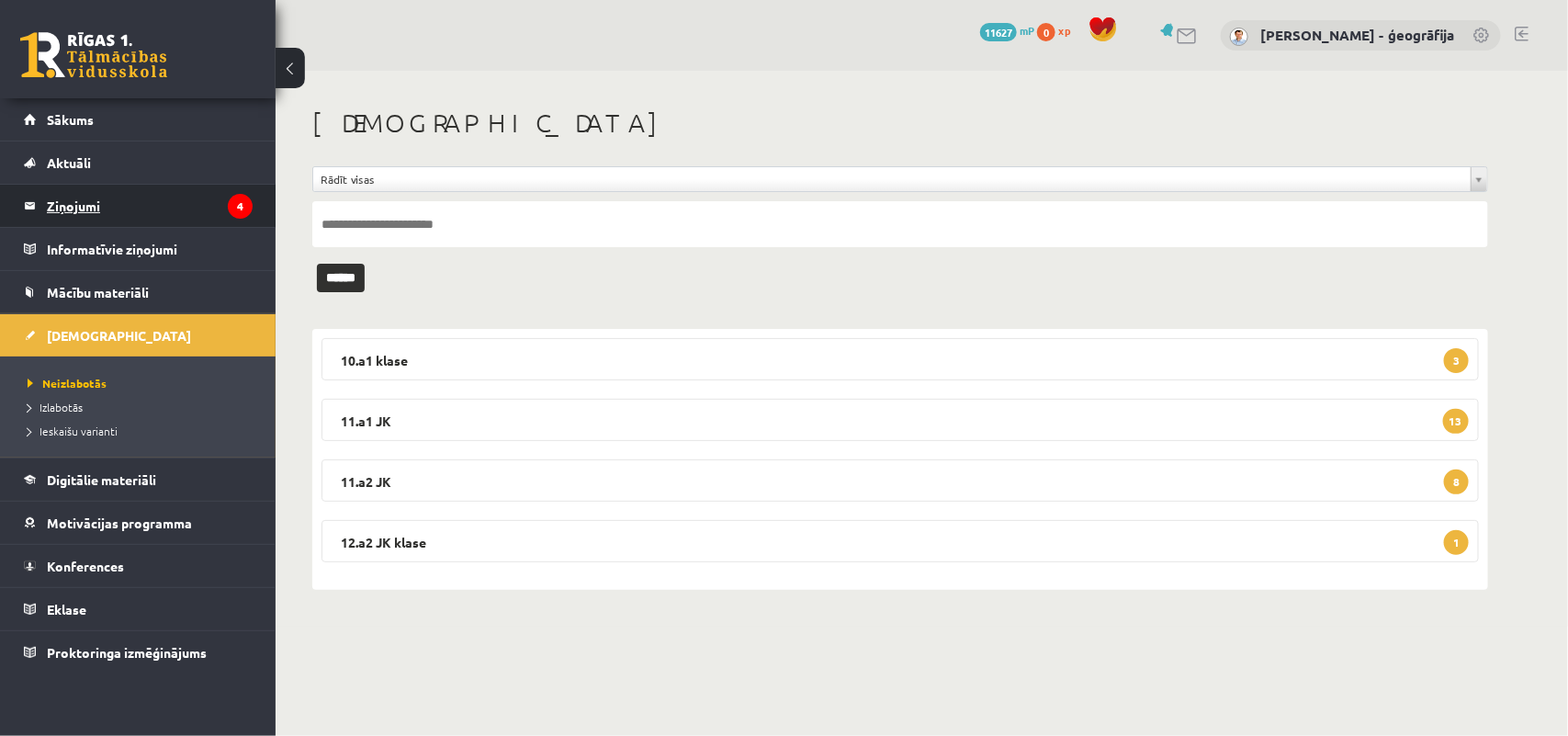
click at [74, 199] on legend "Ziņojumi 4" at bounding box center [149, 206] width 206 height 43
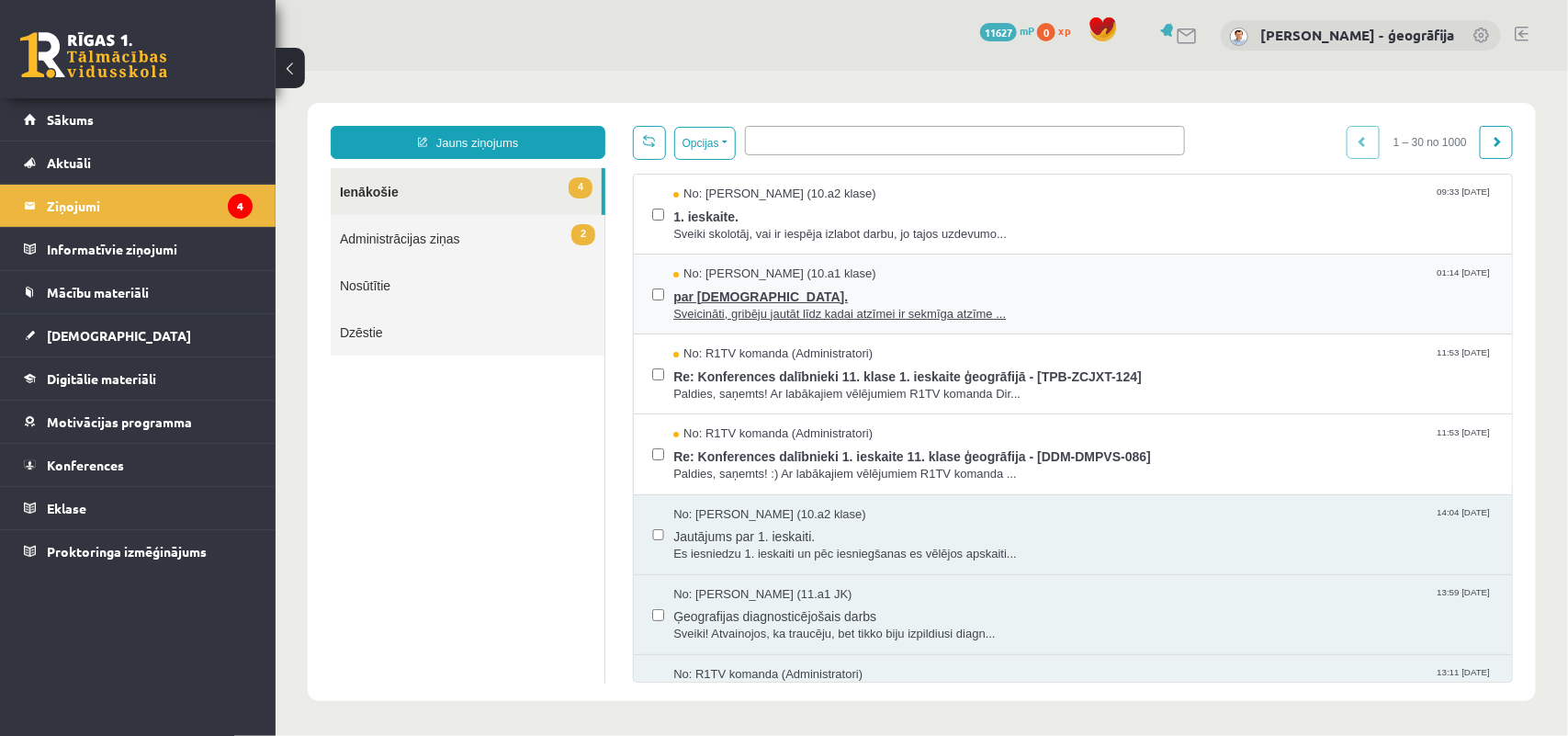
click at [709, 305] on span "Sveicināti, gribēju jautāt līdz kadai atzīmei ir sekmīga atzīme ..." at bounding box center [1082, 314] width 820 height 17
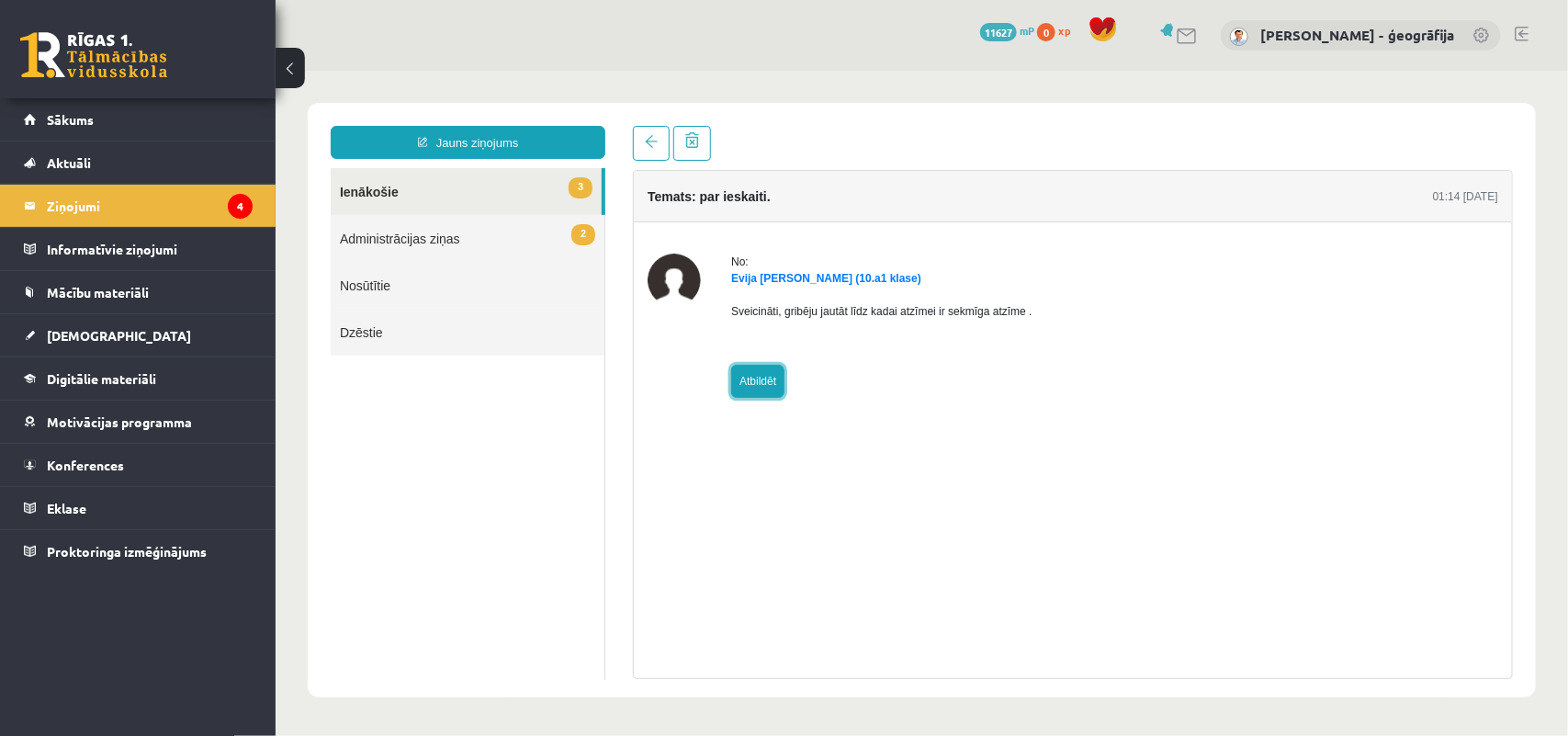
click at [763, 382] on link "Atbildēt" at bounding box center [757, 380] width 53 height 33
type input "**********"
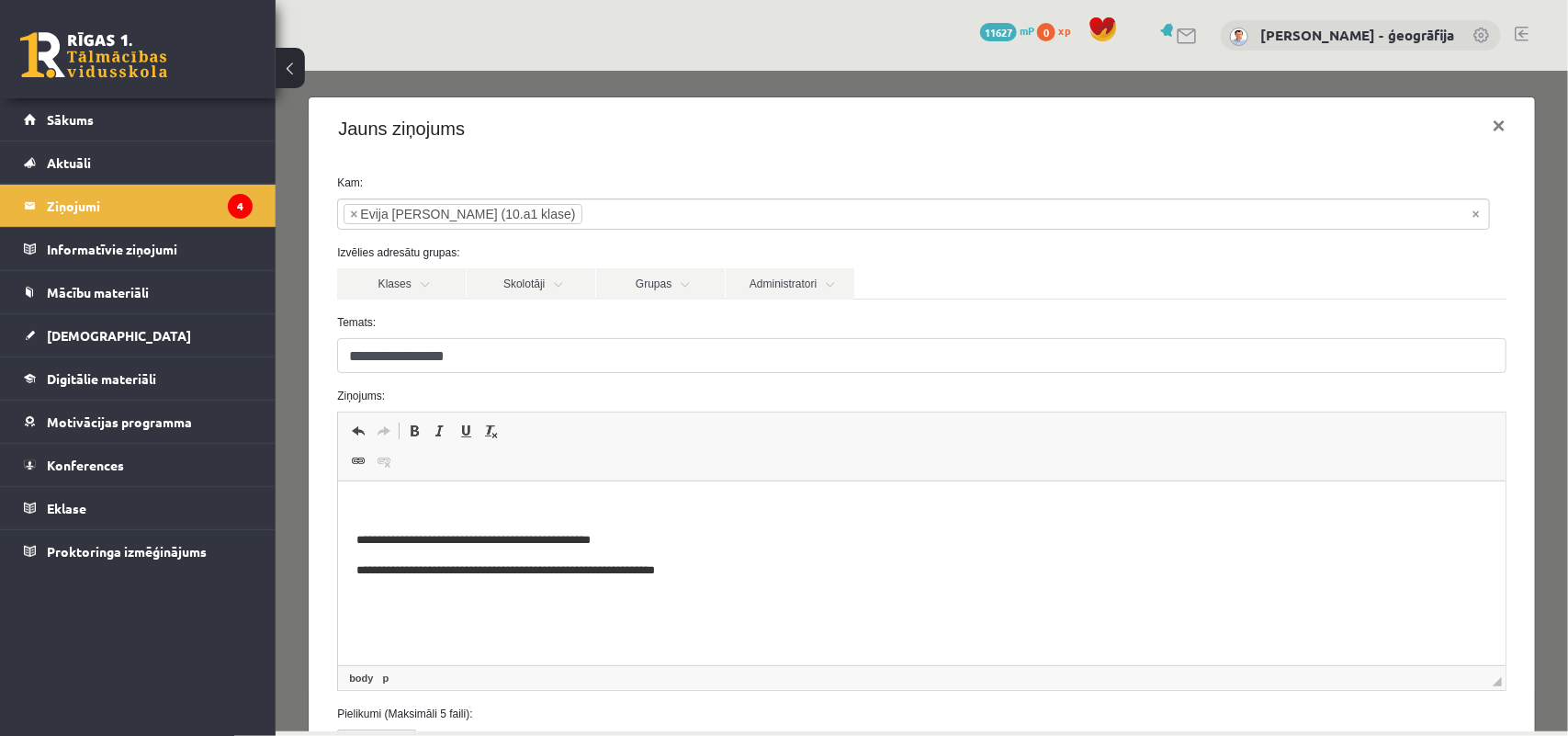
click at [475, 503] on p "Bagātinātā teksta redaktors, wiswyg-editor-47024919992500-1757353886-85" at bounding box center [921, 509] width 1131 height 19
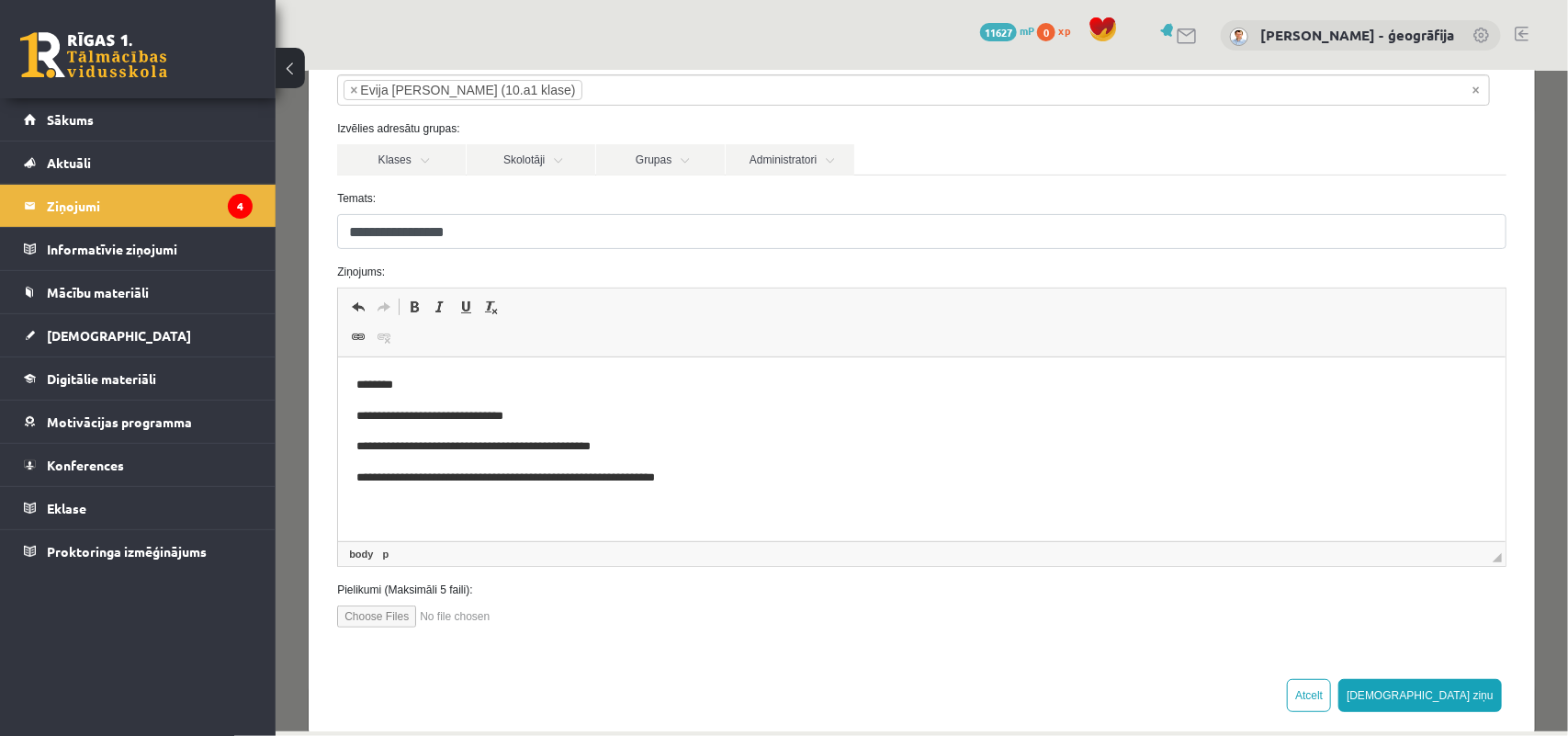
scroll to position [154, 0]
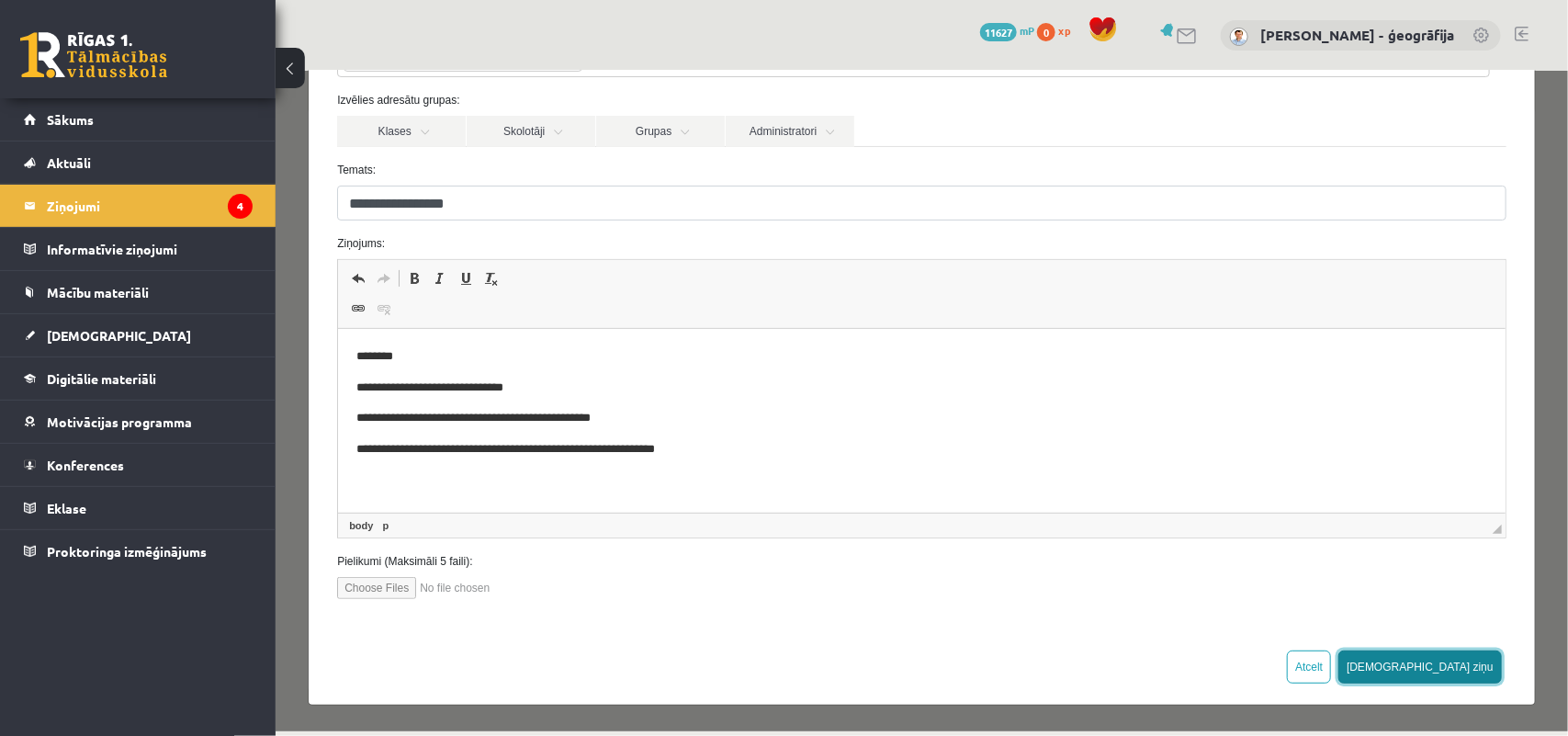
click at [1460, 664] on button "[DEMOGRAPHIC_DATA] ziņu" at bounding box center [1419, 666] width 163 height 33
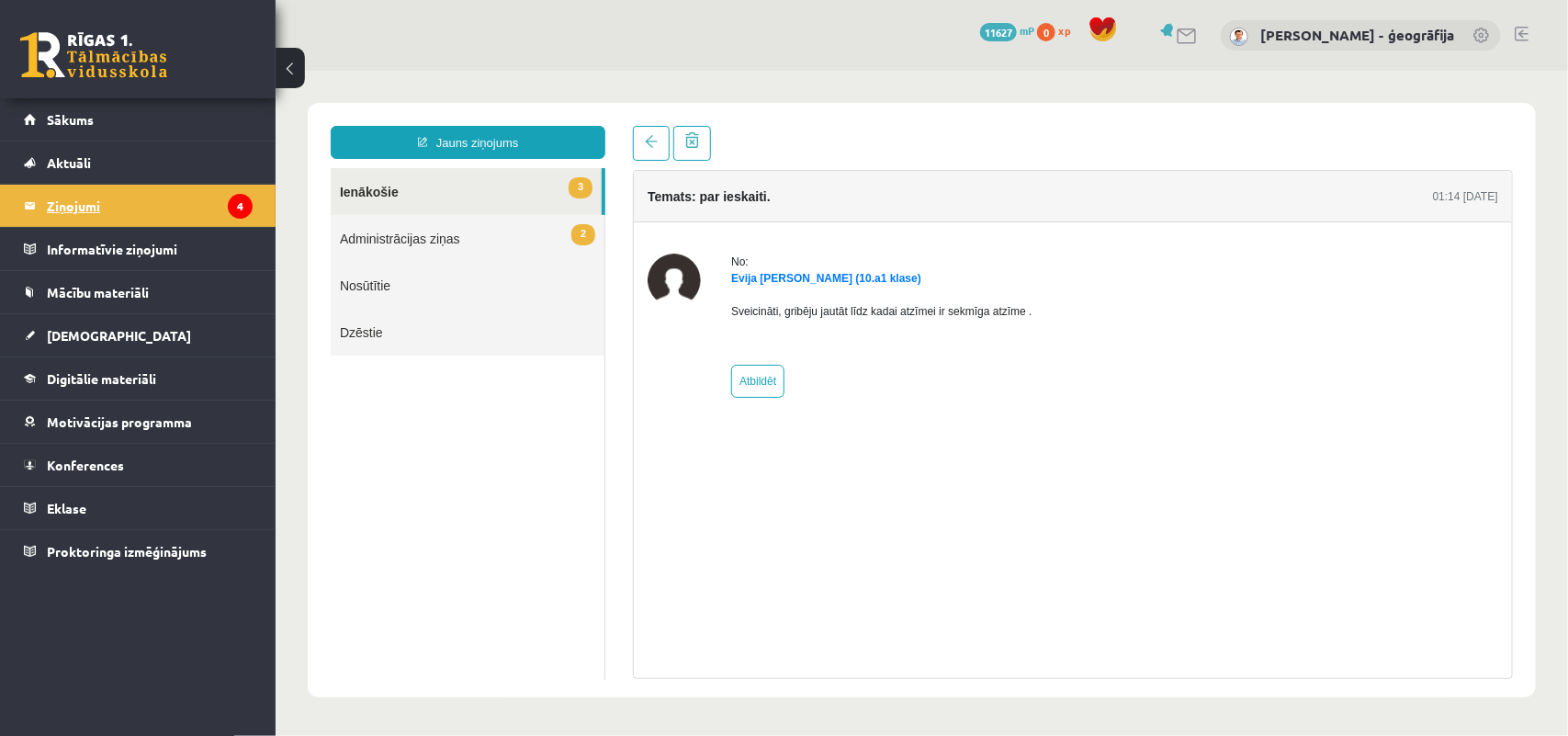
scroll to position [0, 0]
click at [83, 221] on legend "Ziņojumi 4" at bounding box center [149, 206] width 206 height 43
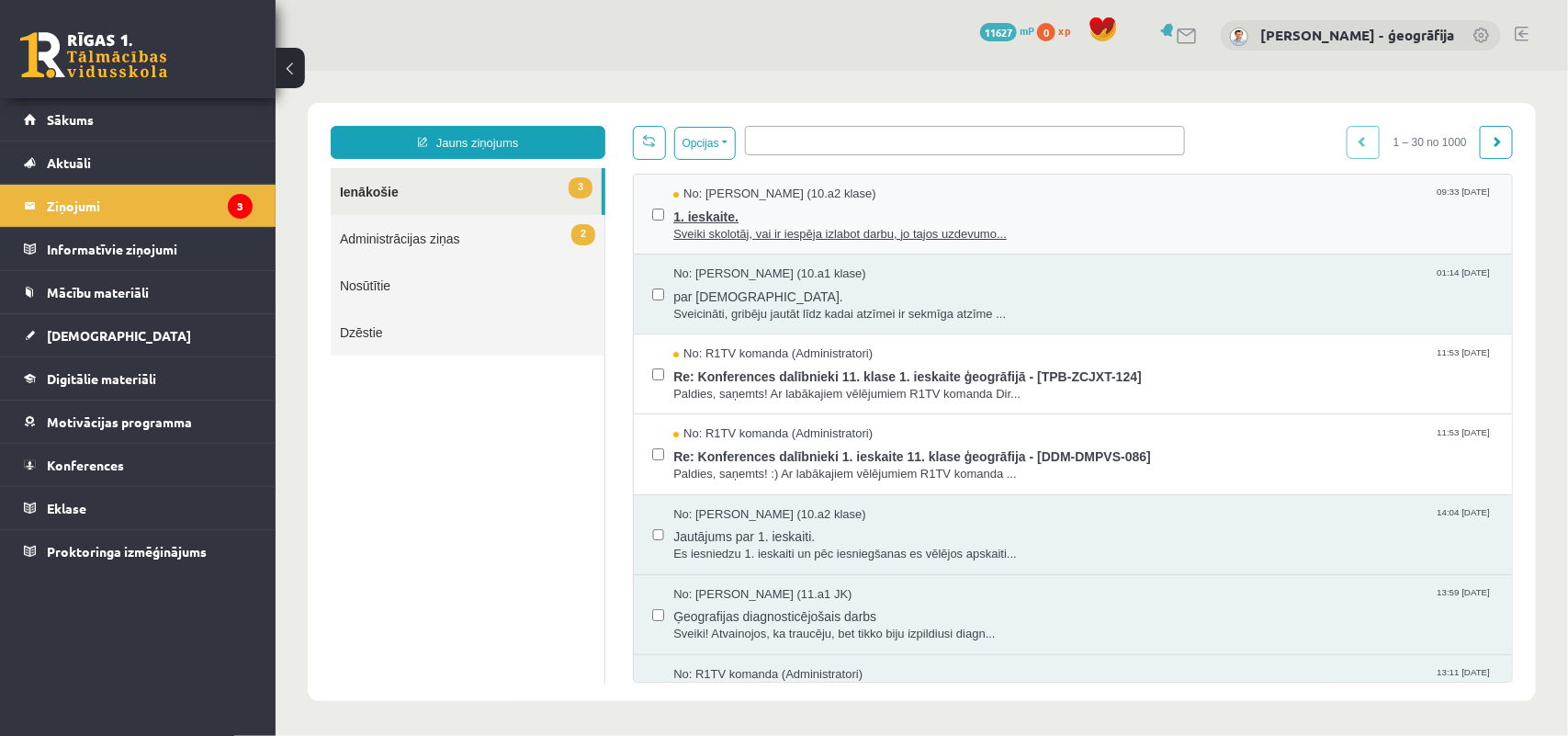
click at [702, 226] on span "Sveiki skolotāj, vai ir iespēja izlabot darbu, jo tajos uzdevumo..." at bounding box center [1082, 233] width 820 height 17
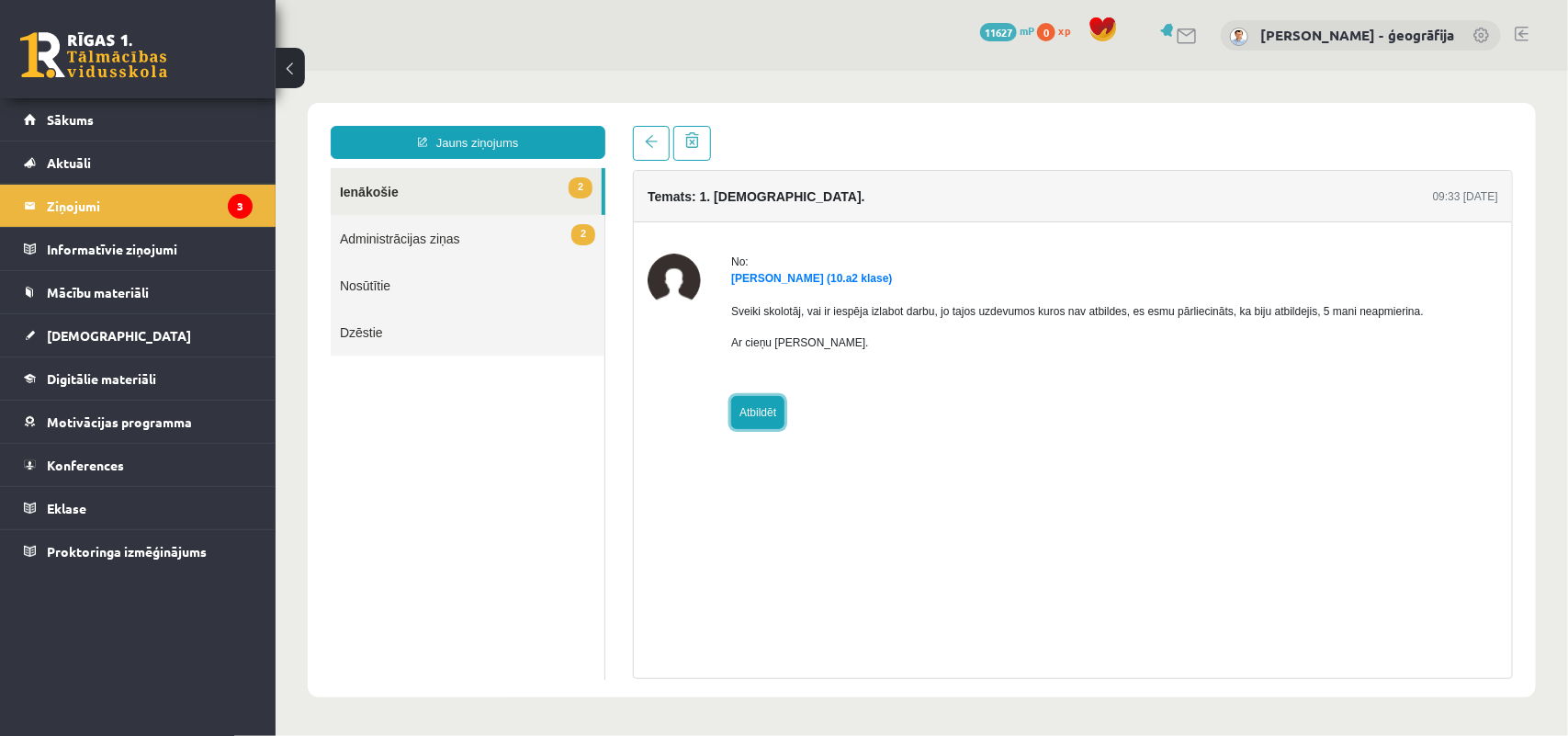
click at [764, 414] on link "Atbildēt" at bounding box center [757, 412] width 53 height 33
type input "**********"
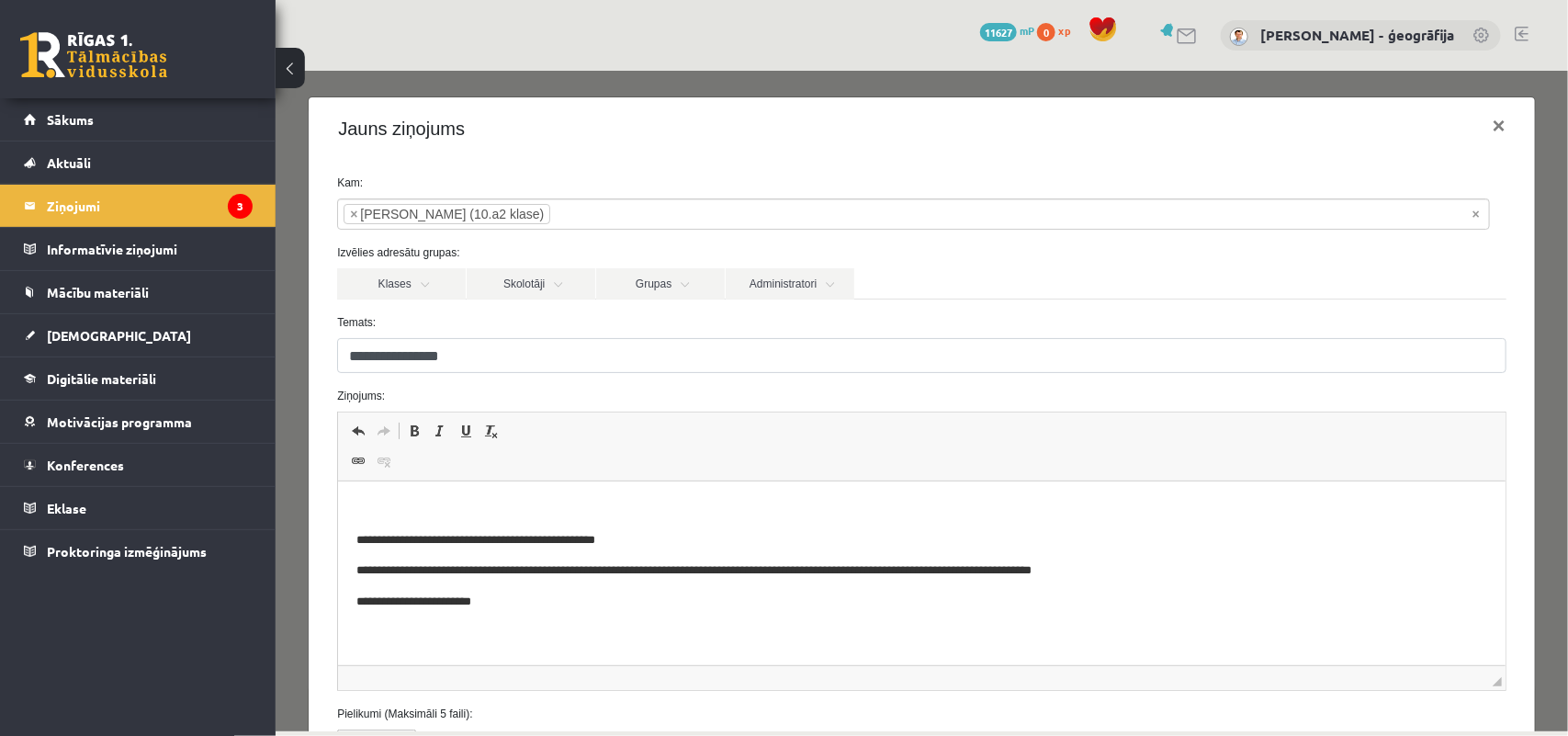
click at [417, 507] on p "Bagātinātā teksta redaktors, wiswyg-editor-47024807361780-1757353927-660" at bounding box center [921, 509] width 1131 height 19
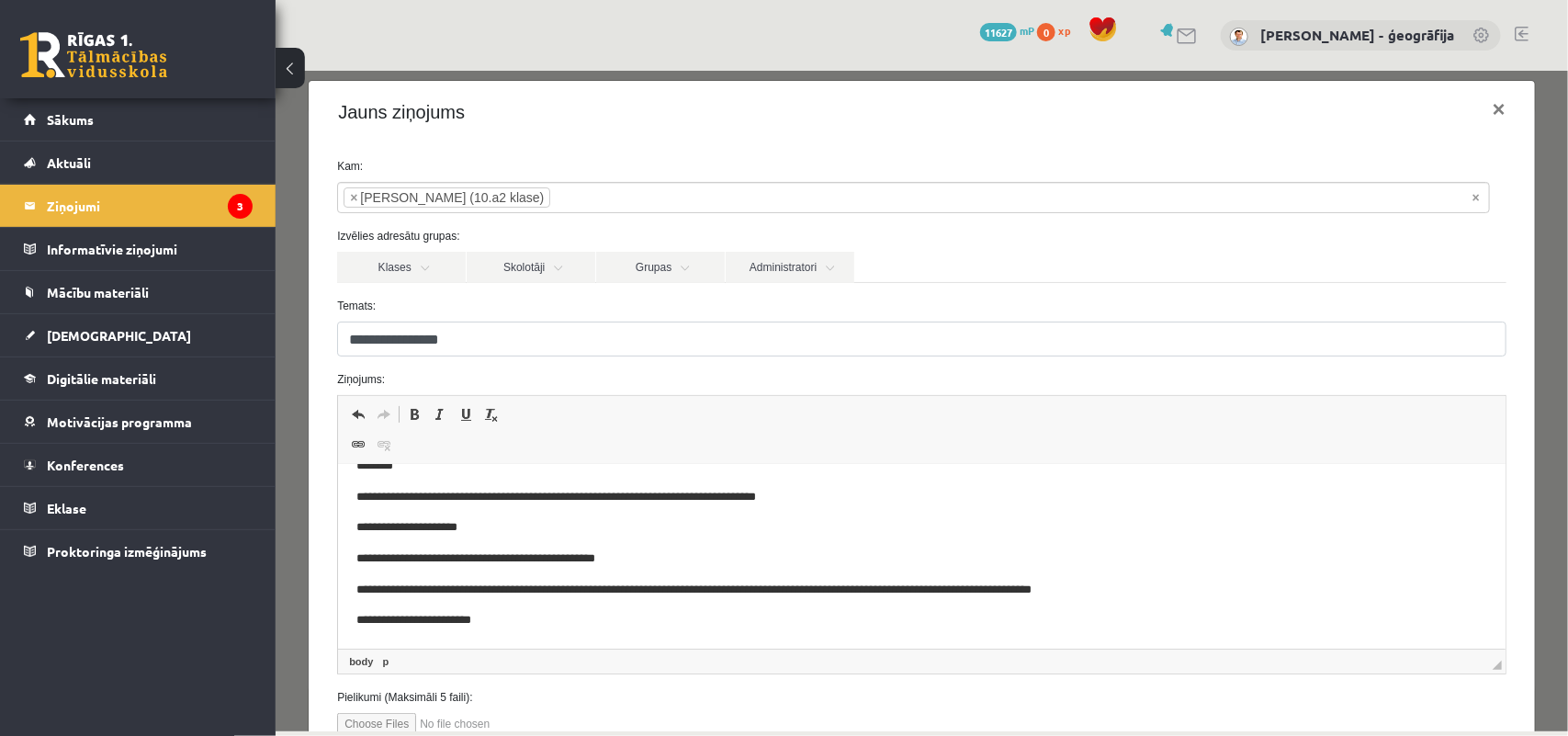
scroll to position [10, 0]
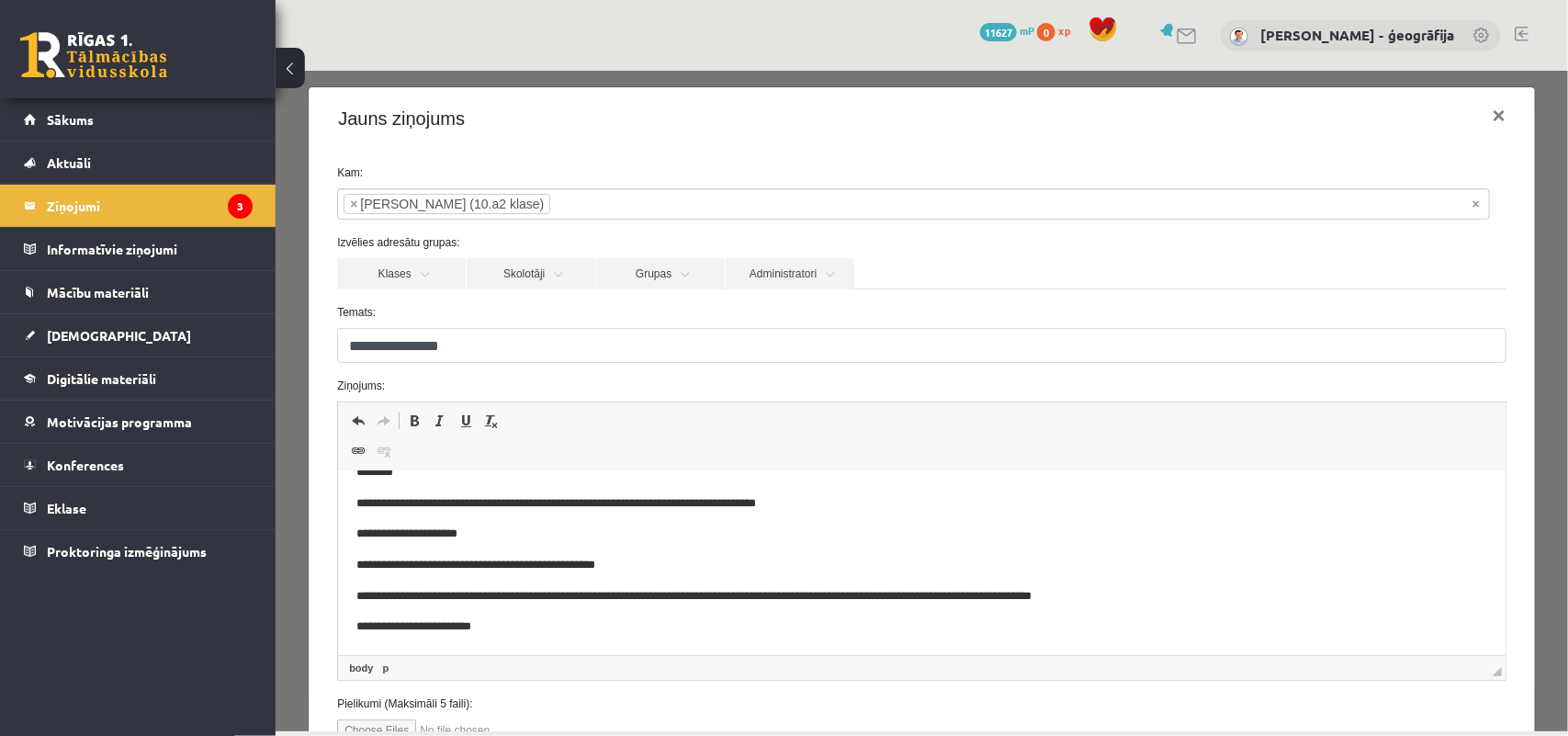
click at [356, 502] on p "**********" at bounding box center [904, 504] width 1097 height 19
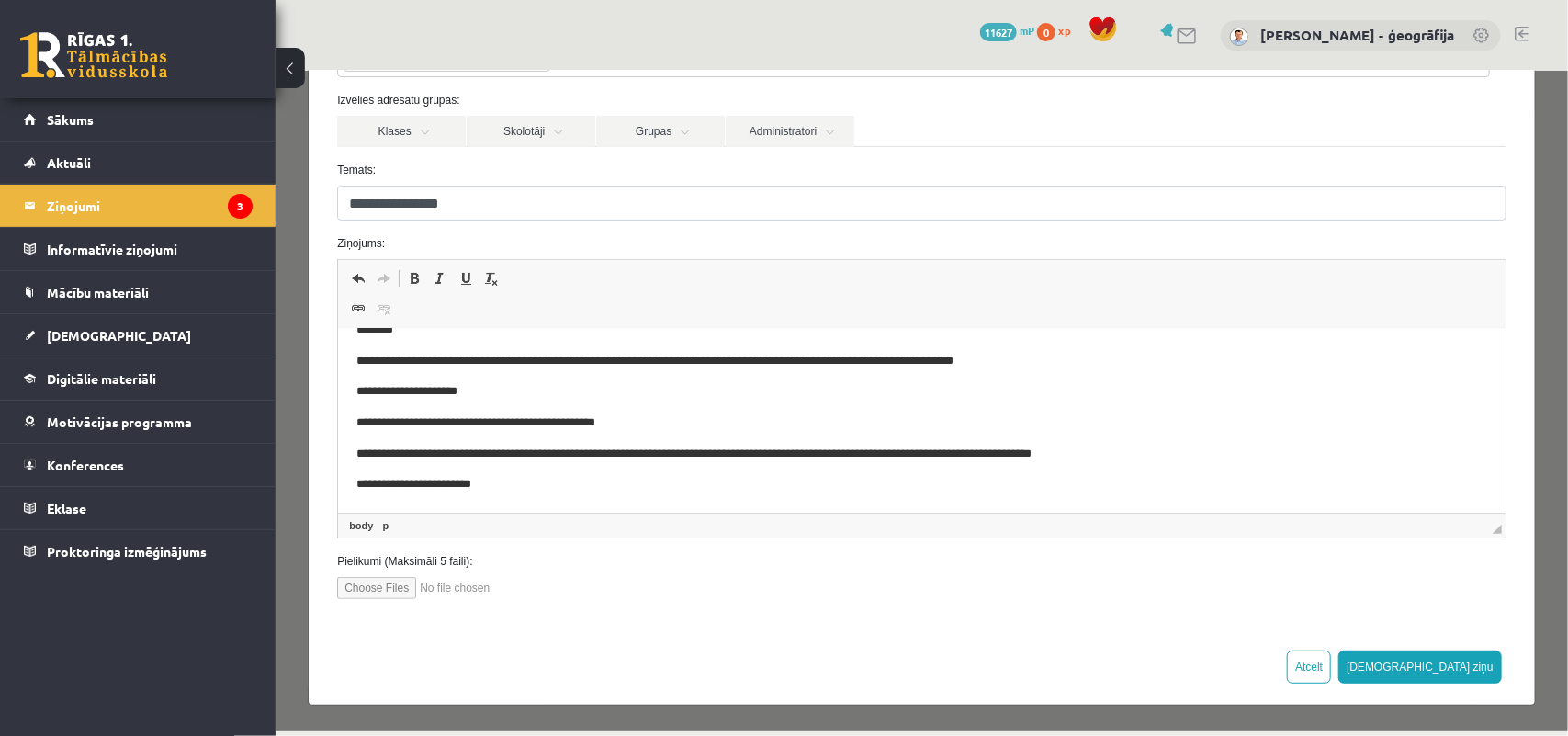
scroll to position [154, 0]
click at [532, 361] on p "**********" at bounding box center [904, 361] width 1097 height 19
click at [1441, 668] on button "[DEMOGRAPHIC_DATA] ziņu" at bounding box center [1419, 666] width 163 height 33
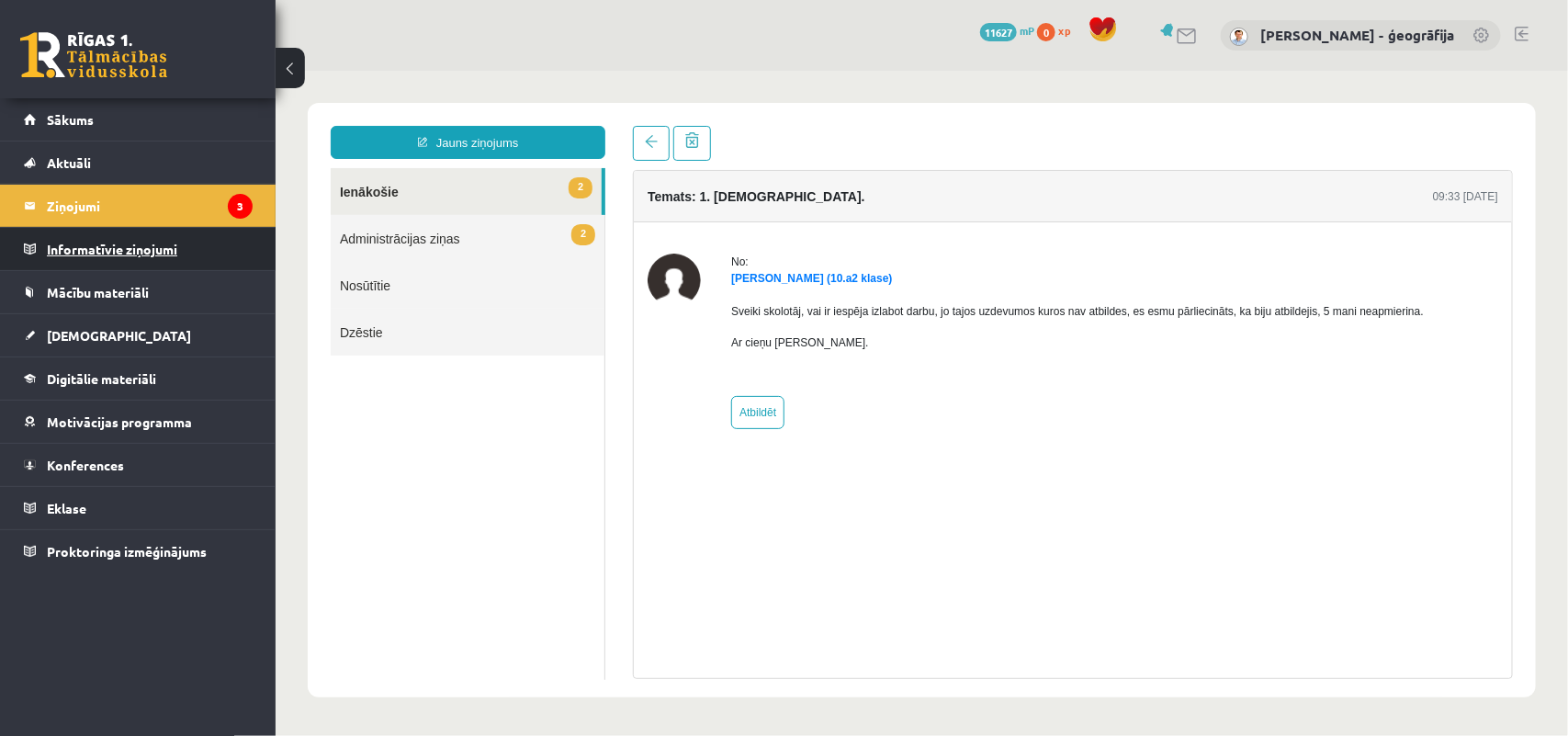
scroll to position [0, 0]
click at [378, 233] on link "2 Administrācijas ziņas" at bounding box center [466, 237] width 274 height 46
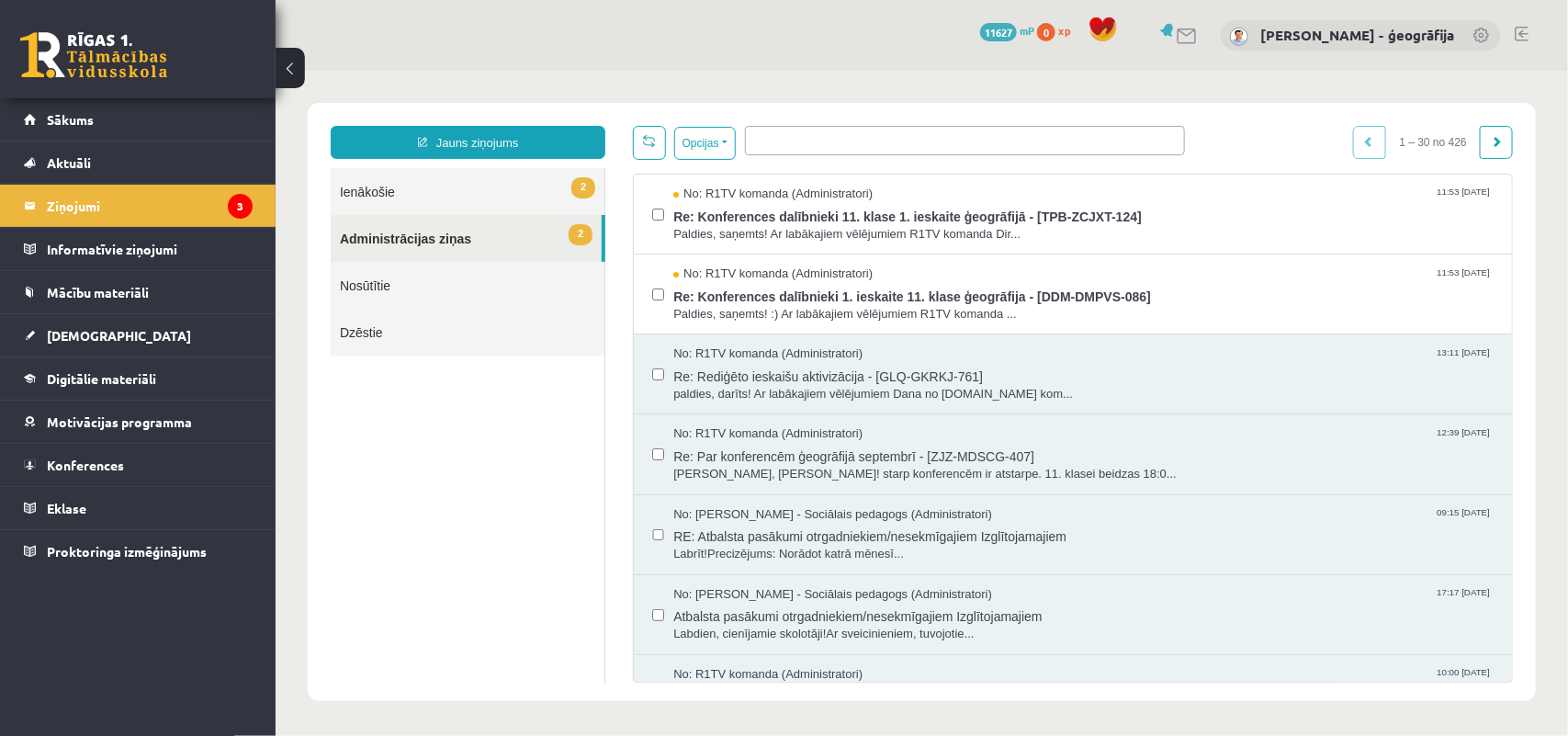
click at [372, 197] on link "2 Ienākošie" at bounding box center [466, 190] width 274 height 46
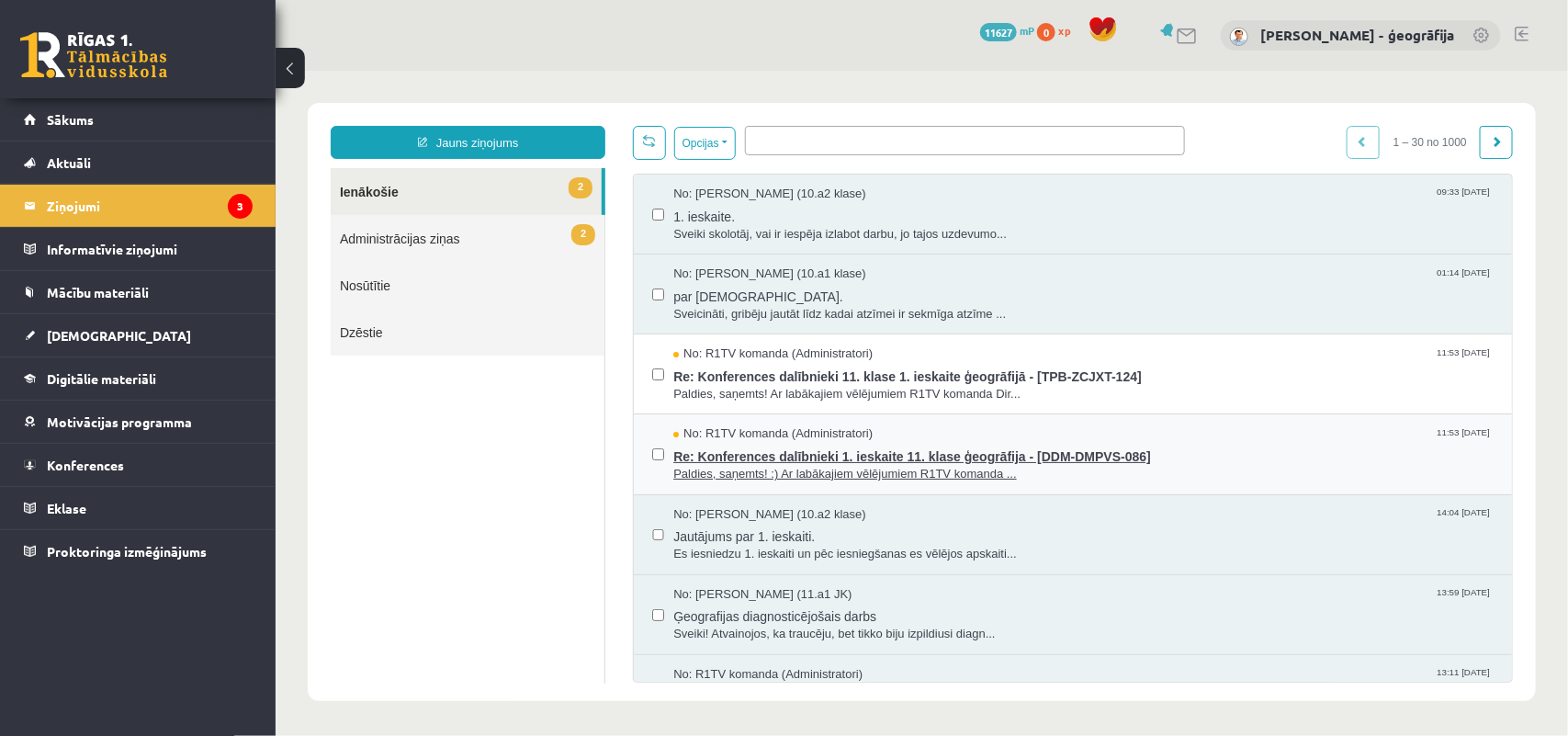
click at [830, 446] on span "Re: Konferences dalībnieki 1. ieskaite 11. klase ģeogrāfija - [DDM-DMPVS-086]" at bounding box center [1082, 453] width 820 height 23
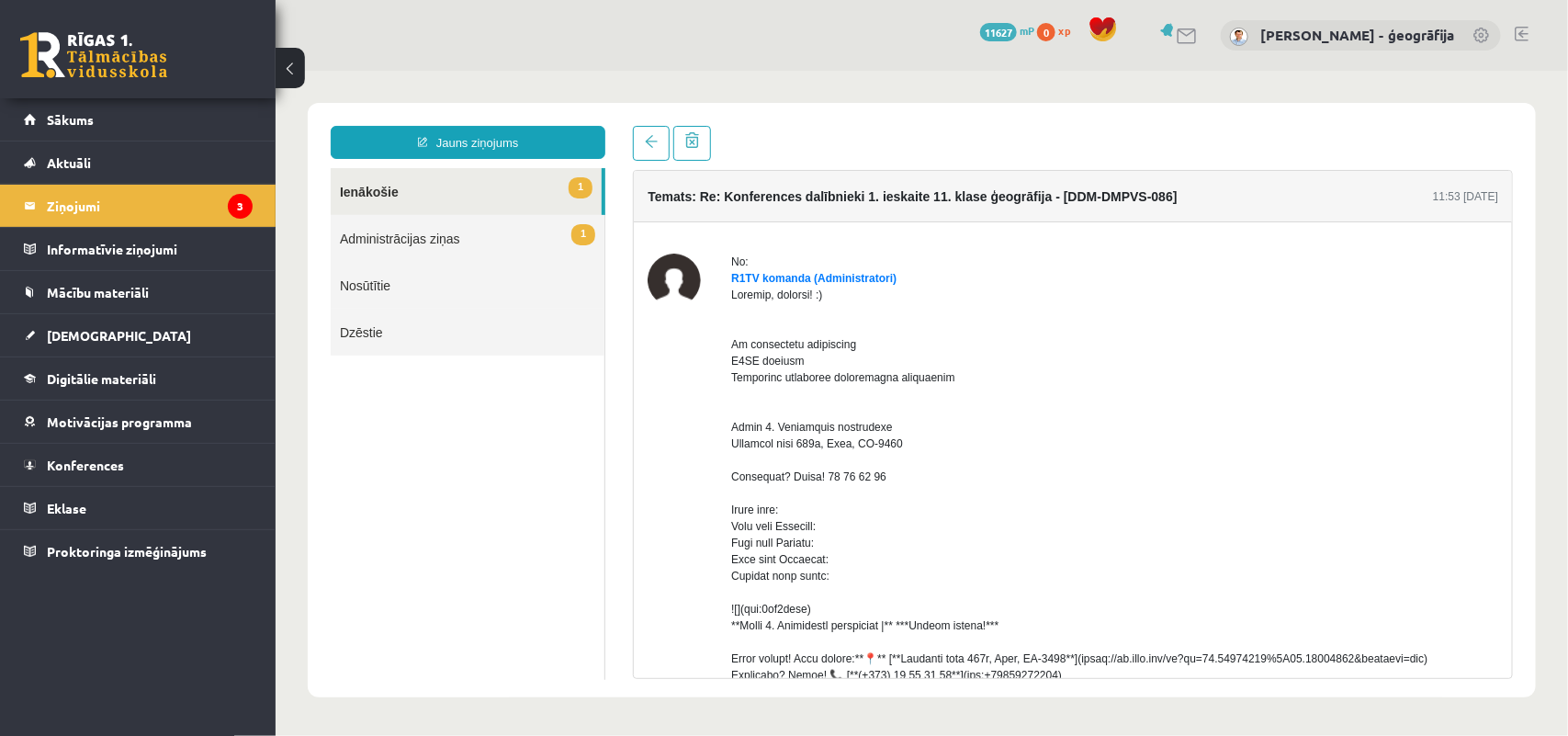
click at [378, 190] on link "1 Ienākošie" at bounding box center [465, 190] width 271 height 46
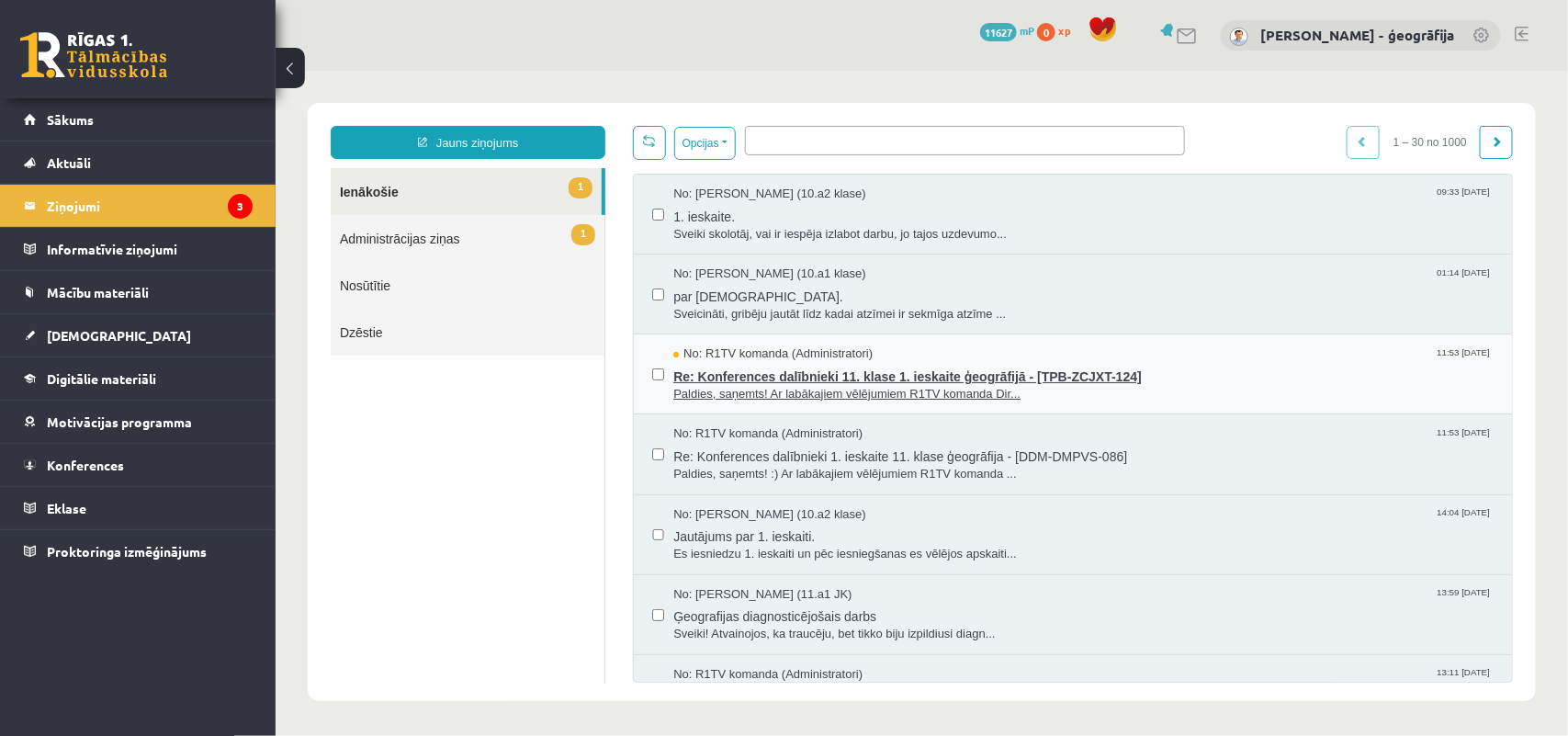
click at [861, 385] on span "Paldies, saņemts! Ar labākajiem vēlējumiem R1TV komanda Dir..." at bounding box center [1082, 394] width 820 height 17
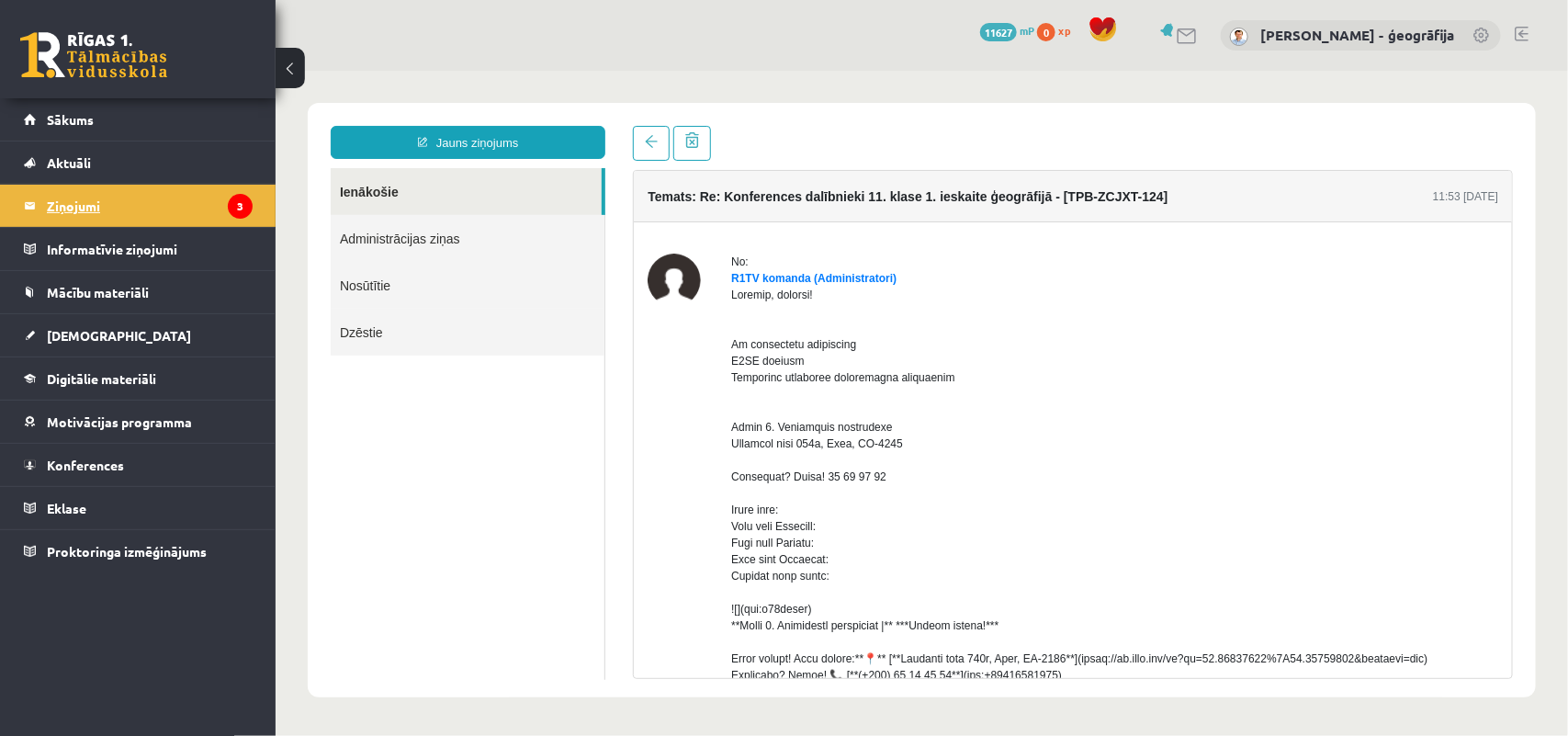
click at [113, 210] on legend "Ziņojumi 3" at bounding box center [149, 206] width 206 height 43
